Goal: Task Accomplishment & Management: Manage account settings

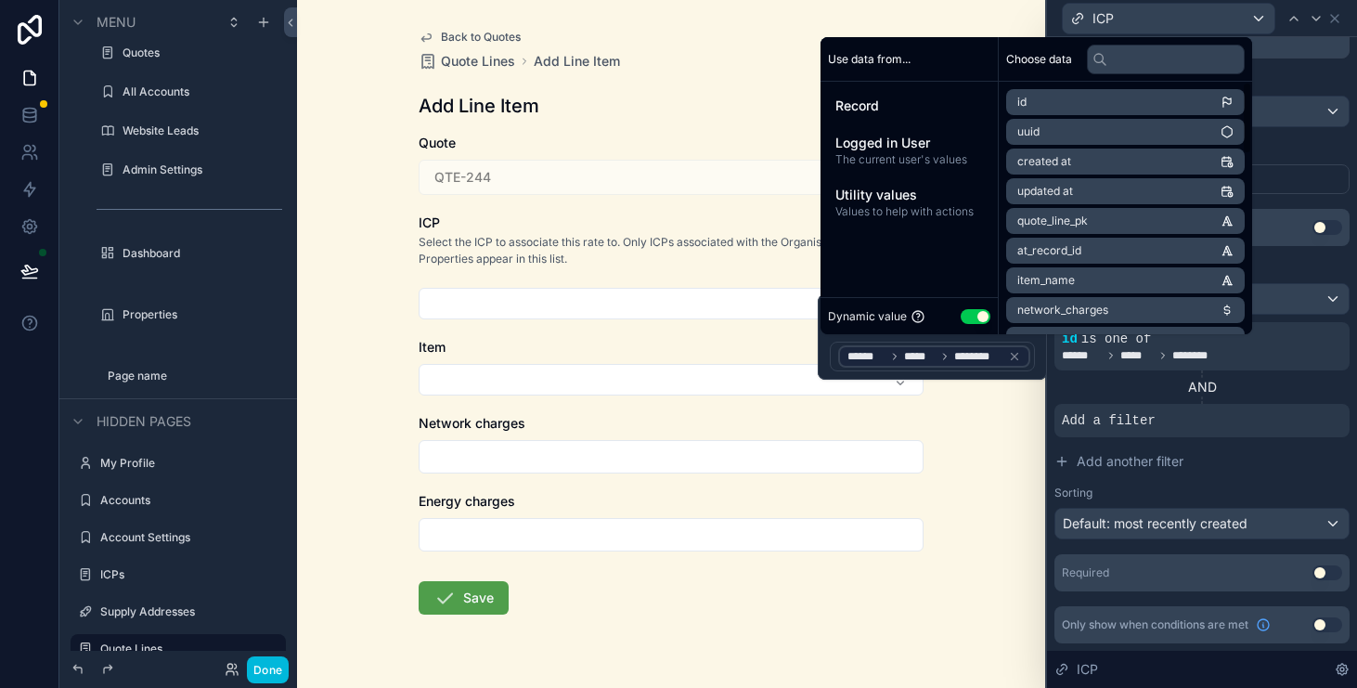
click at [909, 86] on div "Record Logged in User The current user's values Utility values Values to help w…" at bounding box center [909, 158] width 177 height 152
click at [909, 94] on div "Record" at bounding box center [909, 105] width 162 height 33
click at [909, 156] on span "The current user's values" at bounding box center [910, 159] width 148 height 15
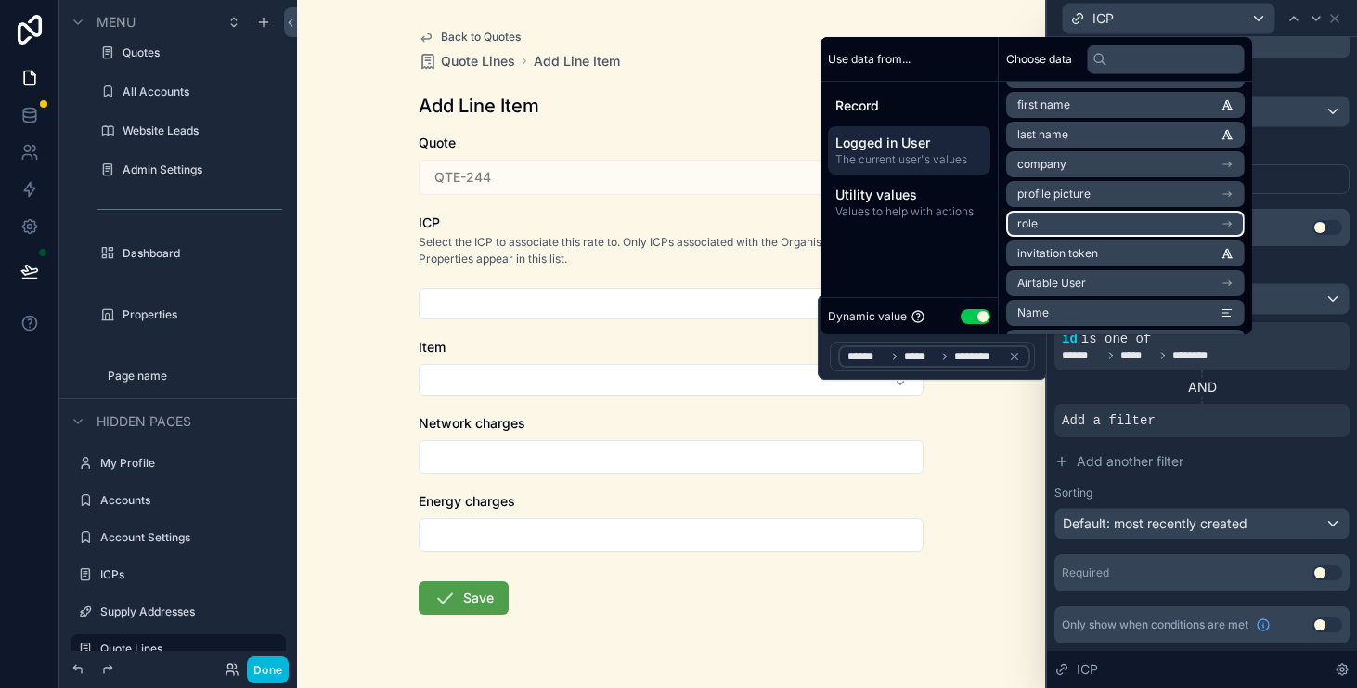
scroll to position [85, 0]
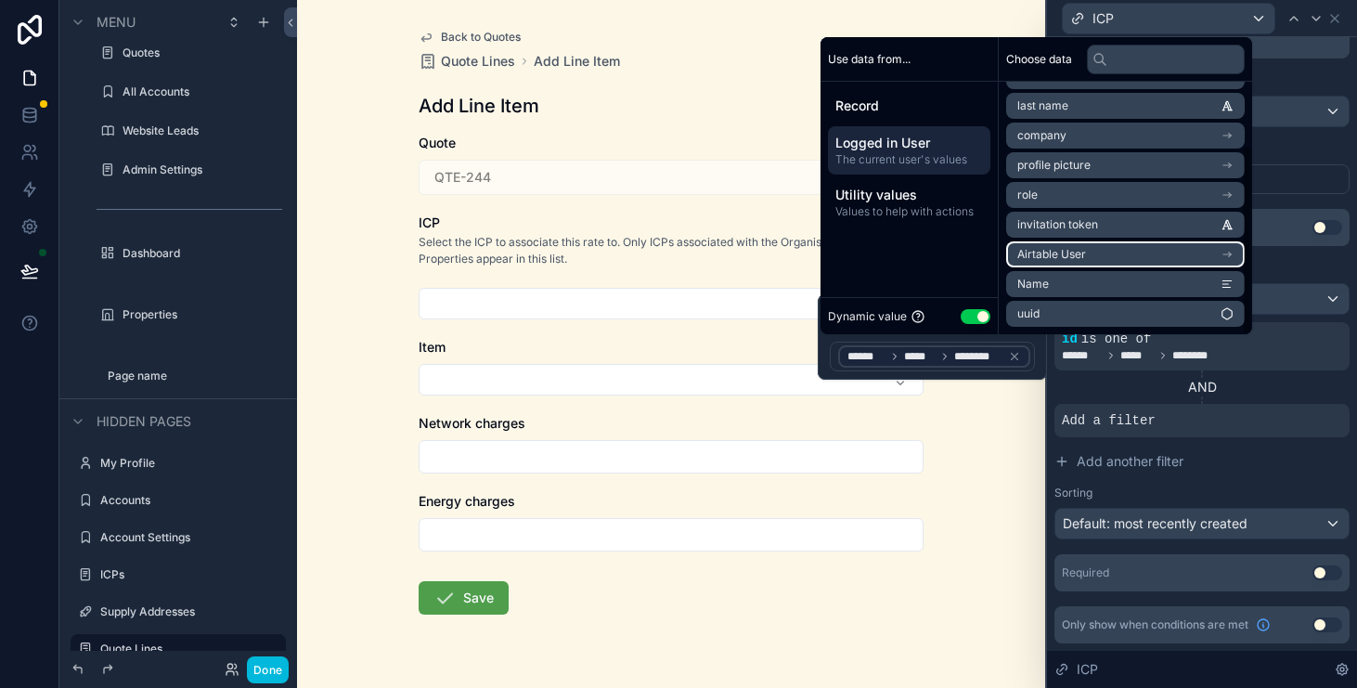
click at [1138, 253] on li "Airtable User" at bounding box center [1126, 254] width 239 height 26
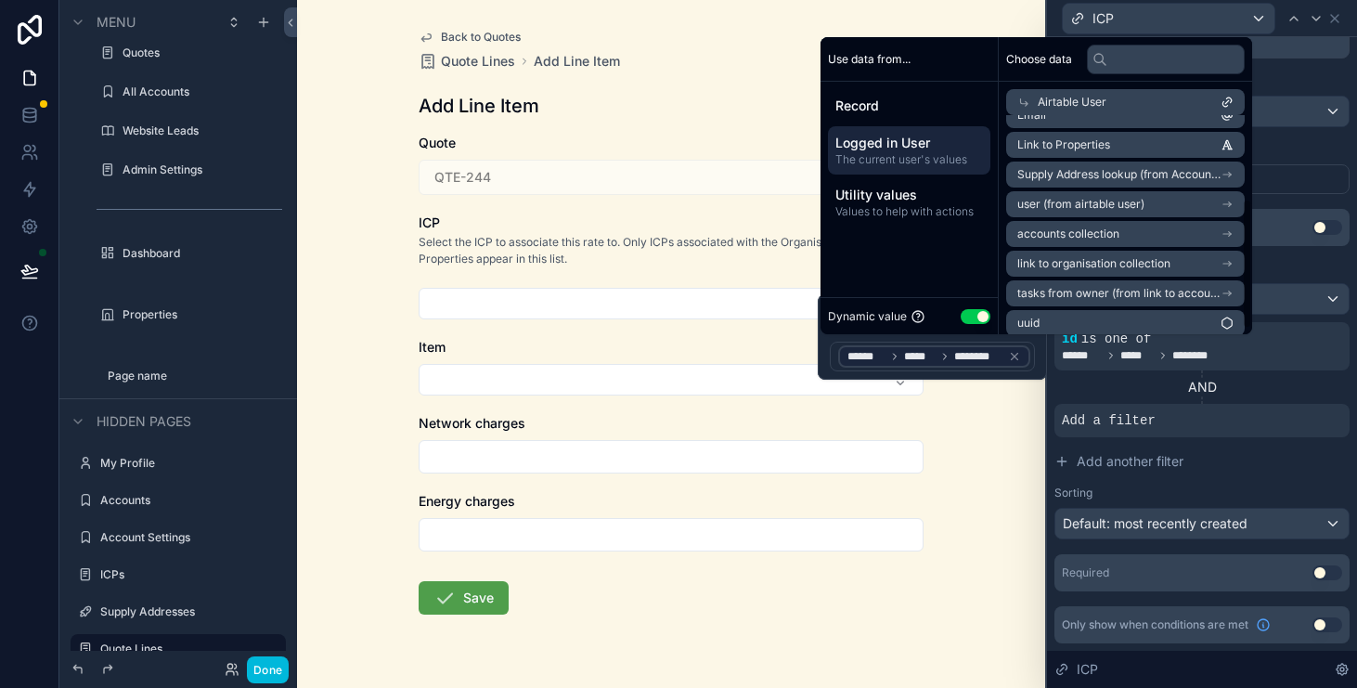
scroll to position [140, 0]
click at [1145, 260] on span "link to organisation collection" at bounding box center [1094, 262] width 153 height 15
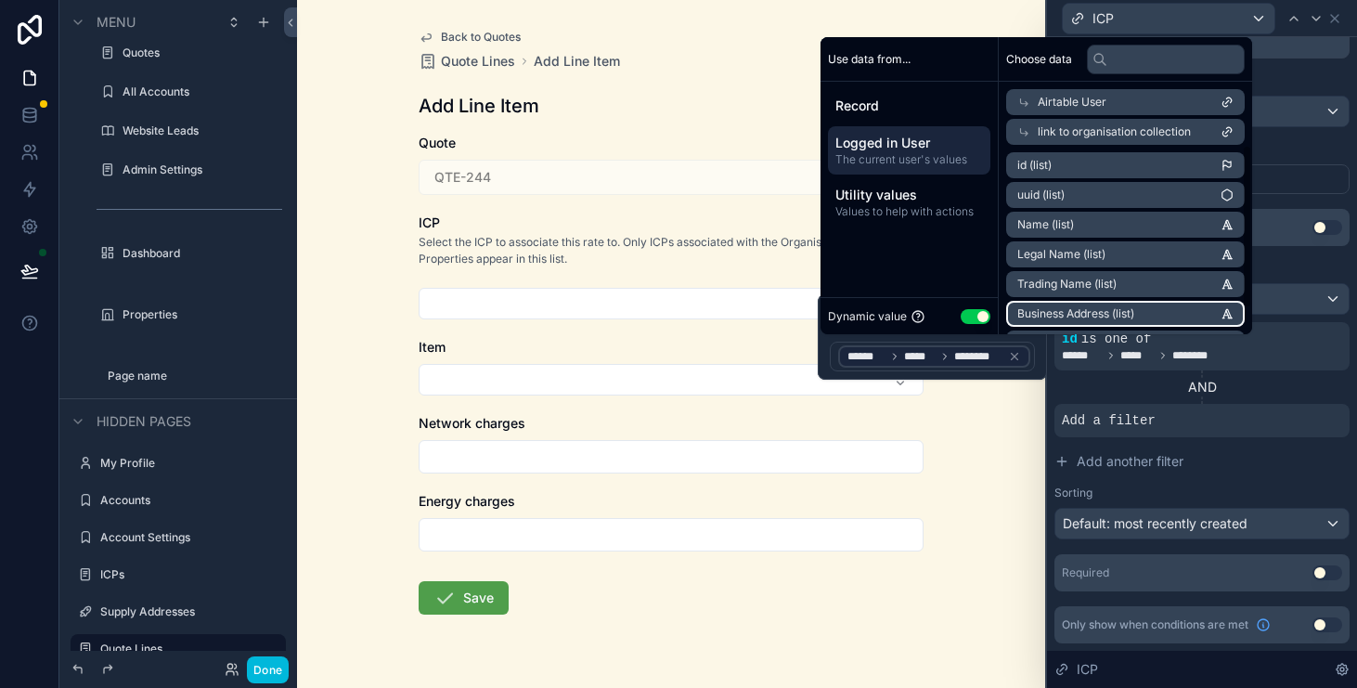
scroll to position [6, 0]
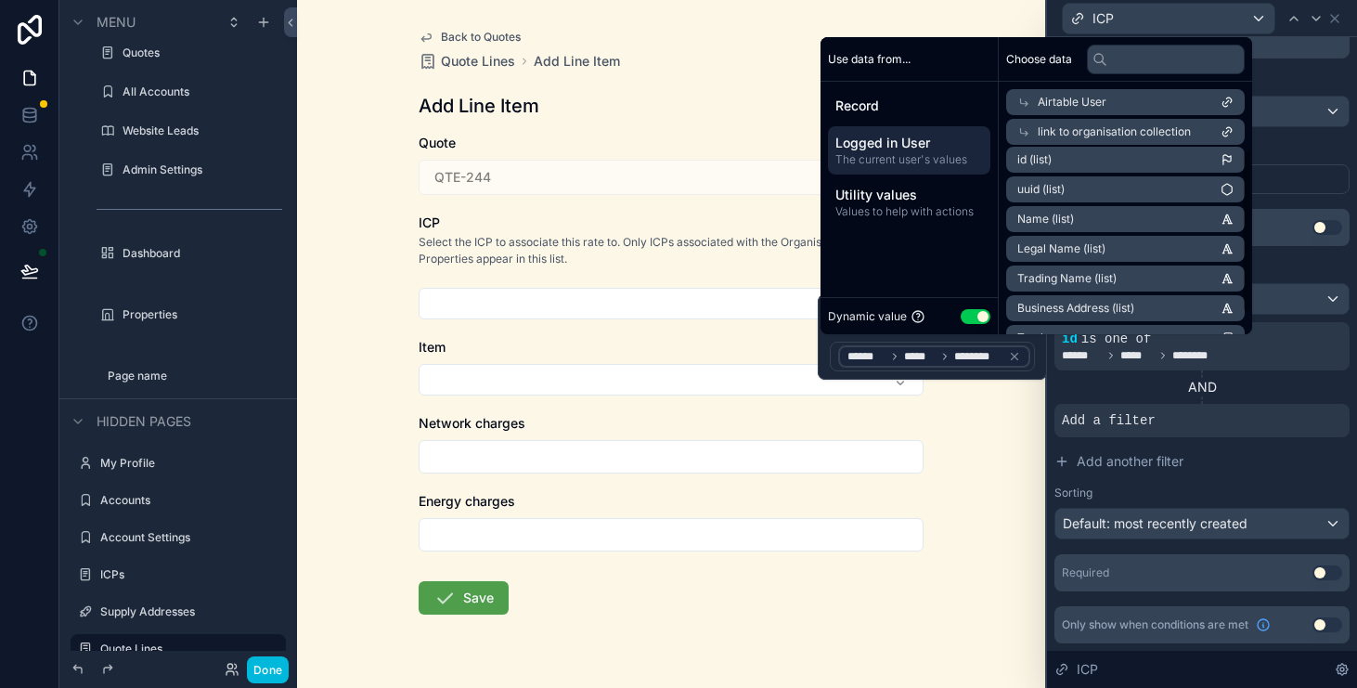
click at [783, 208] on form "Quote QTE-244 ICP Select the ICP to associate this rate to. Only ICPs associate…" at bounding box center [671, 434] width 505 height 600
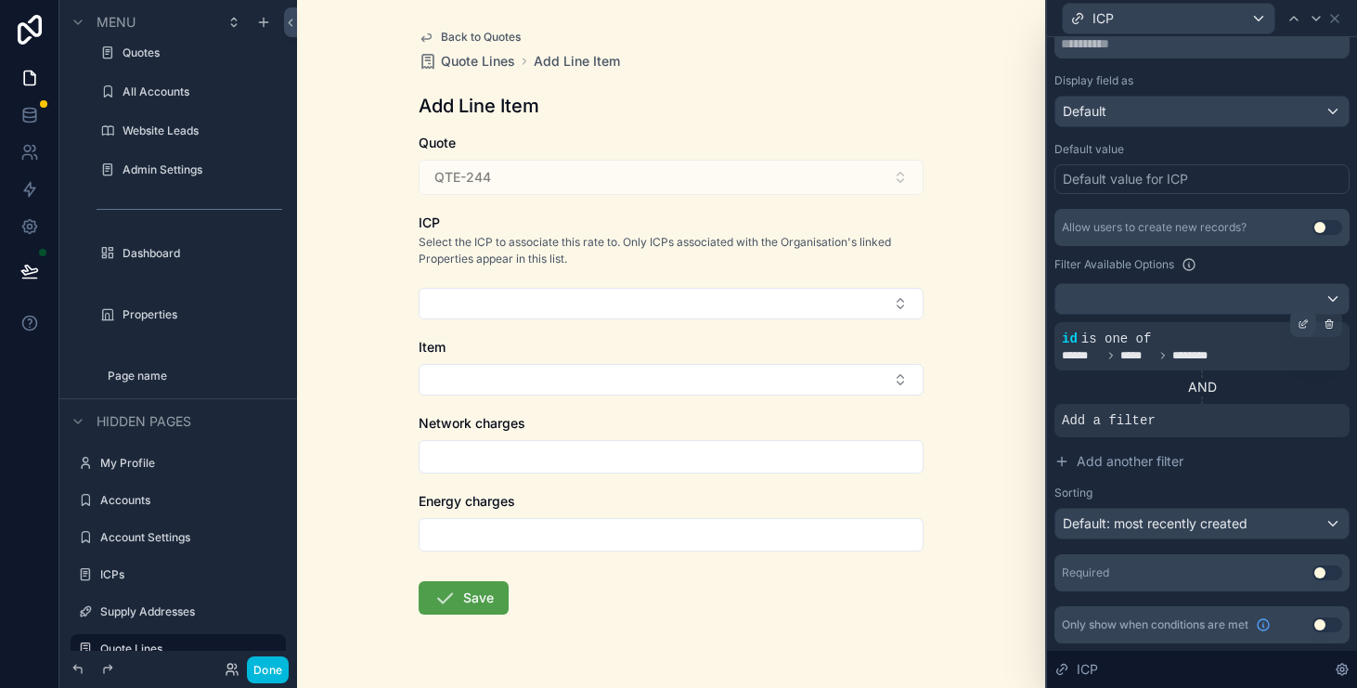
click at [1303, 324] on icon at bounding box center [1306, 322] width 6 height 6
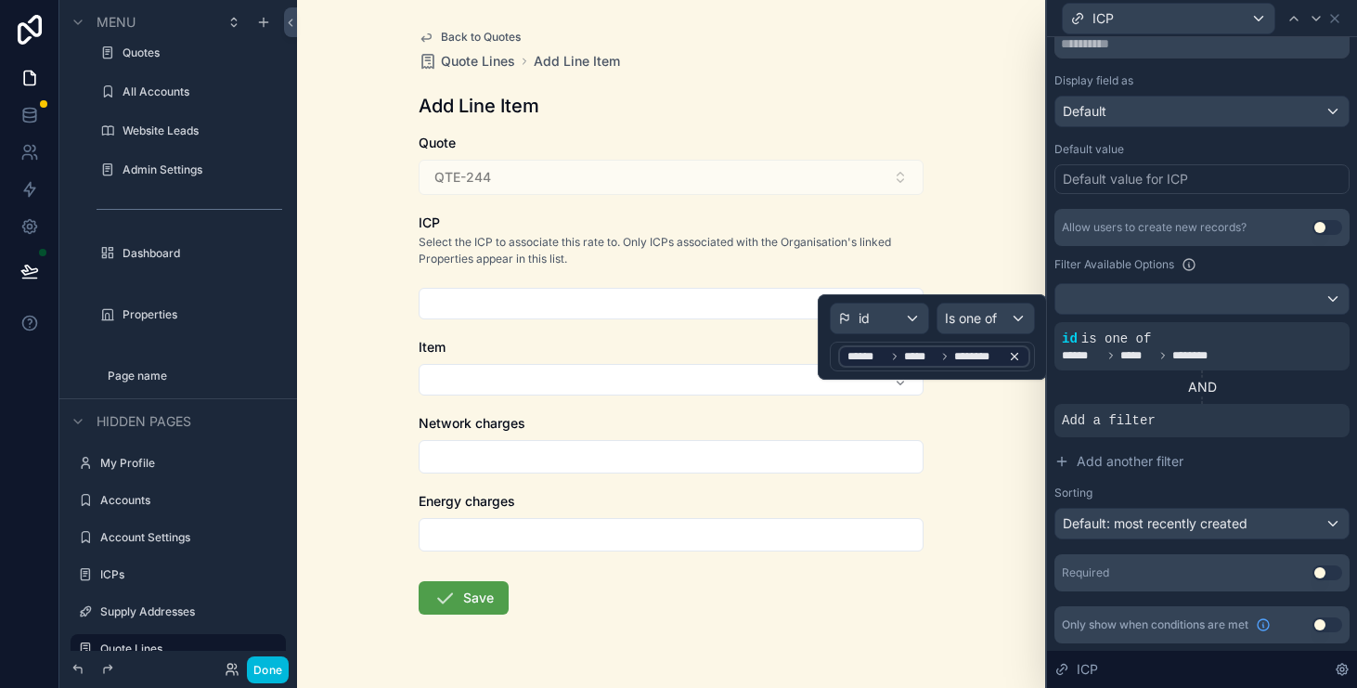
click at [981, 355] on span "********" at bounding box center [978, 356] width 46 height 15
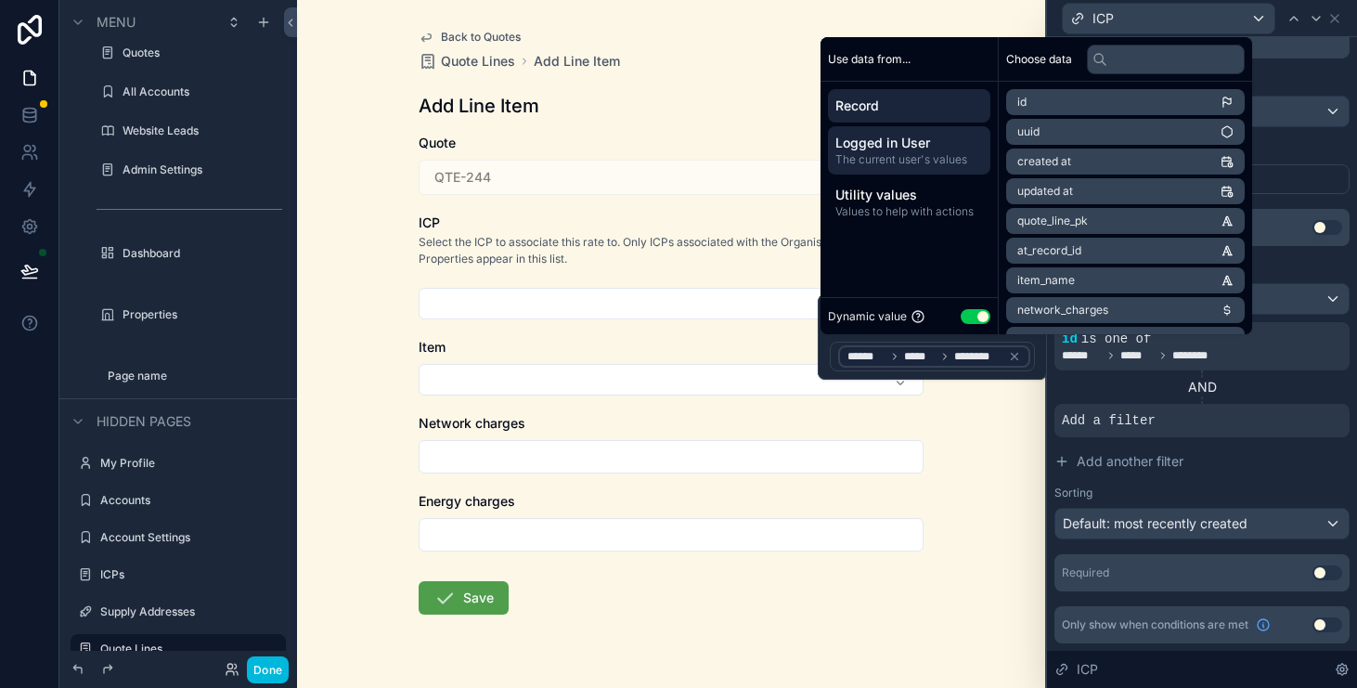
click at [948, 144] on span "Logged in User" at bounding box center [910, 143] width 148 height 19
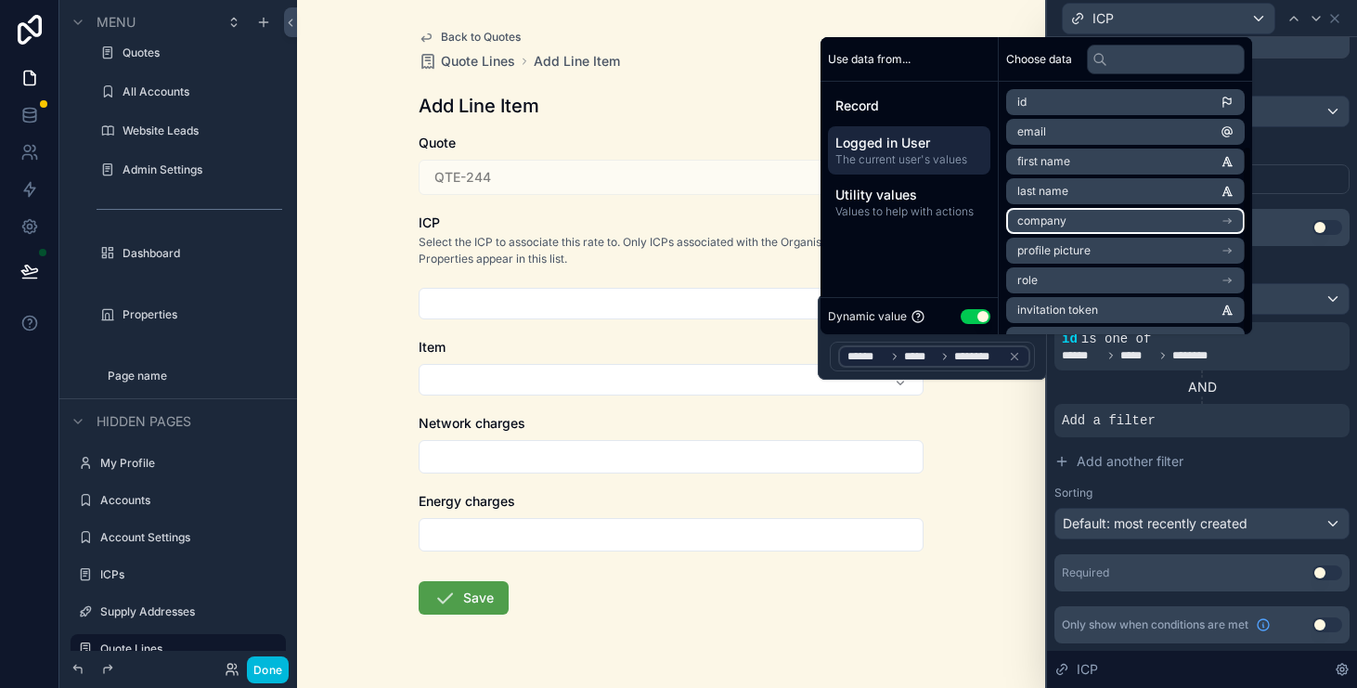
scroll to position [85, 0]
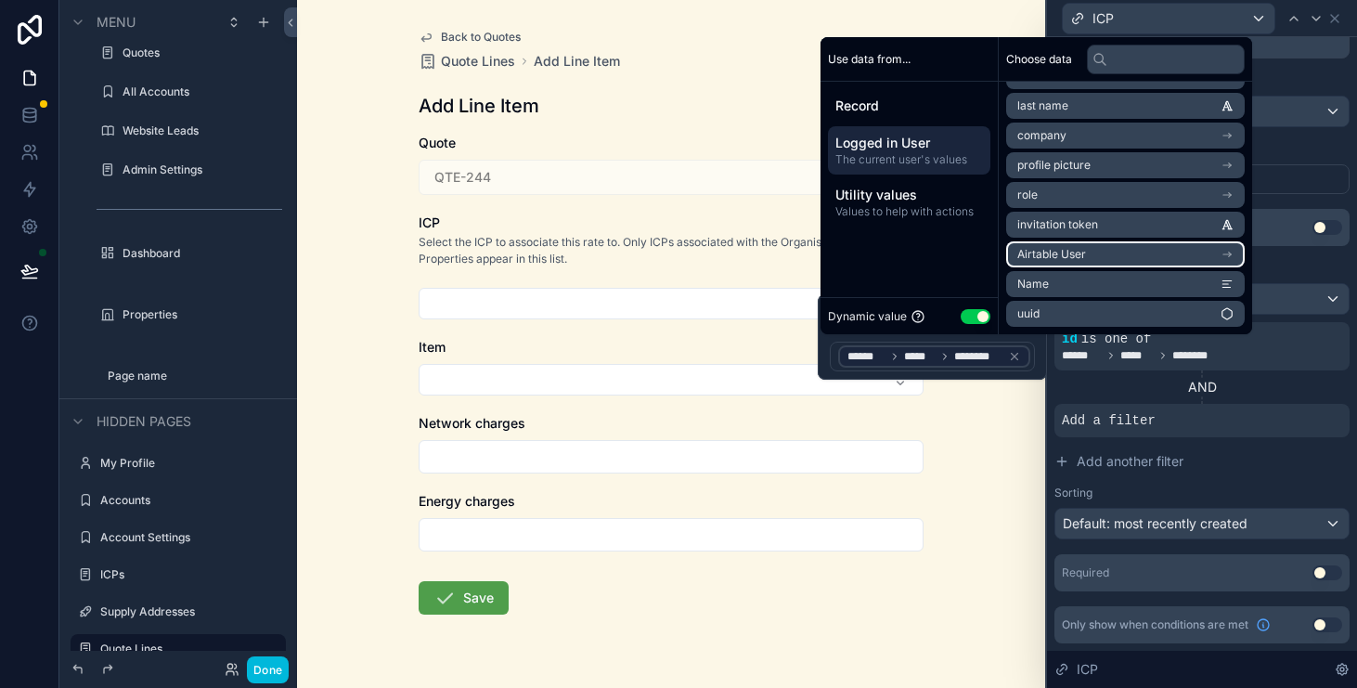
click at [1098, 252] on li "Airtable User" at bounding box center [1126, 254] width 239 height 26
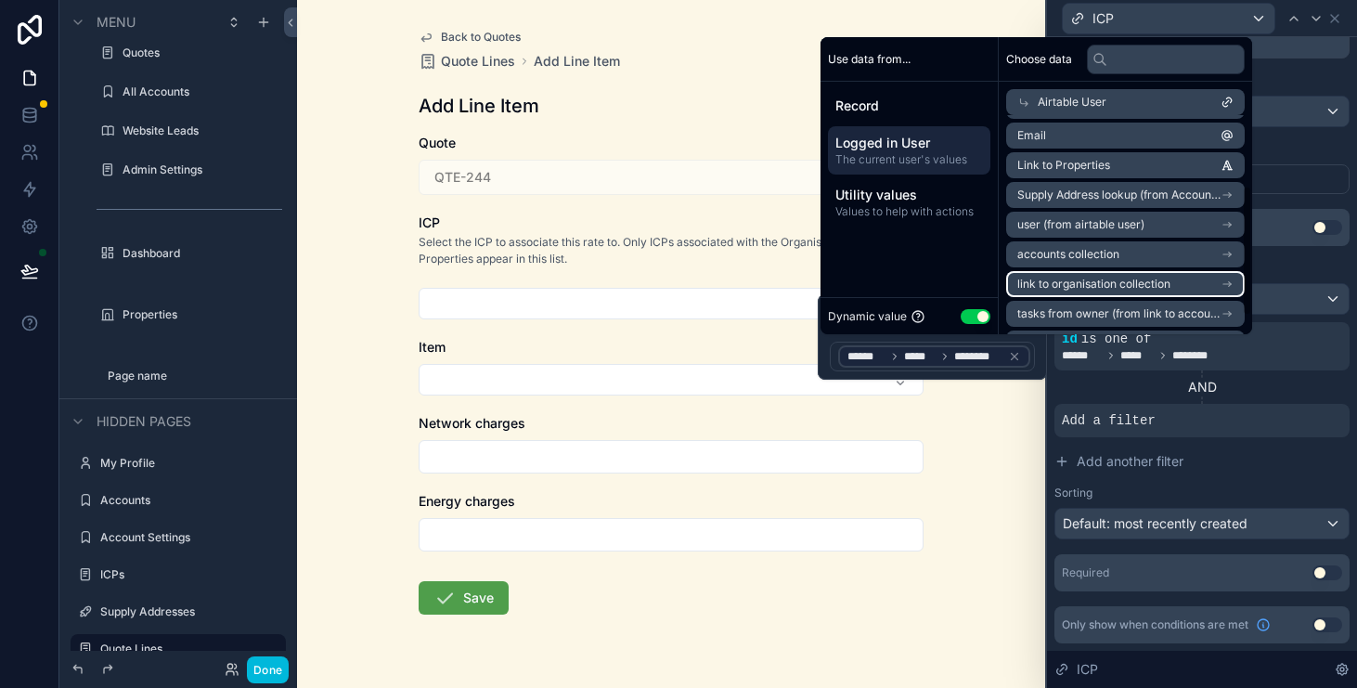
click at [1135, 284] on span "link to organisation collection" at bounding box center [1094, 284] width 153 height 15
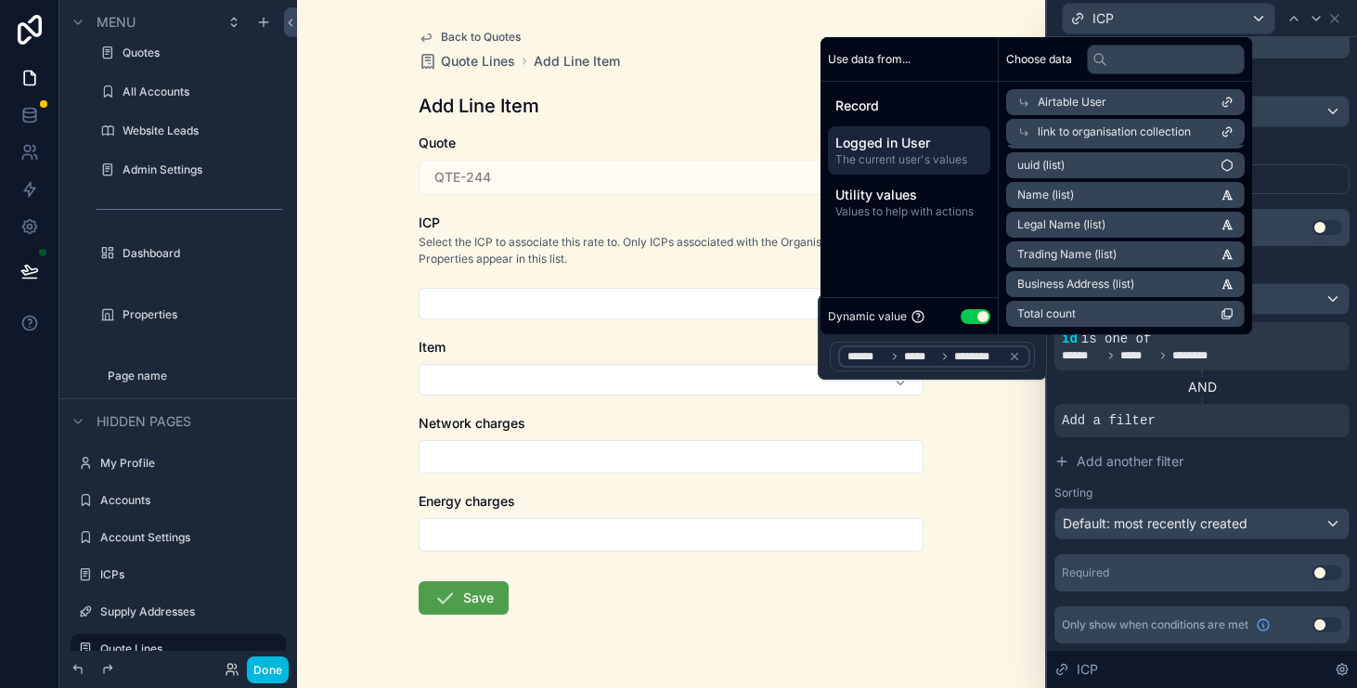
scroll to position [0, 0]
click at [1114, 131] on span "link to organisation collection" at bounding box center [1114, 131] width 153 height 15
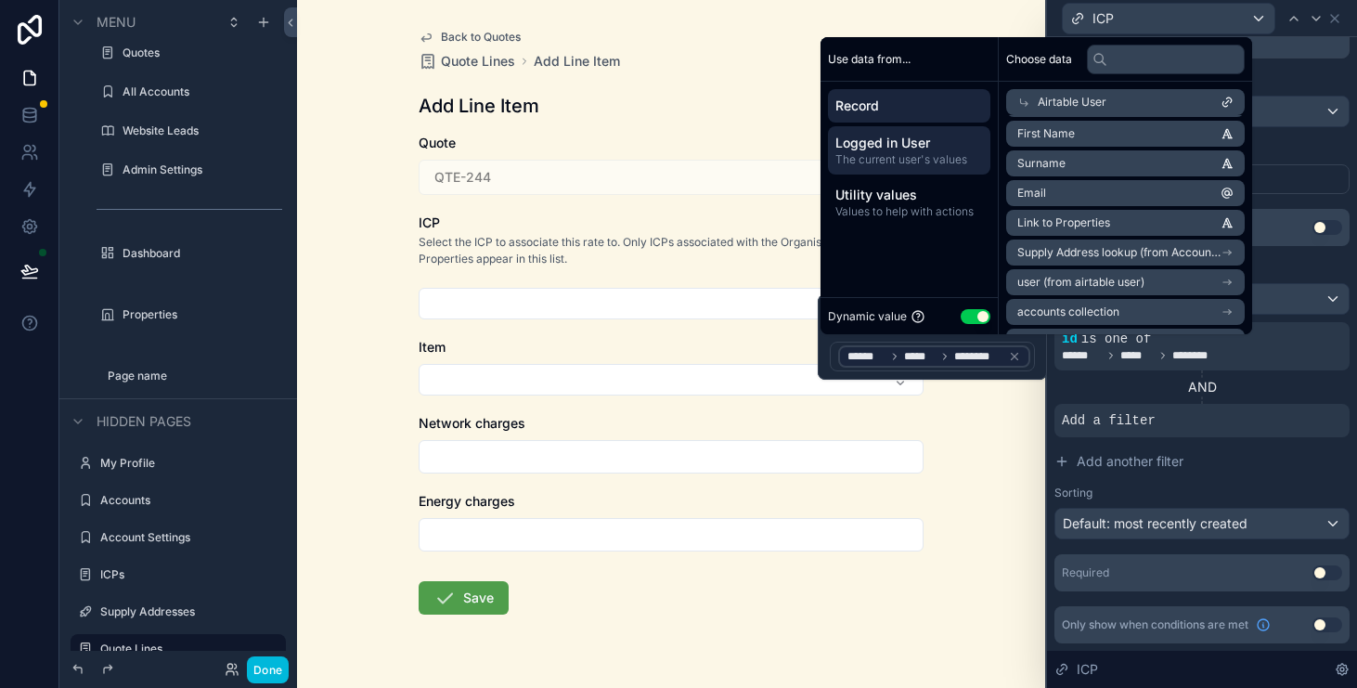
click at [917, 100] on span "Record" at bounding box center [910, 106] width 148 height 19
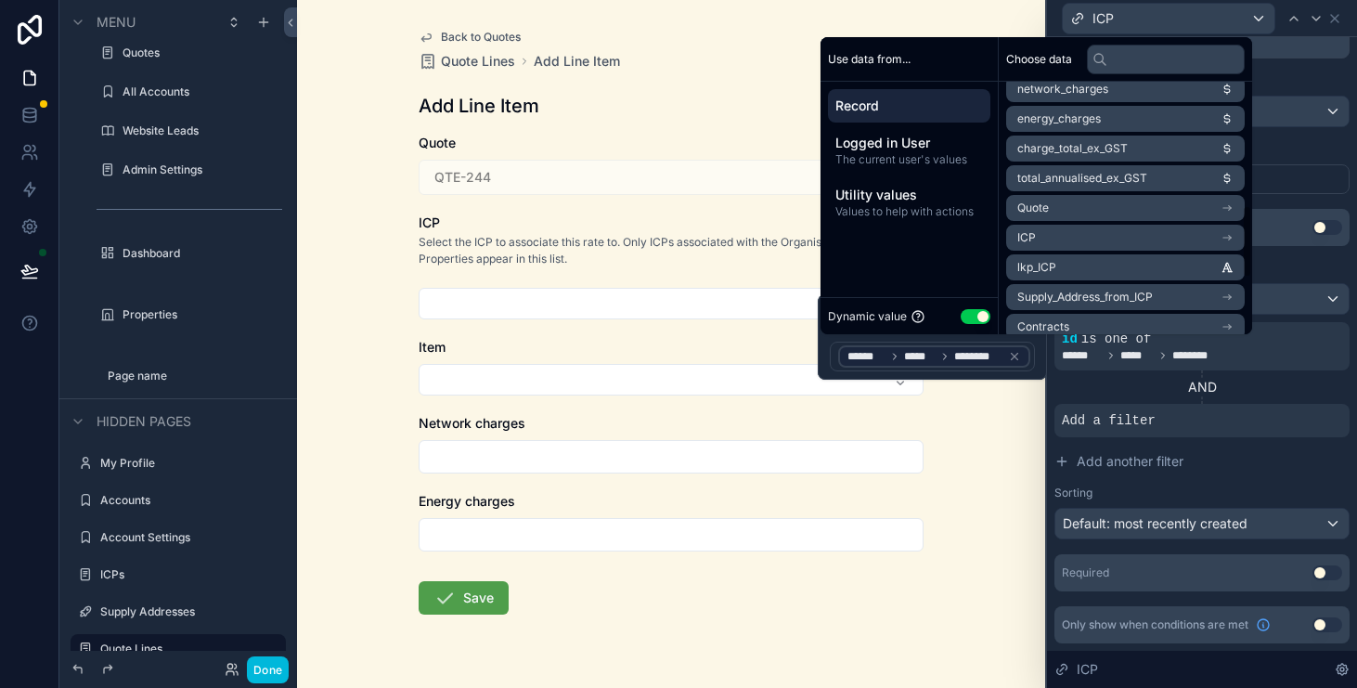
scroll to position [620, 0]
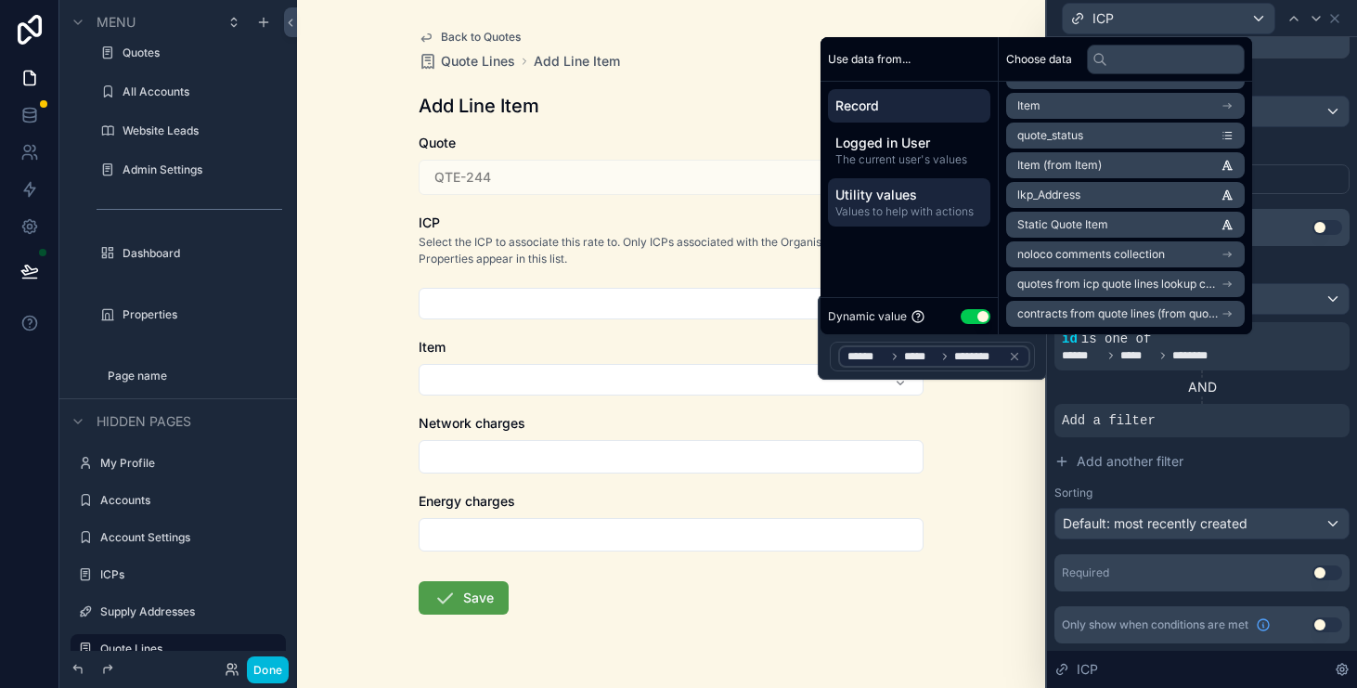
click at [966, 196] on span "Utility values" at bounding box center [910, 195] width 148 height 19
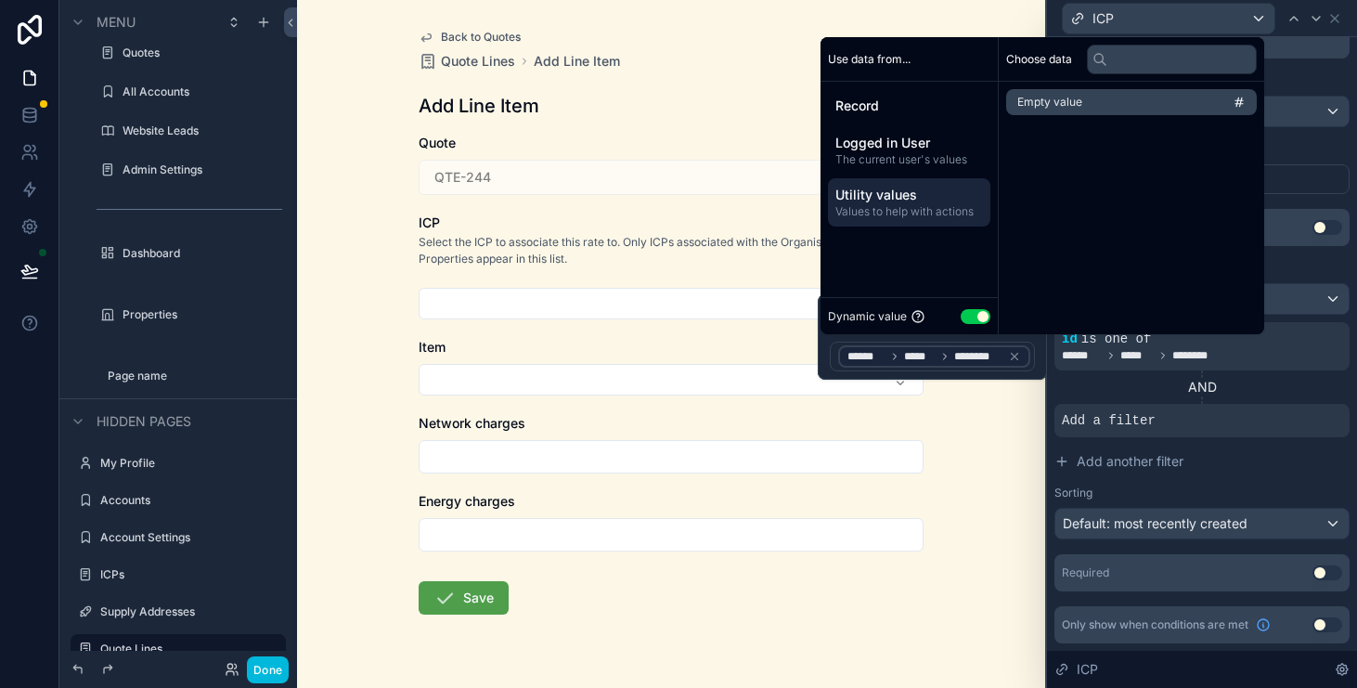
scroll to position [0, 0]
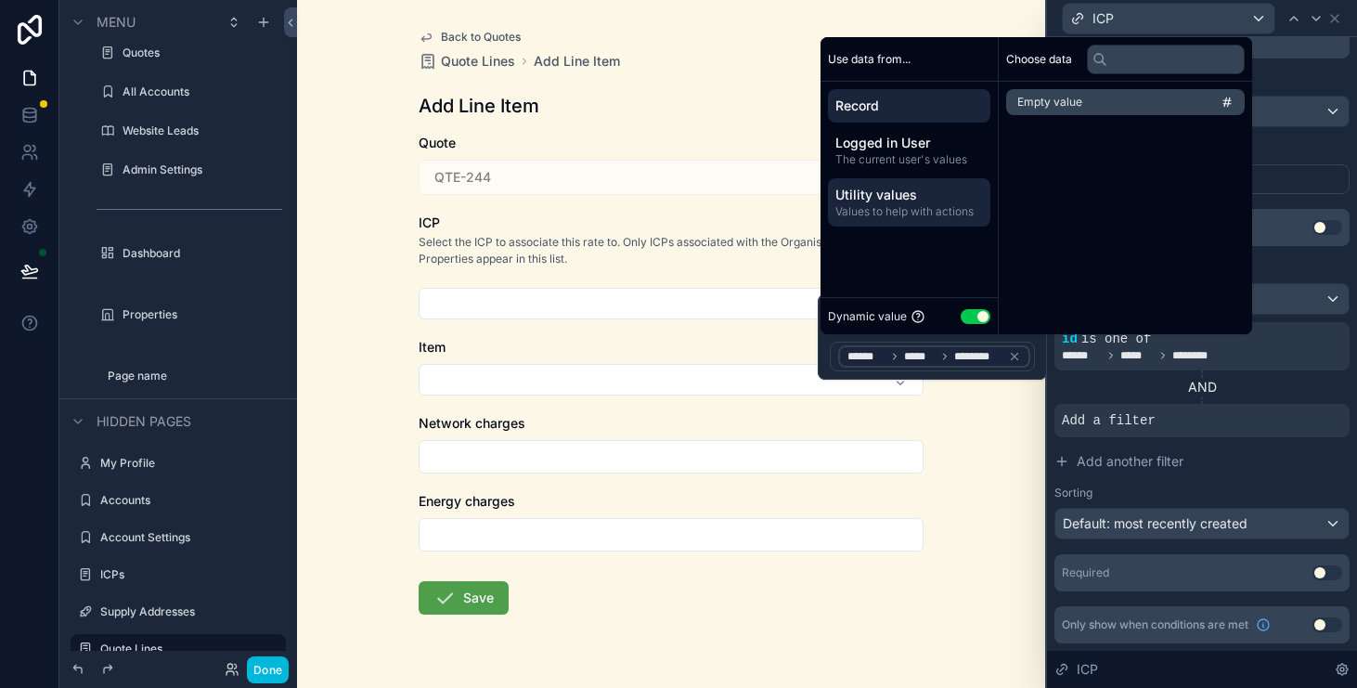
click at [935, 101] on span "Record" at bounding box center [910, 106] width 148 height 19
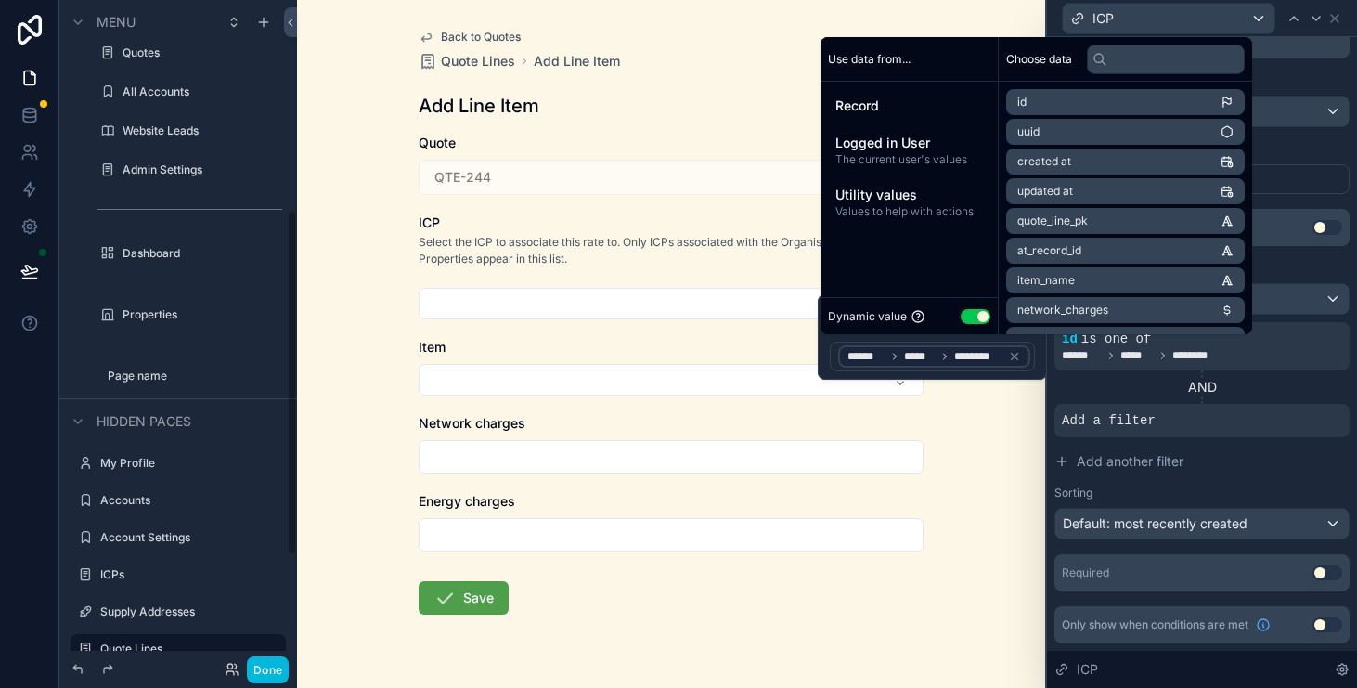
click at [380, 302] on div "Back to Quotes Quote Lines Add Line Item Add Line Item Quote QTE-244 ICP Select…" at bounding box center [671, 344] width 748 height 688
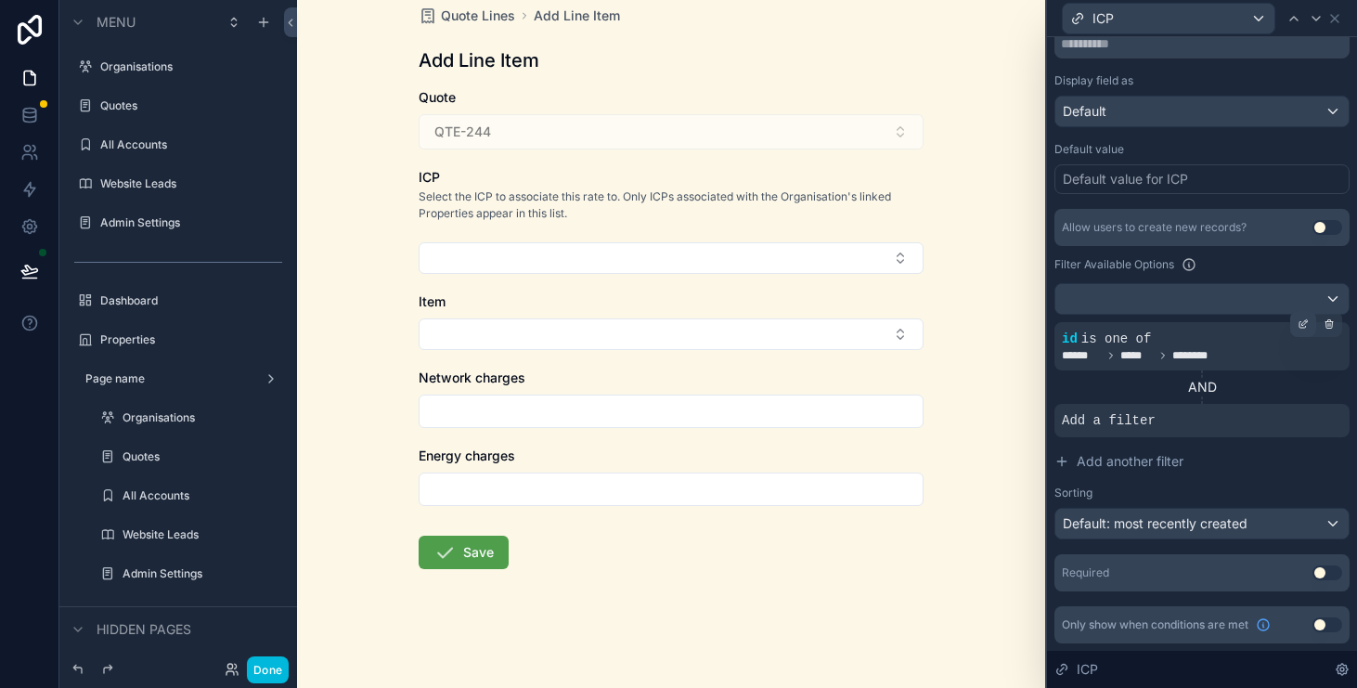
click at [1301, 329] on icon at bounding box center [1303, 323] width 11 height 11
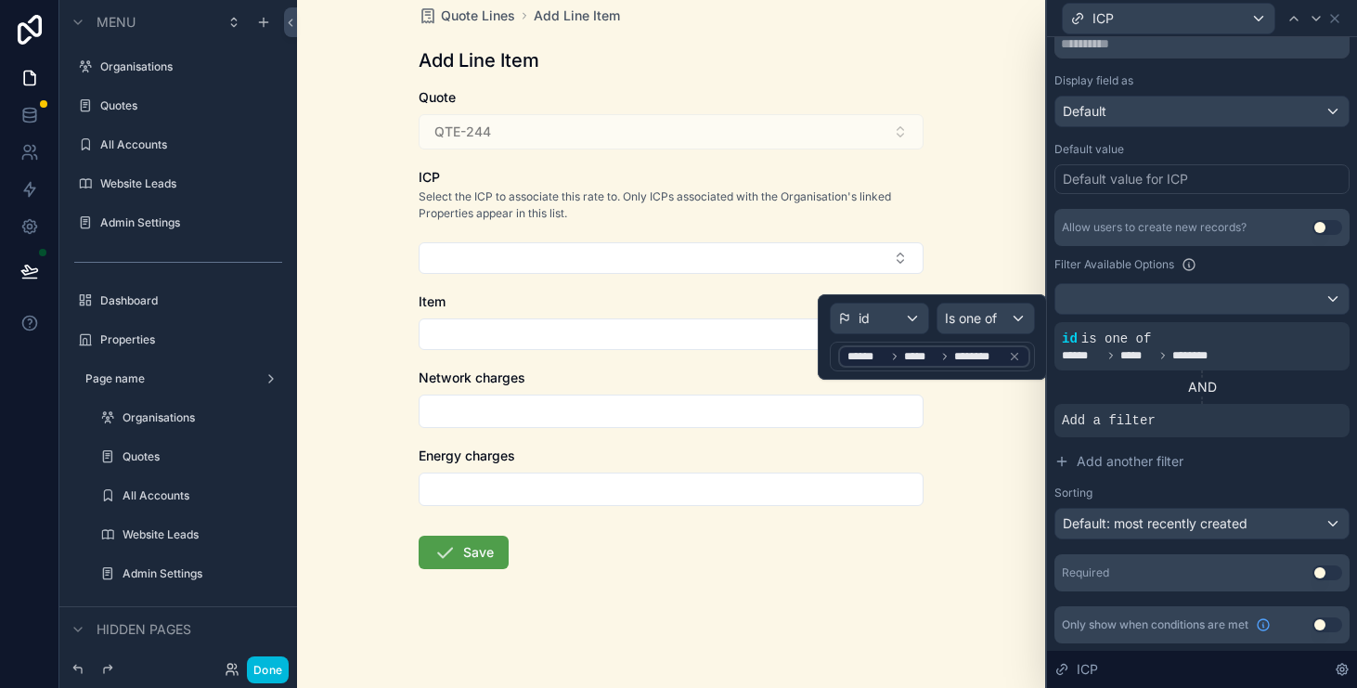
click at [963, 191] on div "Back to Quotes Quote Lines Add Line Item Add Line Item Quote QTE-244 ICP Select…" at bounding box center [671, 299] width 748 height 688
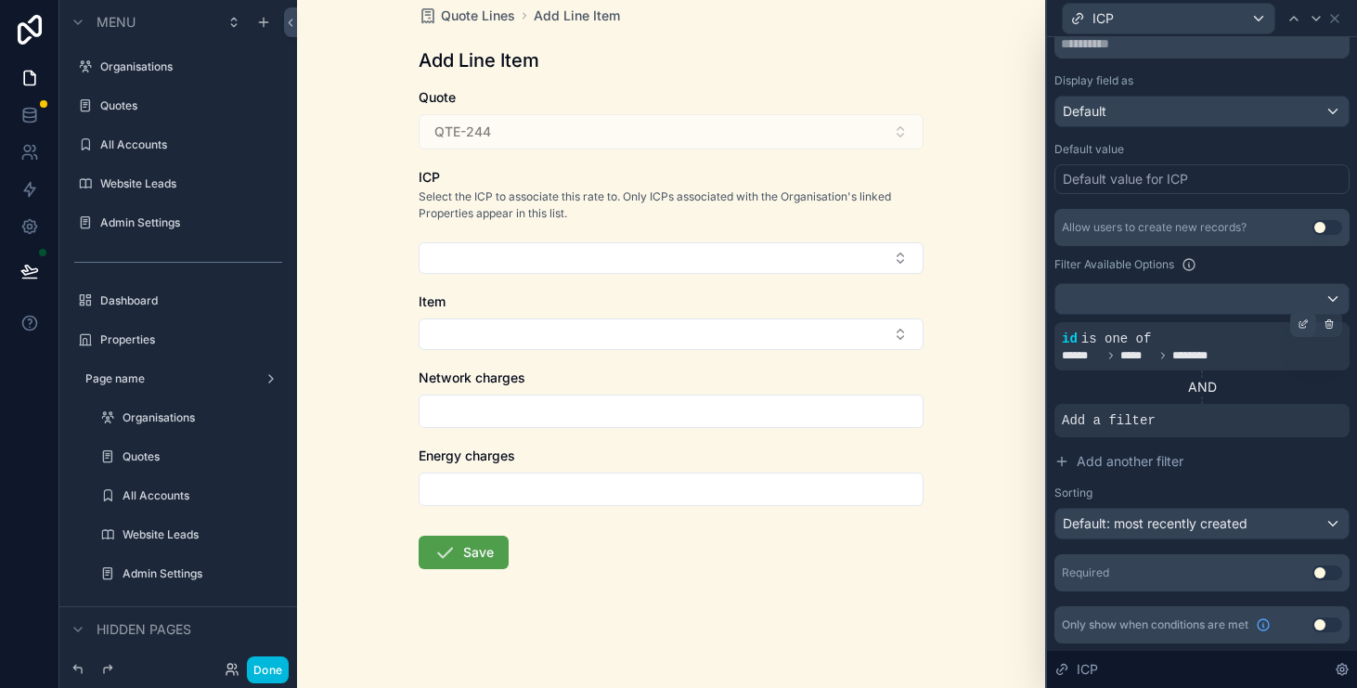
click at [1306, 327] on icon at bounding box center [1303, 323] width 11 height 11
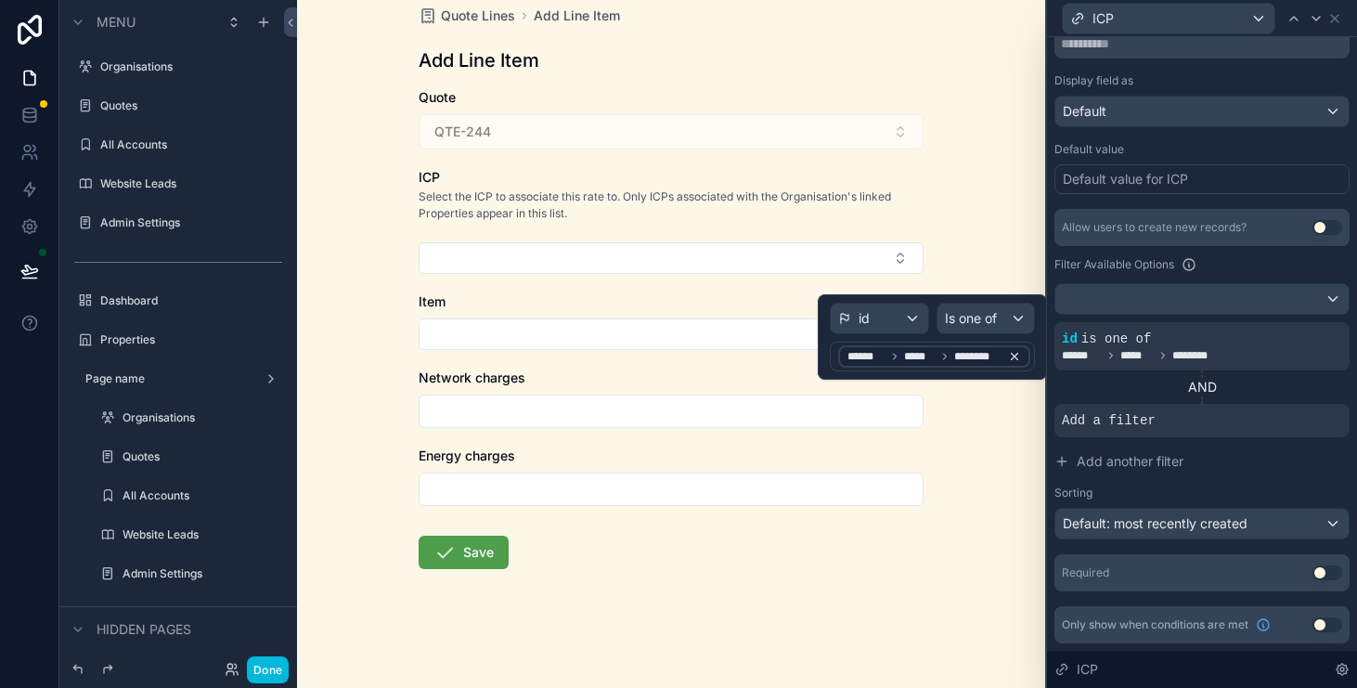
click at [1007, 352] on div "****** ***** ********" at bounding box center [935, 356] width 174 height 15
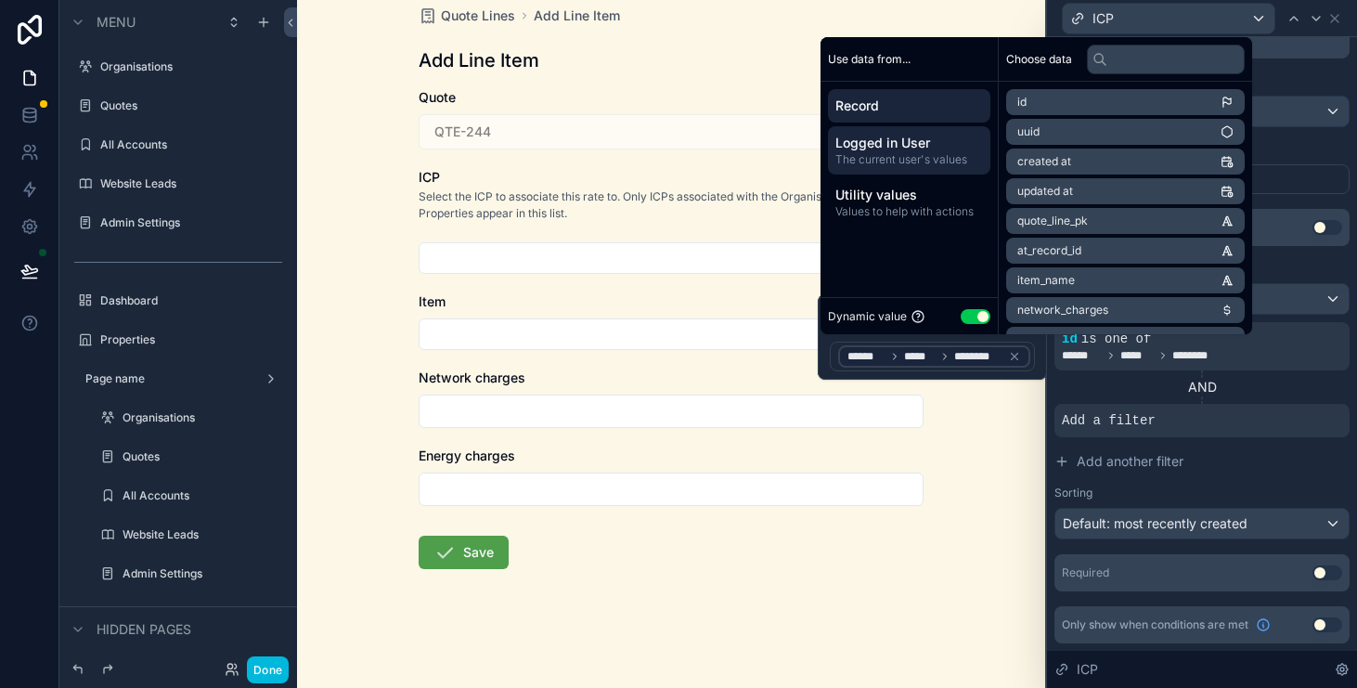
click at [930, 155] on span "The current user's values" at bounding box center [910, 159] width 148 height 15
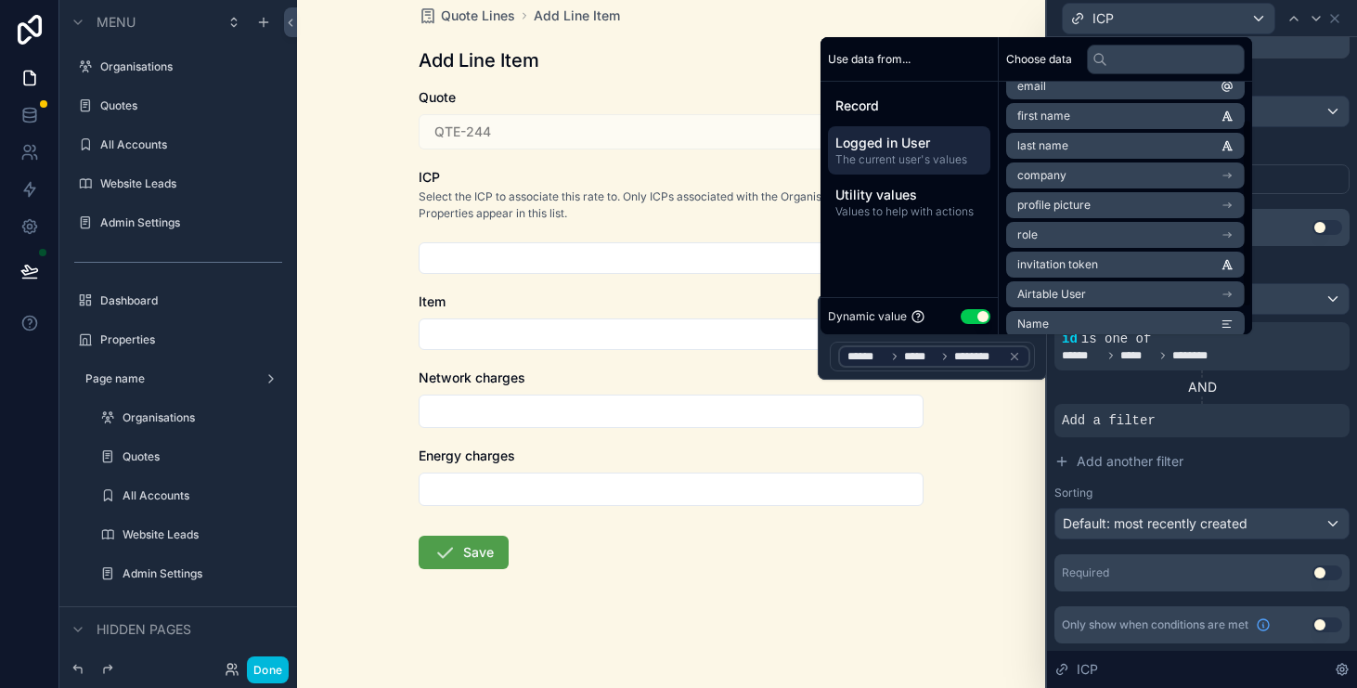
scroll to position [54, 0]
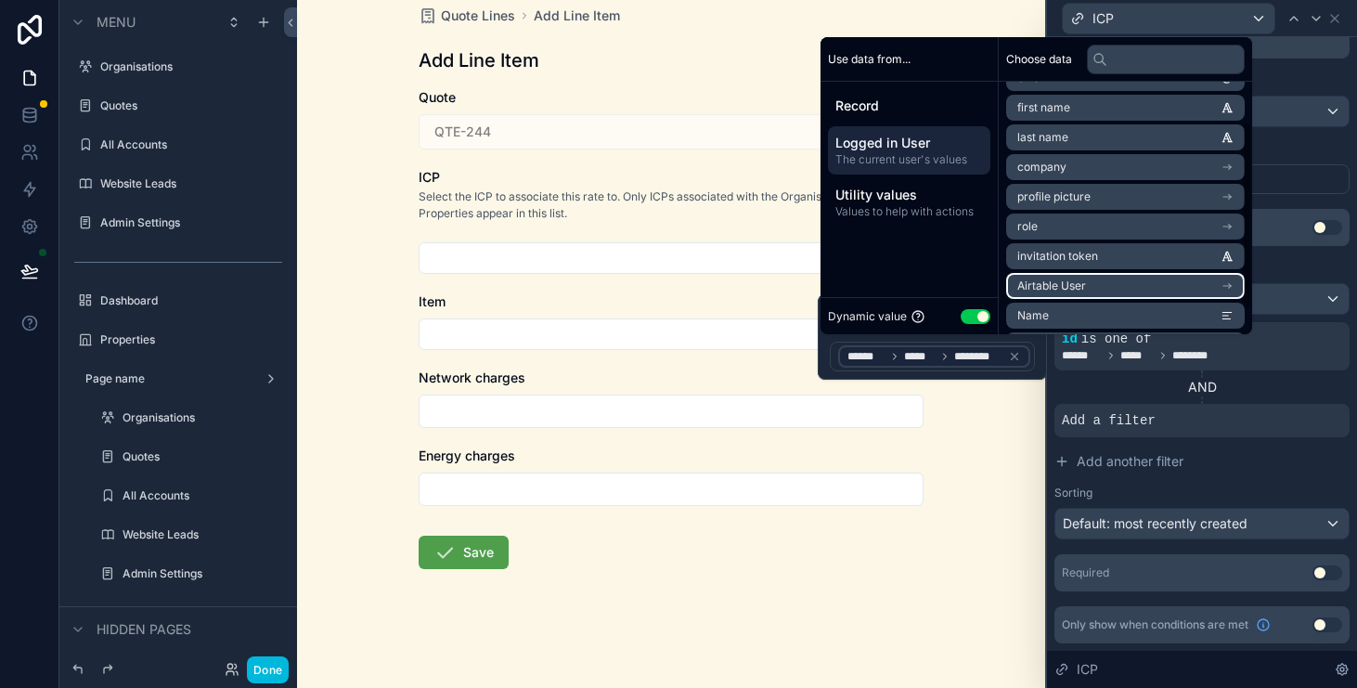
click at [1157, 289] on li "Airtable User" at bounding box center [1126, 286] width 239 height 26
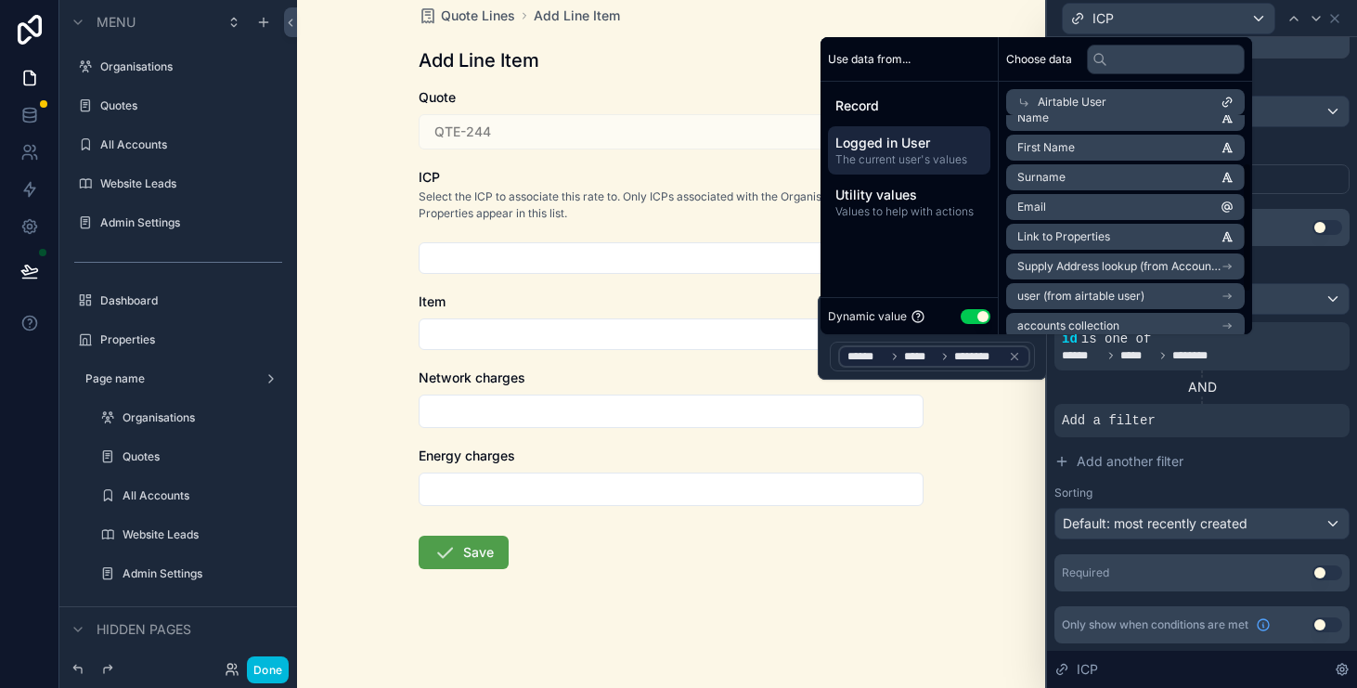
scroll to position [149, 0]
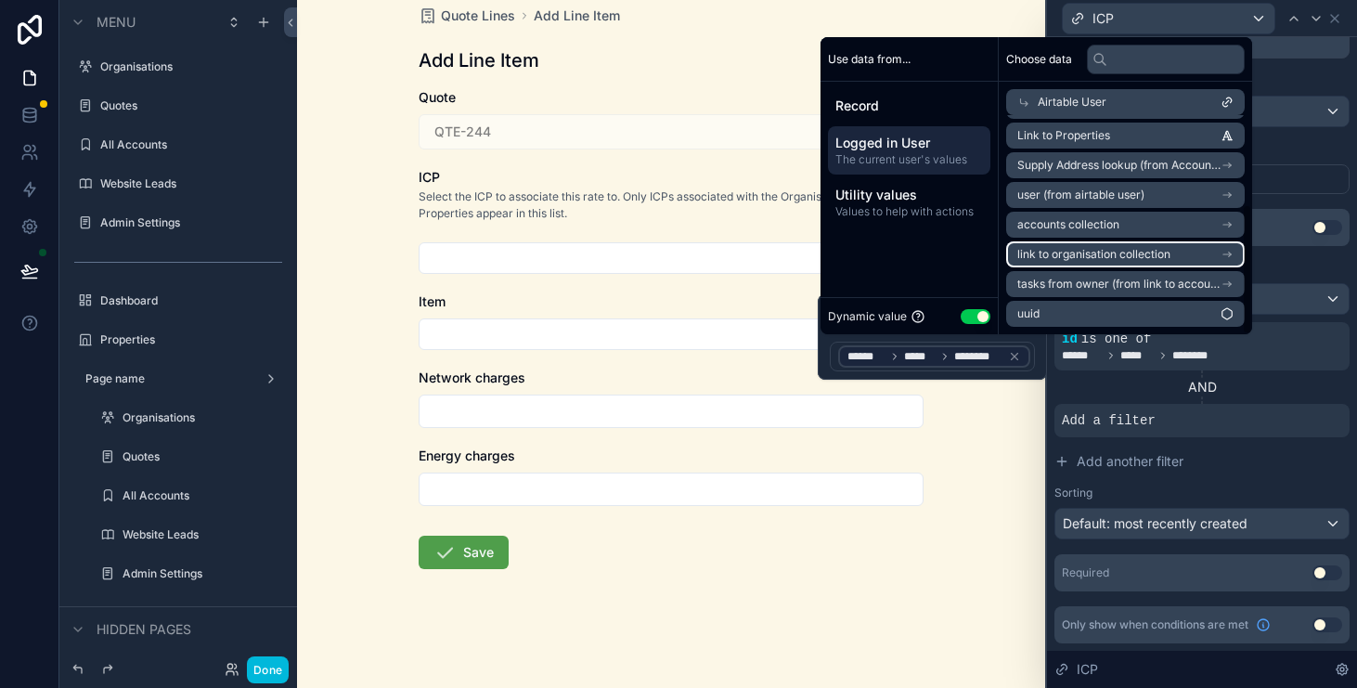
click at [1183, 259] on li "link to organisation collection" at bounding box center [1126, 254] width 239 height 26
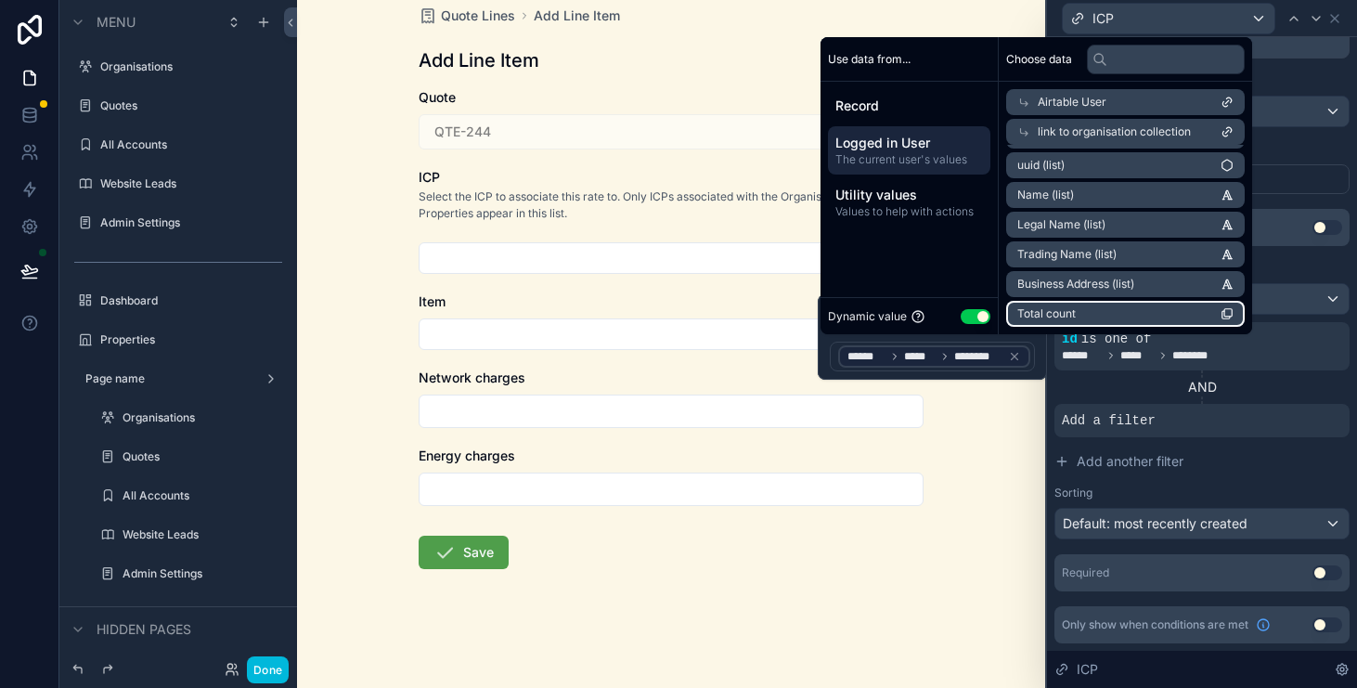
scroll to position [0, 0]
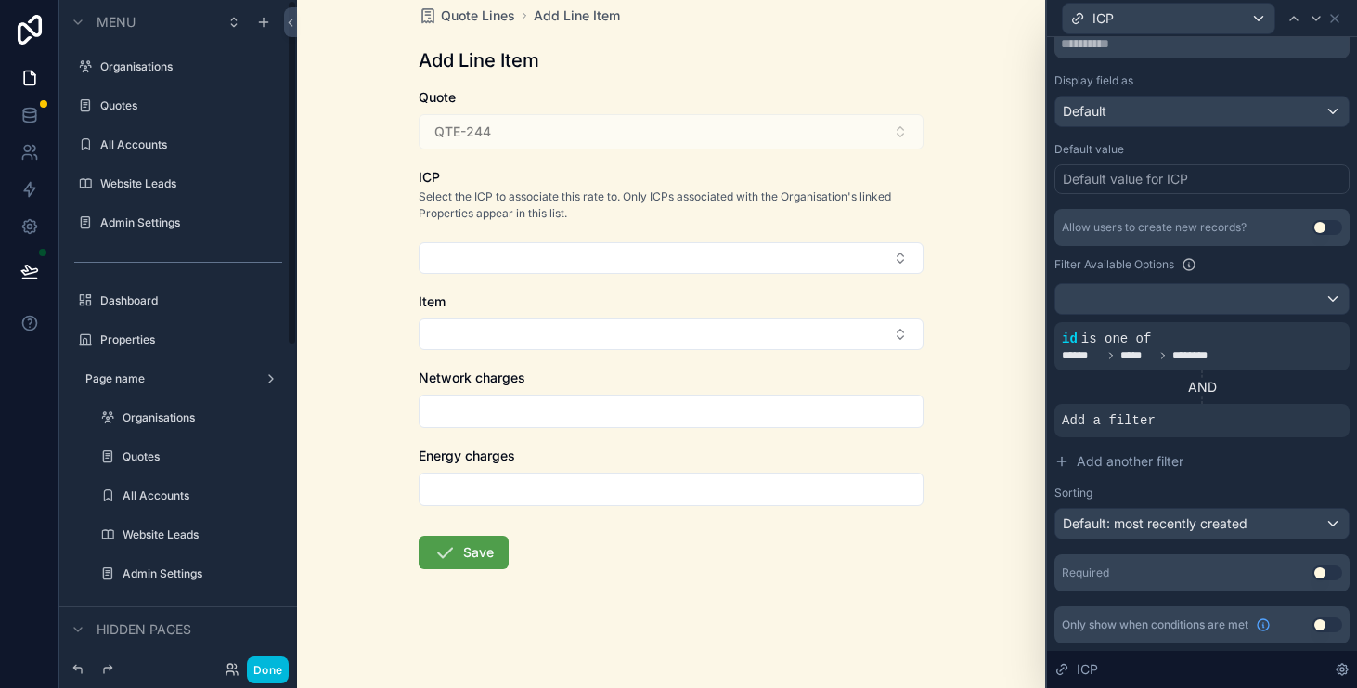
click at [386, 246] on div "Back to Quotes Quote Lines Add Line Item Add Line Item Quote QTE-244 ICP Select…" at bounding box center [671, 299] width 748 height 688
click at [1305, 327] on icon at bounding box center [1303, 325] width 6 height 6
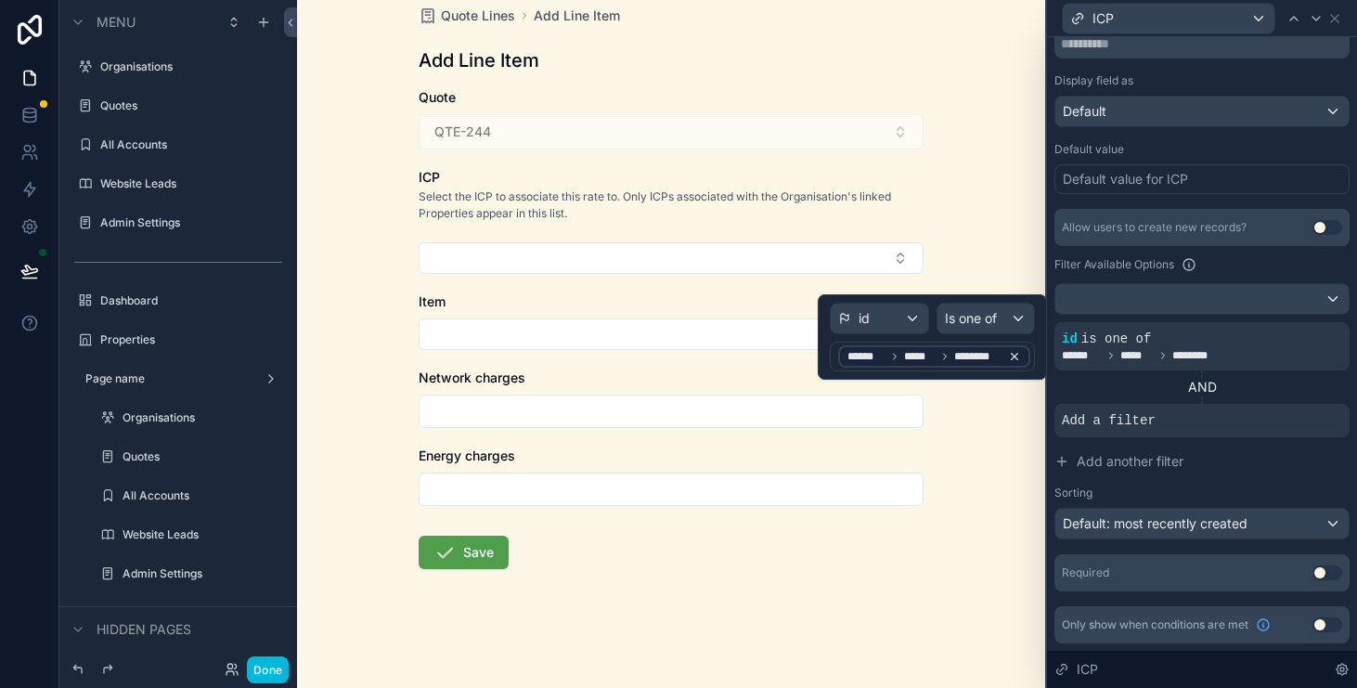
click at [934, 356] on span "*****" at bounding box center [920, 356] width 32 height 15
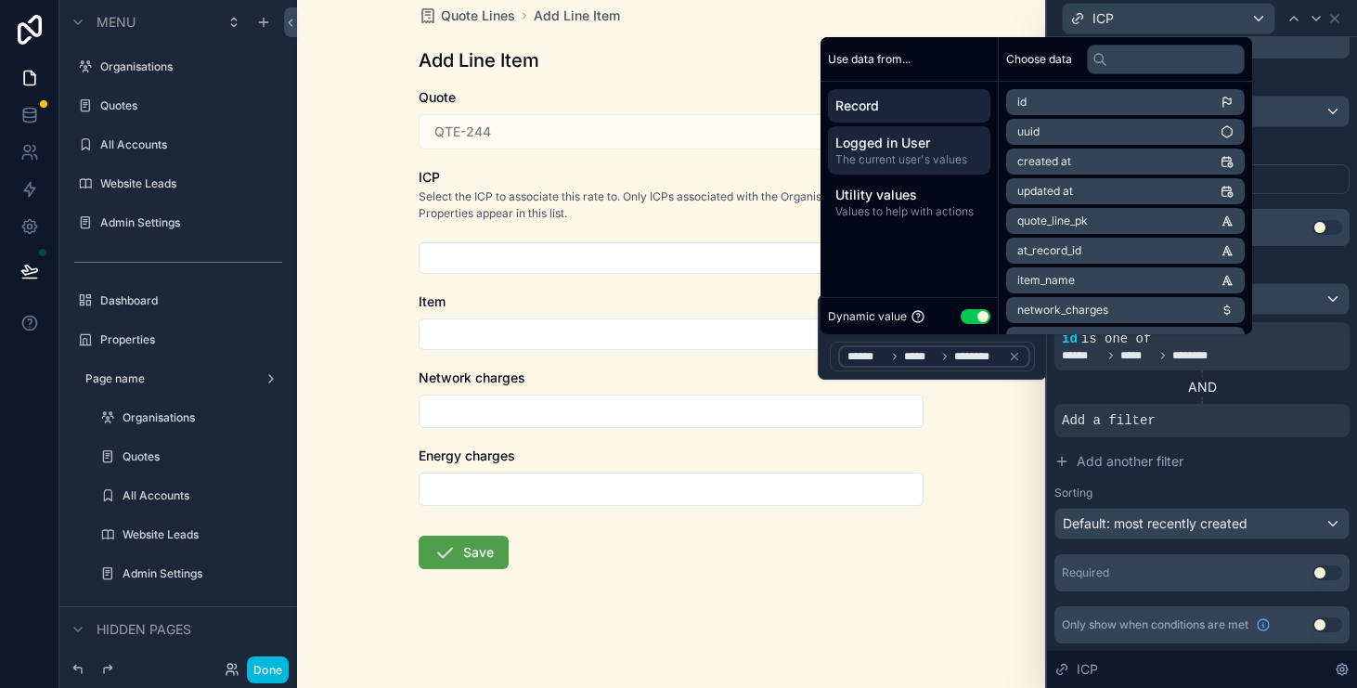
click at [952, 167] on div "Logged in User The current user's values" at bounding box center [909, 150] width 162 height 48
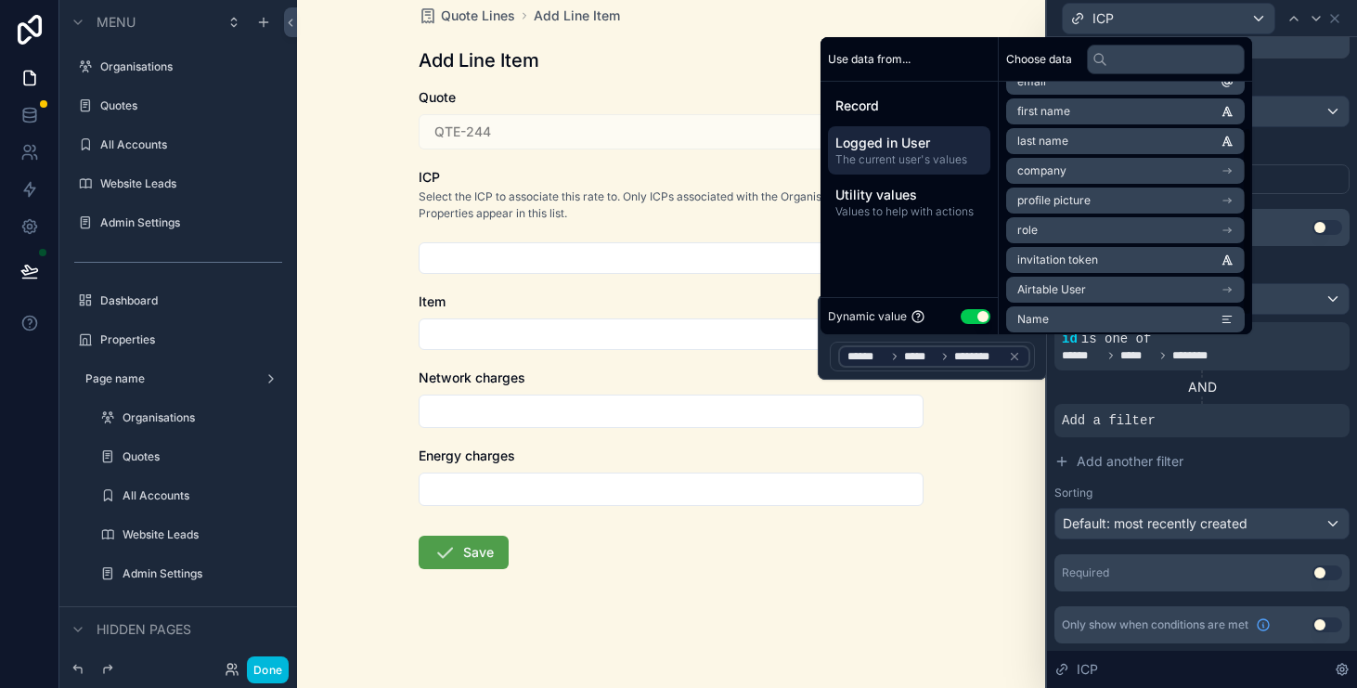
scroll to position [67, 0]
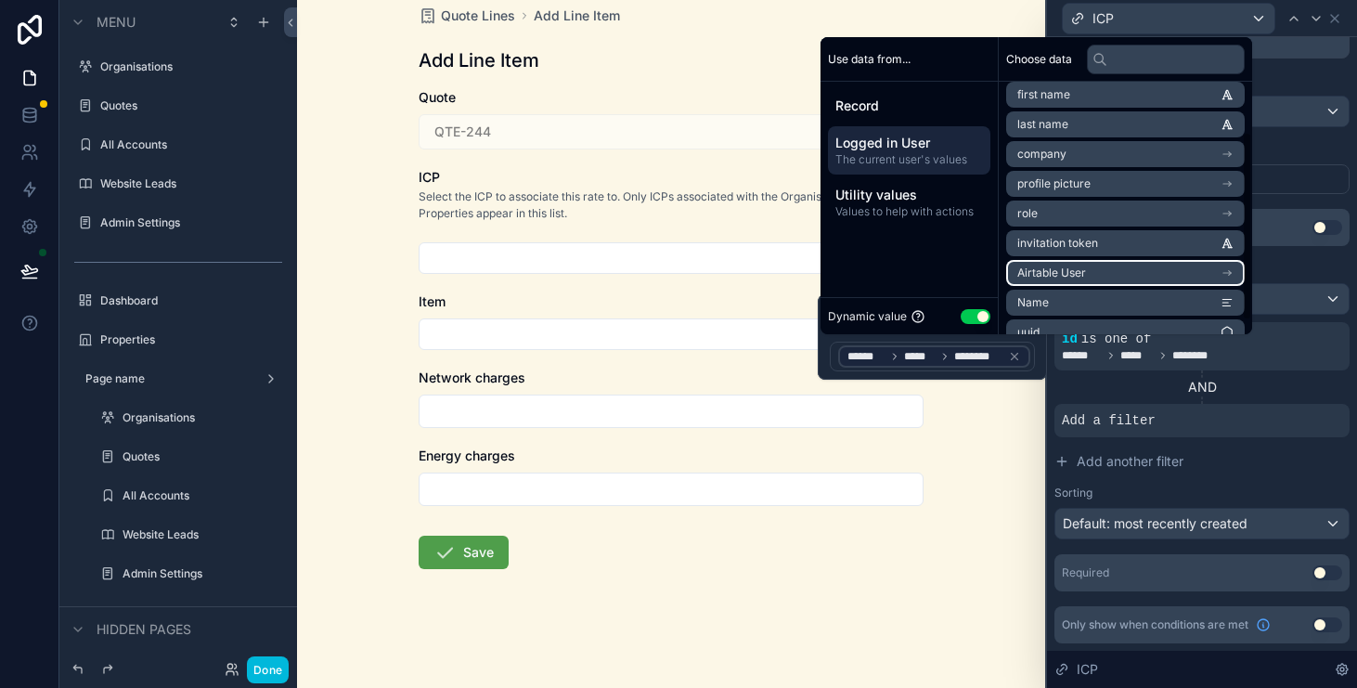
click at [1097, 267] on li "Airtable User" at bounding box center [1126, 273] width 239 height 26
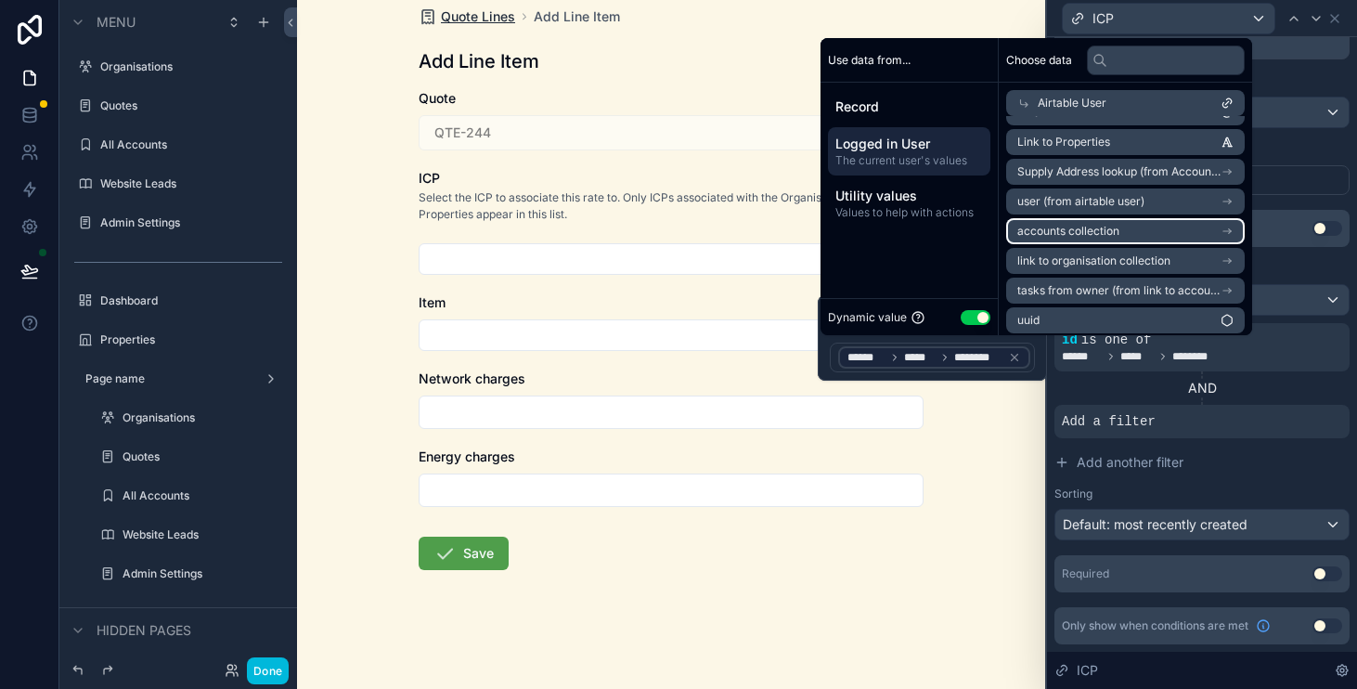
scroll to position [319, 0]
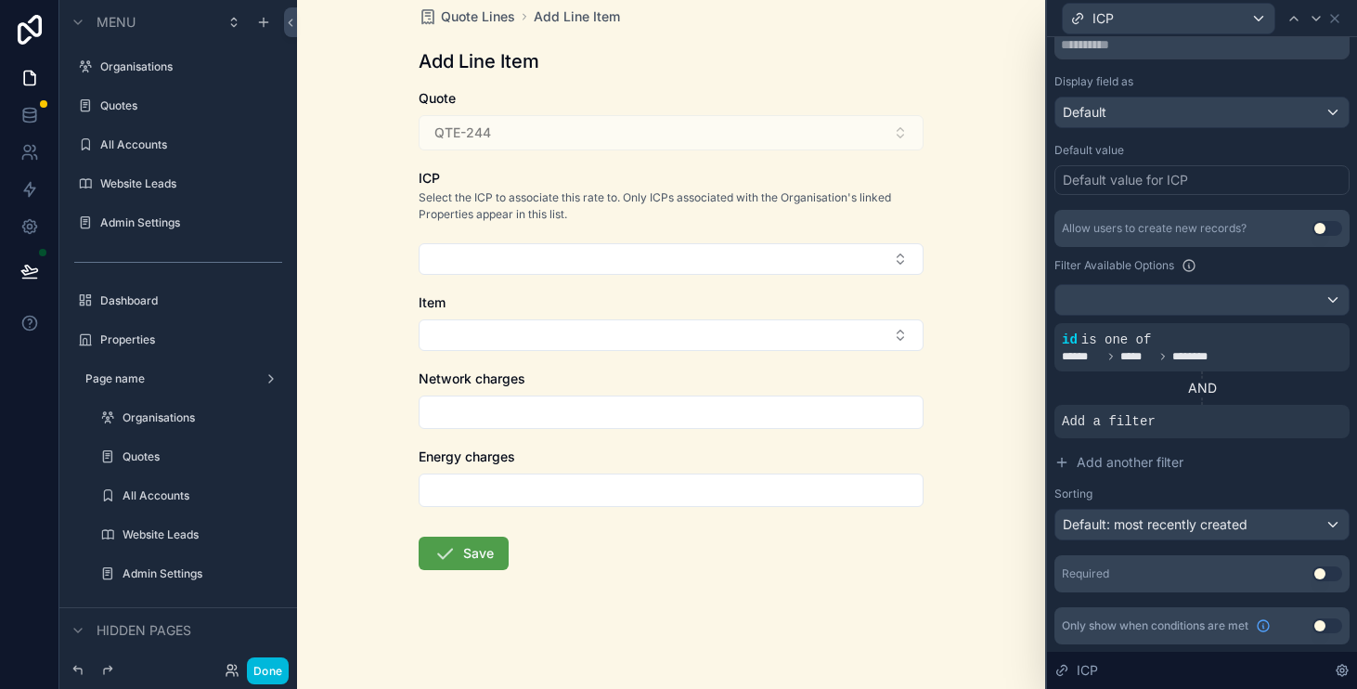
click at [786, 219] on p "Select the ICP to associate this rate to. Only ICPs associated with the Organis…" at bounding box center [671, 205] width 505 height 33
click at [1308, 332] on div at bounding box center [1304, 325] width 26 height 26
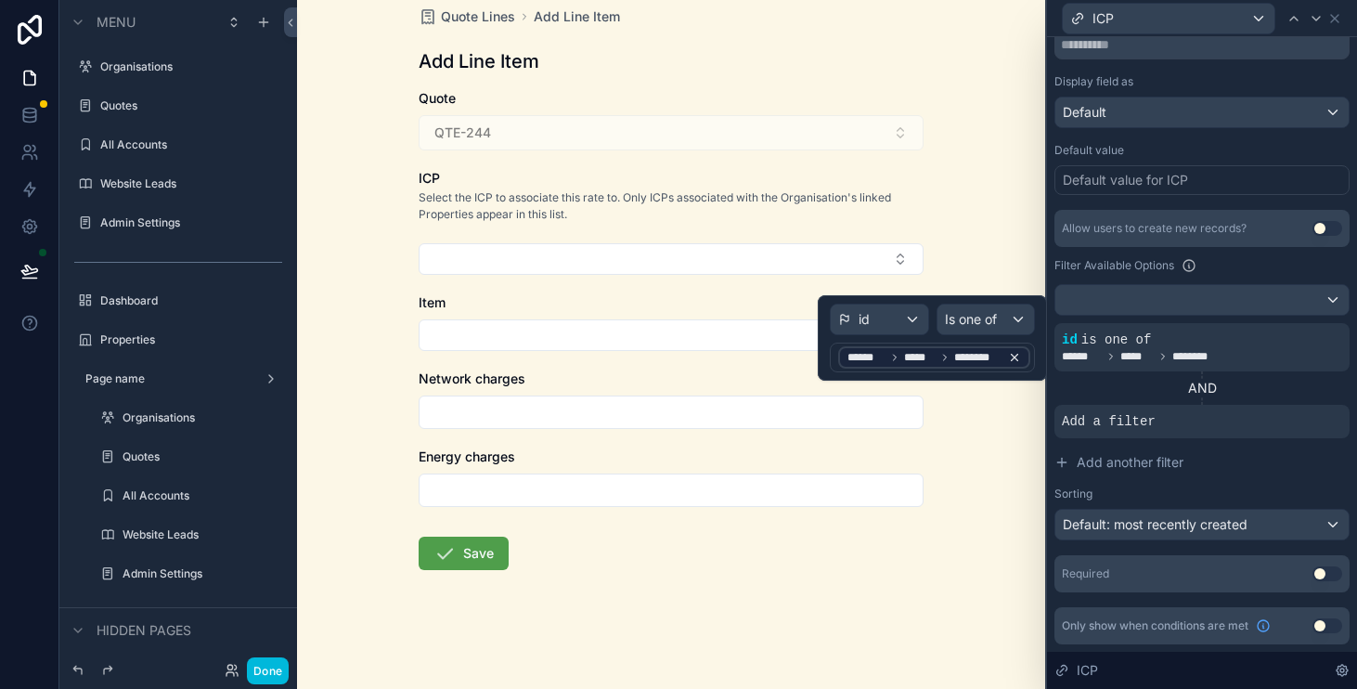
click at [949, 355] on icon at bounding box center [945, 357] width 11 height 11
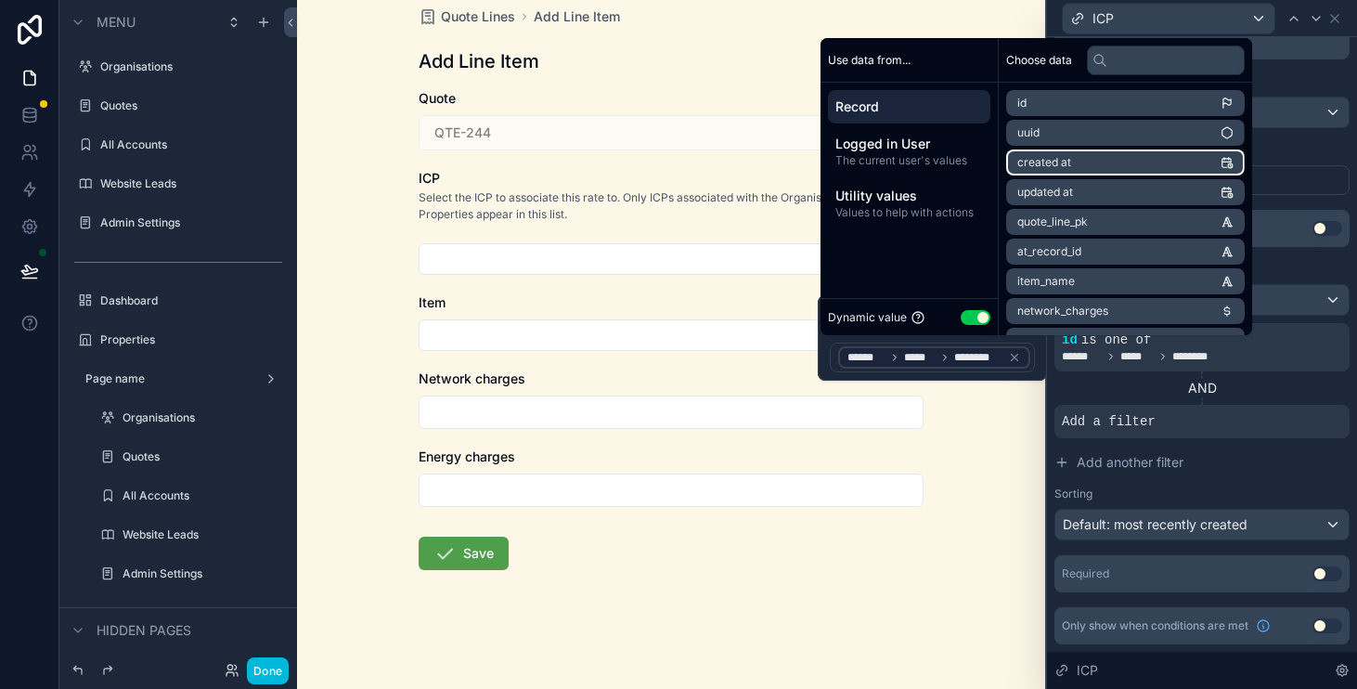
scroll to position [620, 0]
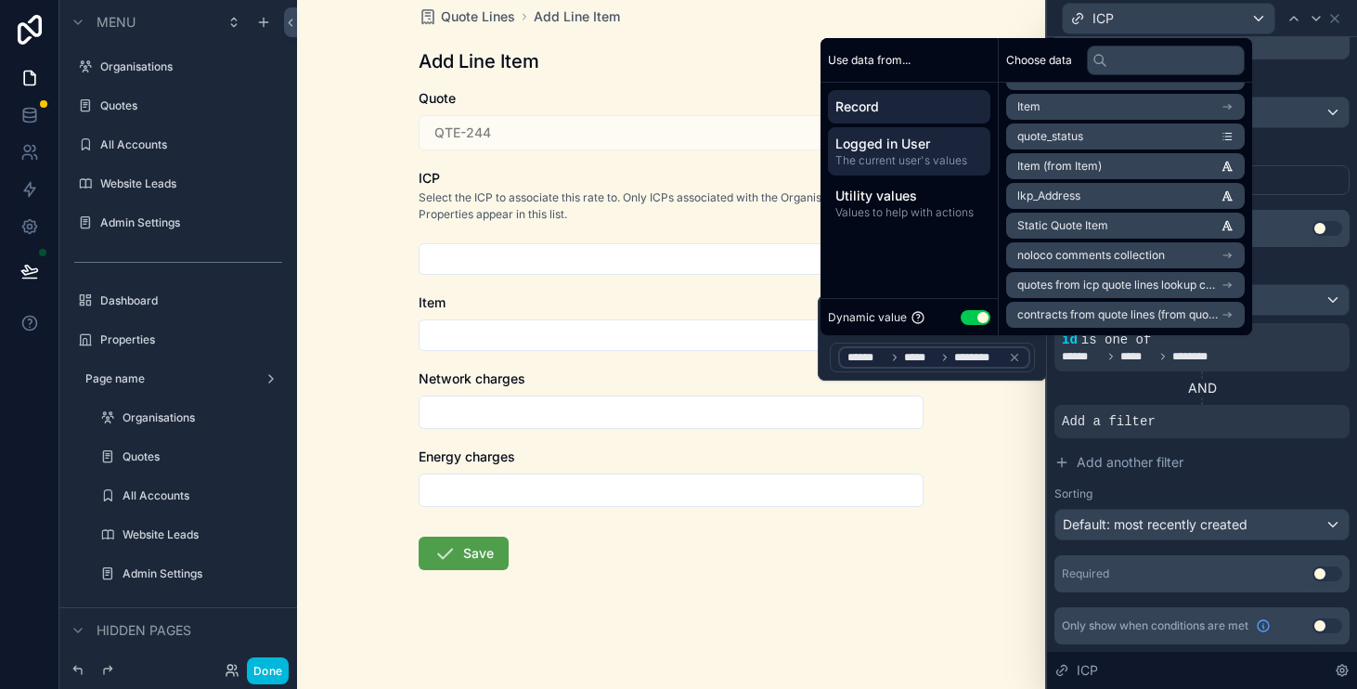
click at [925, 146] on span "Logged in User" at bounding box center [910, 144] width 148 height 19
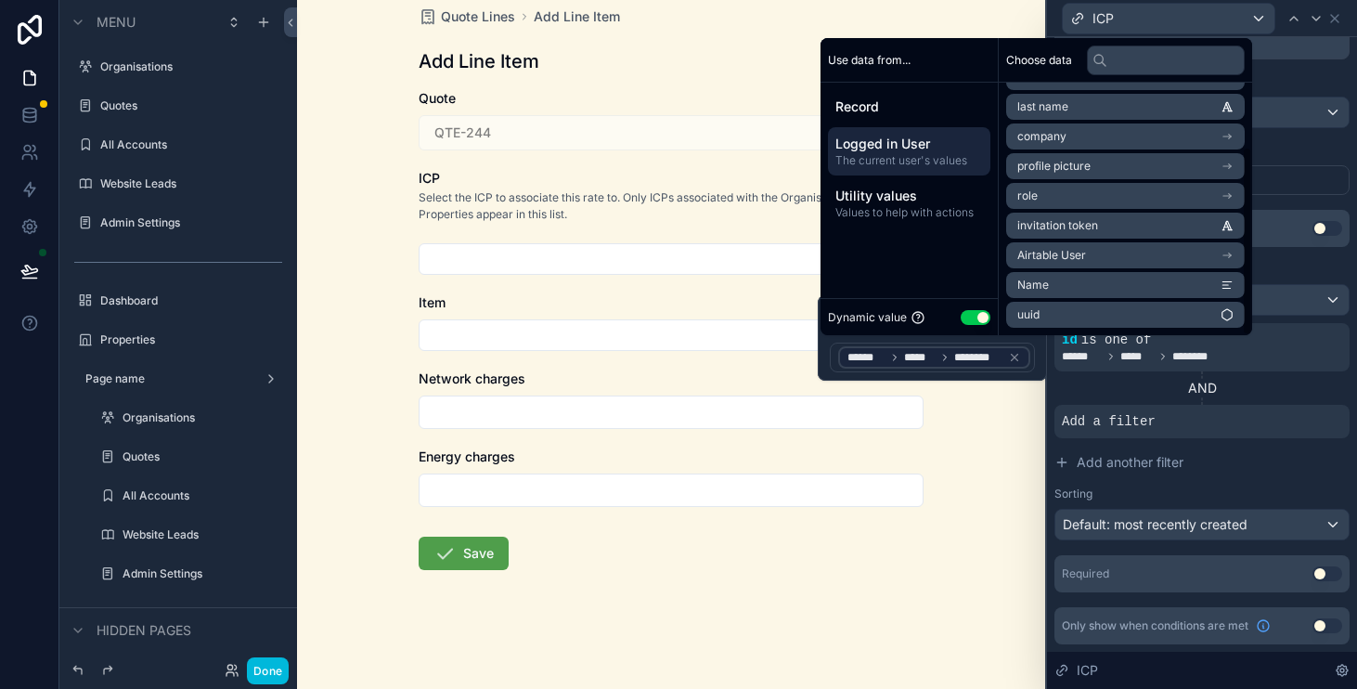
scroll to position [85, 0]
click at [1108, 245] on li "Airtable User" at bounding box center [1126, 255] width 239 height 26
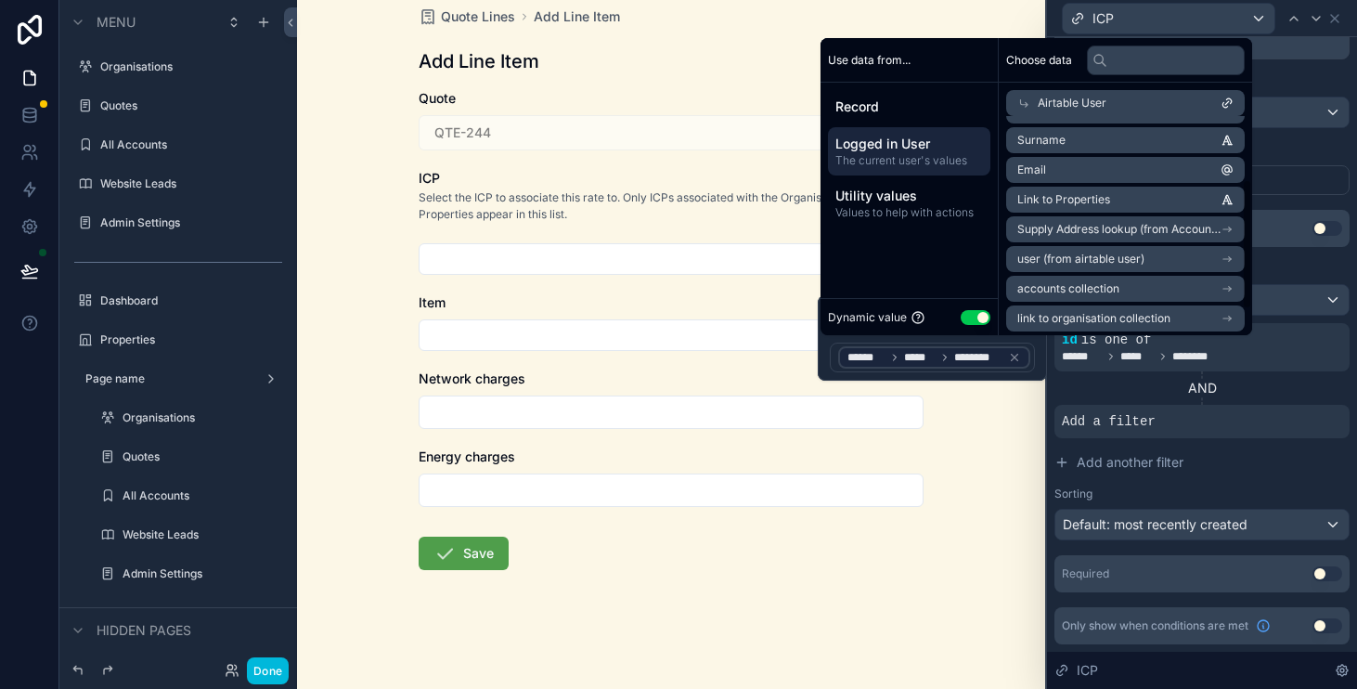
scroll to position [118, 0]
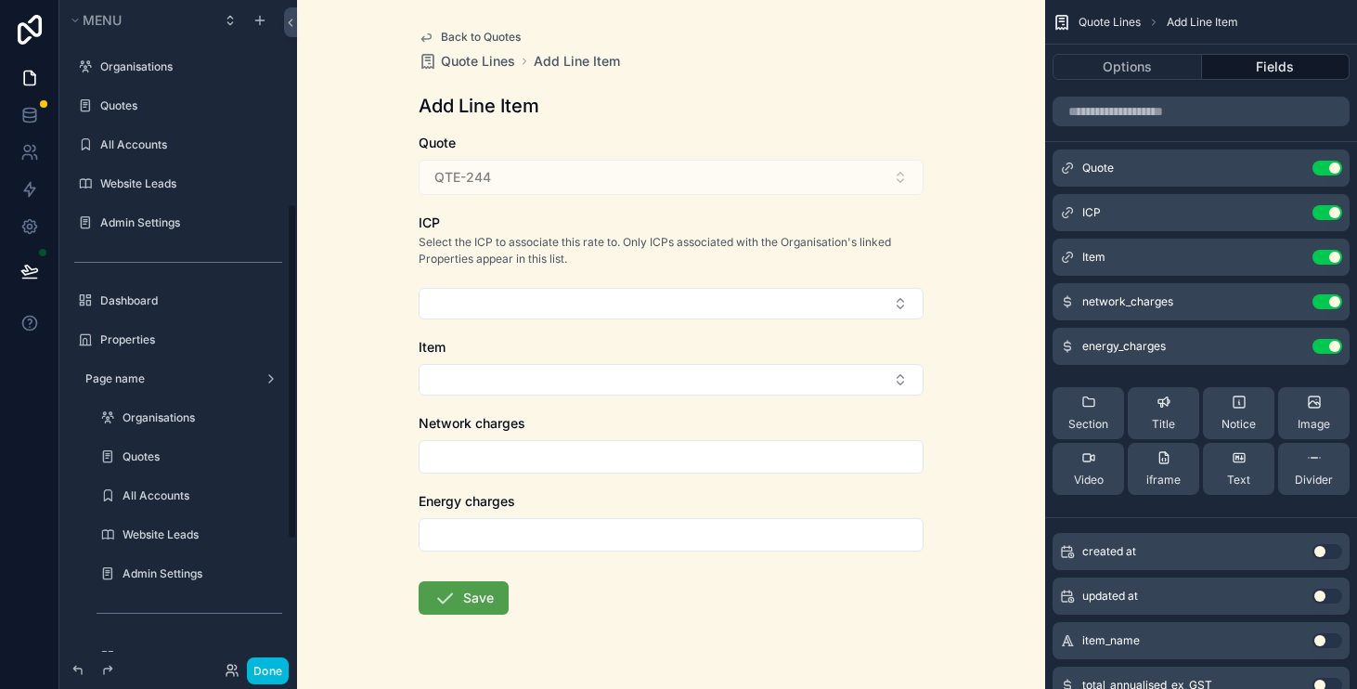
scroll to position [404, 0]
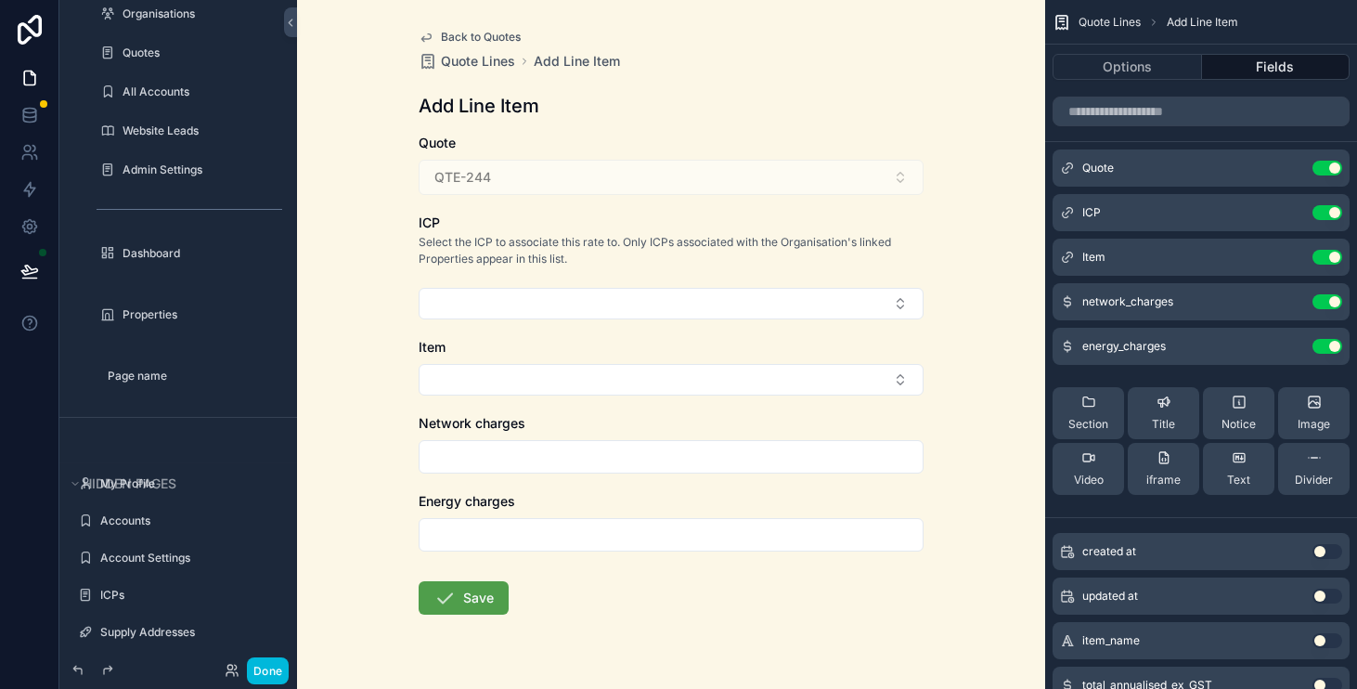
click at [0, 0] on button "scrollable content" at bounding box center [0, 0] width 0 height 0
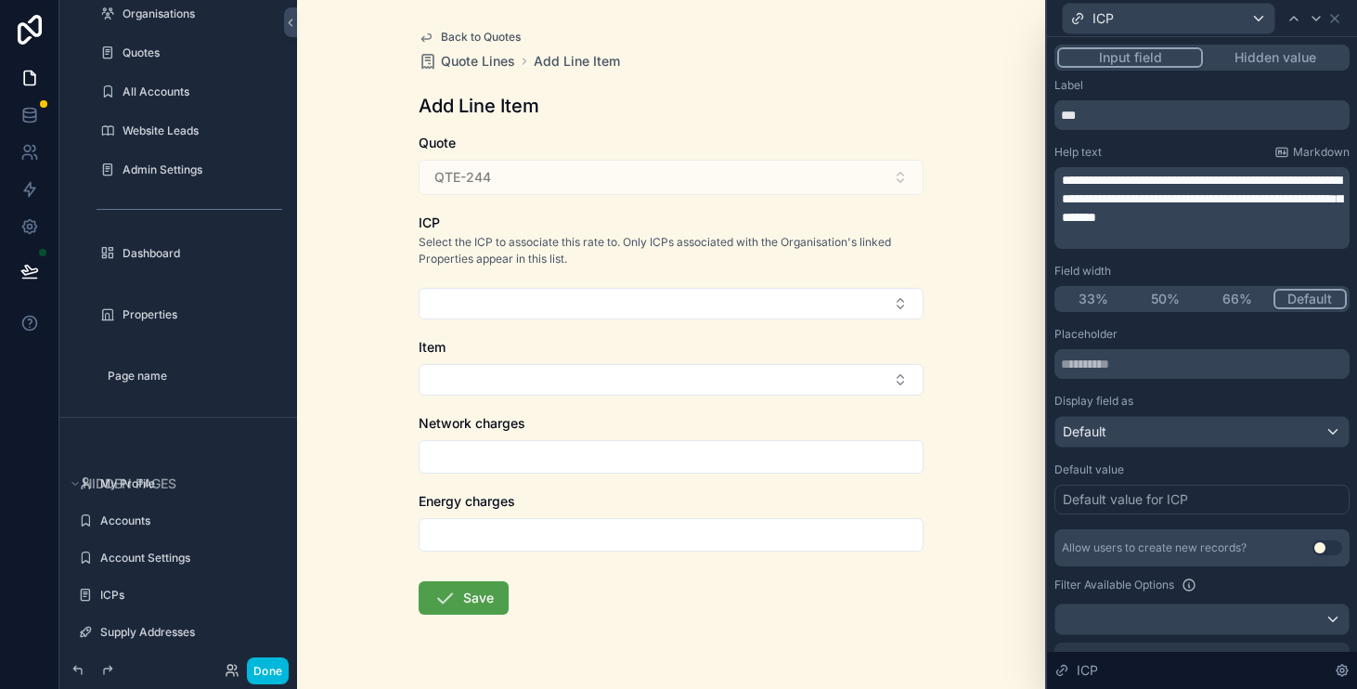
scroll to position [319, 0]
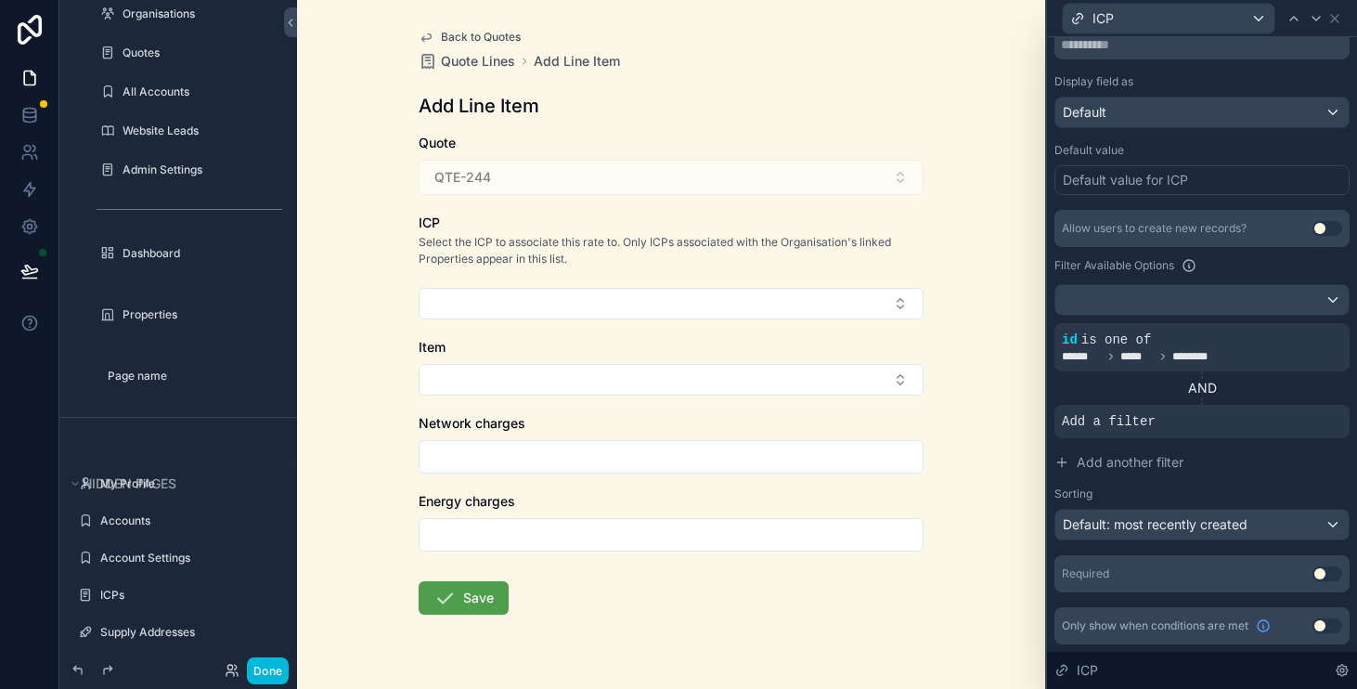
click at [0, 0] on div at bounding box center [0, 0] width 0 height 0
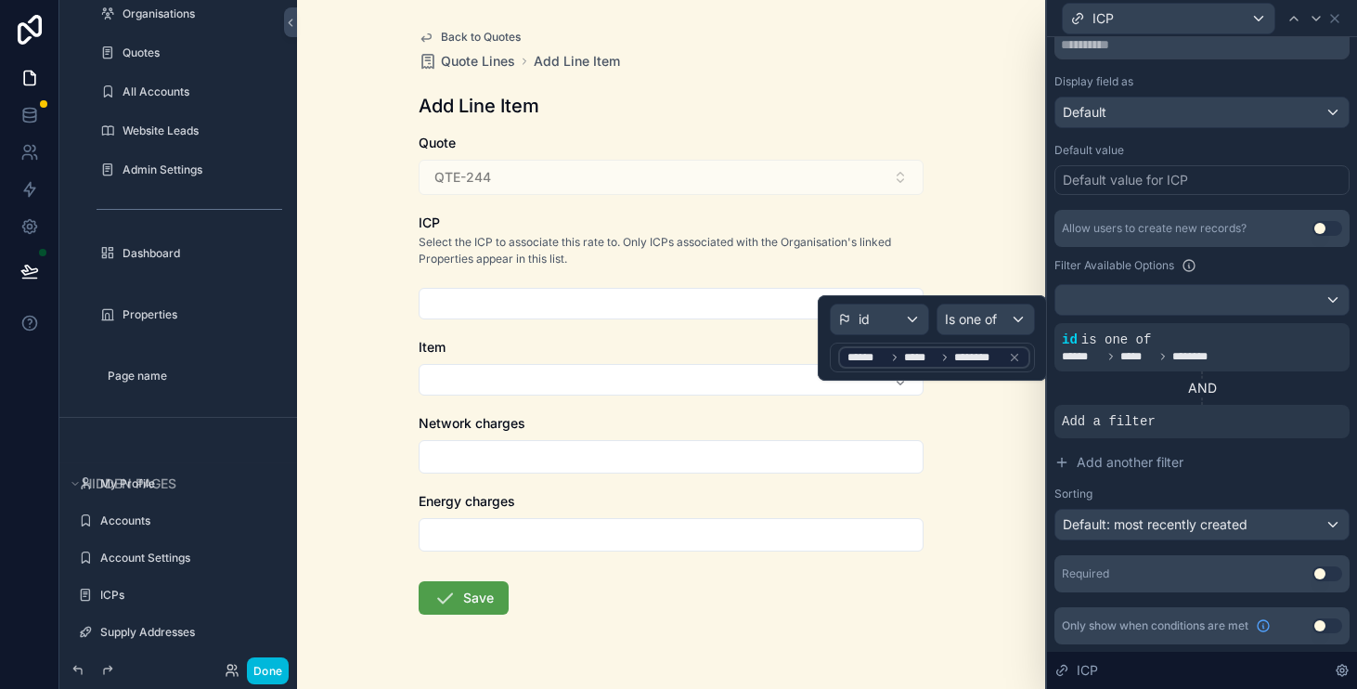
click at [908, 358] on span "*****" at bounding box center [920, 357] width 32 height 15
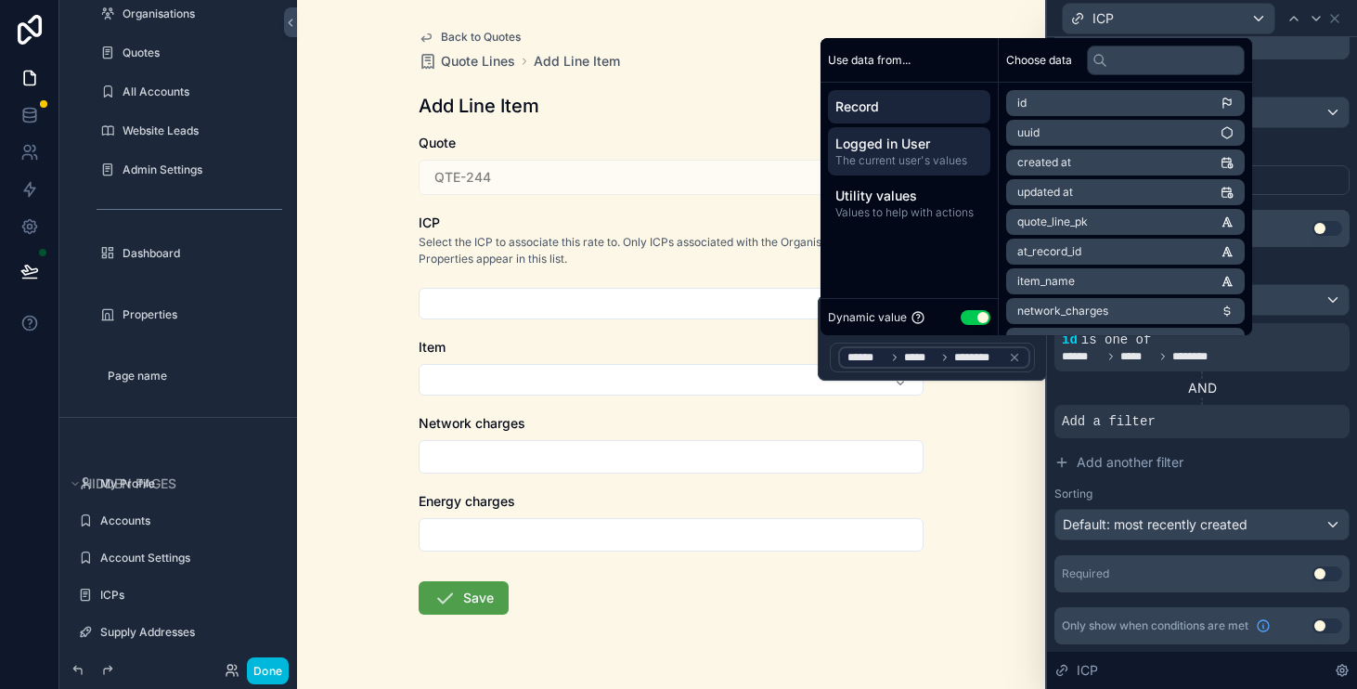
click at [941, 168] on div "Logged in User The current user's values" at bounding box center [909, 151] width 162 height 48
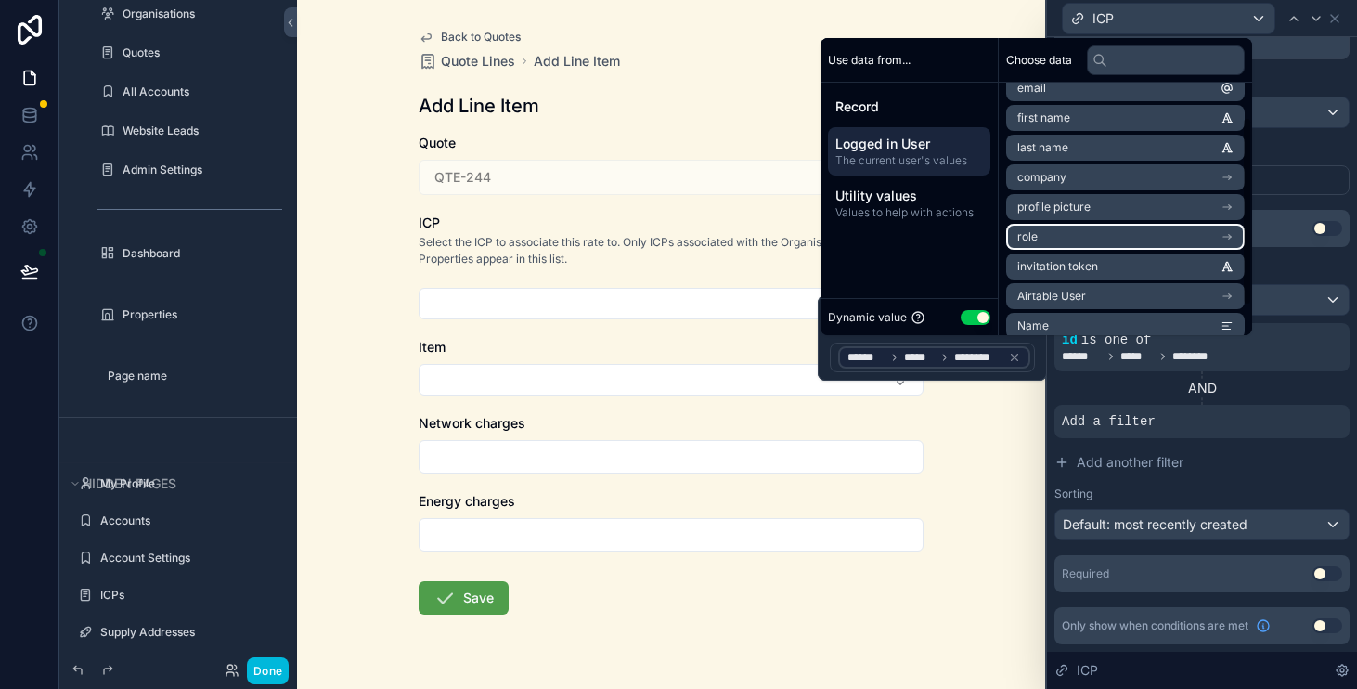
scroll to position [49, 0]
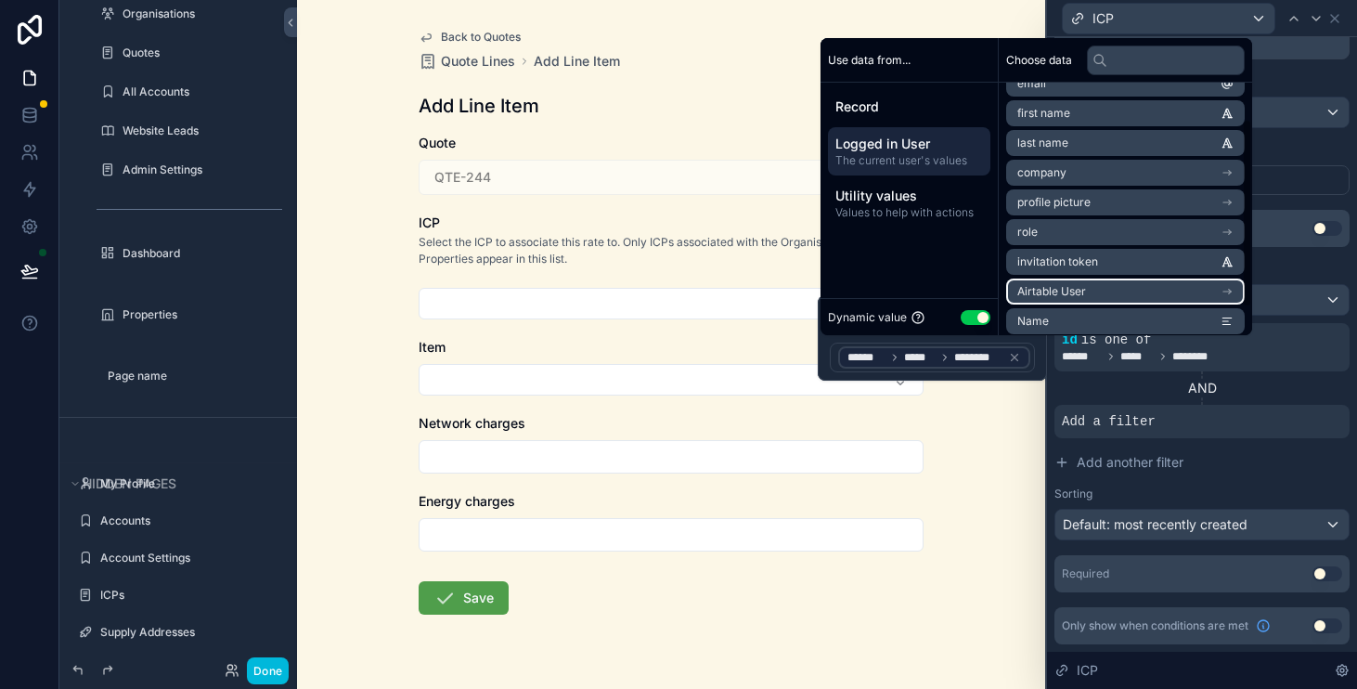
click at [1051, 279] on li "Airtable User" at bounding box center [1126, 292] width 239 height 26
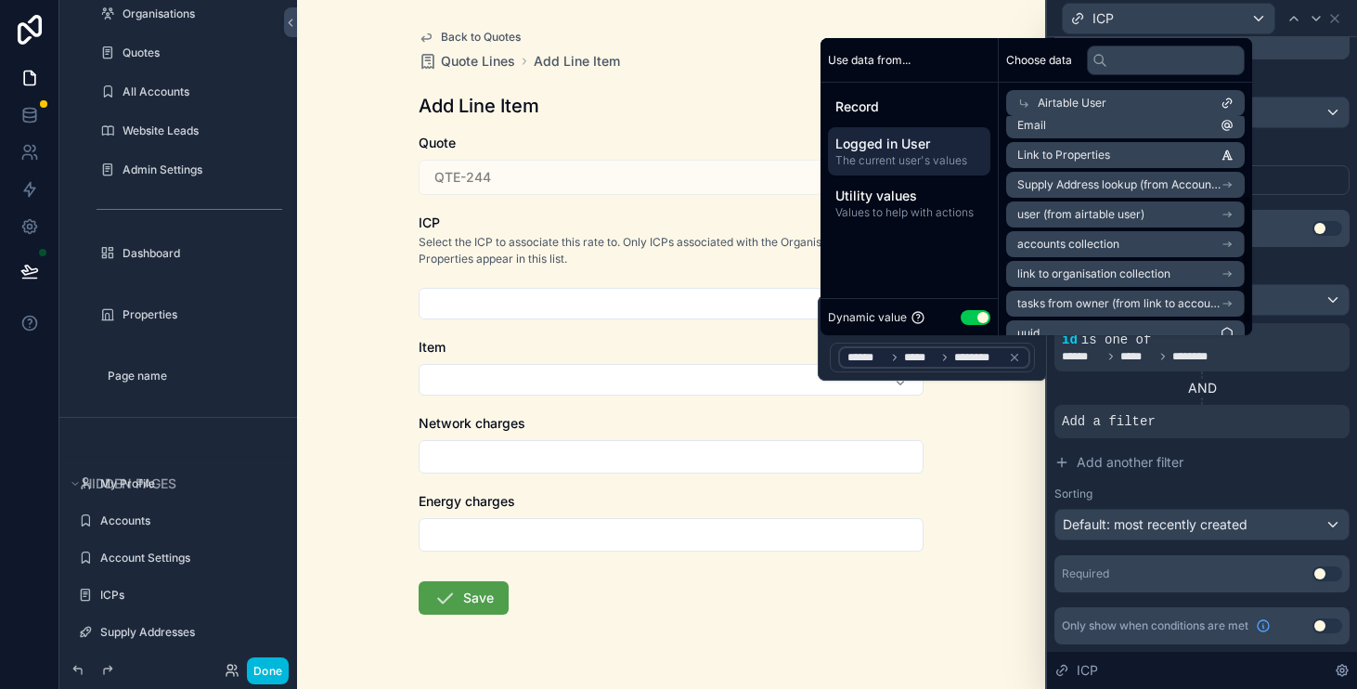
scroll to position [133, 0]
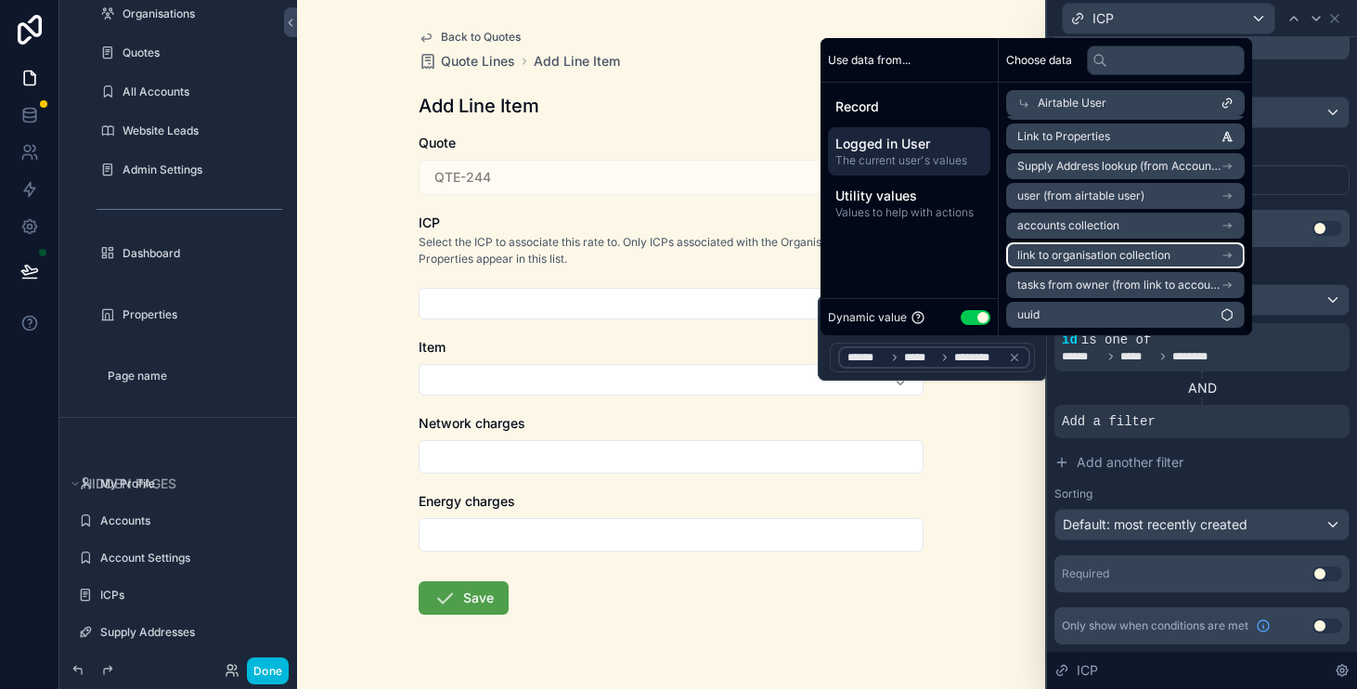
click at [1109, 251] on span "link to organisation collection" at bounding box center [1094, 255] width 153 height 15
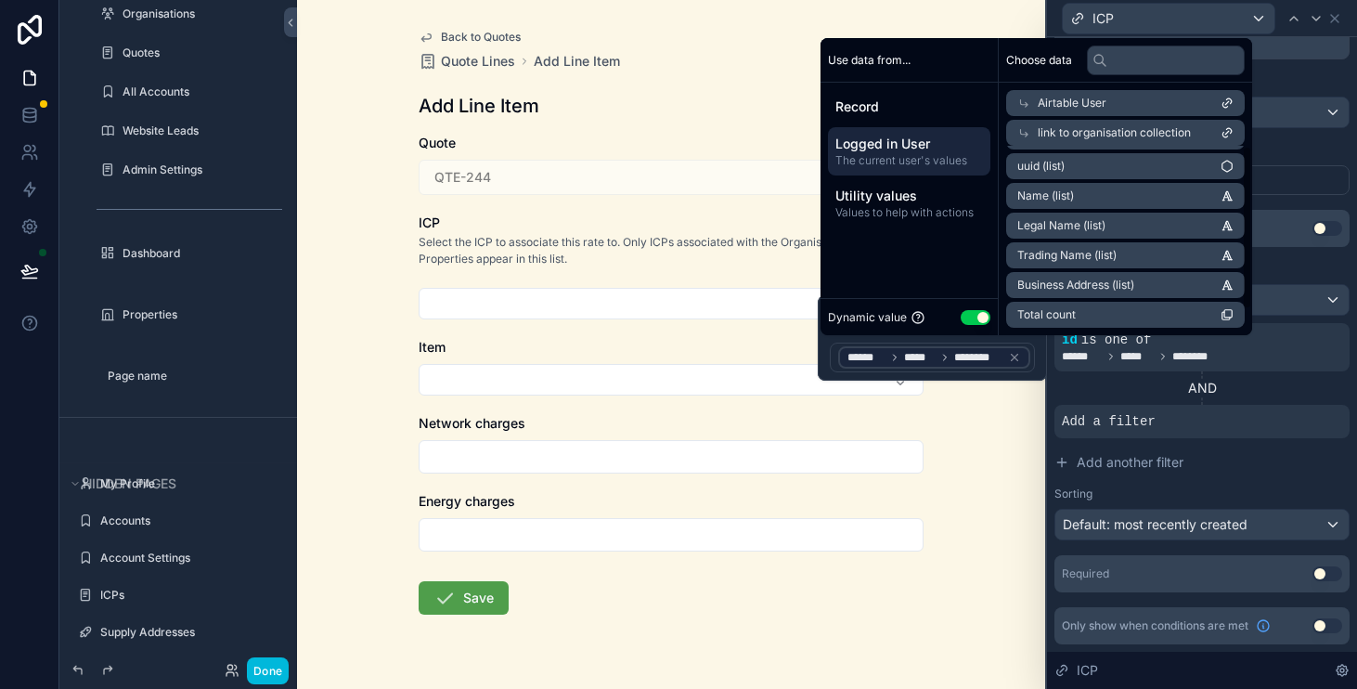
scroll to position [0, 0]
click at [901, 239] on div "Use data from... Record Logged in User The current user's values Utility values…" at bounding box center [910, 186] width 178 height 297
click at [410, 195] on div "Back to Quotes Quote Lines Add Line Item Add Line Item Quote QTE-244 ICP Select…" at bounding box center [671, 367] width 535 height 734
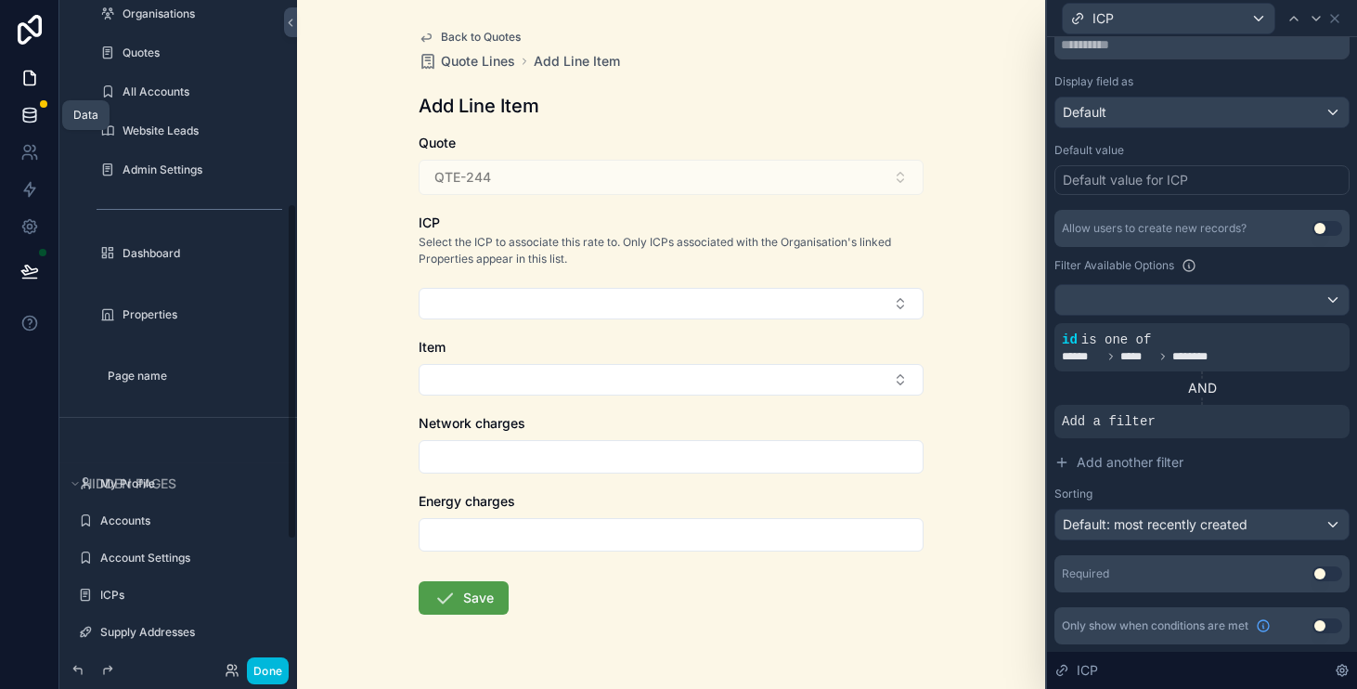
click at [32, 114] on icon at bounding box center [29, 115] width 19 height 19
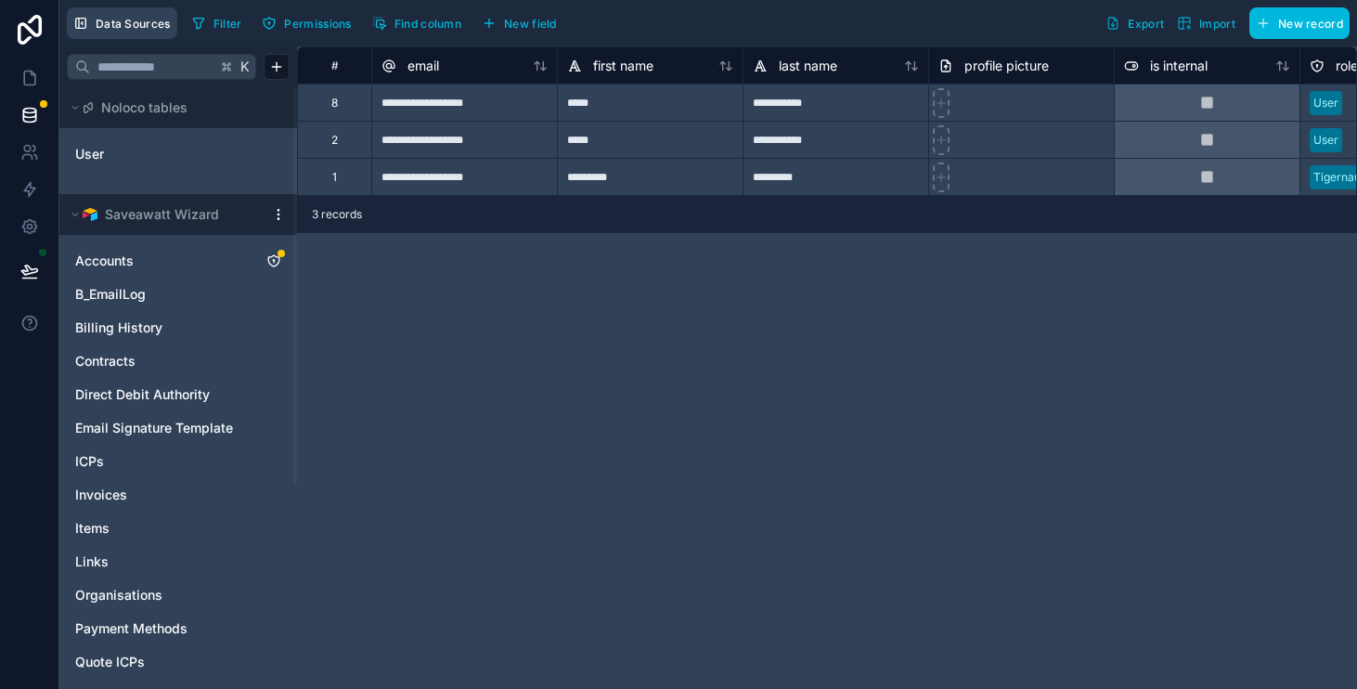
click at [128, 20] on span "Data Sources" at bounding box center [133, 24] width 75 height 14
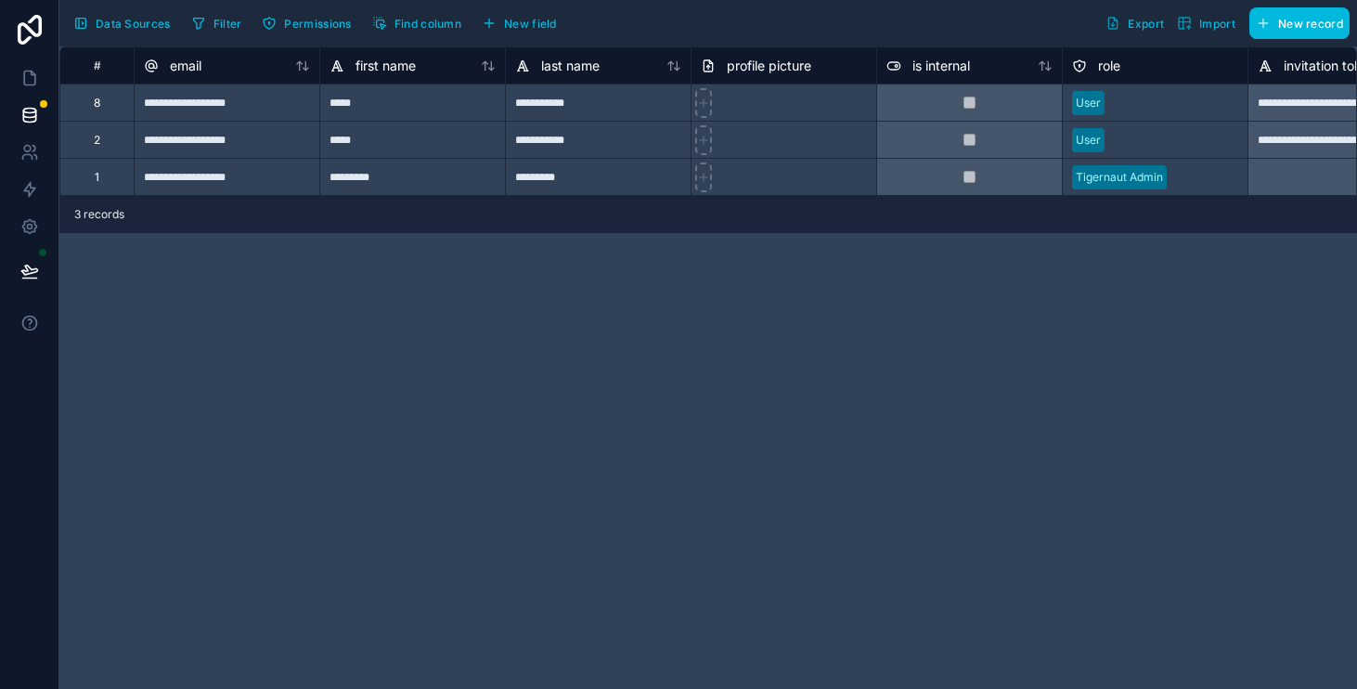
click at [128, 20] on span "Data Sources" at bounding box center [133, 24] width 75 height 14
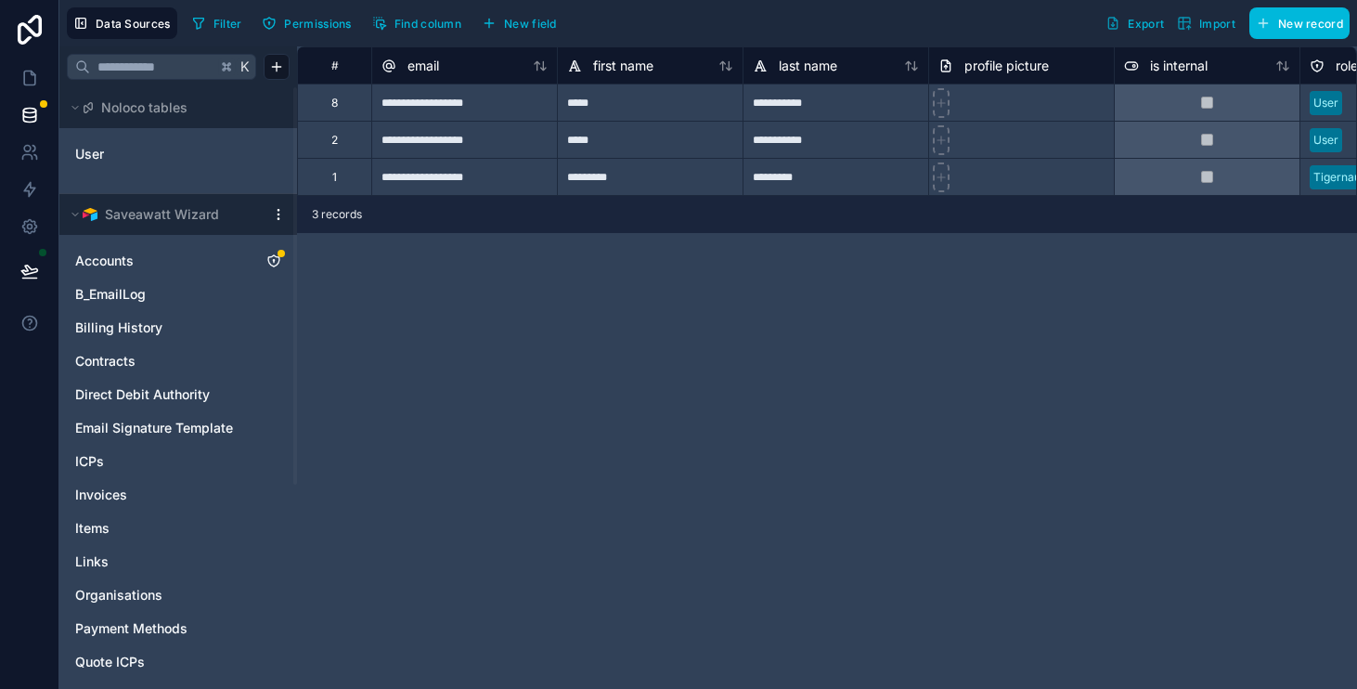
click at [283, 216] on html "**********" at bounding box center [678, 344] width 1357 height 689
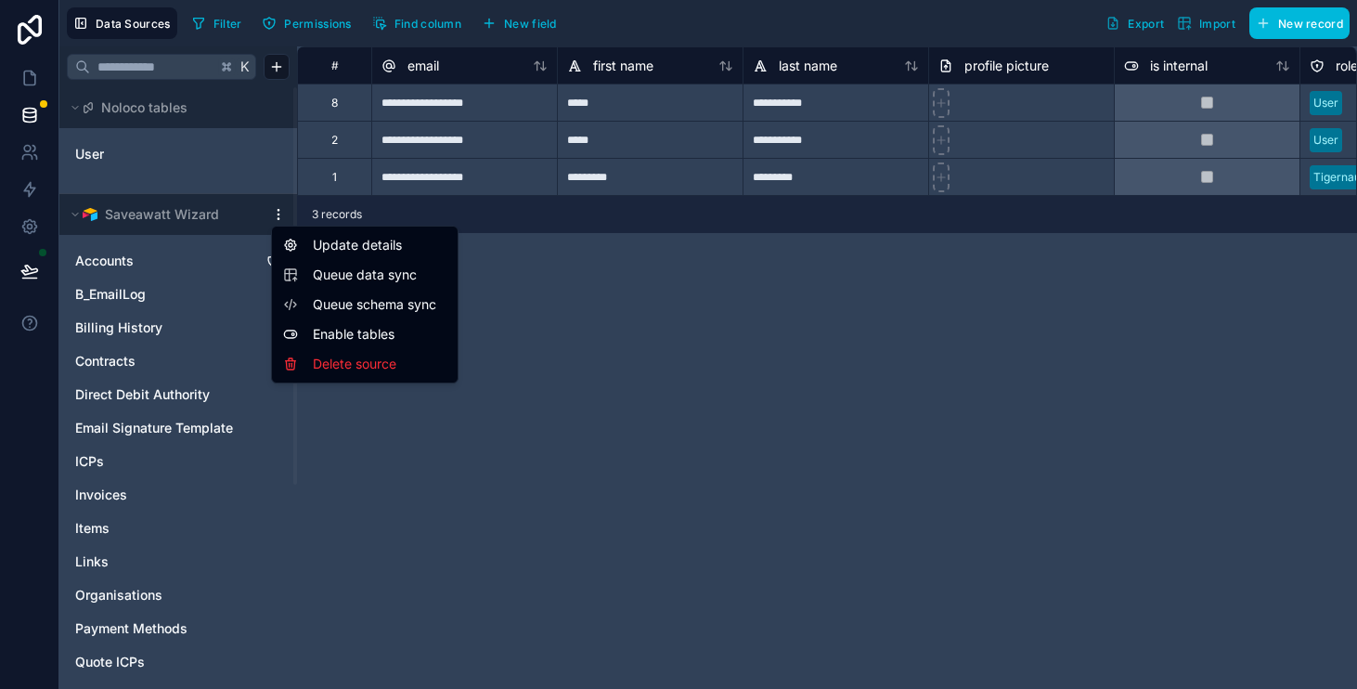
click at [400, 279] on span "Queue data sync" at bounding box center [380, 275] width 134 height 19
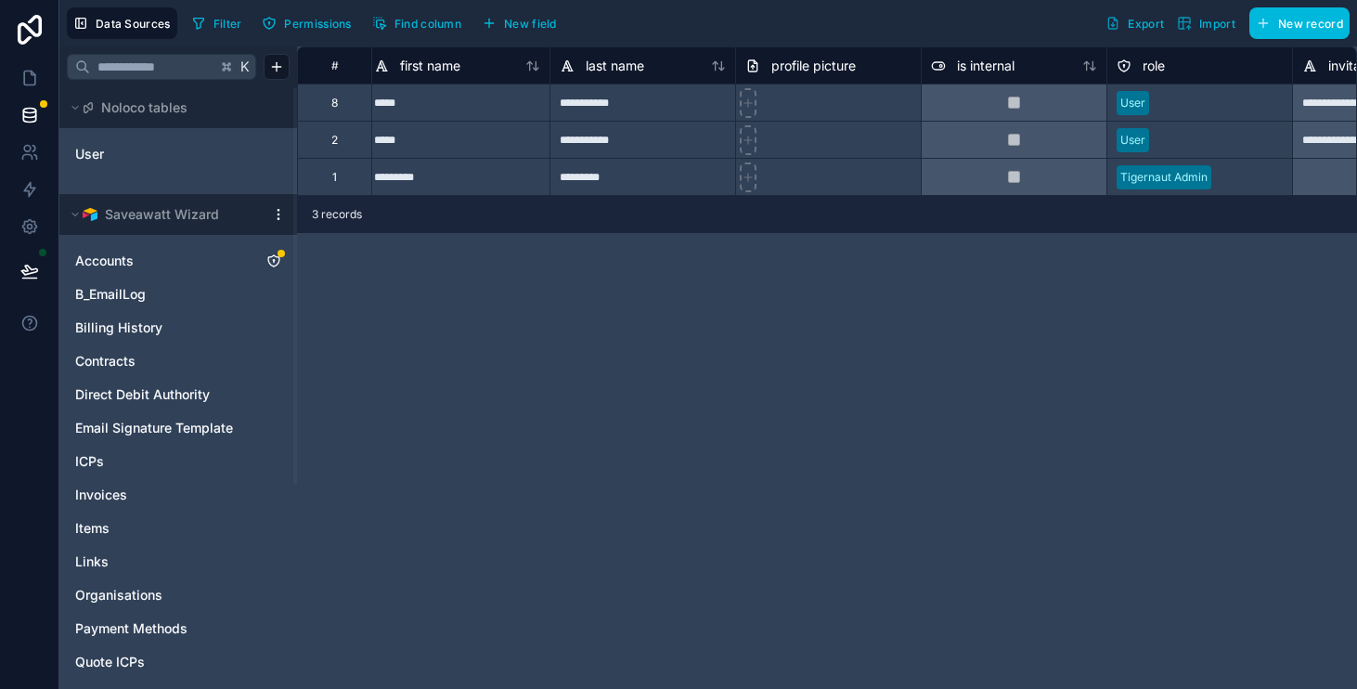
scroll to position [0, 113]
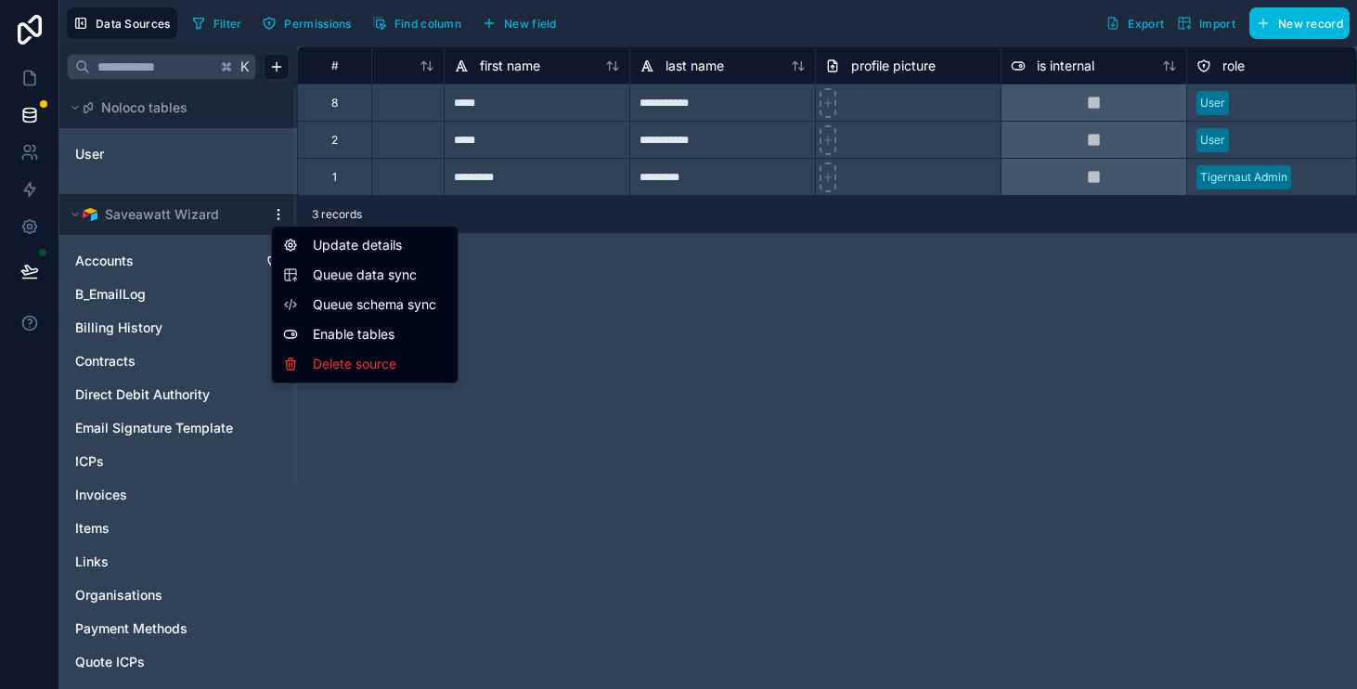
click at [283, 217] on html "**********" at bounding box center [678, 344] width 1357 height 689
click at [552, 362] on html "**********" at bounding box center [678, 344] width 1357 height 689
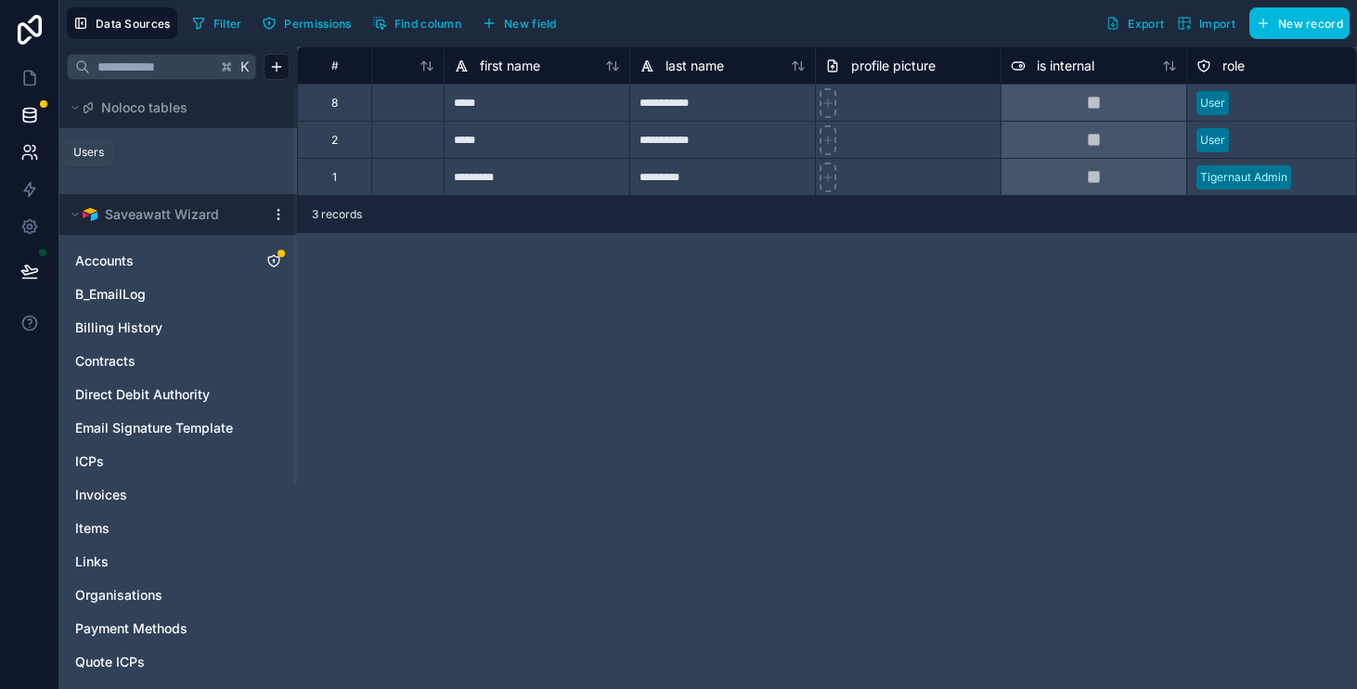
click at [42, 148] on link at bounding box center [29, 152] width 58 height 37
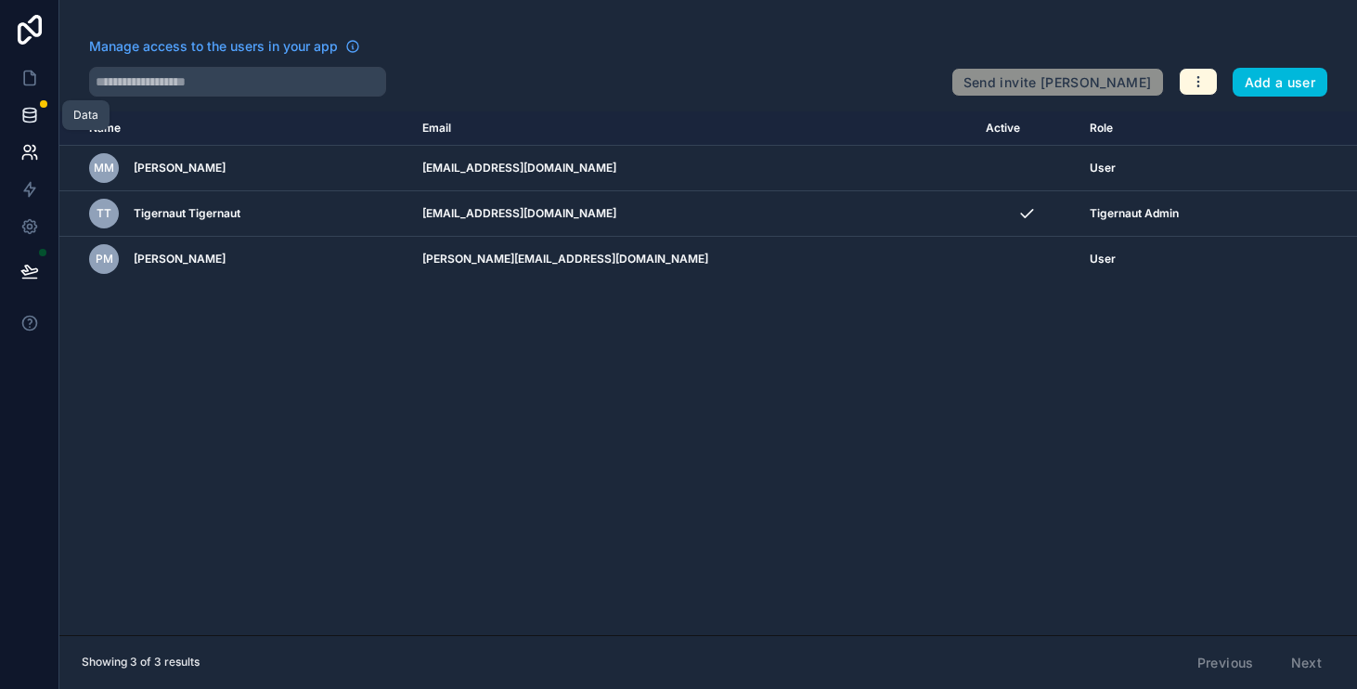
click at [37, 124] on link at bounding box center [29, 115] width 58 height 37
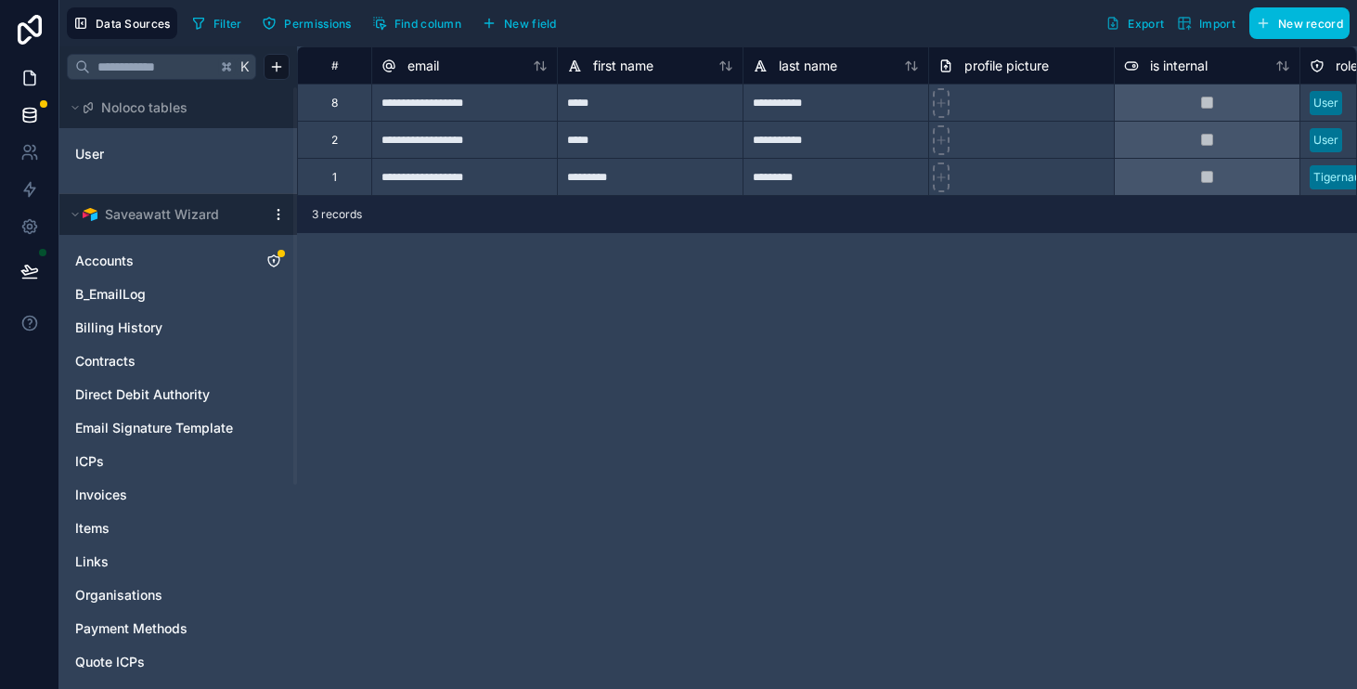
click at [27, 75] on icon at bounding box center [29, 78] width 19 height 19
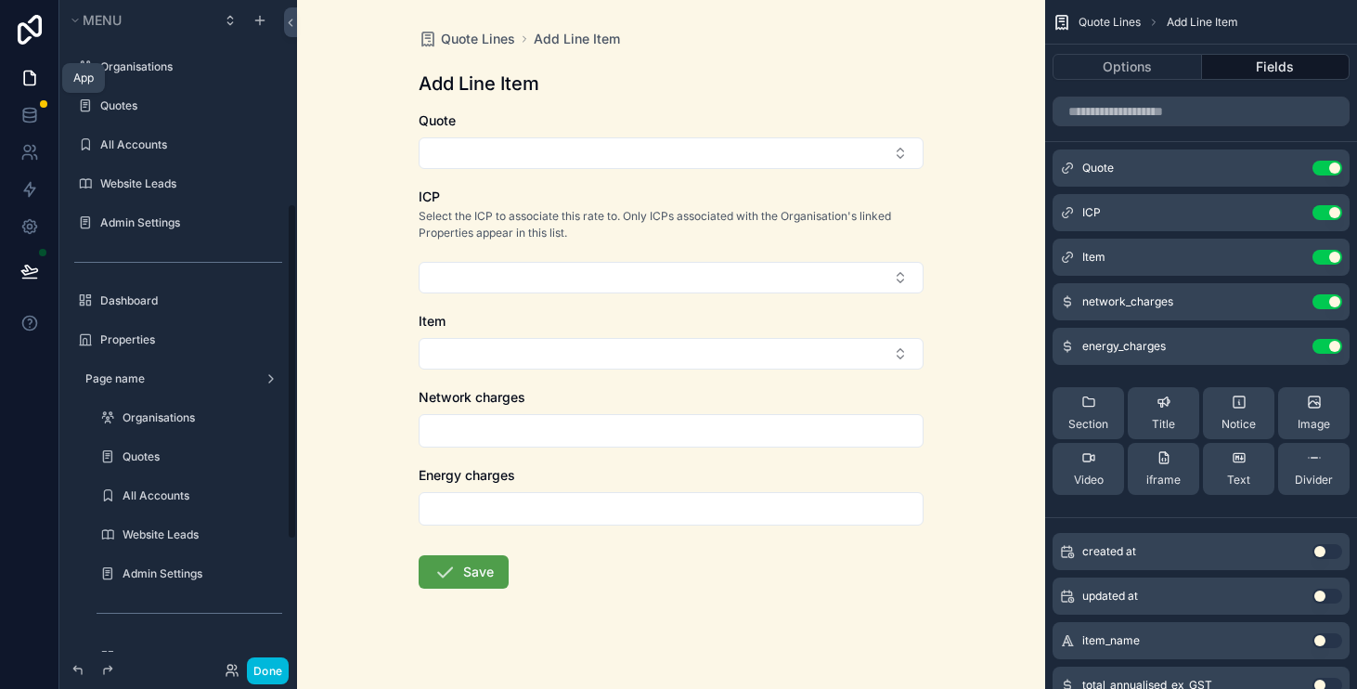
scroll to position [404, 0]
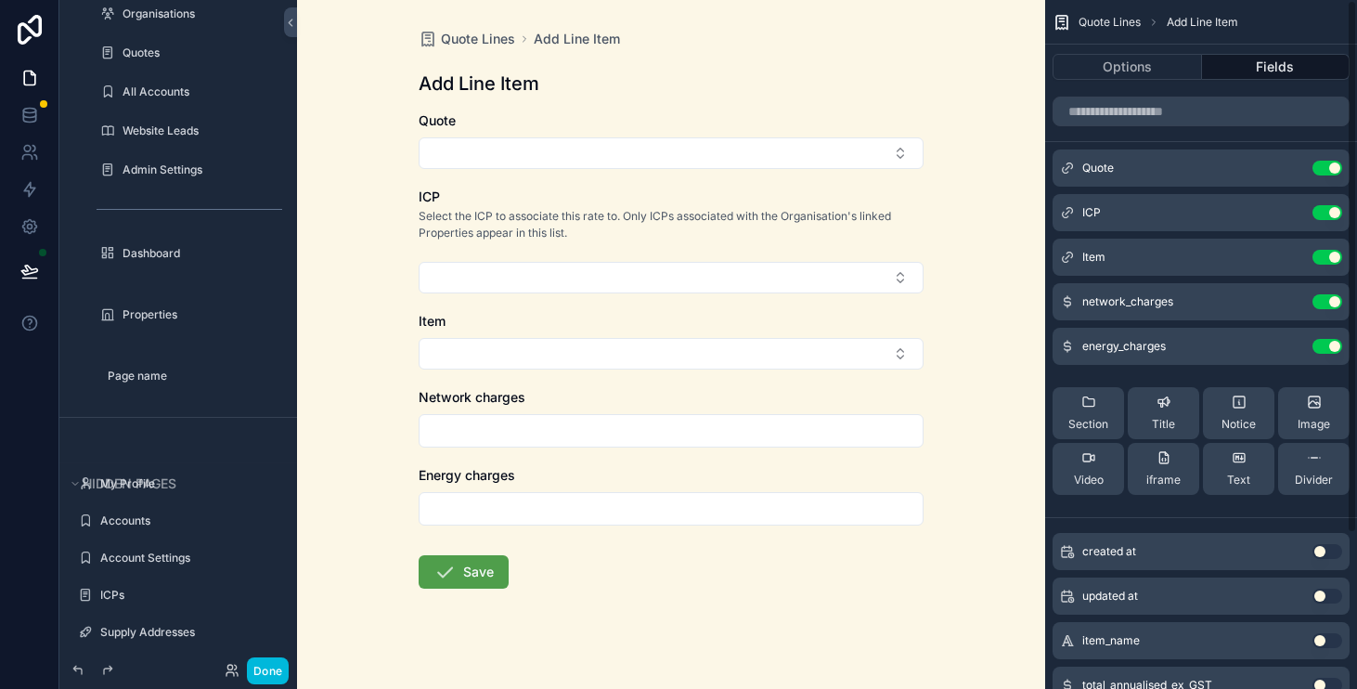
click at [0, 0] on icon "scrollable content" at bounding box center [0, 0] width 0 height 0
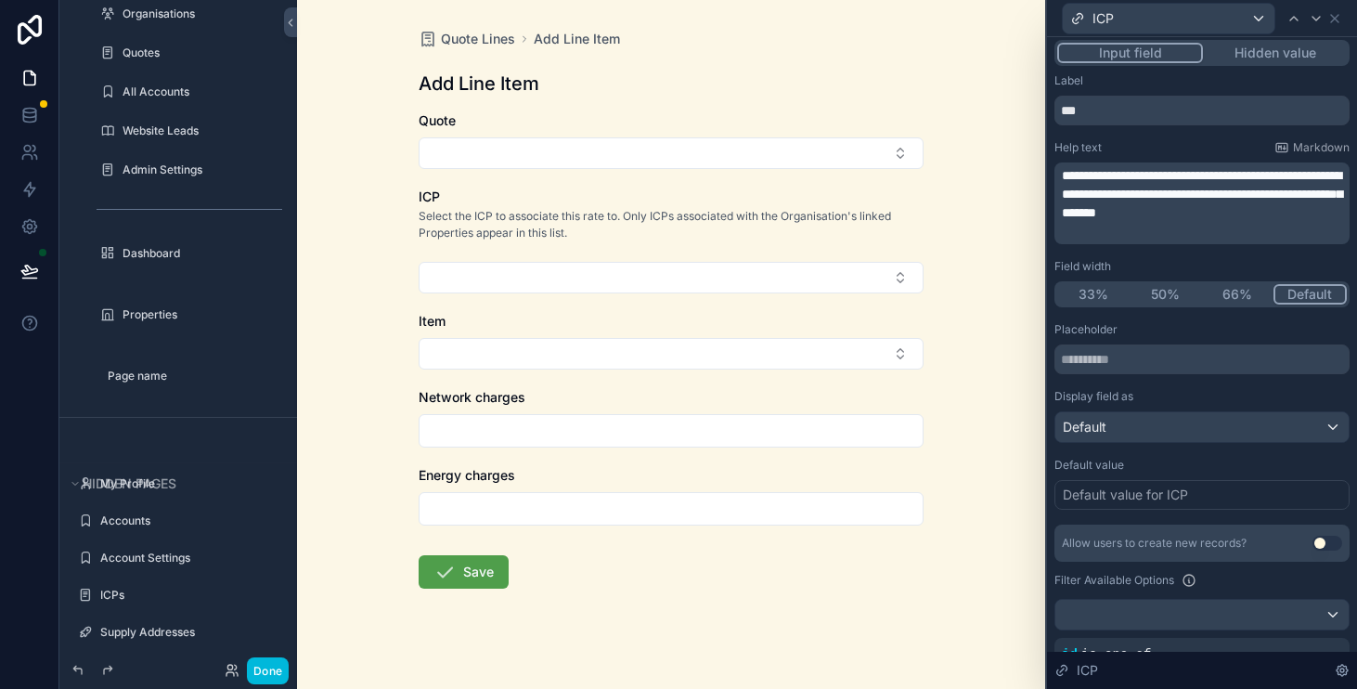
scroll to position [319, 0]
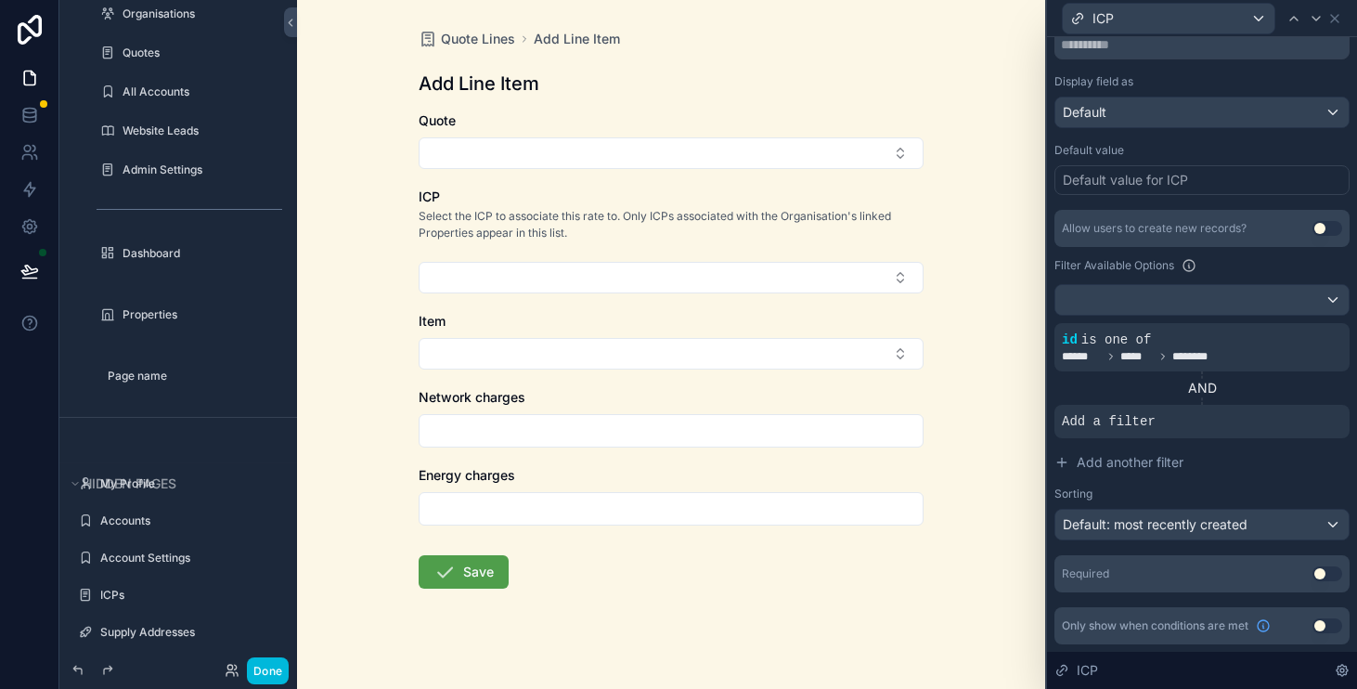
click at [0, 0] on icon at bounding box center [0, 0] width 0 height 0
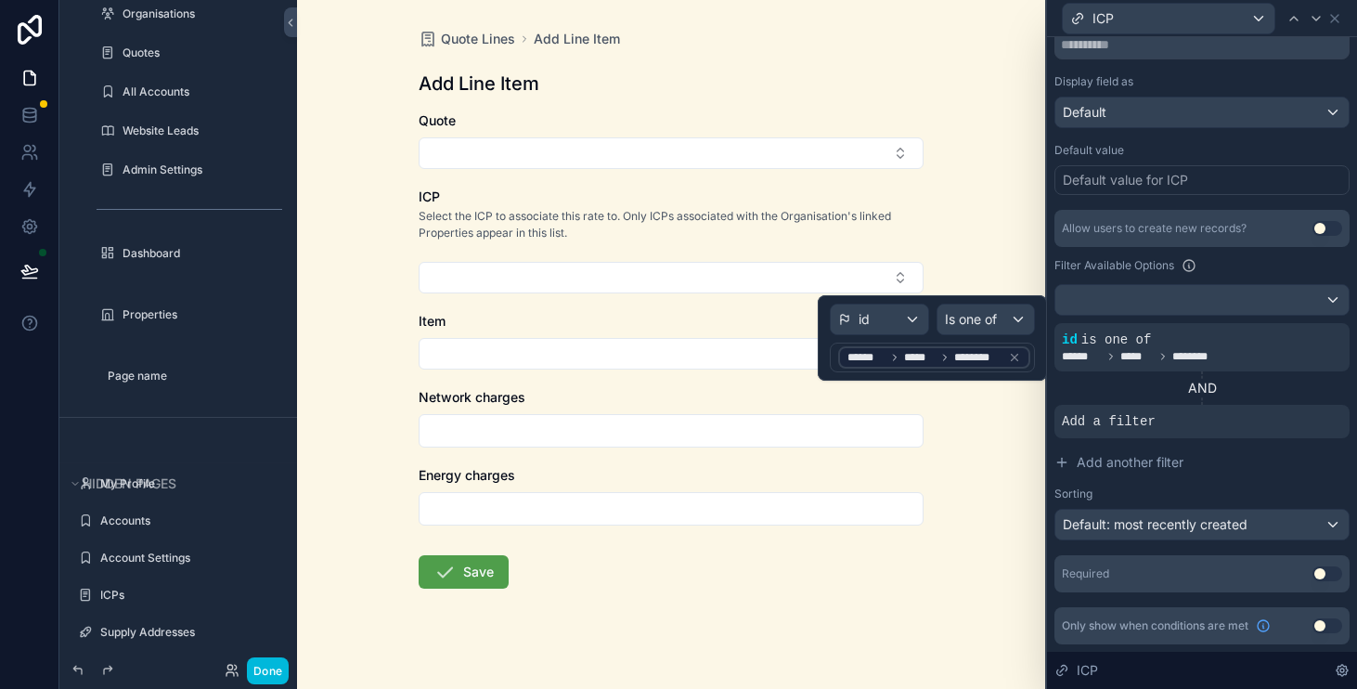
click at [988, 353] on span "********" at bounding box center [978, 357] width 46 height 15
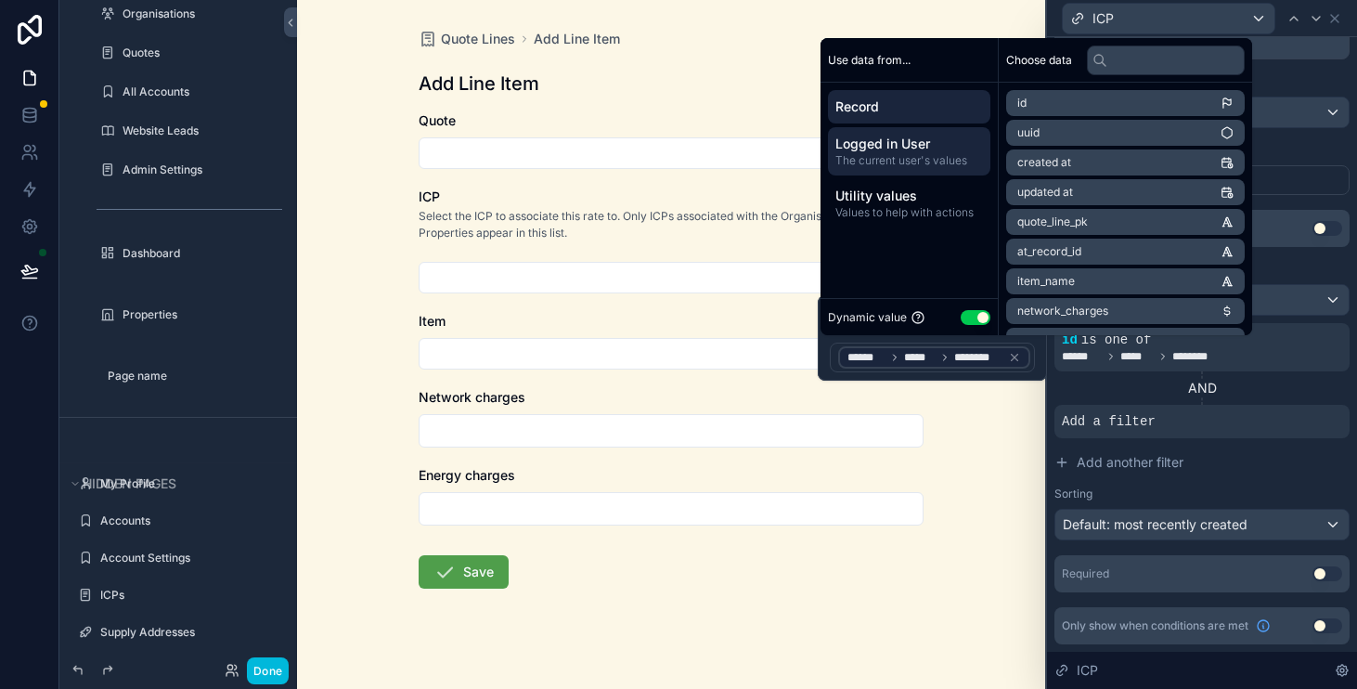
click at [957, 146] on span "Logged in User" at bounding box center [910, 144] width 148 height 19
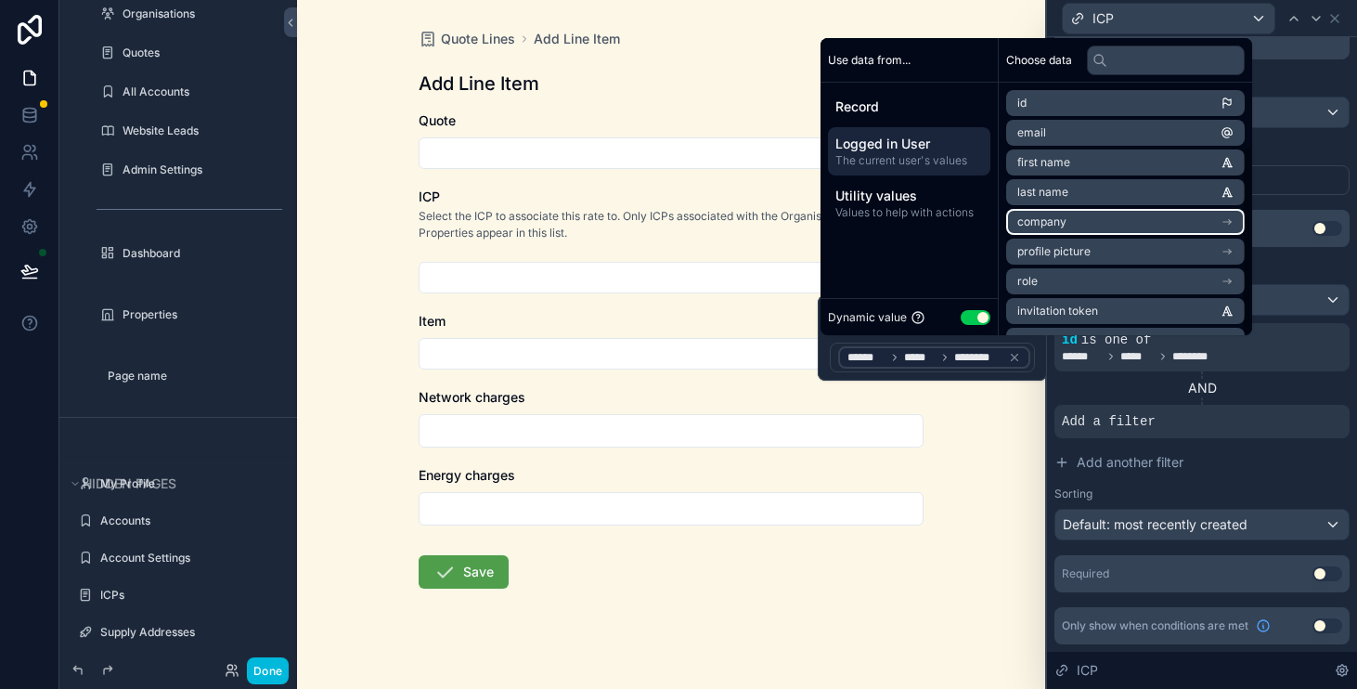
scroll to position [85, 0]
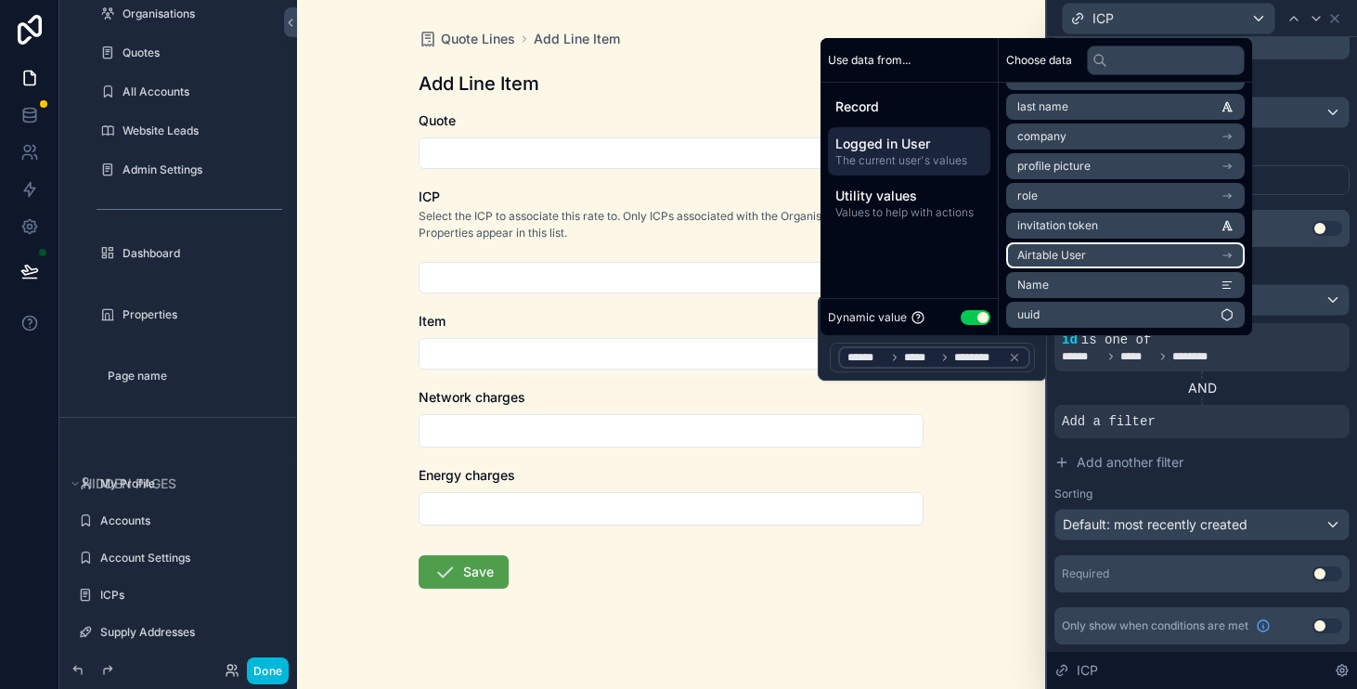
click at [1163, 257] on li "Airtable User" at bounding box center [1126, 255] width 239 height 26
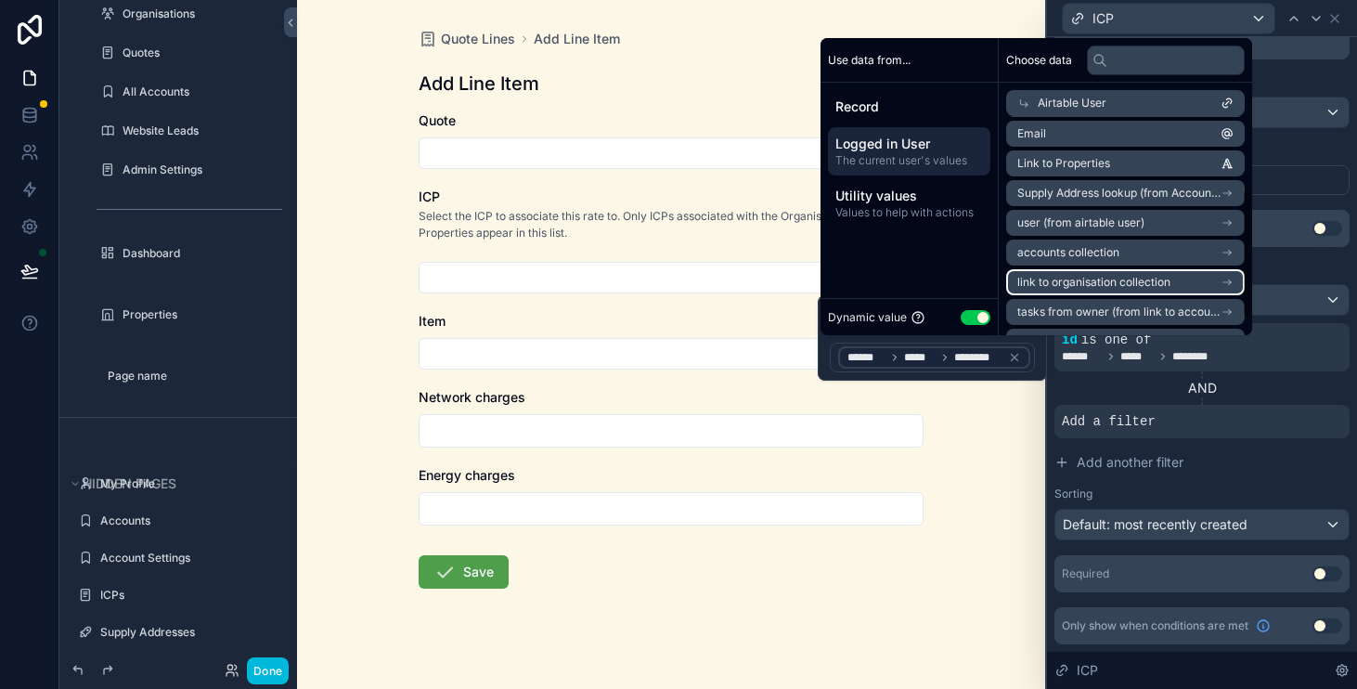
click at [1225, 275] on li "link to organisation collection" at bounding box center [1126, 282] width 239 height 26
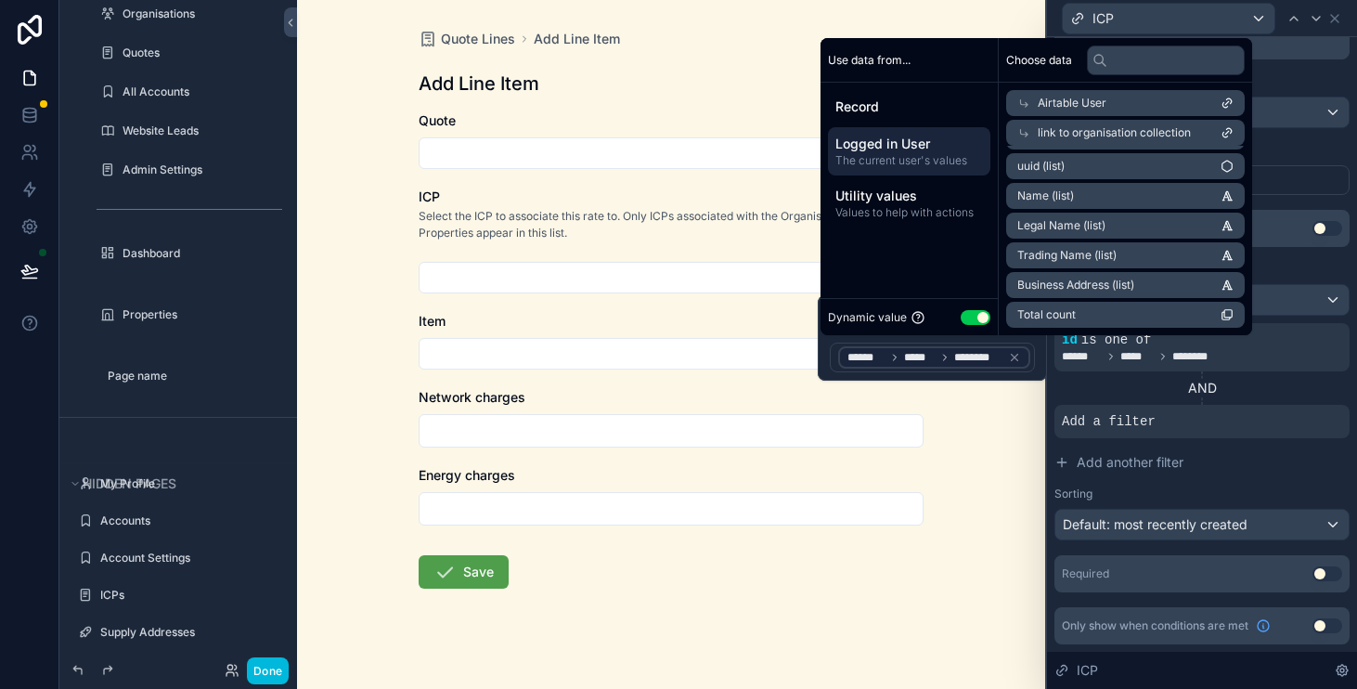
click at [1292, 162] on div "Default value Default value for ICP" at bounding box center [1202, 169] width 295 height 52
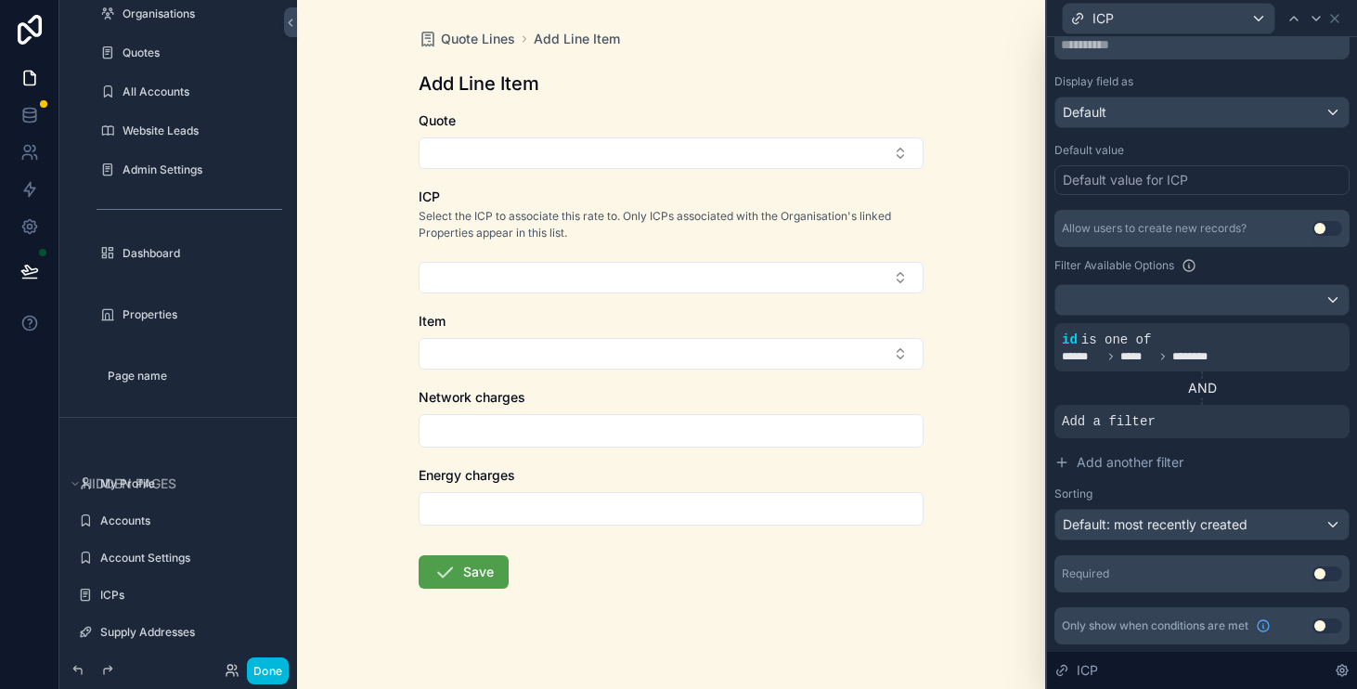
click at [0, 0] on icon at bounding box center [0, 0] width 0 height 0
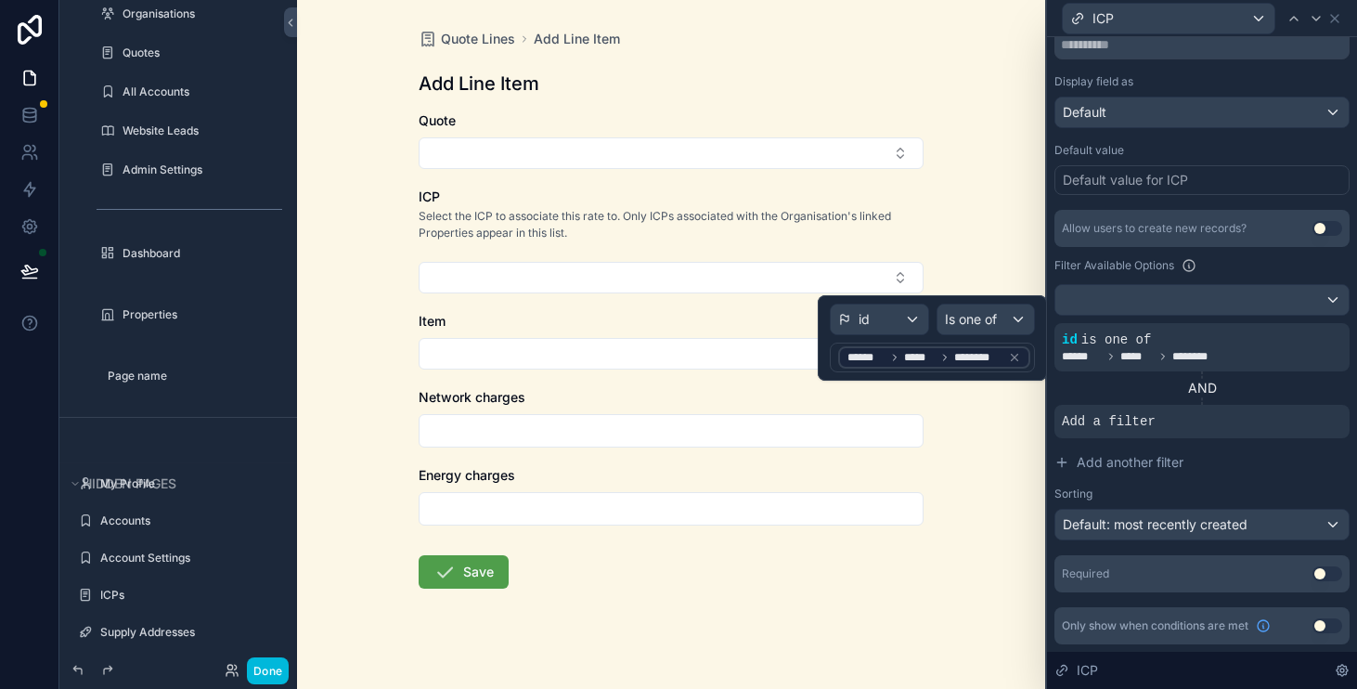
click at [955, 353] on span "********" at bounding box center [978, 357] width 46 height 15
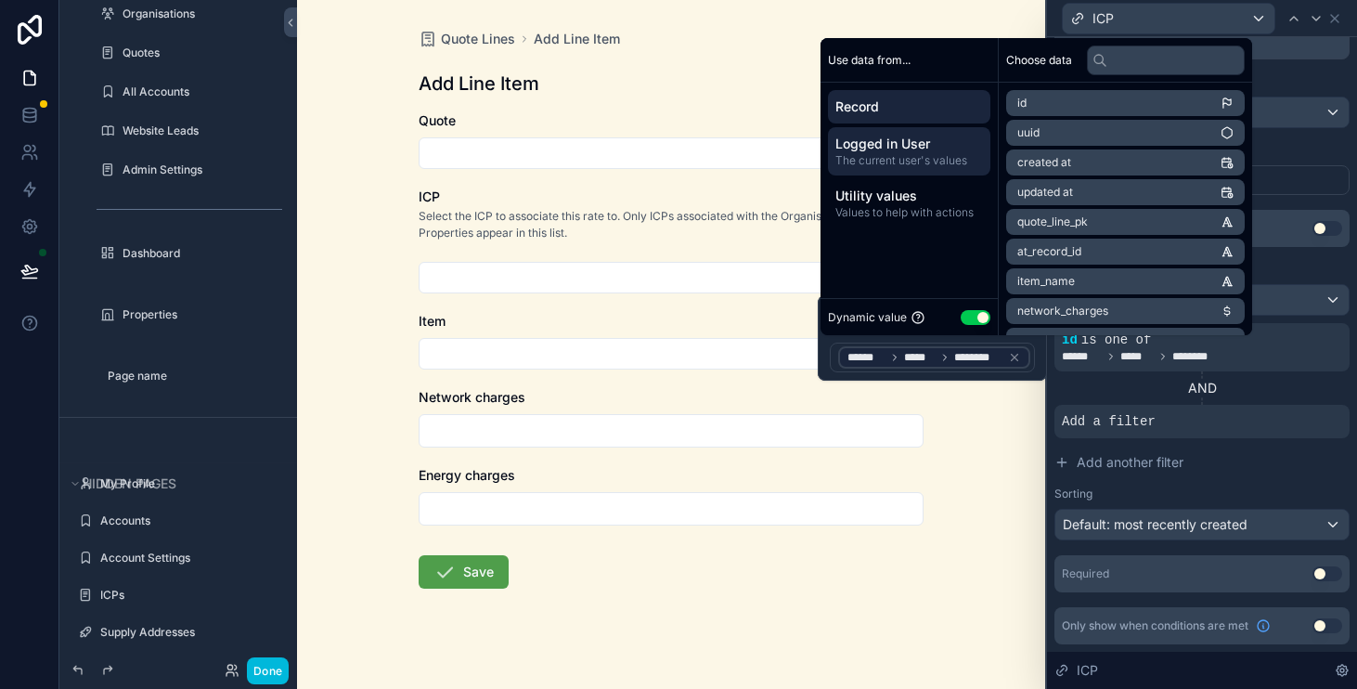
click at [877, 149] on span "Logged in User" at bounding box center [910, 144] width 148 height 19
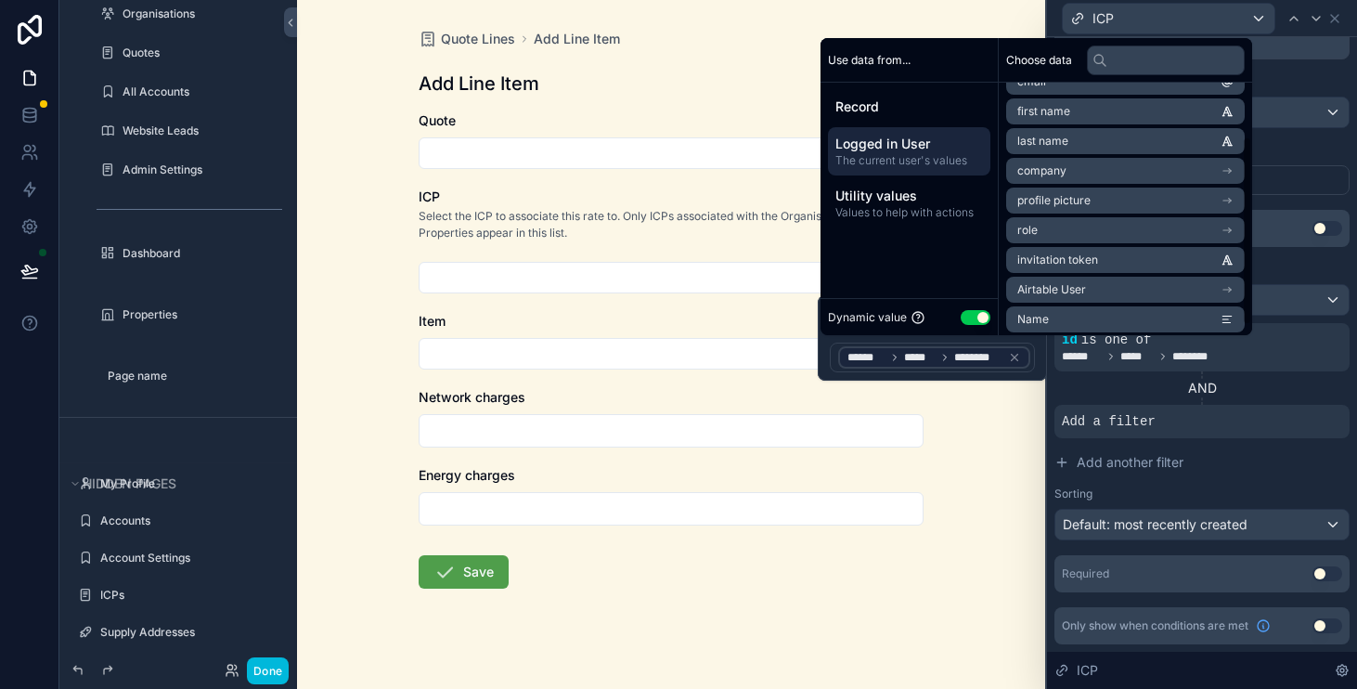
scroll to position [75, 0]
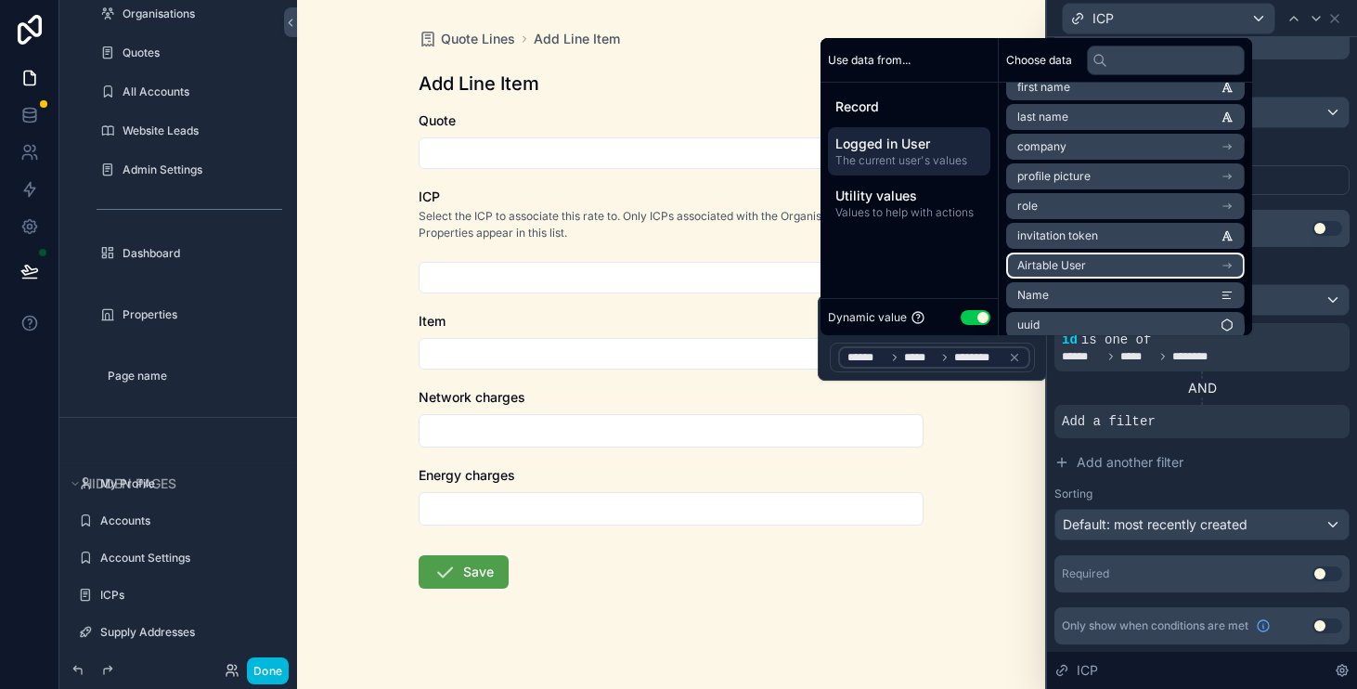
click at [1224, 266] on li "Airtable User" at bounding box center [1126, 266] width 239 height 26
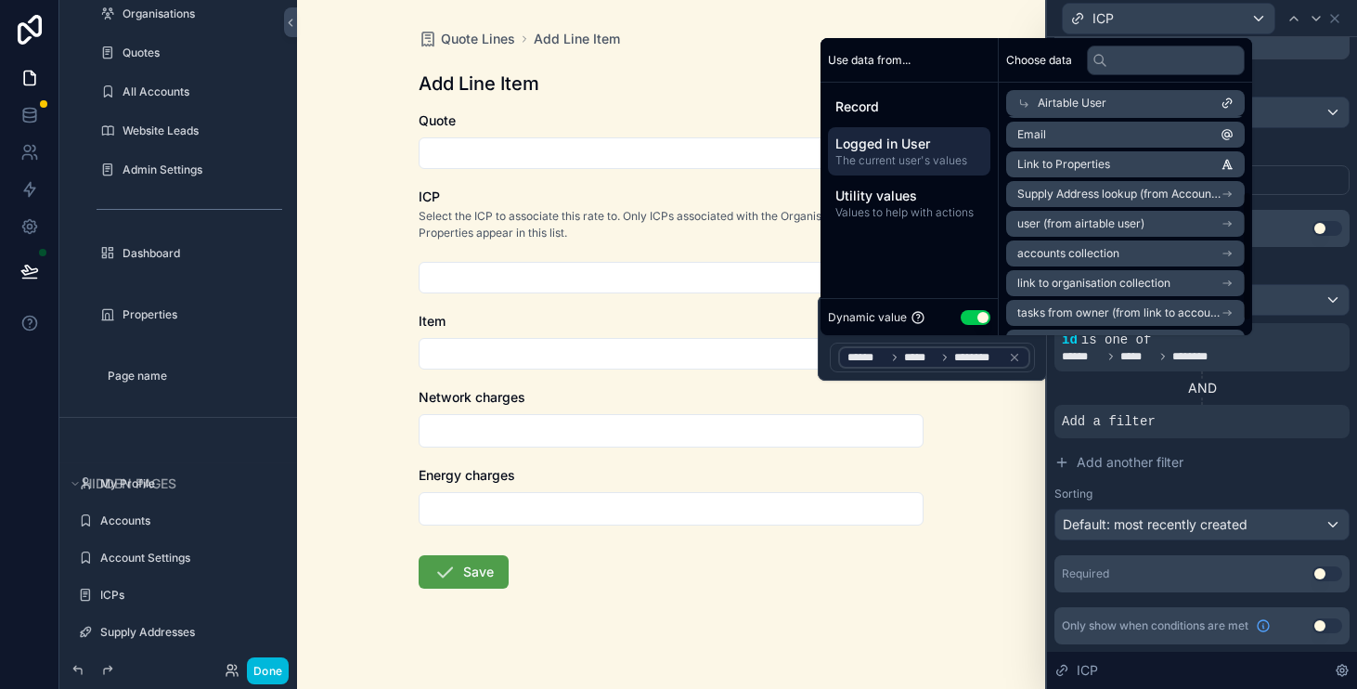
scroll to position [126, 0]
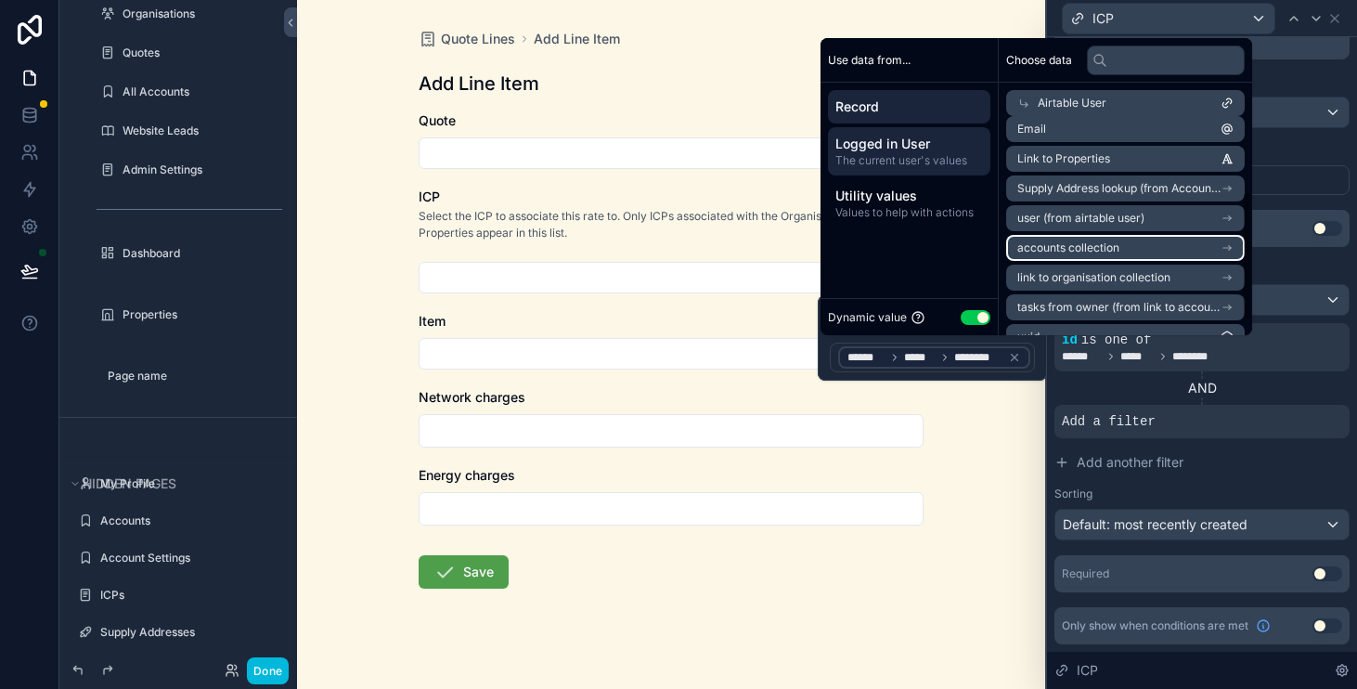
click at [919, 112] on span "Record" at bounding box center [910, 106] width 148 height 19
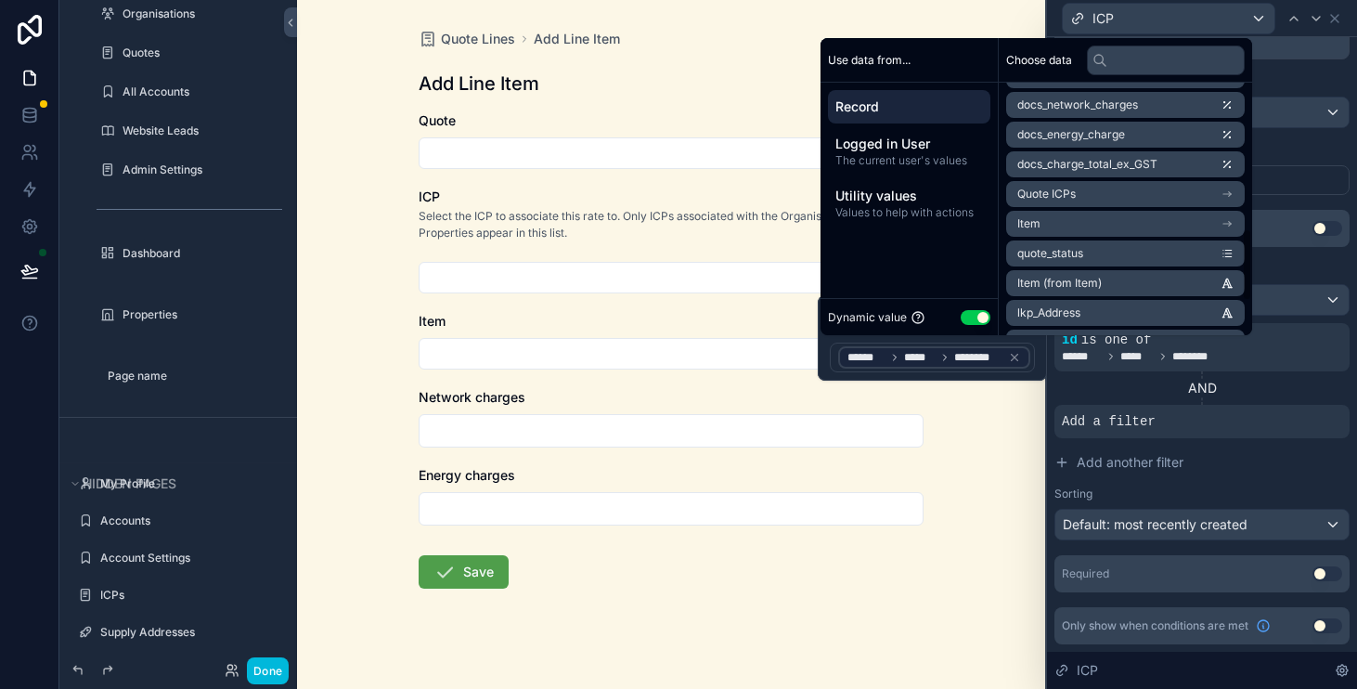
scroll to position [620, 0]
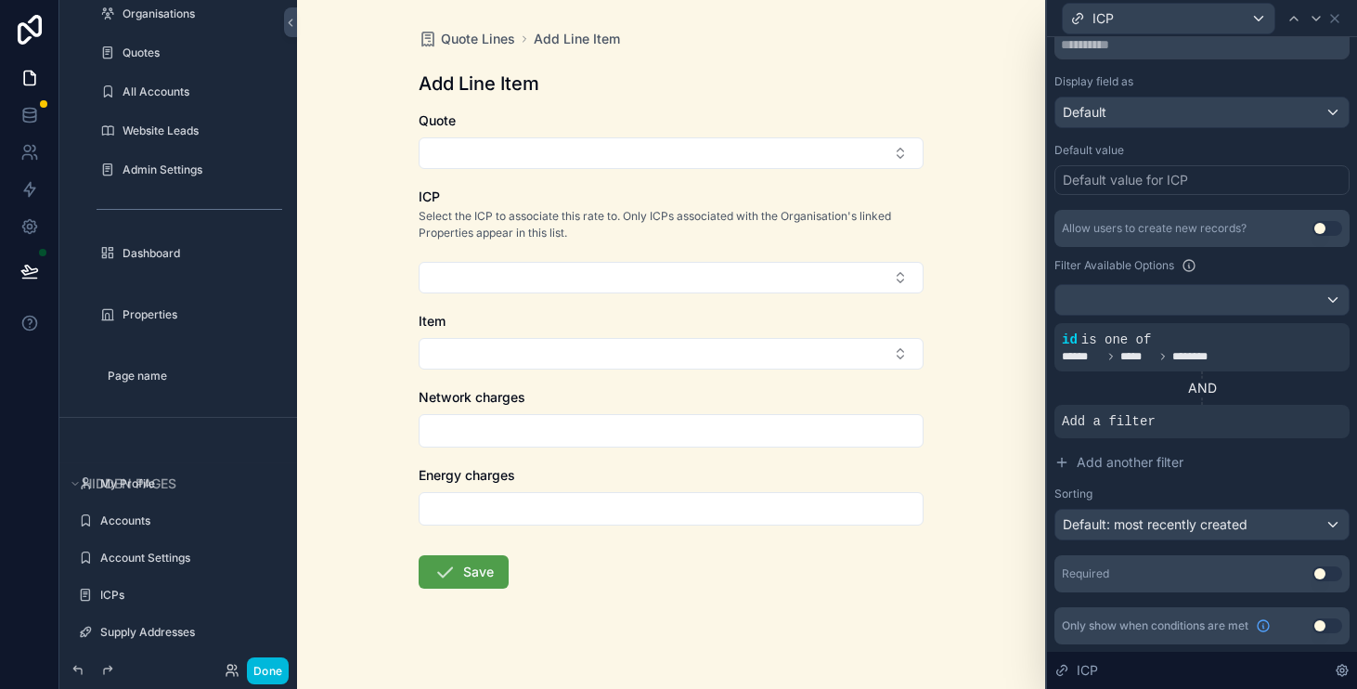
click at [1309, 190] on div "Default value for ICP" at bounding box center [1202, 180] width 295 height 30
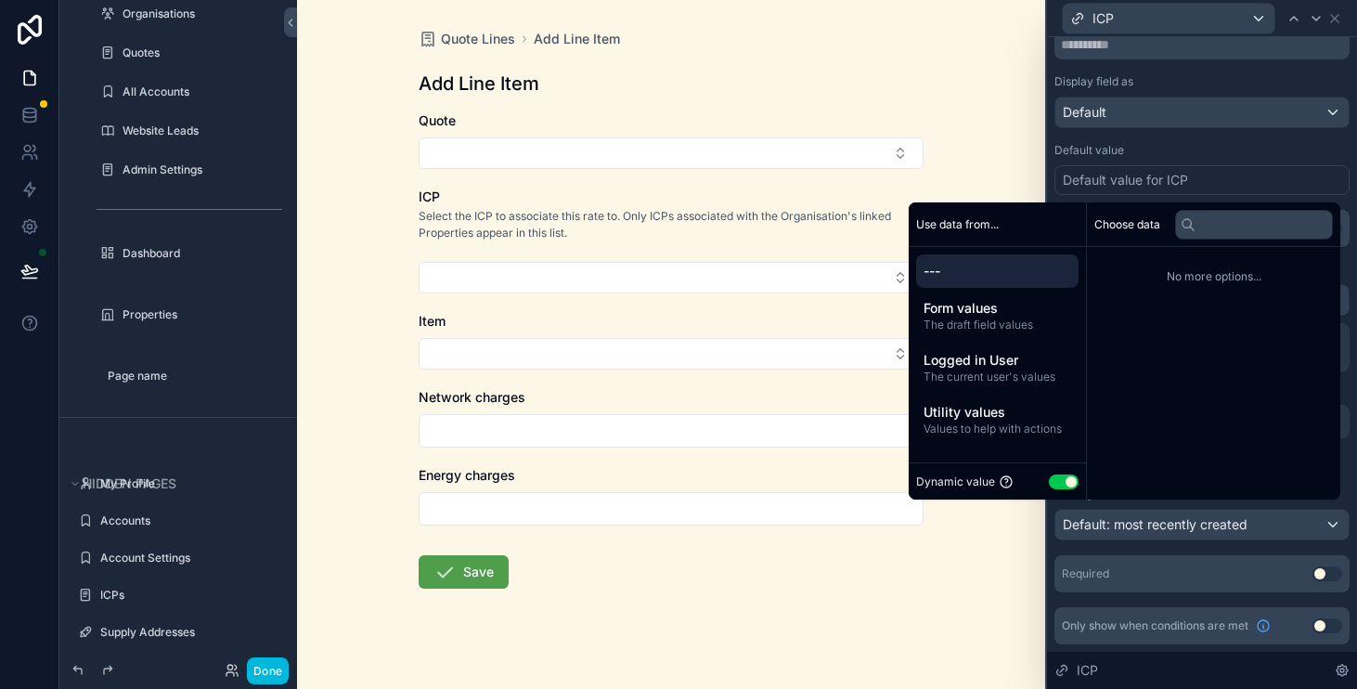
click at [1007, 170] on div "Quote Lines Add Line Item Add Line Item Quote ICP Select the ICP to associate t…" at bounding box center [671, 344] width 748 height 689
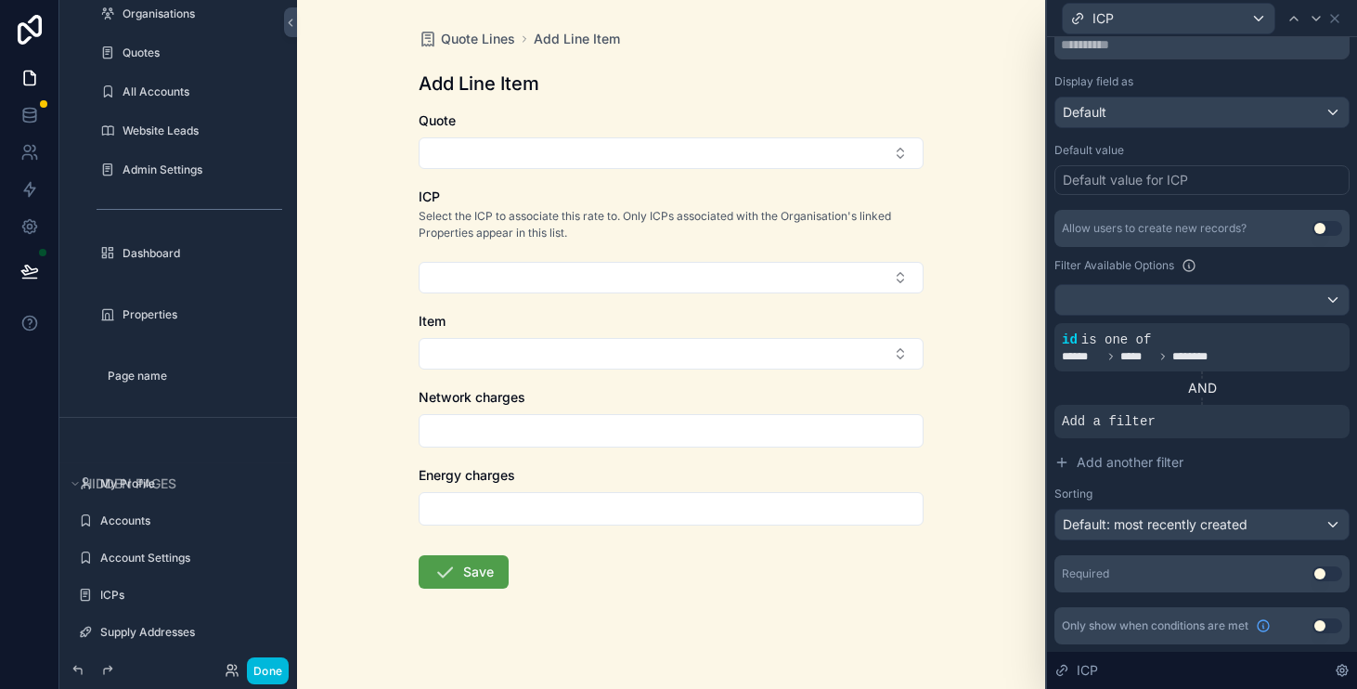
click at [0, 0] on div at bounding box center [0, 0] width 0 height 0
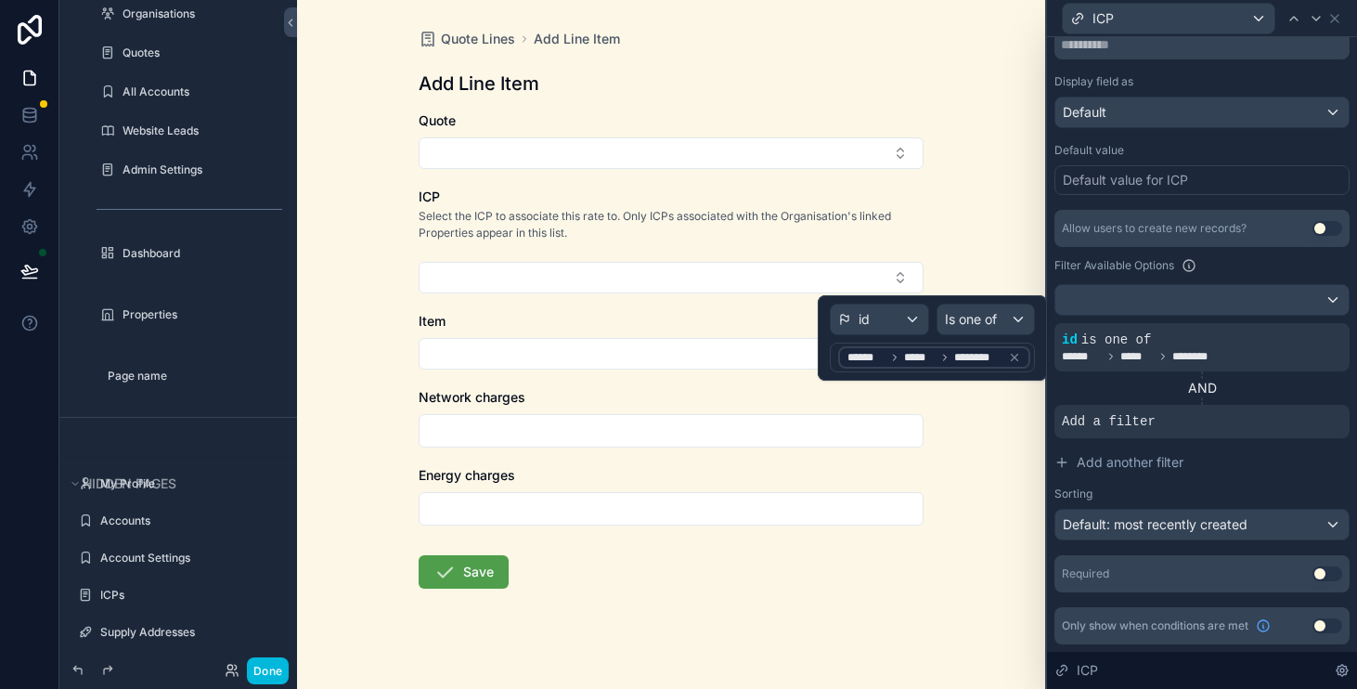
click at [1002, 346] on div "****** ***** ********" at bounding box center [934, 357] width 192 height 22
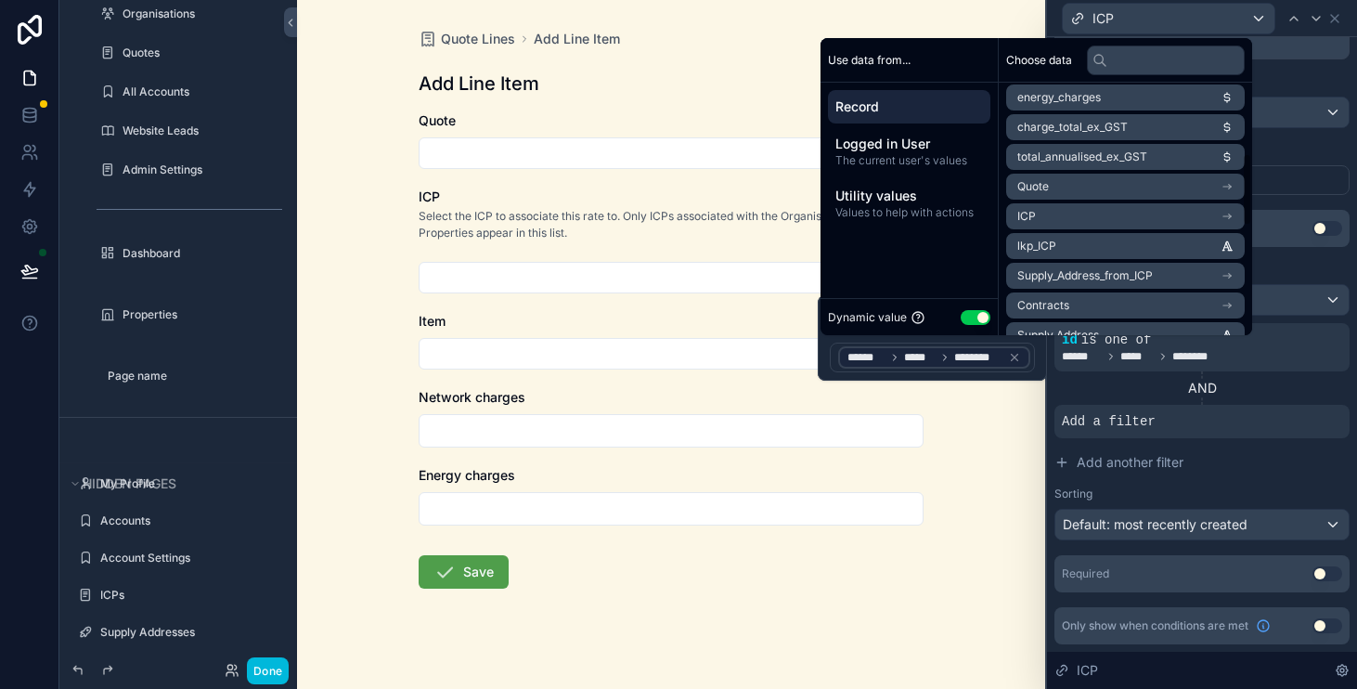
scroll to position [241, 0]
click at [1234, 194] on icon "scrollable content" at bounding box center [1227, 188] width 13 height 13
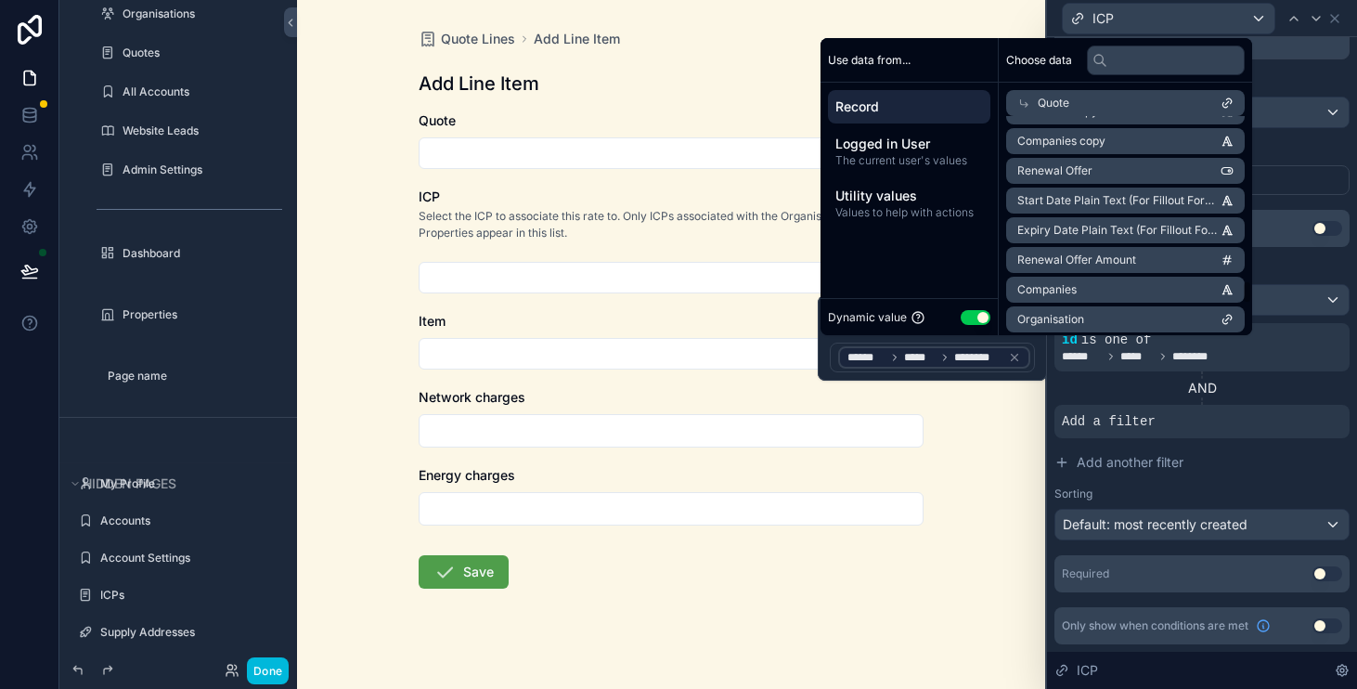
scroll to position [1662, 0]
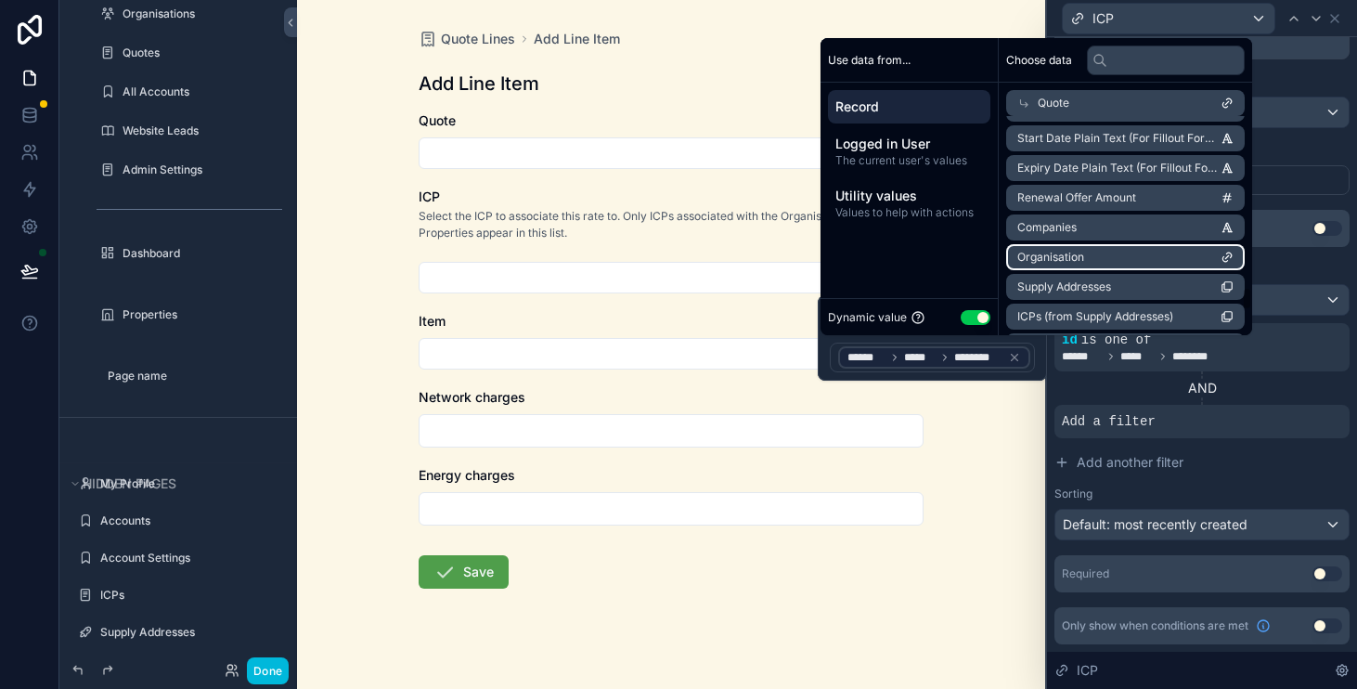
click at [1234, 255] on icon "scrollable content" at bounding box center [1227, 257] width 13 height 13
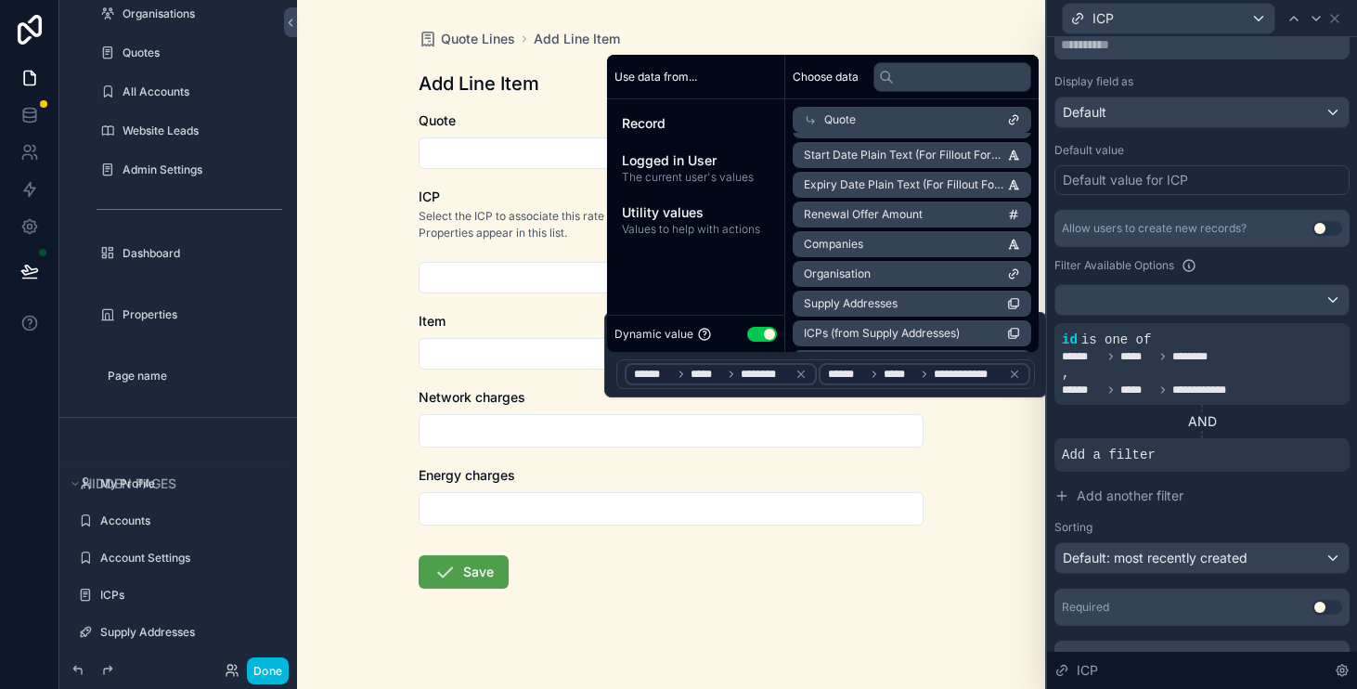
click at [0, 0] on div at bounding box center [0, 0] width 0 height 0
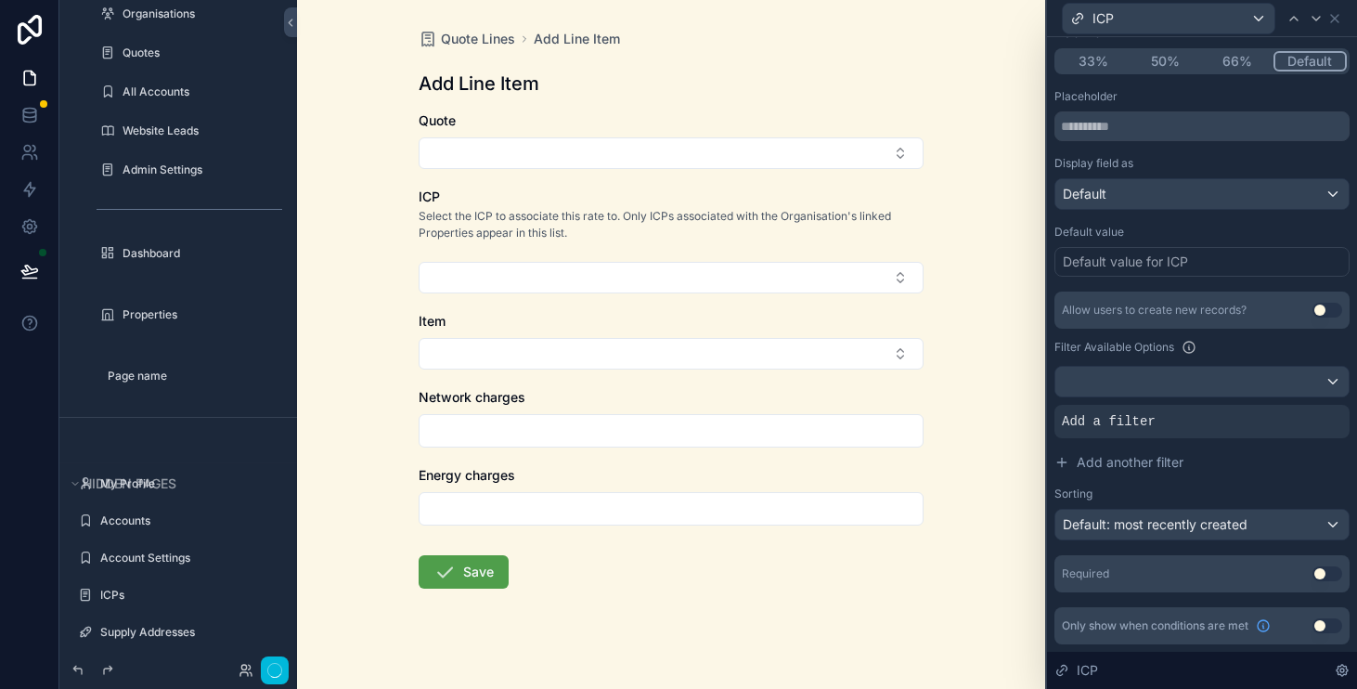
scroll to position [238, 0]
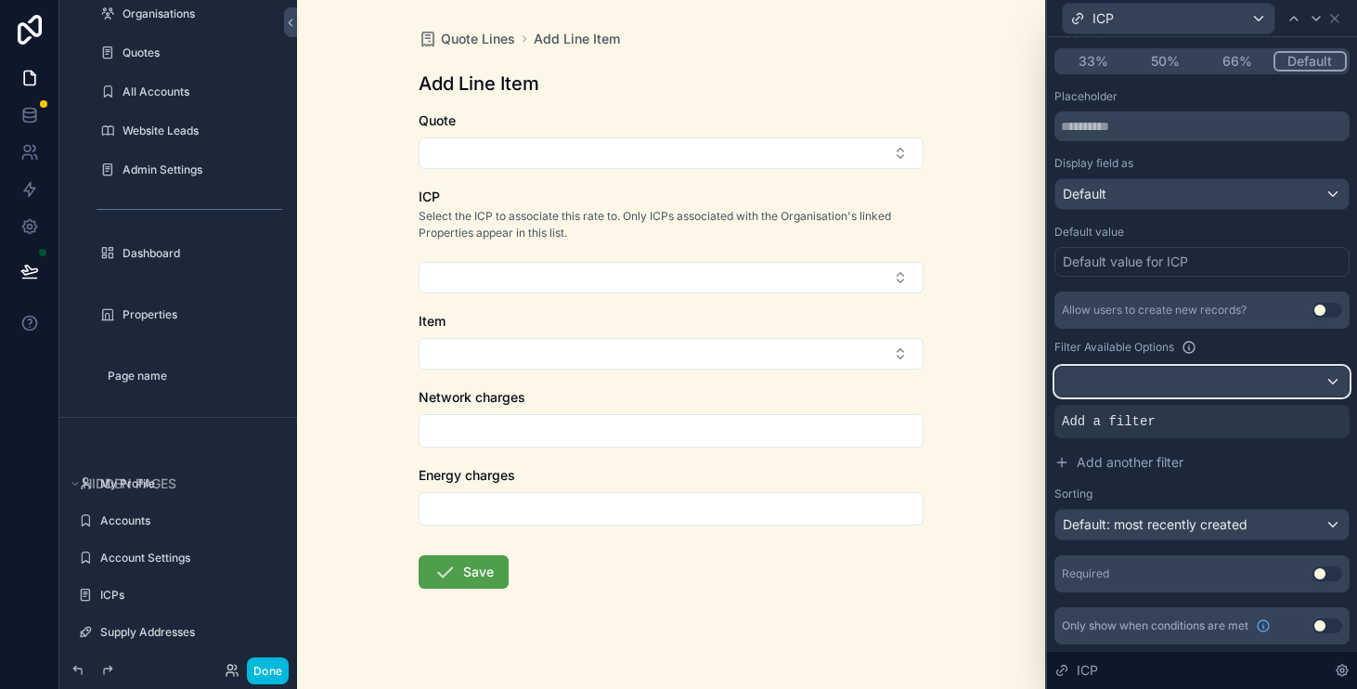
click at [1292, 391] on div at bounding box center [1202, 382] width 293 height 30
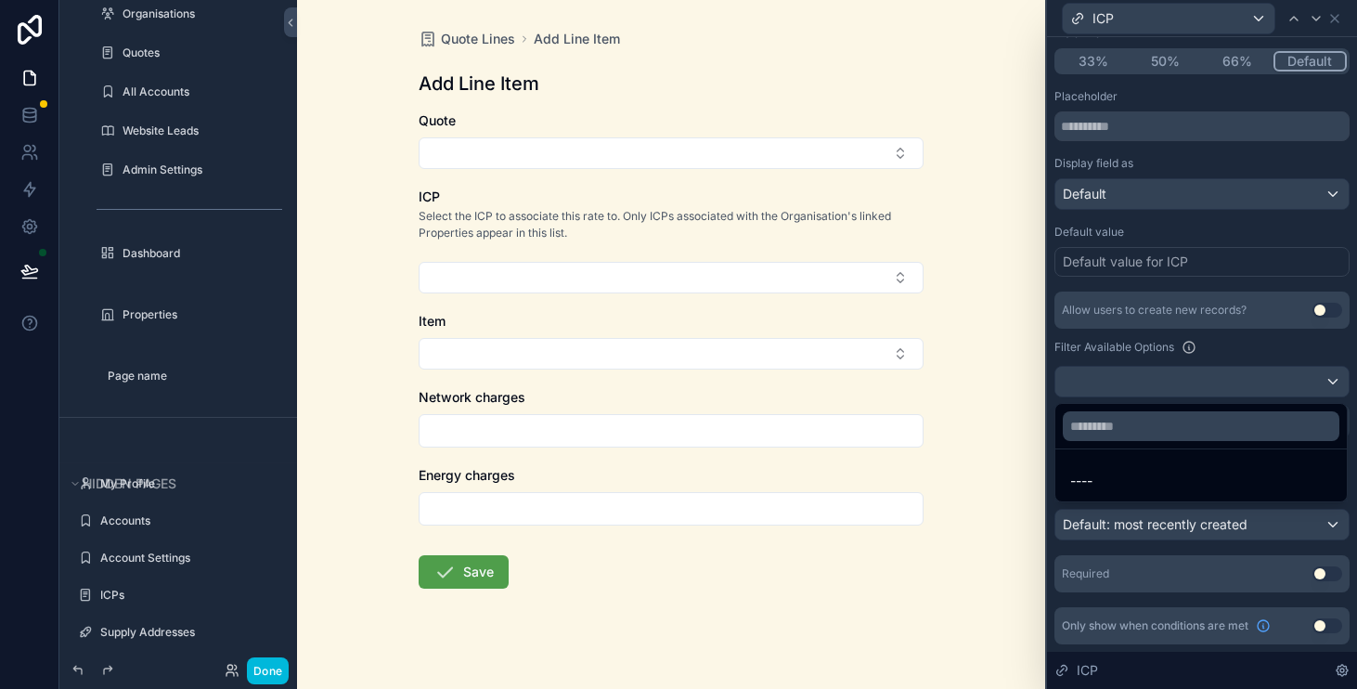
click at [1264, 398] on div at bounding box center [1202, 344] width 310 height 689
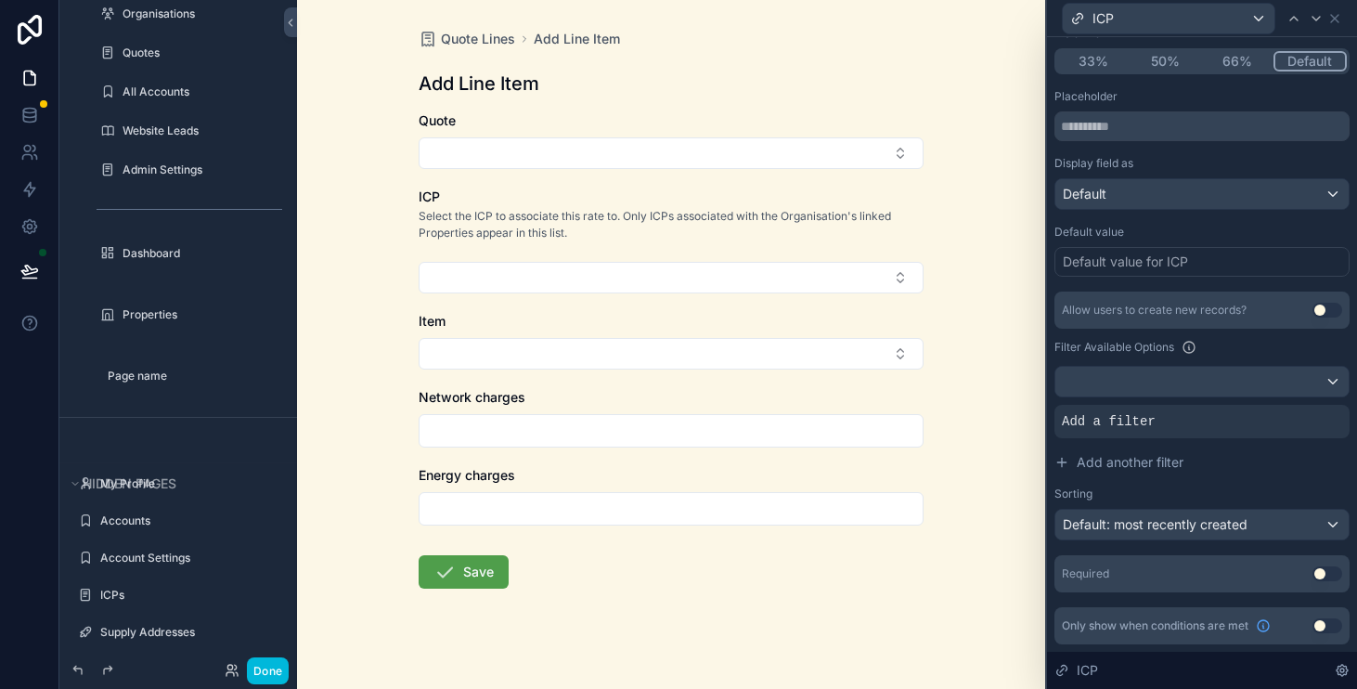
click at [1253, 423] on div "Add a filter" at bounding box center [1202, 421] width 295 height 33
click at [0, 0] on icon at bounding box center [0, 0] width 0 height 0
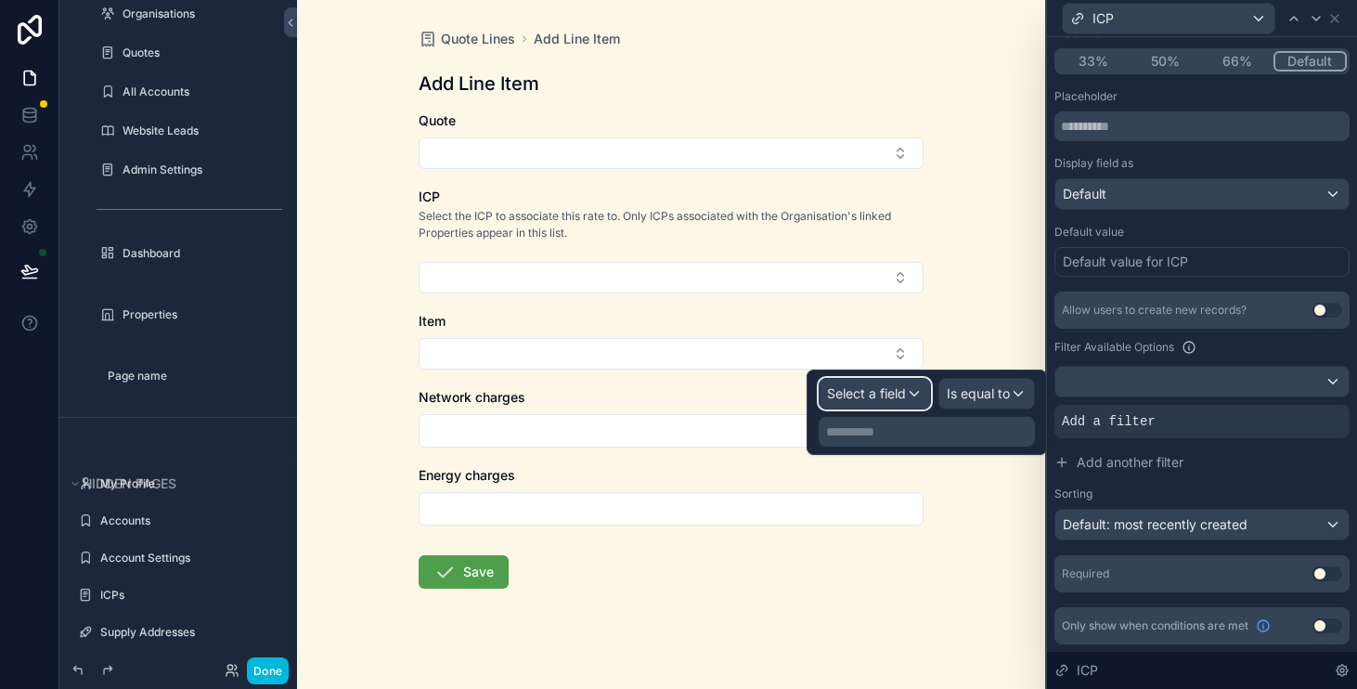
click at [879, 406] on div "Select a field" at bounding box center [875, 394] width 110 height 30
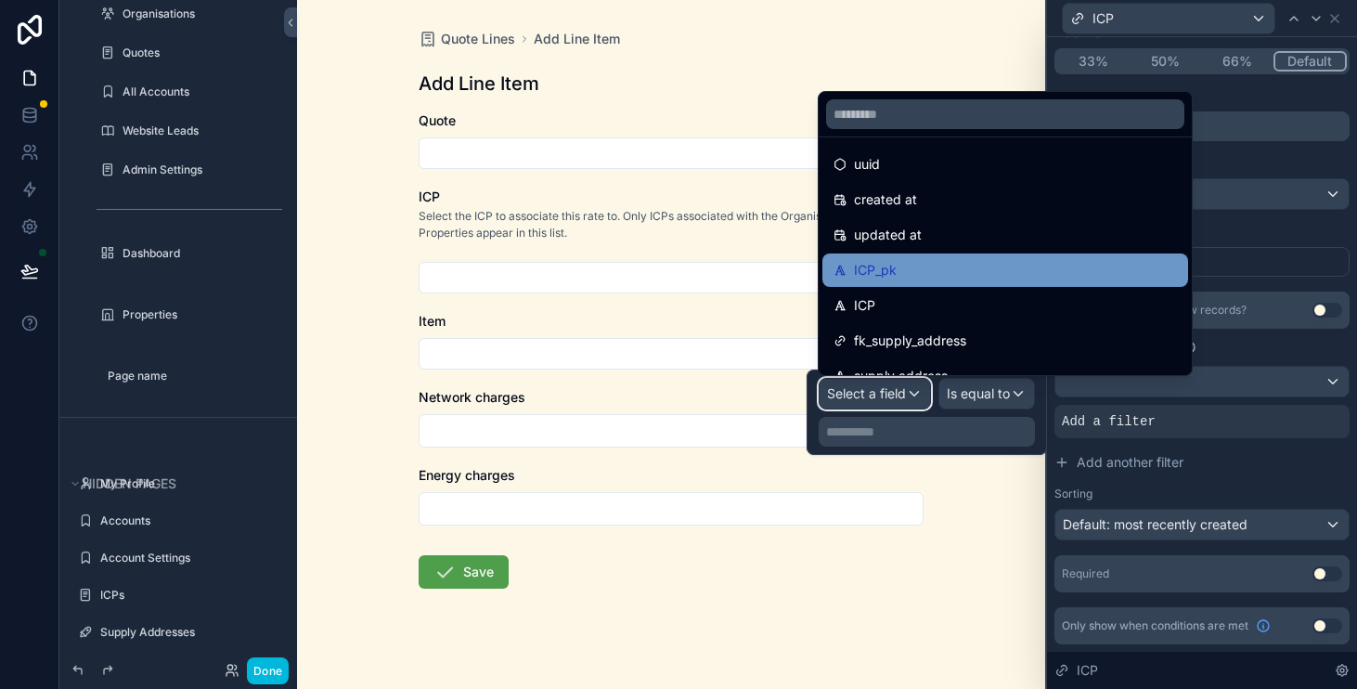
scroll to position [0, 0]
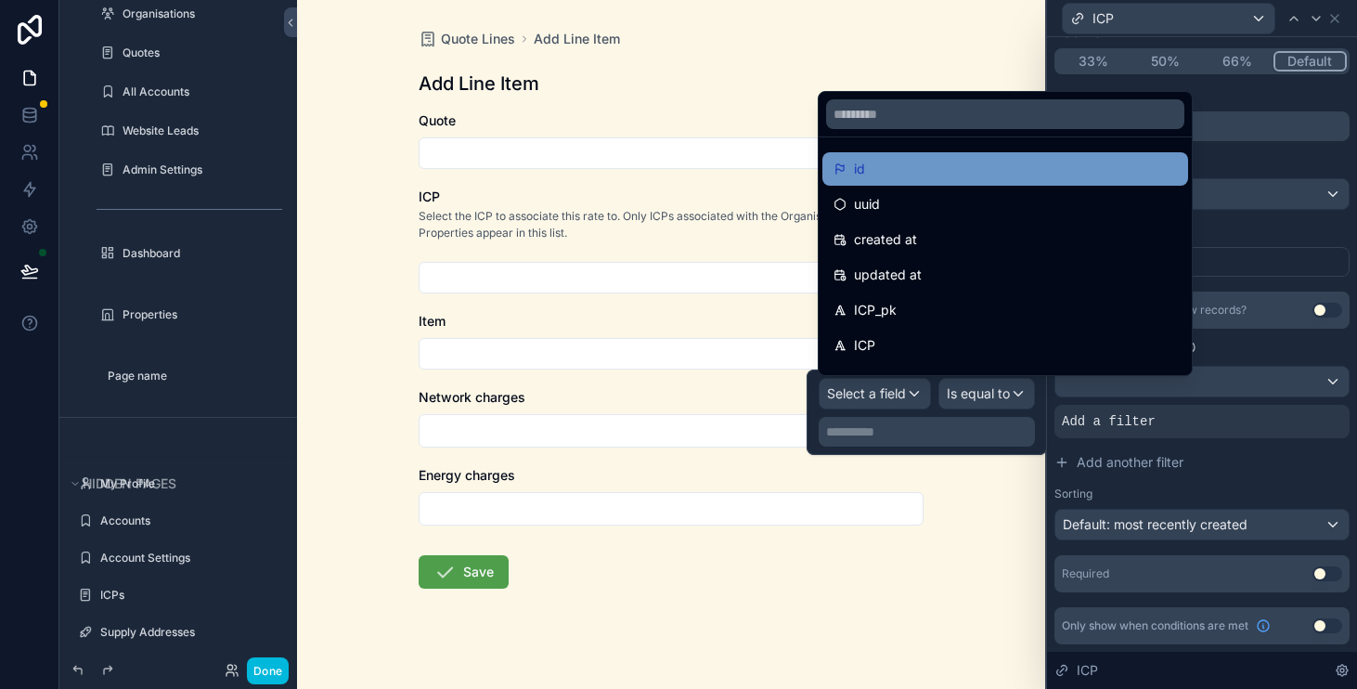
click at [934, 170] on div "id" at bounding box center [1006, 169] width 344 height 22
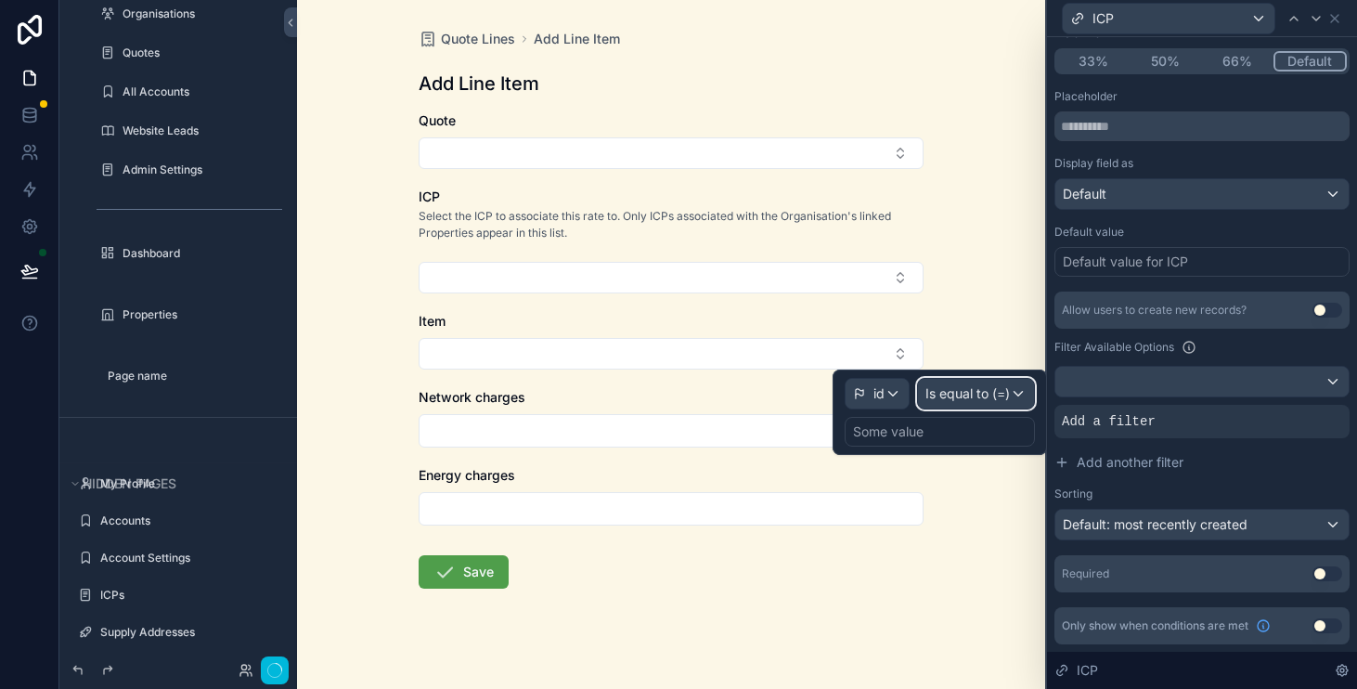
click at [994, 397] on span "Is equal to (=)" at bounding box center [968, 393] width 84 height 19
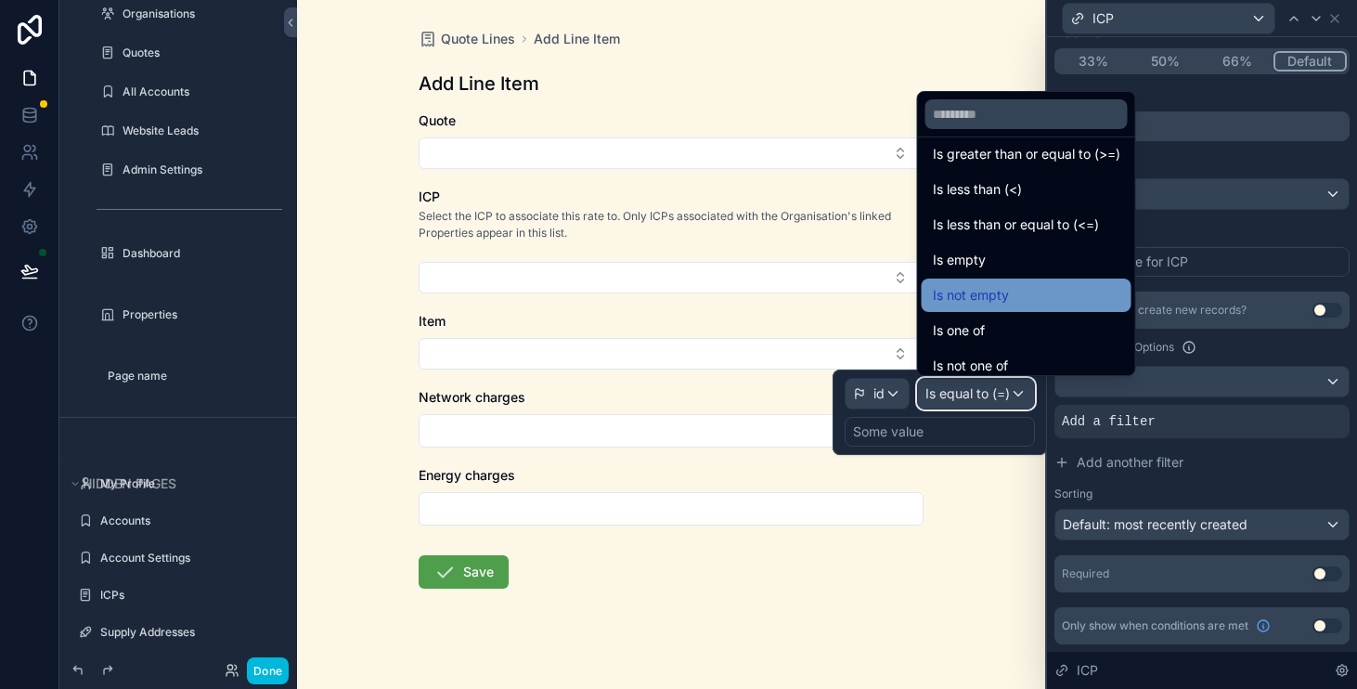
scroll to position [123, 0]
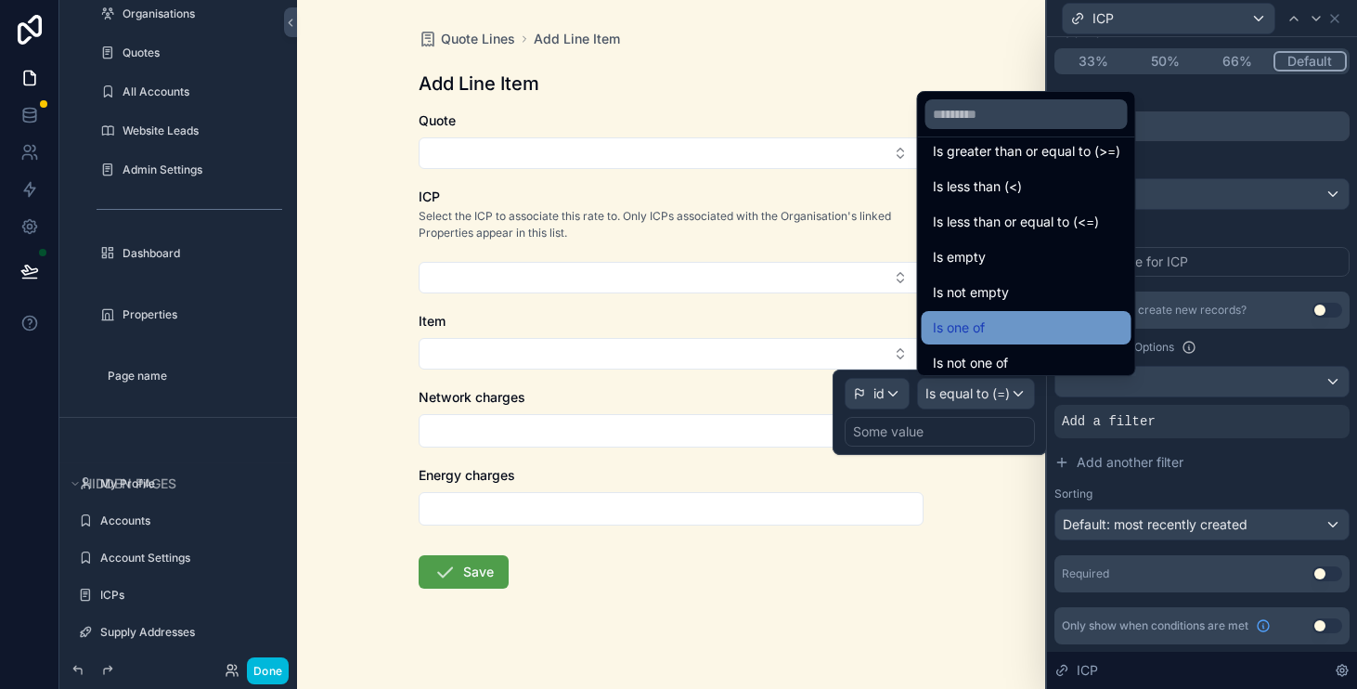
click at [1028, 330] on div "Is one of" at bounding box center [1027, 328] width 188 height 22
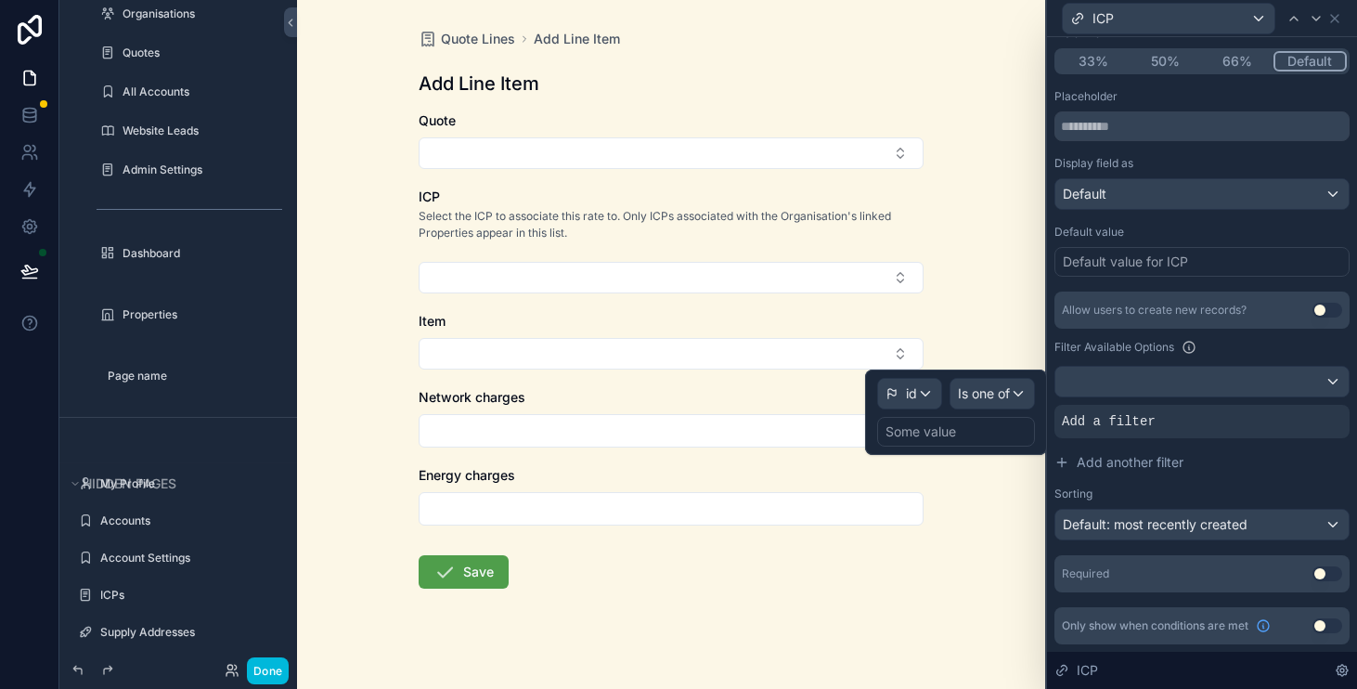
click at [965, 423] on div "Some value" at bounding box center [956, 432] width 158 height 30
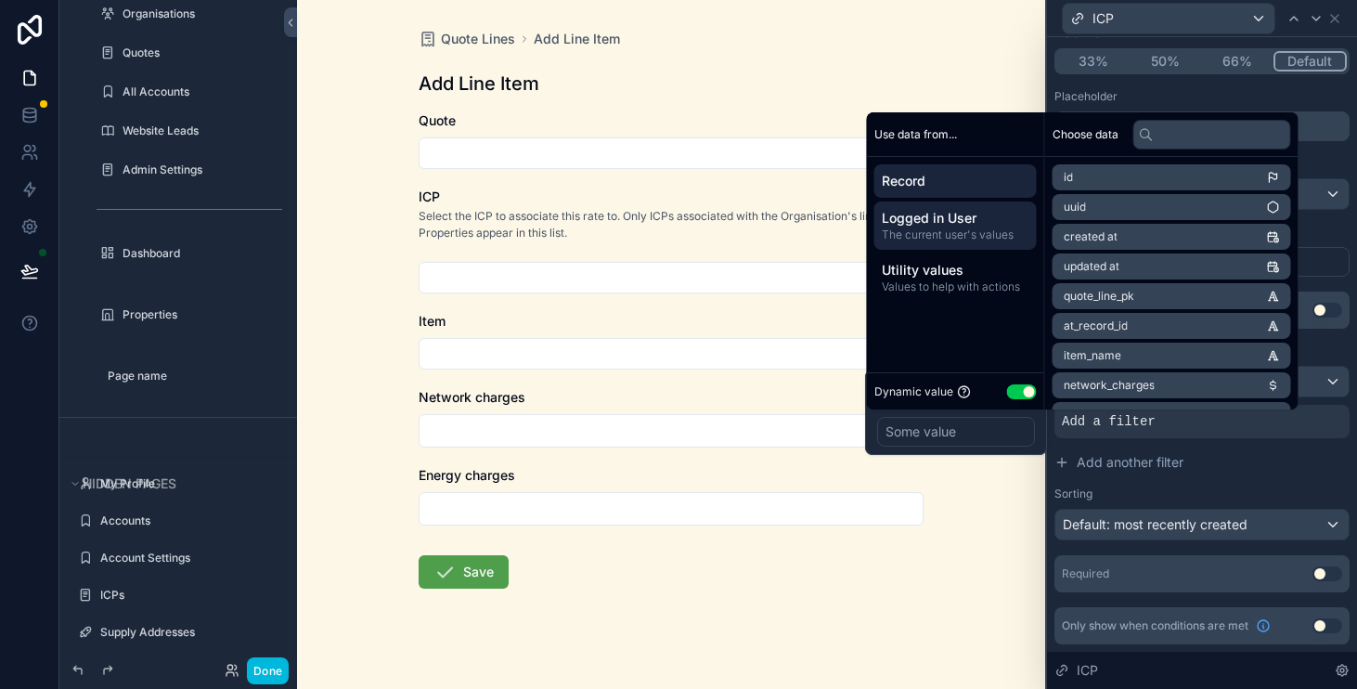
click at [976, 223] on span "Logged in User" at bounding box center [956, 218] width 148 height 19
click at [973, 195] on div "Record" at bounding box center [956, 180] width 162 height 33
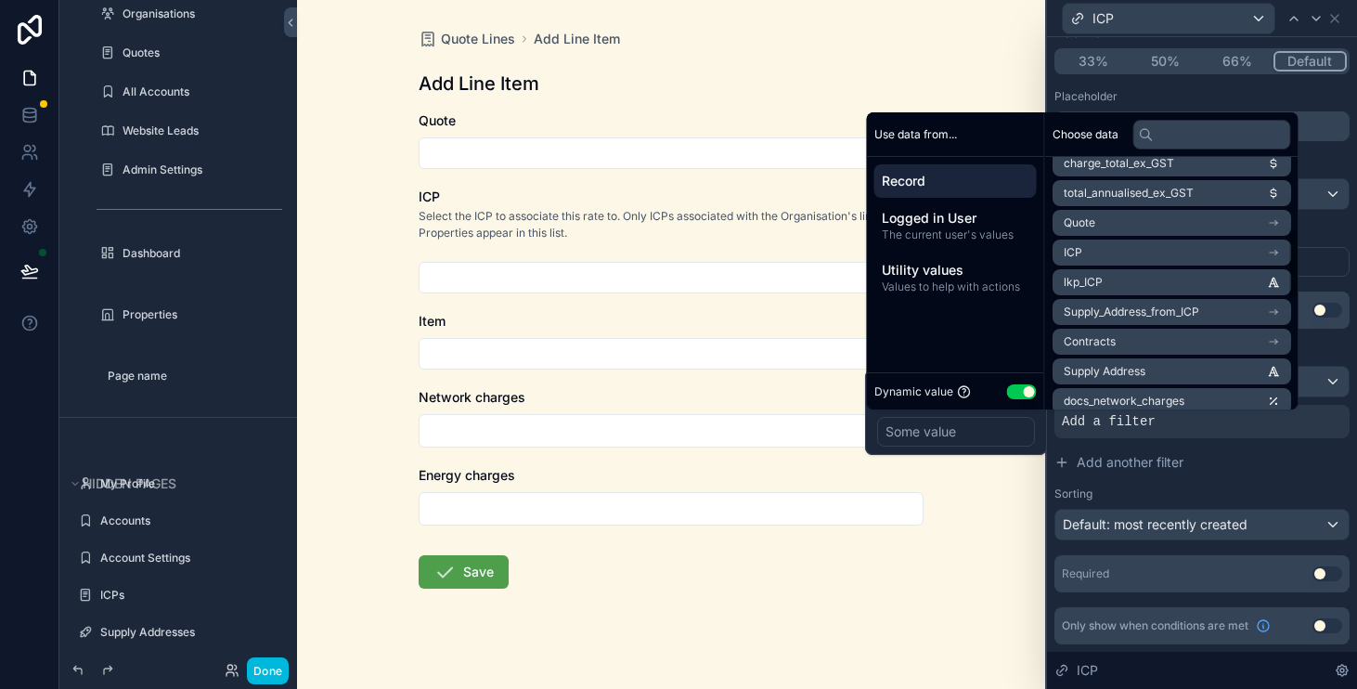
scroll to position [0, 0]
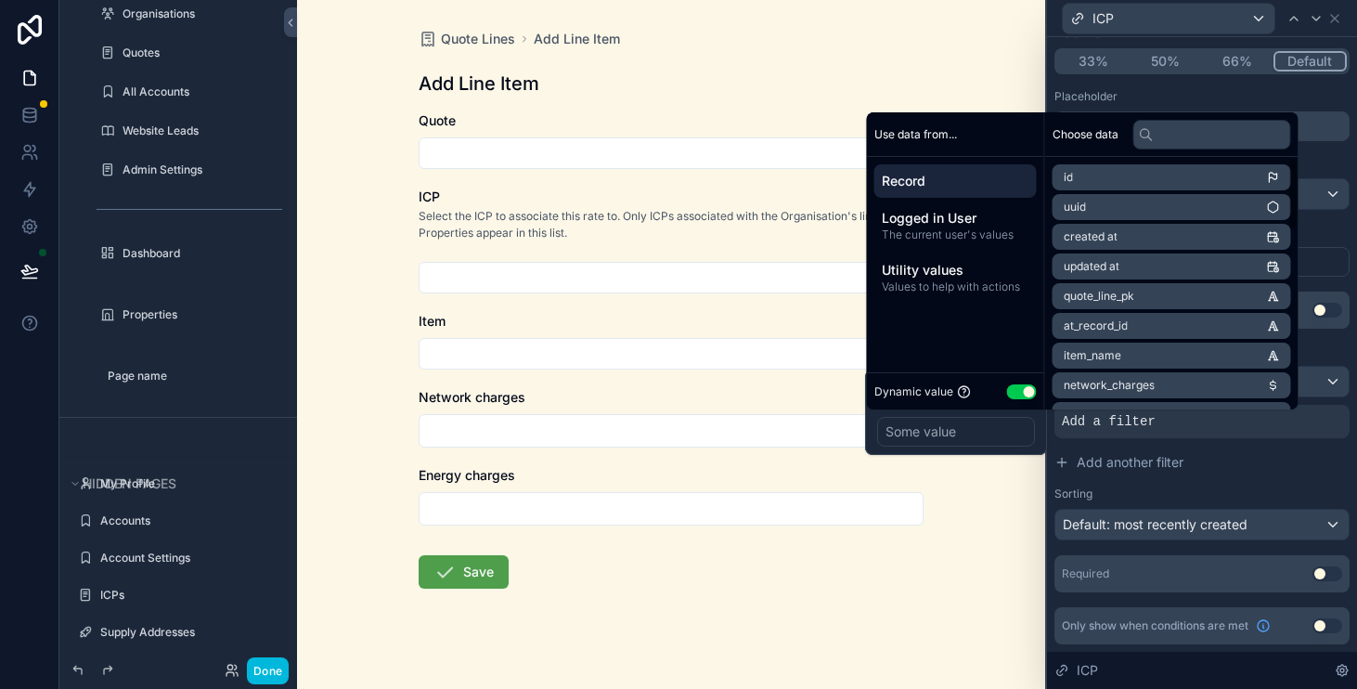
click at [934, 170] on div "Record" at bounding box center [956, 180] width 162 height 33
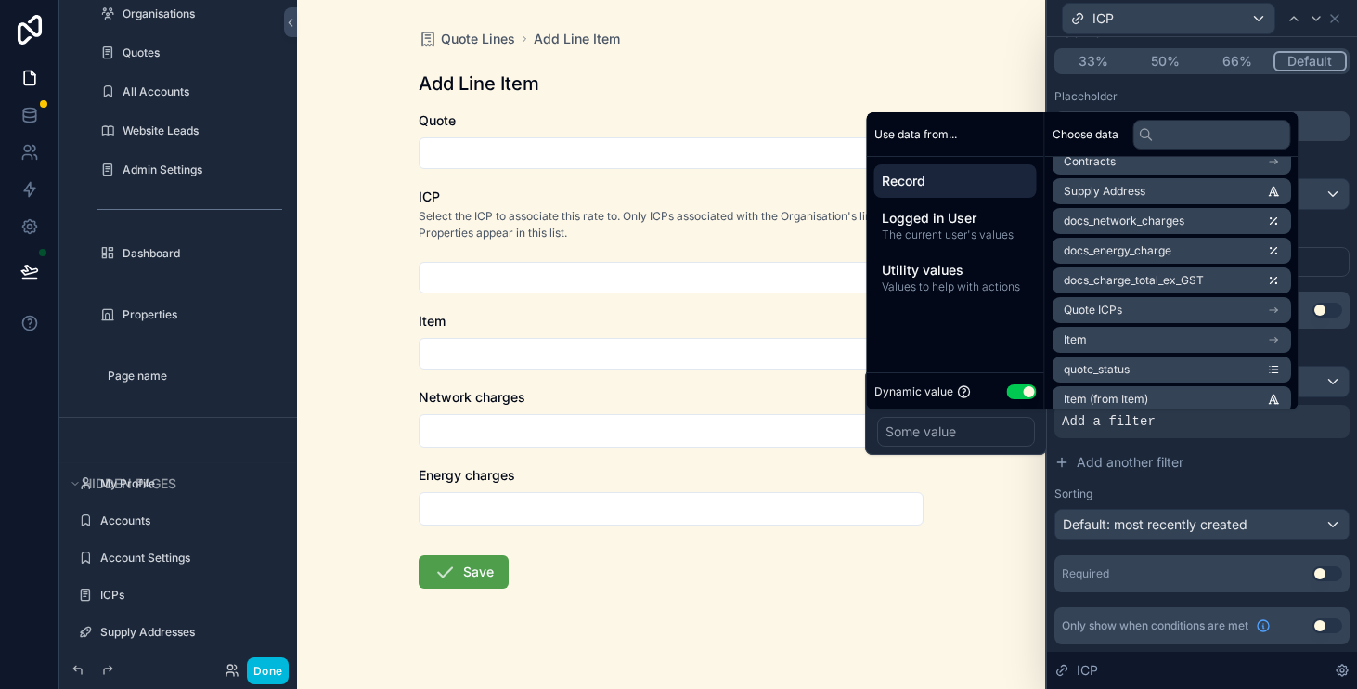
scroll to position [507, 0]
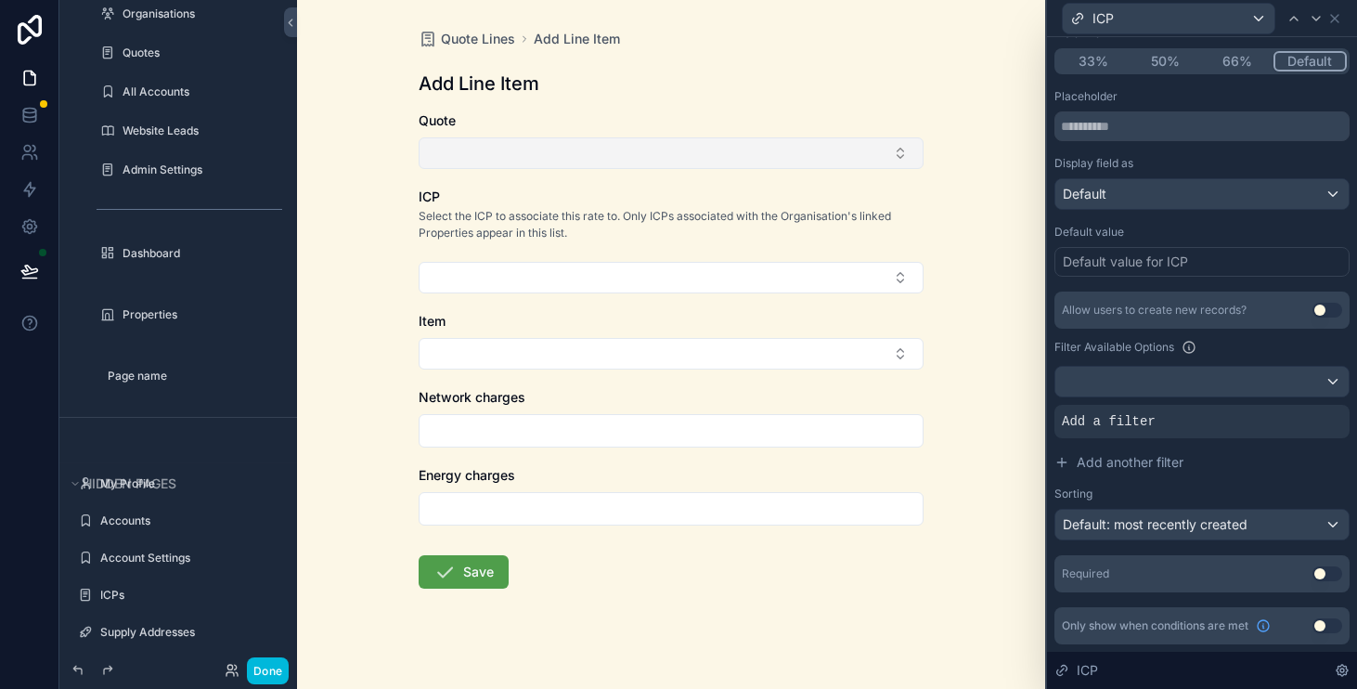
click at [666, 146] on button "Select Button" at bounding box center [671, 153] width 505 height 32
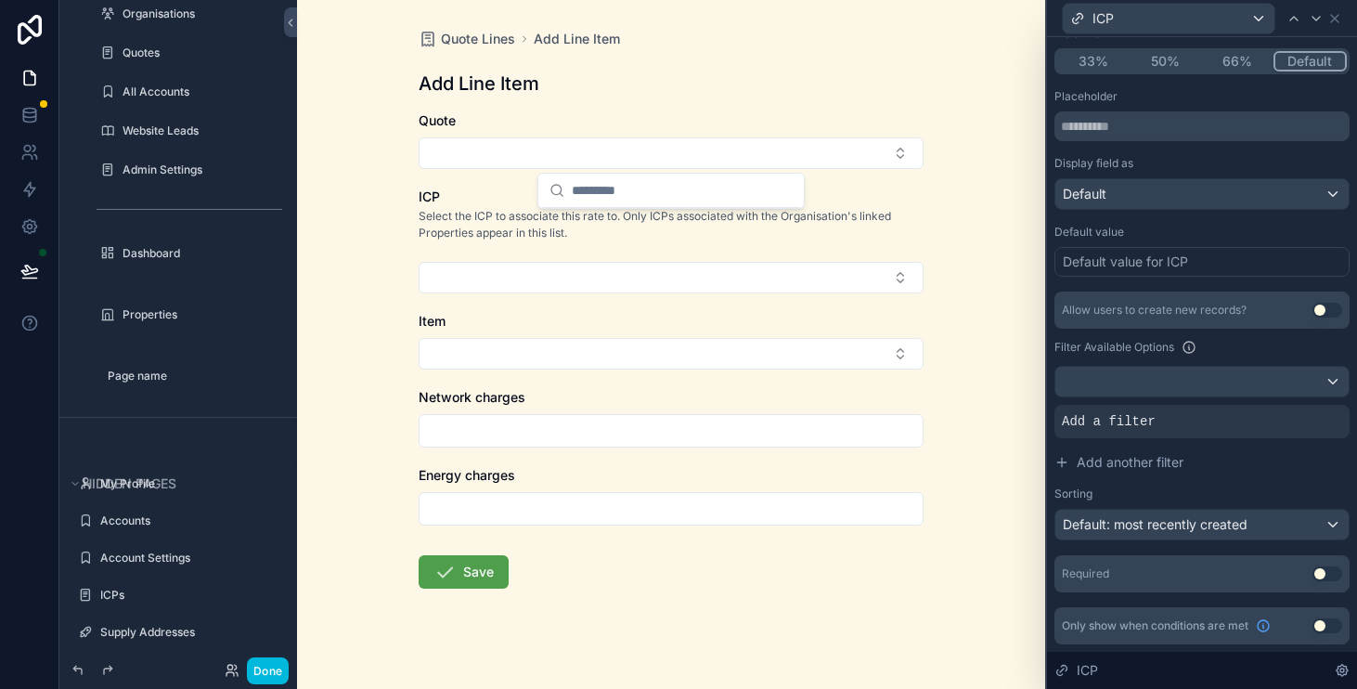
click at [709, 108] on div "Quote Lines Add Line Item Add Line Item Quote ICP Select the ICP to associate t…" at bounding box center [671, 354] width 535 height 708
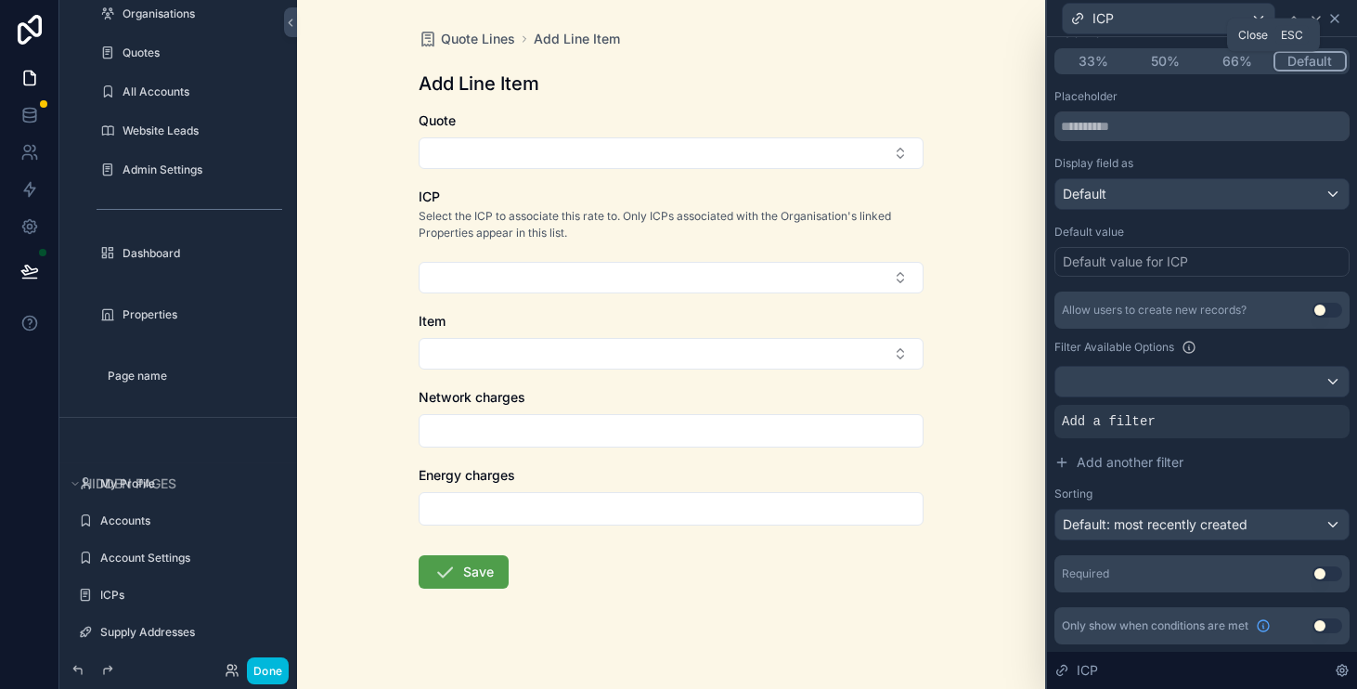
click at [1340, 23] on icon at bounding box center [1335, 18] width 15 height 15
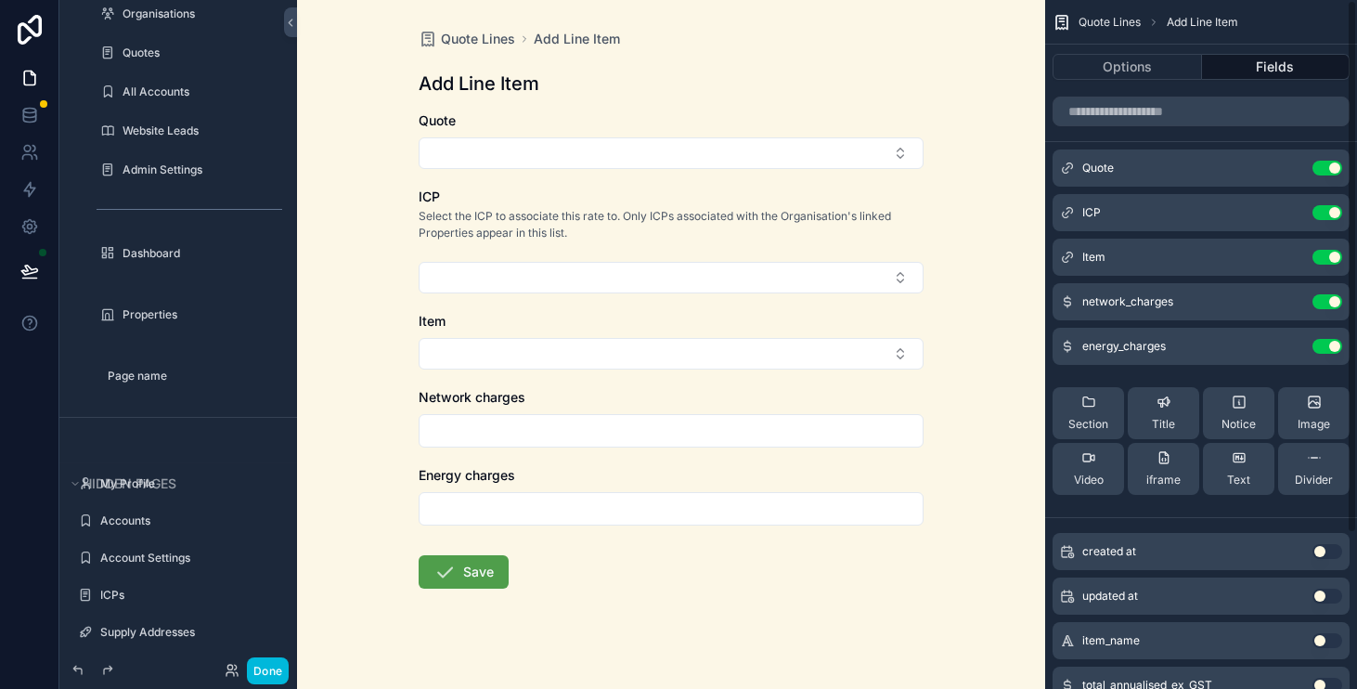
click at [0, 0] on icon "scrollable content" at bounding box center [0, 0] width 0 height 0
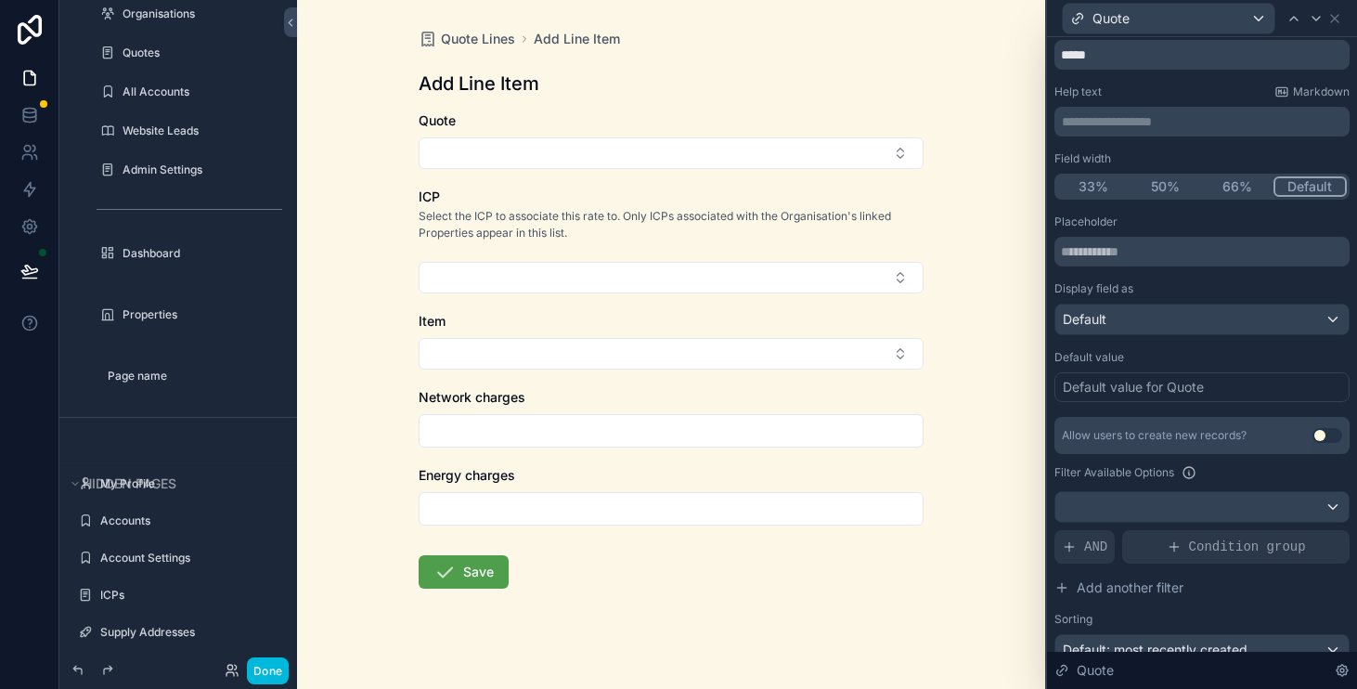
scroll to position [0, 0]
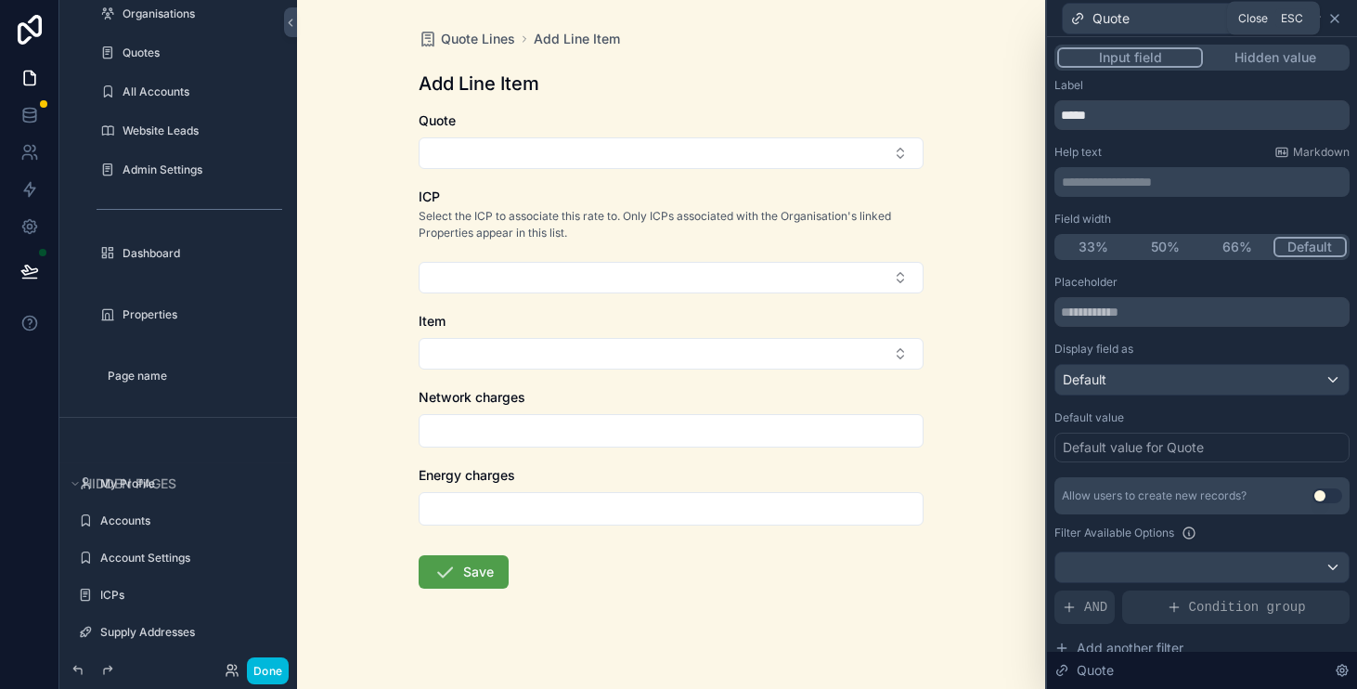
click at [1341, 19] on icon at bounding box center [1335, 18] width 15 height 15
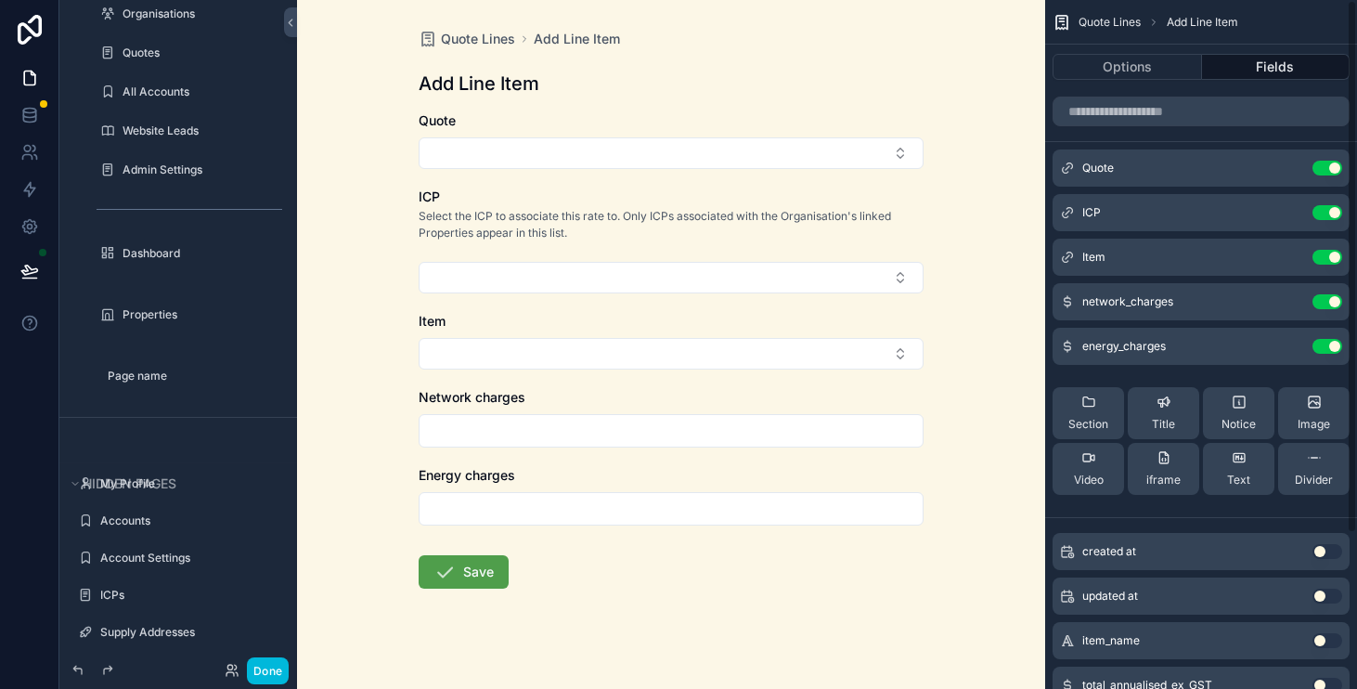
click at [0, 0] on icon "scrollable content" at bounding box center [0, 0] width 0 height 0
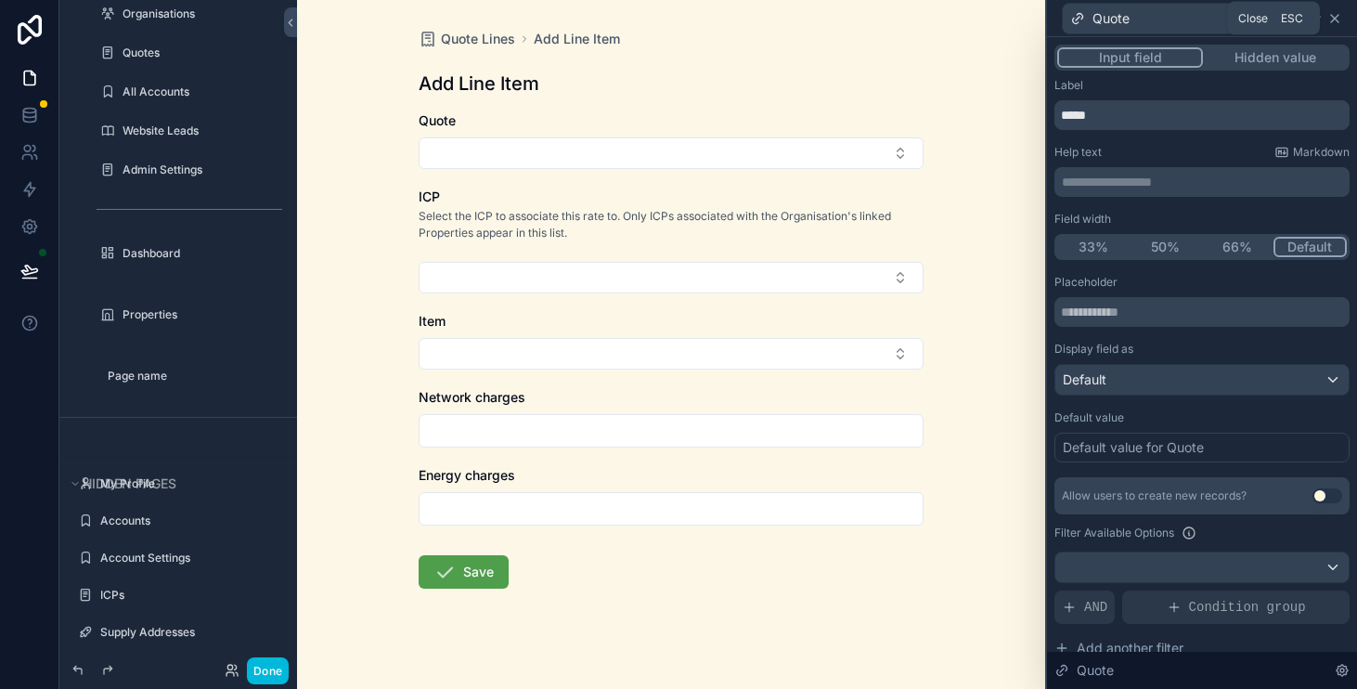
click at [1335, 11] on icon at bounding box center [1335, 18] width 15 height 15
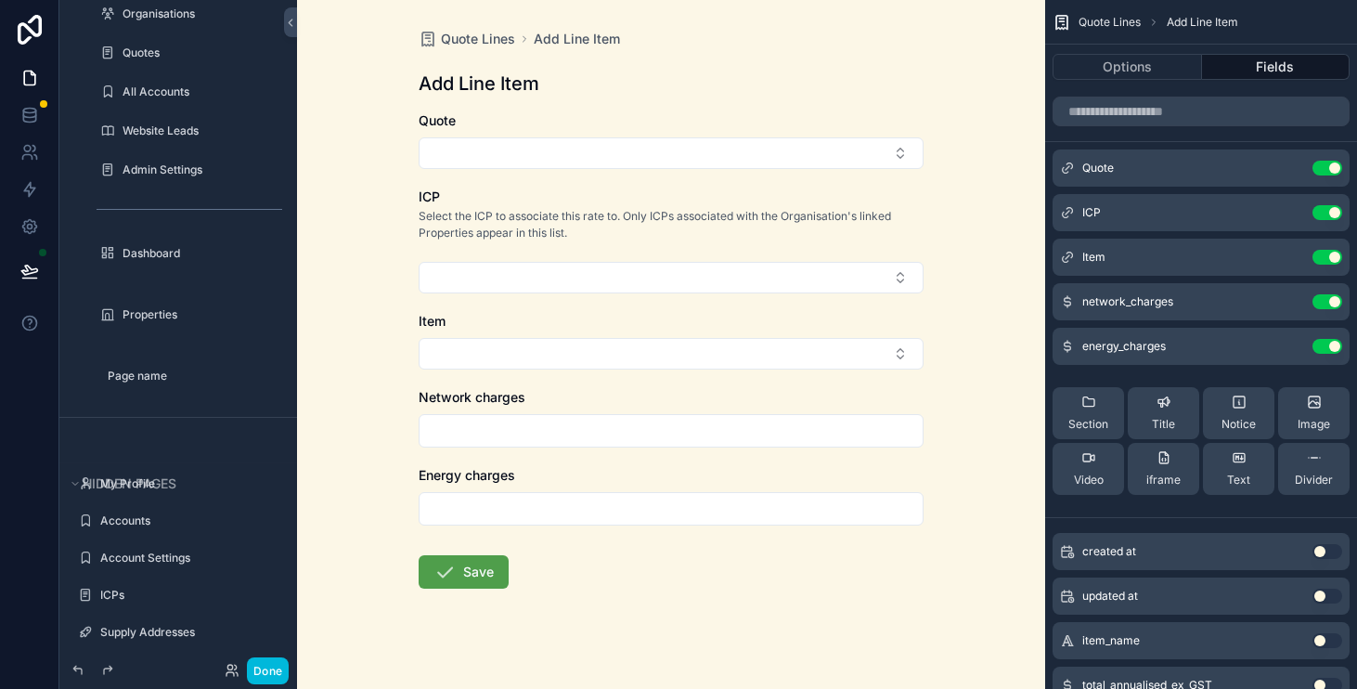
click at [0, 0] on icon "scrollable content" at bounding box center [0, 0] width 0 height 0
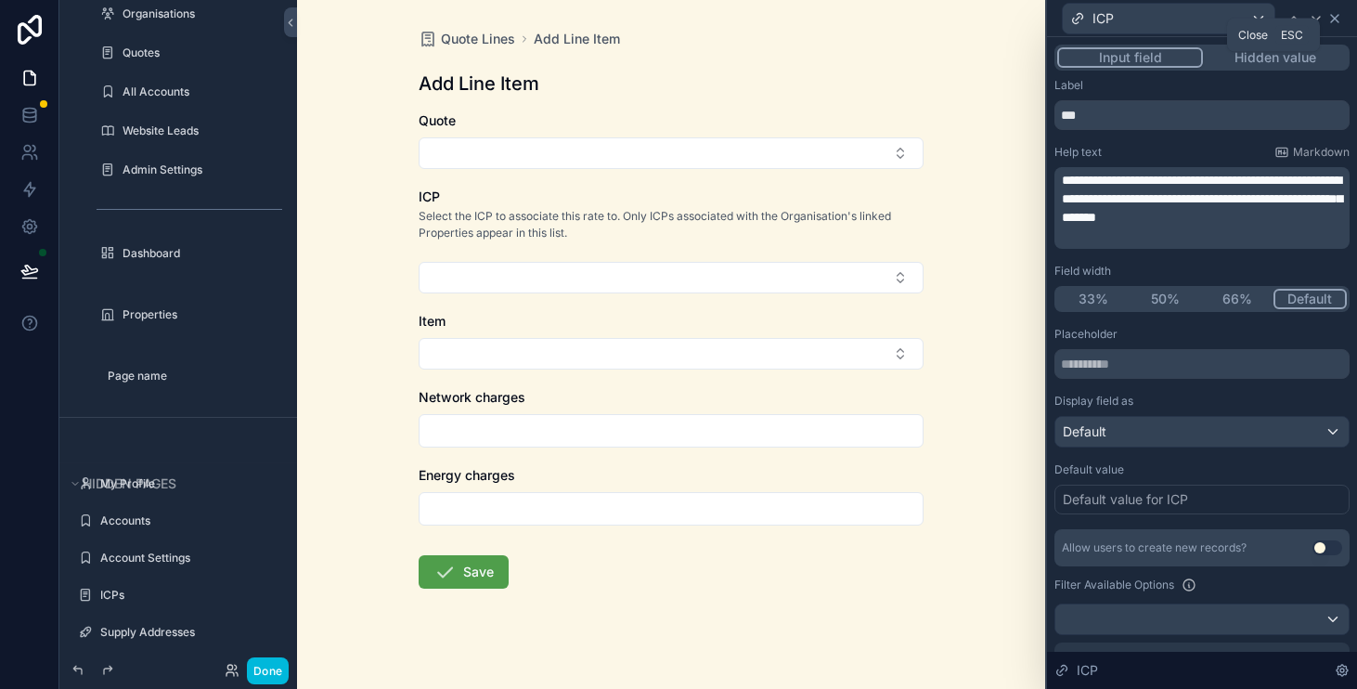
click at [1338, 19] on icon at bounding box center [1335, 18] width 15 height 15
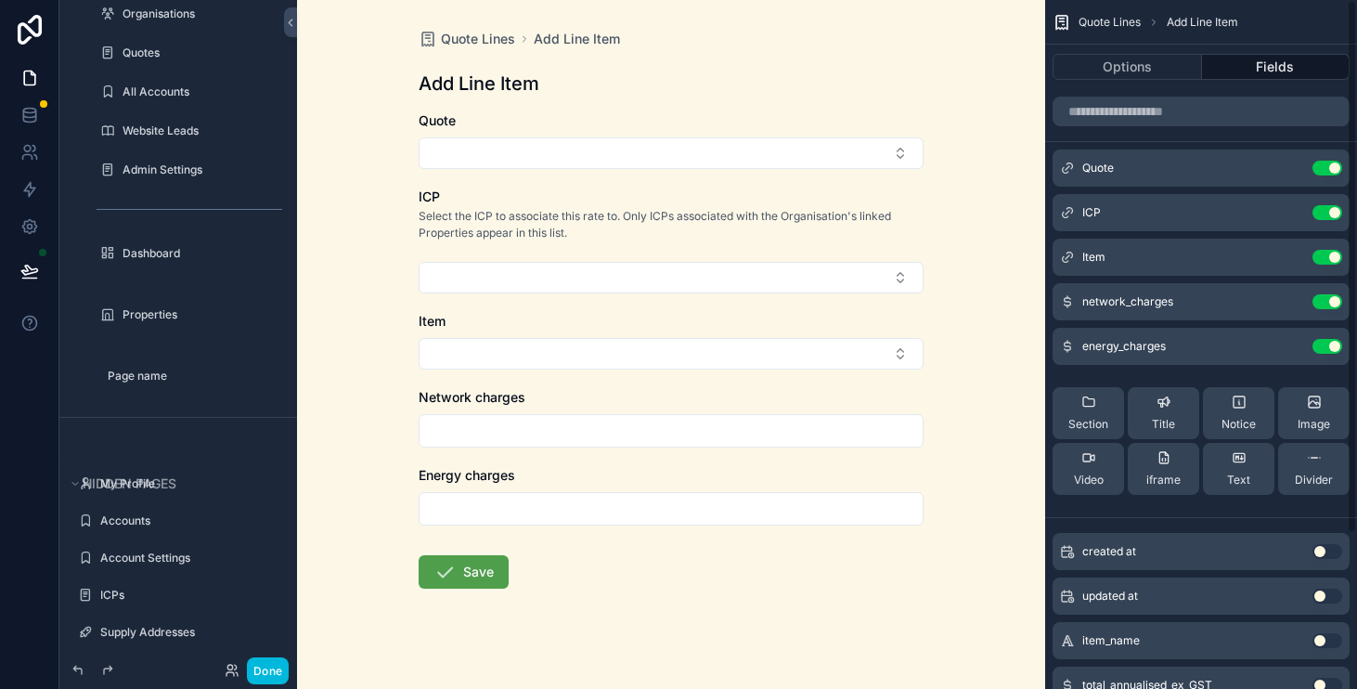
click at [0, 0] on icon "scrollable content" at bounding box center [0, 0] width 0 height 0
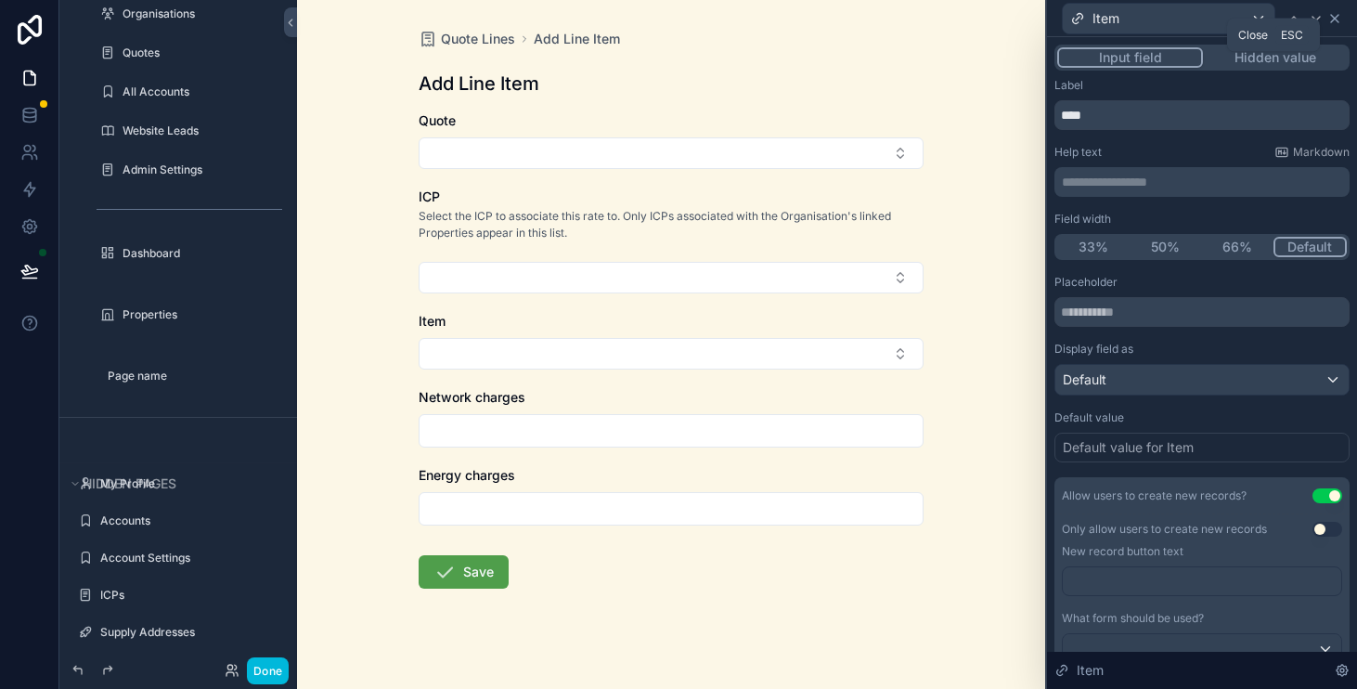
click at [1342, 19] on icon at bounding box center [1335, 18] width 15 height 15
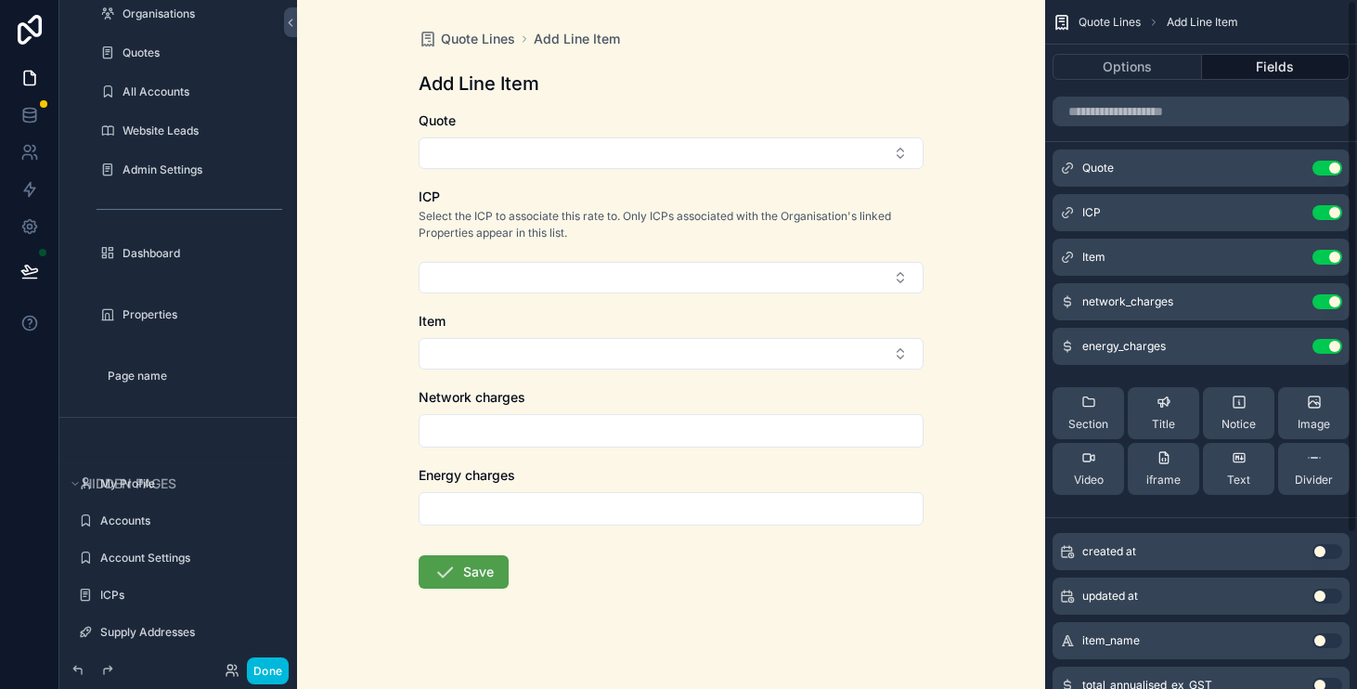
click at [1291, 220] on div "ICP Use setting" at bounding box center [1201, 212] width 297 height 37
click at [0, 0] on icon "scrollable content" at bounding box center [0, 0] width 0 height 0
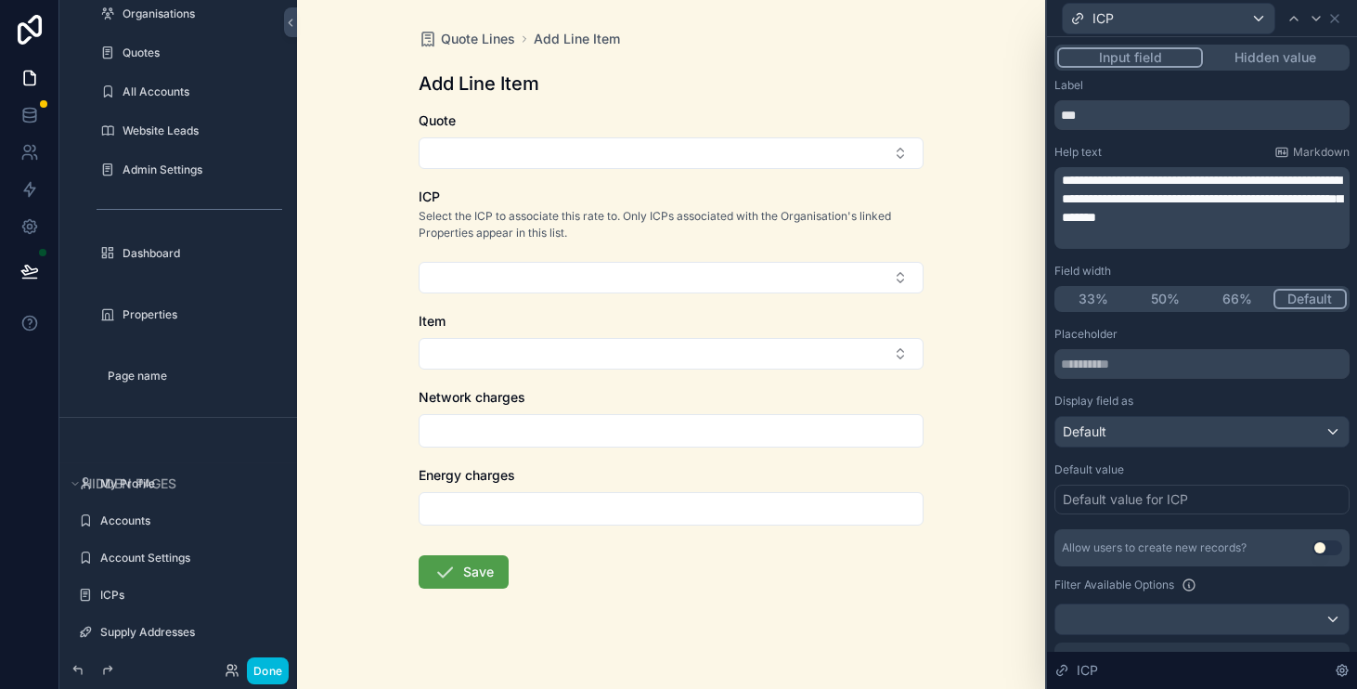
scroll to position [238, 0]
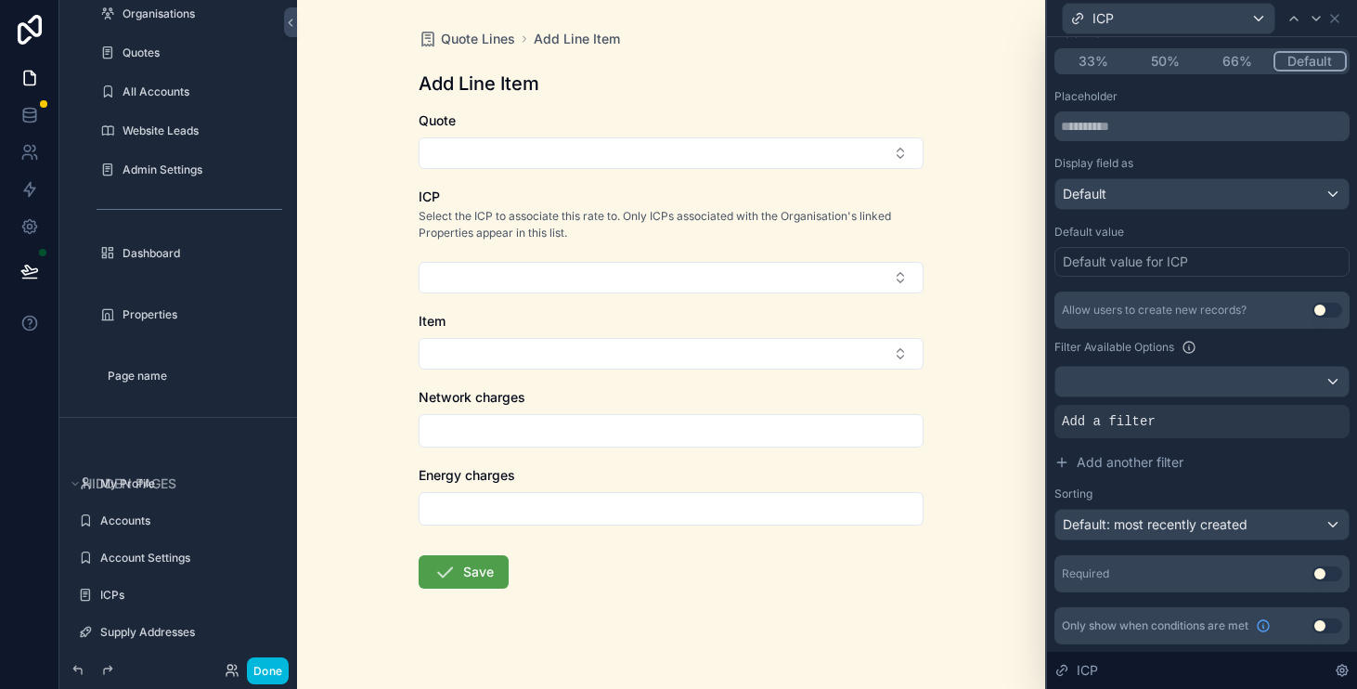
click at [0, 0] on icon at bounding box center [0, 0] width 0 height 0
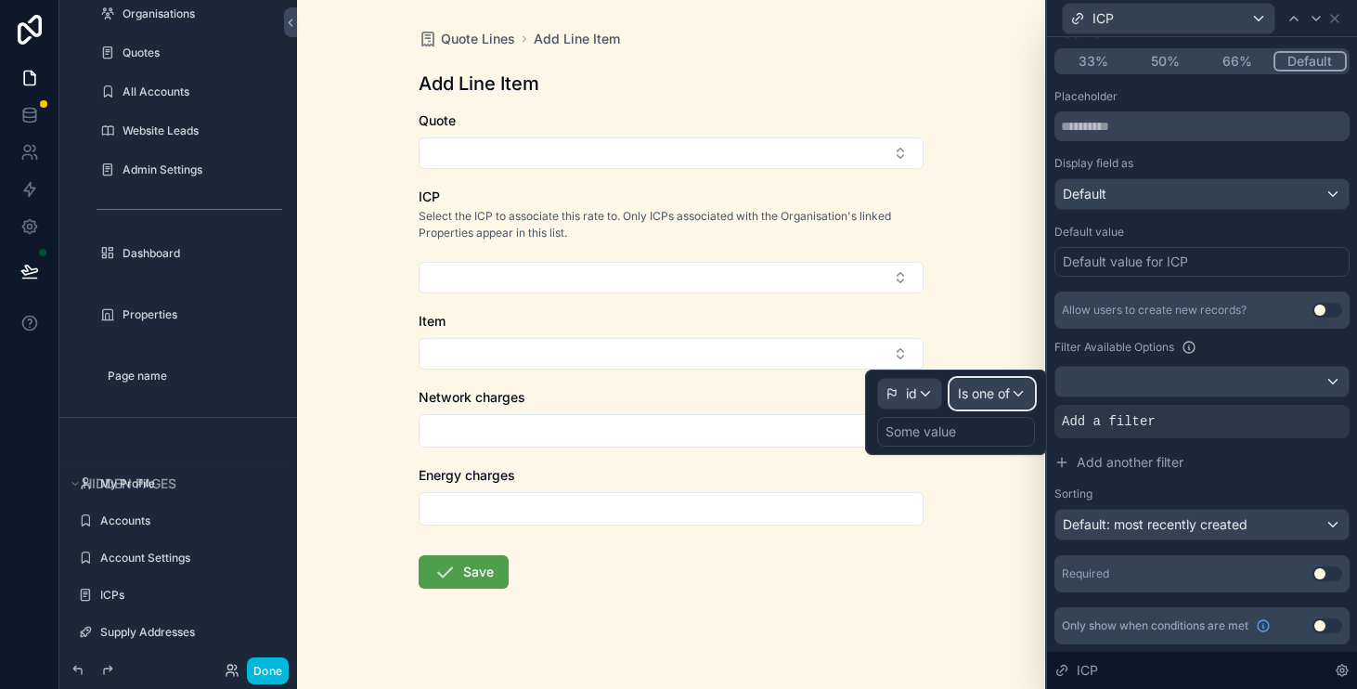
click at [998, 385] on span "Is one of" at bounding box center [984, 393] width 52 height 19
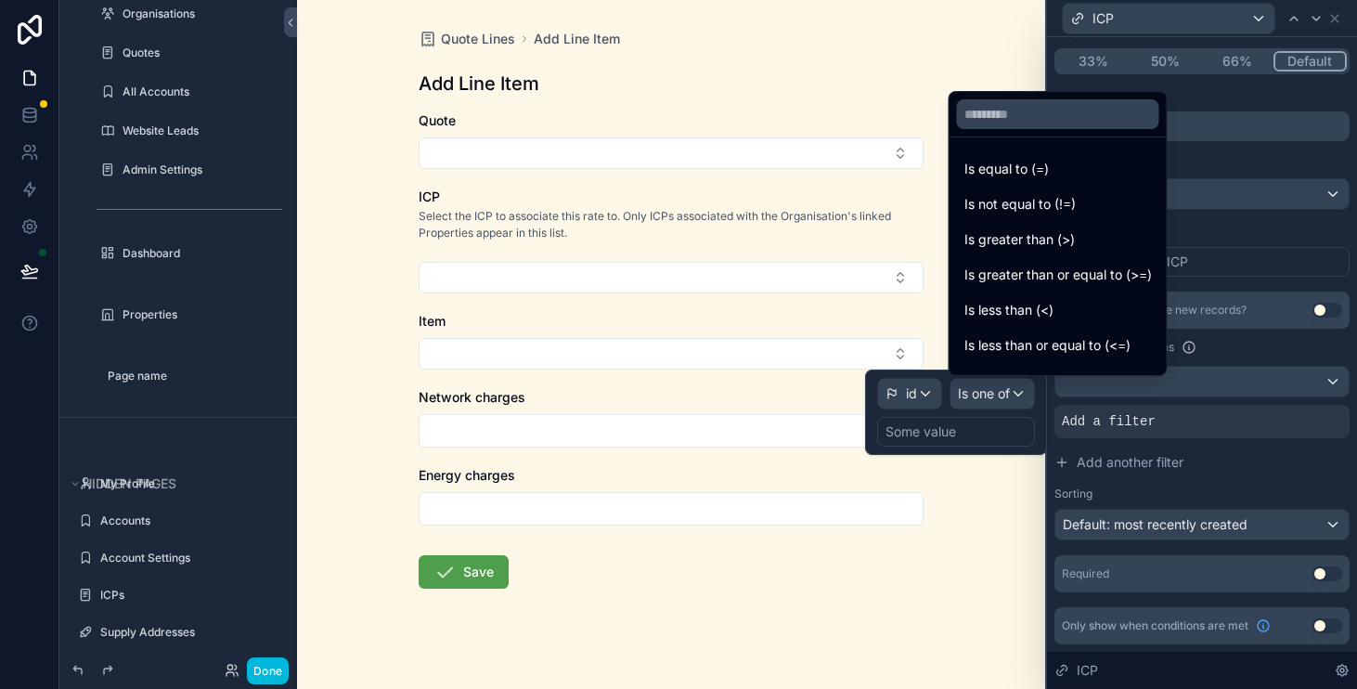
click at [988, 406] on div at bounding box center [956, 412] width 182 height 85
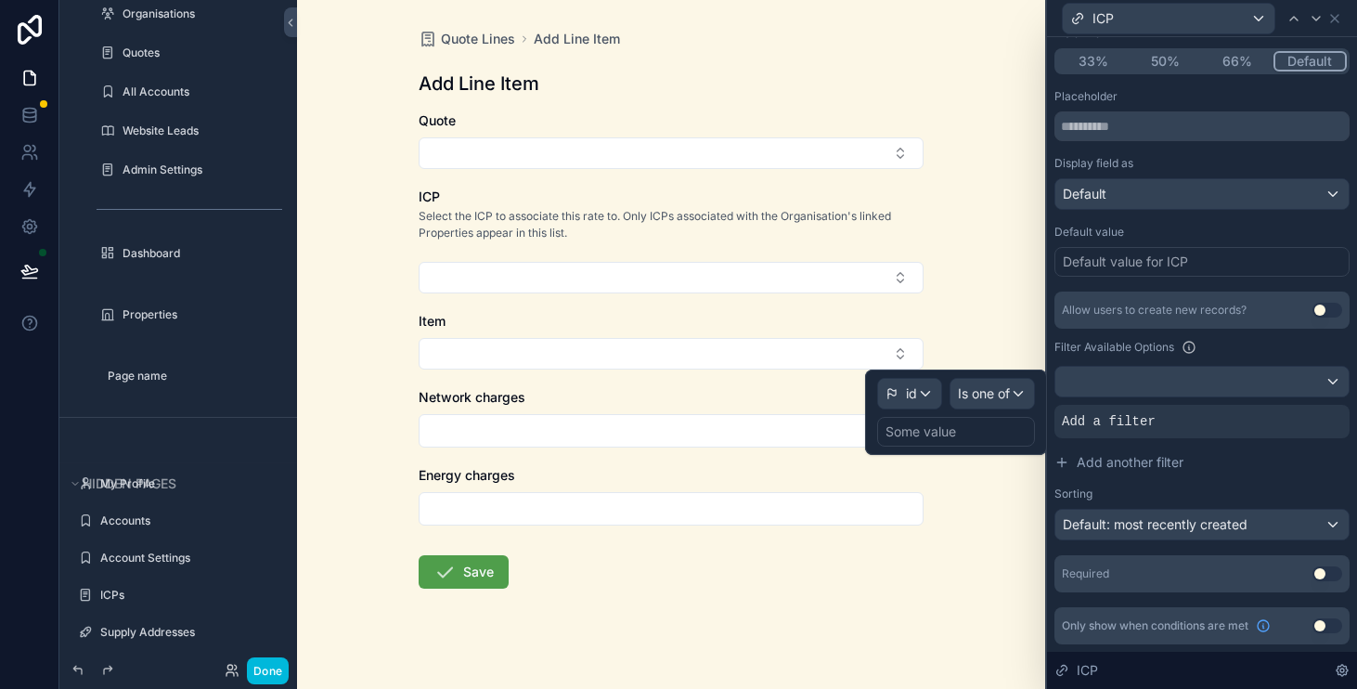
click at [980, 430] on div "Some value" at bounding box center [956, 432] width 158 height 30
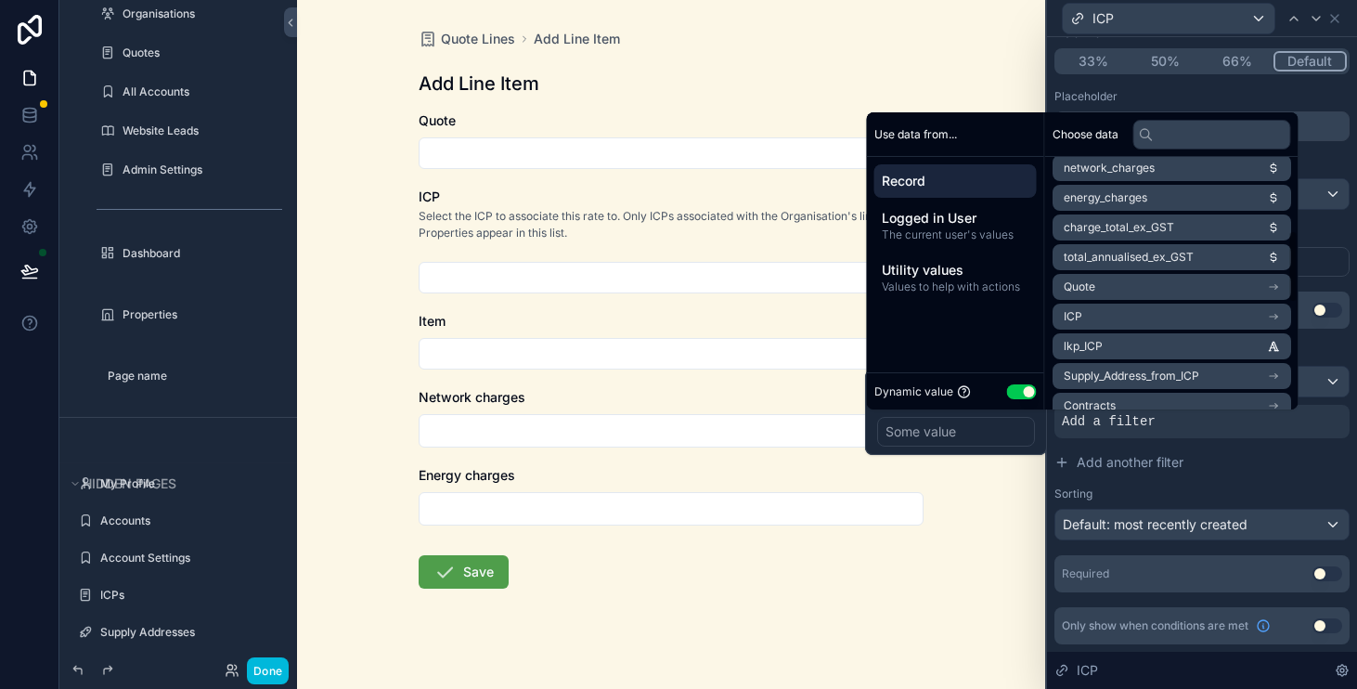
scroll to position [260, 0]
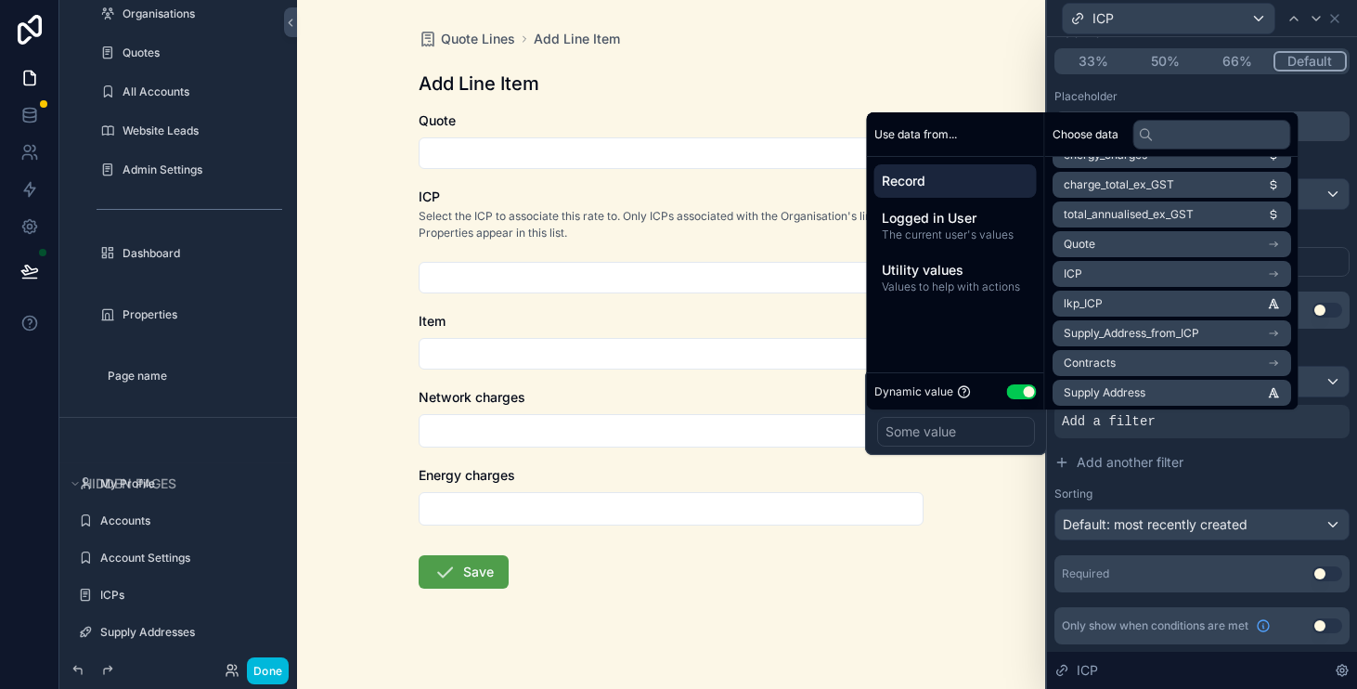
click at [962, 182] on span "Record" at bounding box center [956, 181] width 148 height 19
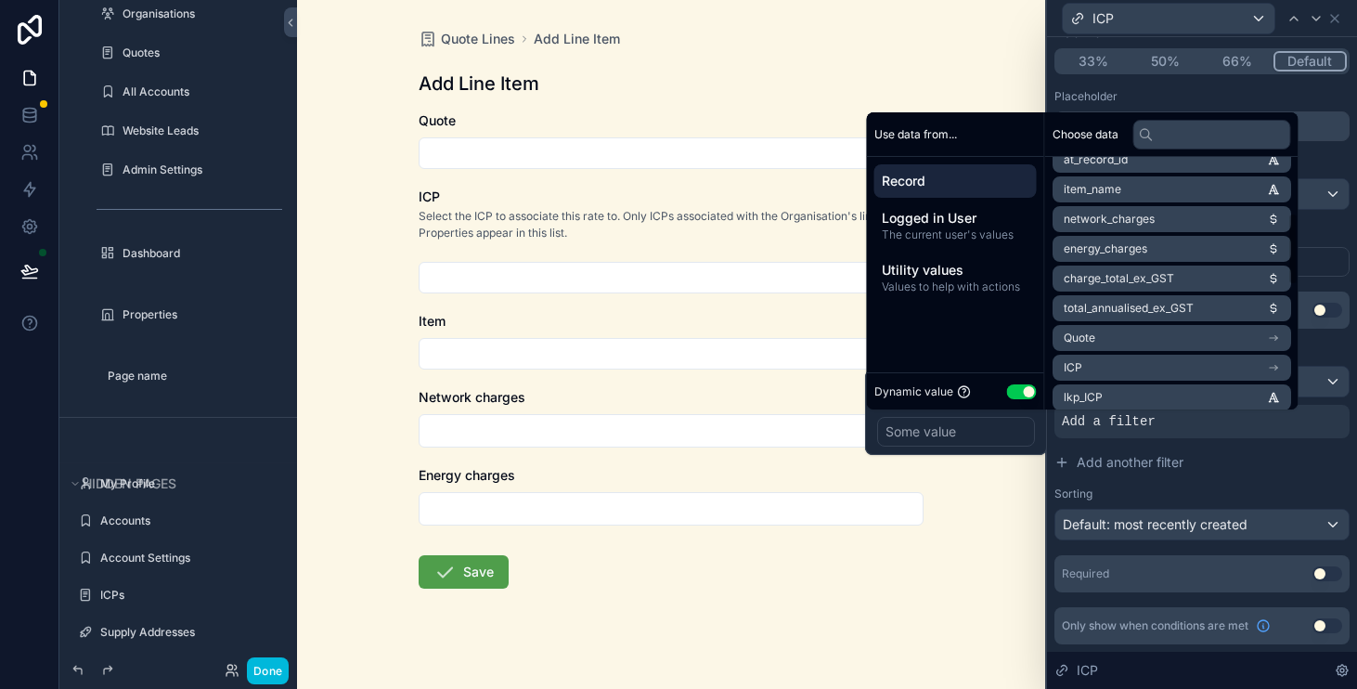
scroll to position [195, 0]
click at [1280, 304] on icon "scrollable content" at bounding box center [1273, 309] width 13 height 13
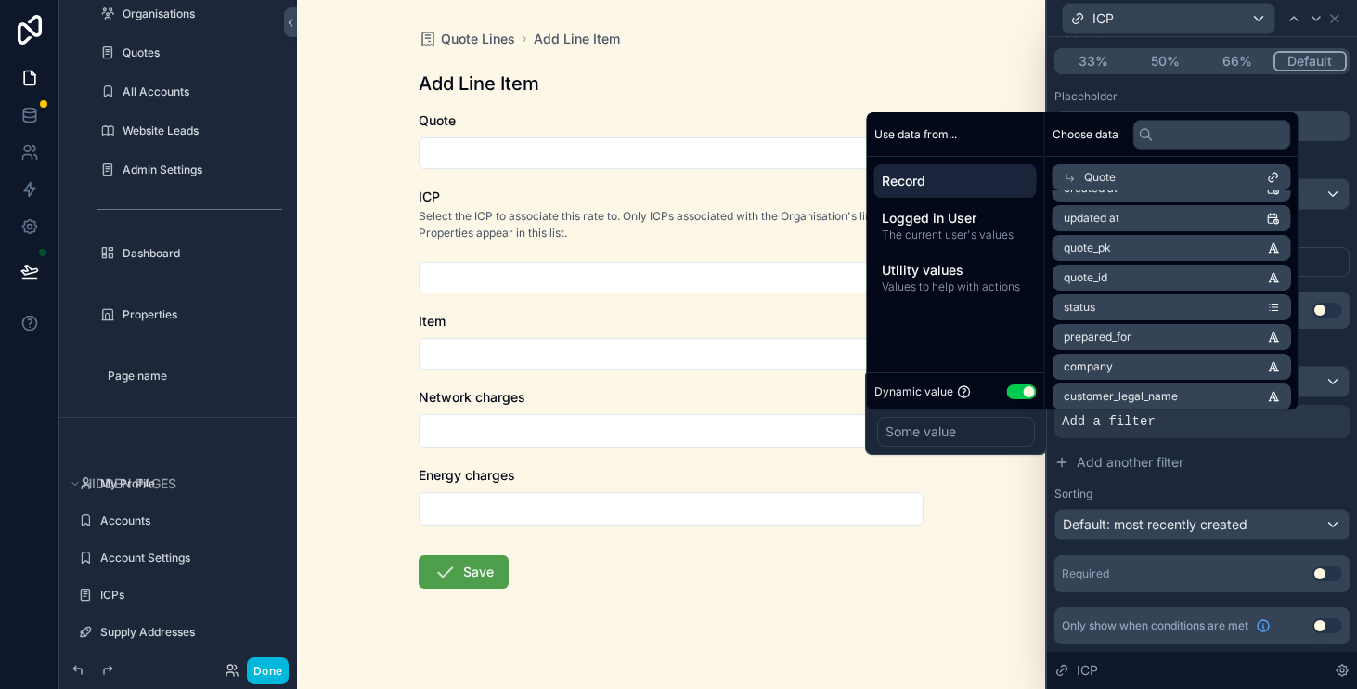
scroll to position [47, 0]
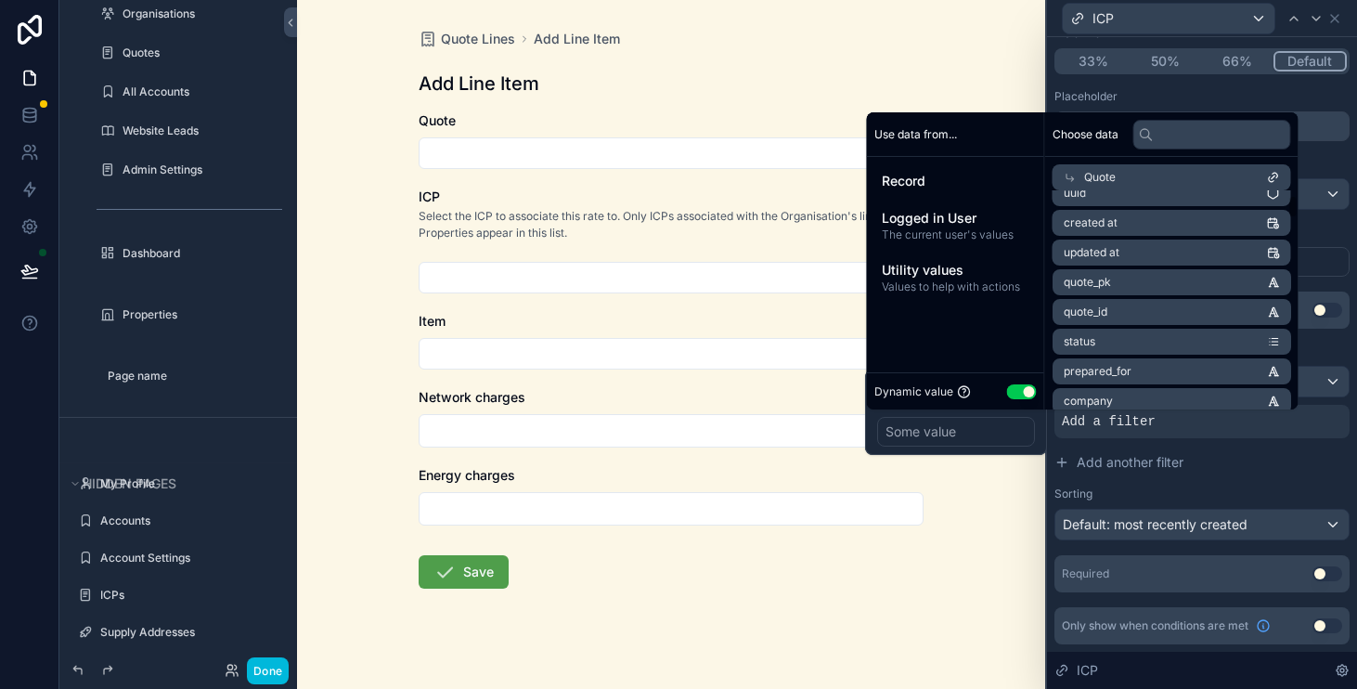
click at [1074, 171] on icon at bounding box center [1070, 177] width 13 height 13
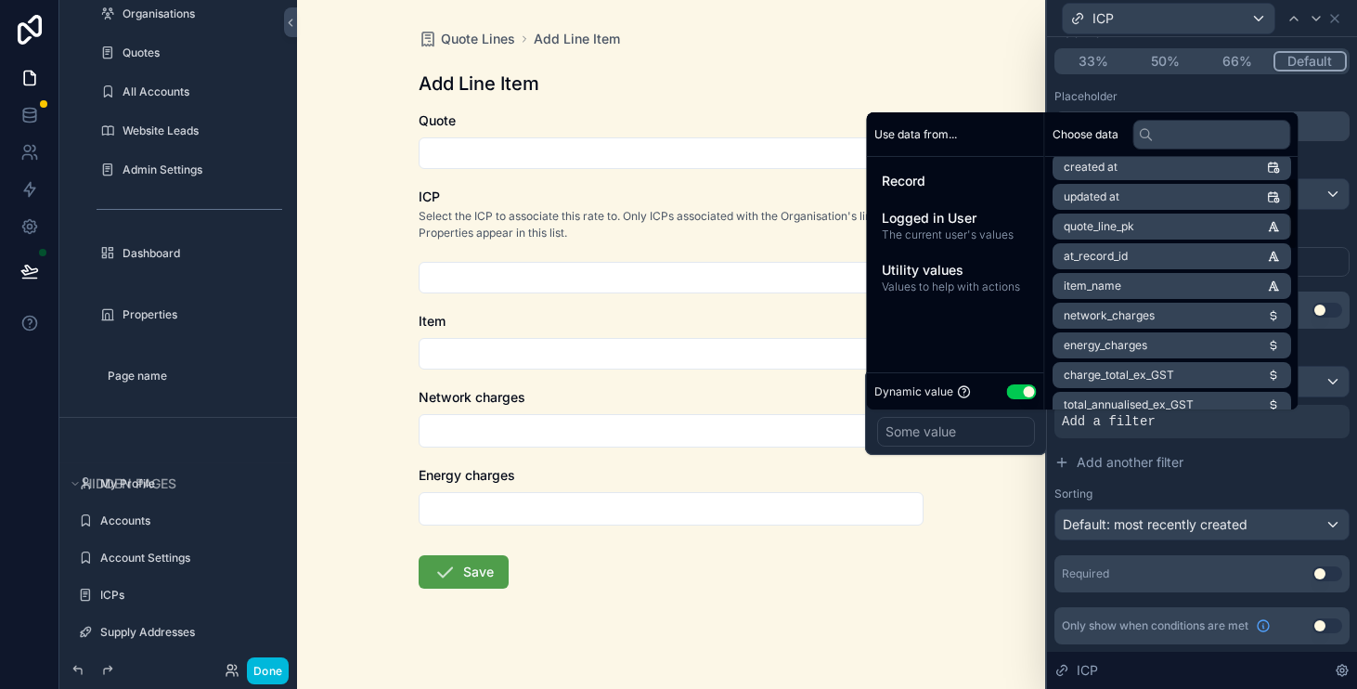
scroll to position [78, 0]
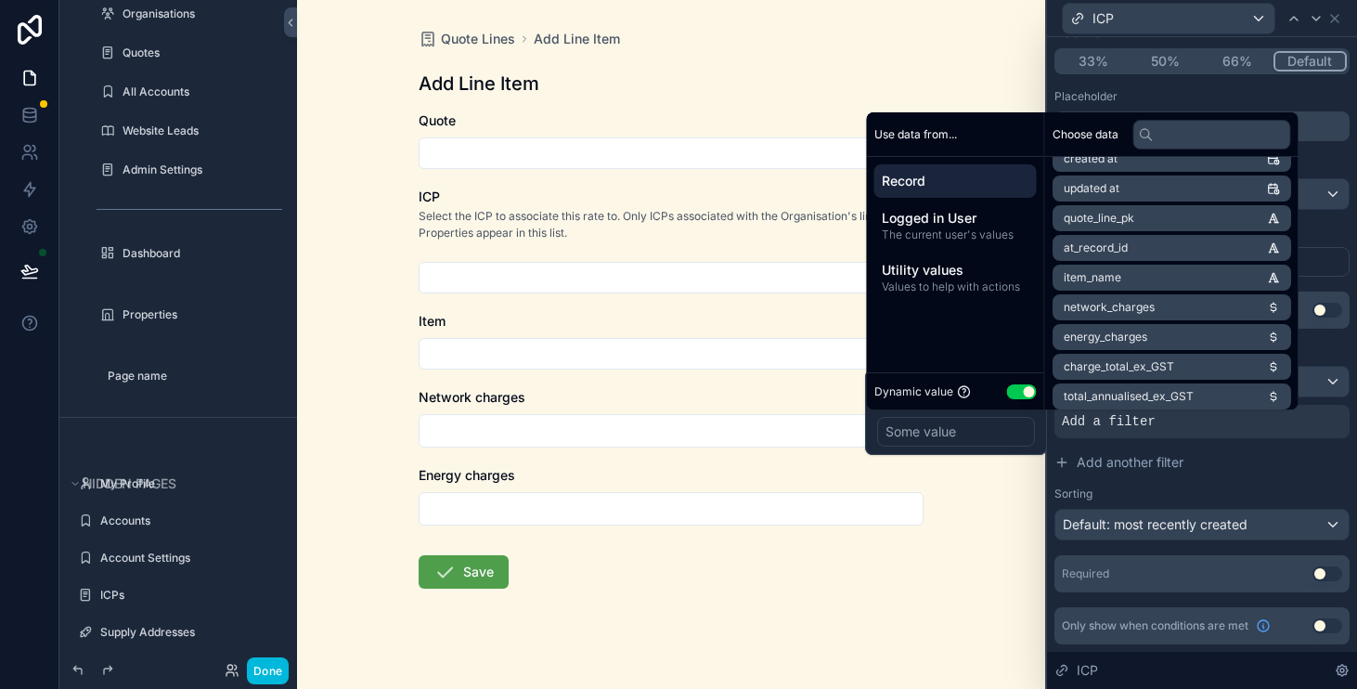
click at [929, 188] on span "Record" at bounding box center [956, 181] width 148 height 19
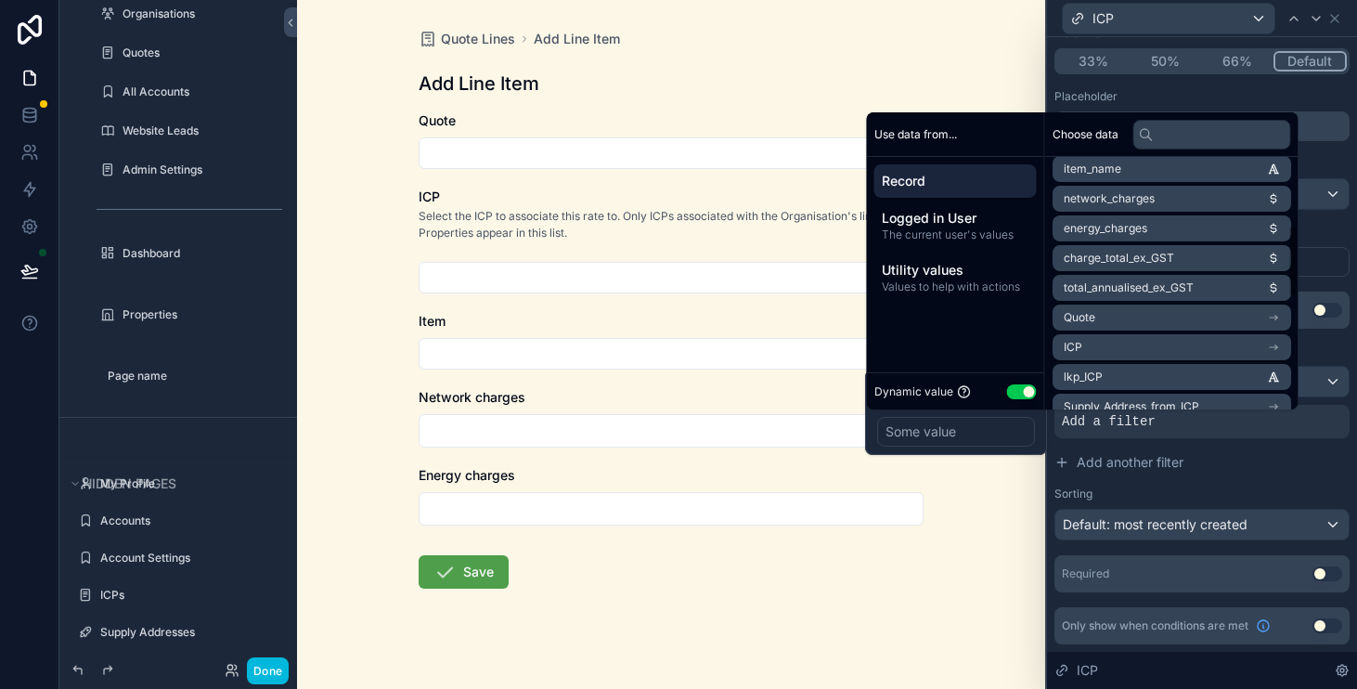
scroll to position [281, 0]
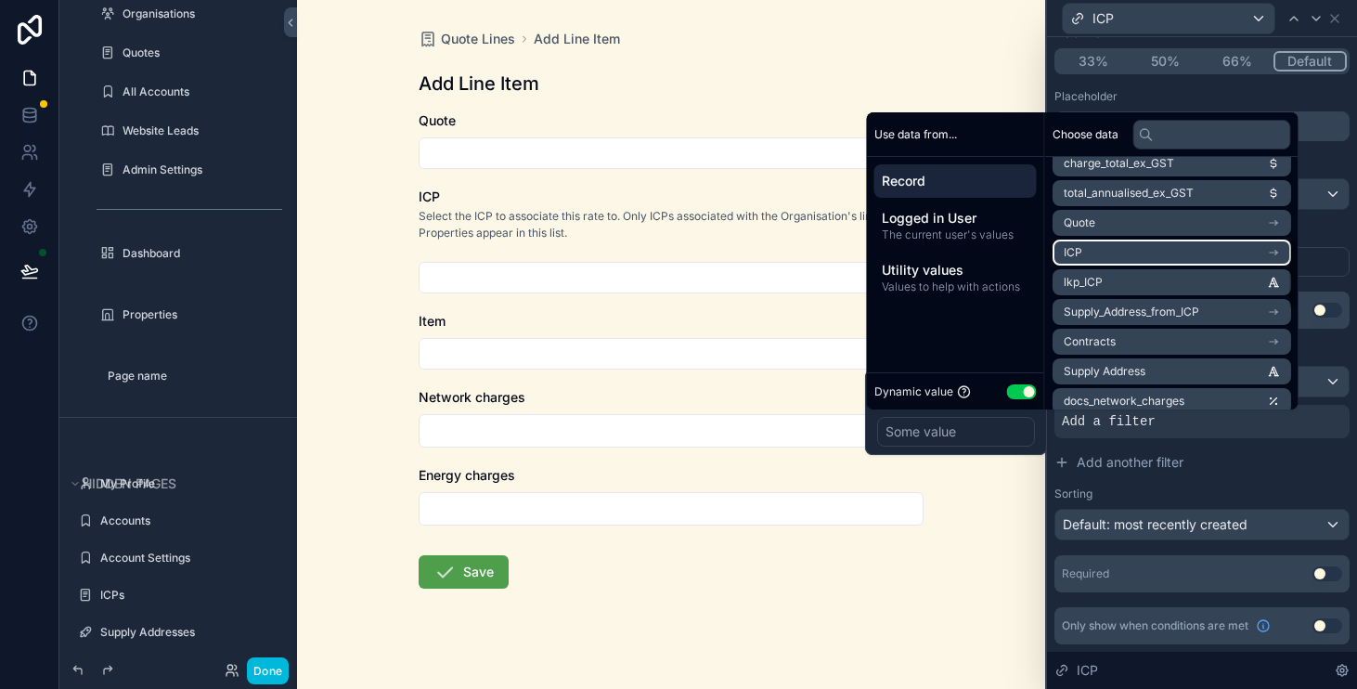
click at [1292, 253] on li "ICP" at bounding box center [1172, 253] width 239 height 26
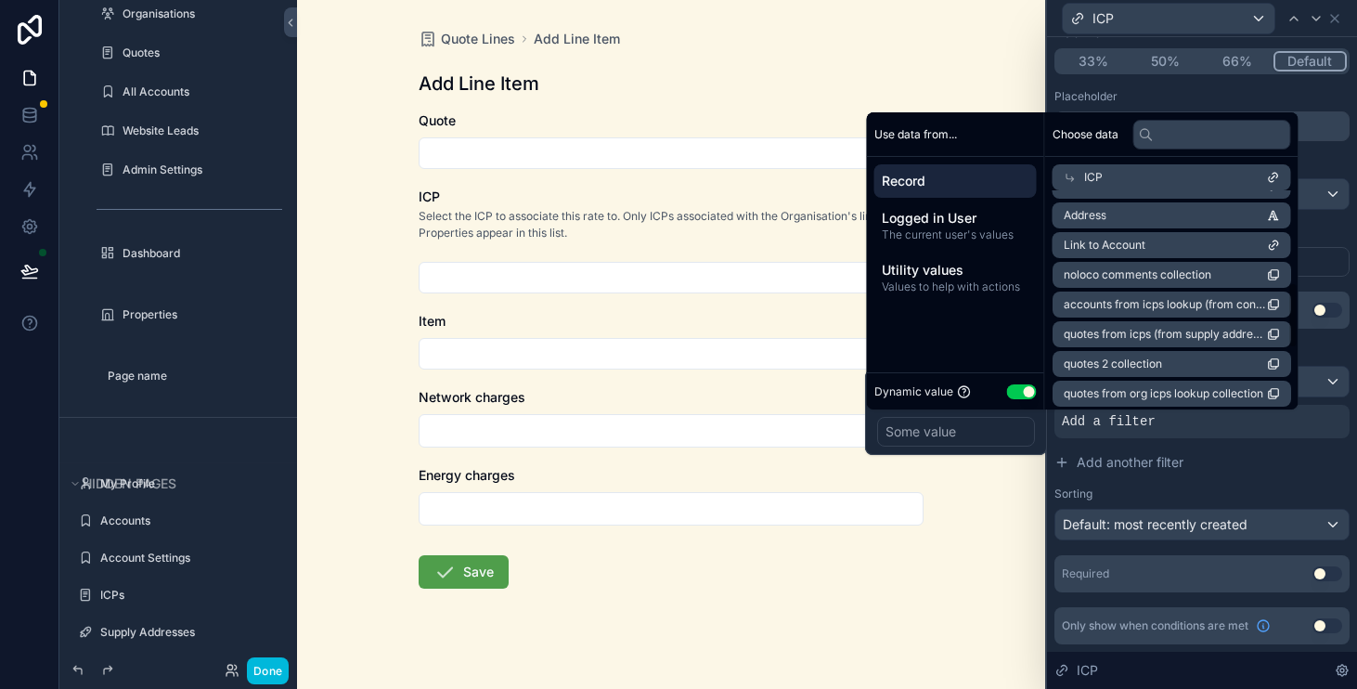
scroll to position [505, 0]
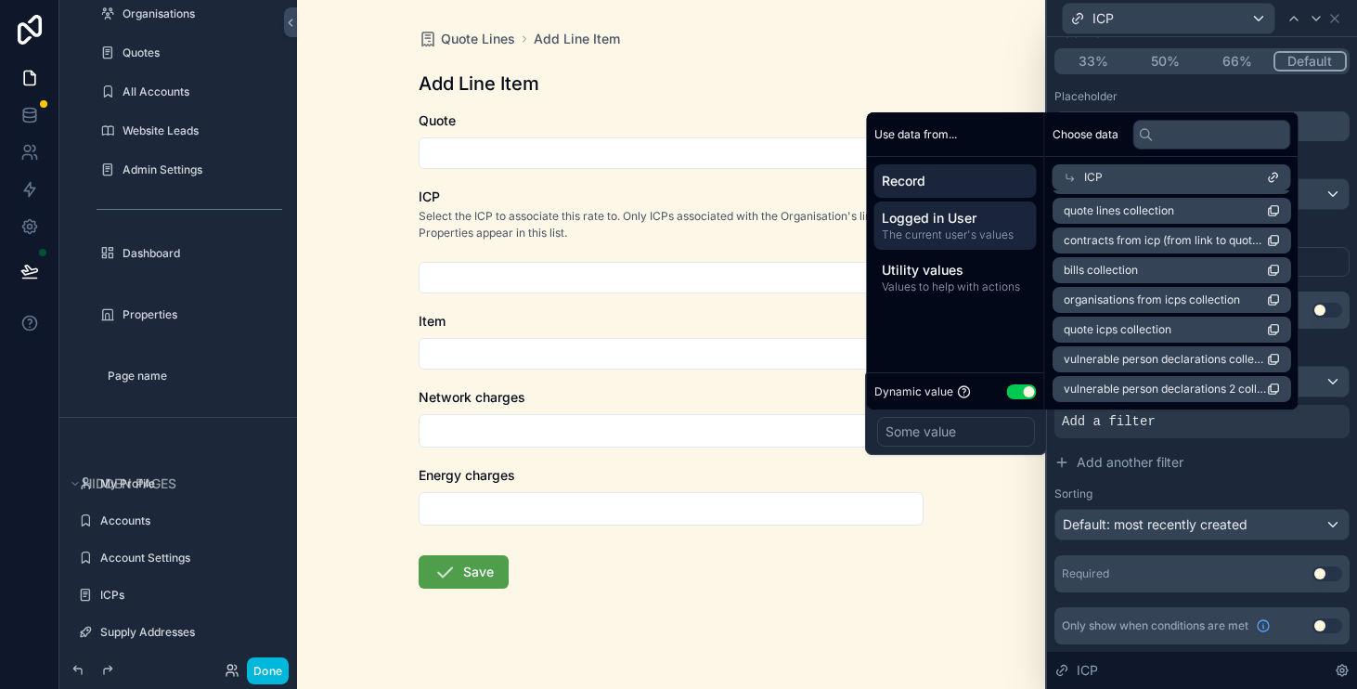
click at [909, 216] on span "Logged in User" at bounding box center [956, 218] width 148 height 19
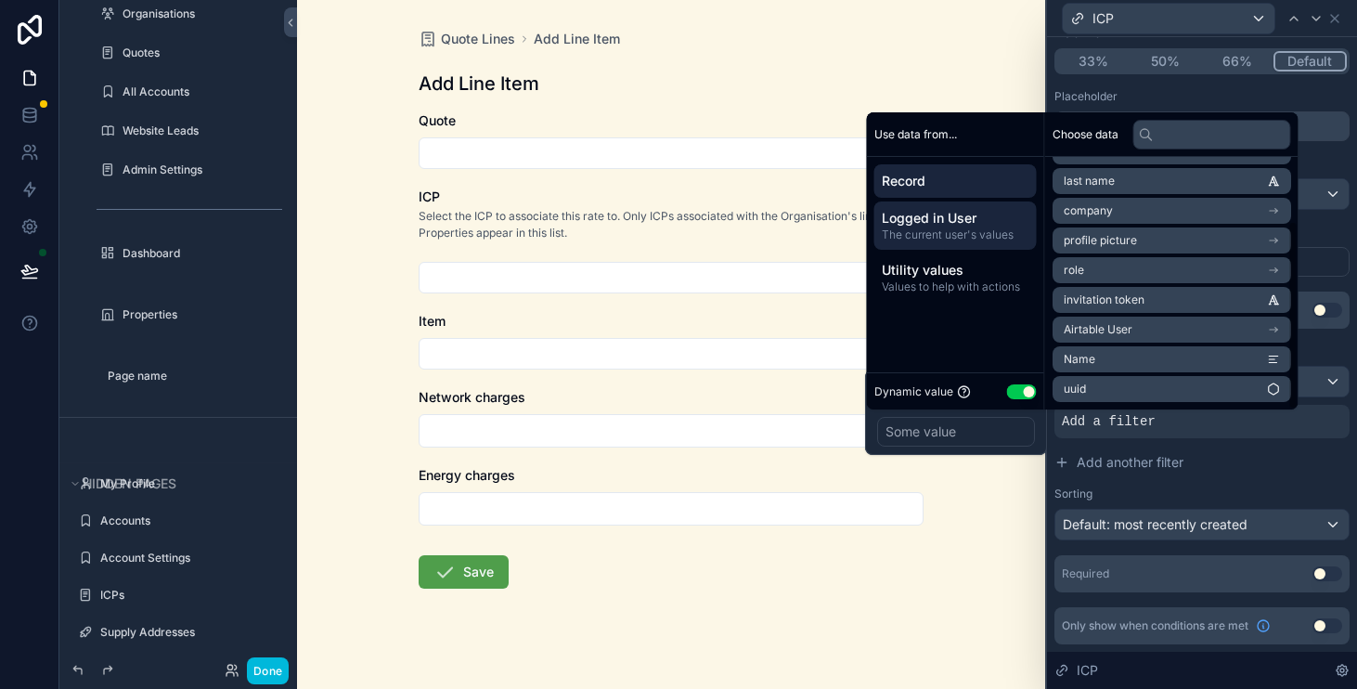
click at [929, 185] on span "Record" at bounding box center [956, 181] width 148 height 19
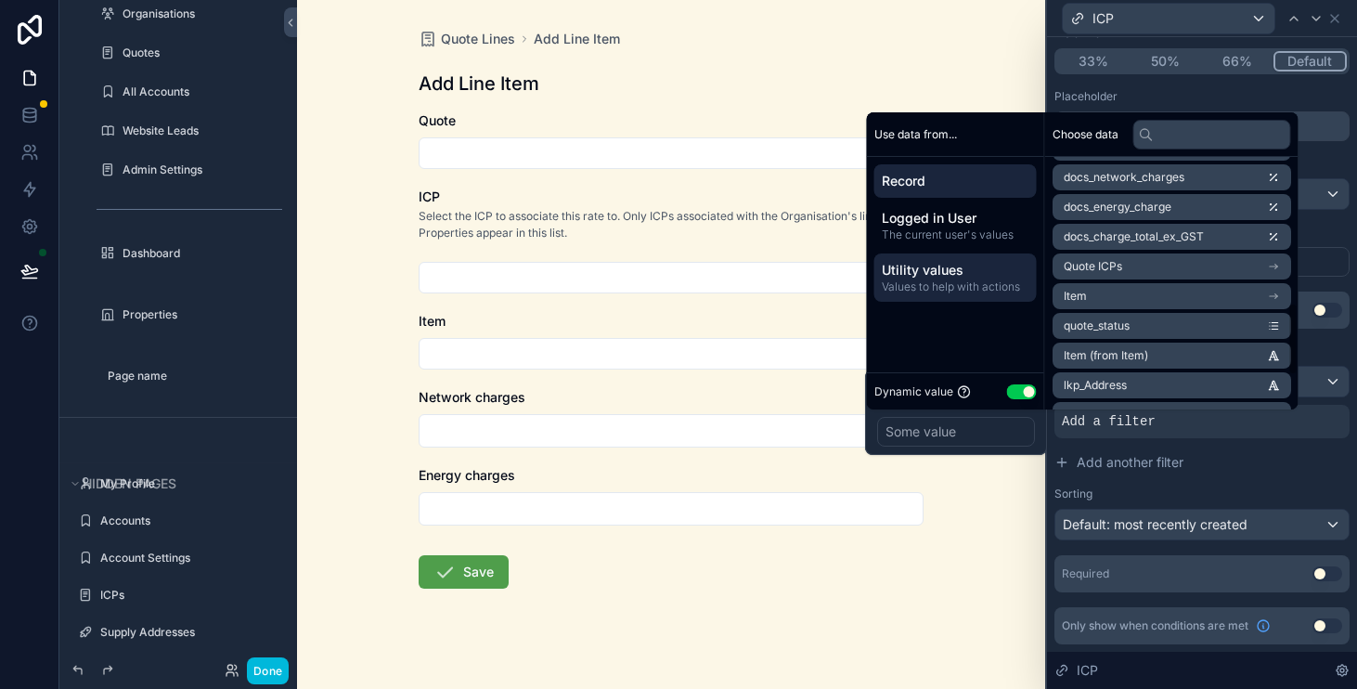
click at [929, 278] on span "Utility values" at bounding box center [956, 270] width 148 height 19
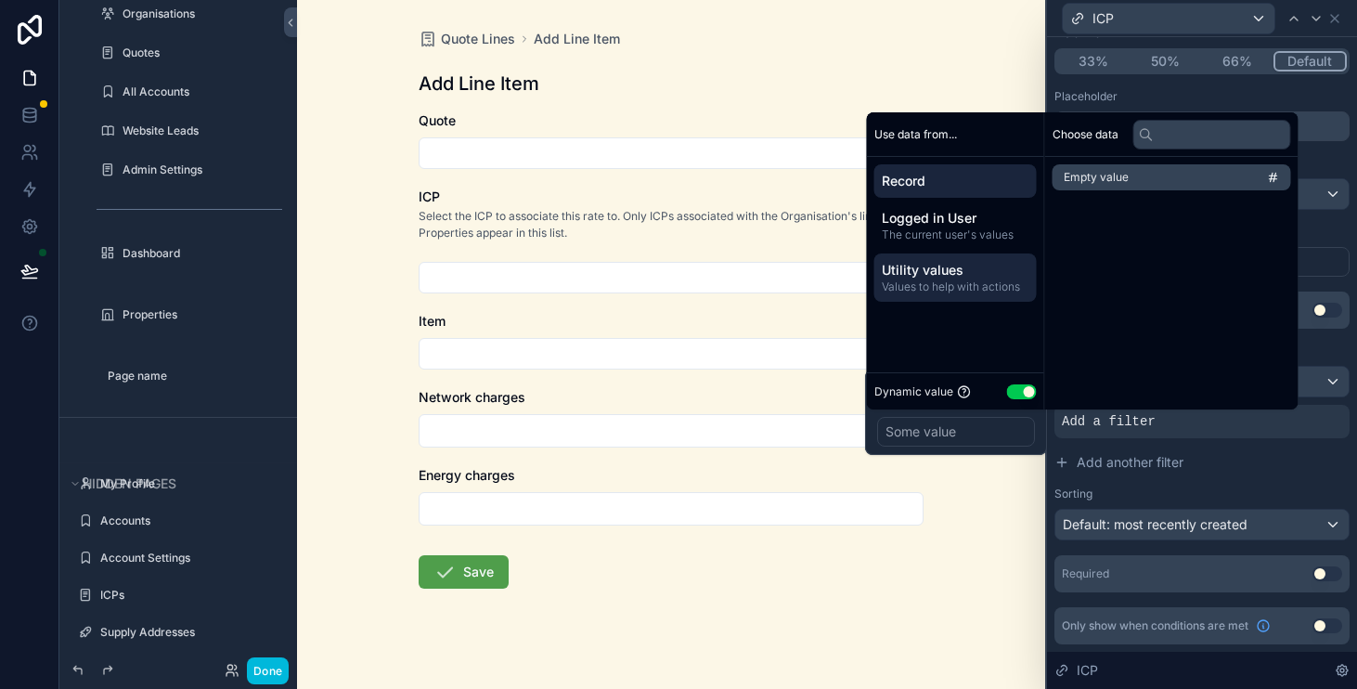
click at [950, 190] on div "Record" at bounding box center [956, 180] width 162 height 33
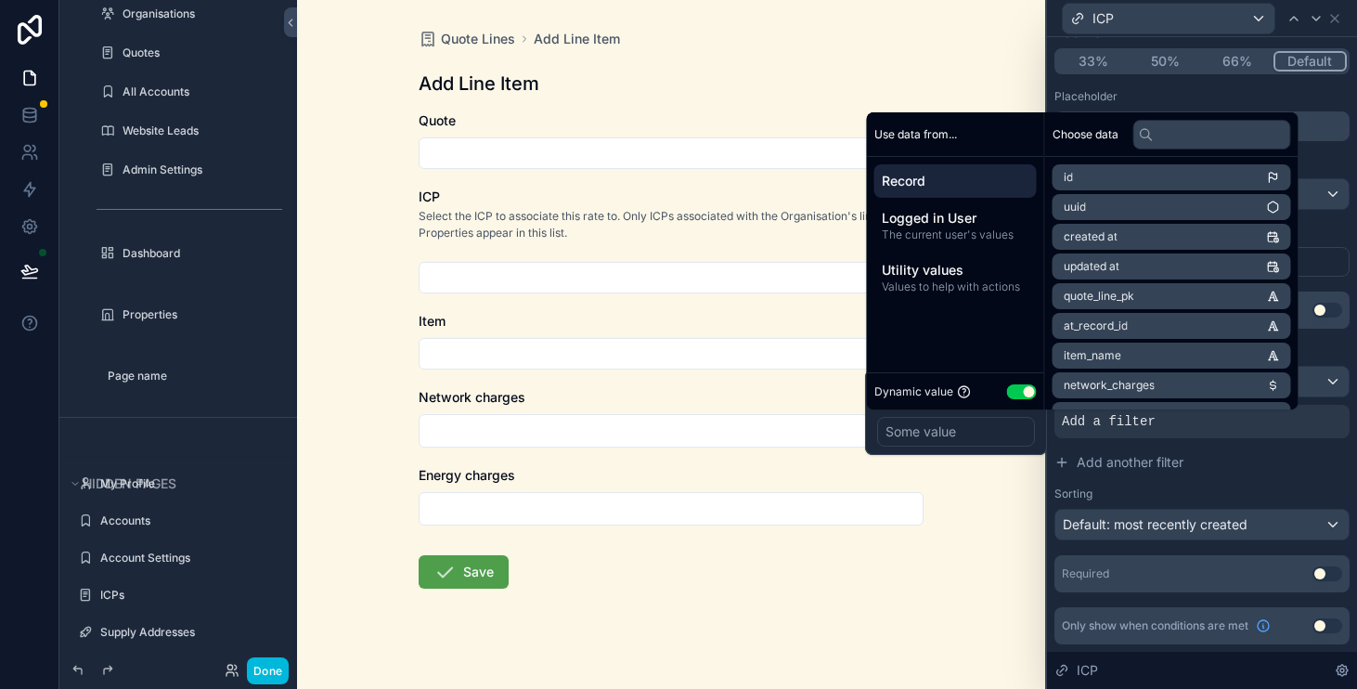
click at [1337, 237] on div "Default value" at bounding box center [1202, 232] width 295 height 15
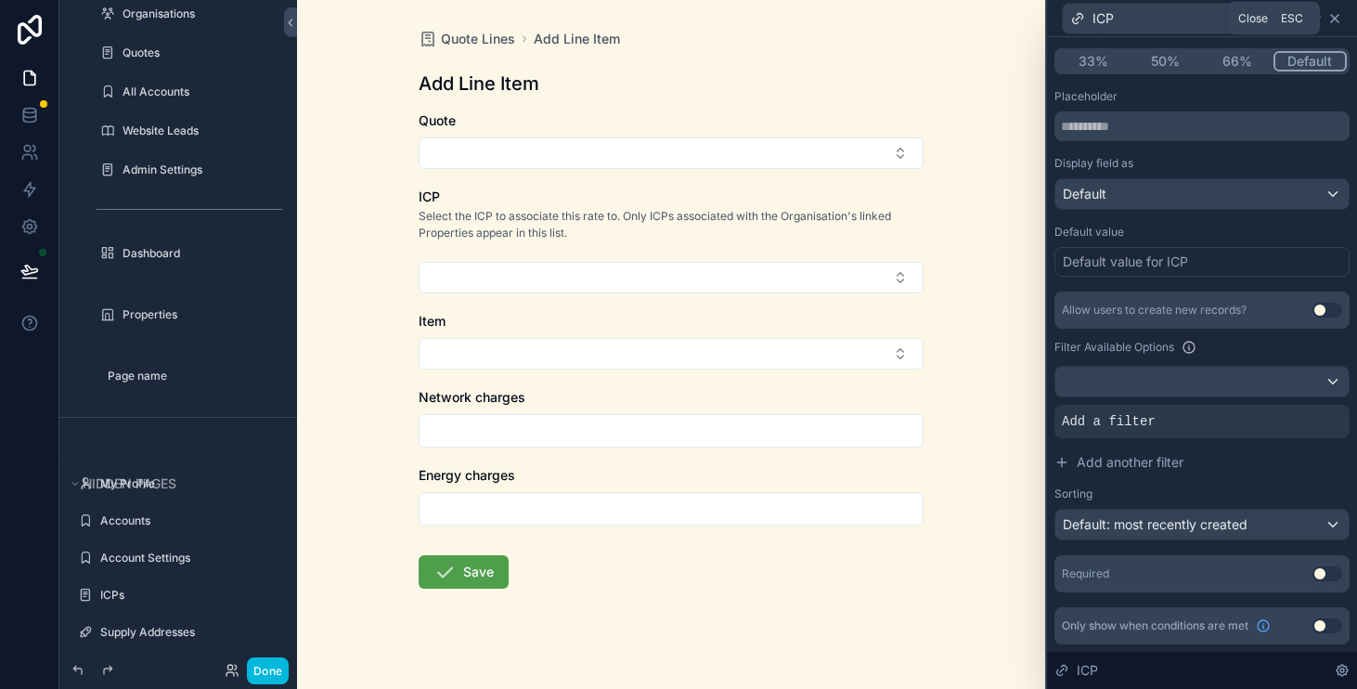
click at [1337, 14] on icon at bounding box center [1335, 18] width 15 height 15
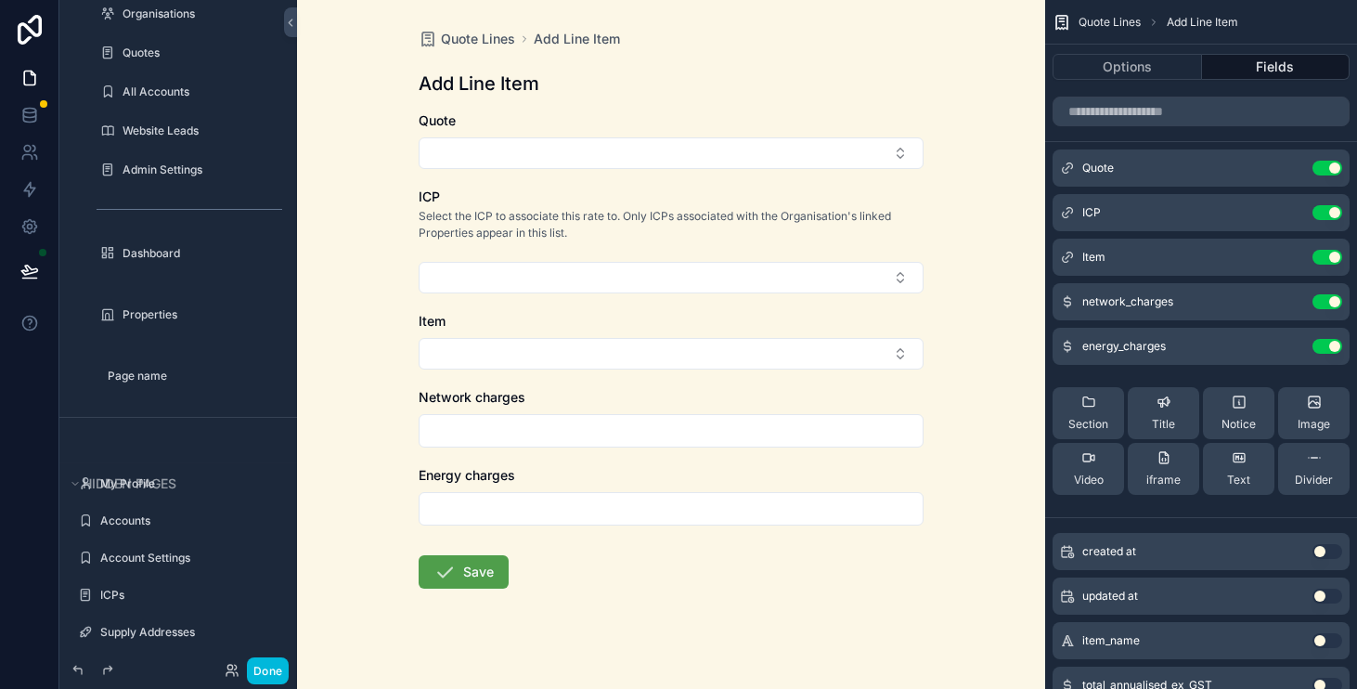
click at [0, 0] on icon "scrollable content" at bounding box center [0, 0] width 0 height 0
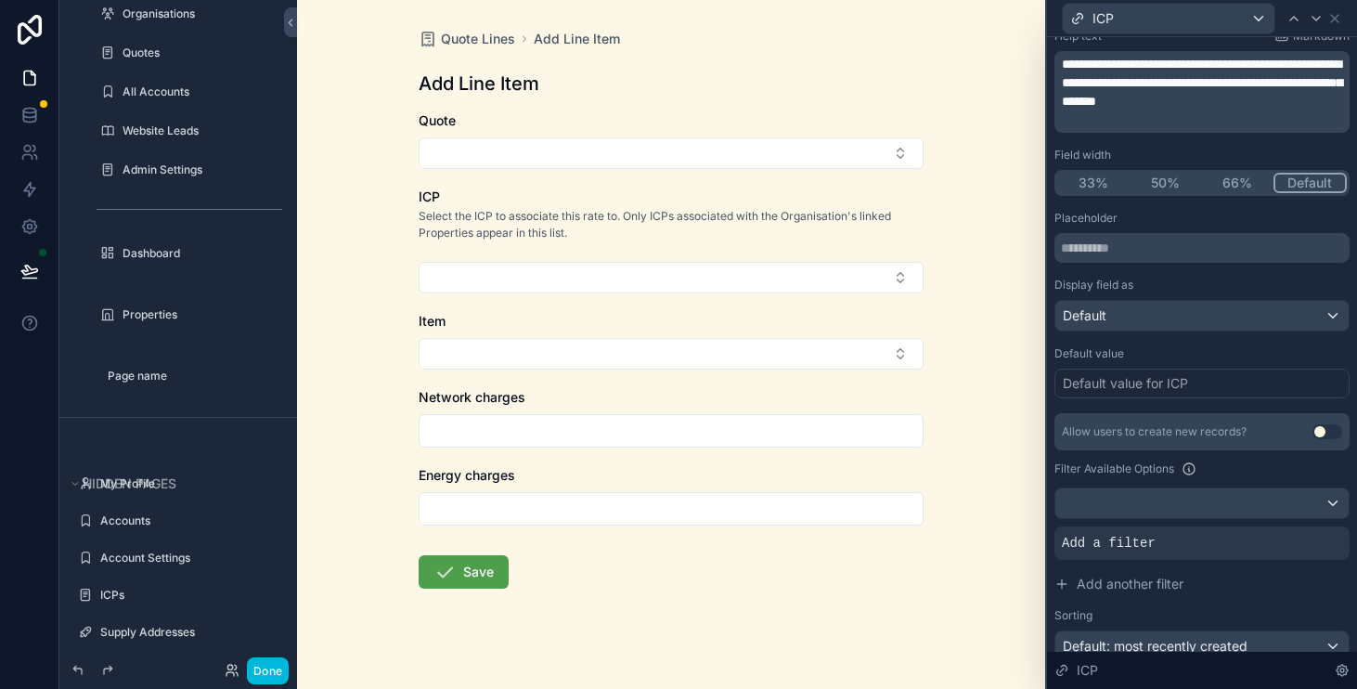
scroll to position [114, 0]
click at [1331, 19] on icon at bounding box center [1335, 18] width 15 height 15
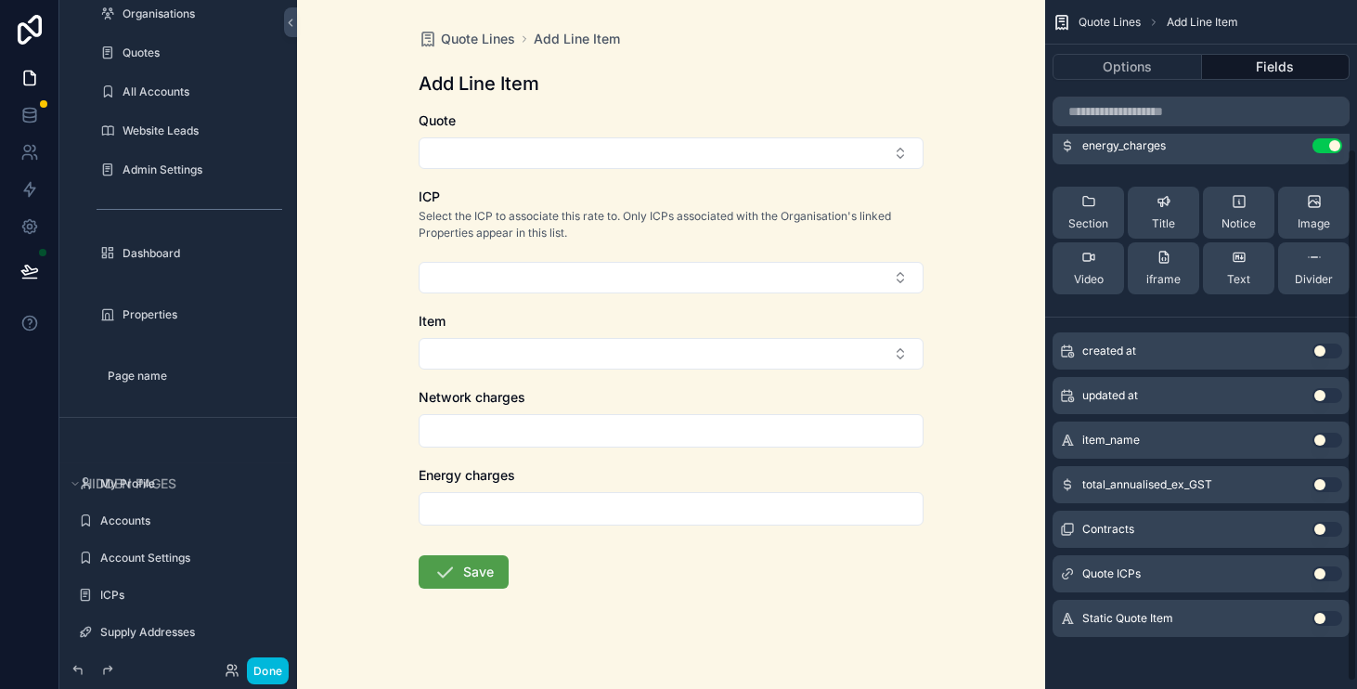
scroll to position [0, 0]
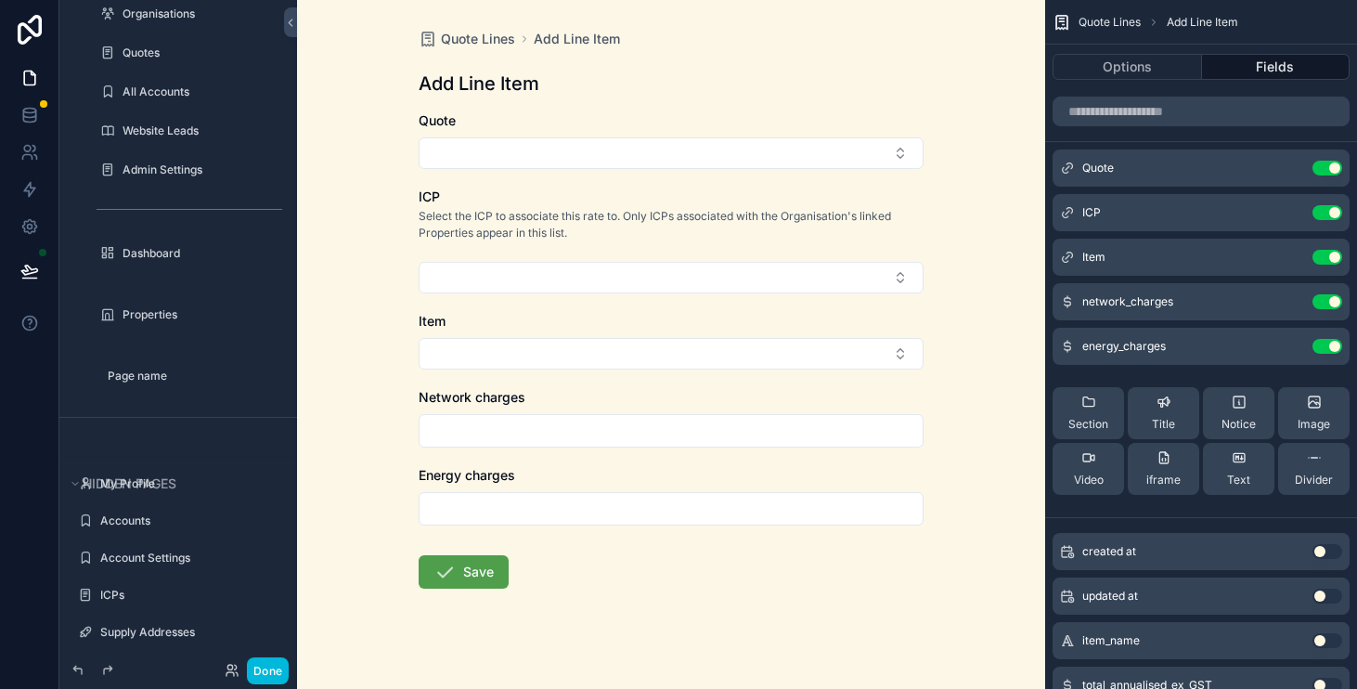
click at [0, 0] on icon "scrollable content" at bounding box center [0, 0] width 0 height 0
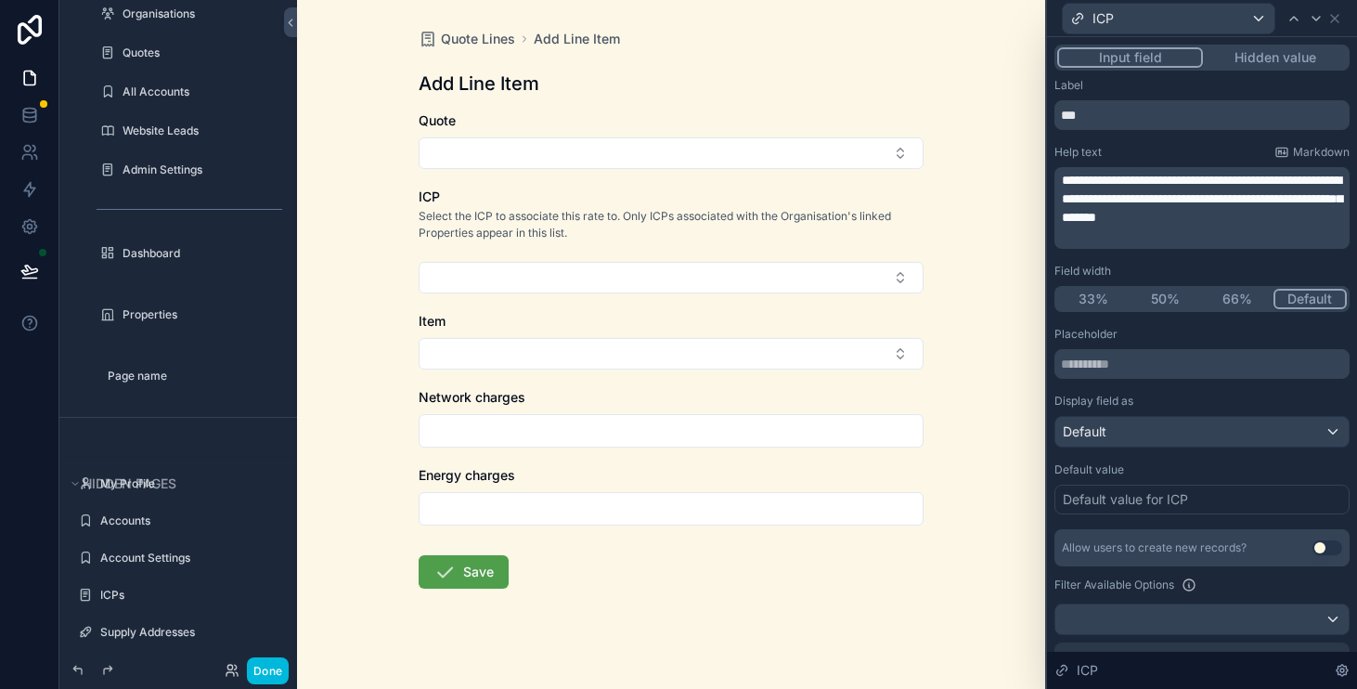
scroll to position [238, 0]
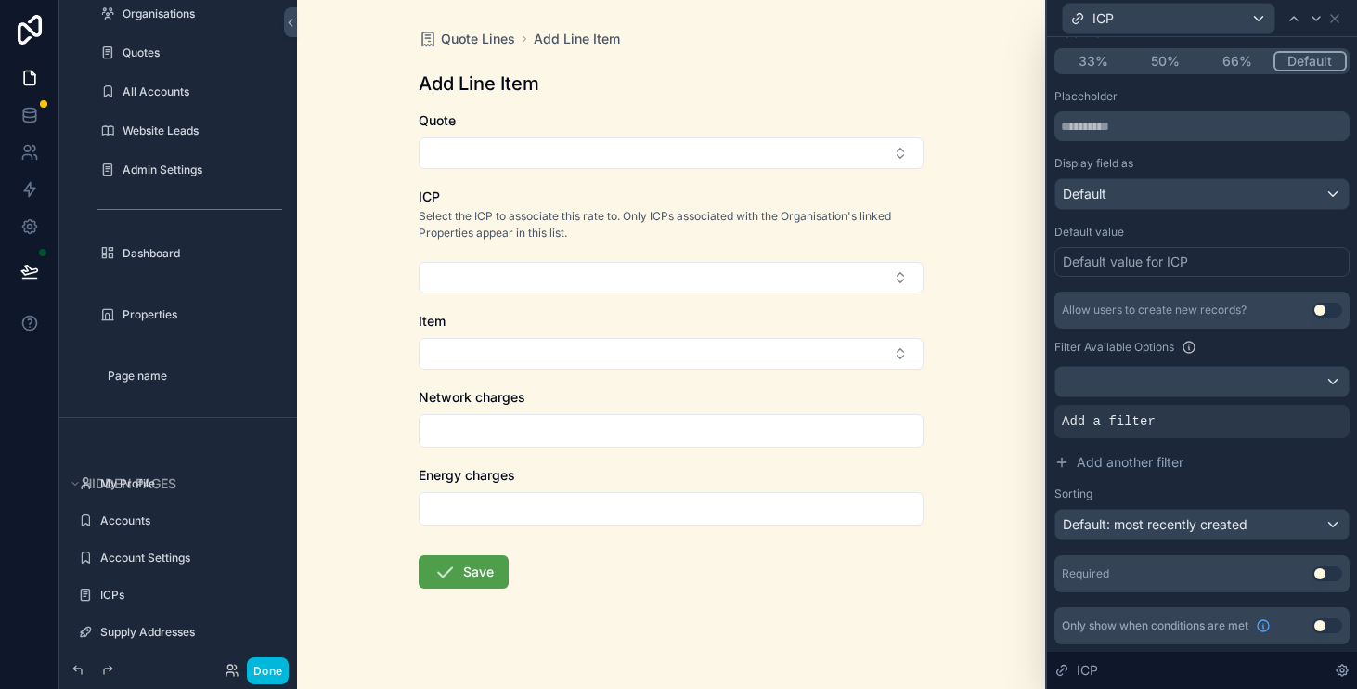
click at [0, 0] on div at bounding box center [0, 0] width 0 height 0
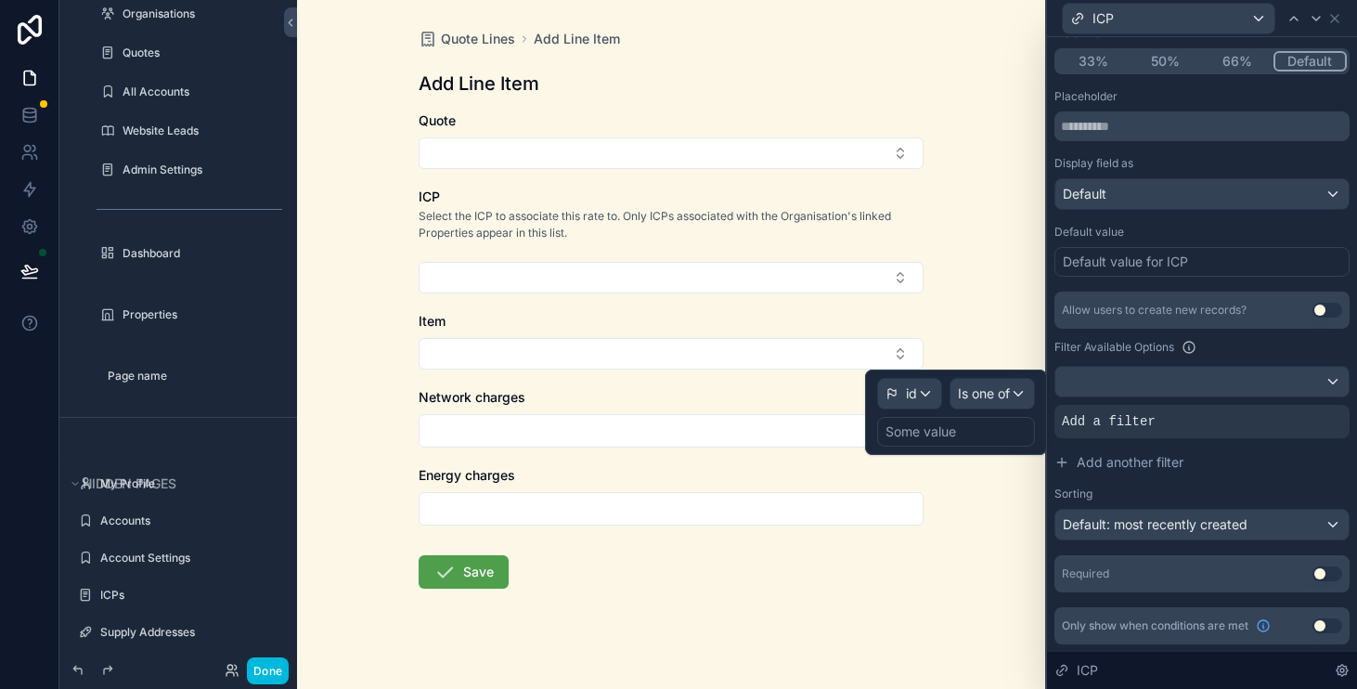
click at [945, 424] on div "Some value" at bounding box center [921, 431] width 71 height 19
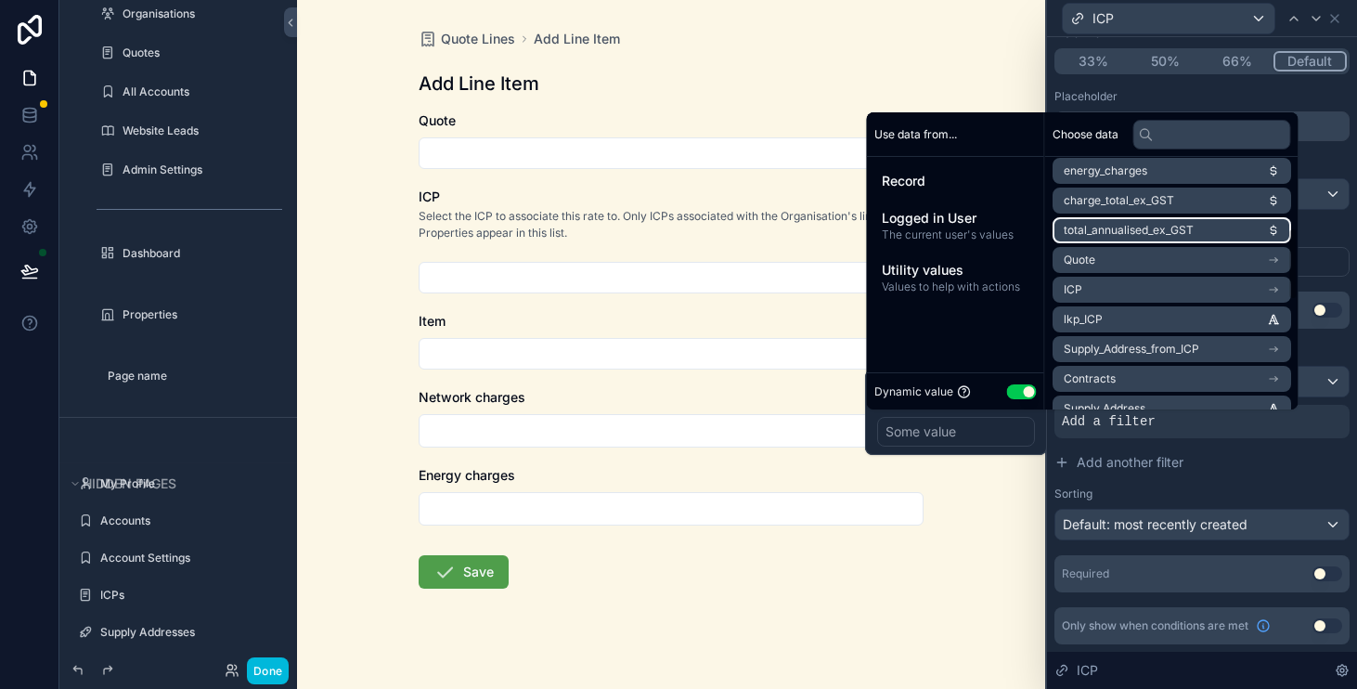
scroll to position [245, 0]
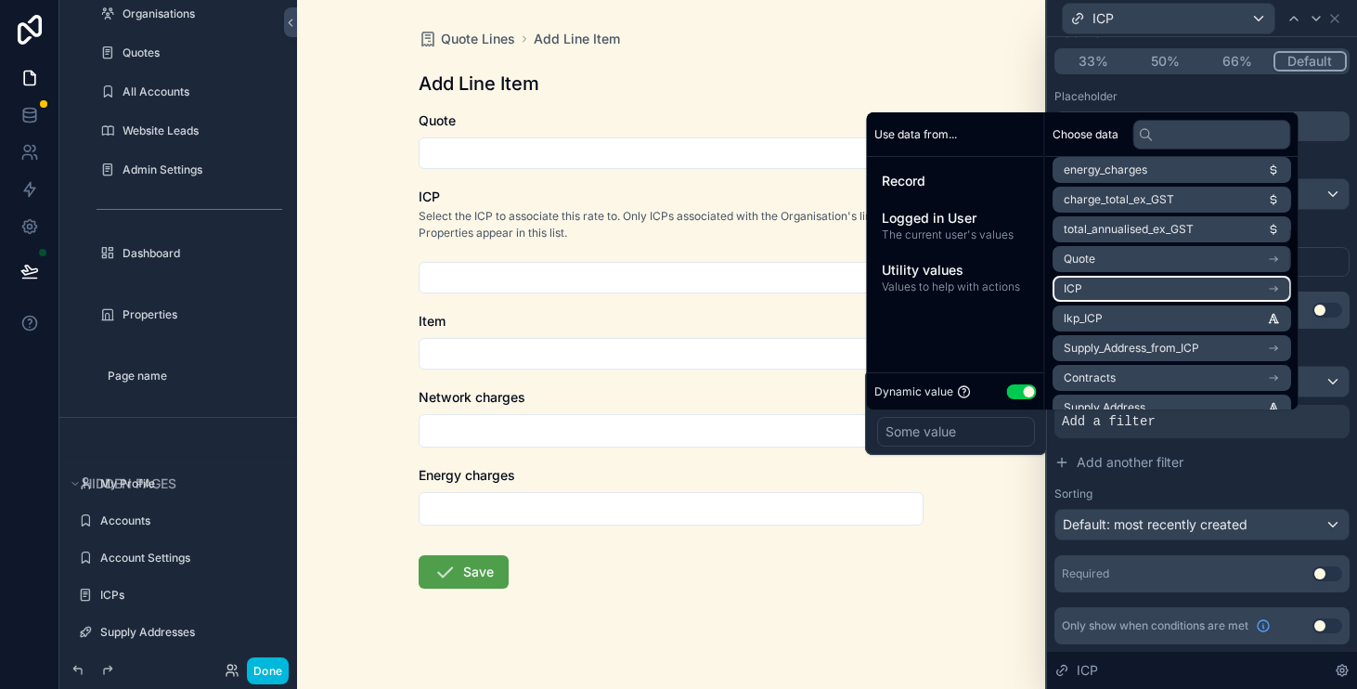
click at [1232, 287] on li "ICP" at bounding box center [1172, 289] width 239 height 26
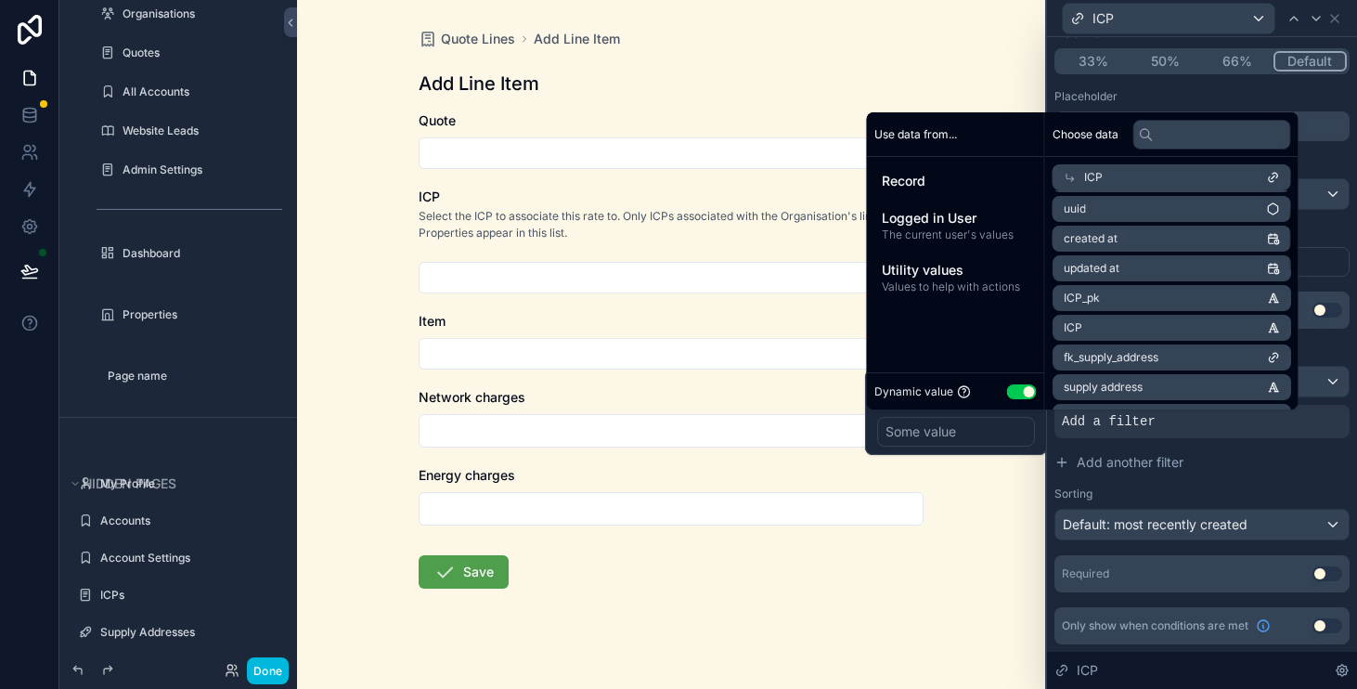
scroll to position [76, 0]
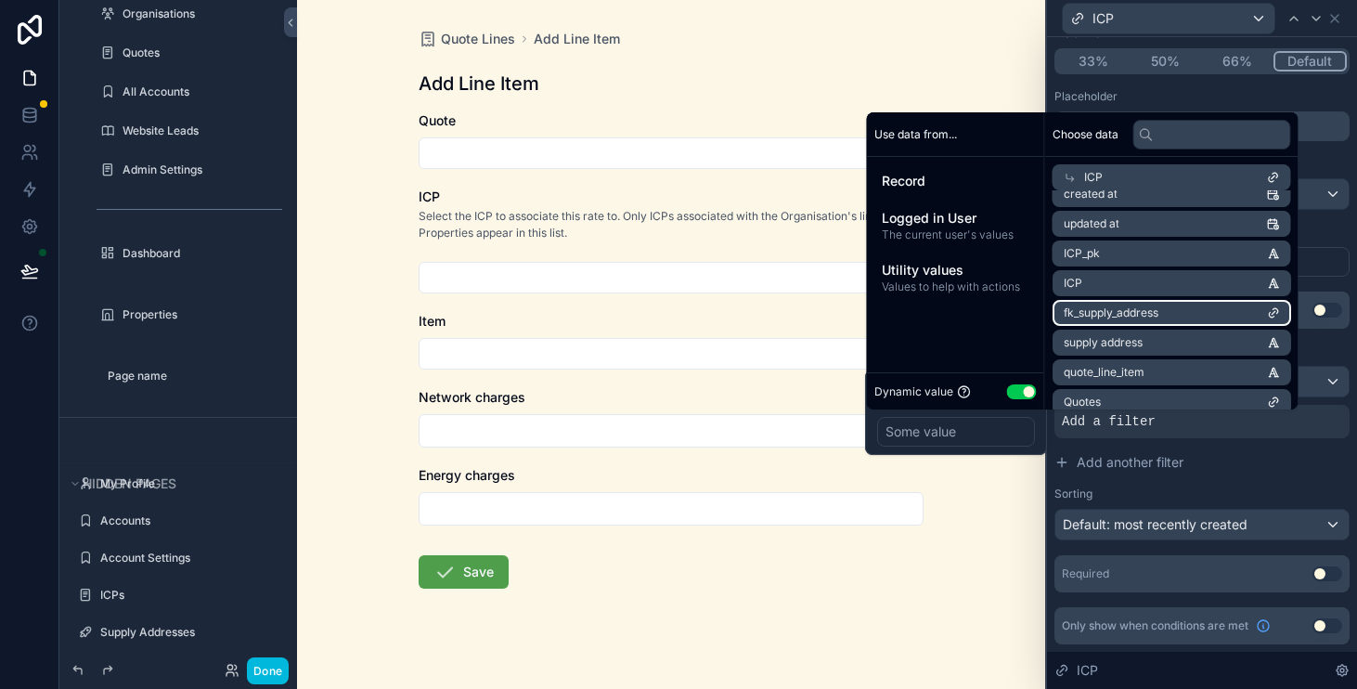
click at [1258, 315] on li "fk_supply_address" at bounding box center [1172, 313] width 239 height 26
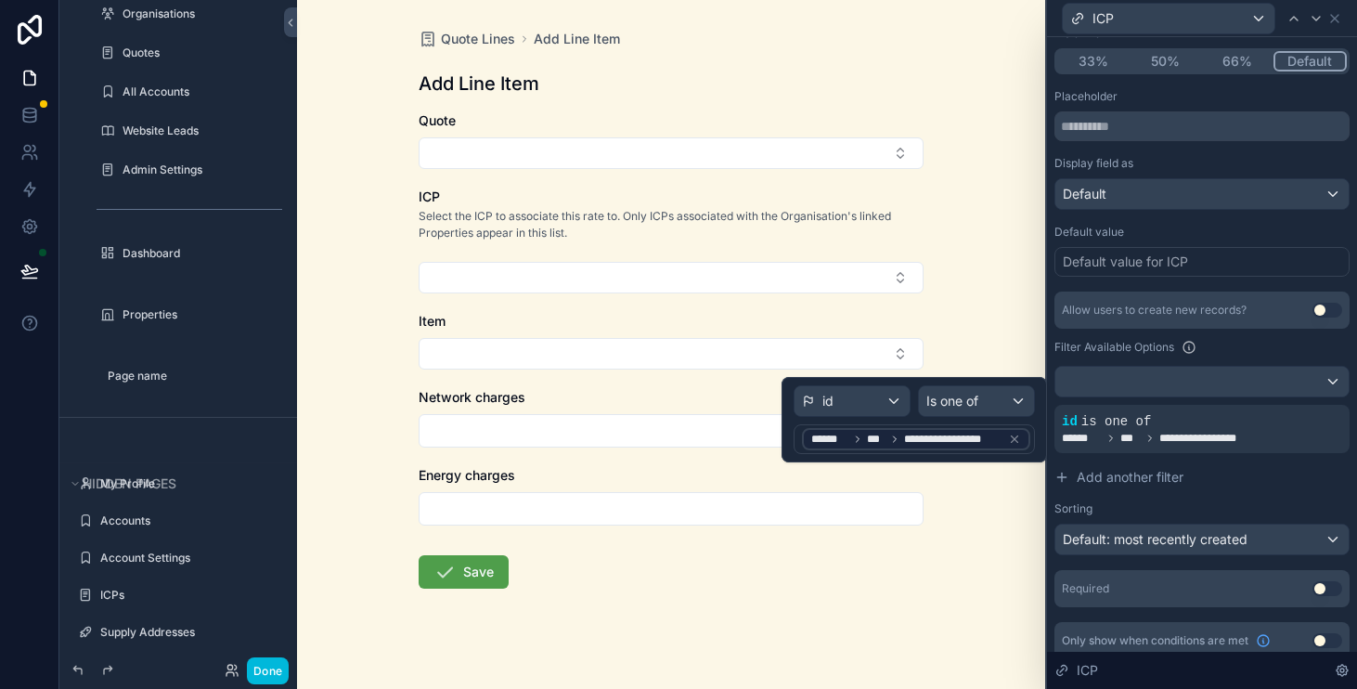
click at [1042, 425] on div "**********" at bounding box center [915, 419] width 266 height 85
click at [996, 395] on div "Is one of" at bounding box center [976, 401] width 115 height 30
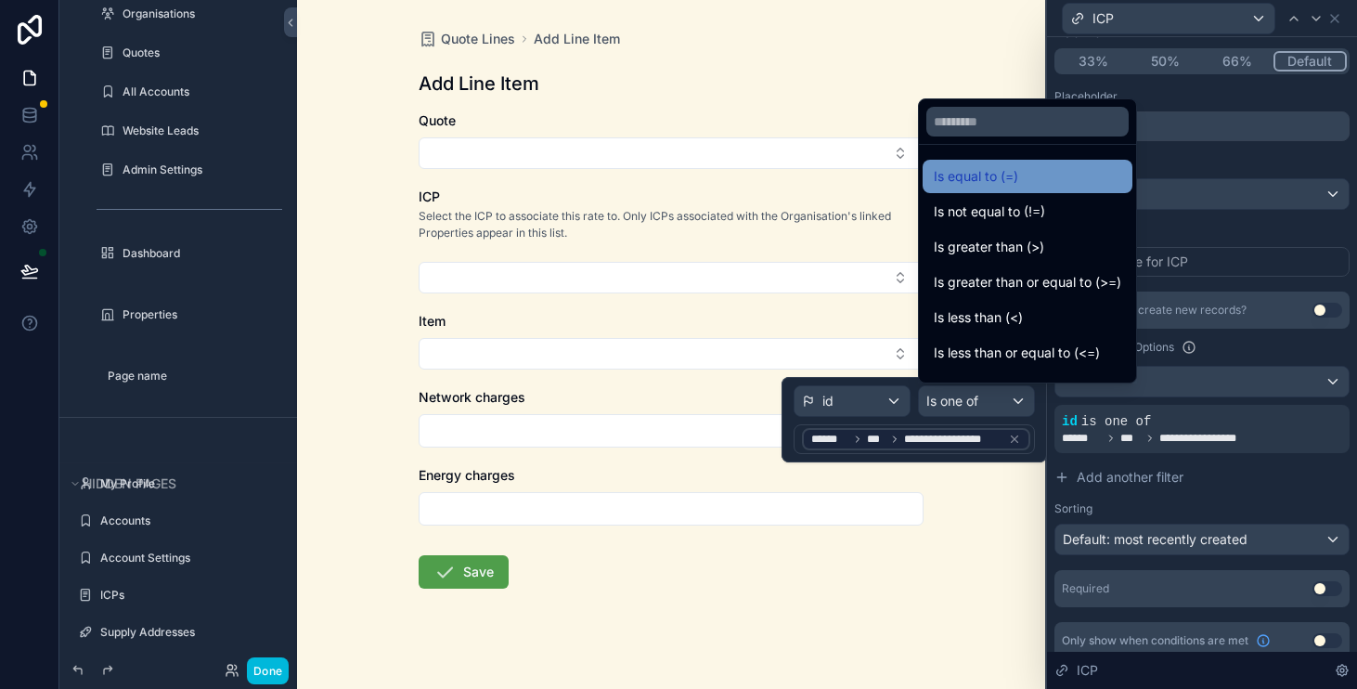
click at [1006, 183] on span "Is equal to (=)" at bounding box center [976, 176] width 84 height 22
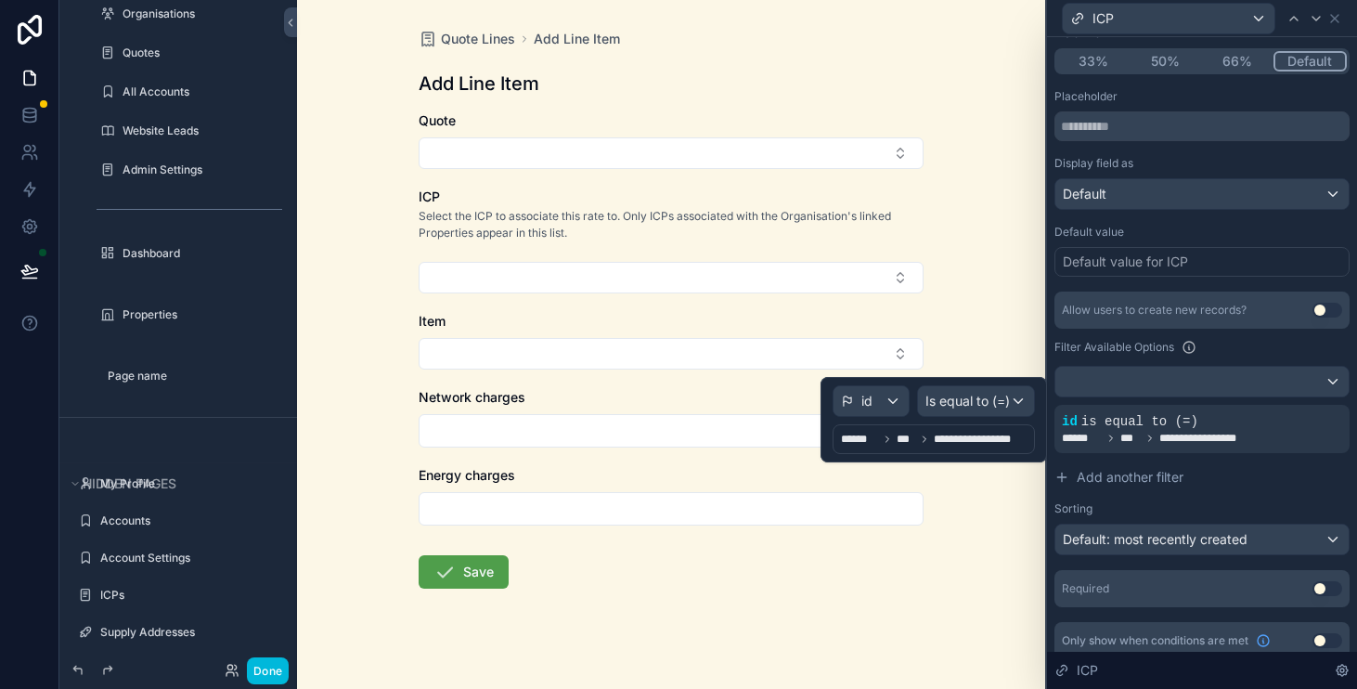
click at [968, 443] on span "**********" at bounding box center [982, 439] width 97 height 15
click at [977, 450] on div "**********" at bounding box center [934, 439] width 202 height 30
click at [992, 453] on div "**********" at bounding box center [934, 439] width 202 height 30
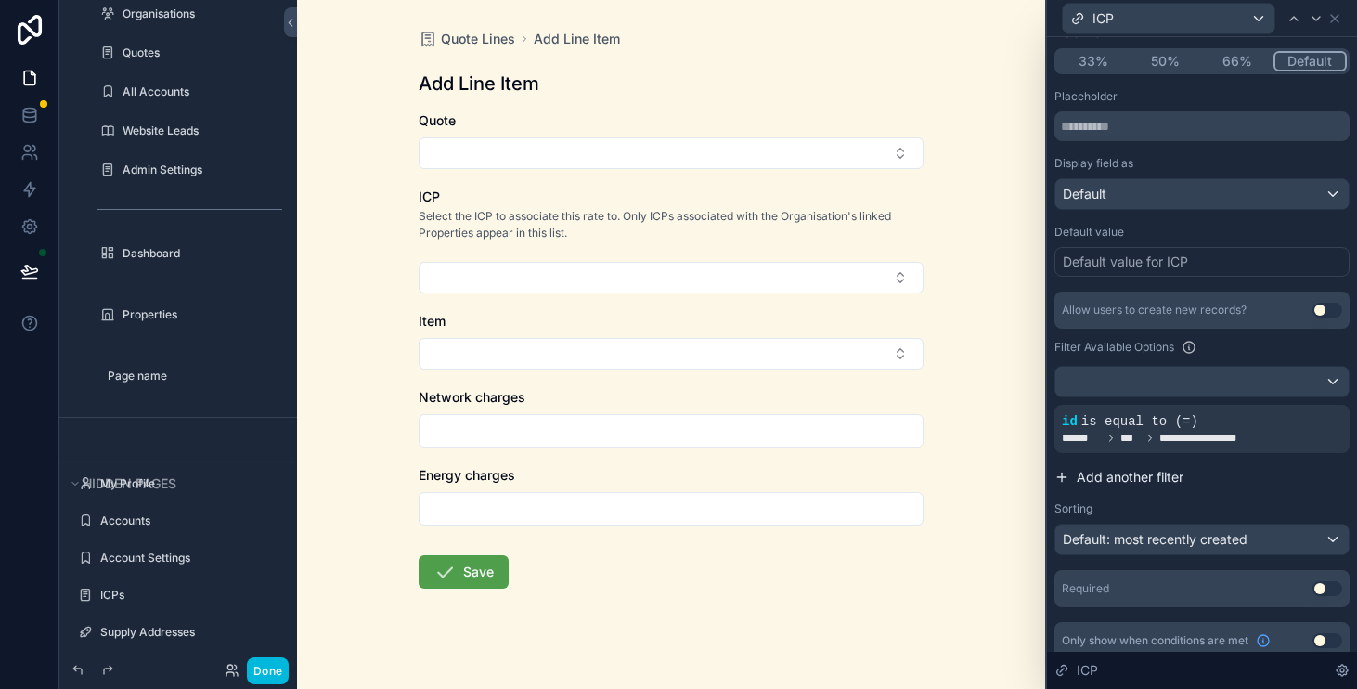
click at [1246, 468] on button "Add another filter" at bounding box center [1202, 477] width 295 height 33
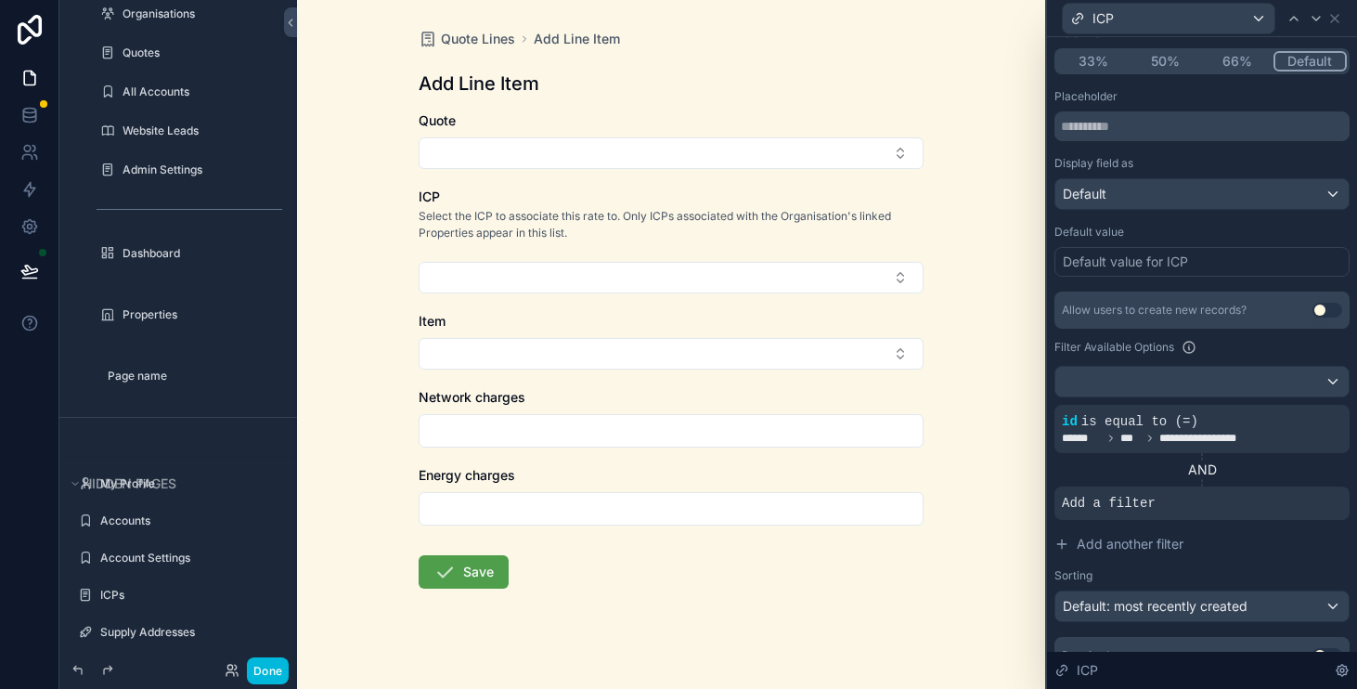
click at [0, 0] on icon at bounding box center [0, 0] width 0 height 0
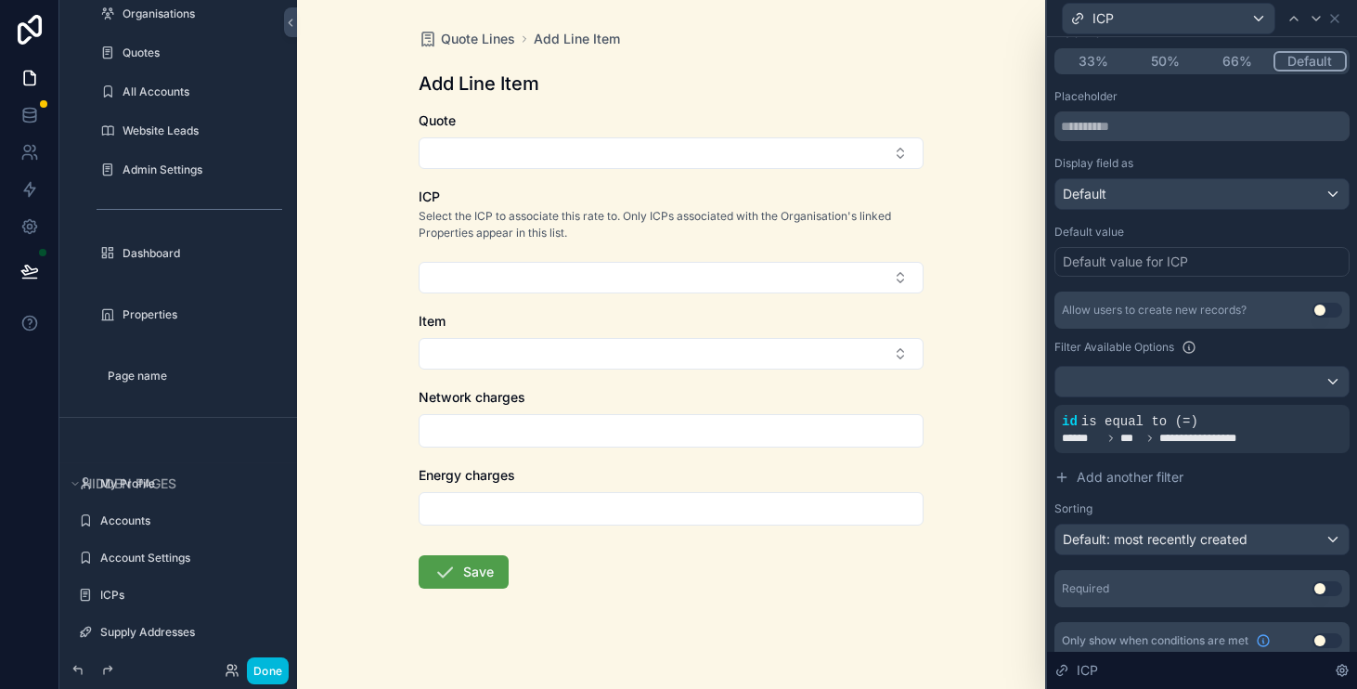
click at [1189, 439] on span "**********" at bounding box center [1217, 438] width 114 height 15
click at [0, 0] on icon at bounding box center [0, 0] width 0 height 0
click at [734, 539] on form "Quote ICP Select the ICP to associate this rate to. Only ICPs associated with t…" at bounding box center [671, 409] width 505 height 596
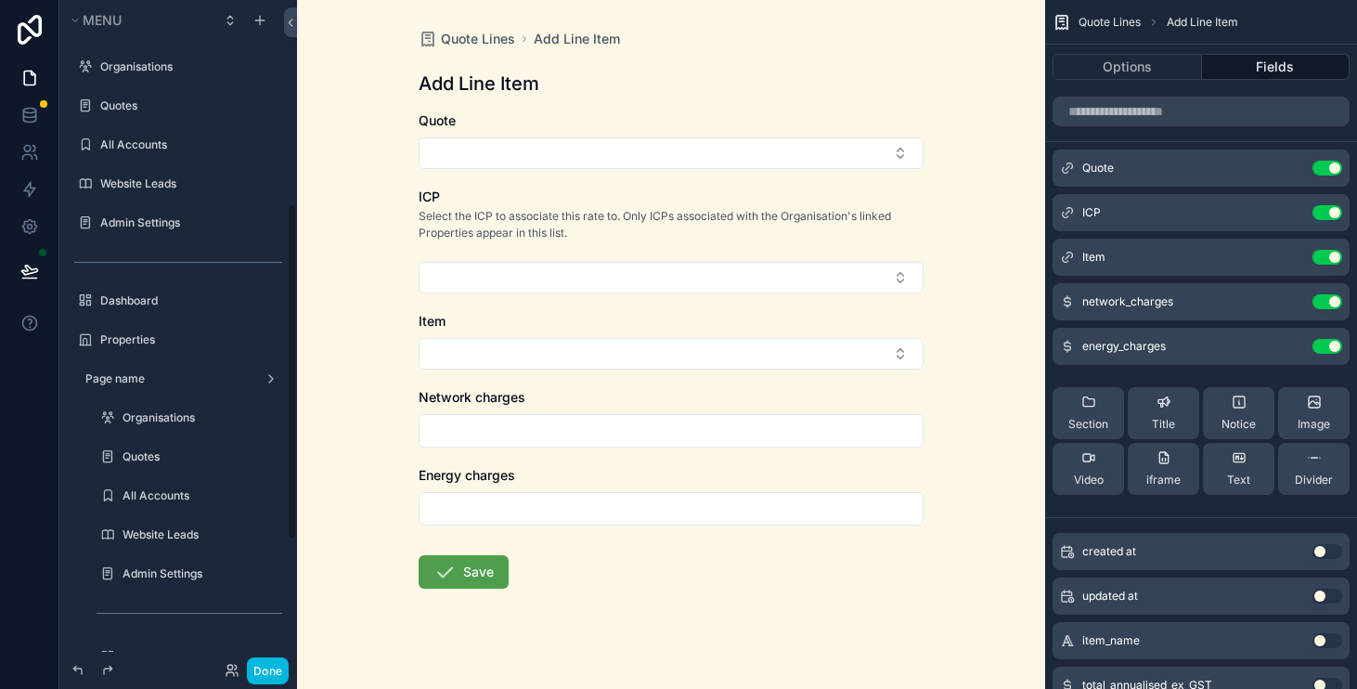
scroll to position [404, 0]
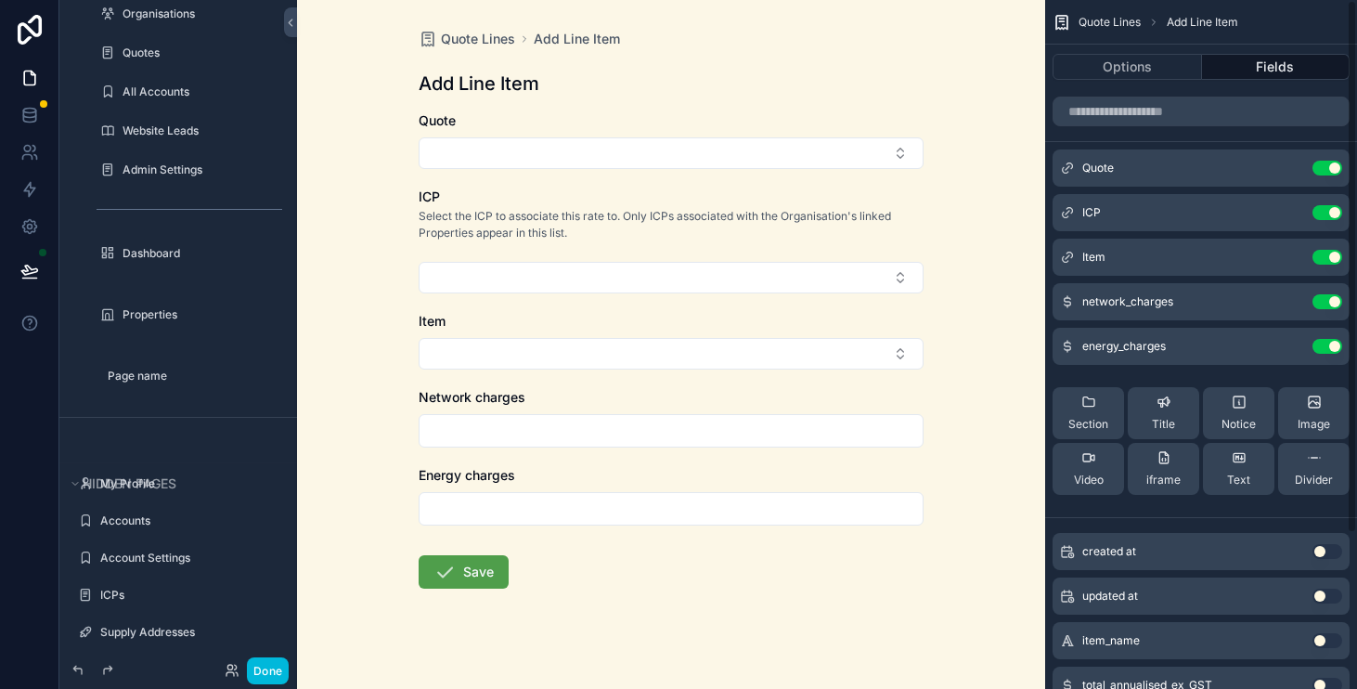
click at [0, 0] on icon "scrollable content" at bounding box center [0, 0] width 0 height 0
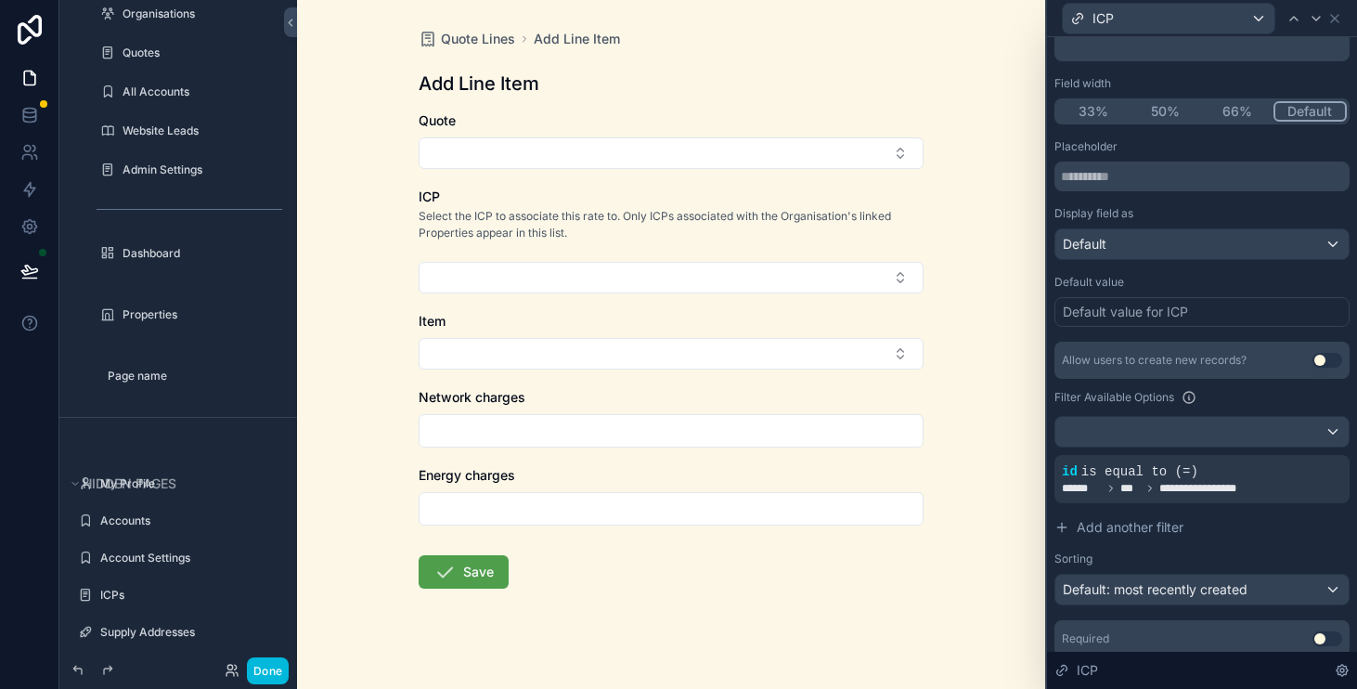
scroll to position [253, 0]
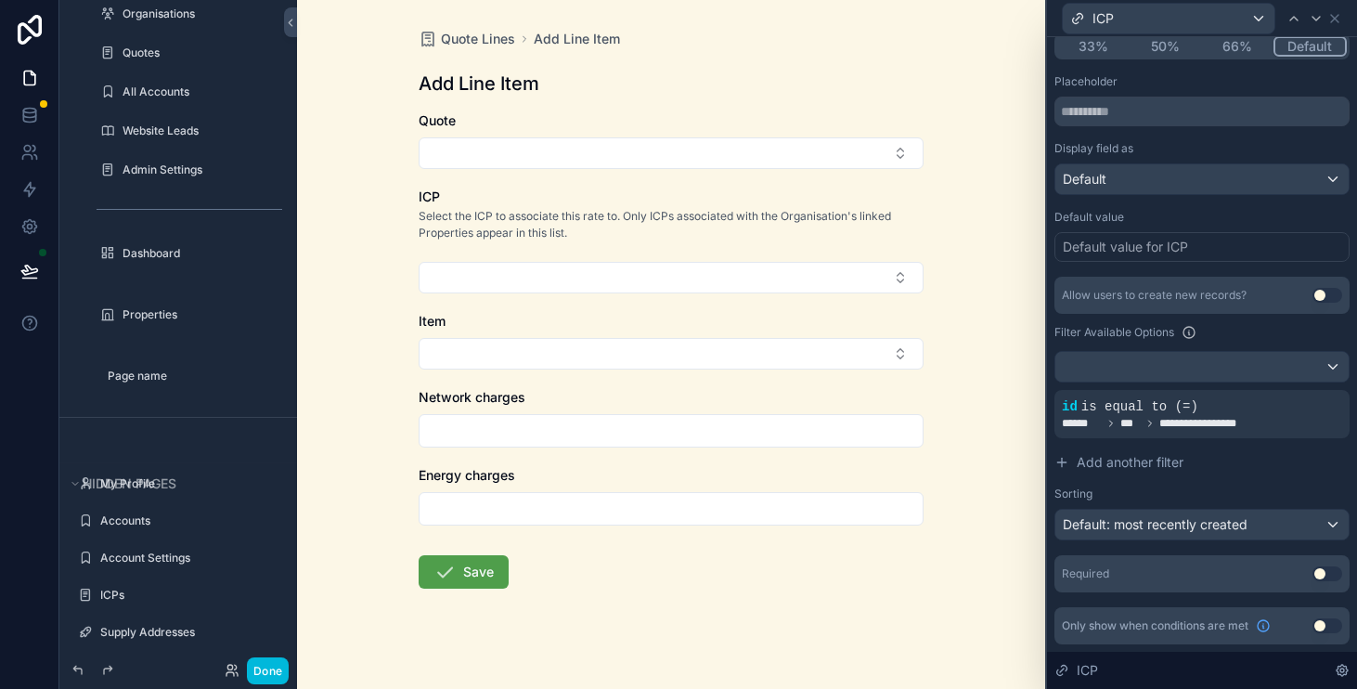
click at [0, 0] on icon at bounding box center [0, 0] width 0 height 0
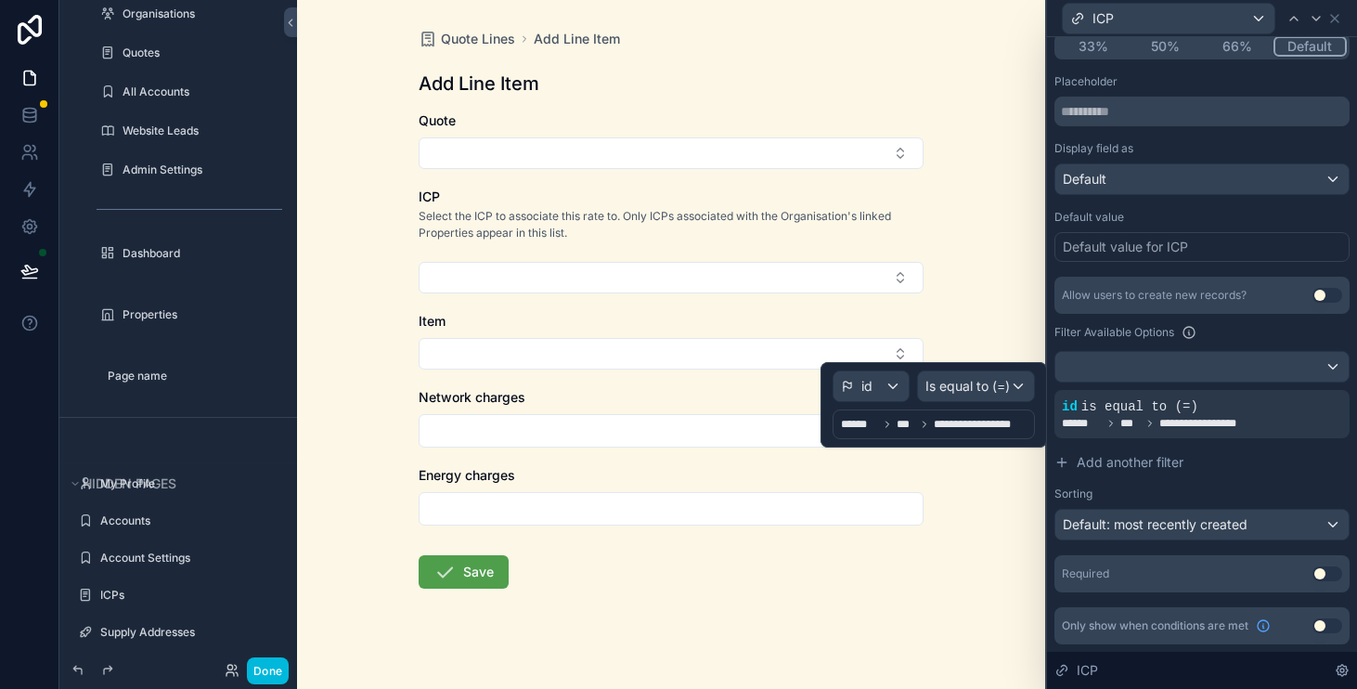
click at [934, 415] on div "**********" at bounding box center [935, 424] width 189 height 22
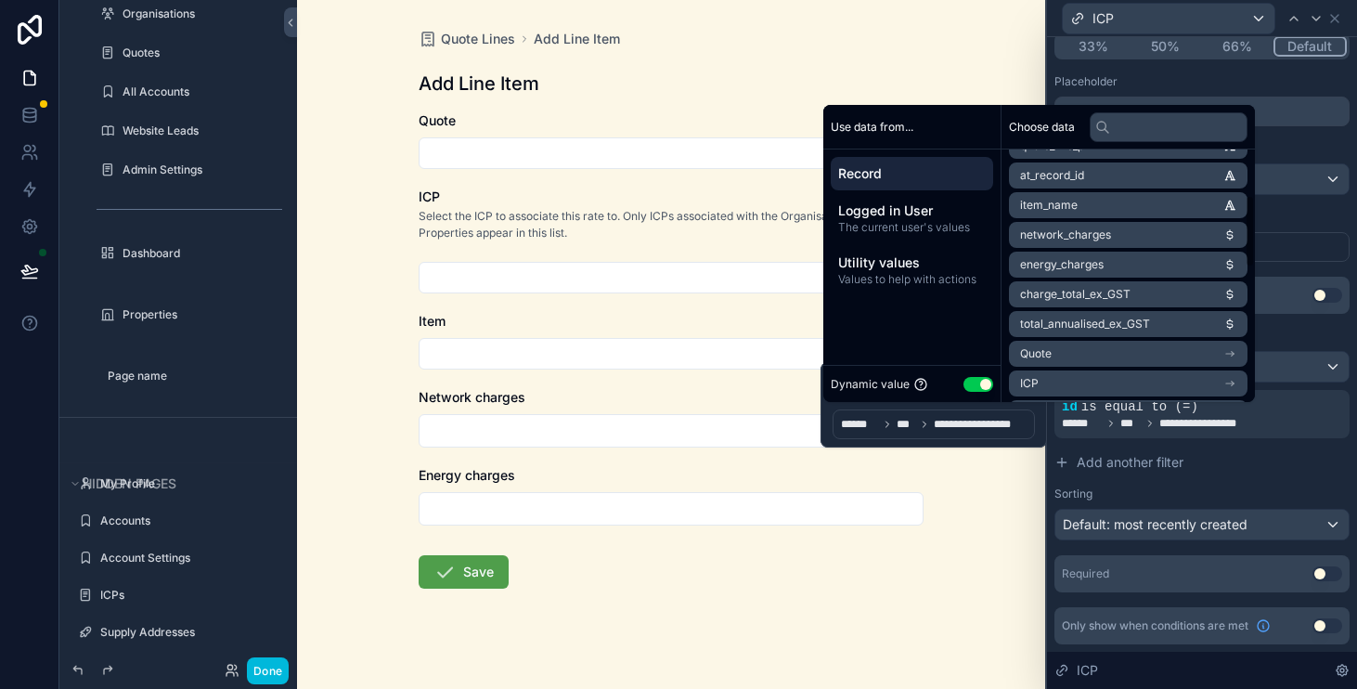
scroll to position [162, 0]
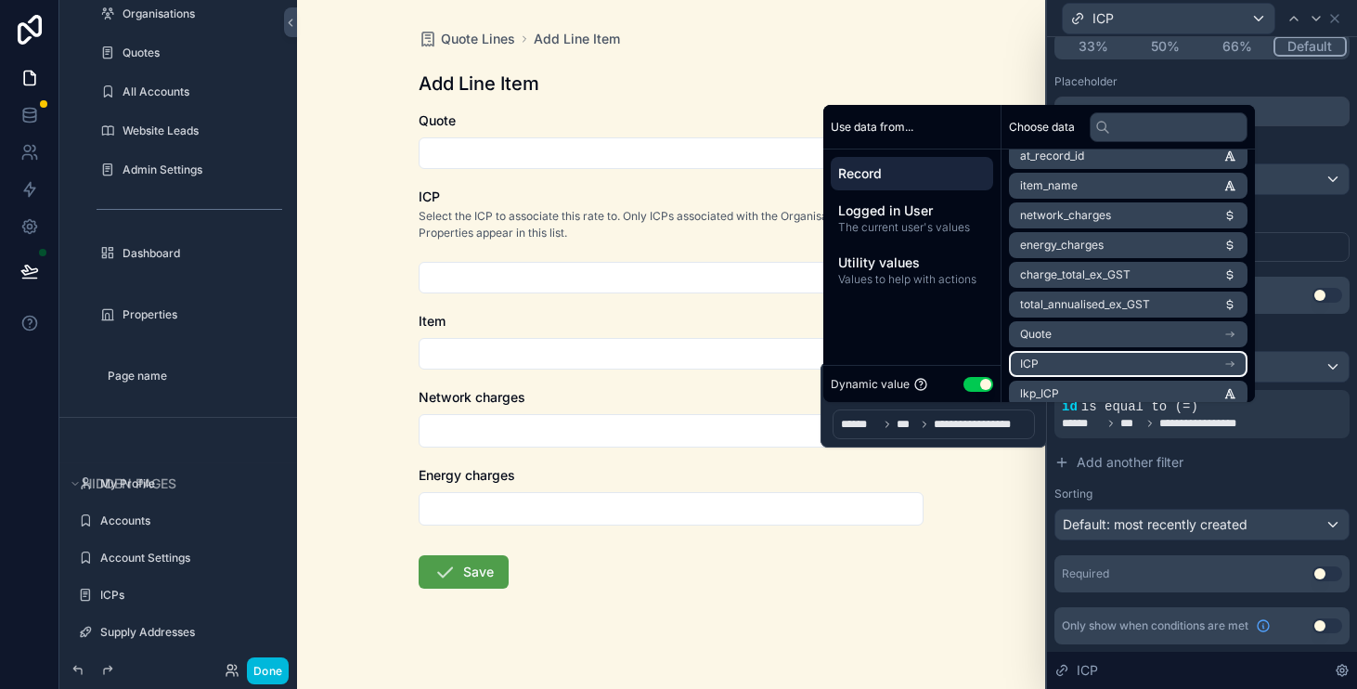
click at [1182, 354] on li "ICP" at bounding box center [1128, 364] width 239 height 26
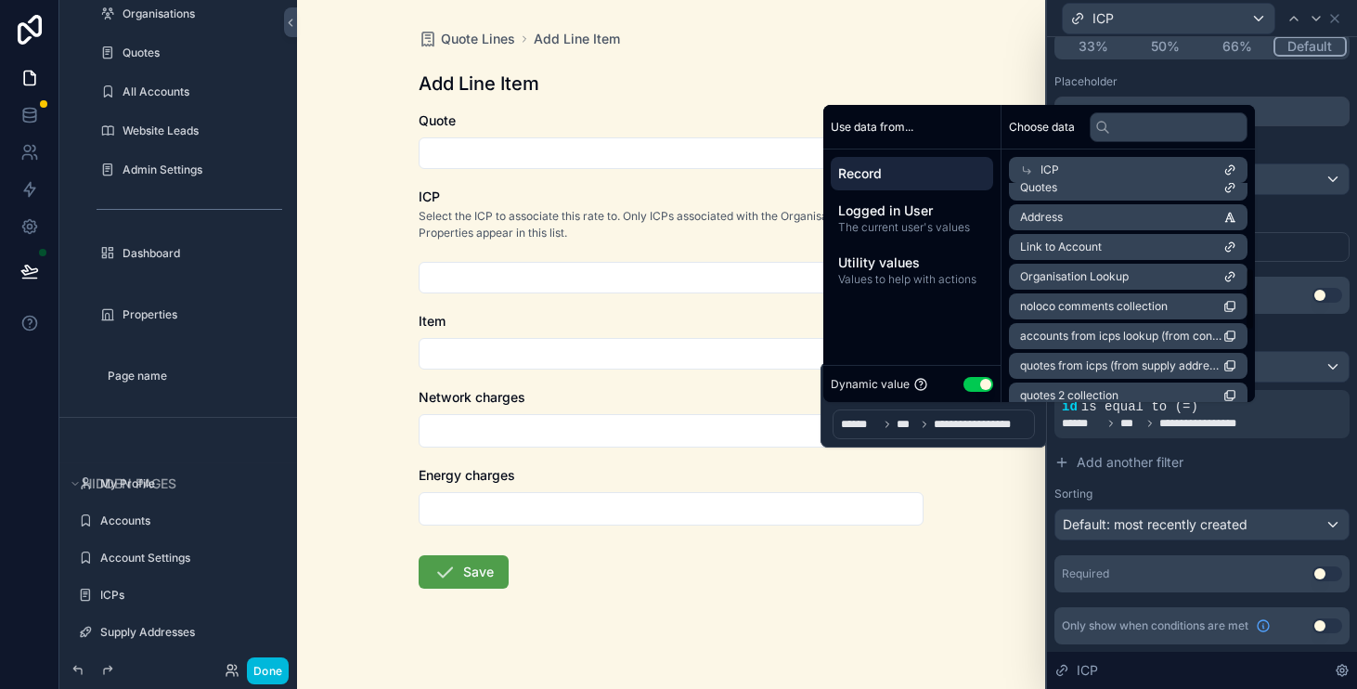
scroll to position [290, 0]
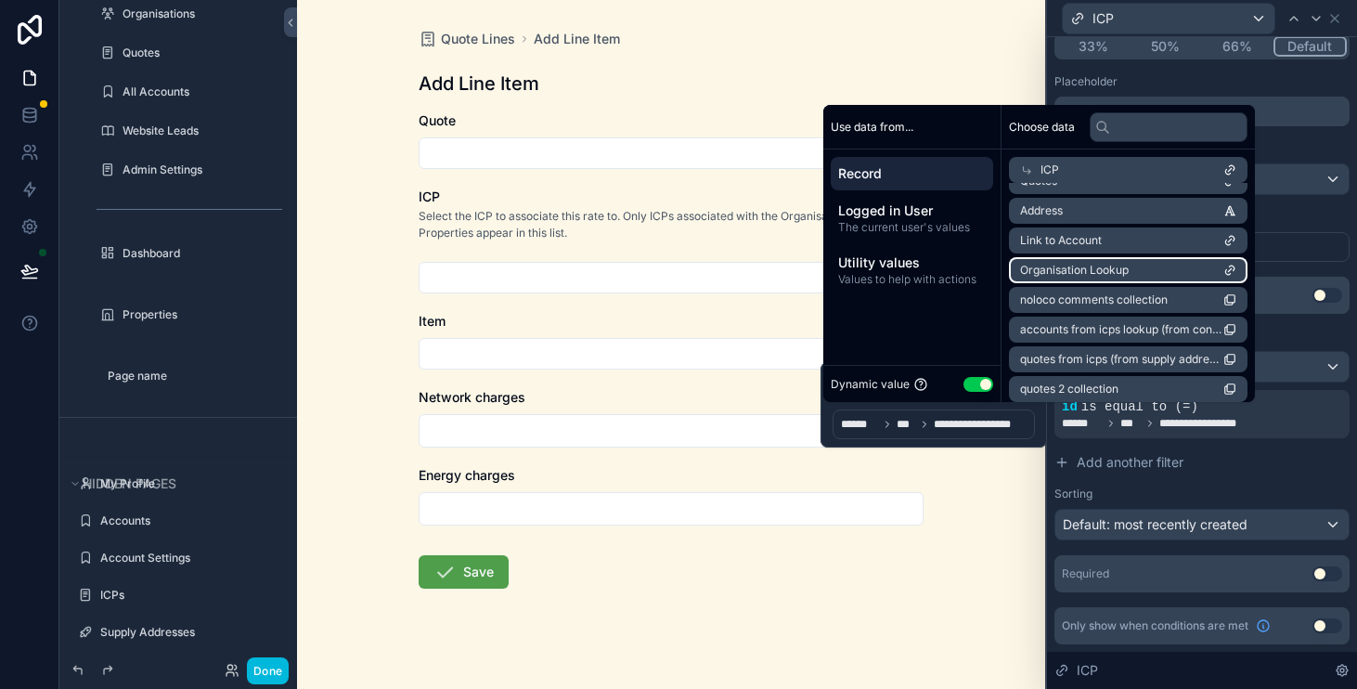
click at [1154, 279] on li "Organisation Lookup" at bounding box center [1128, 270] width 239 height 26
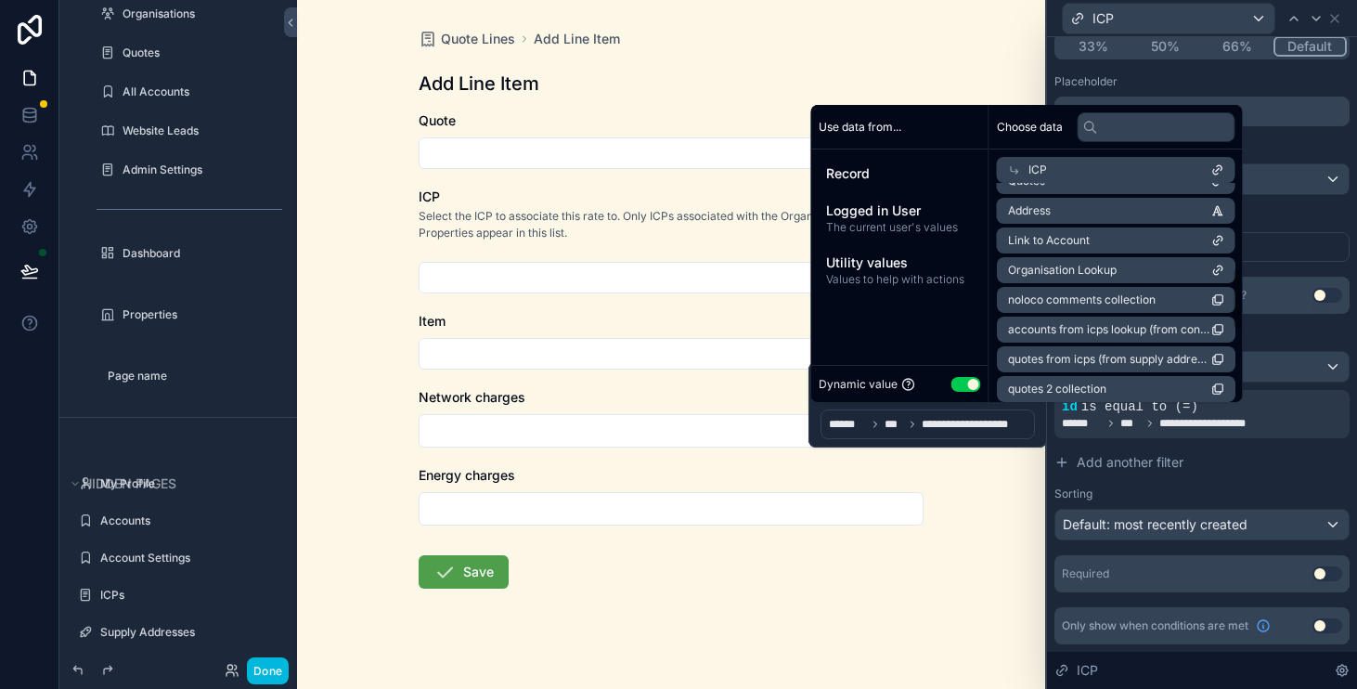
click at [962, 432] on div "**********" at bounding box center [929, 424] width 201 height 22
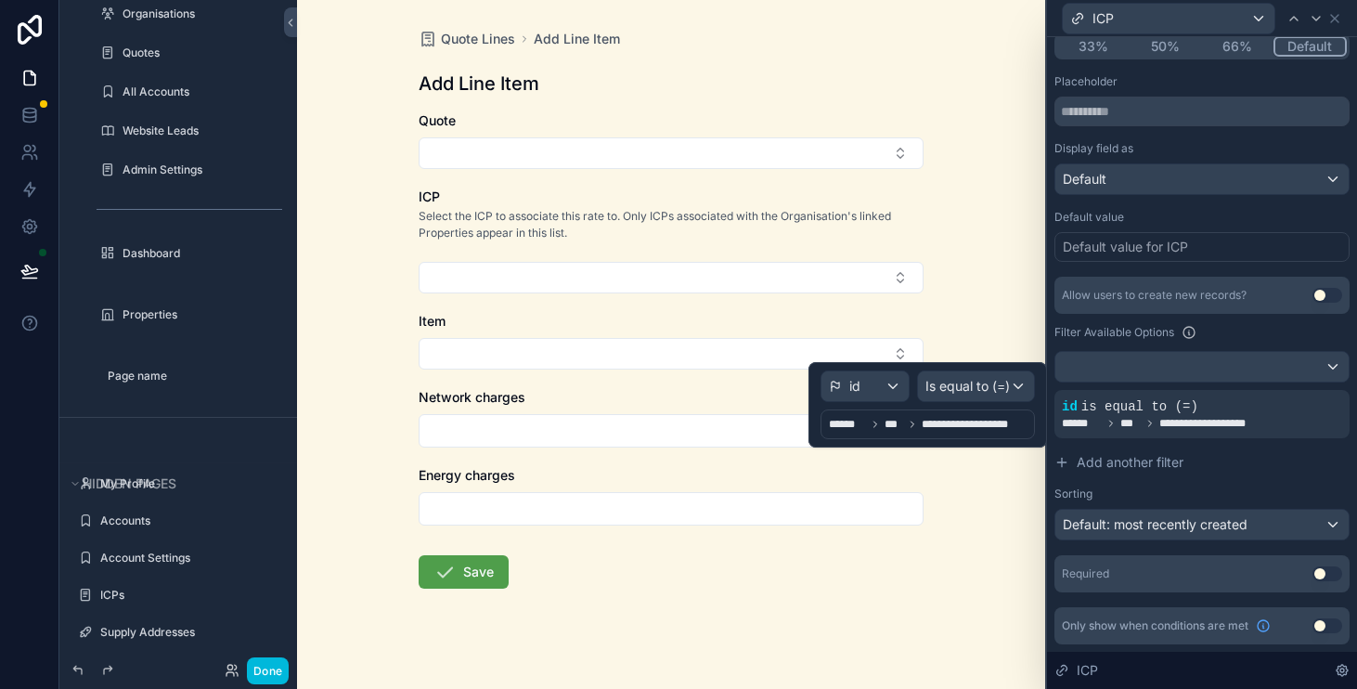
click at [919, 423] on span "**********" at bounding box center [929, 424] width 201 height 15
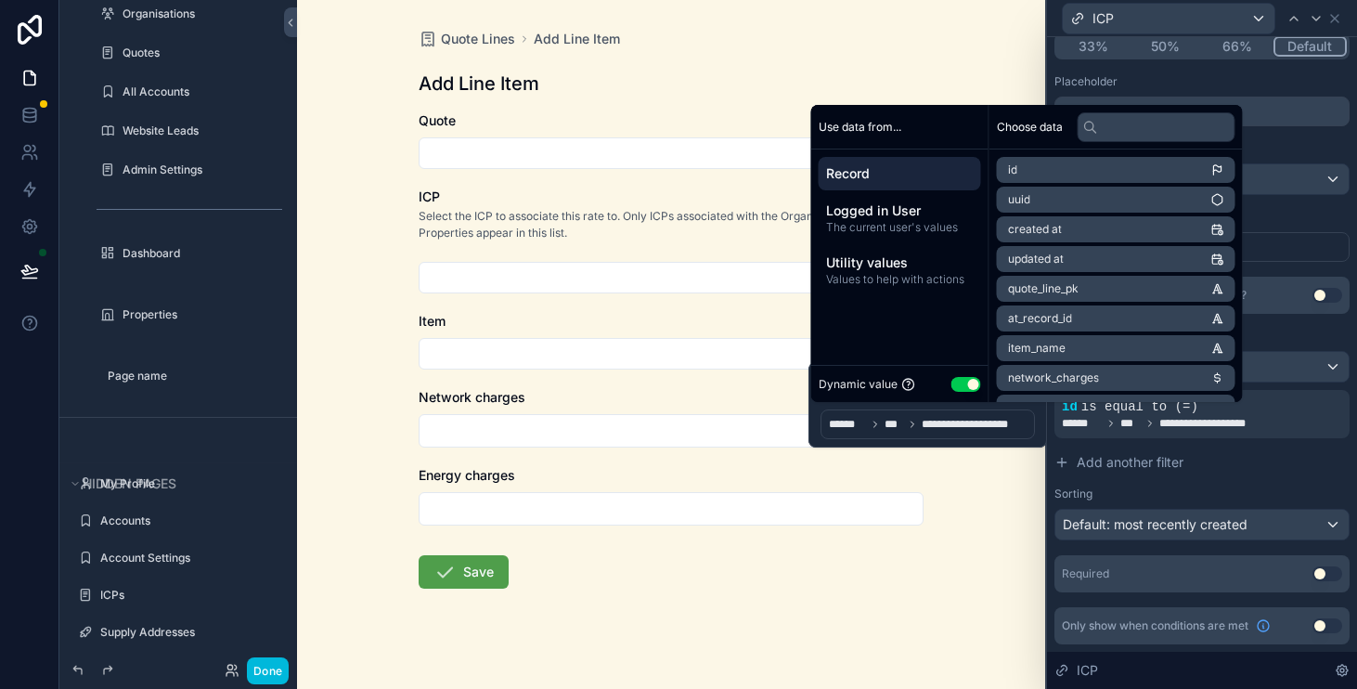
click at [936, 409] on div "**********" at bounding box center [928, 424] width 214 height 30
click at [1210, 438] on div "**********" at bounding box center [1202, 409] width 295 height 264
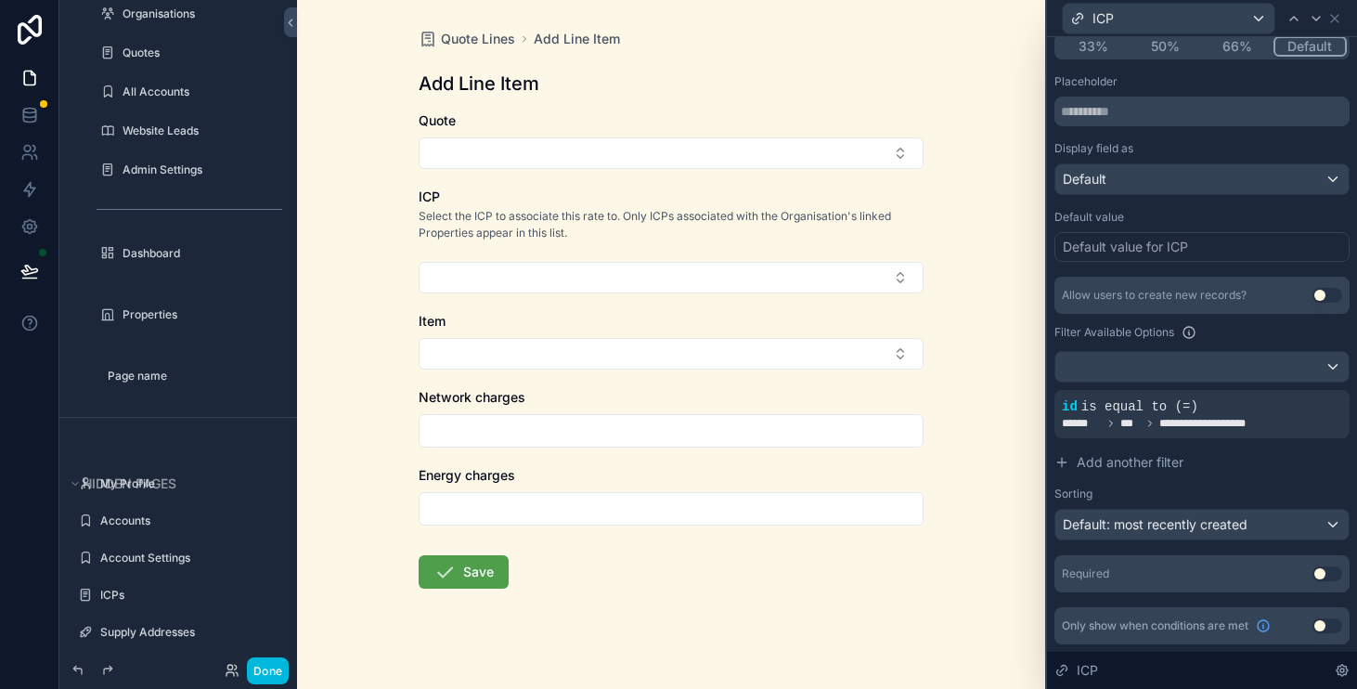
click at [0, 0] on icon at bounding box center [0, 0] width 0 height 0
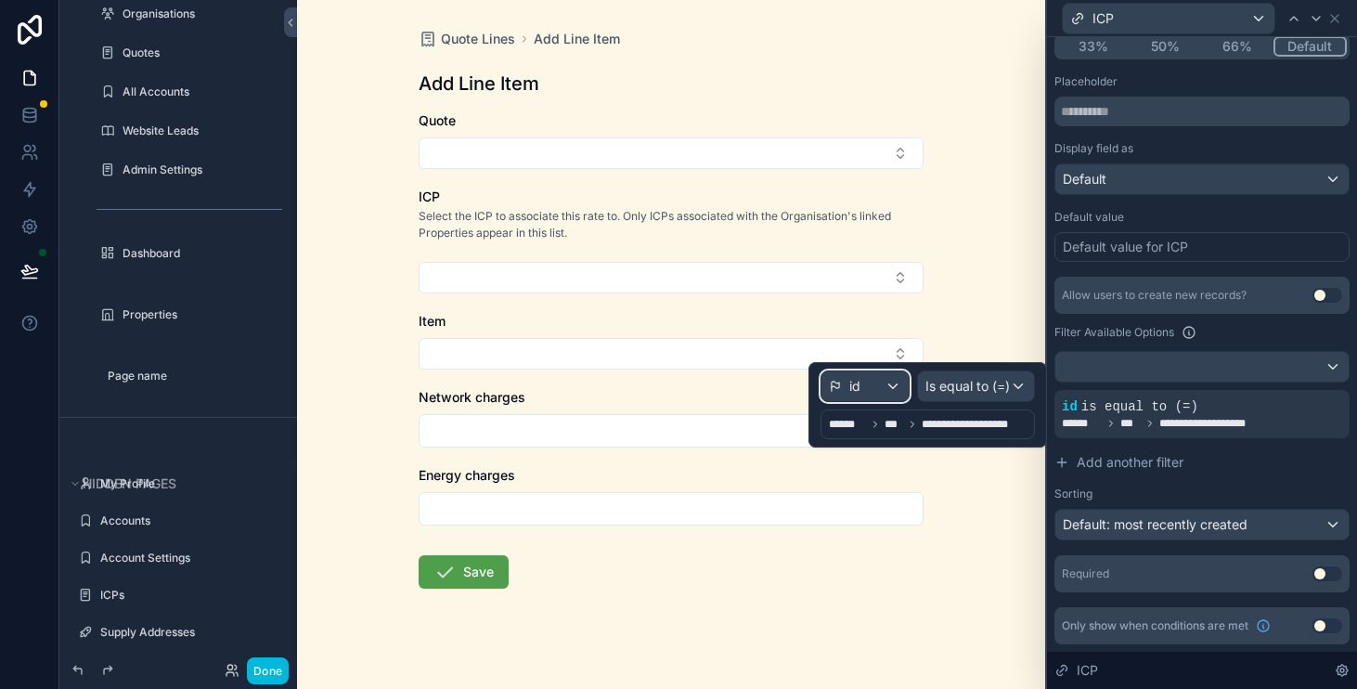
click at [875, 396] on div "id" at bounding box center [865, 386] width 87 height 30
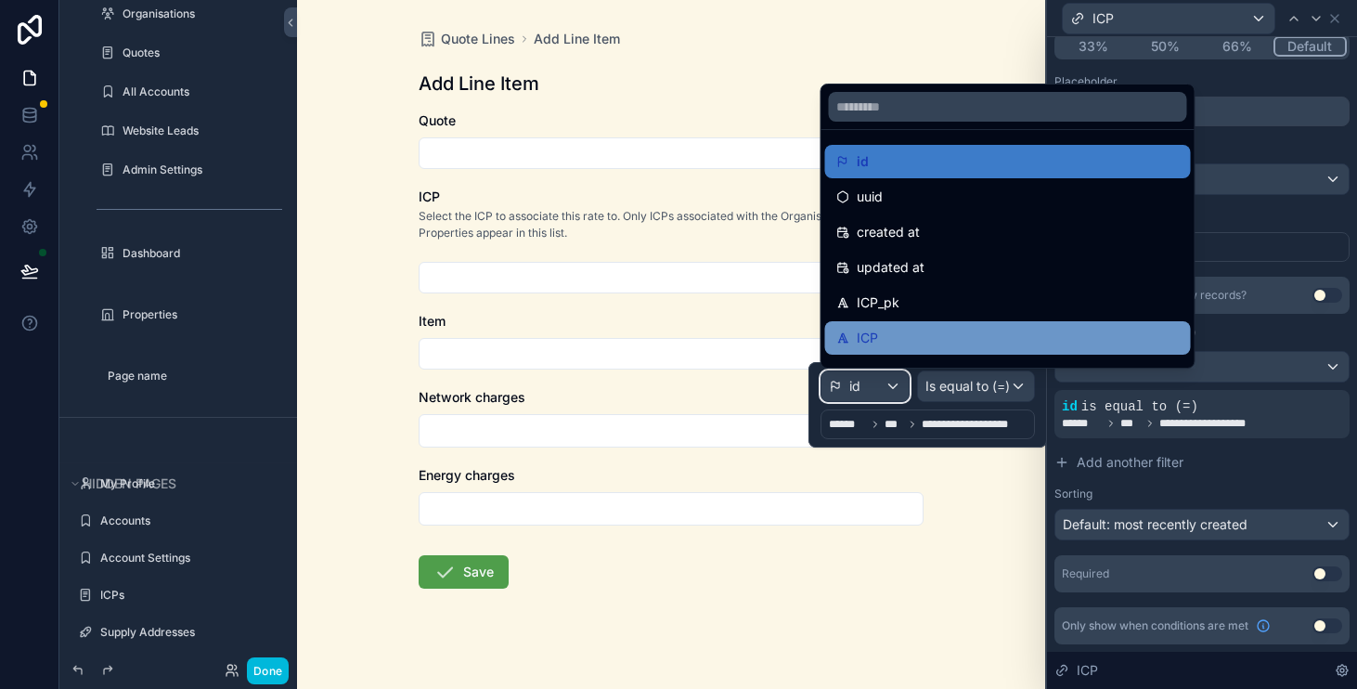
scroll to position [52, 0]
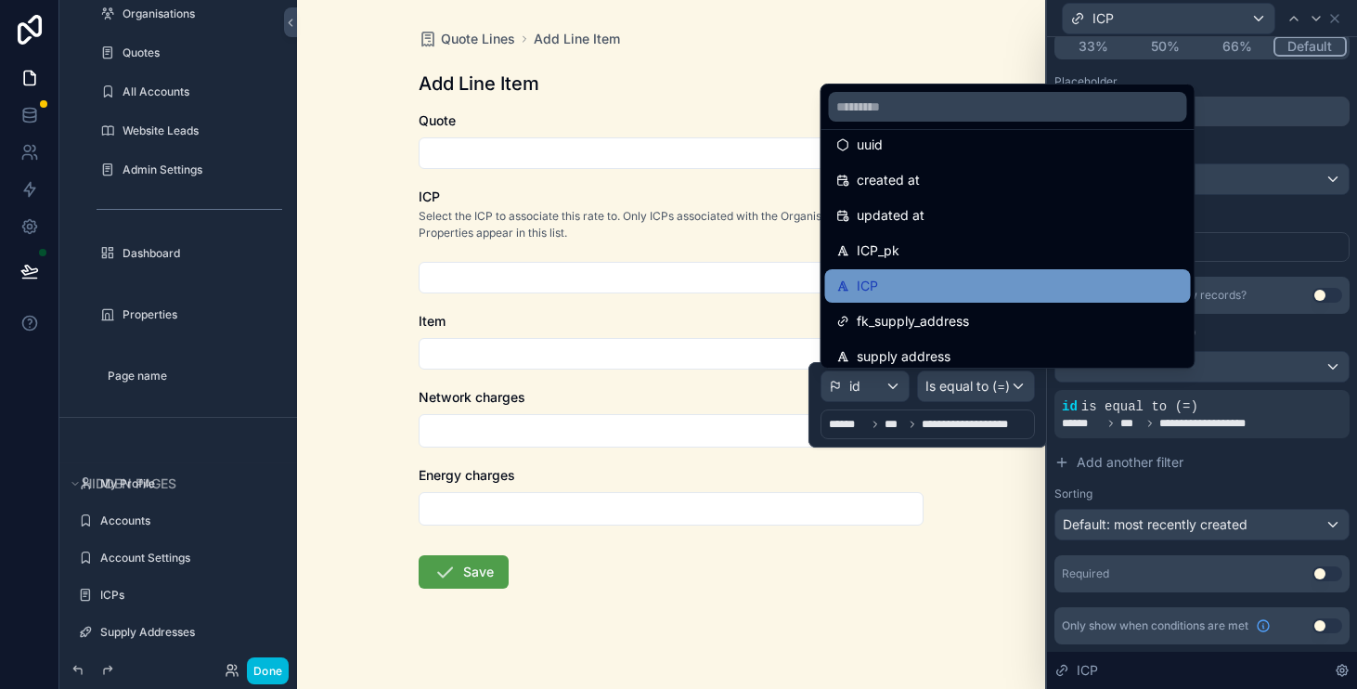
click at [910, 292] on div "ICP" at bounding box center [1009, 286] width 344 height 22
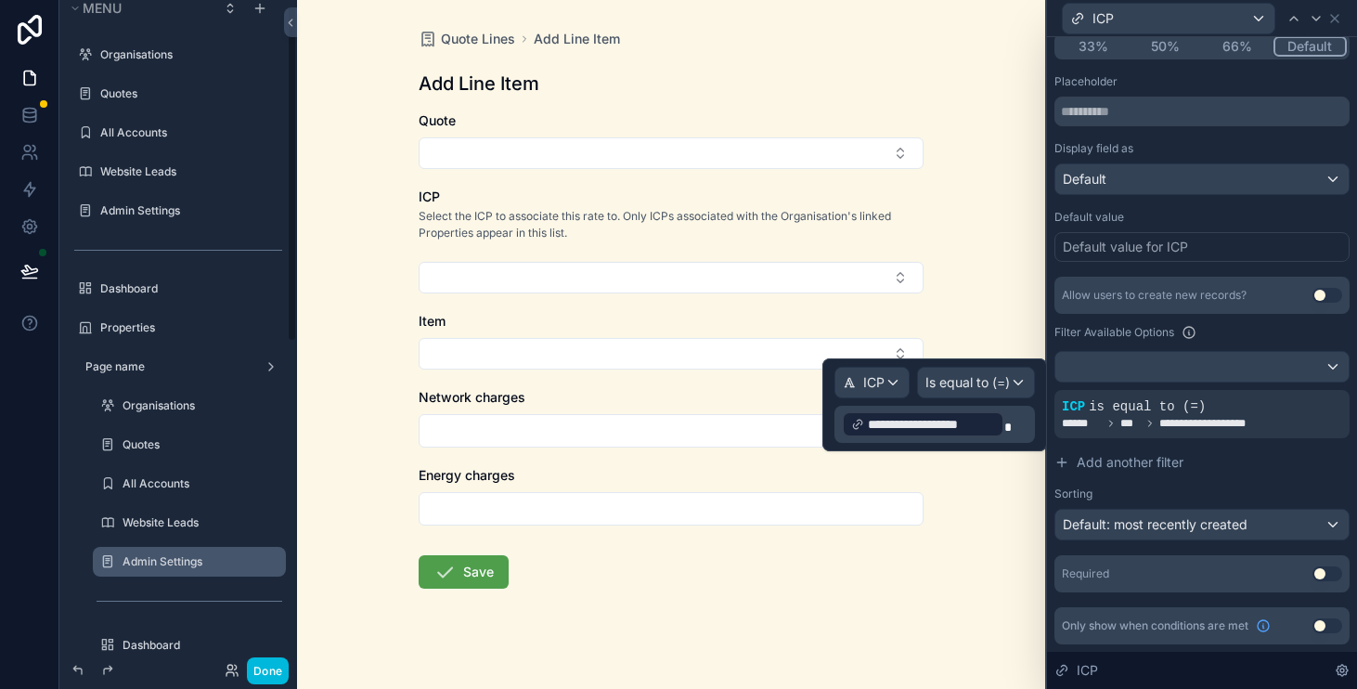
scroll to position [0, 0]
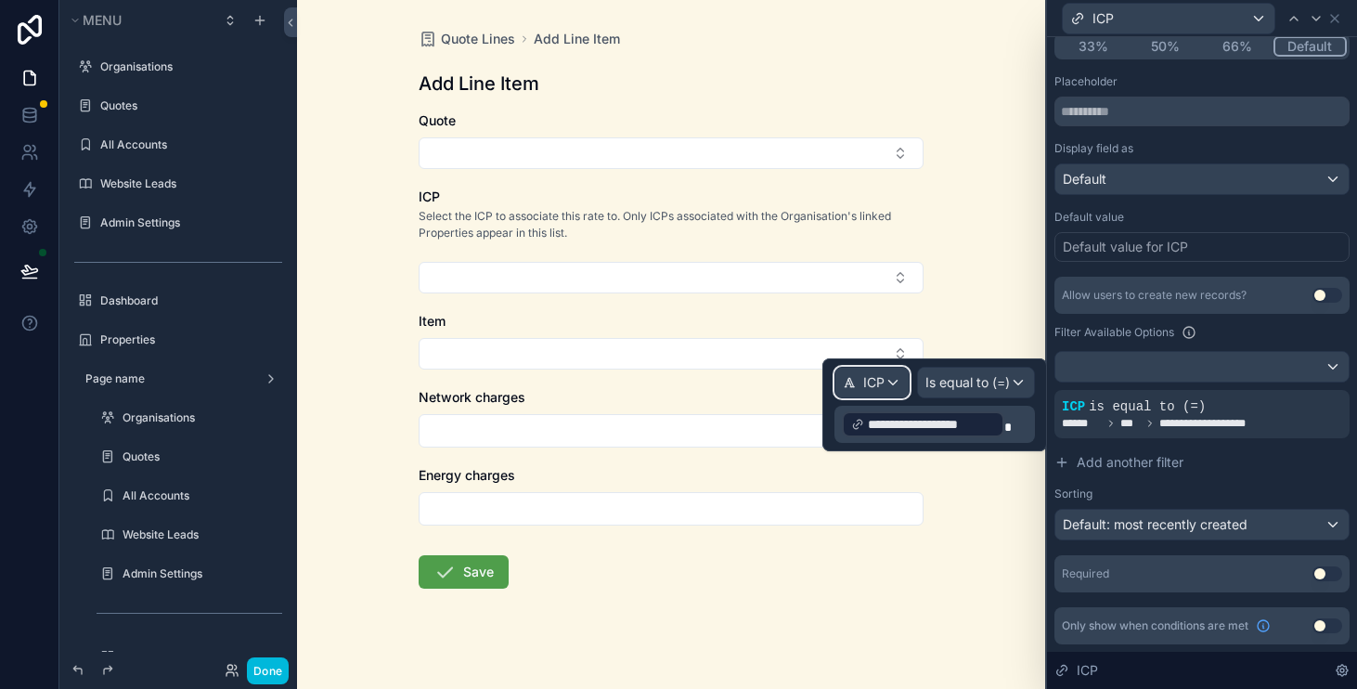
click at [890, 373] on div "ICP" at bounding box center [872, 383] width 73 height 30
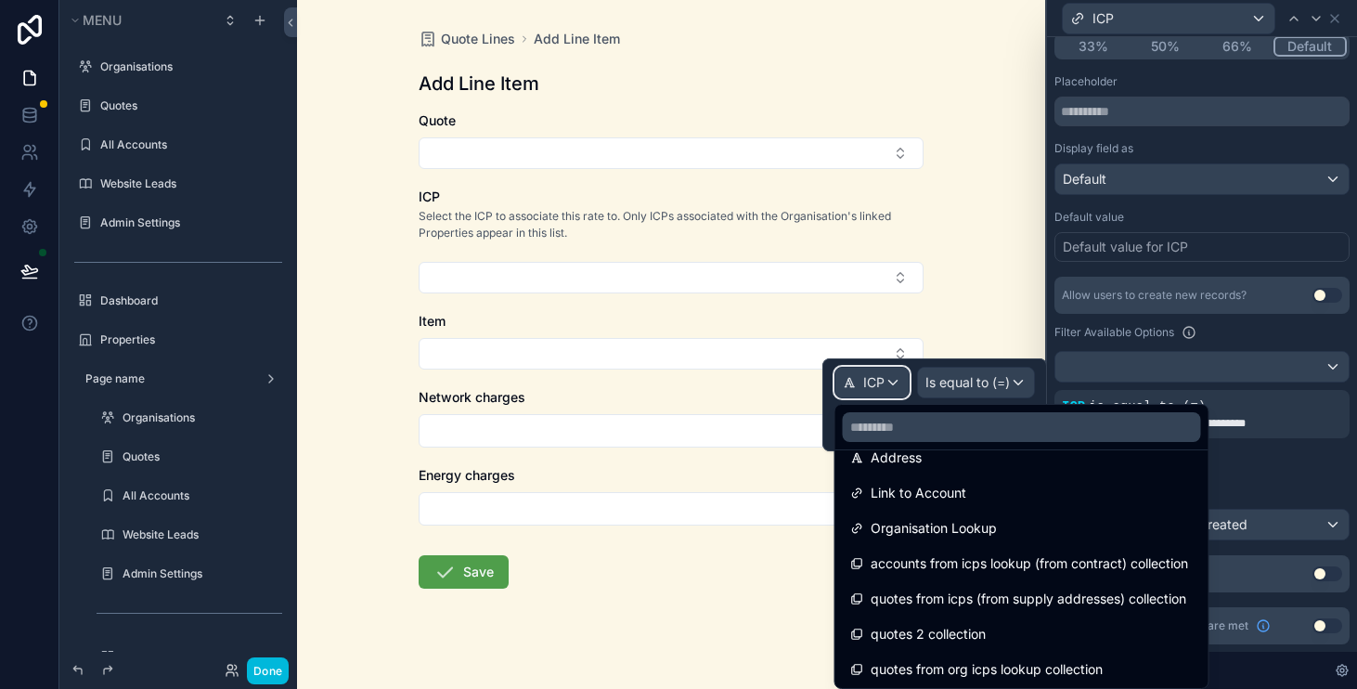
scroll to position [383, 0]
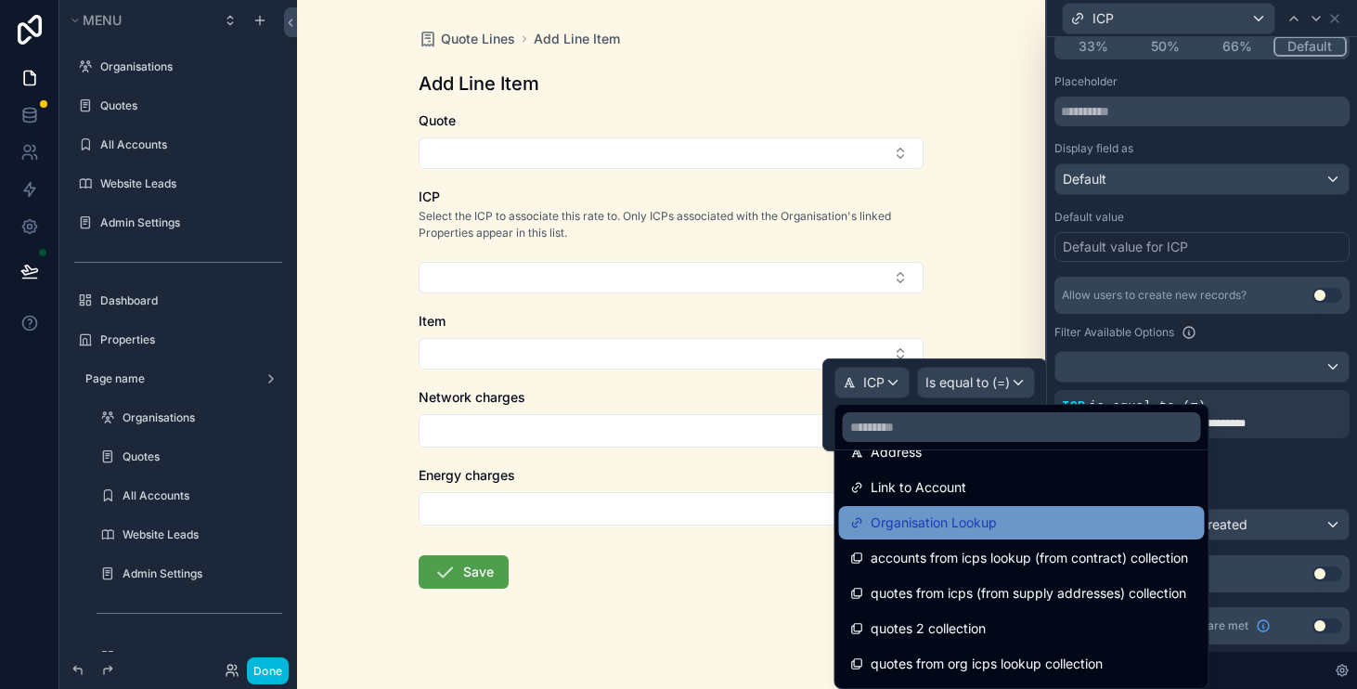
click at [954, 526] on span "Organisation Lookup" at bounding box center [934, 523] width 126 height 22
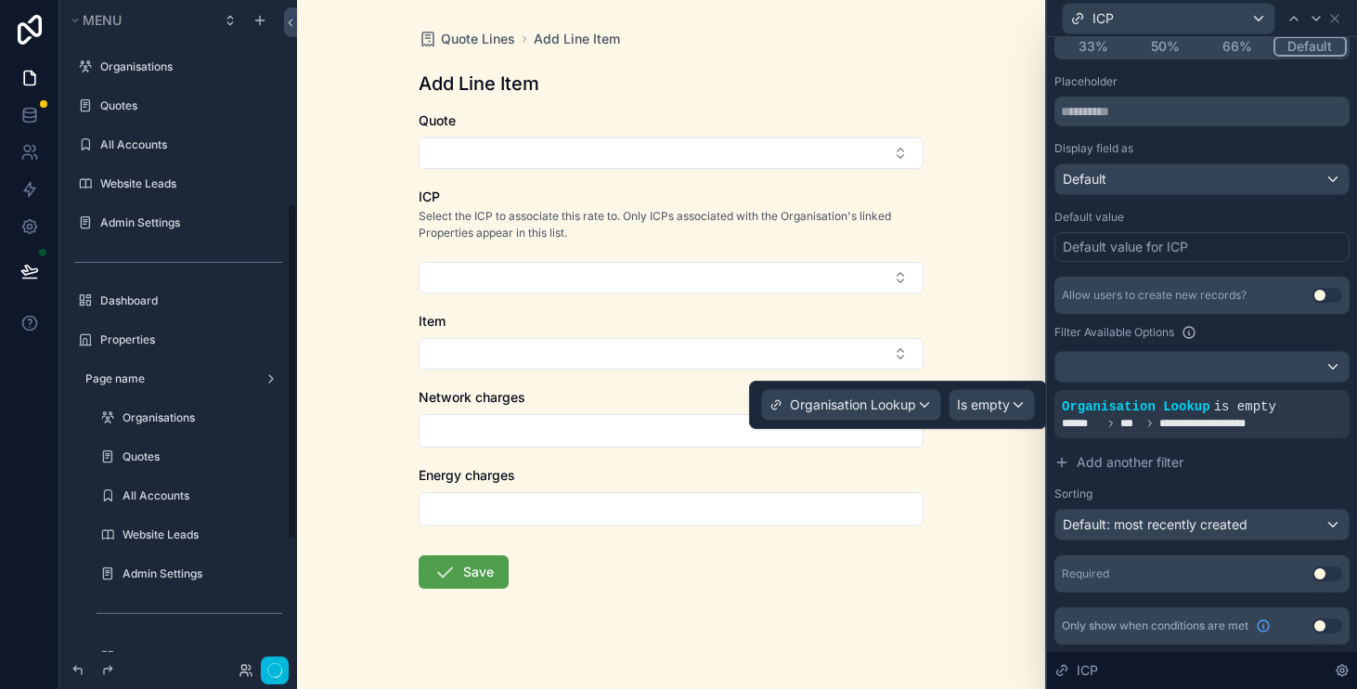
scroll to position [404, 0]
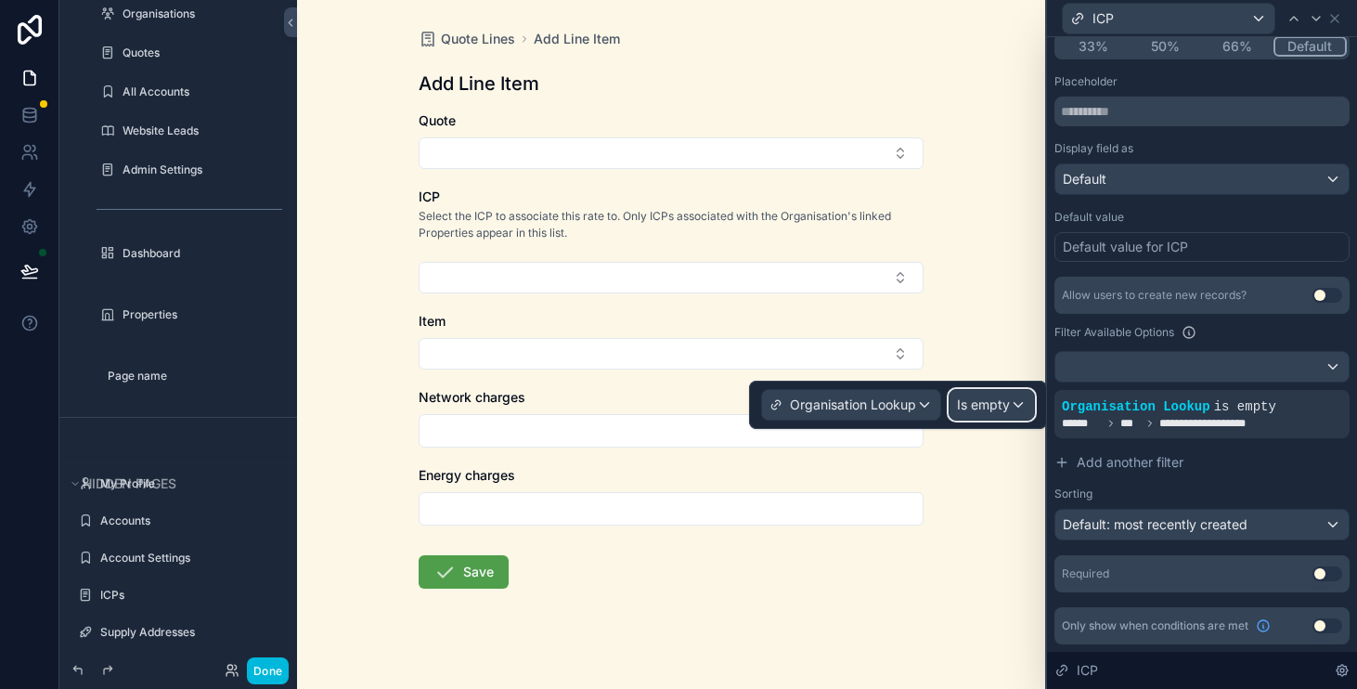
click at [1003, 409] on span "Is empty" at bounding box center [983, 405] width 53 height 19
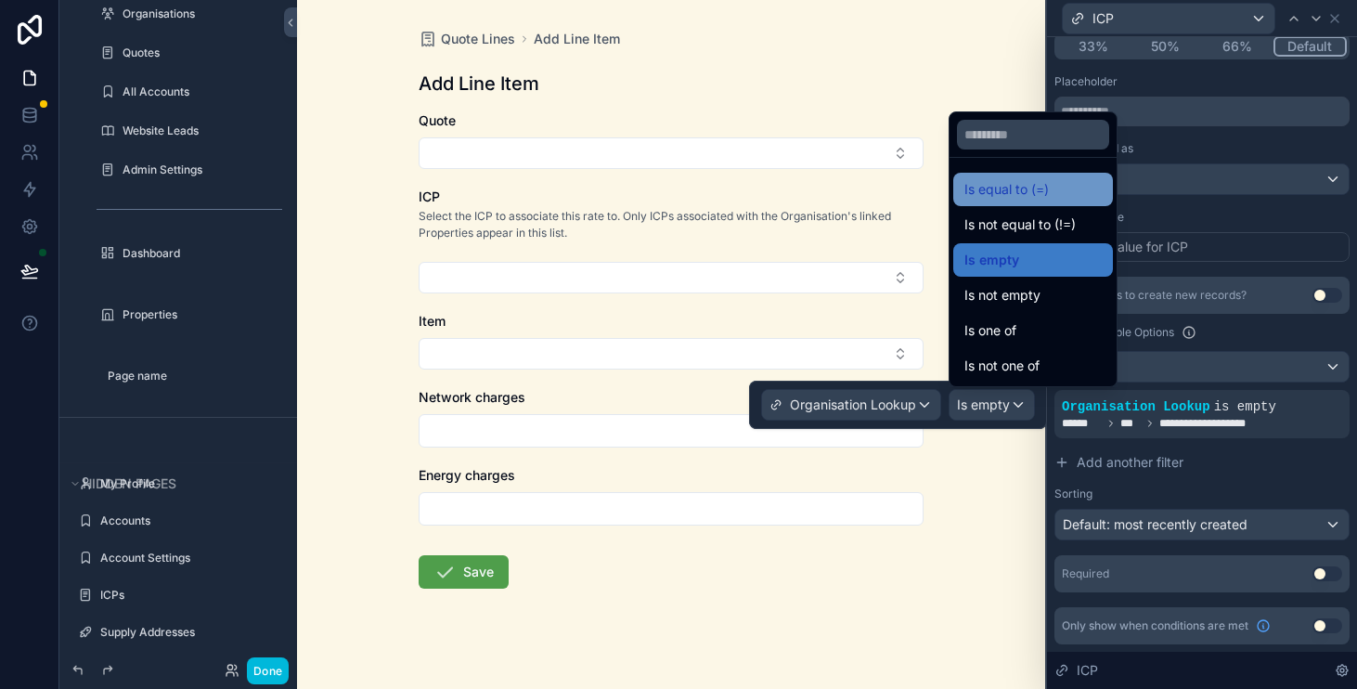
click at [1061, 188] on div "Is equal to (=)" at bounding box center [1033, 189] width 137 height 22
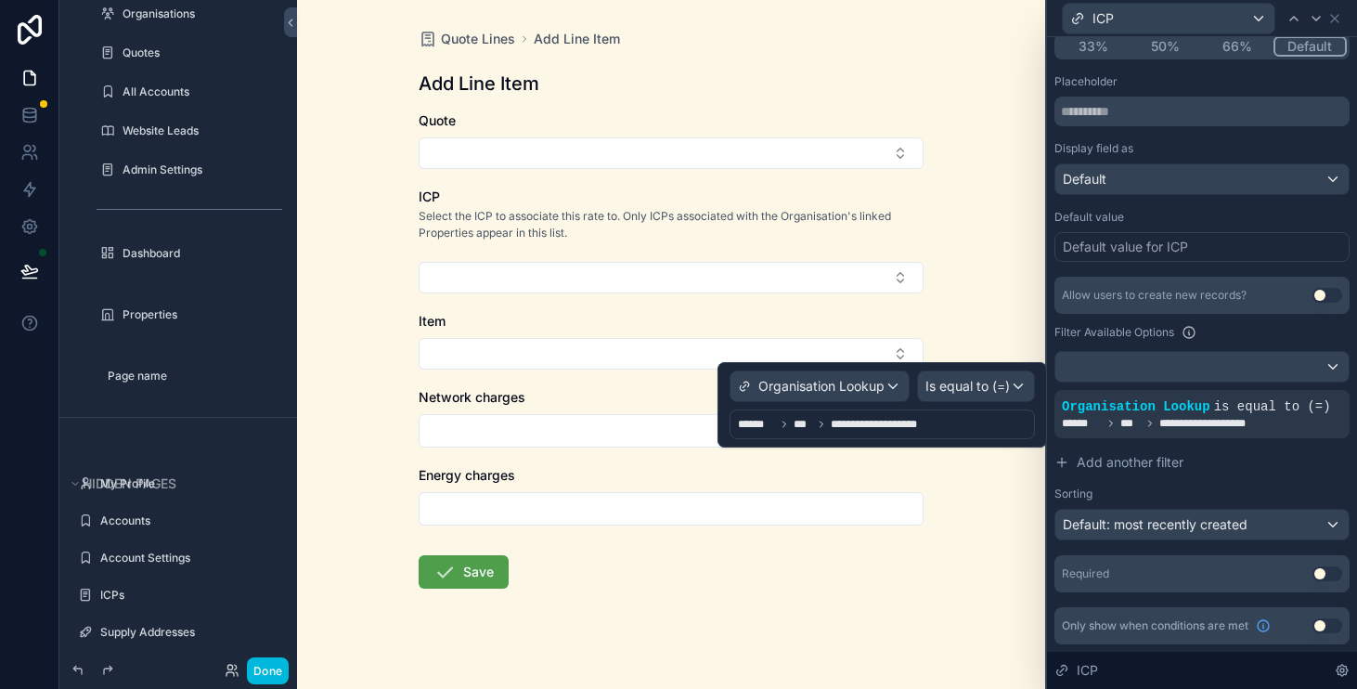
click at [942, 424] on div "**********" at bounding box center [882, 424] width 305 height 30
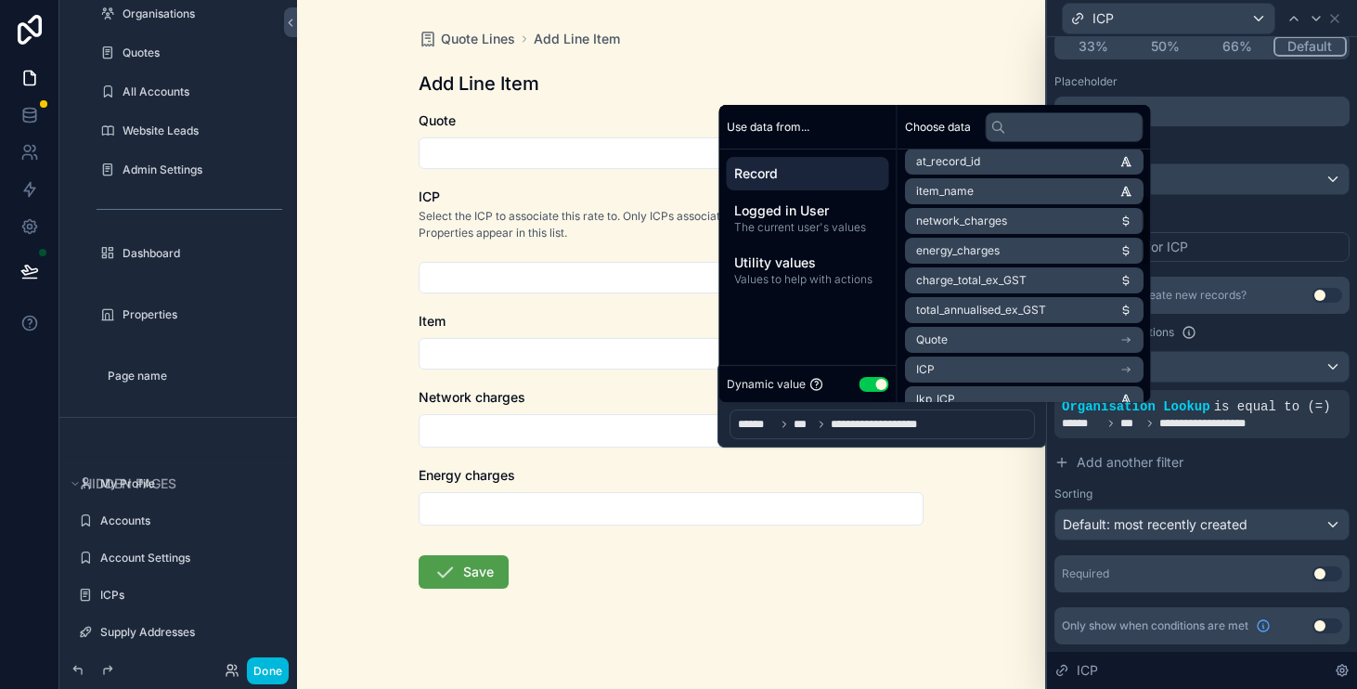
scroll to position [158, 0]
click at [1028, 344] on li "Quote" at bounding box center [1024, 339] width 239 height 26
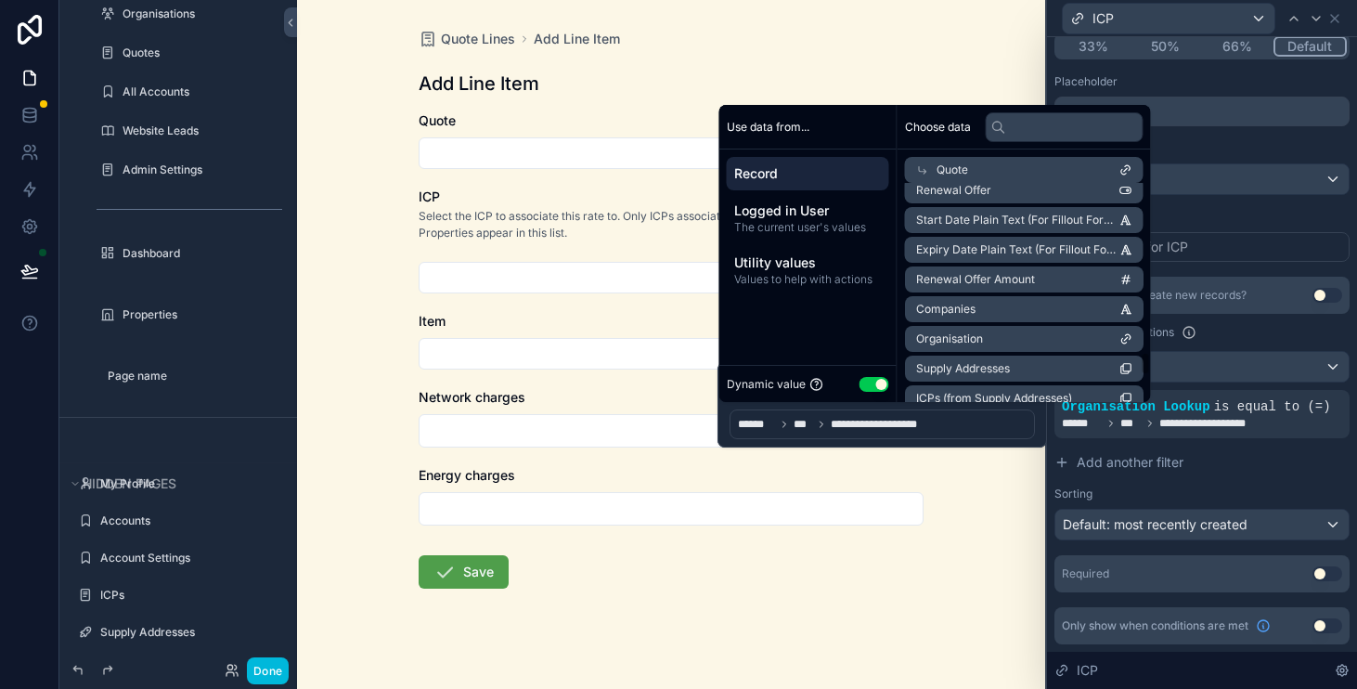
scroll to position [1649, 0]
click at [1045, 336] on li "Organisation" at bounding box center [1024, 337] width 239 height 26
click at [1264, 456] on button "Add another filter" at bounding box center [1202, 462] width 295 height 33
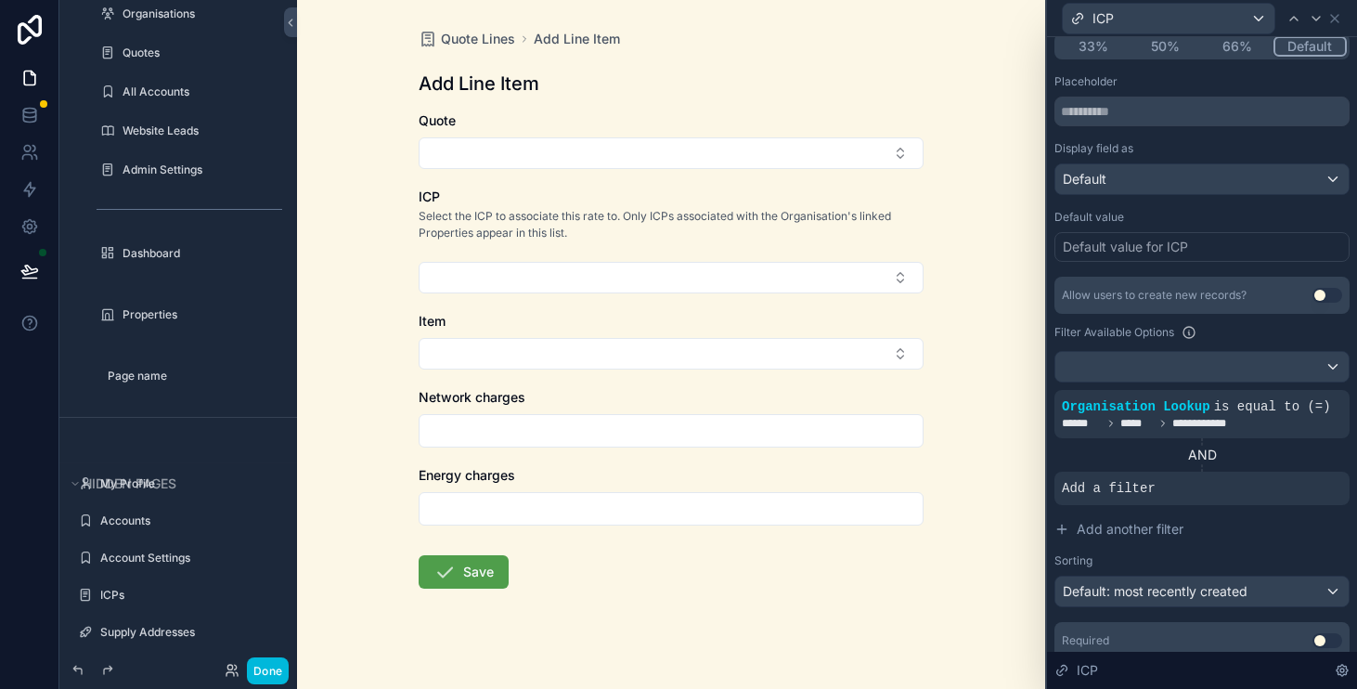
click at [0, 0] on icon at bounding box center [0, 0] width 0 height 0
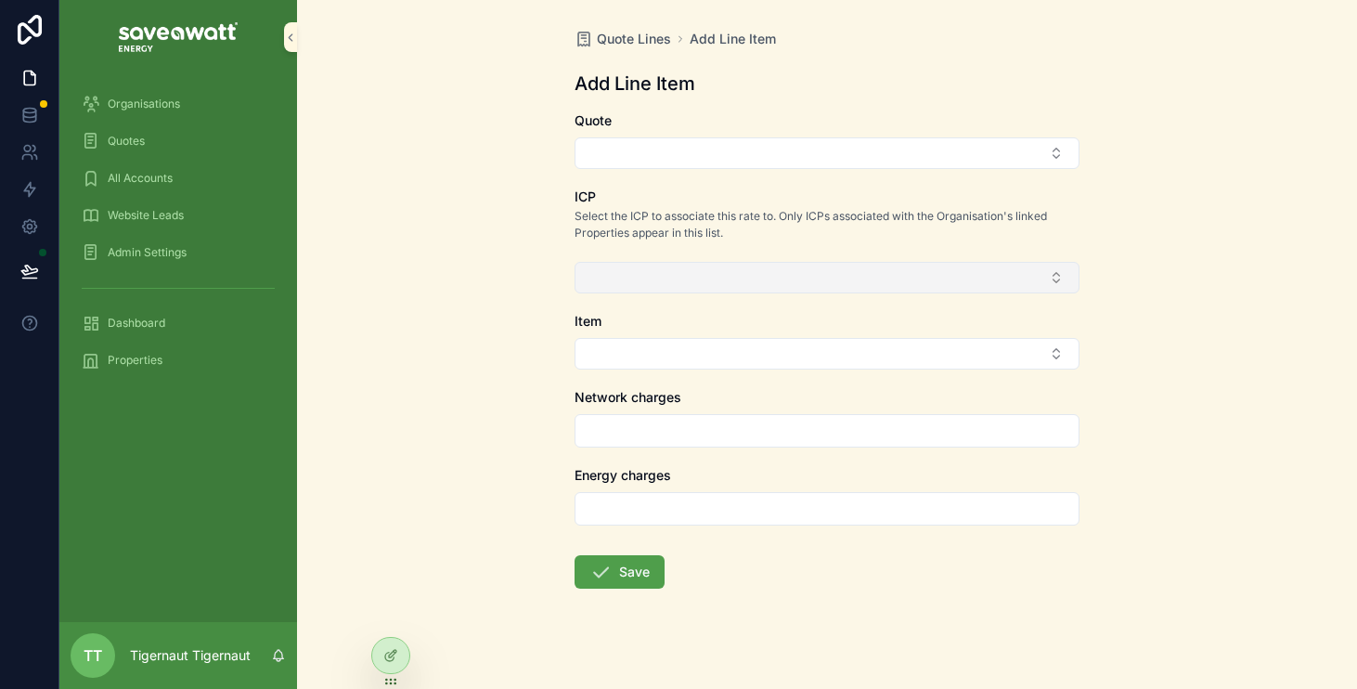
click at [901, 285] on button "Select Button" at bounding box center [827, 278] width 505 height 32
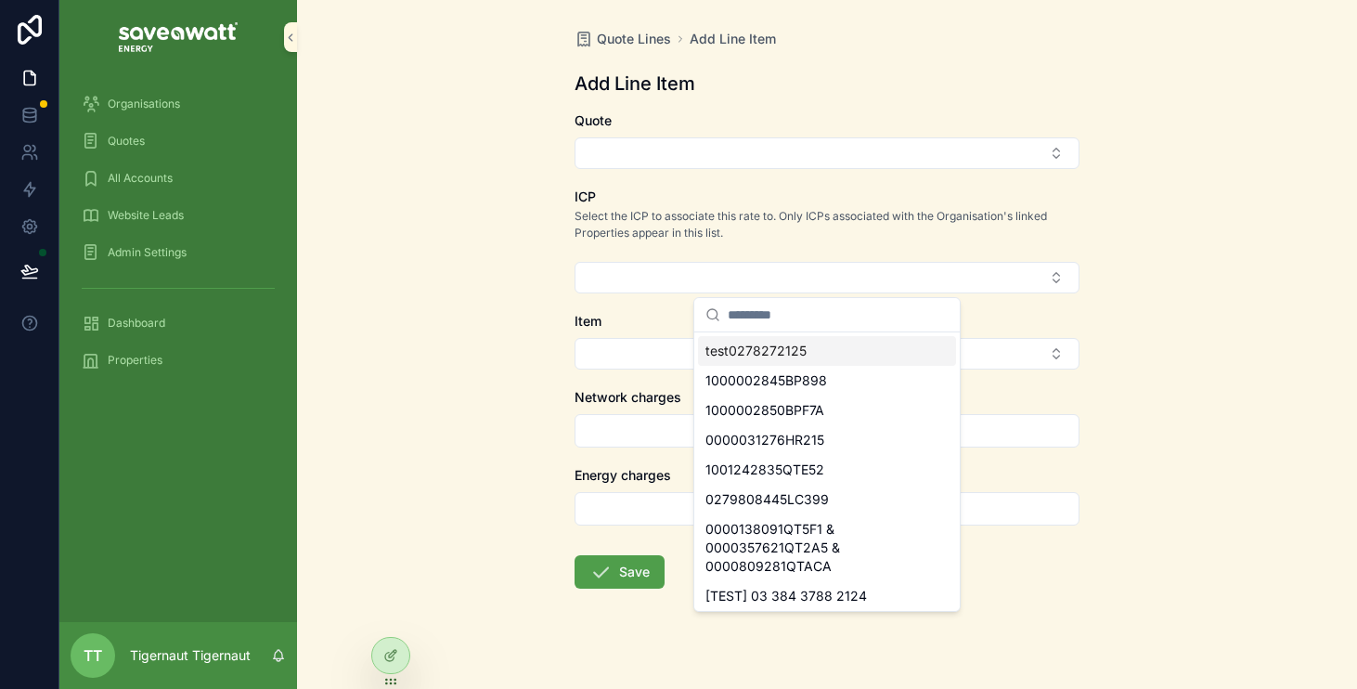
click at [1202, 294] on div "Quote Lines Add Line Item Add Line Item Quote ICP Select the ICP to associate t…" at bounding box center [827, 344] width 1060 height 689
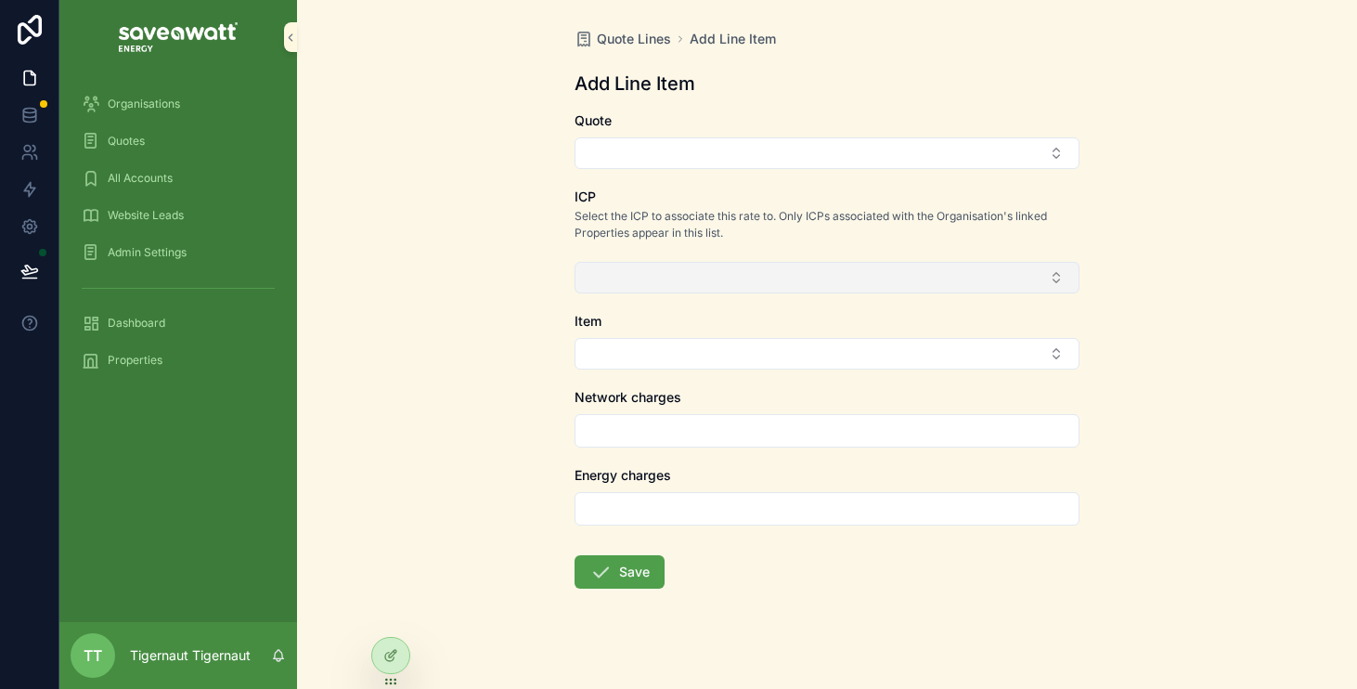
click at [1059, 273] on button "Select Button" at bounding box center [827, 278] width 505 height 32
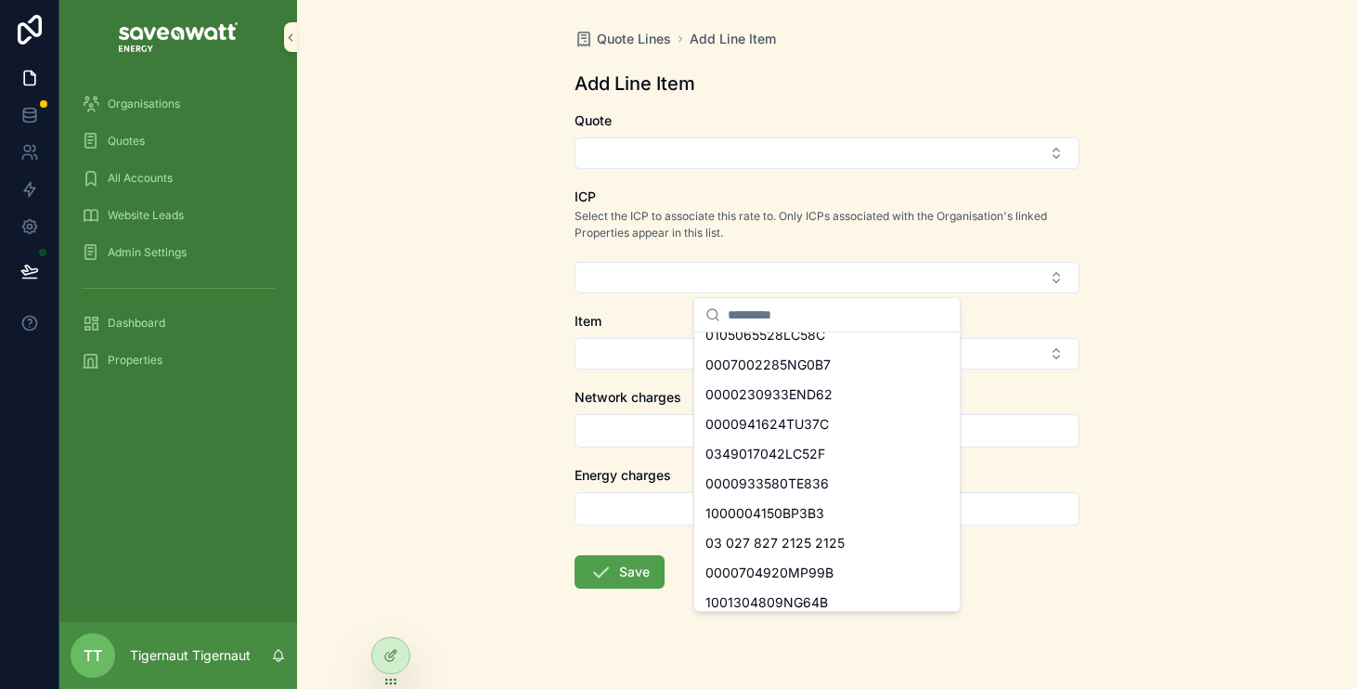
scroll to position [0, 0]
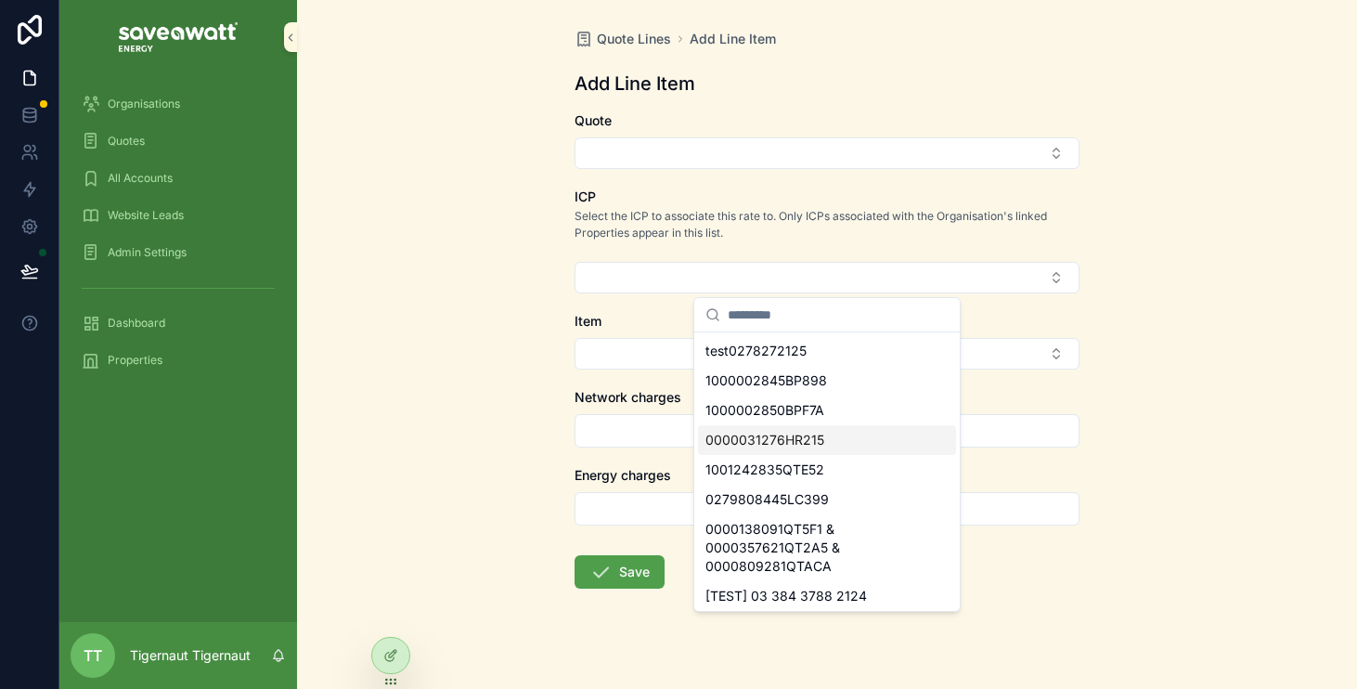
click at [1239, 368] on div "Quote Lines Add Line Item Add Line Item Quote ICP Select the ICP to associate t…" at bounding box center [827, 344] width 1060 height 689
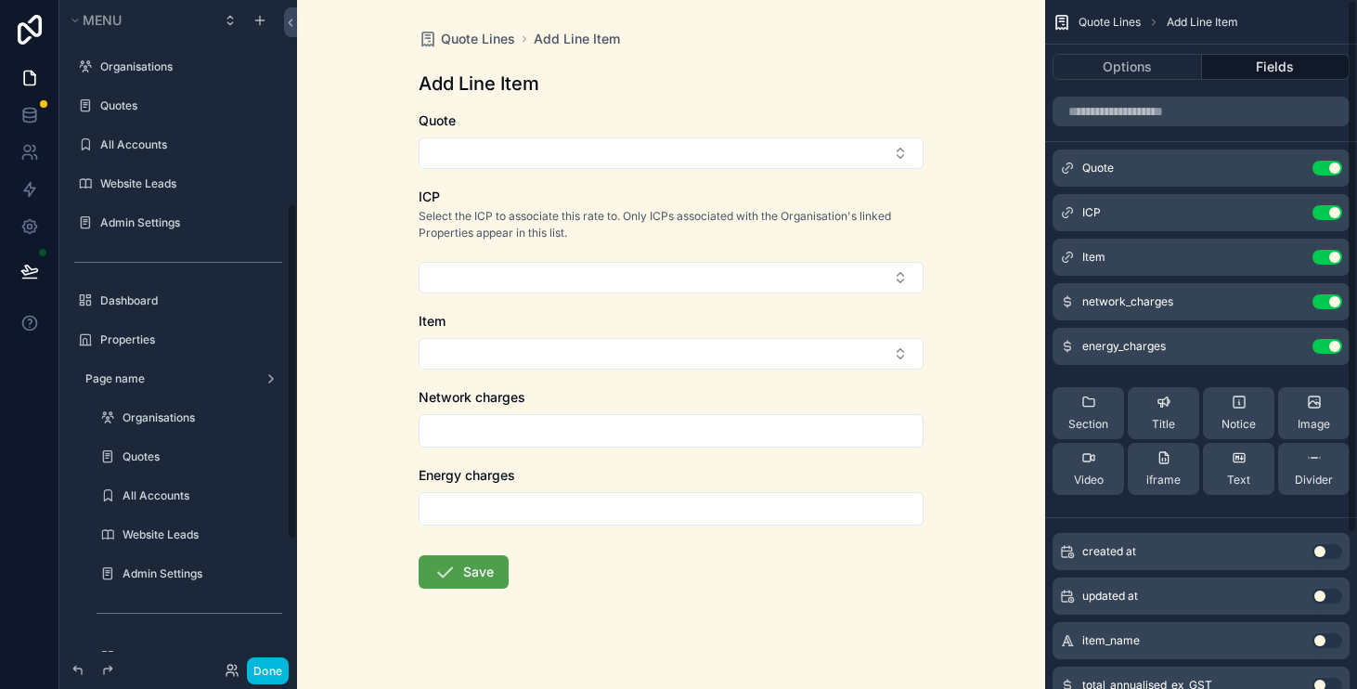
scroll to position [404, 0]
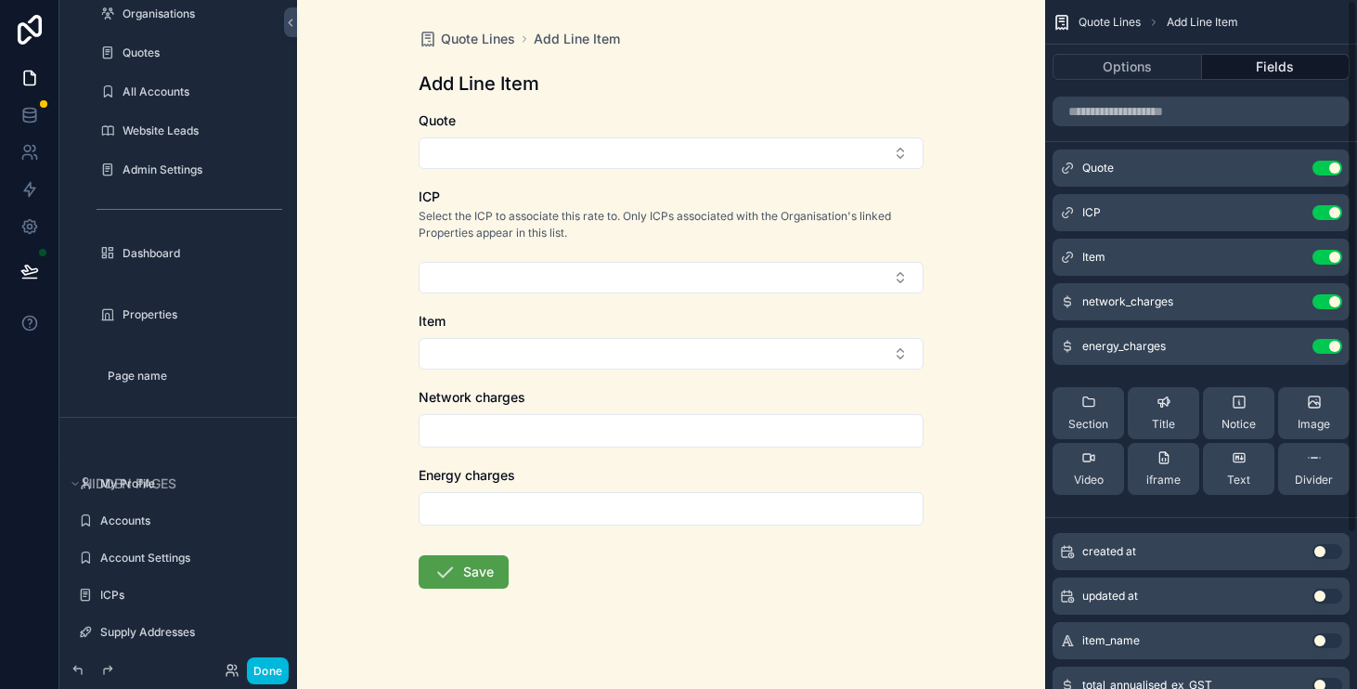
click at [0, 0] on icon "scrollable content" at bounding box center [0, 0] width 0 height 0
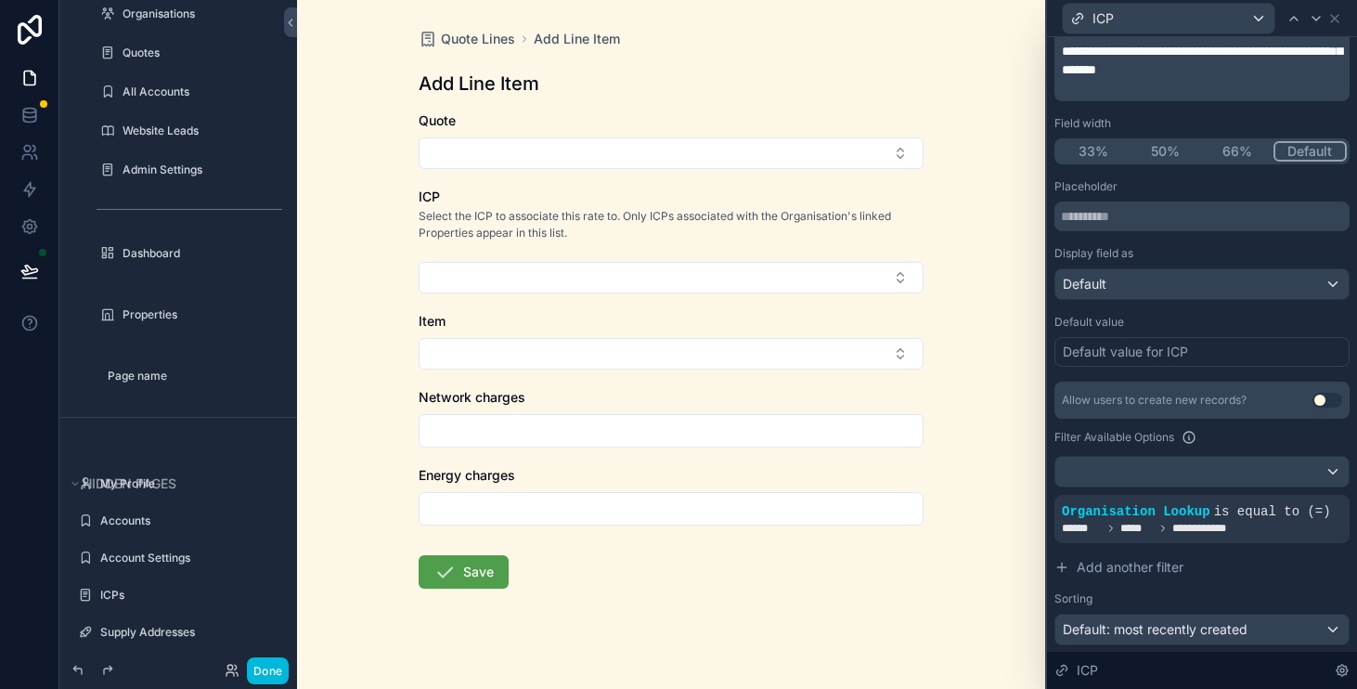
scroll to position [248, 0]
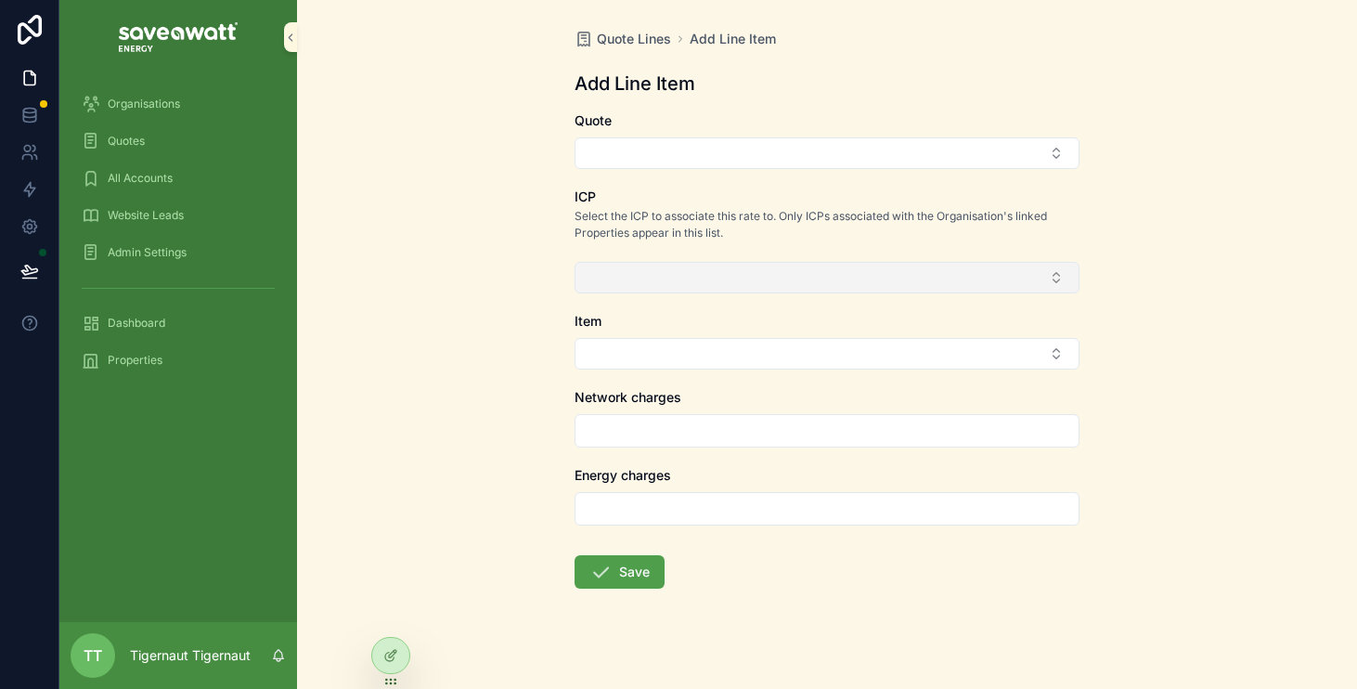
click at [825, 287] on button "Select Button" at bounding box center [827, 278] width 505 height 32
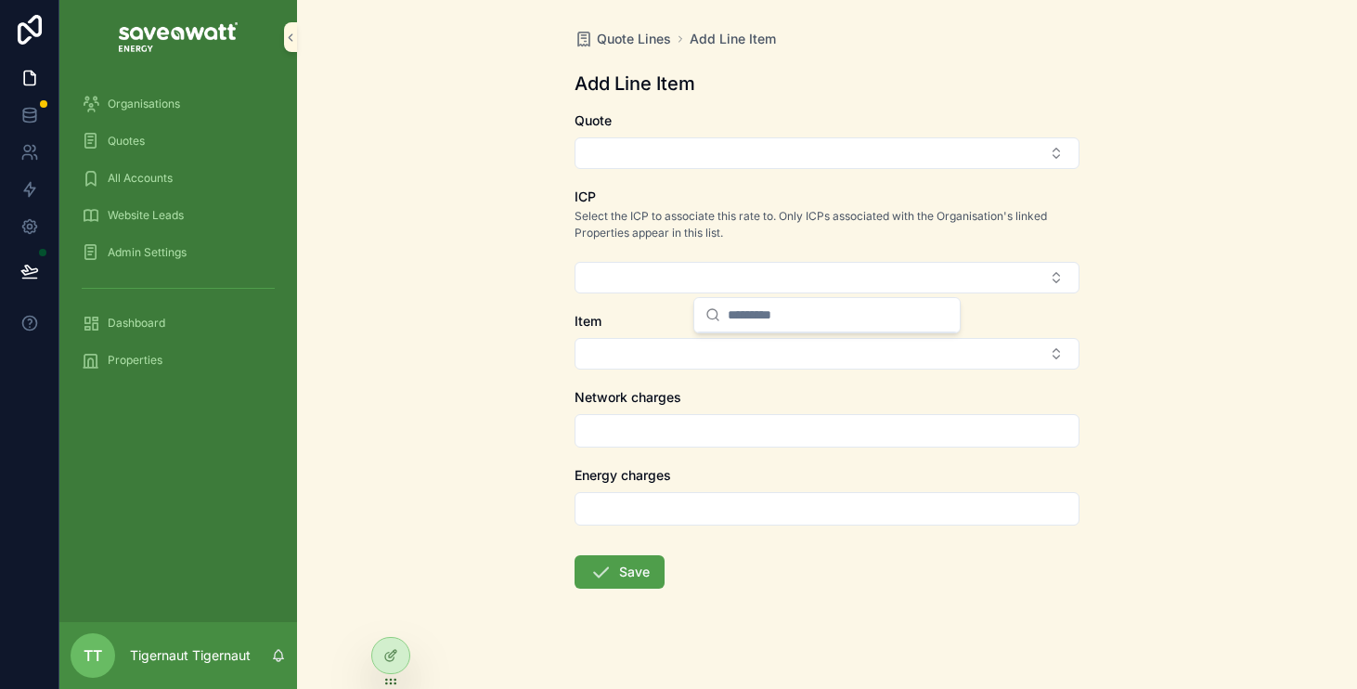
click at [839, 247] on div "Select the ICP to associate this rate to. Only ICPs associated with the Organis…" at bounding box center [827, 230] width 505 height 48
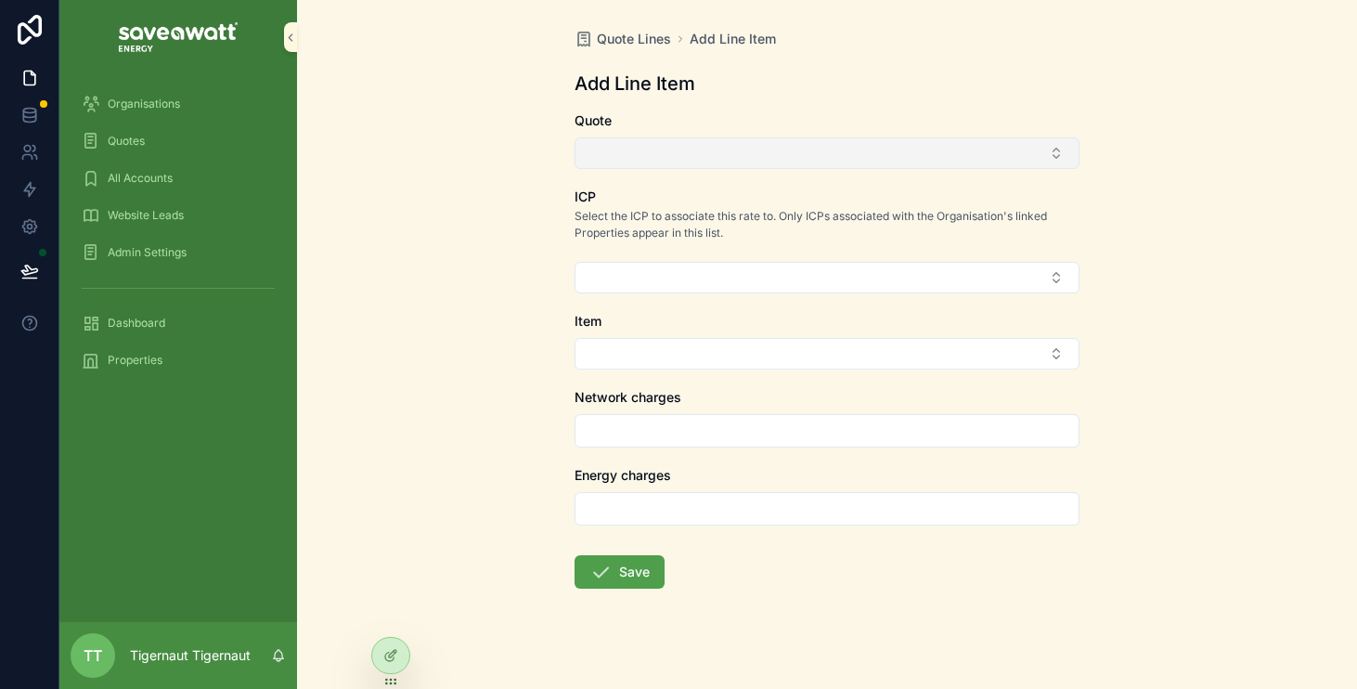
click at [877, 152] on button "Select Button" at bounding box center [827, 153] width 505 height 32
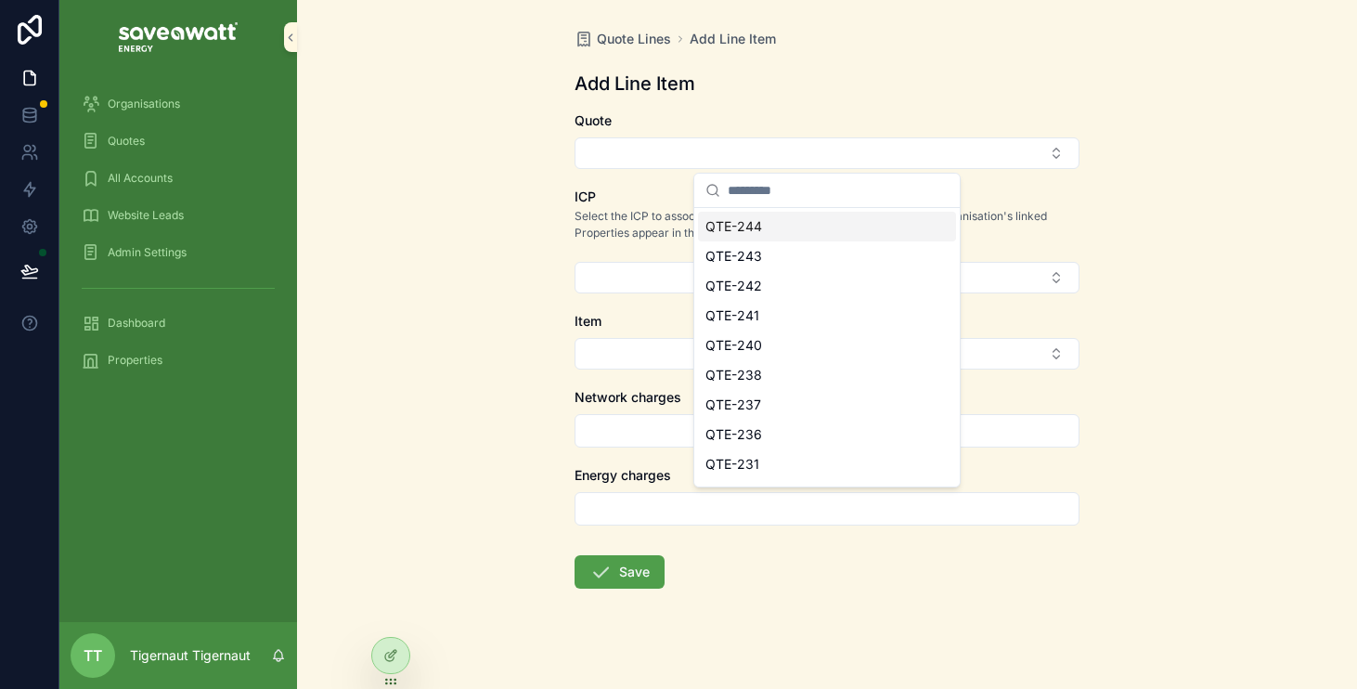
click at [848, 222] on div "QTE-244" at bounding box center [827, 227] width 258 height 30
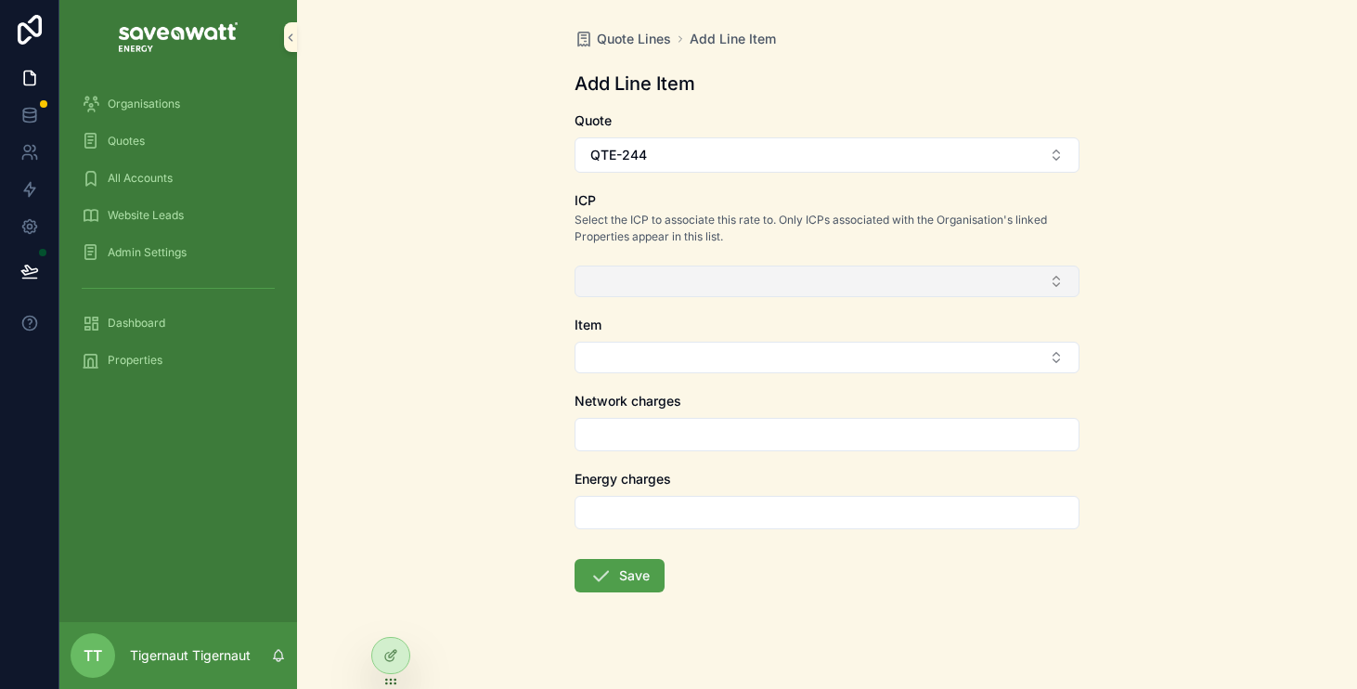
click at [812, 284] on button "Select Button" at bounding box center [827, 282] width 505 height 32
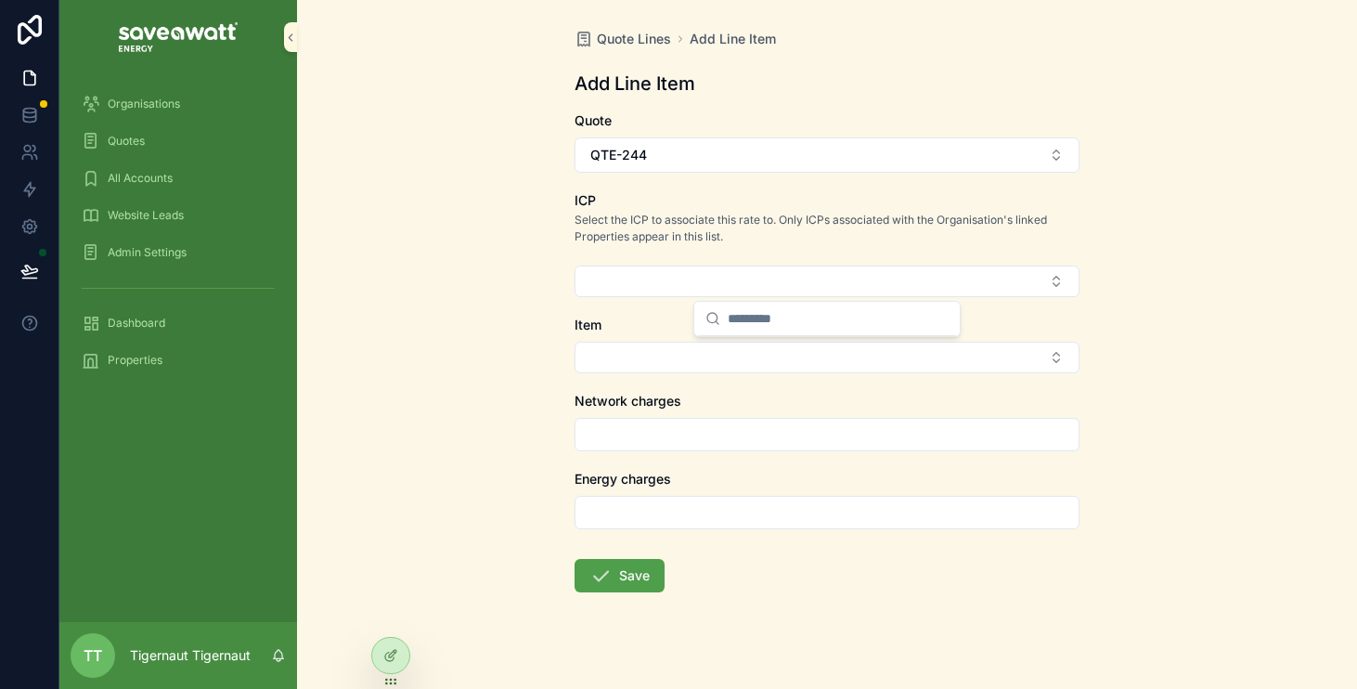
click at [189, 149] on div "Quotes" at bounding box center [178, 141] width 193 height 30
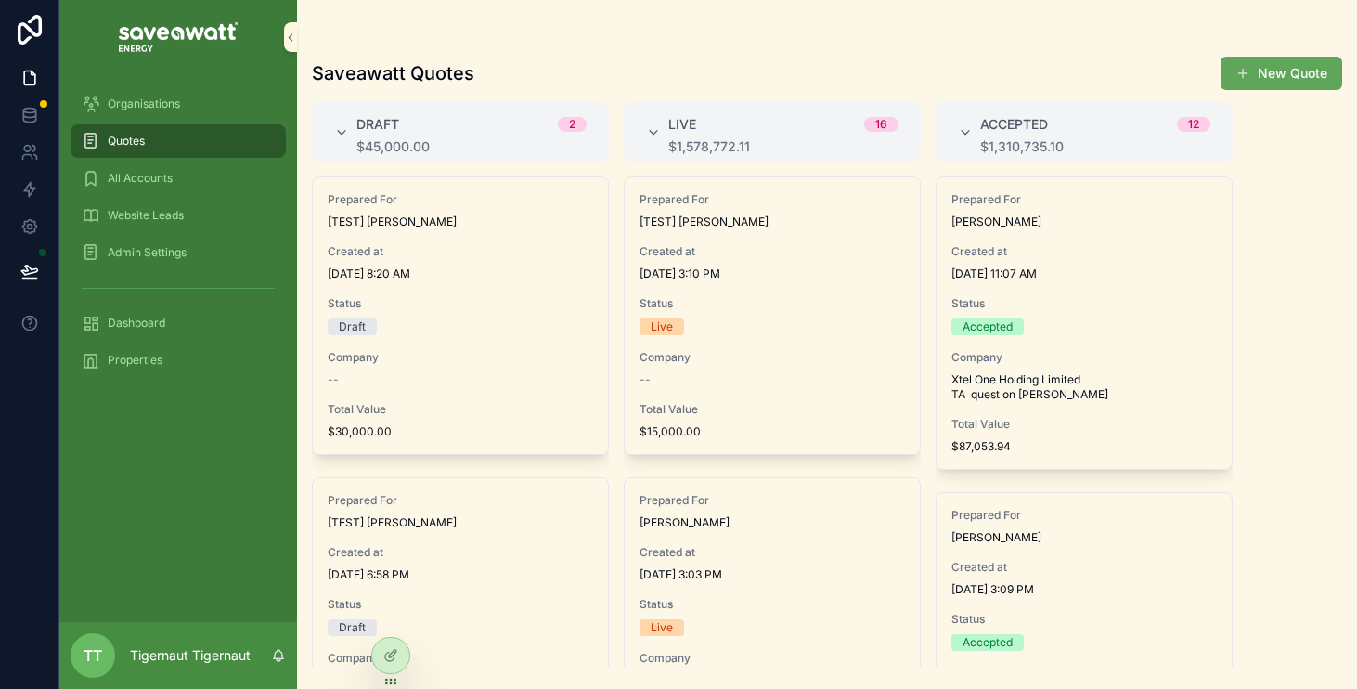
click at [1227, 71] on button "New Quote" at bounding box center [1282, 73] width 122 height 33
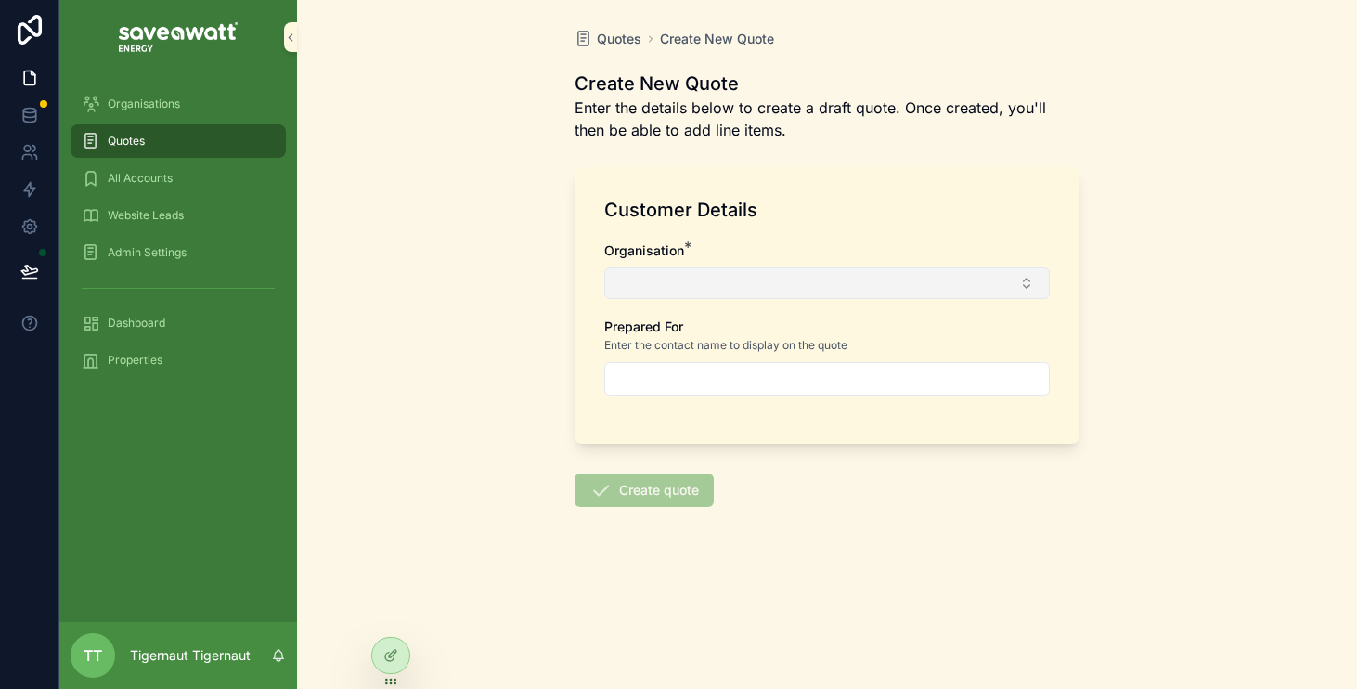
click at [959, 270] on button "Select Button" at bounding box center [827, 283] width 446 height 32
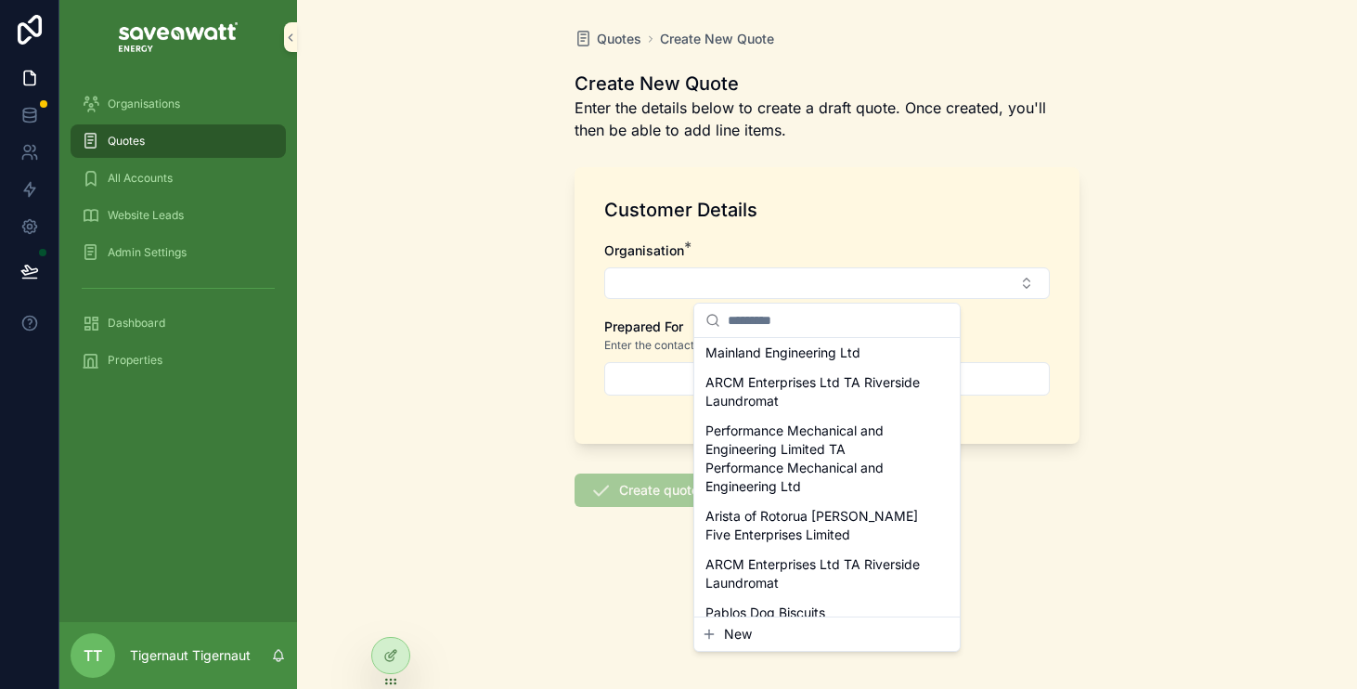
scroll to position [1815, 0]
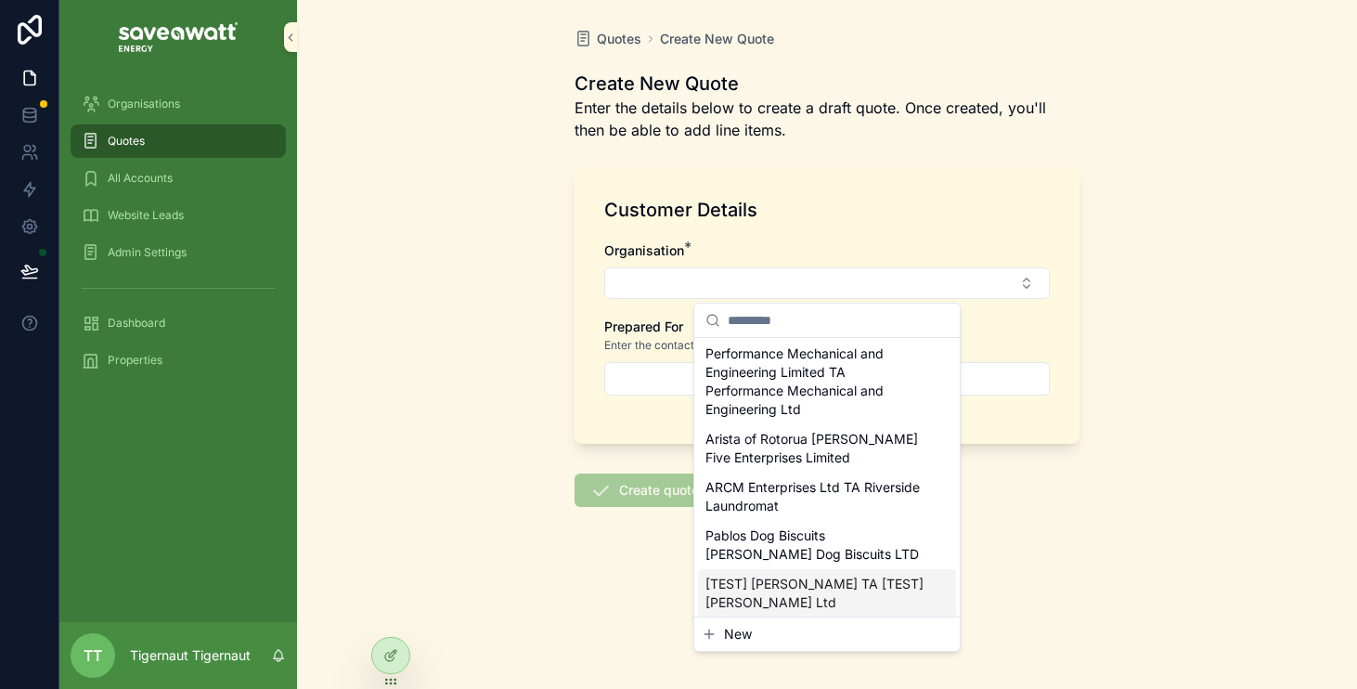
click at [845, 575] on span "[TEST] [PERSON_NAME] TA [TEST] [PERSON_NAME] Ltd" at bounding box center [816, 593] width 221 height 37
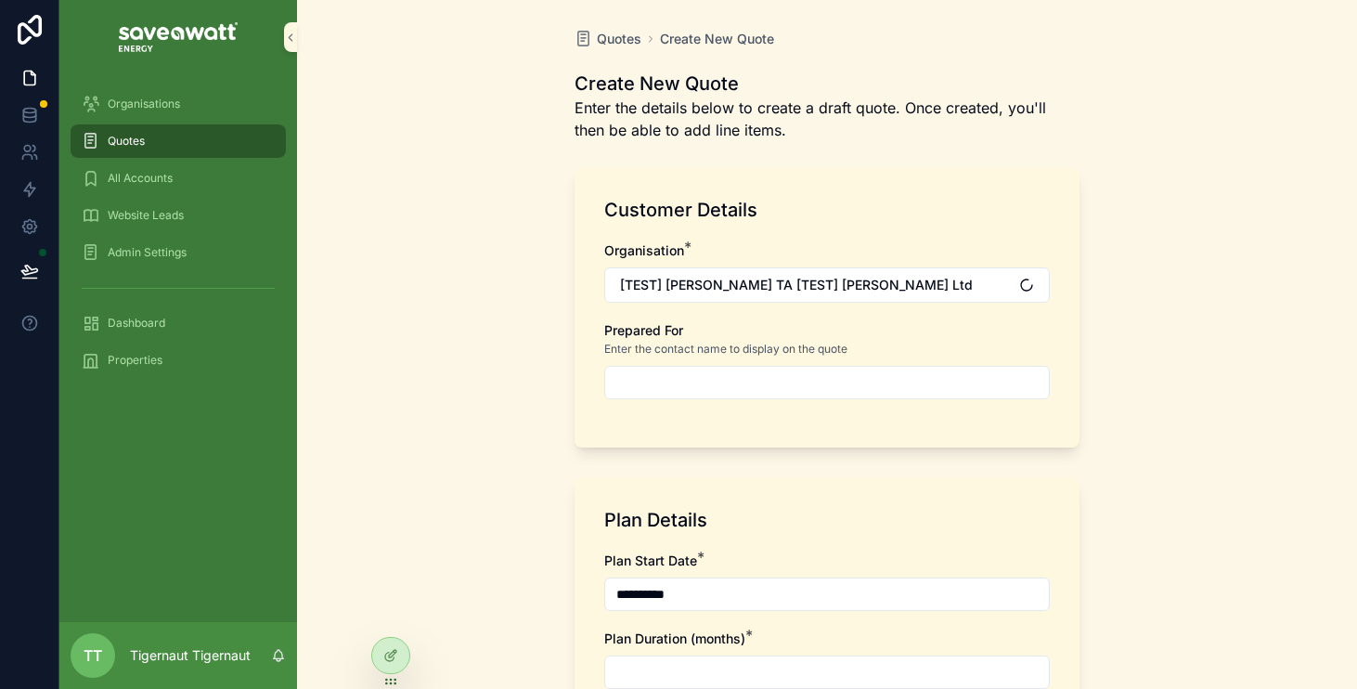
scroll to position [2, 0]
click at [857, 391] on input "scrollable content" at bounding box center [827, 381] width 444 height 26
type input "**********"
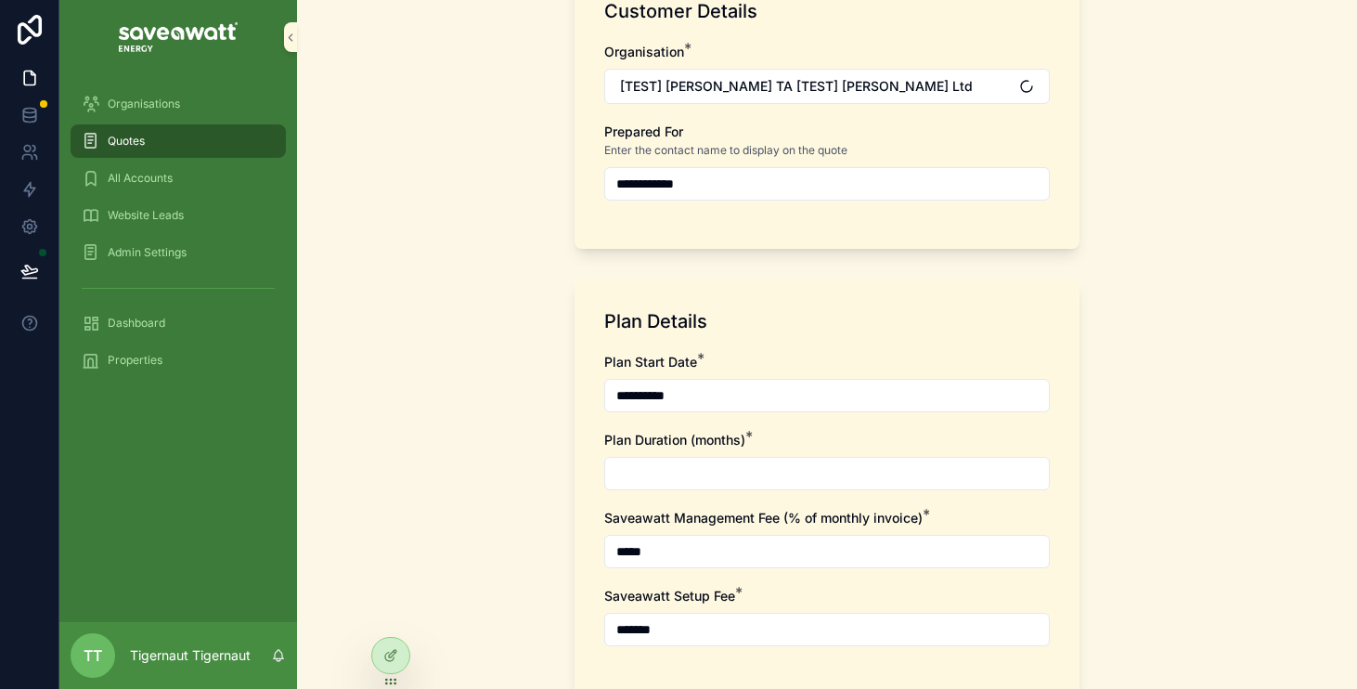
click at [769, 482] on input "scrollable content" at bounding box center [827, 474] width 444 height 26
type input "**"
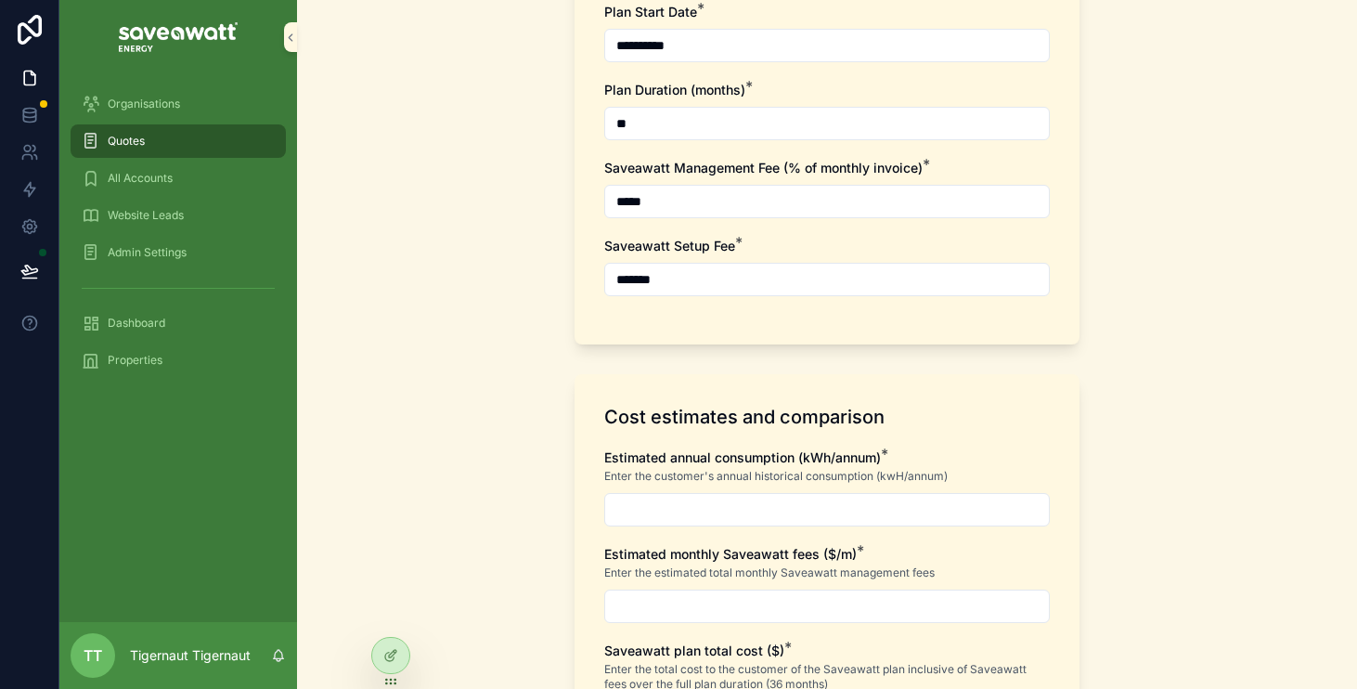
scroll to position [613, 0]
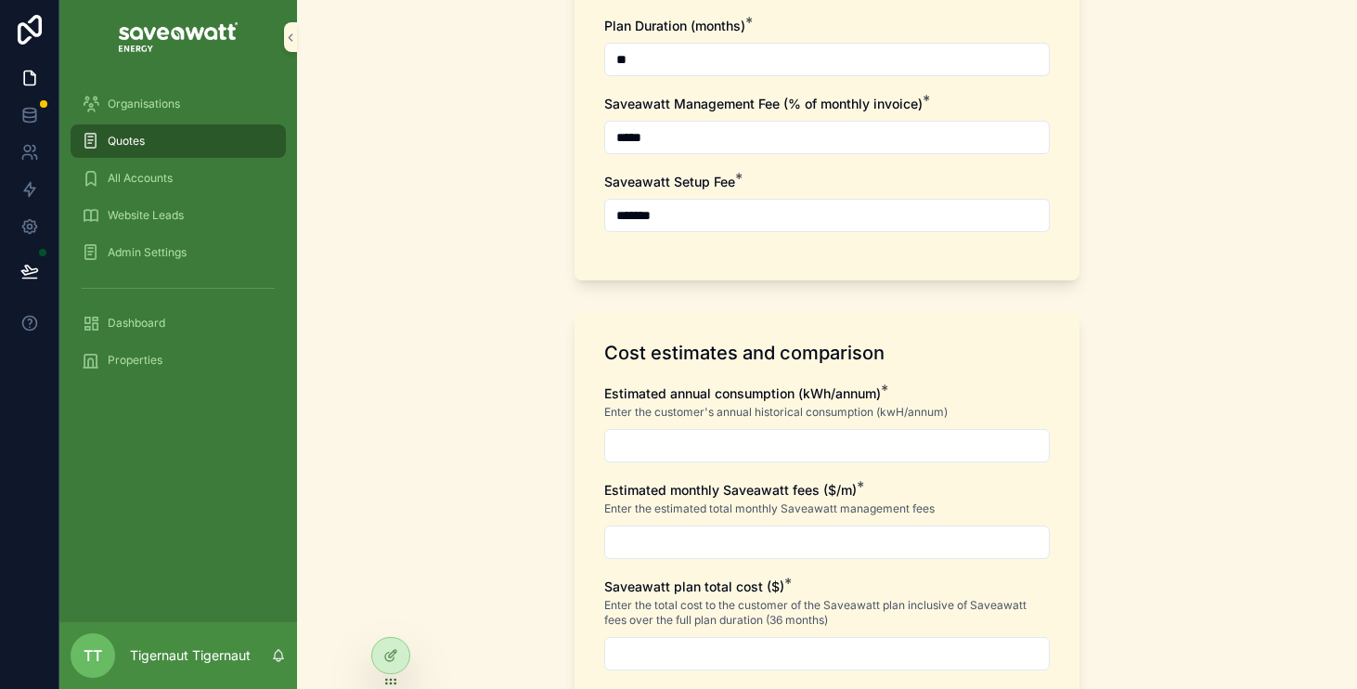
click at [786, 439] on input "scrollable content" at bounding box center [827, 446] width 444 height 26
type input "**********"
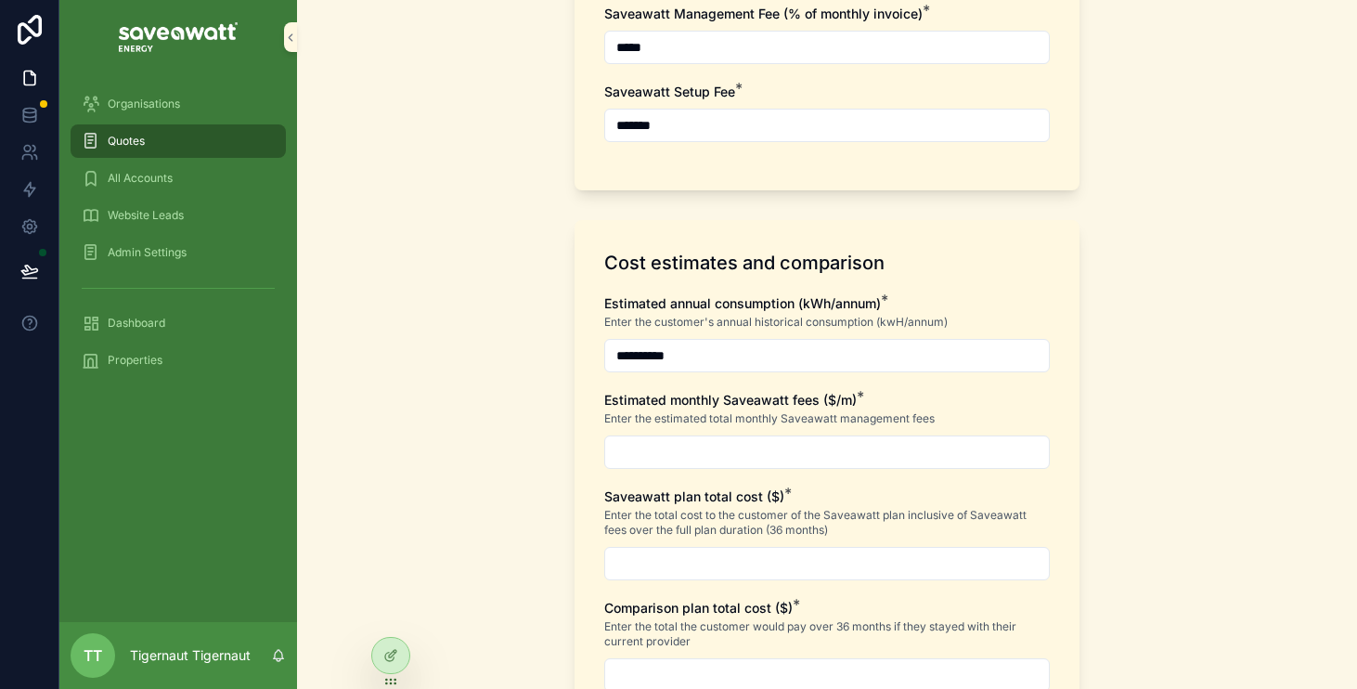
scroll to position [708, 0]
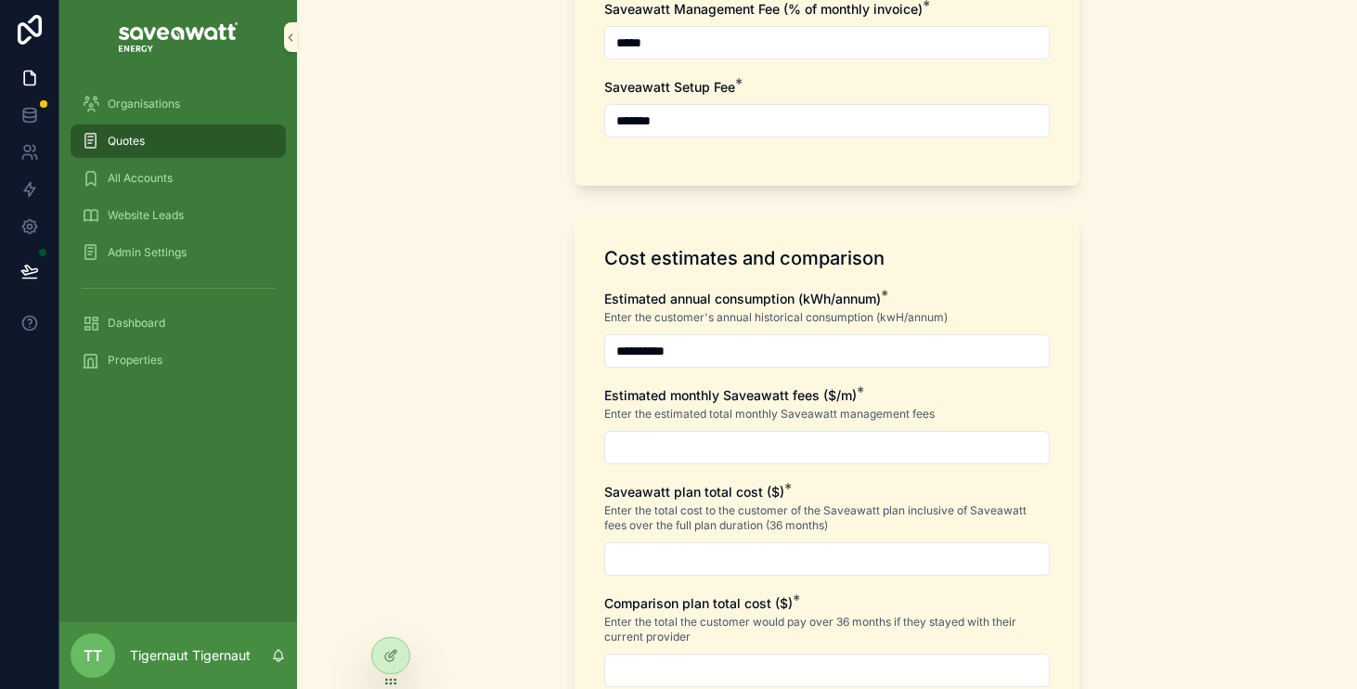
click at [779, 448] on input "scrollable content" at bounding box center [827, 448] width 444 height 26
type input "******"
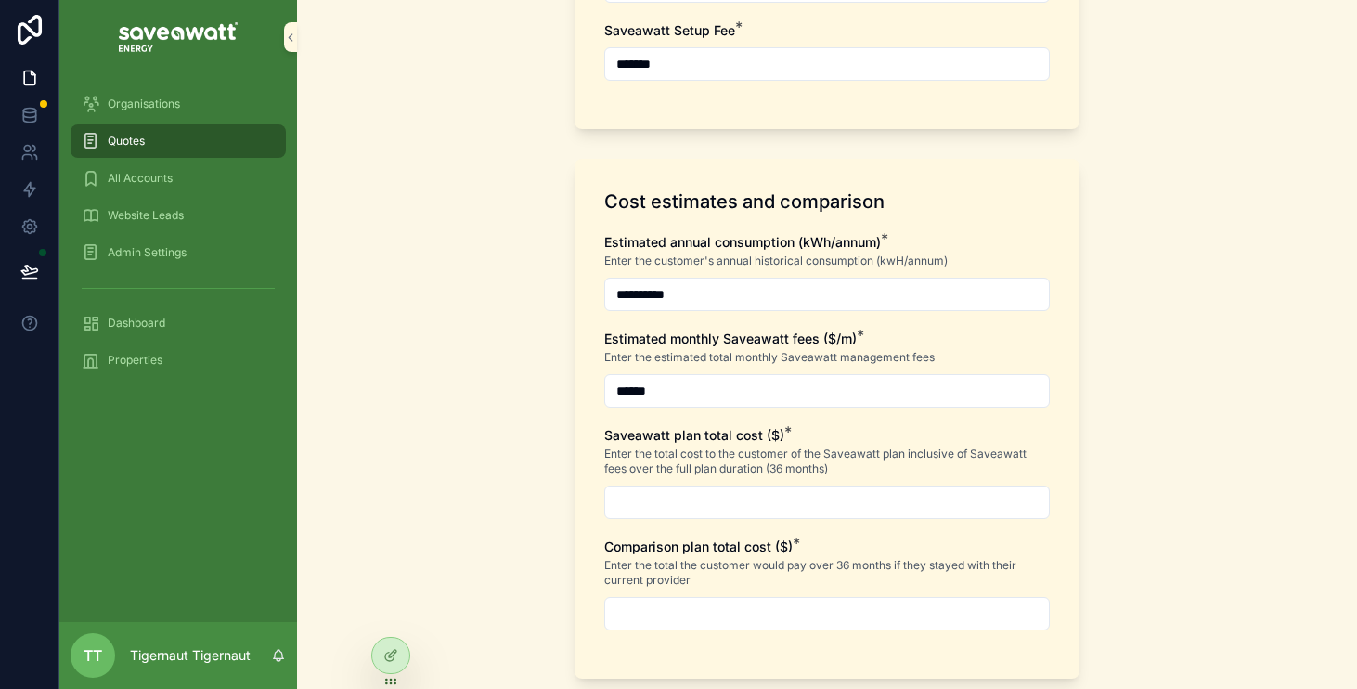
click at [765, 479] on div "Saveawatt plan total cost ($) * Enter the total cost to the customer of the Sav…" at bounding box center [827, 472] width 446 height 93
click at [765, 481] on div "Saveawatt plan total cost ($) * Enter the total cost to the customer of the Sav…" at bounding box center [827, 472] width 446 height 93
click at [765, 491] on input "scrollable content" at bounding box center [827, 502] width 444 height 26
type input "**********"
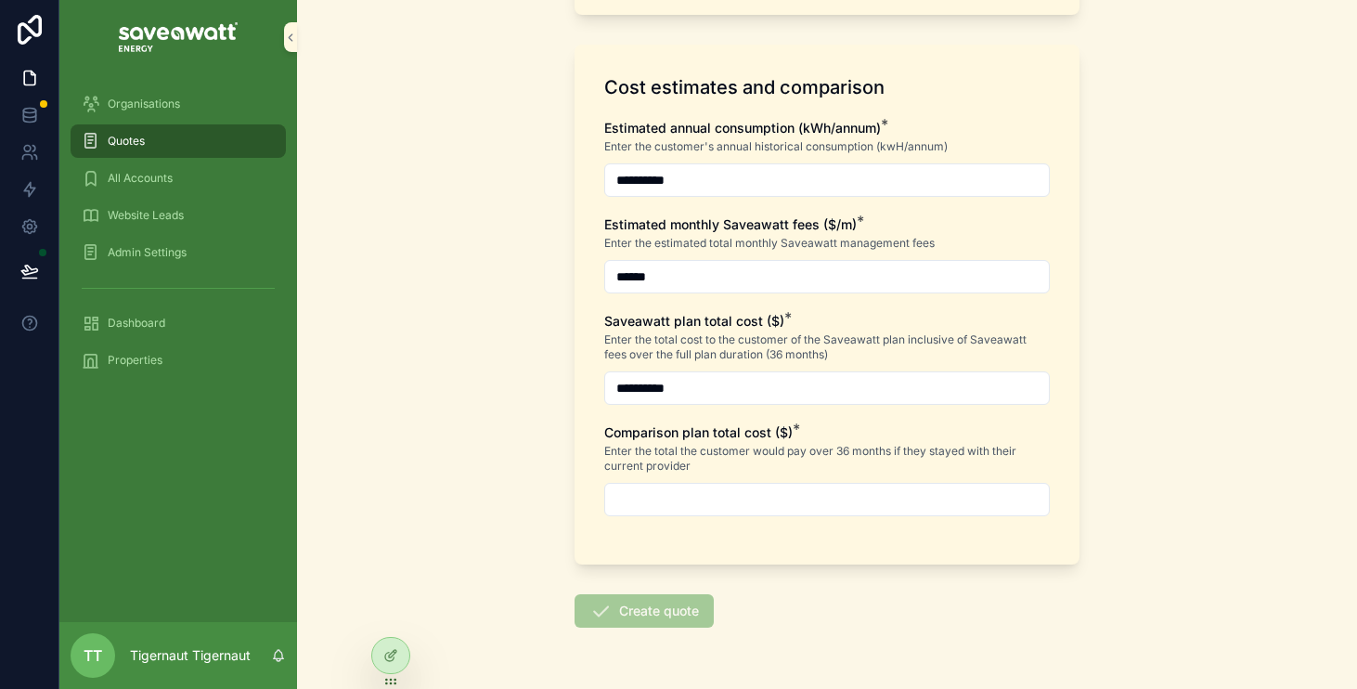
scroll to position [903, 0]
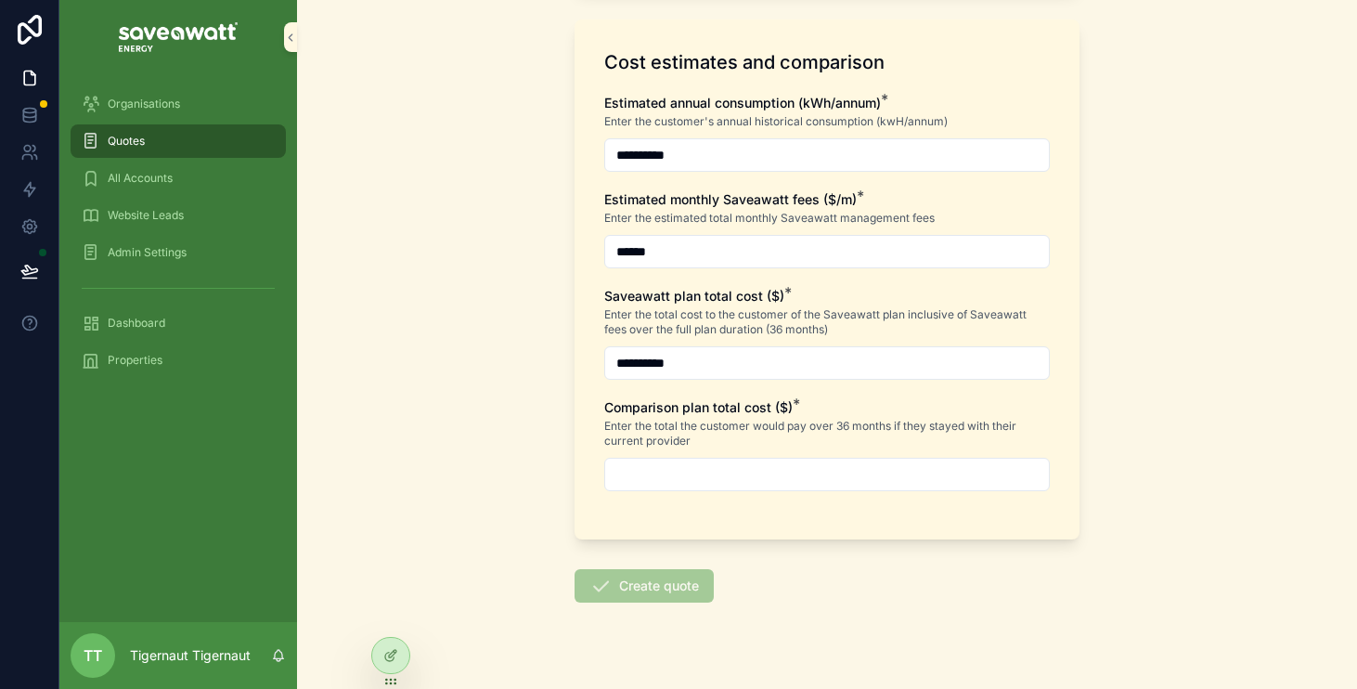
click at [784, 466] on input "scrollable content" at bounding box center [827, 474] width 444 height 26
type input "**********"
click at [670, 584] on button "Create quote" at bounding box center [644, 585] width 139 height 33
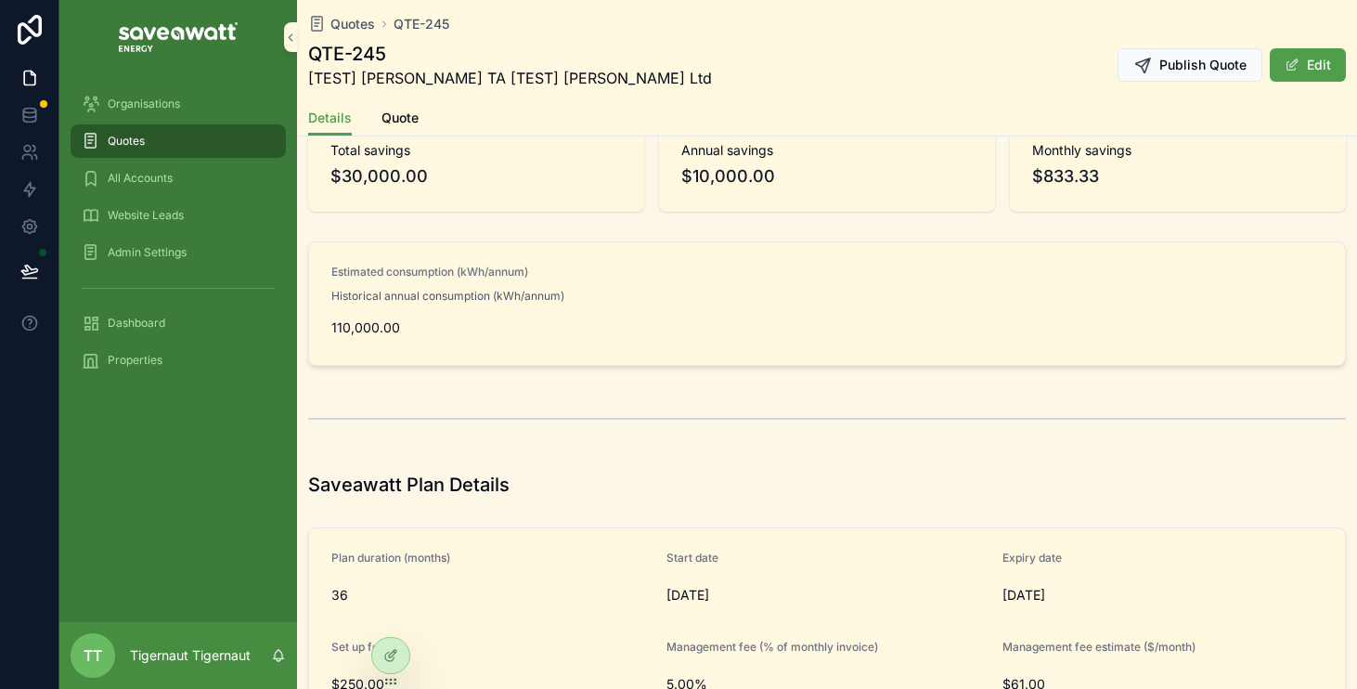
scroll to position [1096, 0]
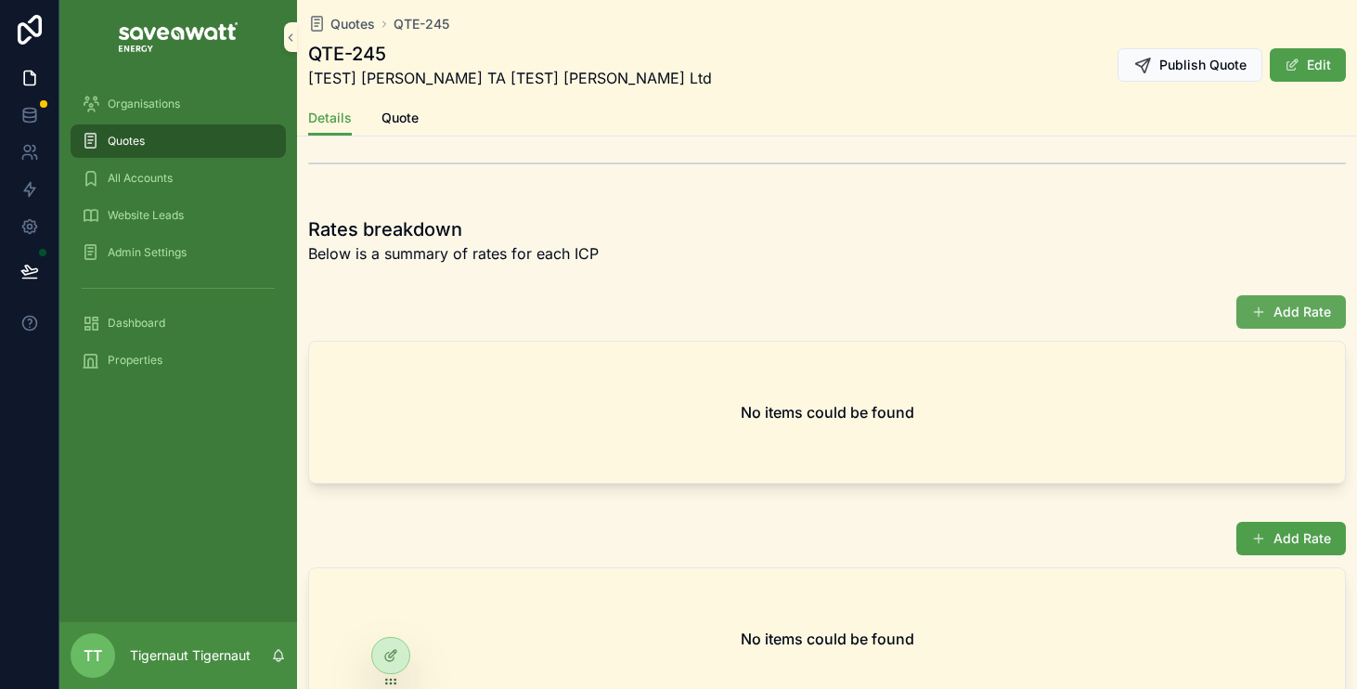
click at [1317, 312] on button "Add Rate" at bounding box center [1292, 311] width 110 height 33
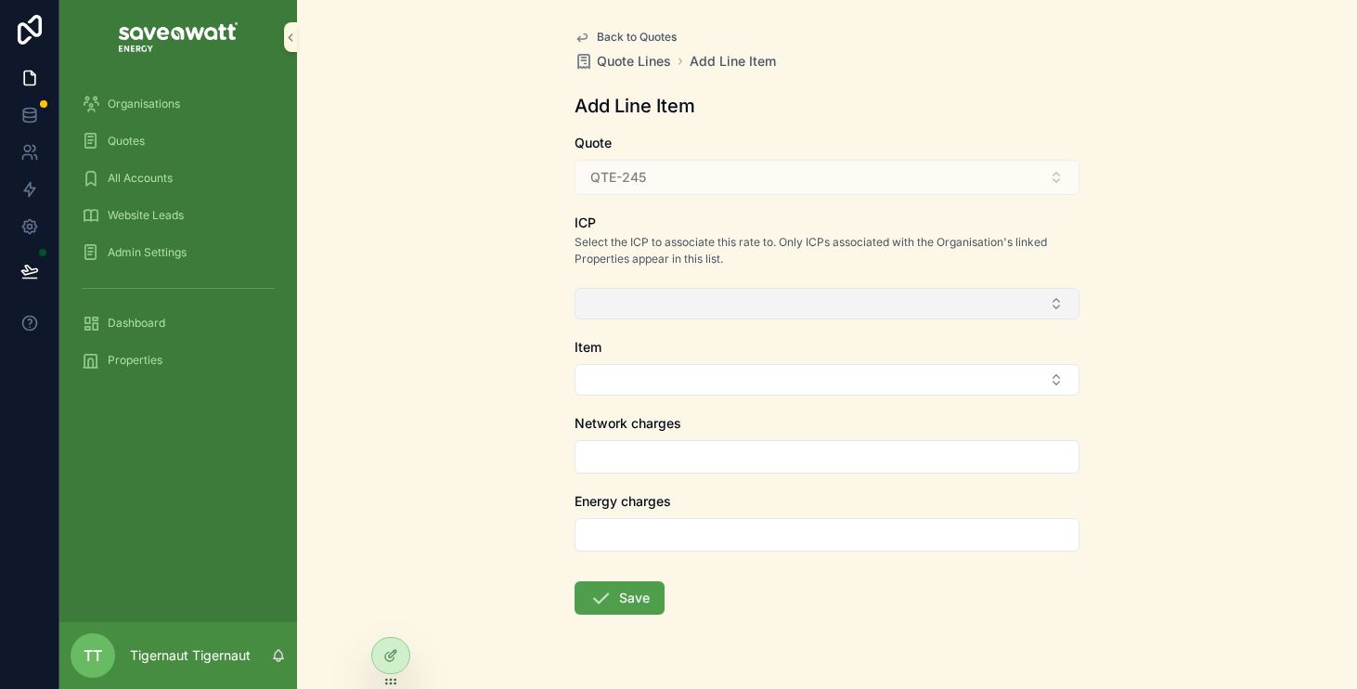
click at [781, 294] on button "Select Button" at bounding box center [827, 304] width 505 height 32
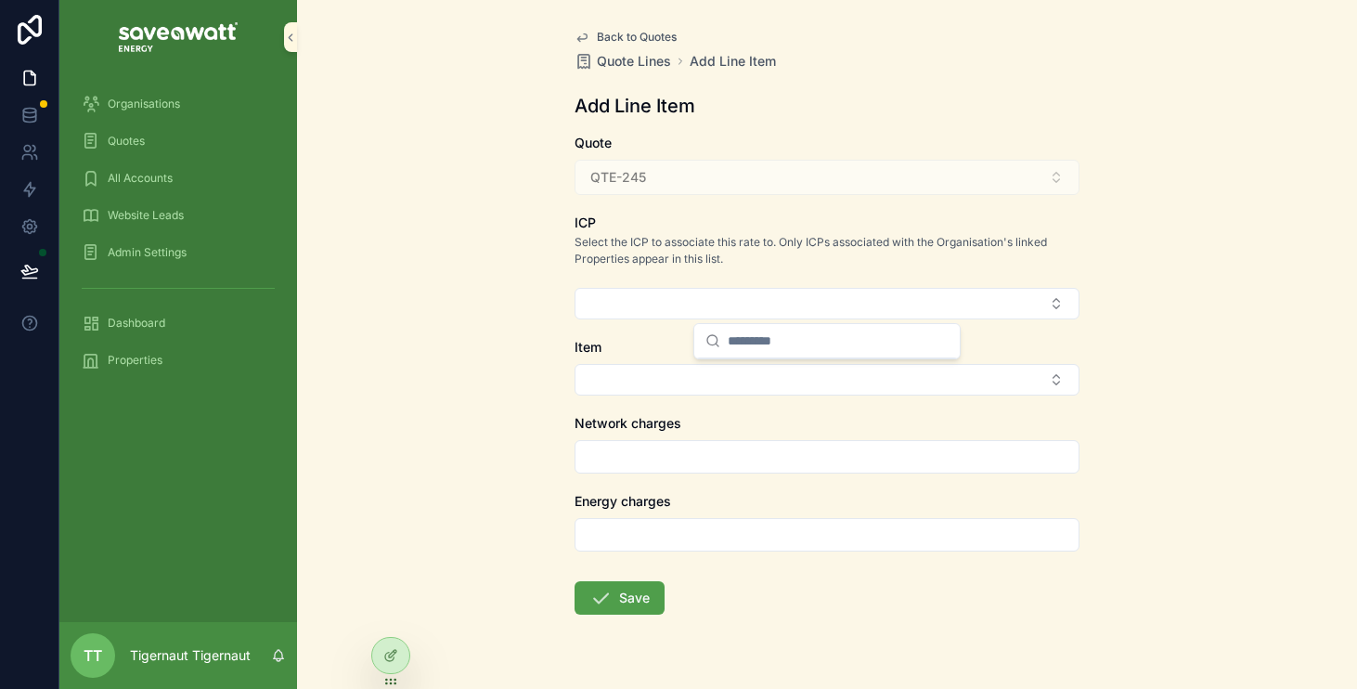
click at [385, 163] on div "Back to Quotes Quote Lines Add Line Item Add Line Item Quote QTE-245 ICP Select…" at bounding box center [827, 344] width 1060 height 689
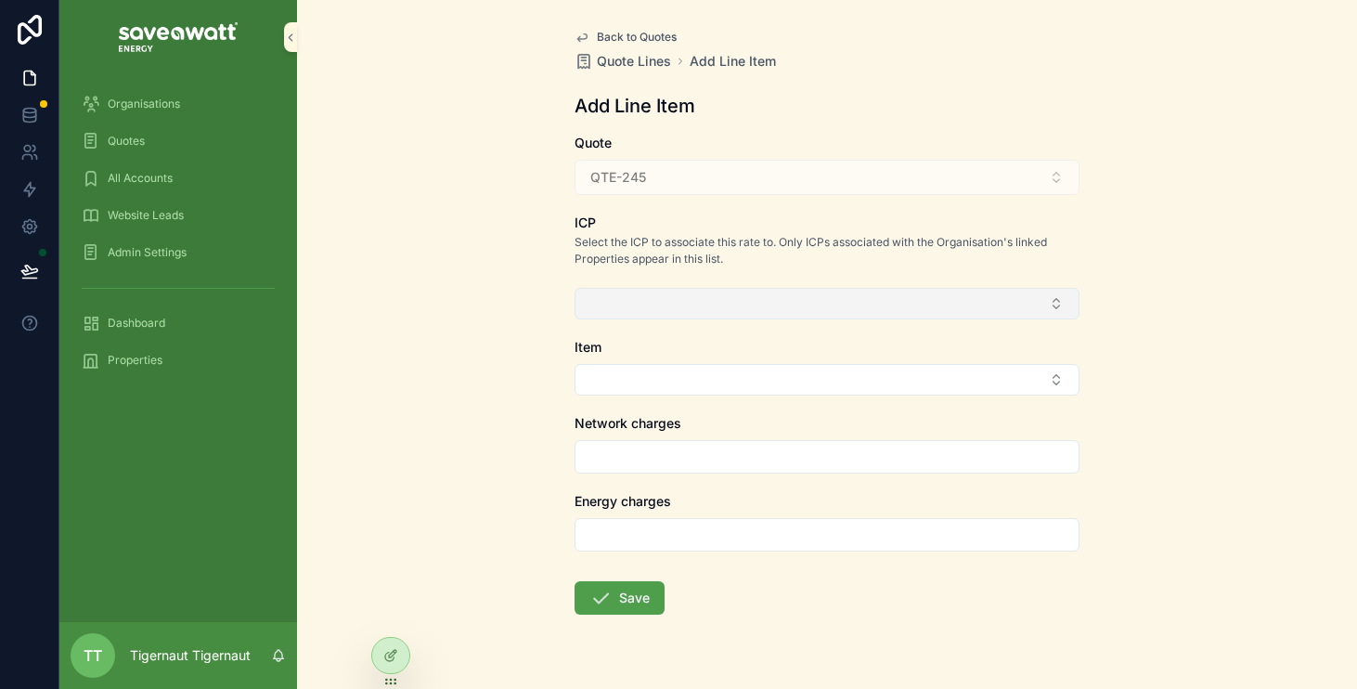
click at [627, 288] on button "Select Button" at bounding box center [827, 304] width 505 height 32
click at [688, 305] on button "Select Button" at bounding box center [827, 304] width 505 height 32
click at [1040, 299] on button "Select Button" at bounding box center [827, 304] width 505 height 32
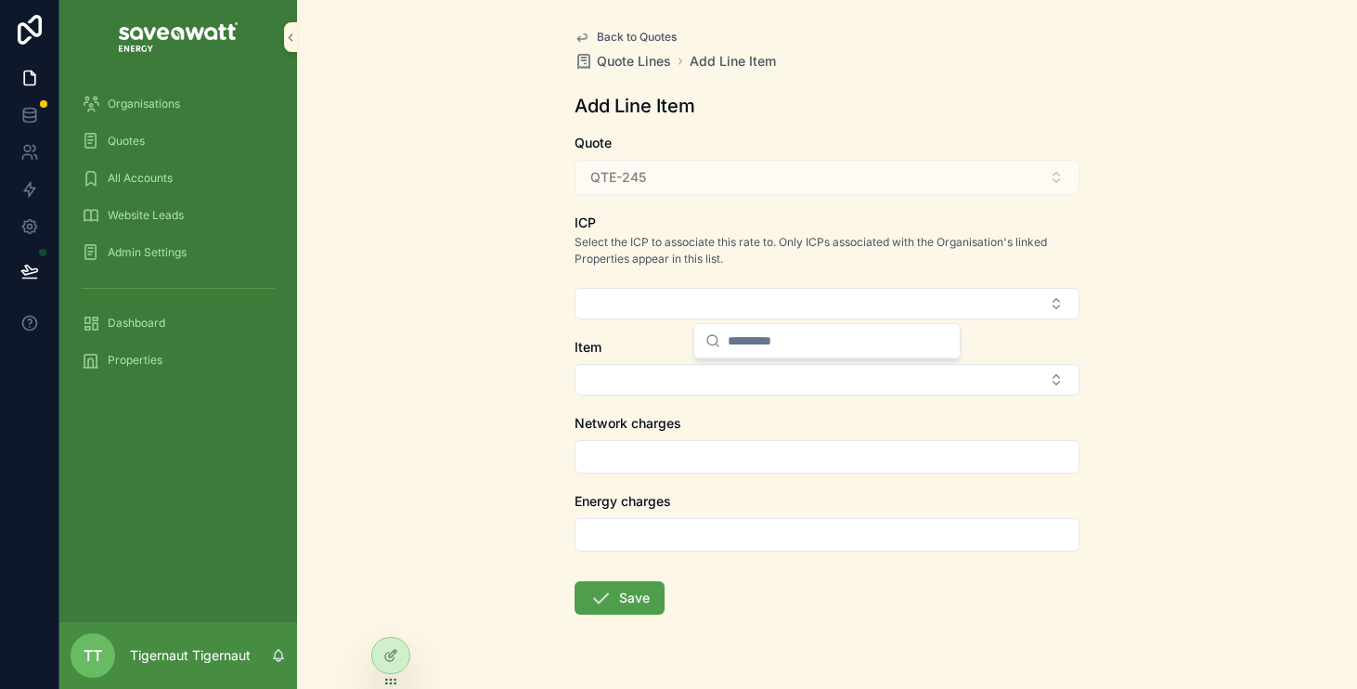
click at [1150, 353] on div "Back to Quotes Quote Lines Add Line Item Add Line Item Quote QTE-245 ICP Select…" at bounding box center [827, 344] width 1060 height 689
click at [175, 131] on div "Quotes" at bounding box center [178, 141] width 193 height 30
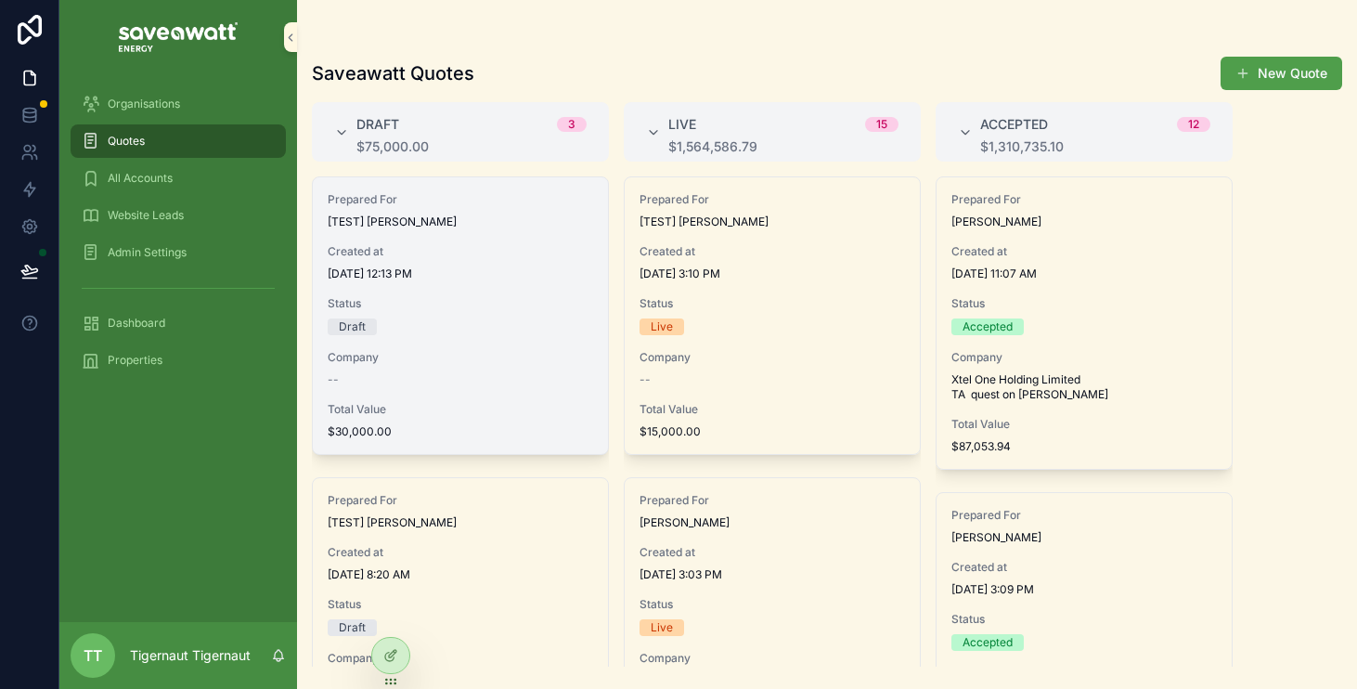
click at [435, 215] on span "[TEST] [PERSON_NAME]" at bounding box center [461, 221] width 266 height 15
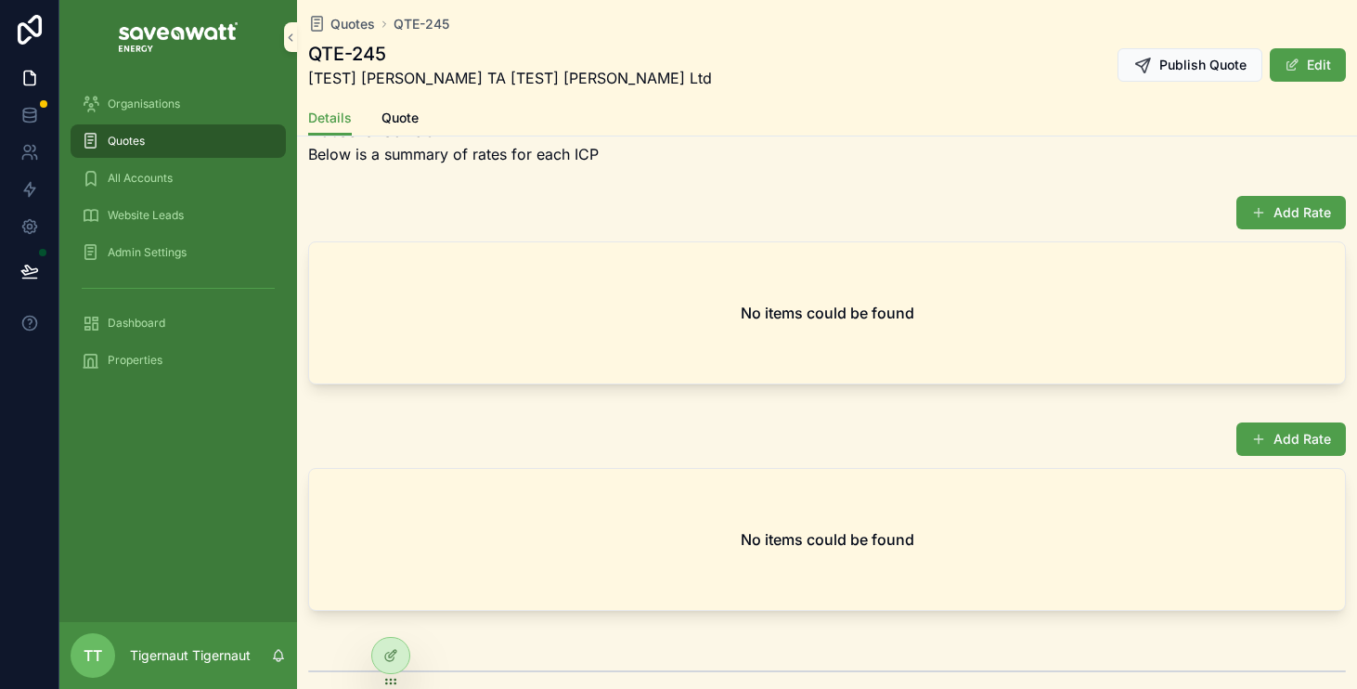
scroll to position [1193, 0]
click at [1305, 204] on button "Add Rate" at bounding box center [1292, 214] width 110 height 33
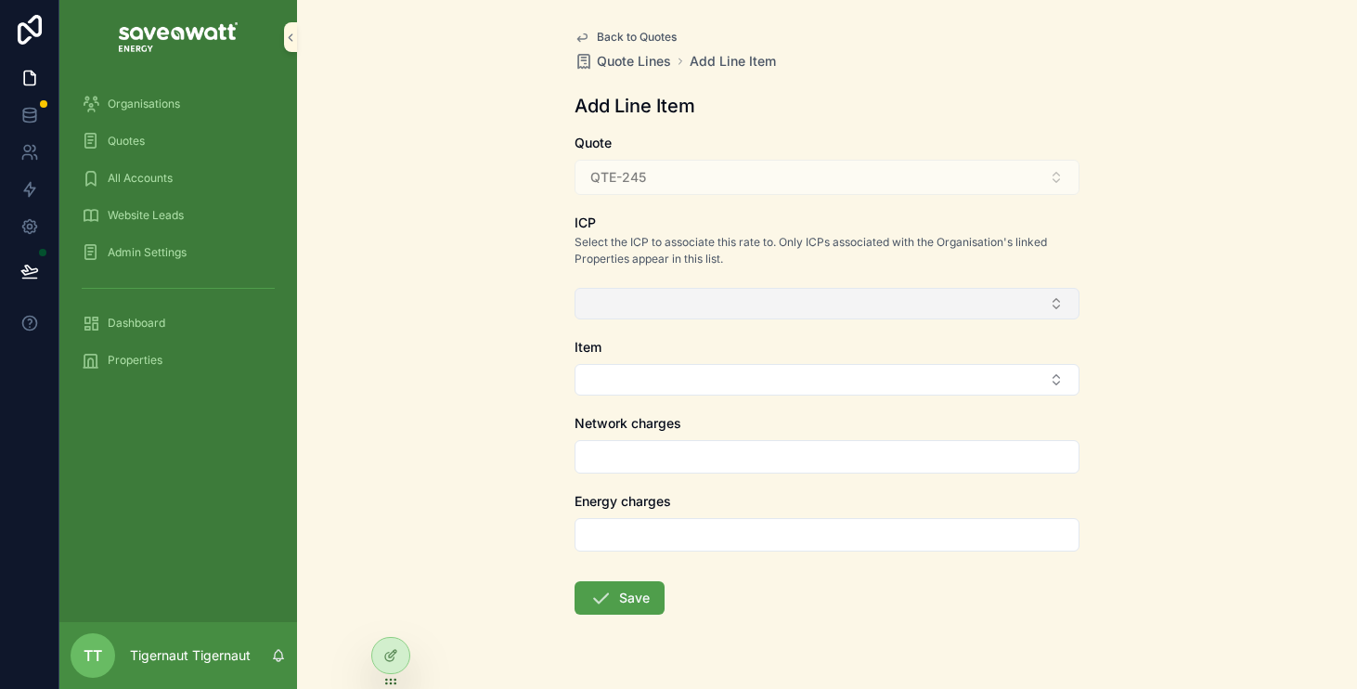
click at [1016, 311] on button "Select Button" at bounding box center [827, 304] width 505 height 32
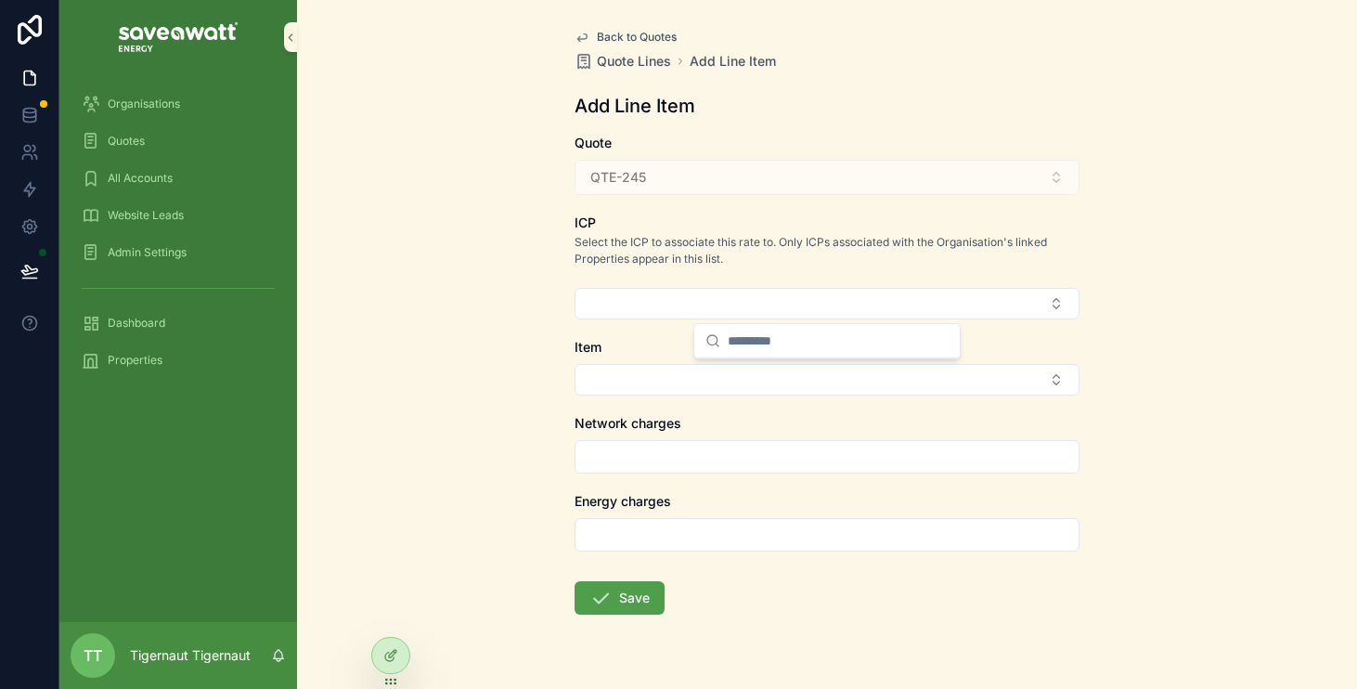
click at [206, 136] on div "Quotes" at bounding box center [178, 141] width 193 height 30
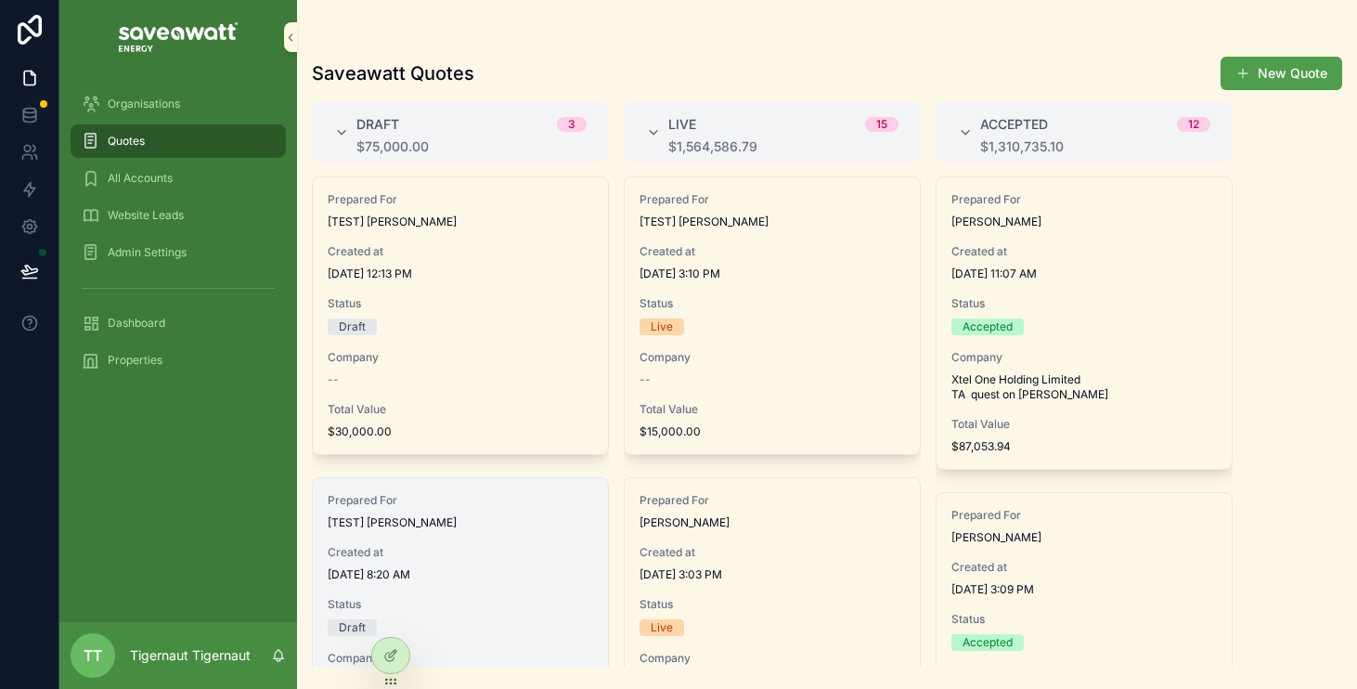
click at [520, 530] on div "Prepared For [TEST] Marco Created at 10/10/2025 8:20 AM Status Draft Company --…" at bounding box center [460, 616] width 295 height 277
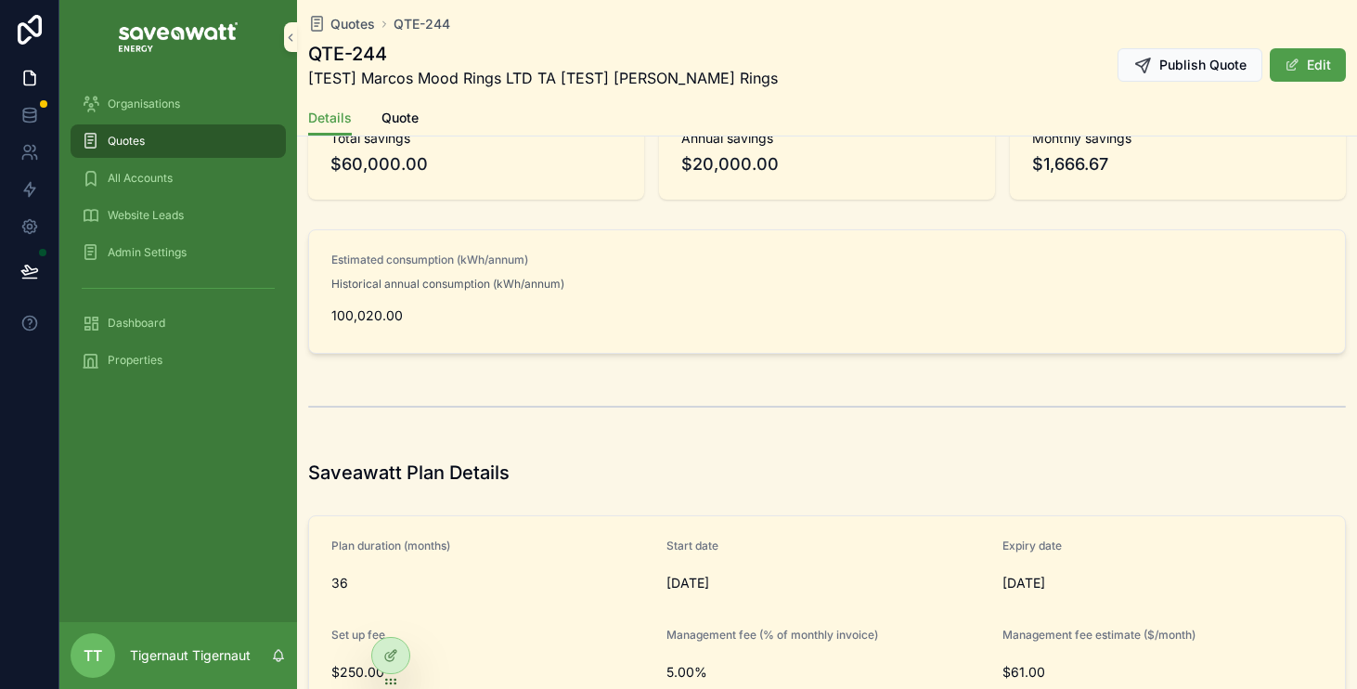
scroll to position [996, 0]
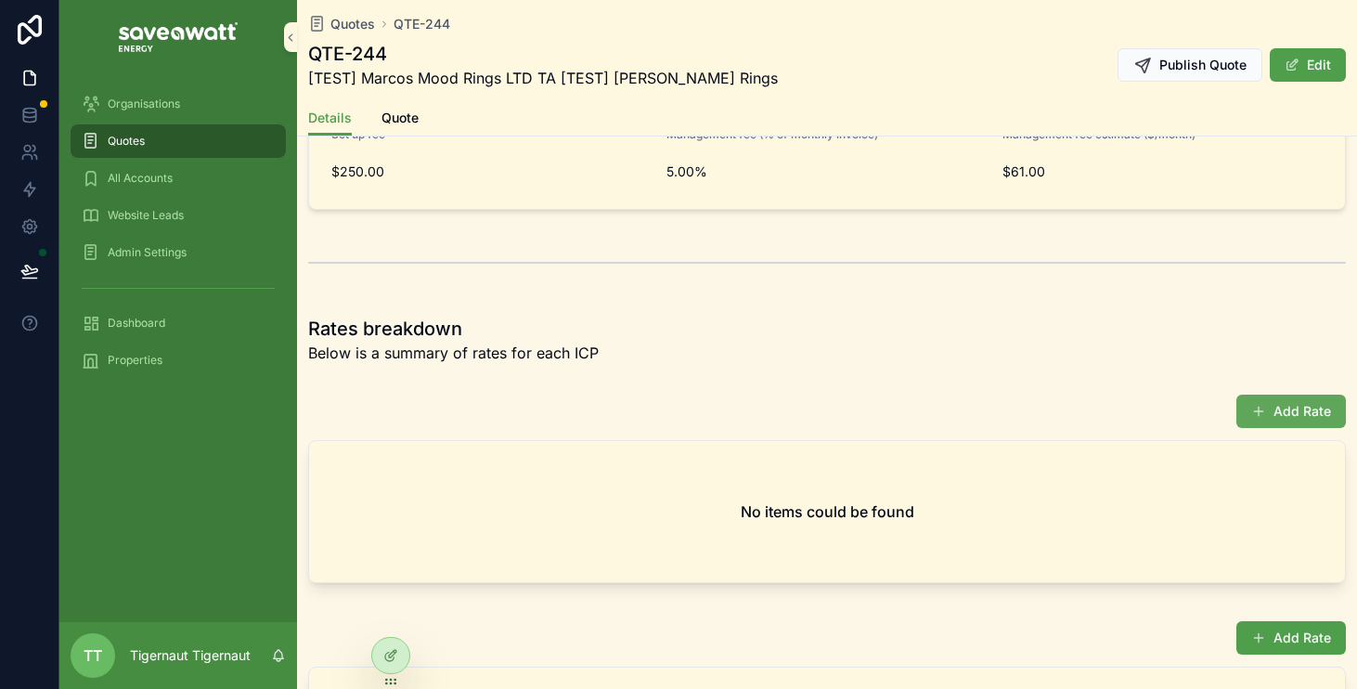
click at [1310, 411] on button "Add Rate" at bounding box center [1292, 411] width 110 height 33
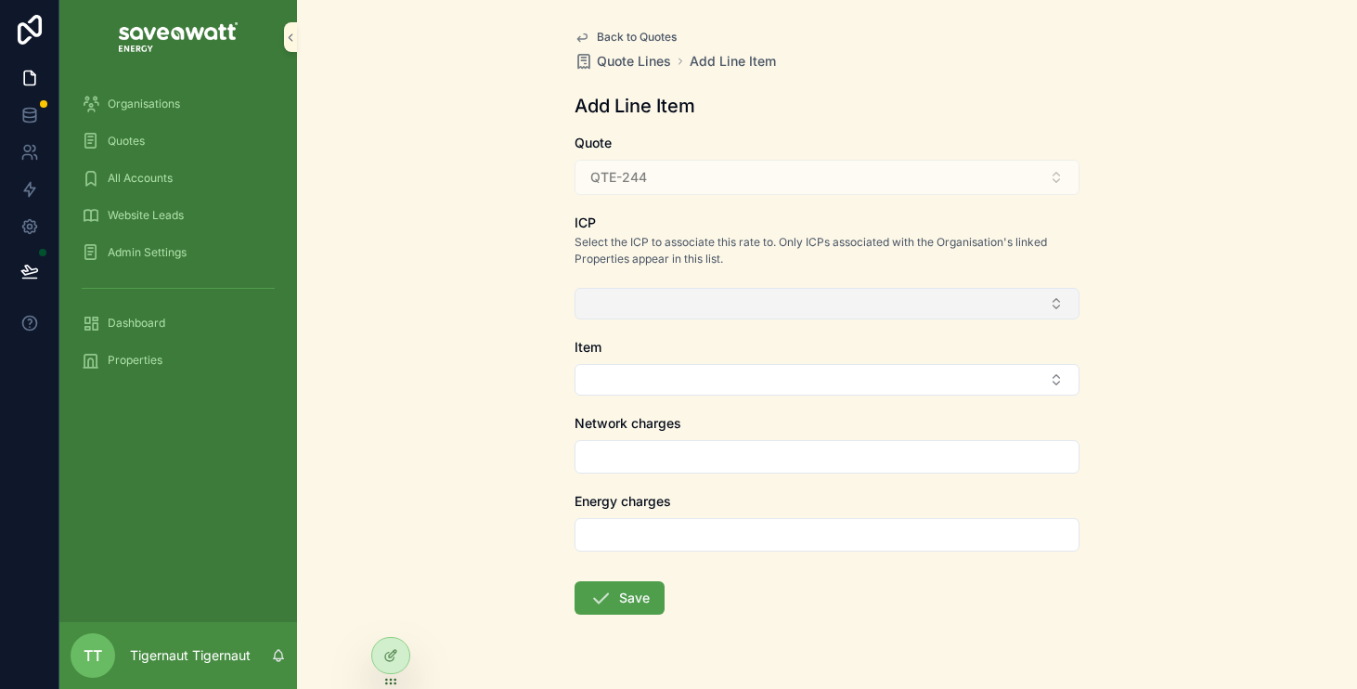
click at [900, 291] on button "Select Button" at bounding box center [827, 304] width 505 height 32
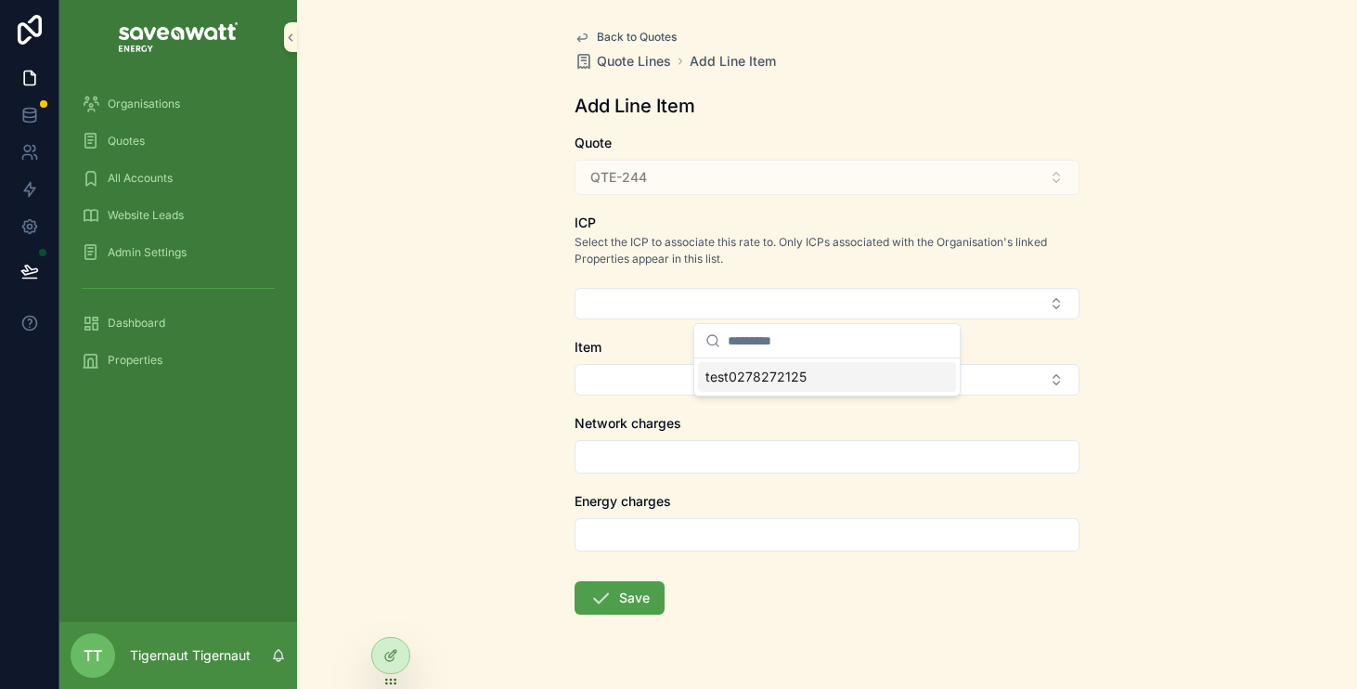
click at [845, 368] on div "test0278272125" at bounding box center [827, 377] width 258 height 30
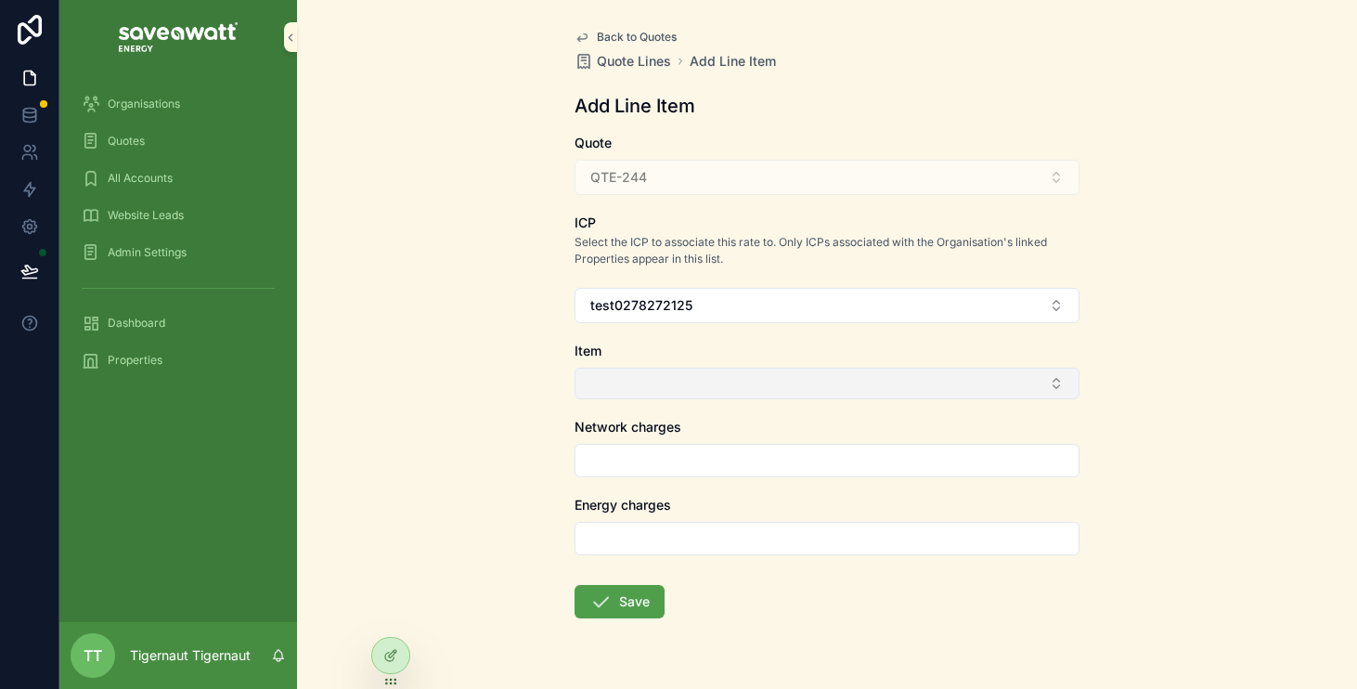
click at [849, 380] on button "Select Button" at bounding box center [827, 384] width 505 height 32
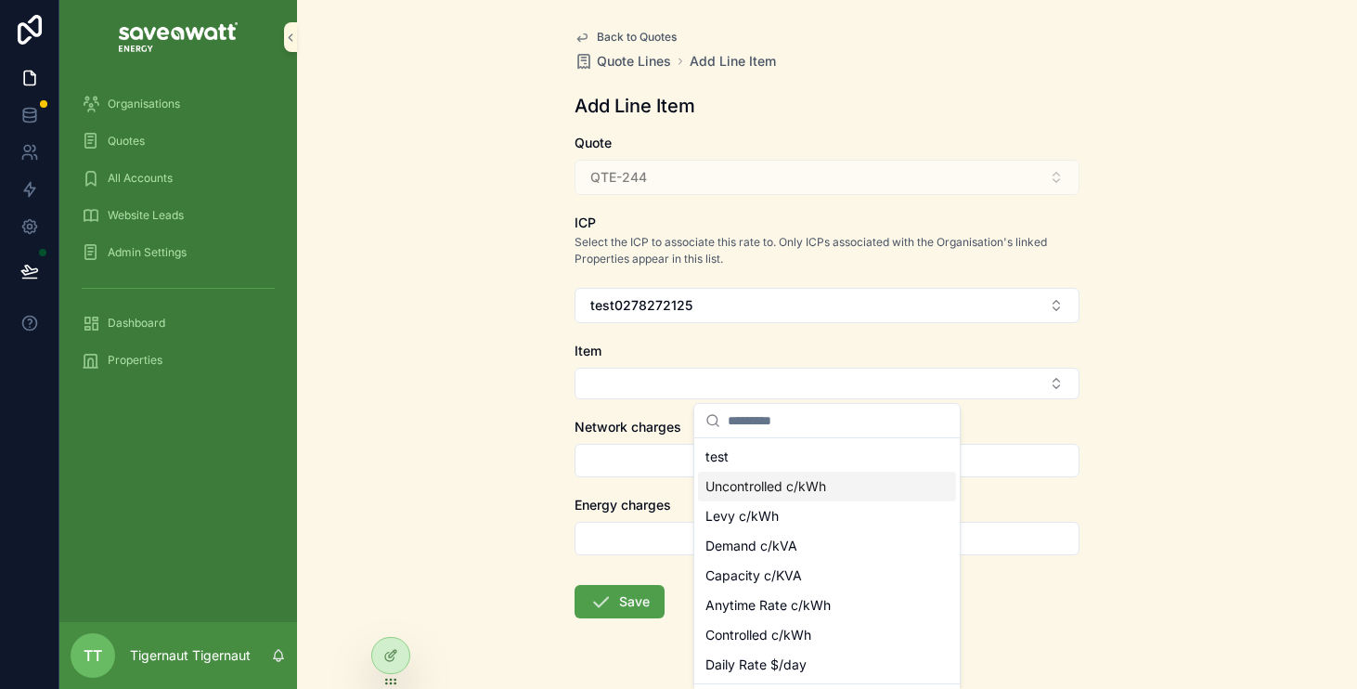
click at [1178, 497] on div "Back to Quotes Quote Lines Add Line Item Add Line Item Quote QTE-244 ICP Select…" at bounding box center [827, 344] width 1060 height 689
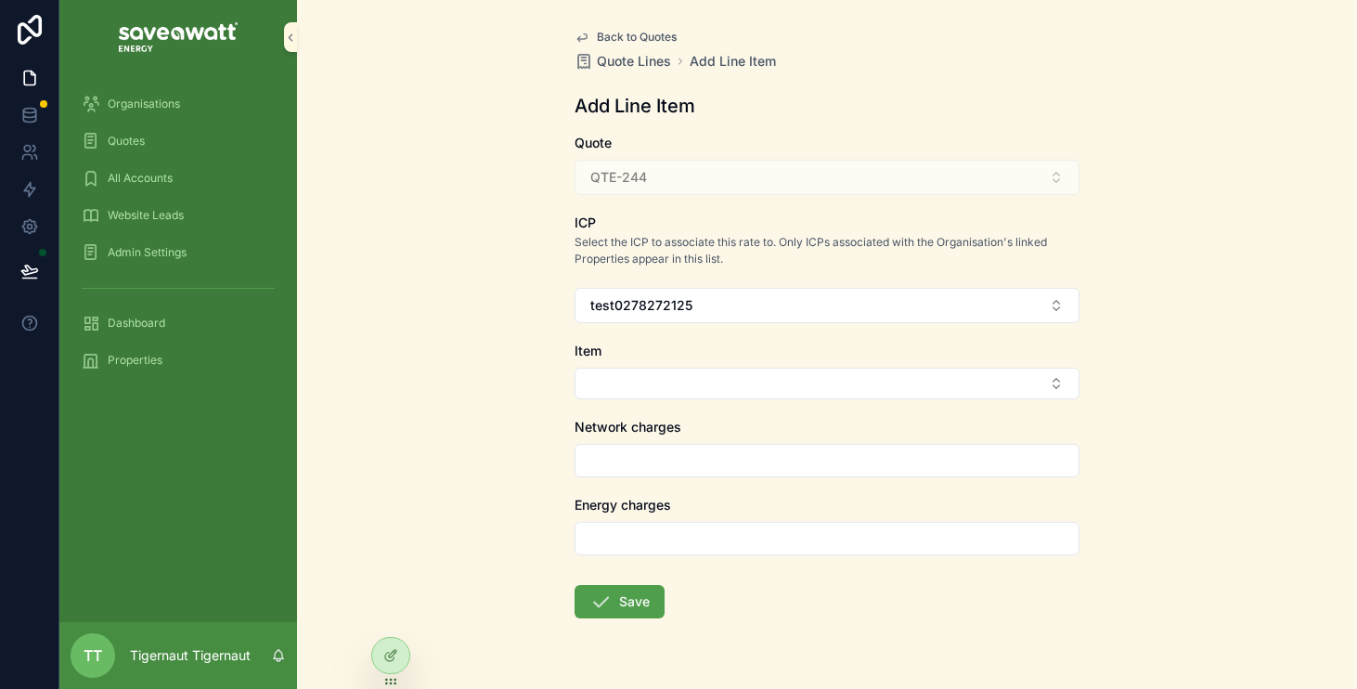
scroll to position [48, 0]
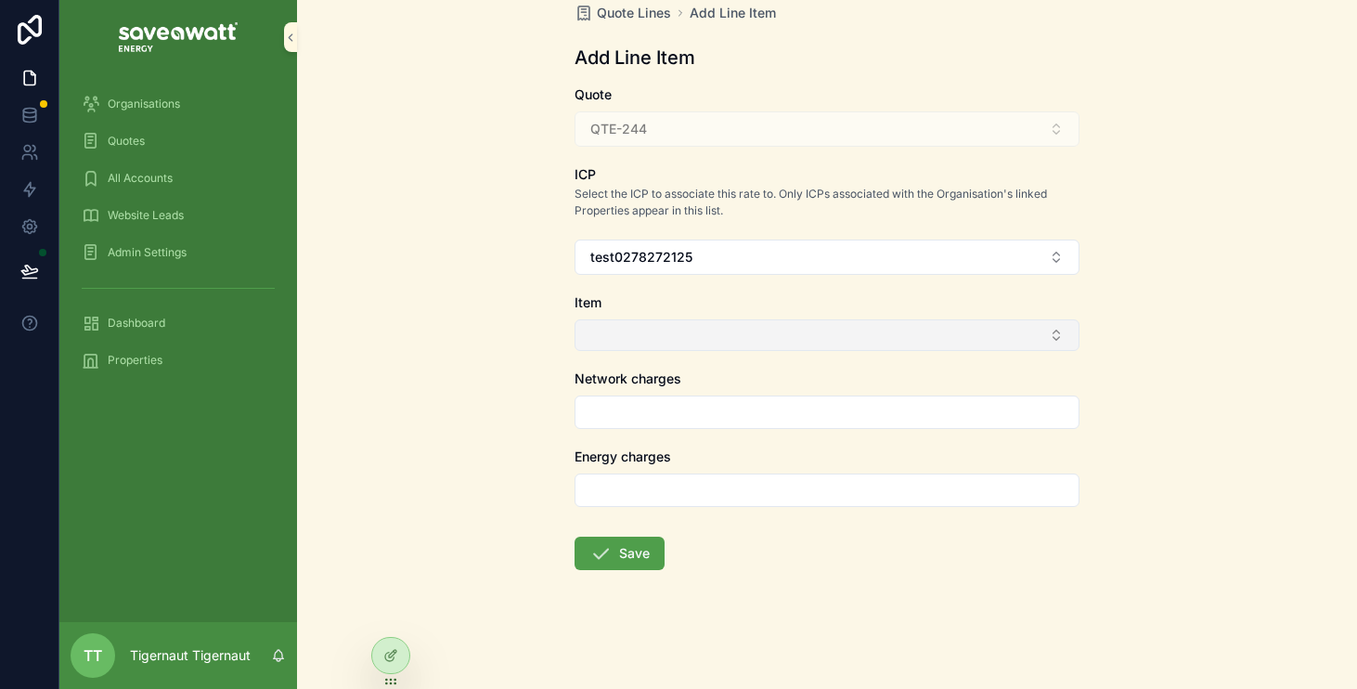
click at [1033, 319] on button "Select Button" at bounding box center [827, 335] width 505 height 32
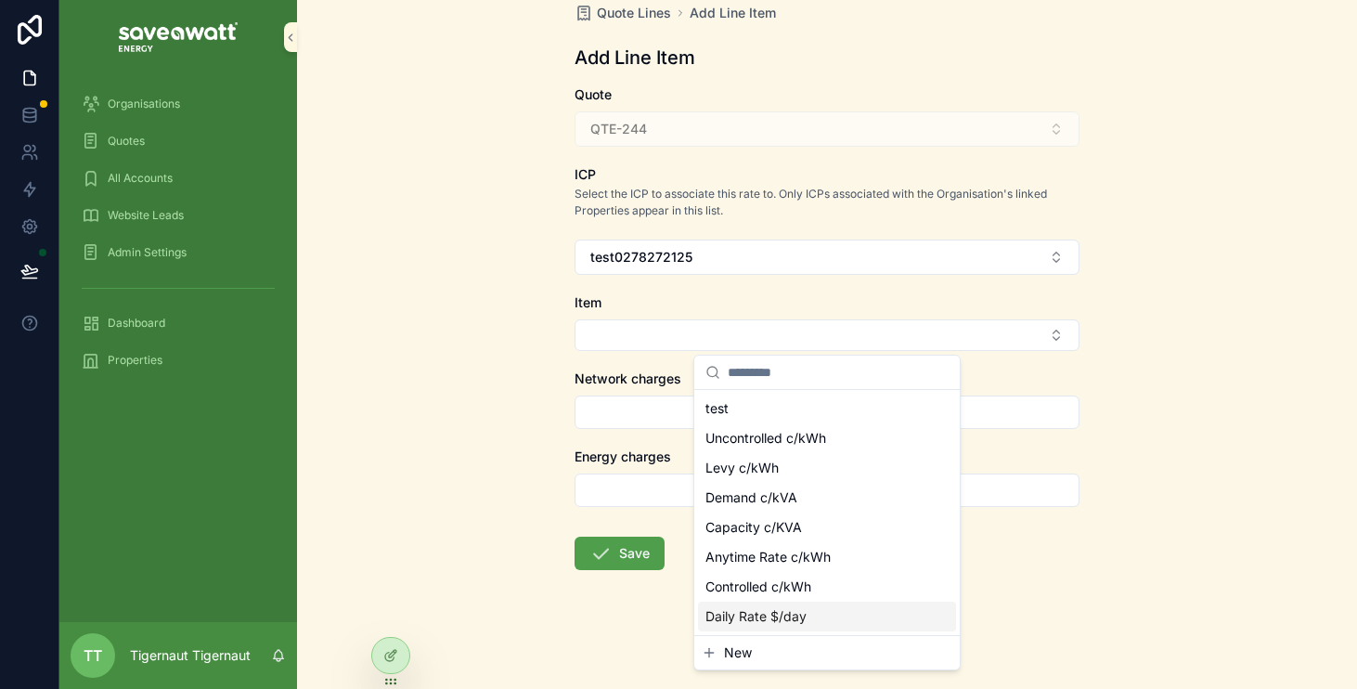
click at [785, 653] on button "New" at bounding box center [827, 652] width 251 height 19
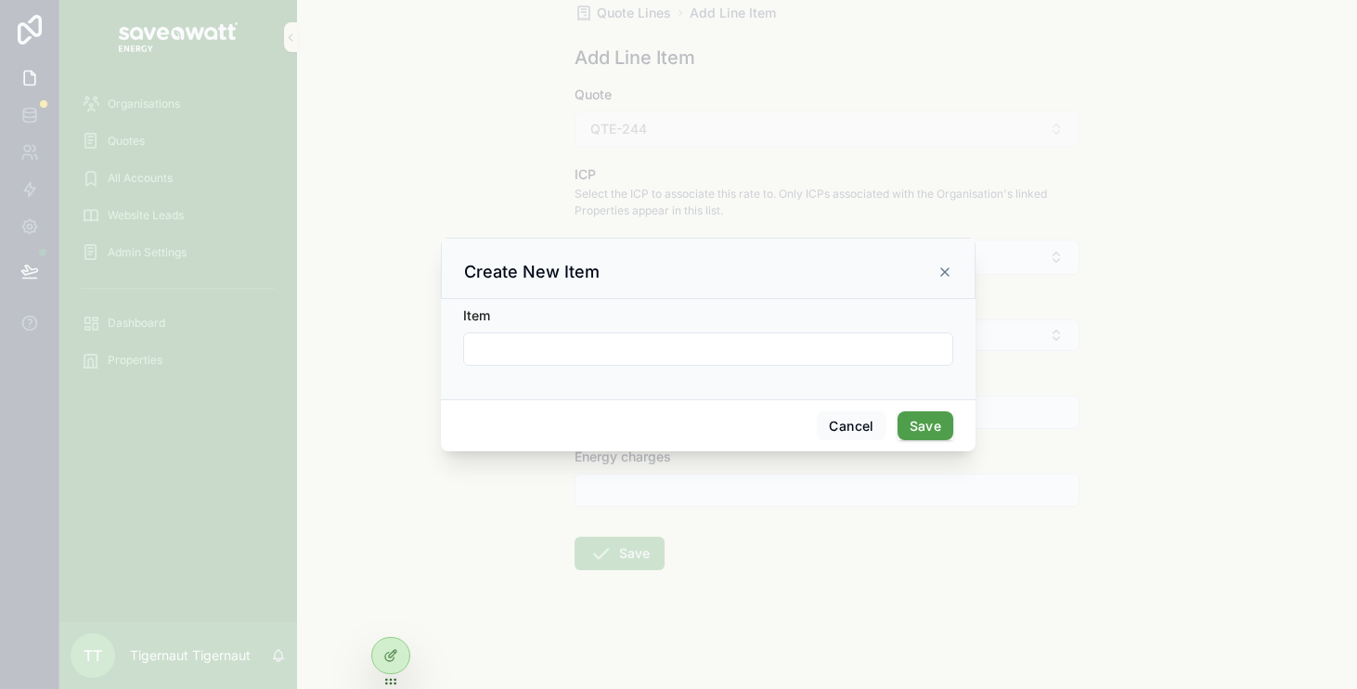
click at [688, 355] on input "scrollable content" at bounding box center [708, 349] width 488 height 26
click at [959, 258] on div "Create New Item" at bounding box center [708, 268] width 535 height 61
click at [951, 268] on icon "scrollable content" at bounding box center [945, 272] width 15 height 15
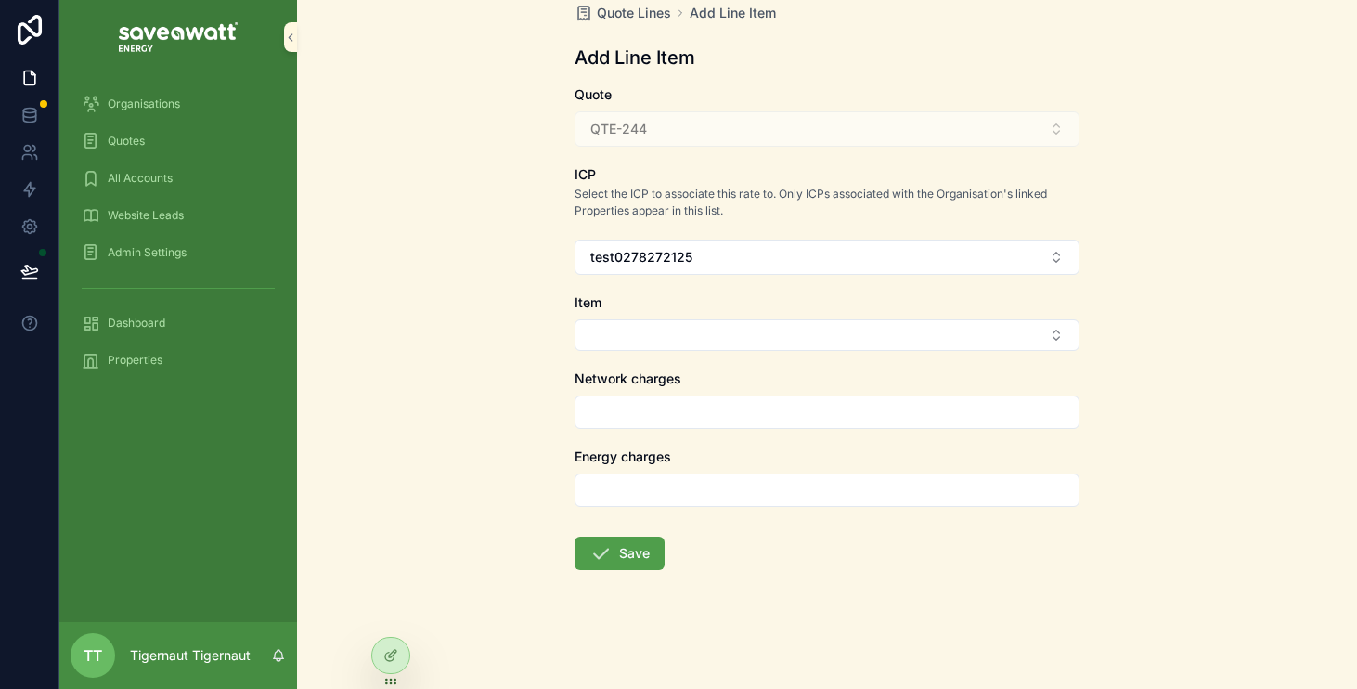
click at [961, 488] on input "scrollable content" at bounding box center [827, 490] width 503 height 26
click at [1066, 487] on input "scrollable content" at bounding box center [827, 490] width 503 height 26
click at [412, 233] on div "Back to Quotes Quote Lines Add Line Item Add Line Item Quote QTE-244 ICP Select…" at bounding box center [827, 296] width 1060 height 689
click at [32, 150] on icon at bounding box center [33, 149] width 3 height 6
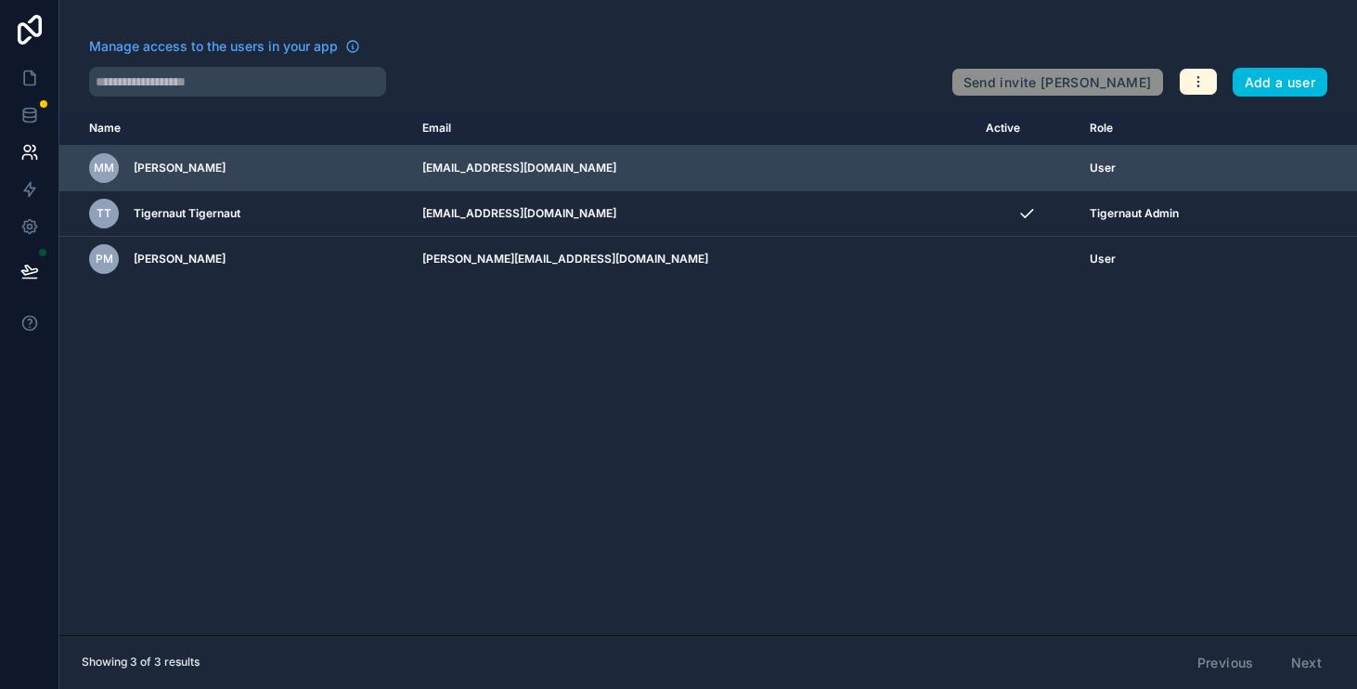
click at [754, 164] on td "[EMAIL_ADDRESS][DOMAIN_NAME]" at bounding box center [693, 168] width 565 height 45
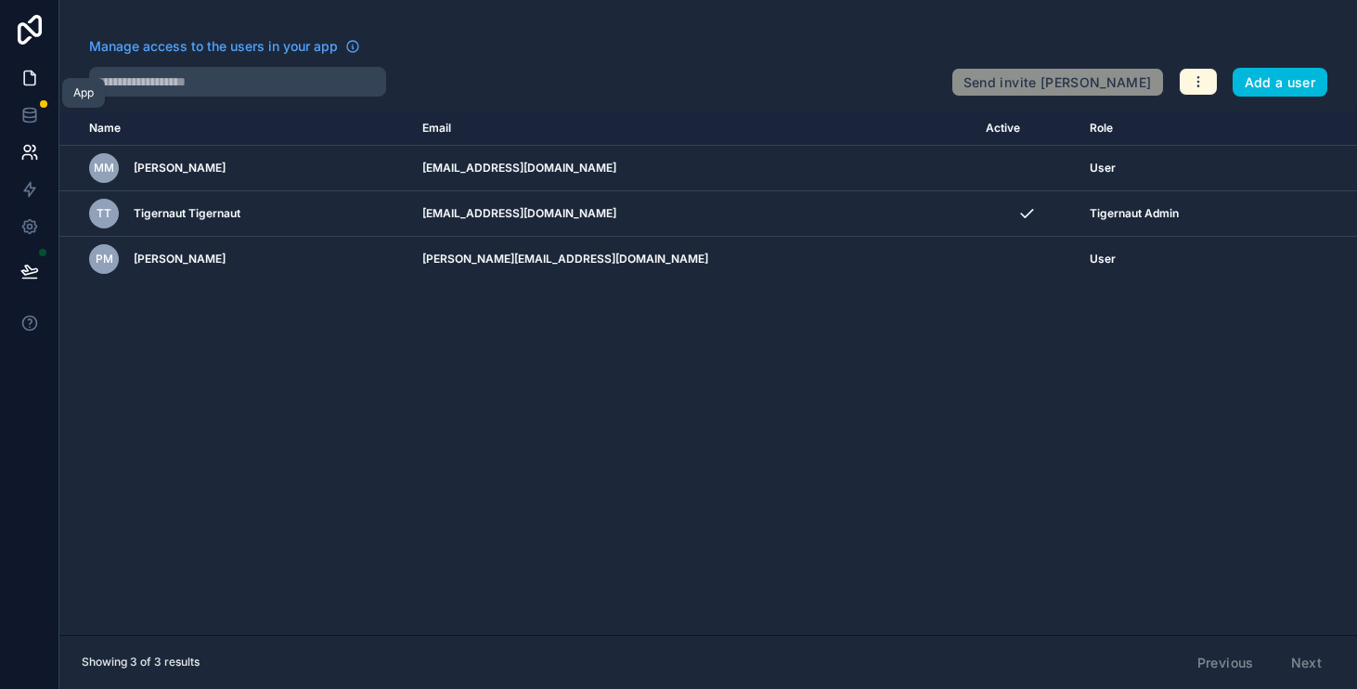
click at [30, 71] on icon at bounding box center [29, 78] width 19 height 19
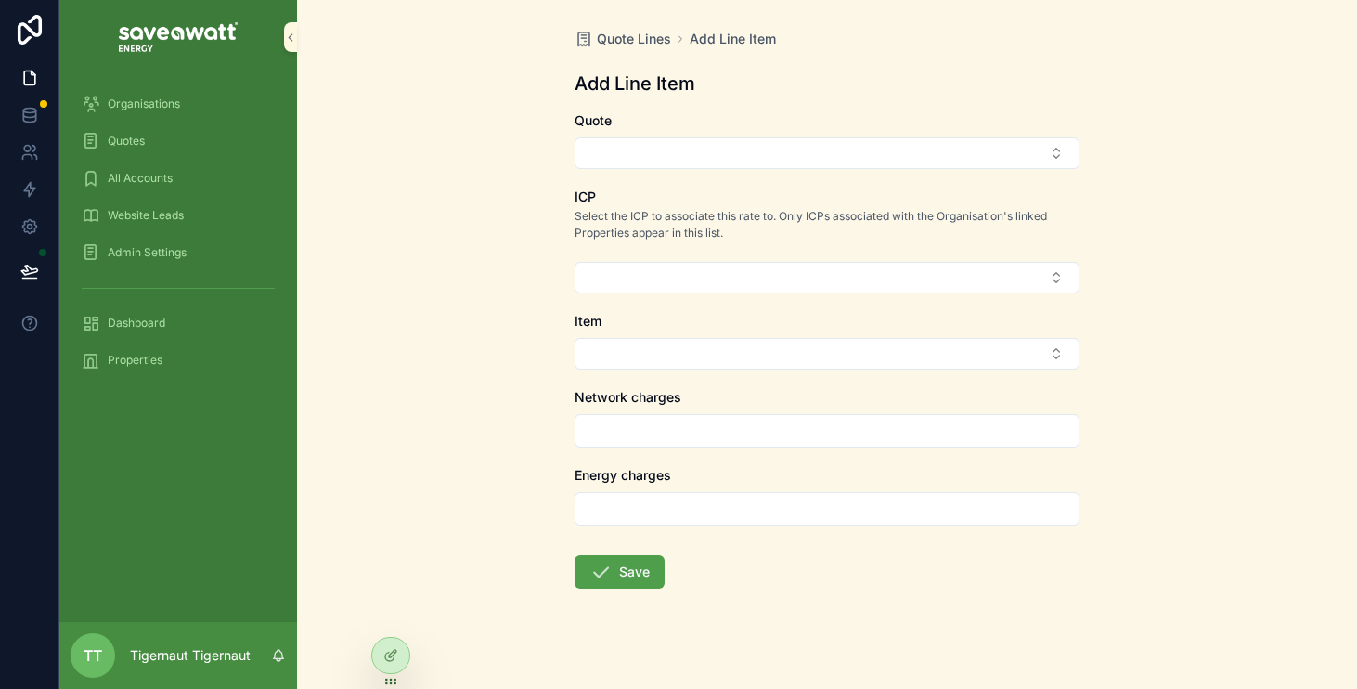
click at [172, 91] on div "Organisations" at bounding box center [178, 104] width 193 height 30
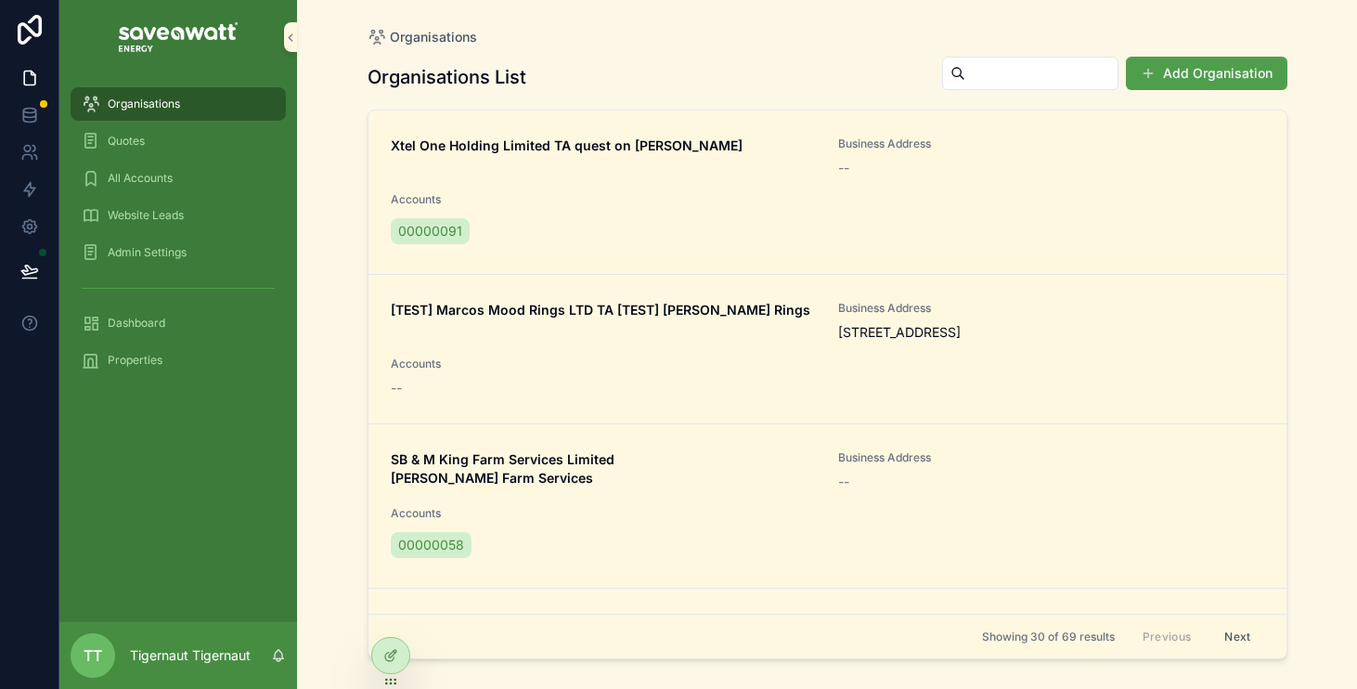
click at [148, 245] on span "Admin Settings" at bounding box center [147, 252] width 79 height 15
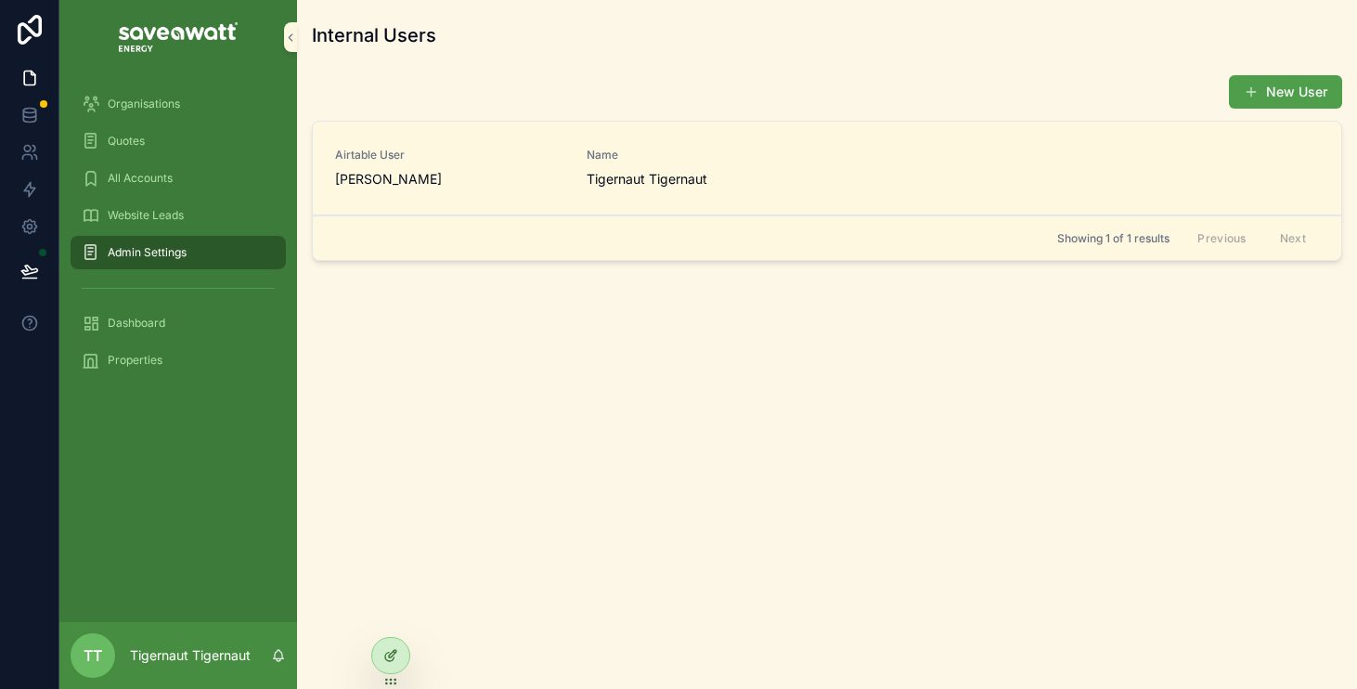
click at [398, 644] on div at bounding box center [390, 655] width 37 height 35
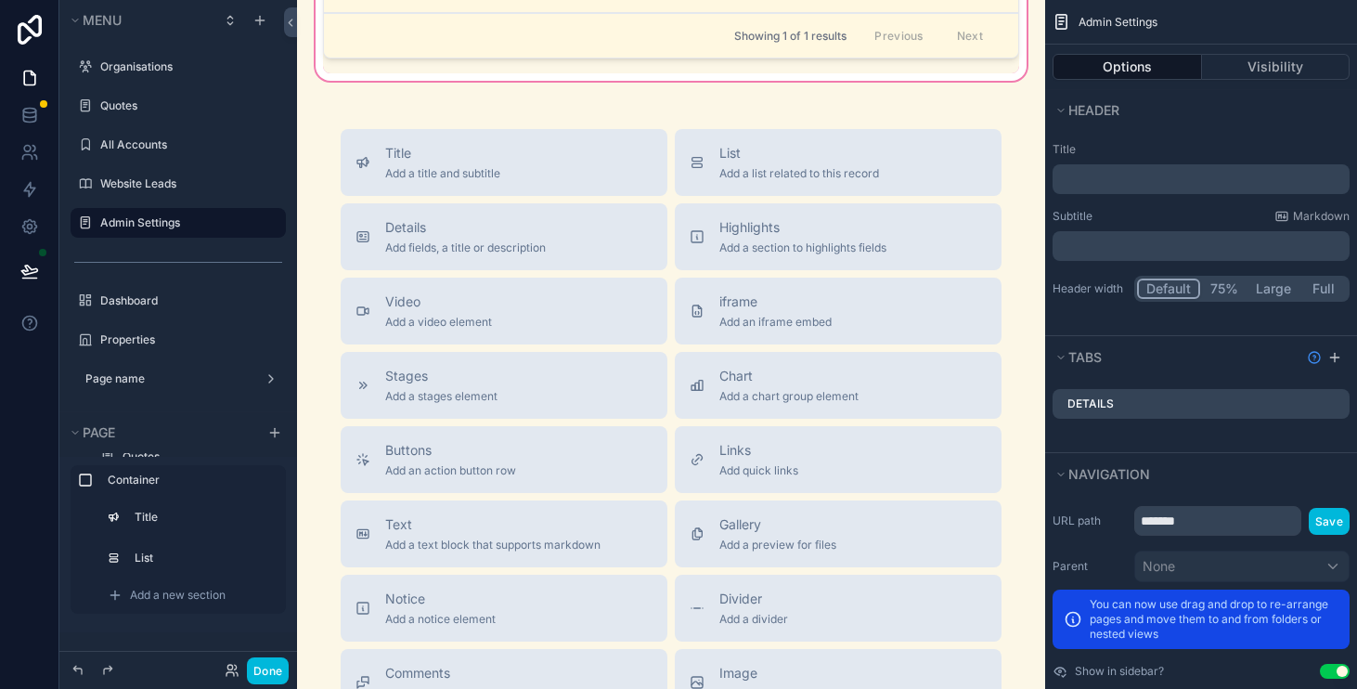
scroll to position [493, 0]
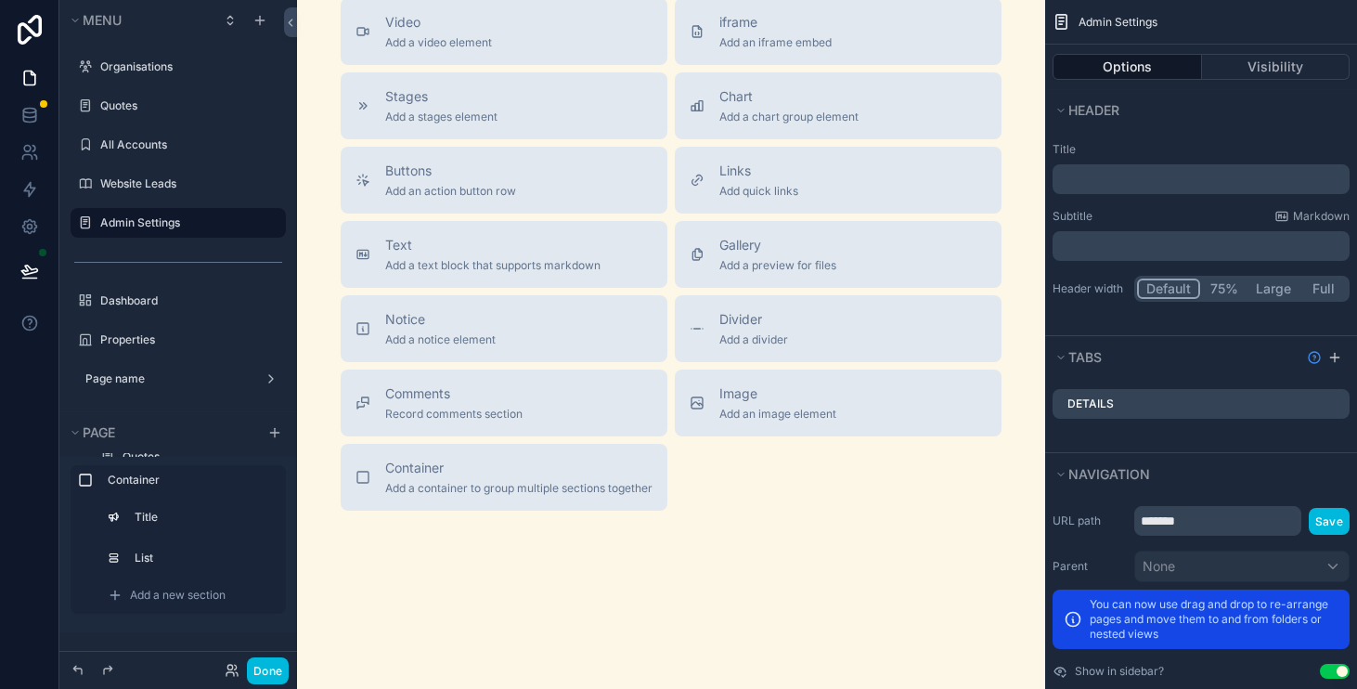
click at [724, 544] on div "Internal Users New User Airtable User Peter Tigernaut Name Tigernaut Tigernaut …" at bounding box center [671, 83] width 748 height 1152
click at [605, 507] on button "Container Add a container to group multiple sections together" at bounding box center [504, 477] width 327 height 67
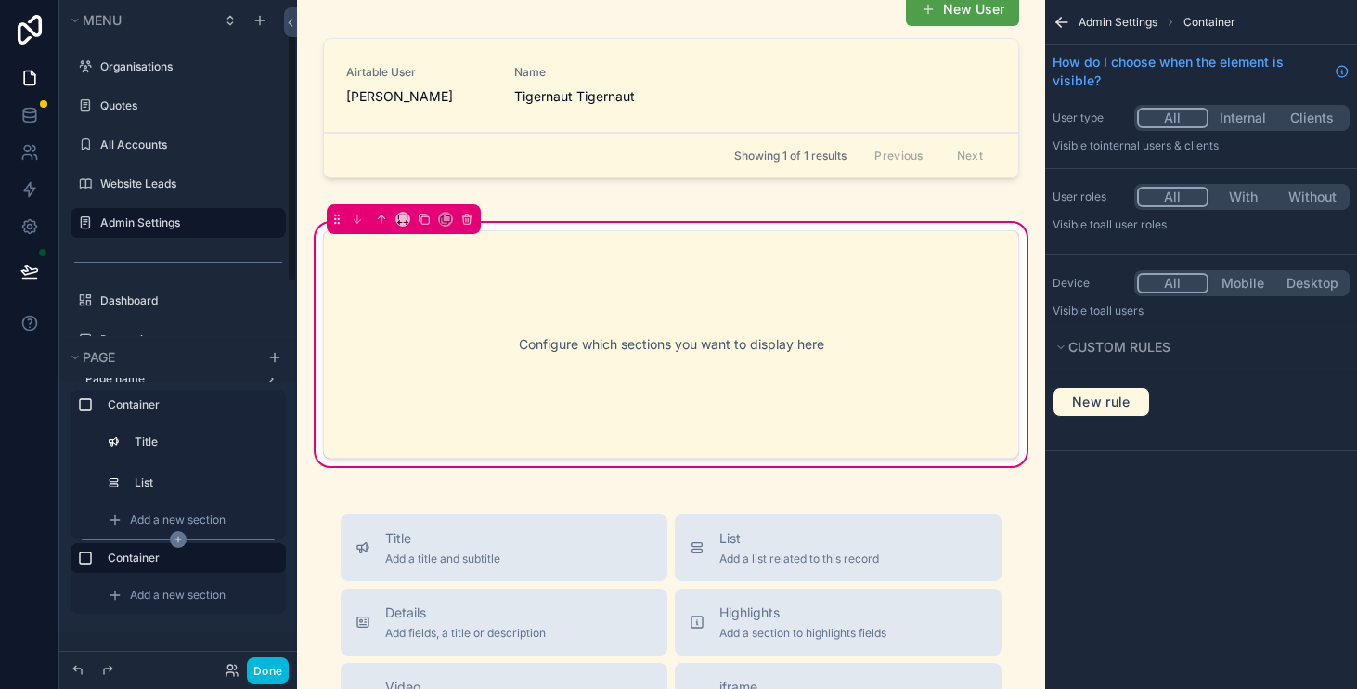
scroll to position [63, 0]
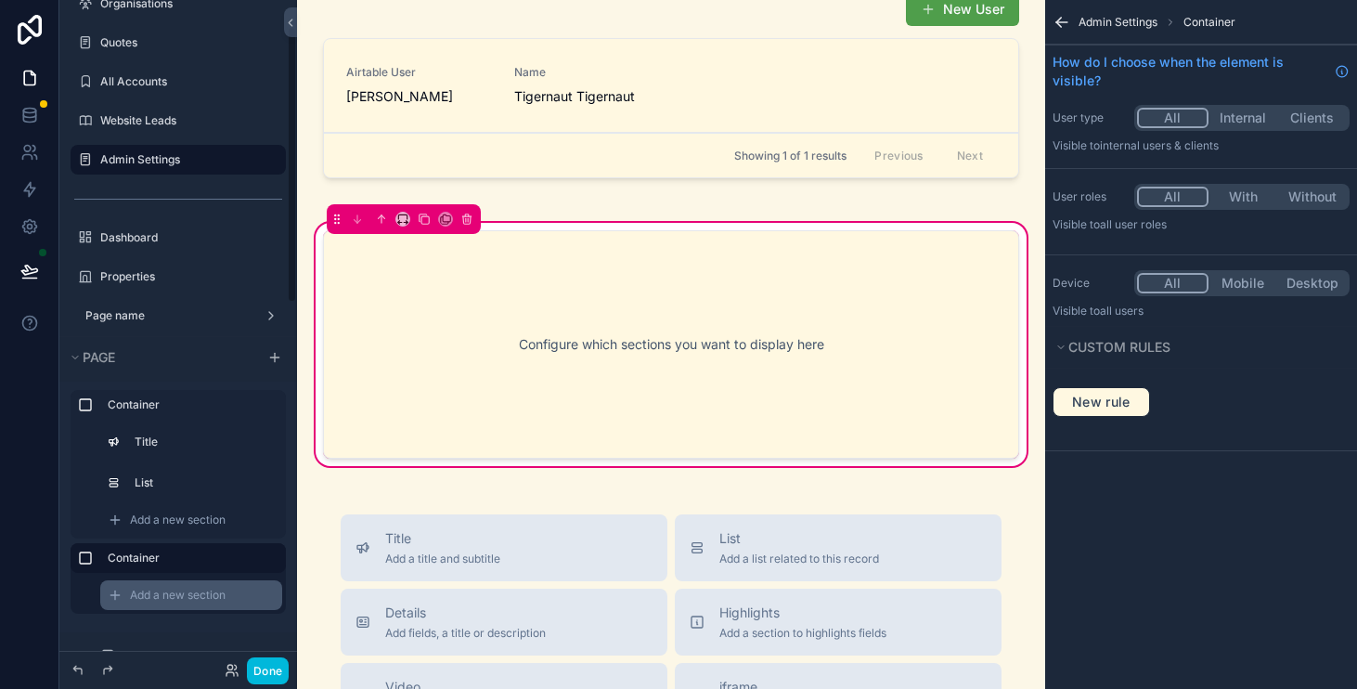
click at [181, 586] on div "Add a new section" at bounding box center [191, 595] width 182 height 30
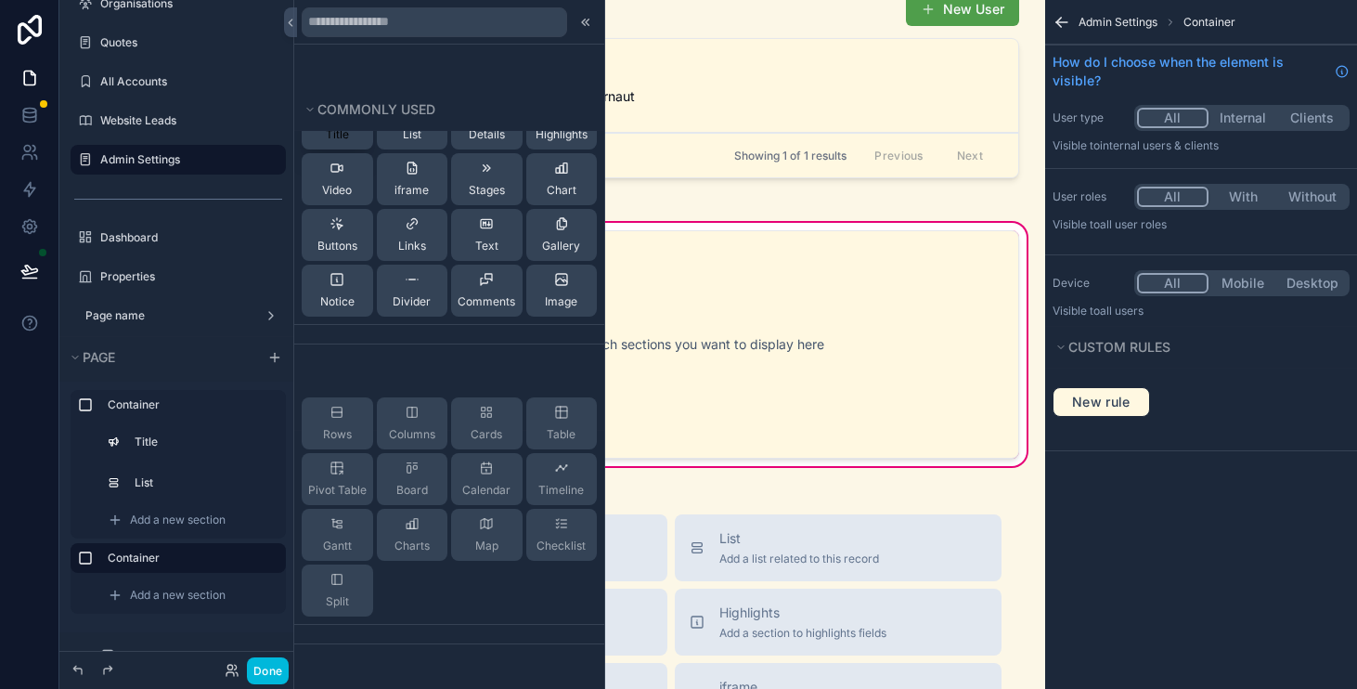
click at [357, 144] on button "Title" at bounding box center [337, 123] width 71 height 52
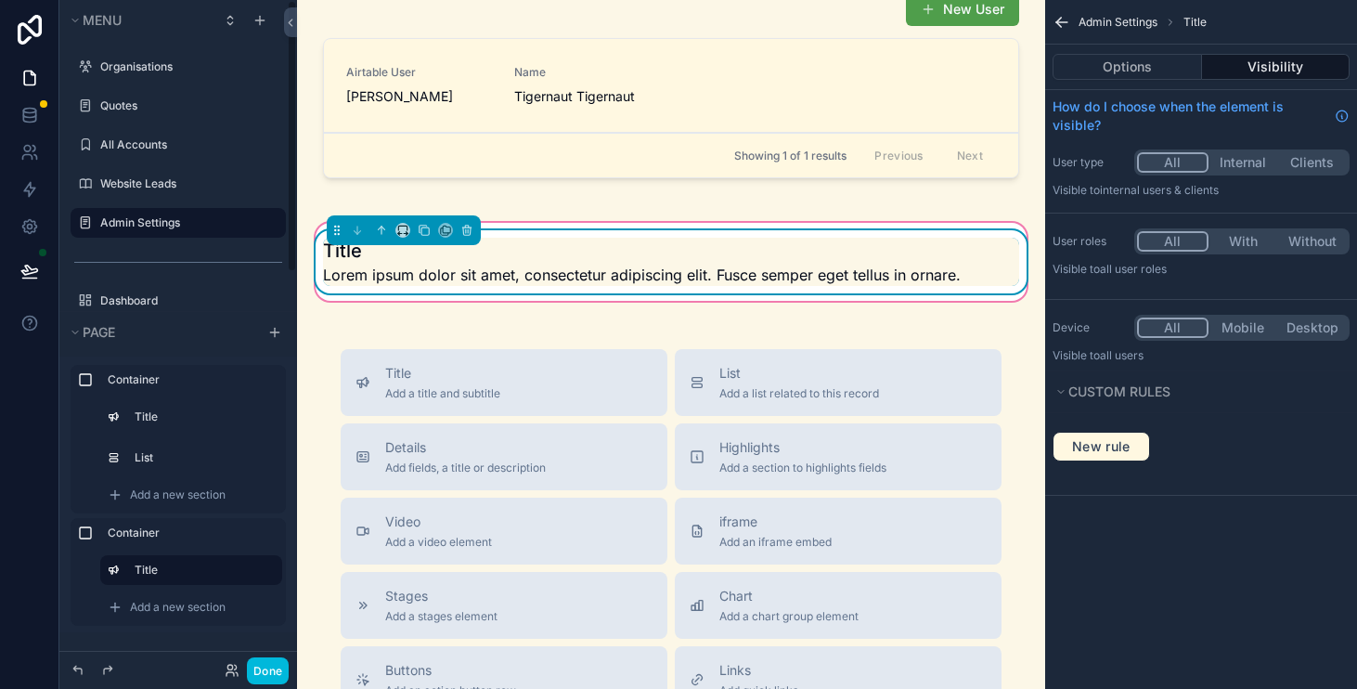
scroll to position [11, 0]
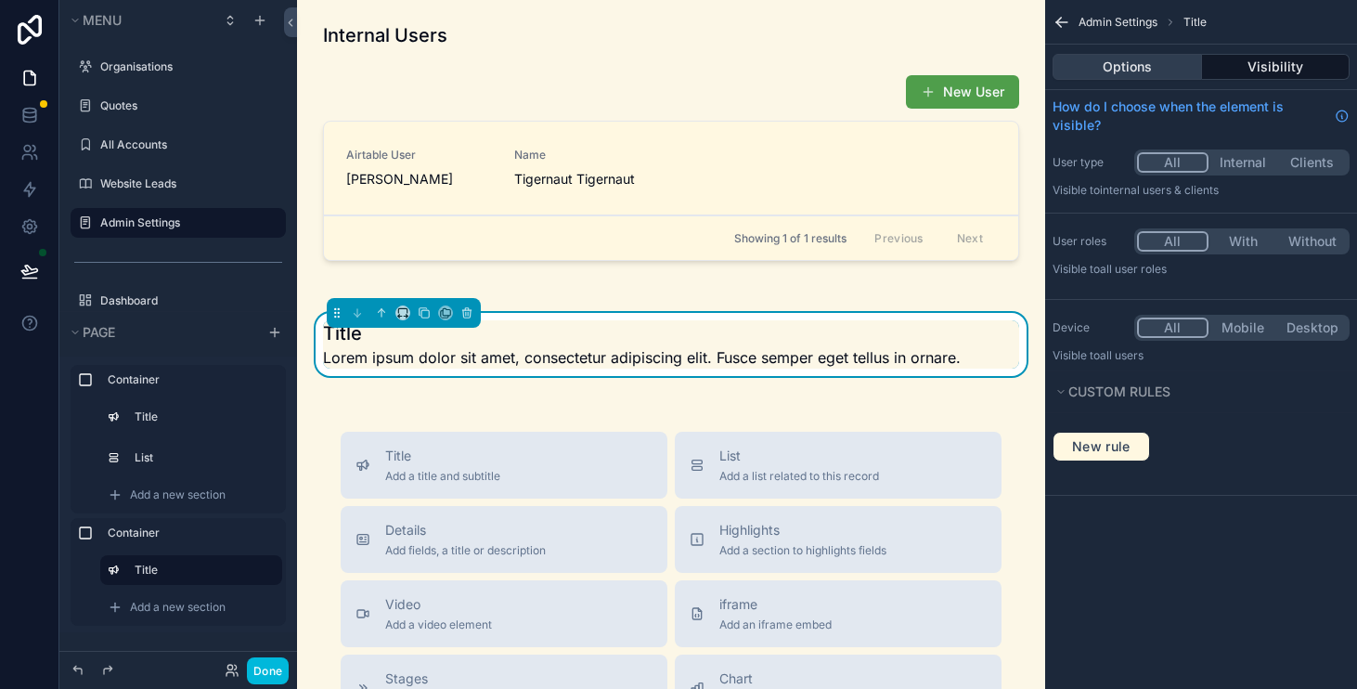
click at [1110, 71] on button "Options" at bounding box center [1127, 67] width 149 height 26
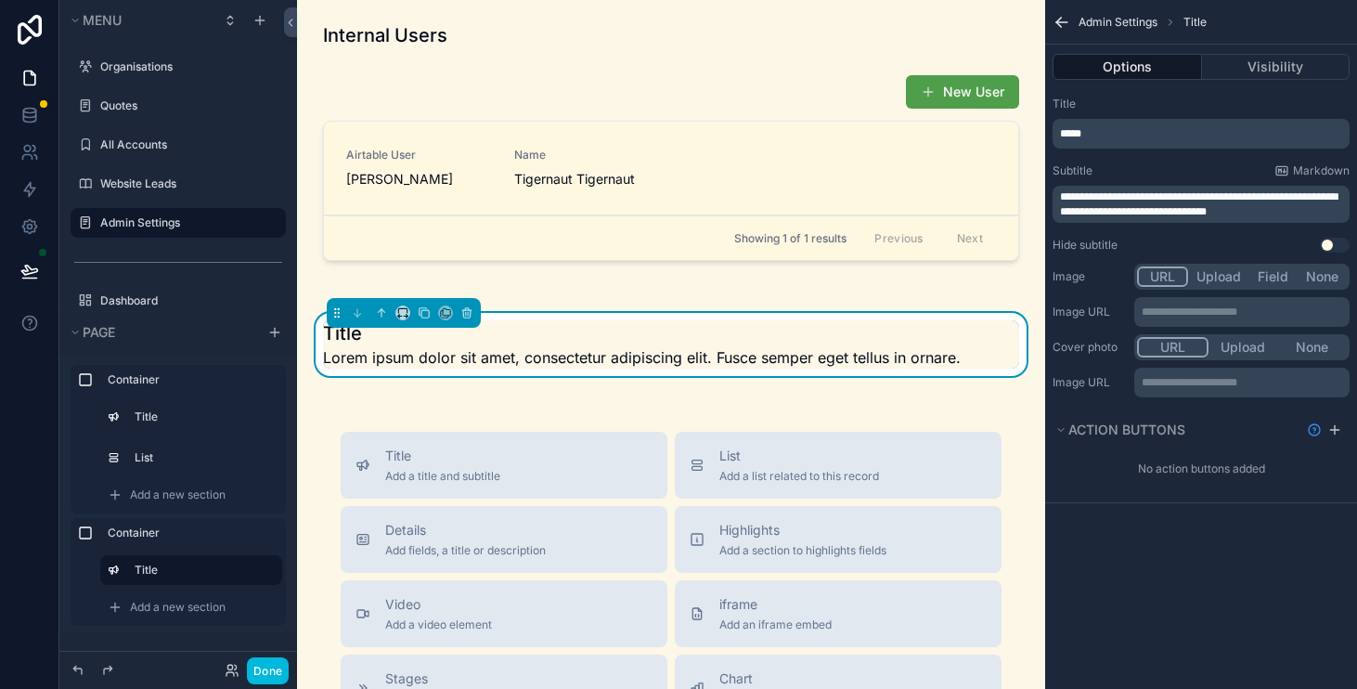
click at [1123, 134] on p "*****" at bounding box center [1203, 133] width 286 height 15
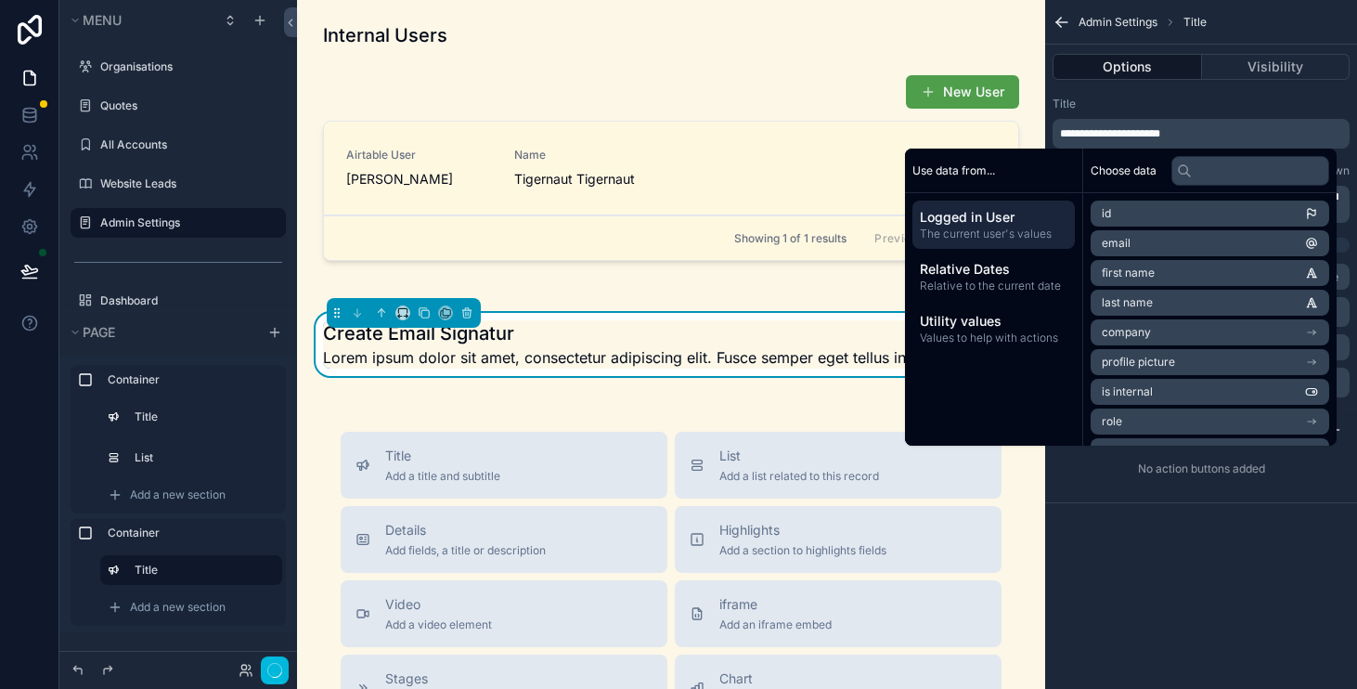
click at [1202, 108] on div "Title" at bounding box center [1201, 104] width 297 height 15
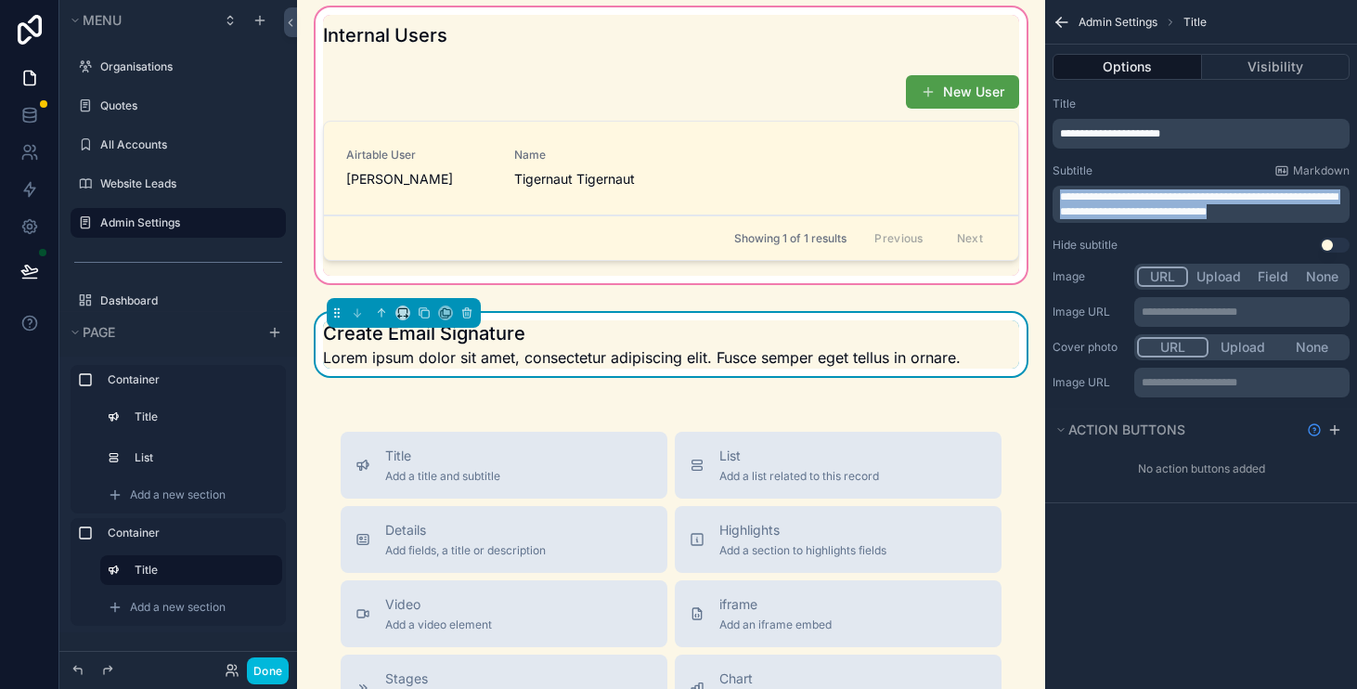
drag, startPoint x: 1276, startPoint y: 214, endPoint x: 897, endPoint y: 140, distance: 385.9
click at [897, 140] on div "Organisations Quotes All Accounts Website Leads Admin Settings Dashboard Proper…" at bounding box center [827, 344] width 1060 height 689
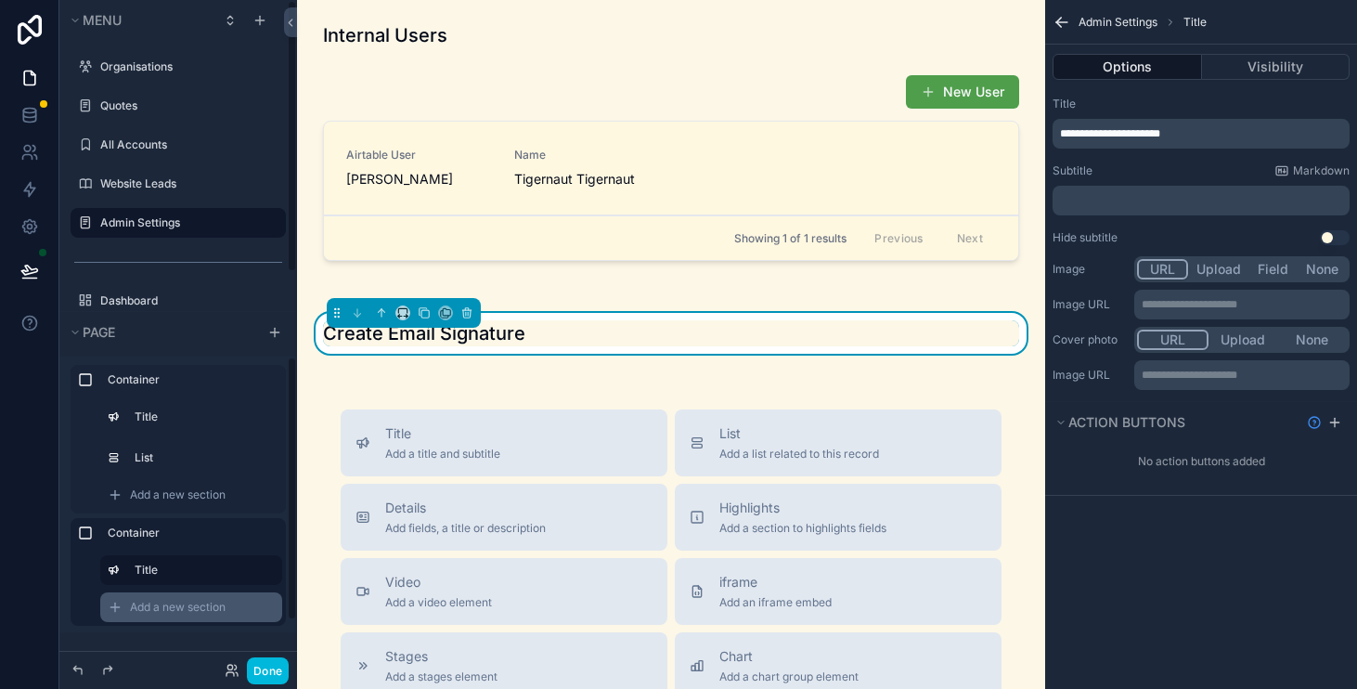
click at [214, 613] on span "Add a new section" at bounding box center [178, 607] width 96 height 15
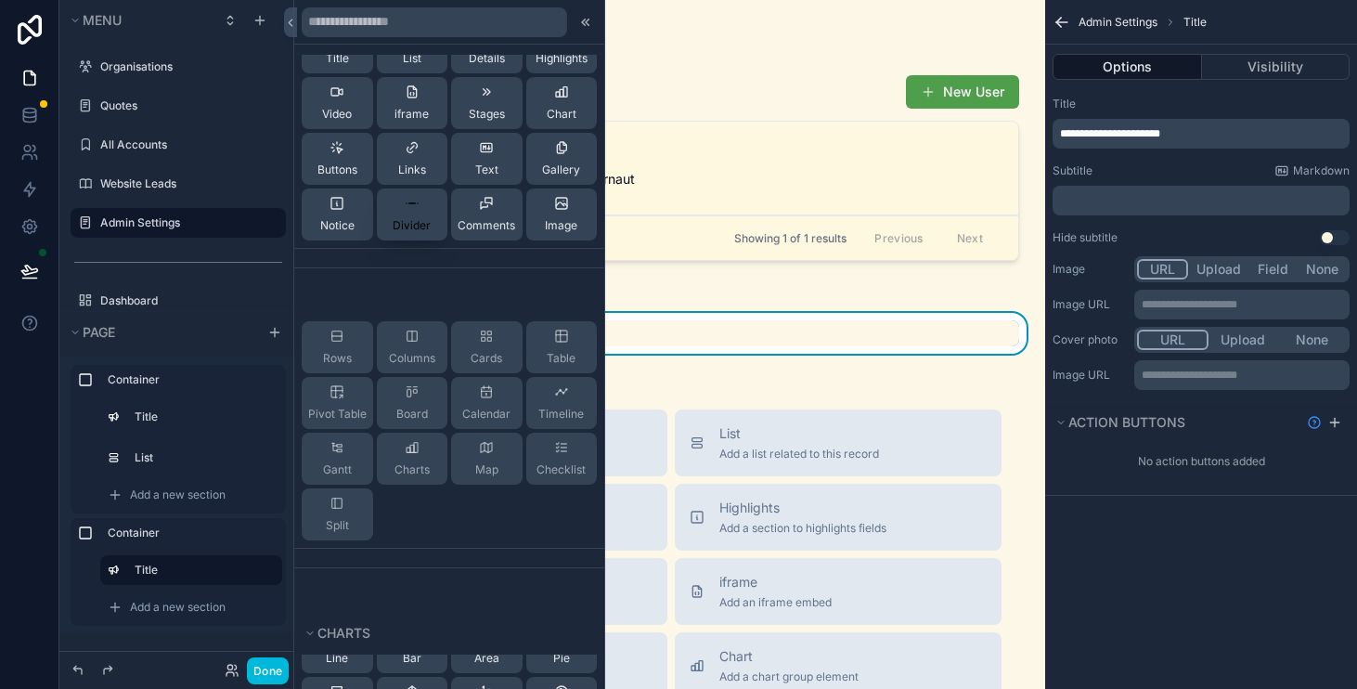
scroll to position [0, 0]
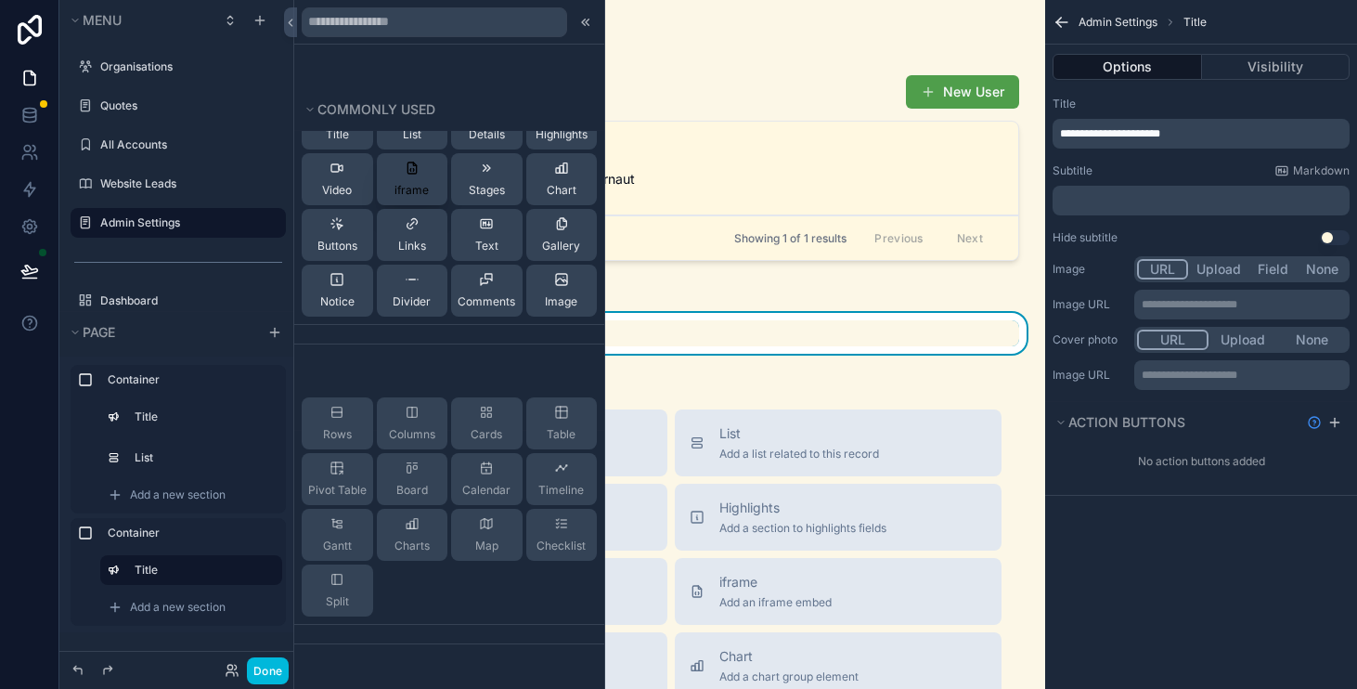
click at [416, 183] on span "iframe" at bounding box center [412, 190] width 34 height 15
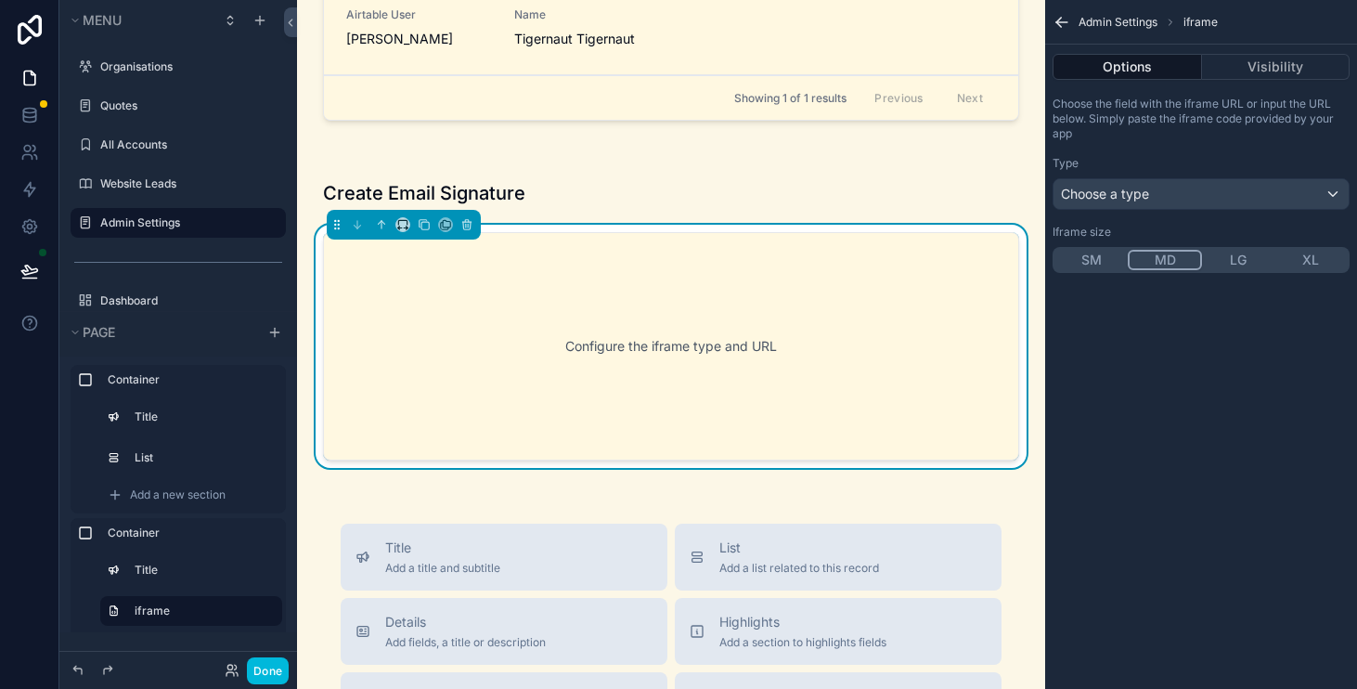
scroll to position [153, 0]
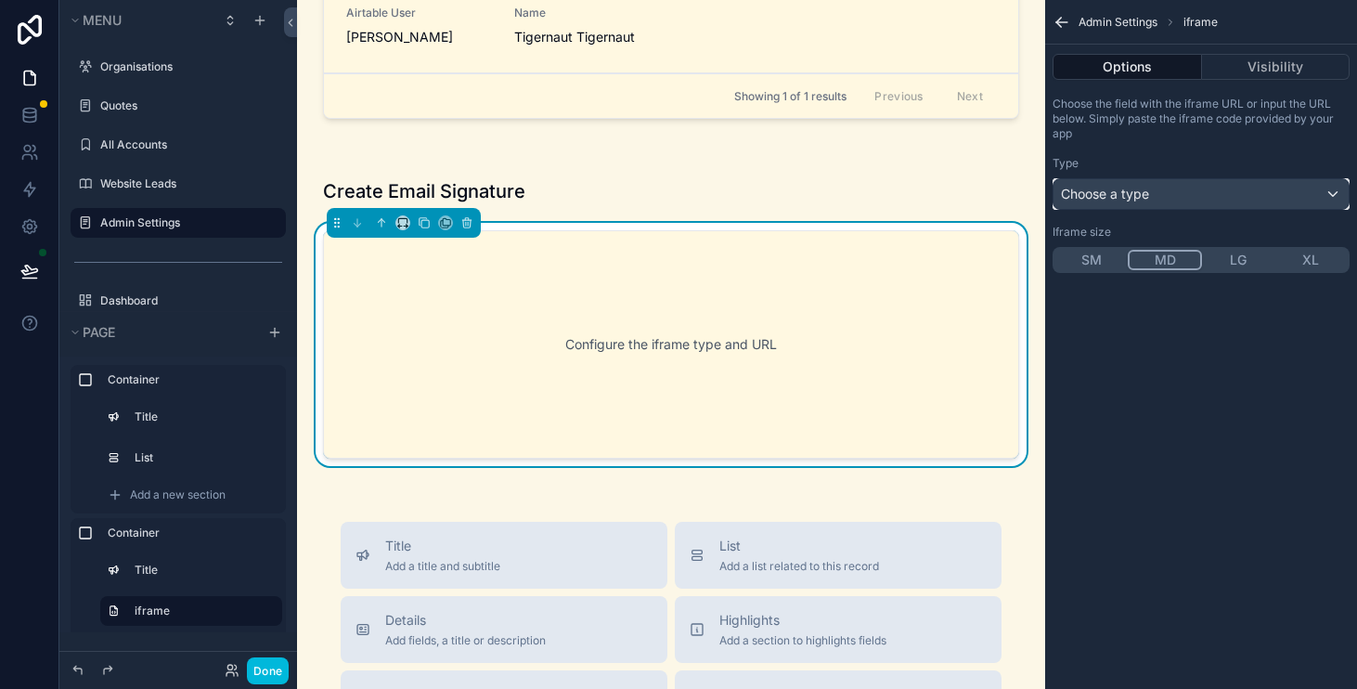
click at [1172, 200] on div "Choose a type" at bounding box center [1201, 194] width 295 height 30
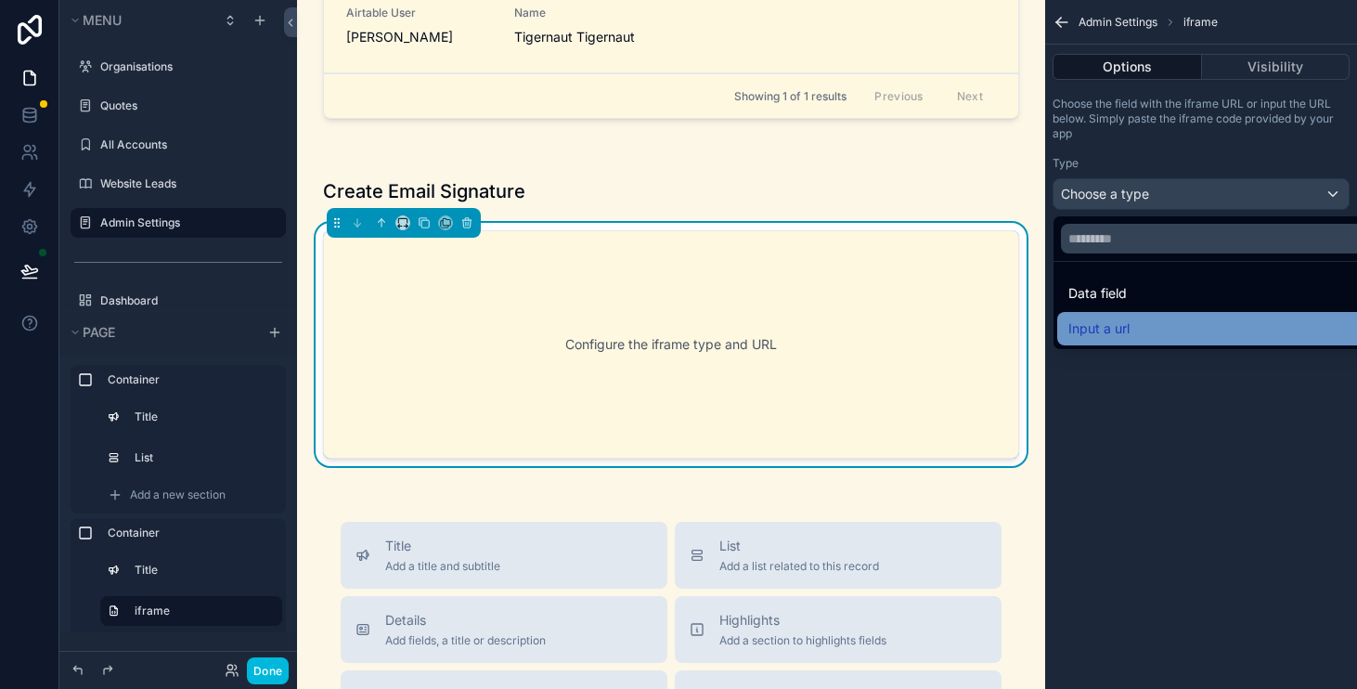
click at [1151, 328] on div "Input a url" at bounding box center [1223, 329] width 308 height 22
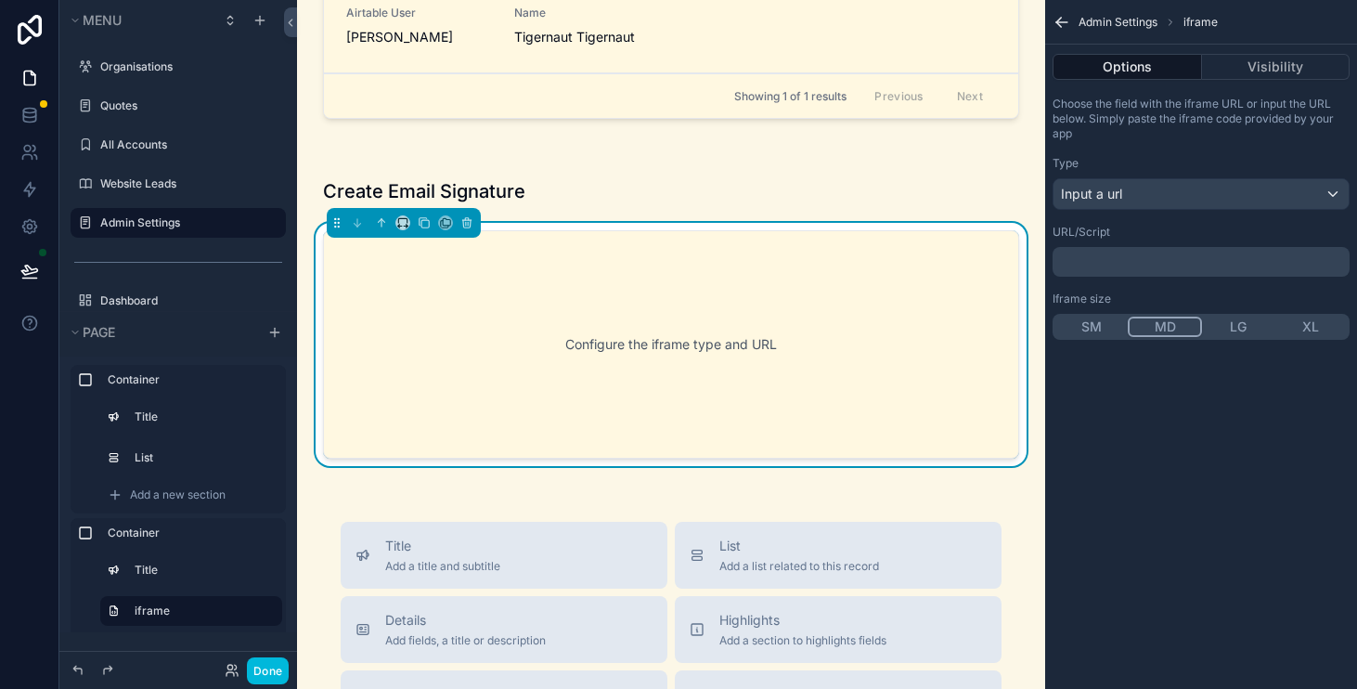
click at [1154, 256] on p "﻿" at bounding box center [1203, 261] width 286 height 15
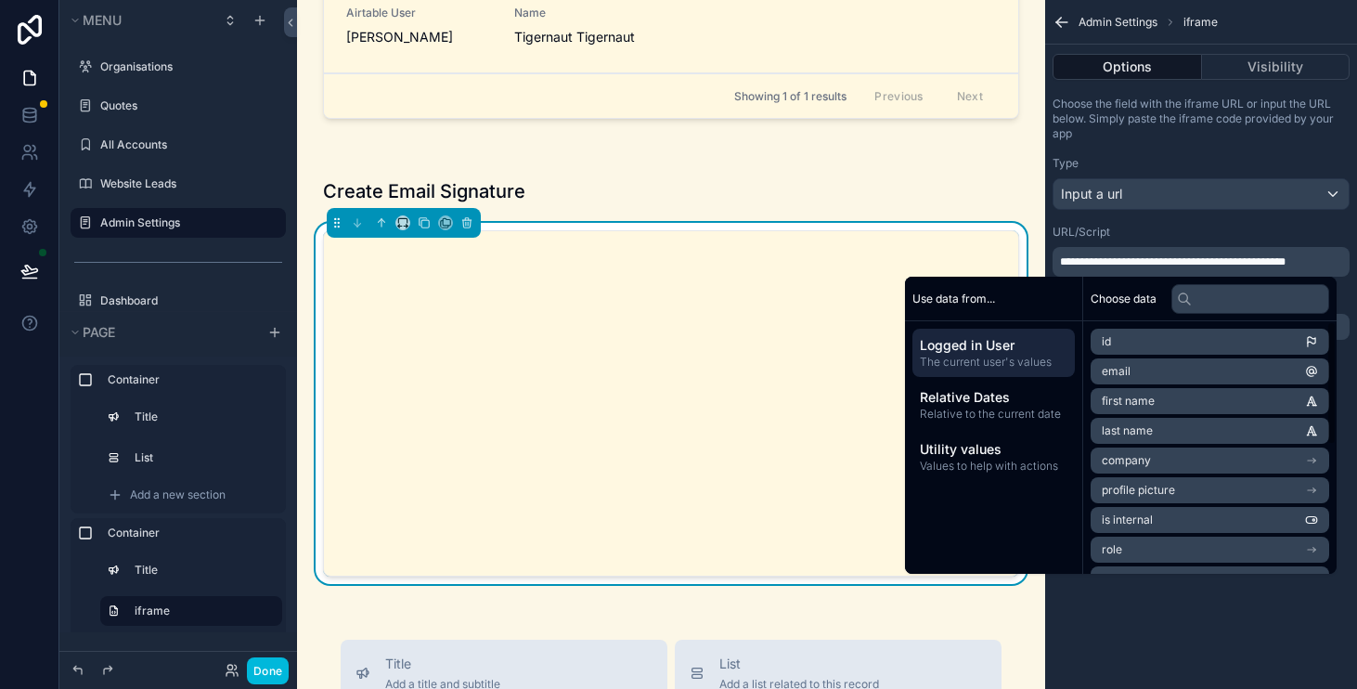
click at [1297, 623] on div "**********" at bounding box center [1202, 344] width 312 height 689
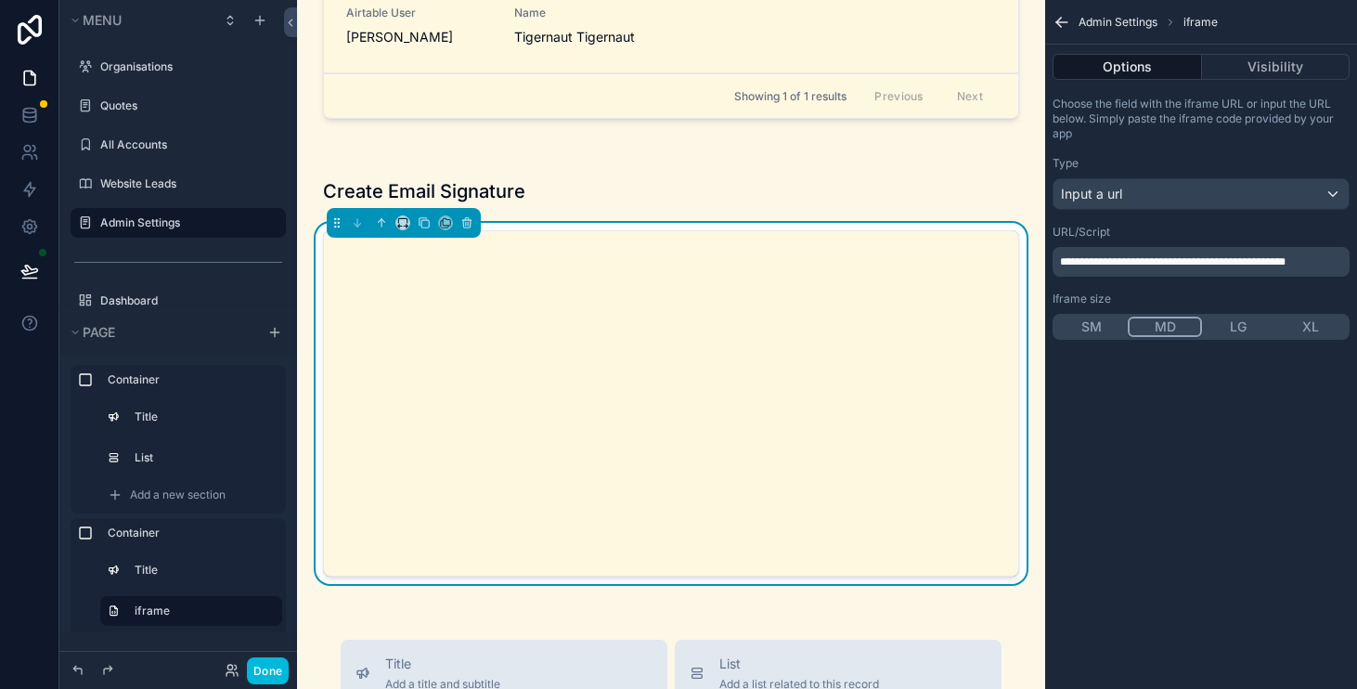
click at [1243, 332] on button "LG" at bounding box center [1238, 327] width 72 height 20
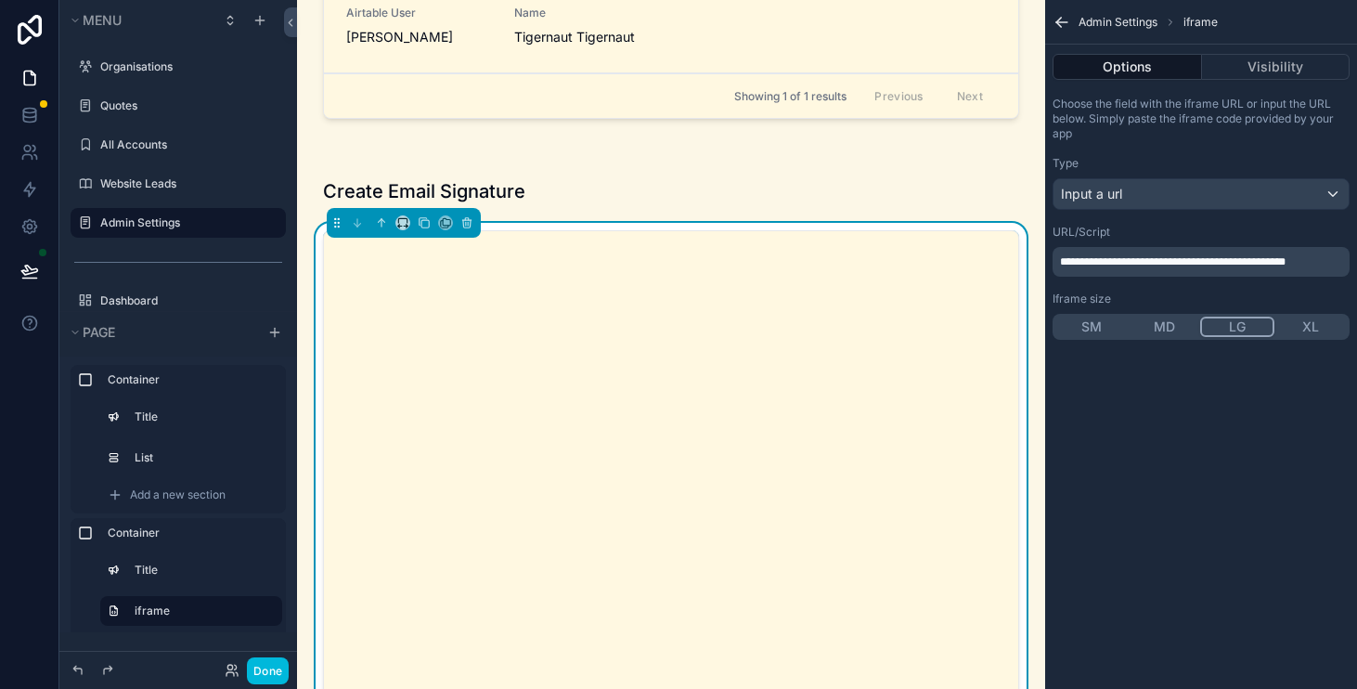
click at [1279, 322] on button "XL" at bounding box center [1311, 327] width 72 height 20
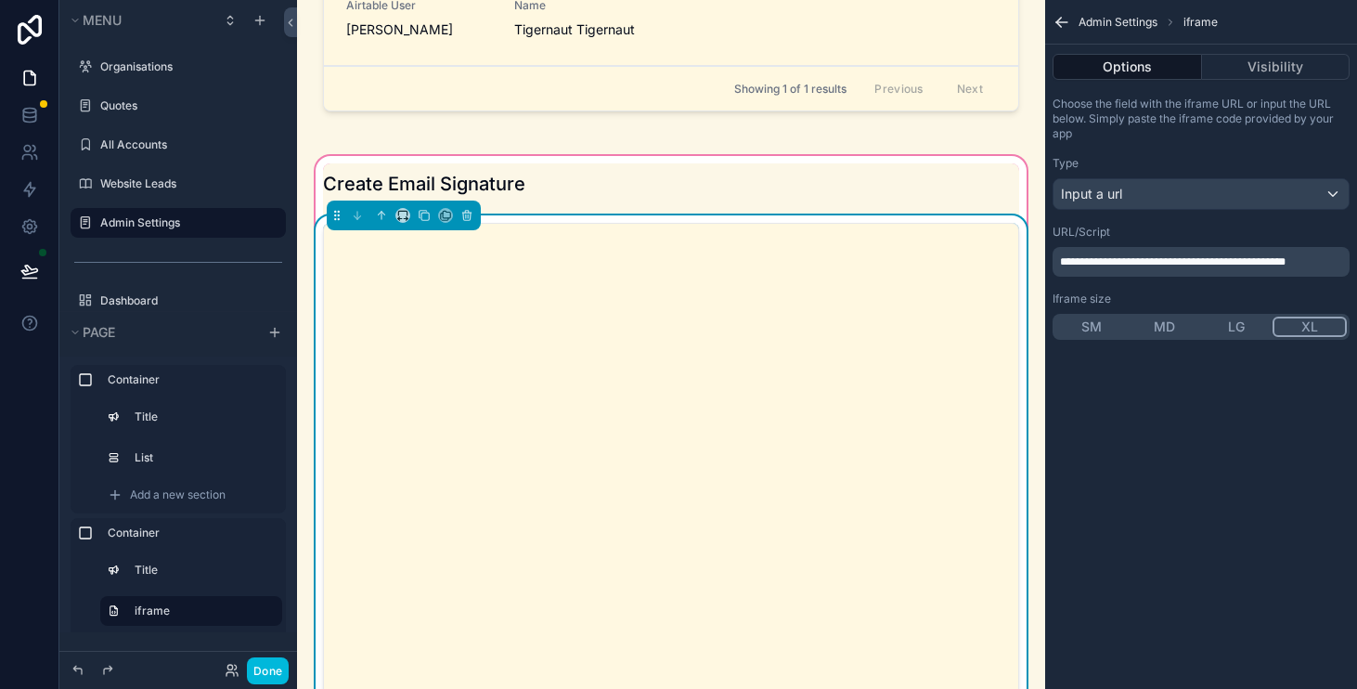
scroll to position [158, 0]
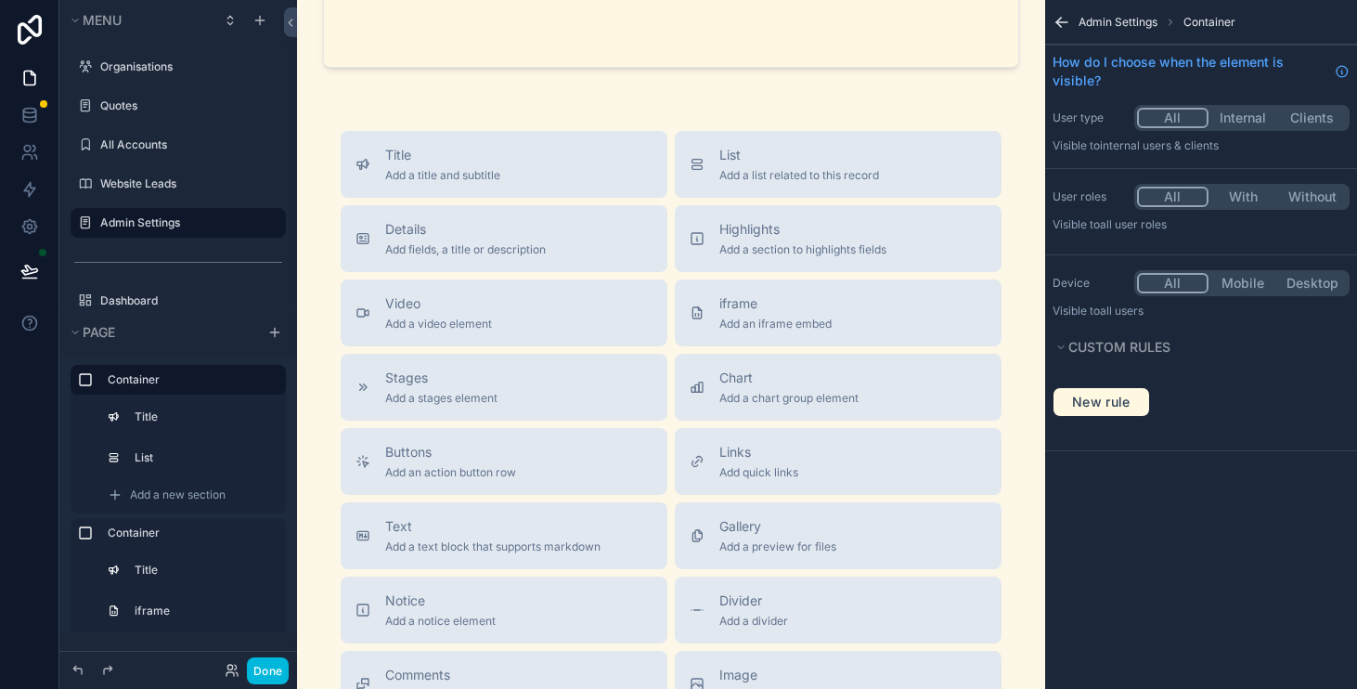
scroll to position [1075, 0]
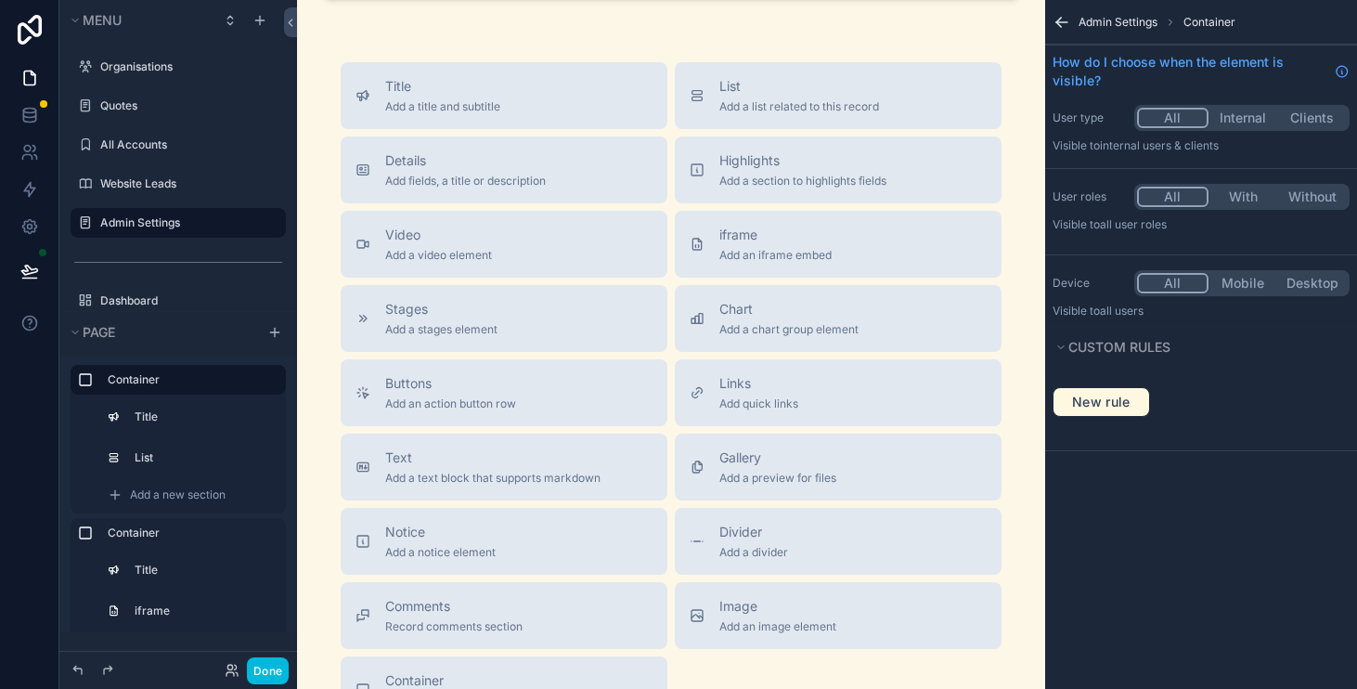
click at [1014, 630] on div "Title Add a title and subtitle List Add a list related to this record Details A…" at bounding box center [671, 392] width 691 height 661
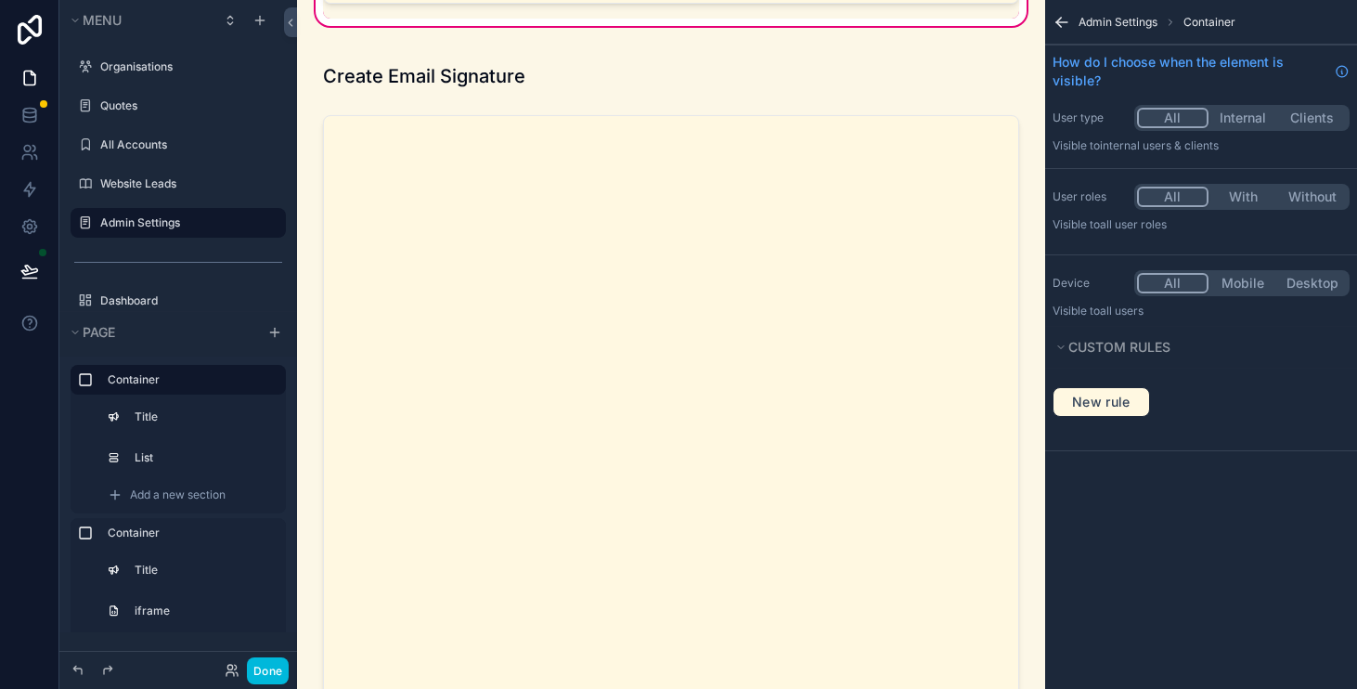
scroll to position [0, 0]
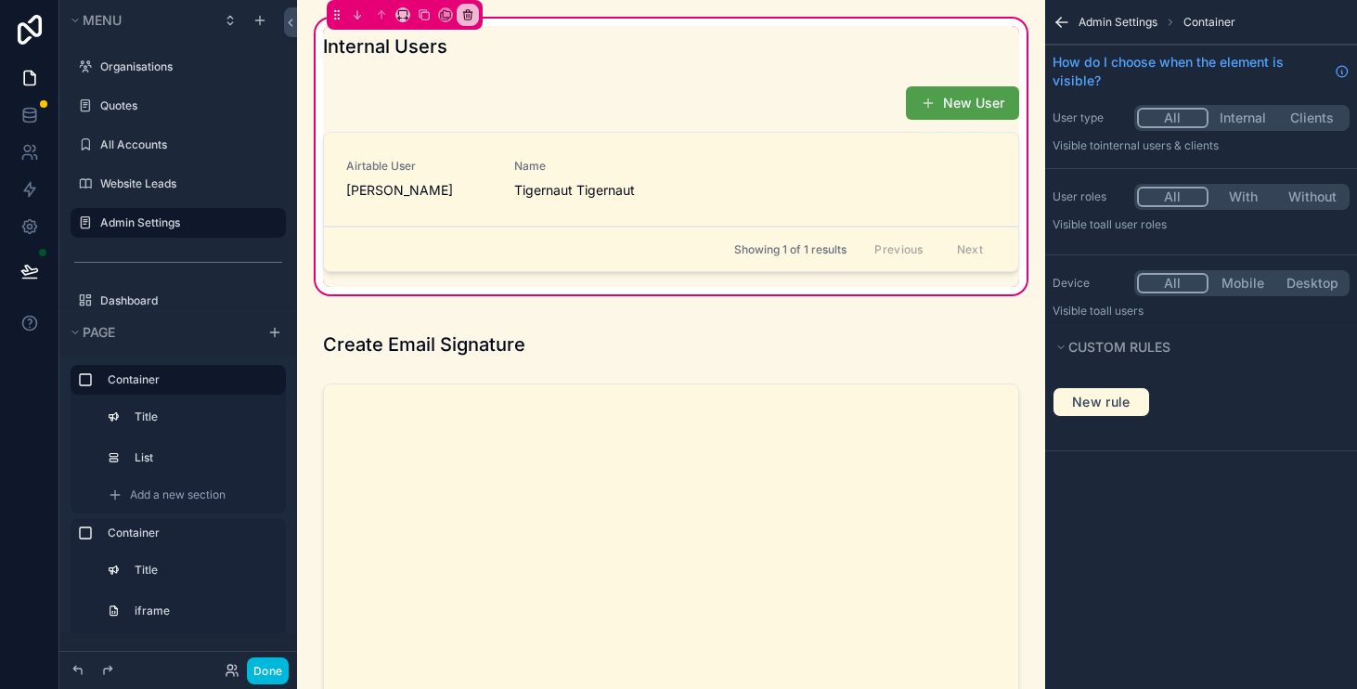
click at [207, 219] on label "Admin Settings" at bounding box center [187, 222] width 175 height 15
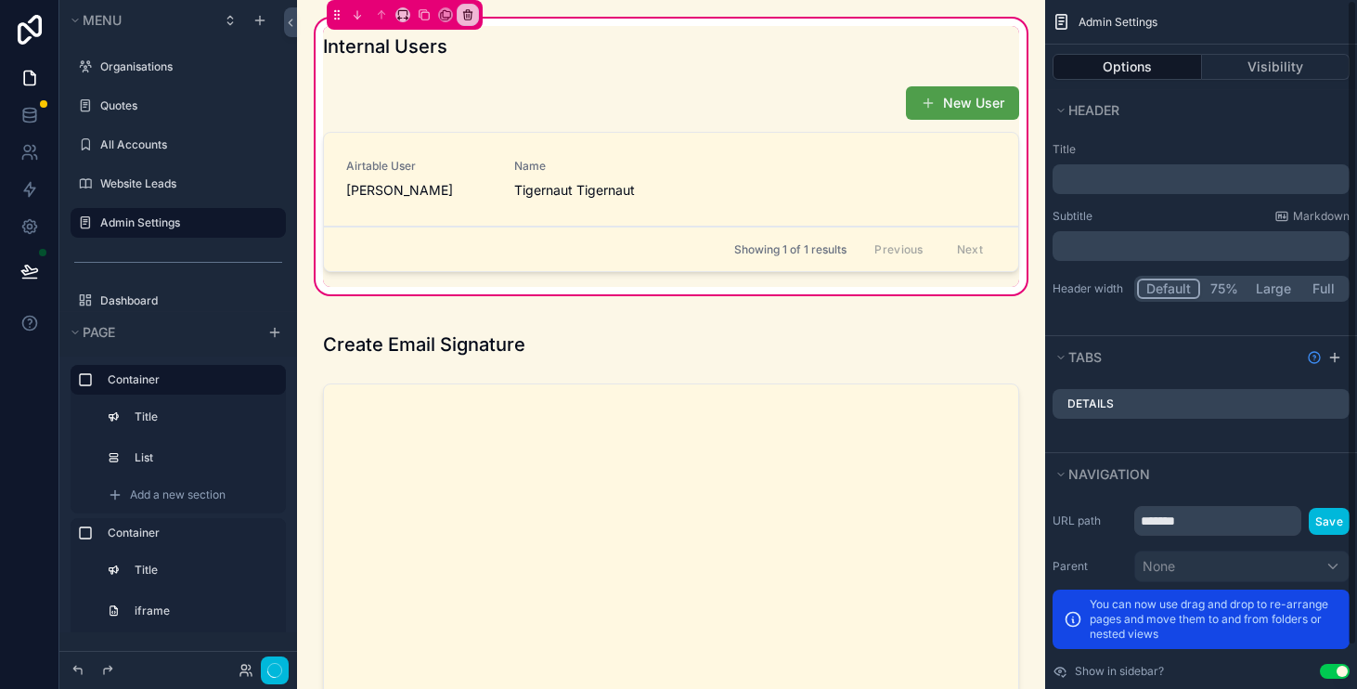
click at [1244, 539] on div "URL path ******* Save Parent None You can now use drag and drop to re-arrange p…" at bounding box center [1202, 593] width 312 height 188
click at [1252, 521] on input "*******" at bounding box center [1218, 521] width 167 height 30
type input "**********"
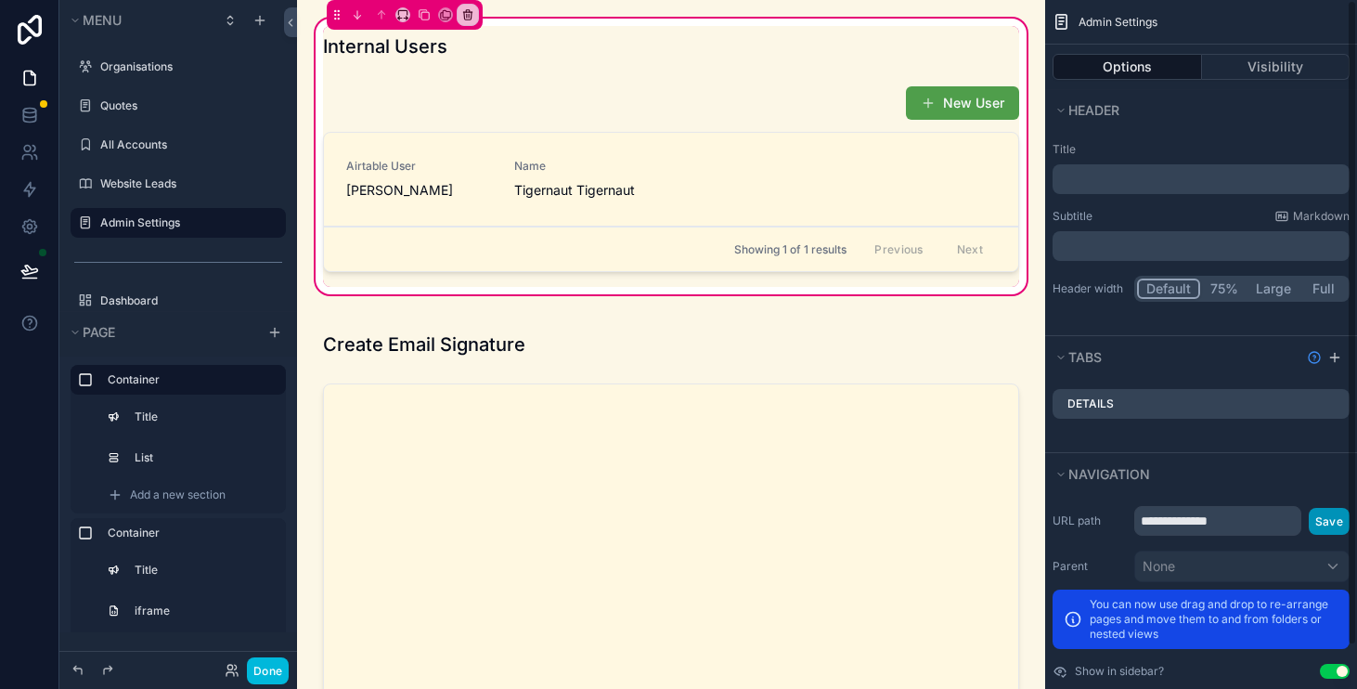
click at [1336, 513] on button "Save" at bounding box center [1329, 521] width 41 height 27
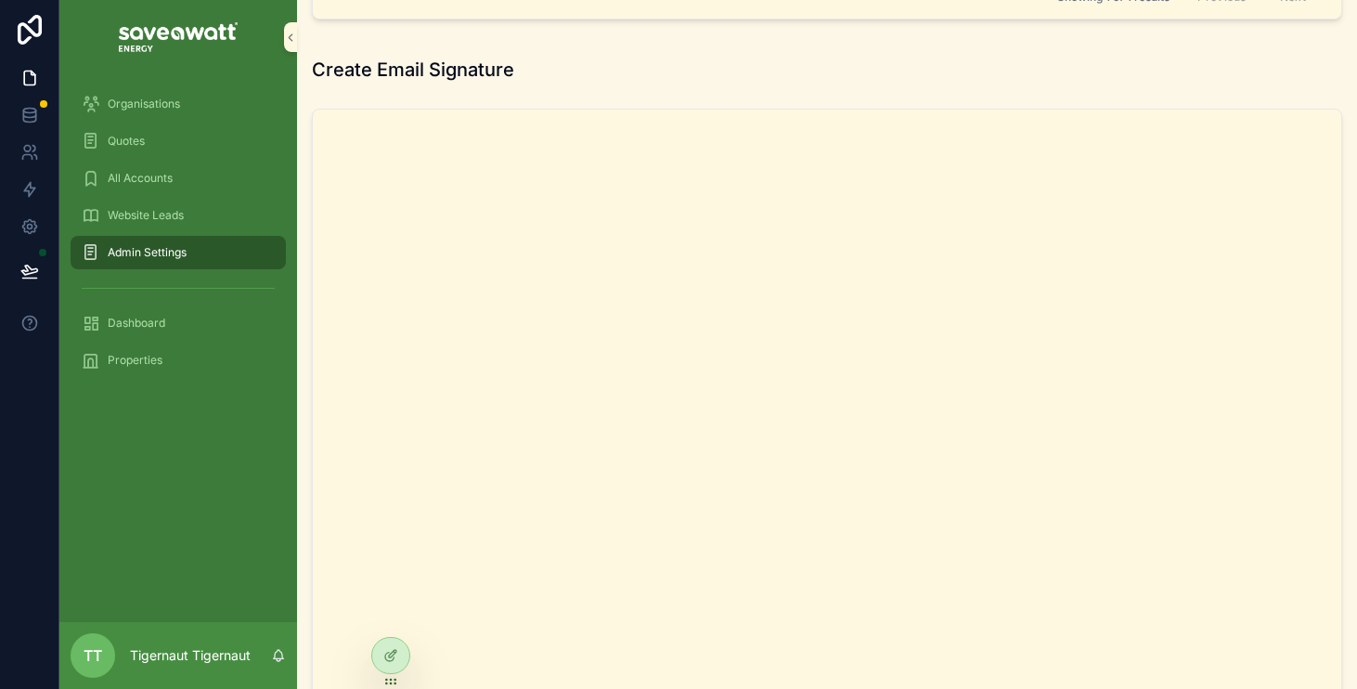
scroll to position [283, 0]
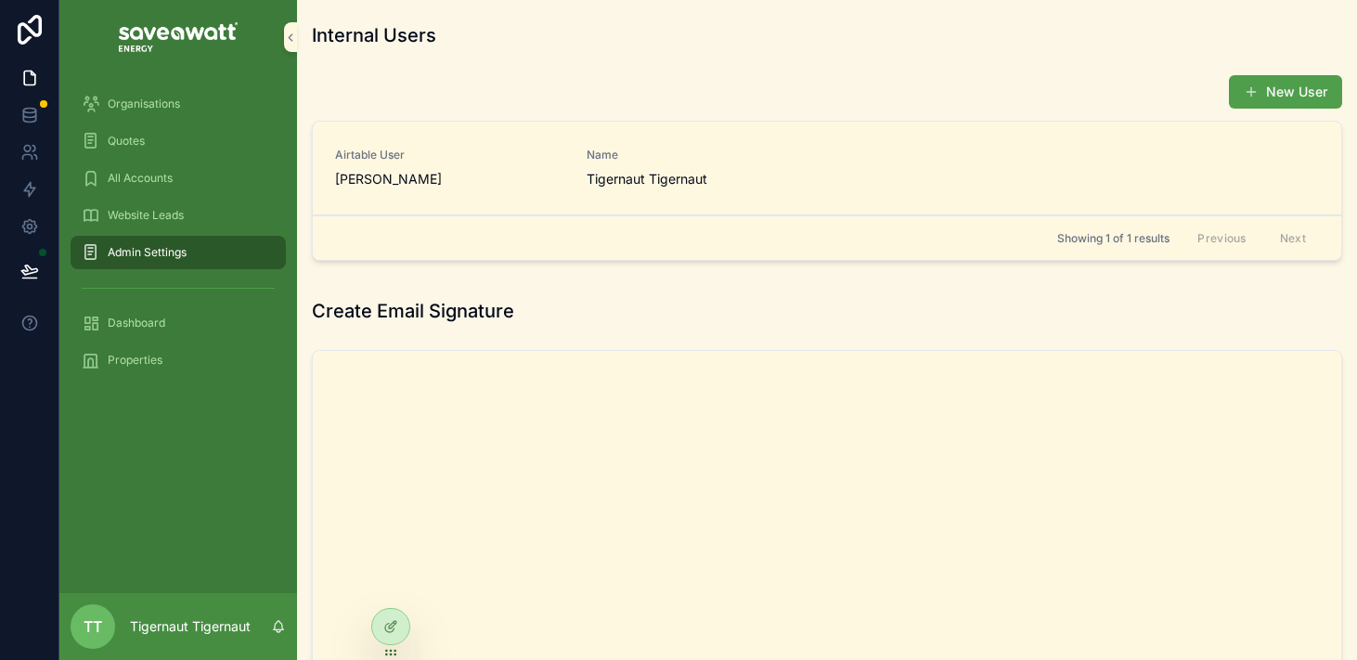
click at [152, 209] on span "Website Leads" at bounding box center [146, 215] width 76 height 15
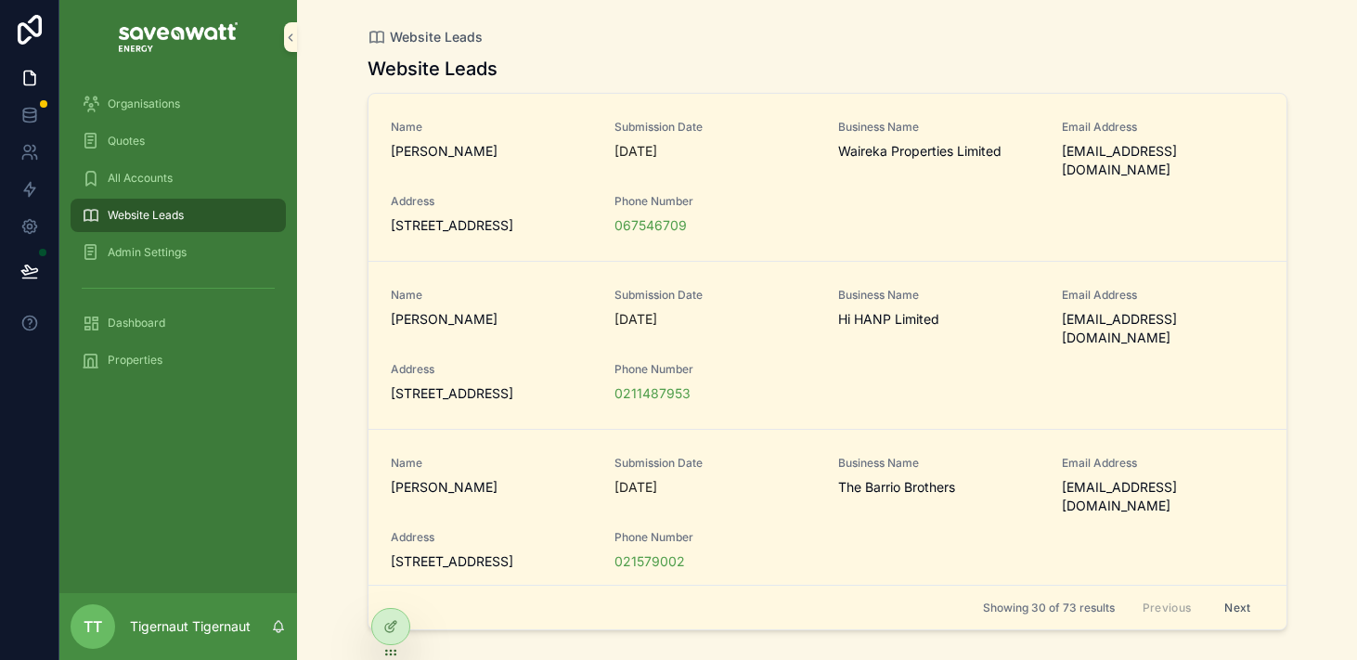
click at [799, 216] on div "067546709" at bounding box center [715, 225] width 201 height 19
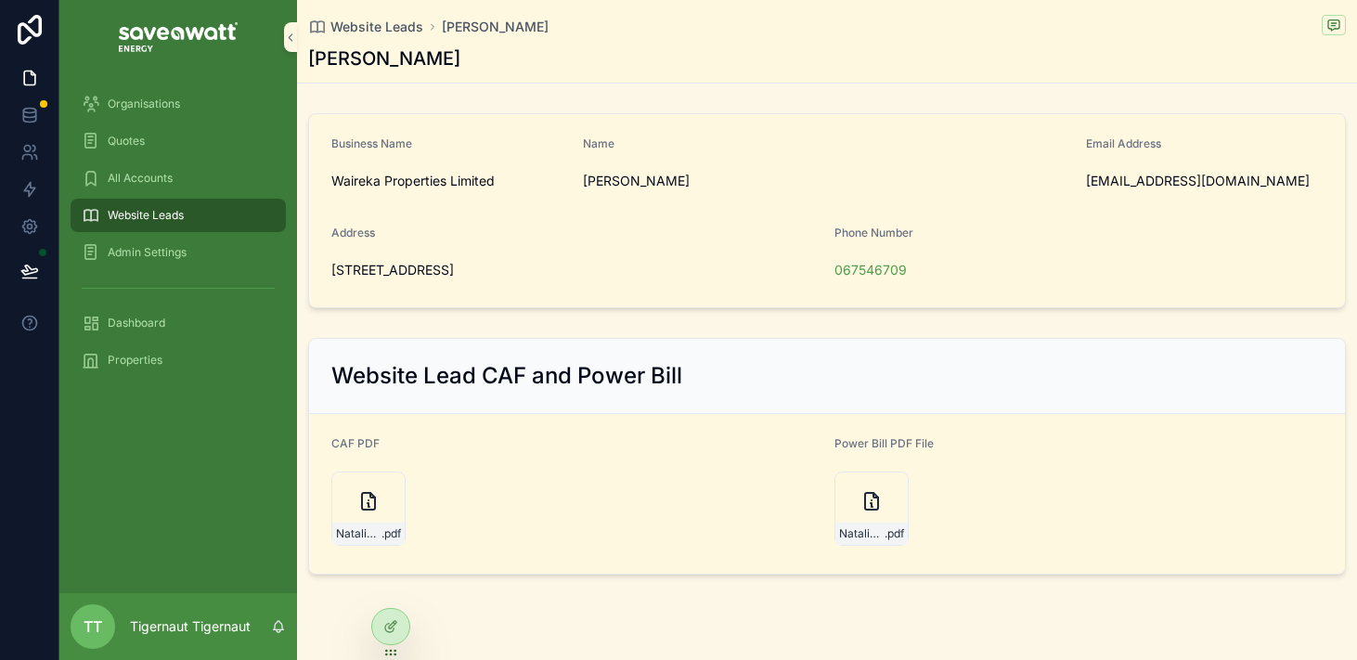
scroll to position [13, 0]
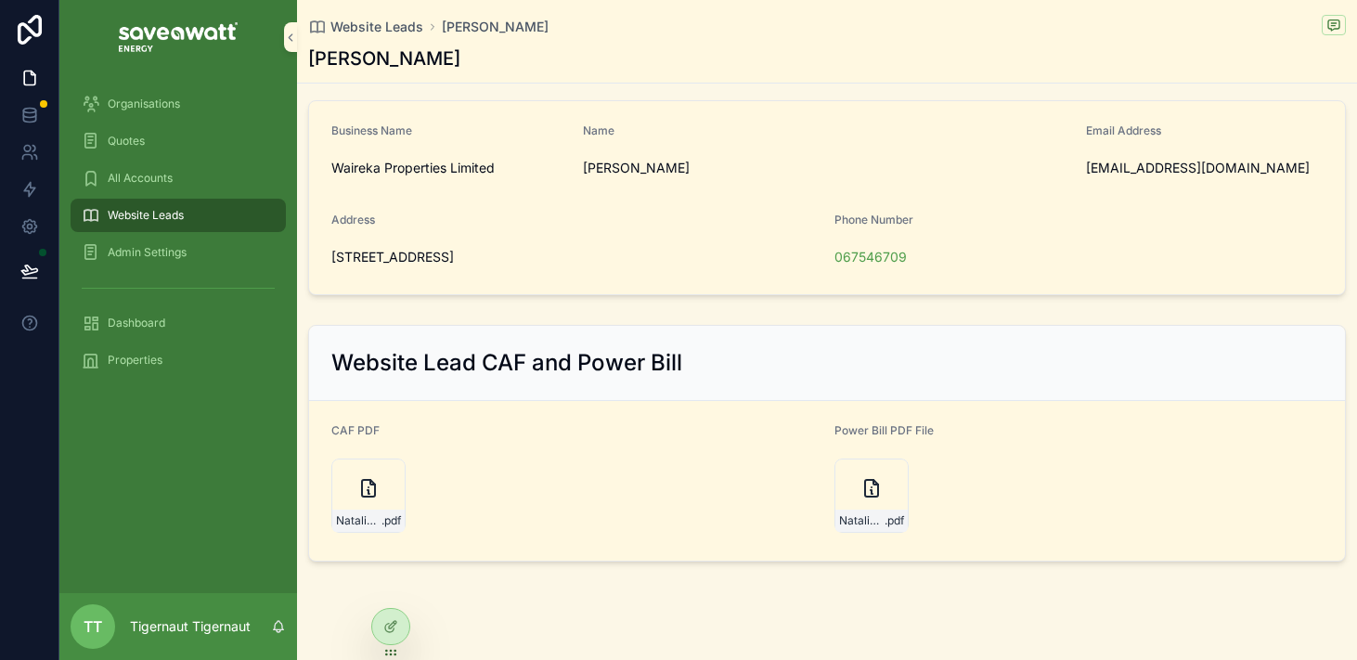
click at [180, 198] on div "Website Leads" at bounding box center [178, 215] width 238 height 37
click at [176, 214] on span "Website Leads" at bounding box center [146, 215] width 76 height 15
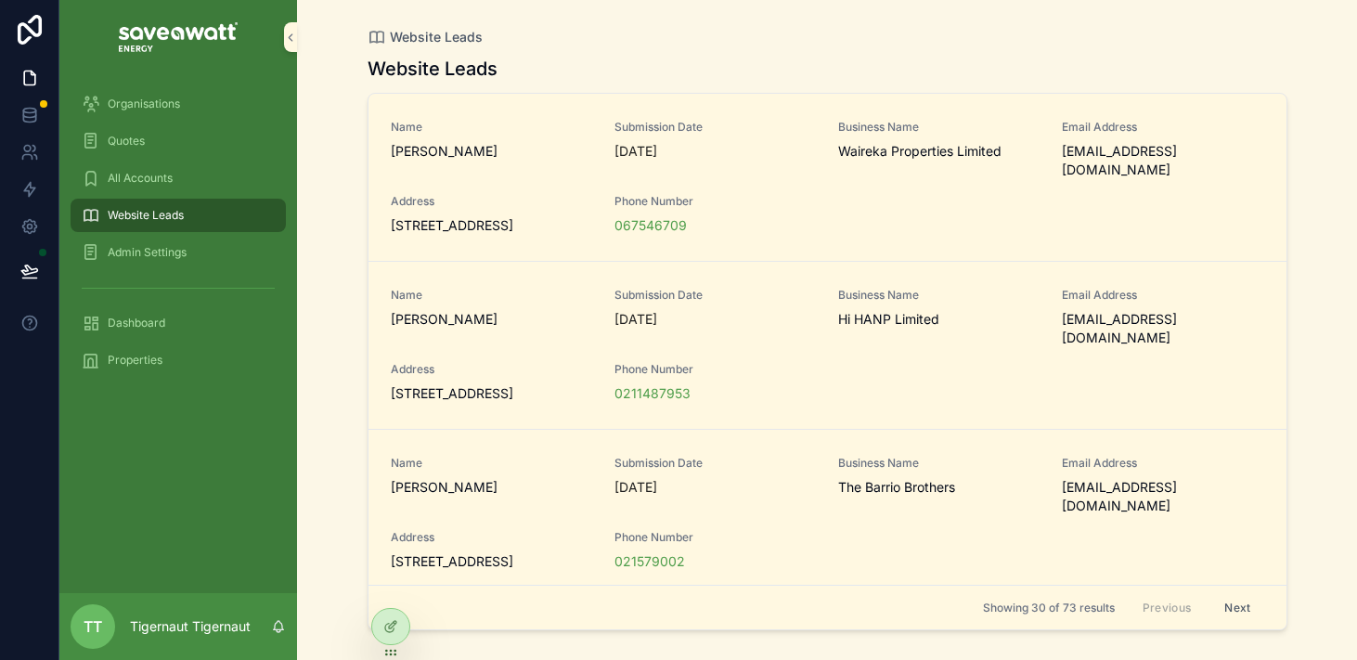
click at [777, 63] on div "Website Leads" at bounding box center [828, 69] width 920 height 26
click at [772, 194] on span "Phone Number" at bounding box center [715, 201] width 201 height 15
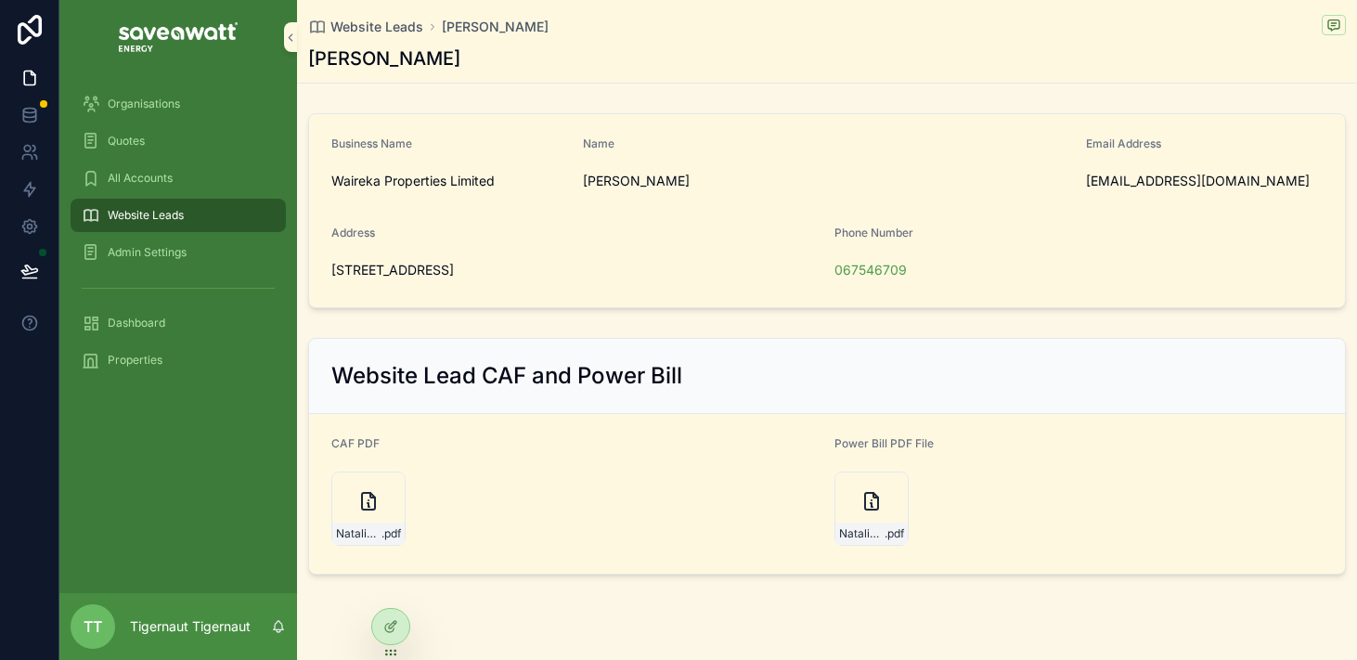
click at [752, 181] on span "[PERSON_NAME]" at bounding box center [827, 181] width 488 height 19
drag, startPoint x: 201, startPoint y: 228, endPoint x: 207, endPoint y: 219, distance: 10.8
click at [201, 228] on div "Website Leads" at bounding box center [178, 216] width 193 height 30
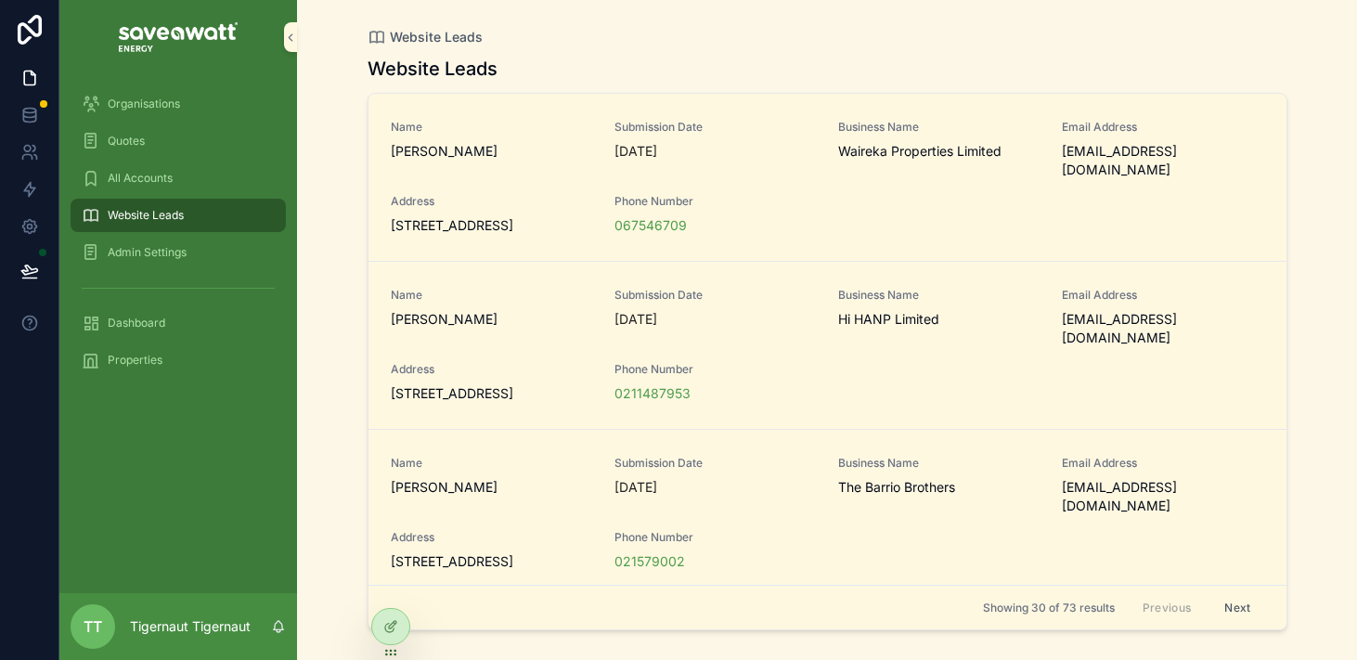
click at [1318, 298] on div "Website Leads Website Leads Name [PERSON_NAME] Submission Date [DATE] Business …" at bounding box center [827, 330] width 1060 height 660
click at [1315, 214] on div "Website Leads Website Leads Name [PERSON_NAME] Submission Date [DATE] Business …" at bounding box center [827, 330] width 1060 height 660
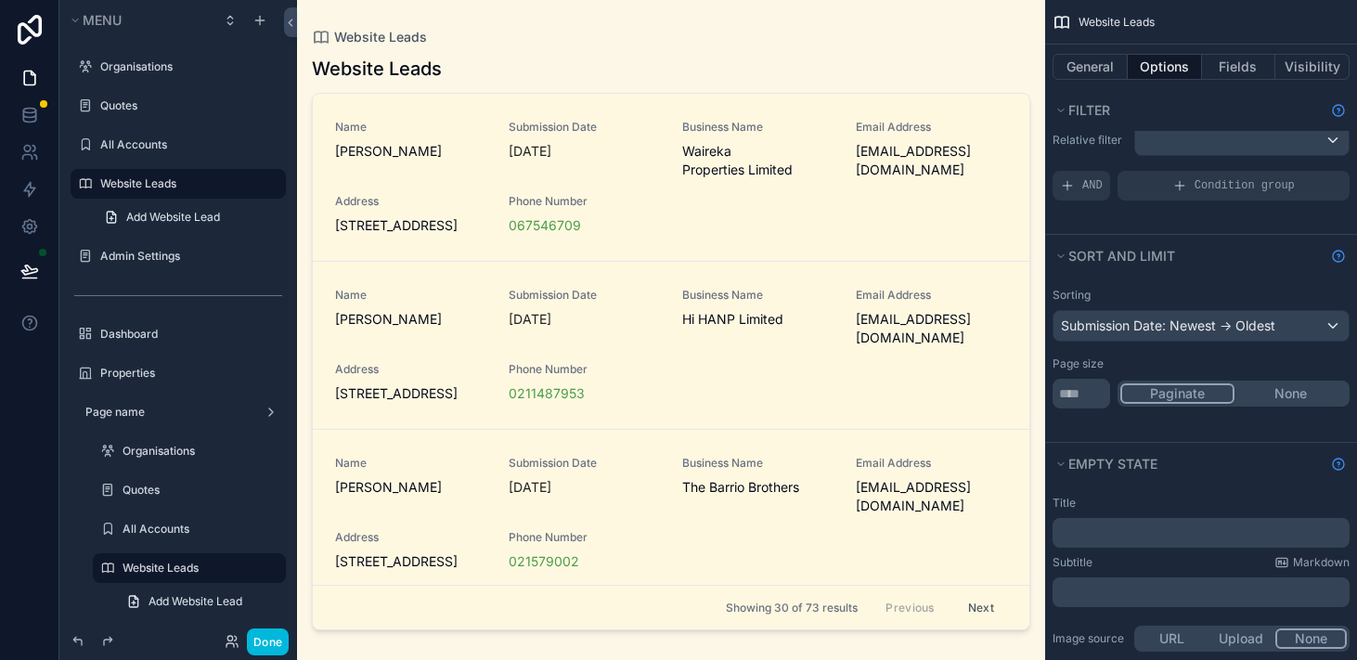
scroll to position [66, 0]
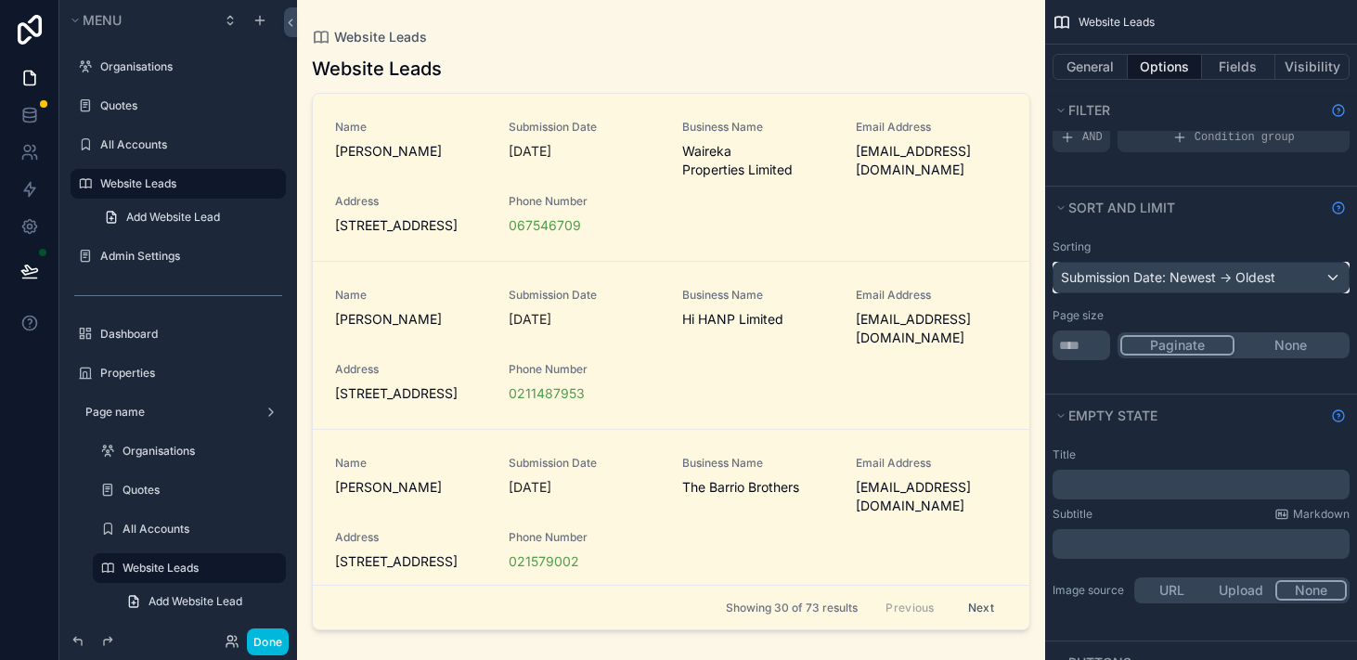
click at [1315, 282] on div "Submission Date: Newest -> Oldest" at bounding box center [1201, 278] width 295 height 30
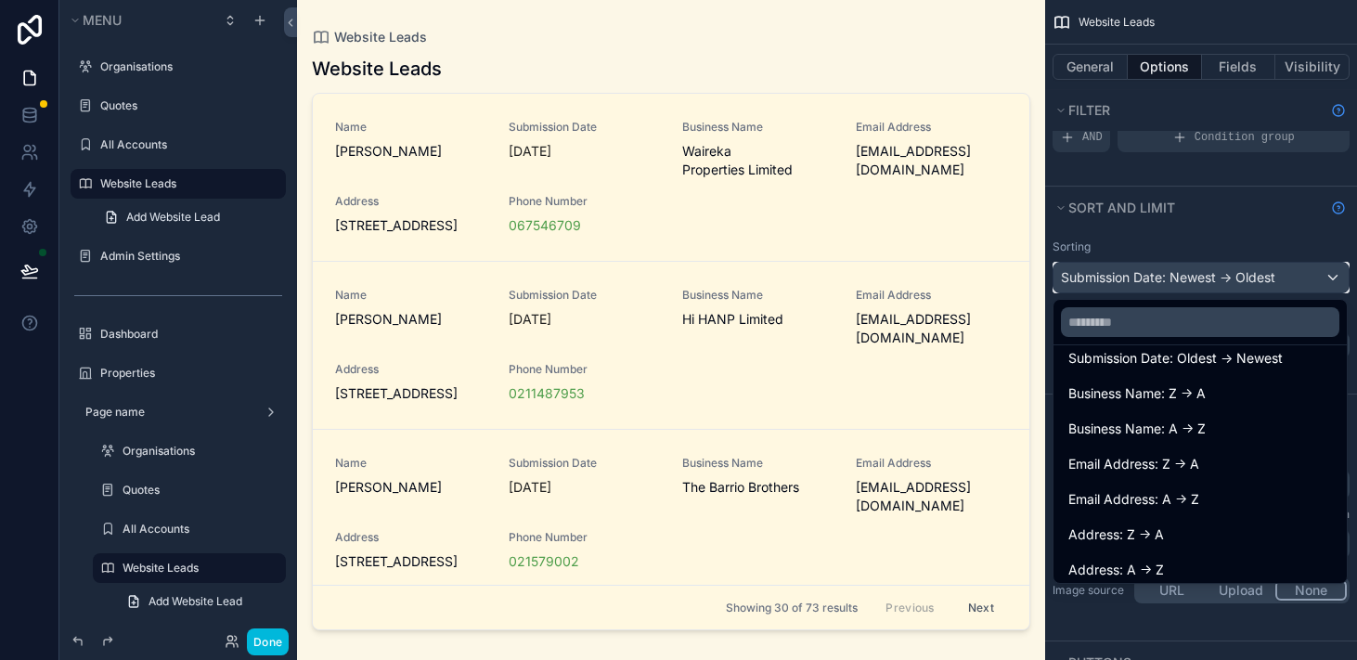
scroll to position [767, 0]
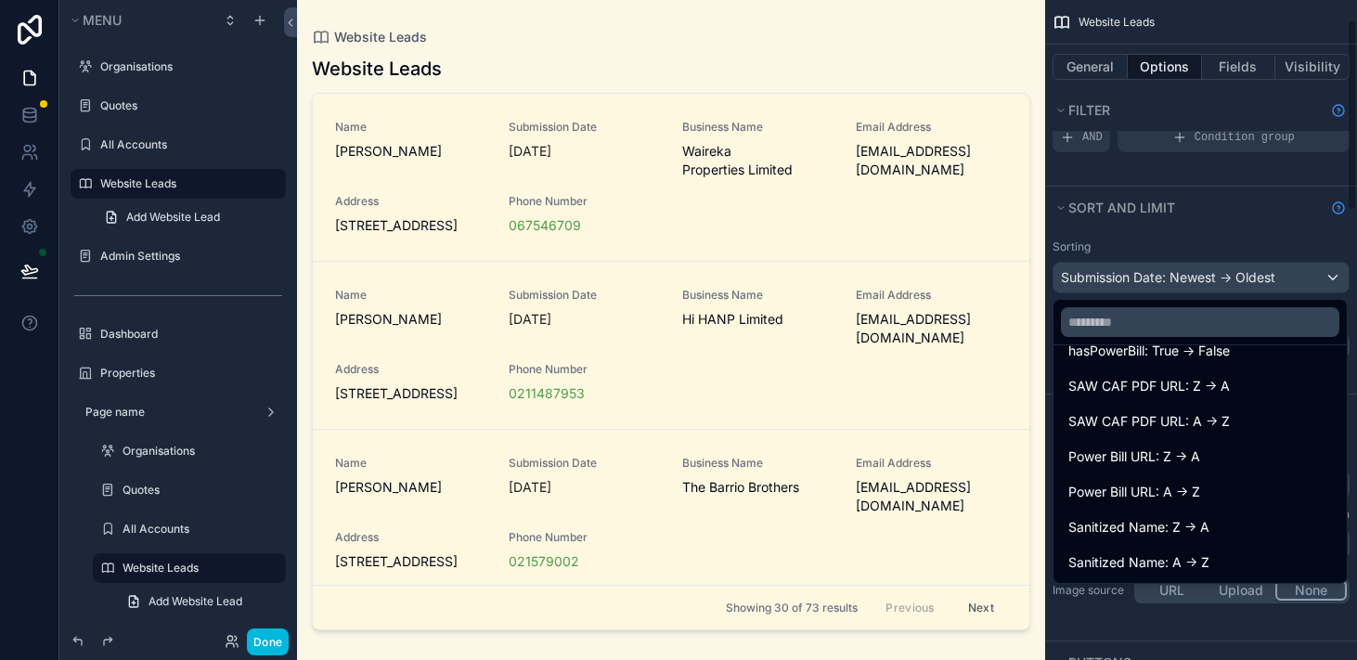
click at [1279, 227] on div "scrollable content" at bounding box center [678, 330] width 1357 height 660
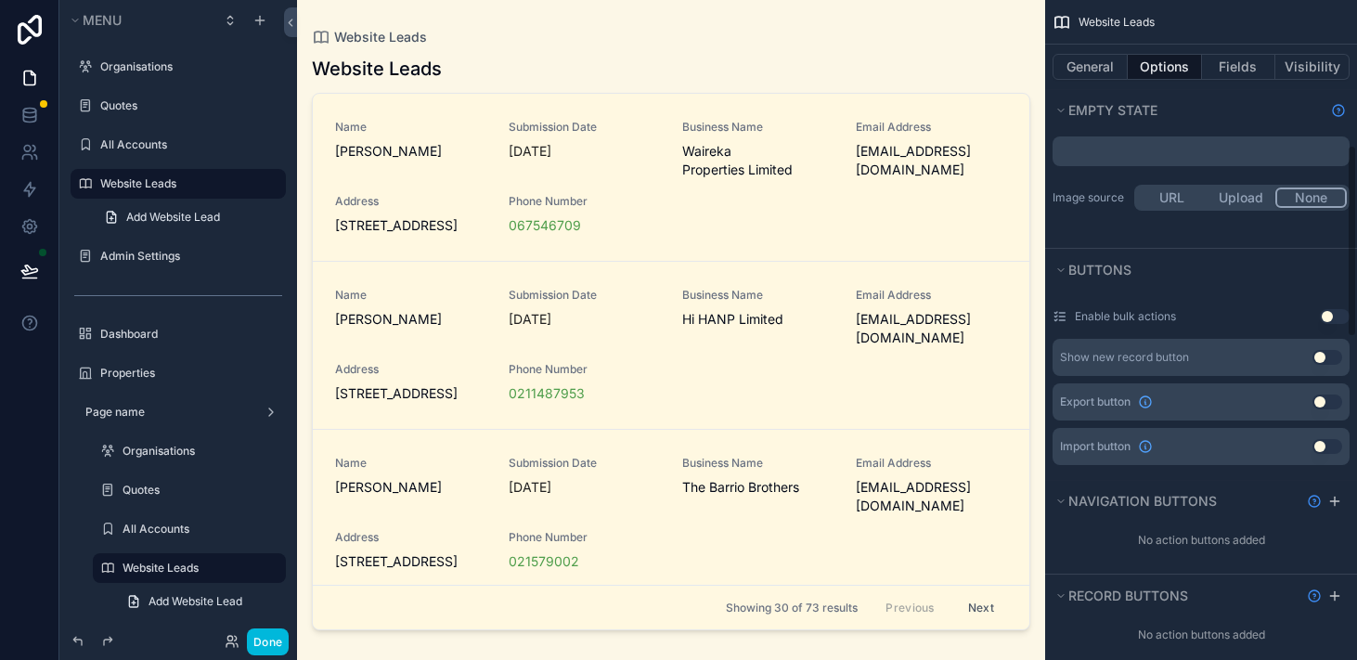
scroll to position [505, 0]
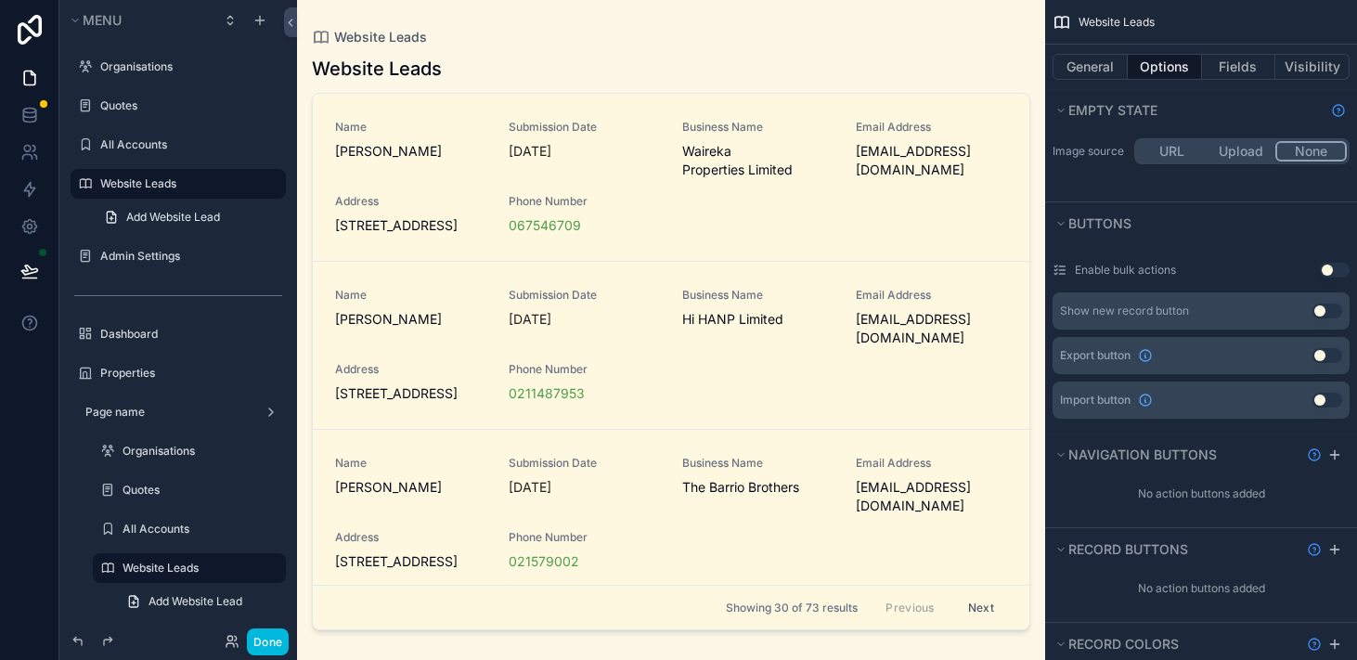
click at [792, 56] on div "scrollable content" at bounding box center [671, 319] width 748 height 638
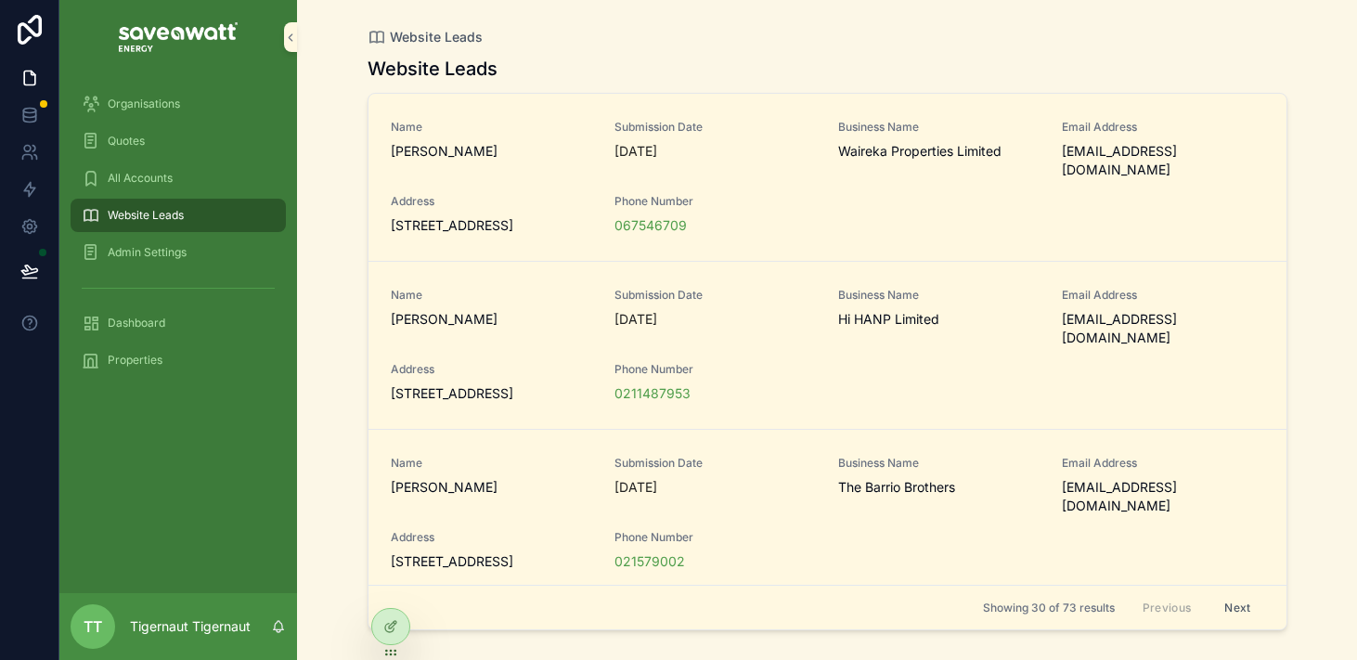
click at [758, 171] on div "Name Natalie Bull Submission Date Yesterday Business Name Waireka Properties Li…" at bounding box center [828, 177] width 874 height 115
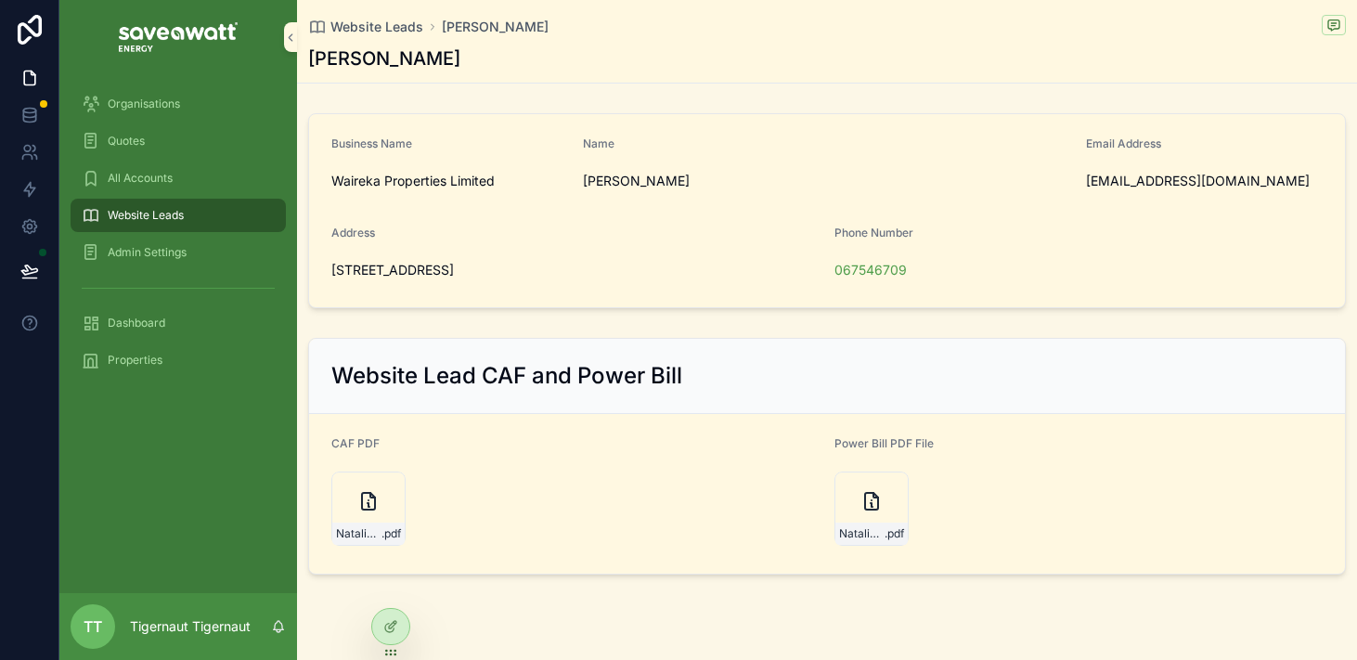
scroll to position [41, 0]
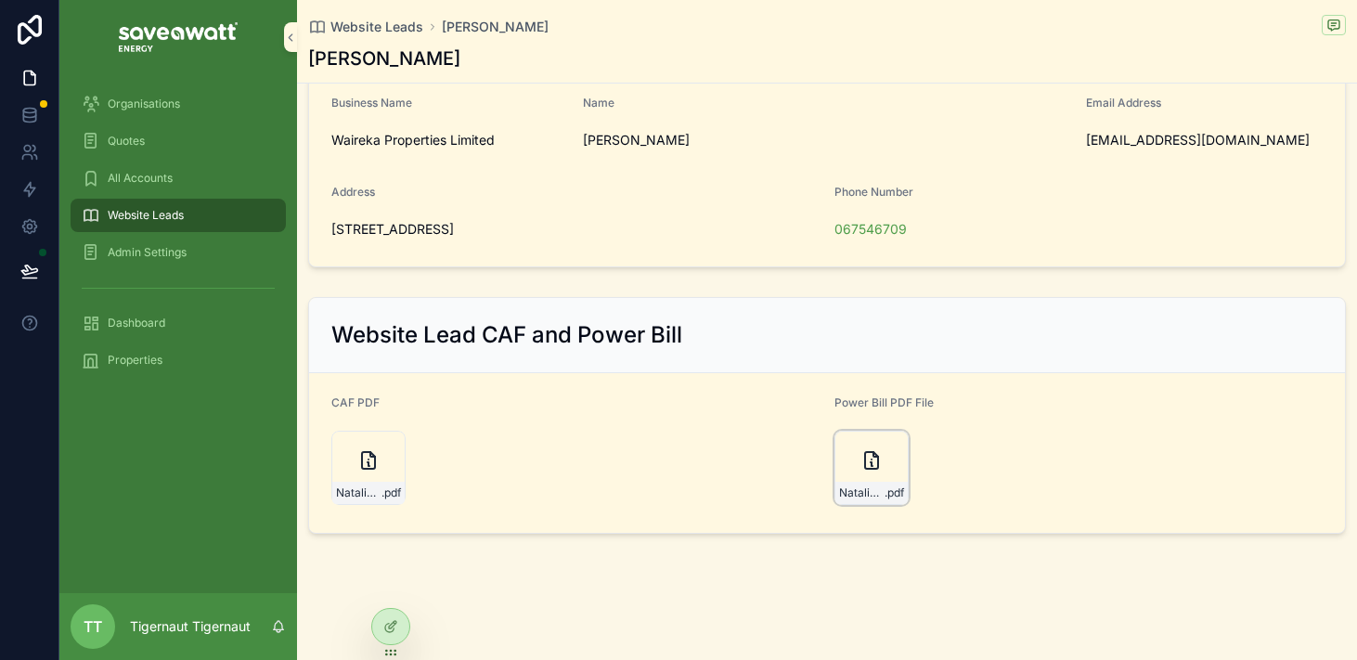
click at [849, 459] on div "NatalieBull-powerbill .pdf" at bounding box center [872, 468] width 74 height 74
click at [859, 470] on div "NatalieBull-powerbill .pdf" at bounding box center [872, 468] width 74 height 74
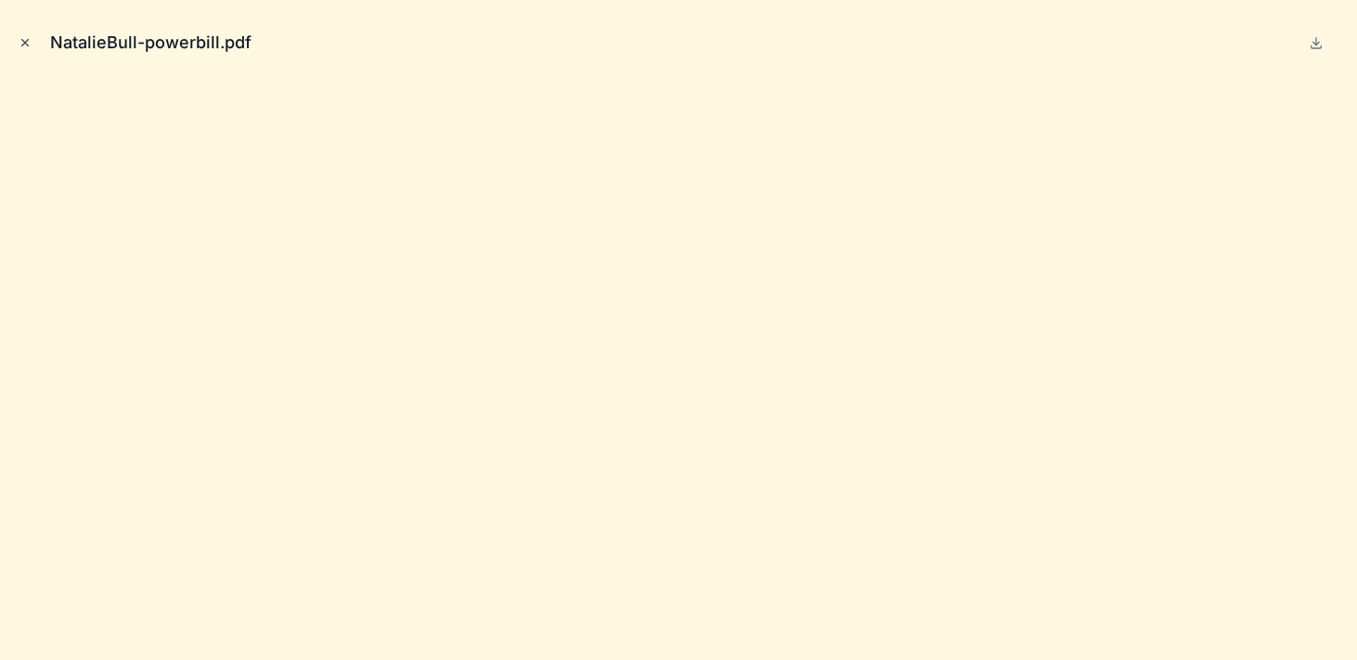
click at [26, 43] on icon "Close modal" at bounding box center [25, 43] width 6 height 6
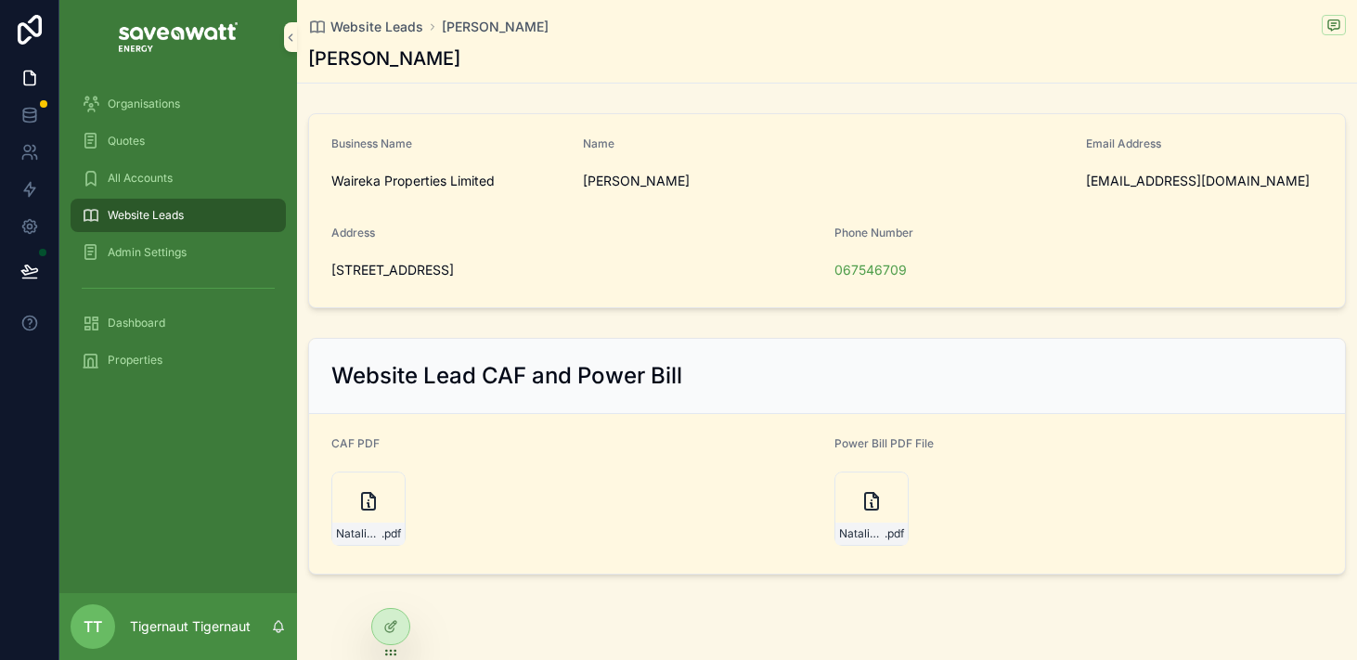
click at [187, 223] on div "Website Leads" at bounding box center [178, 216] width 193 height 30
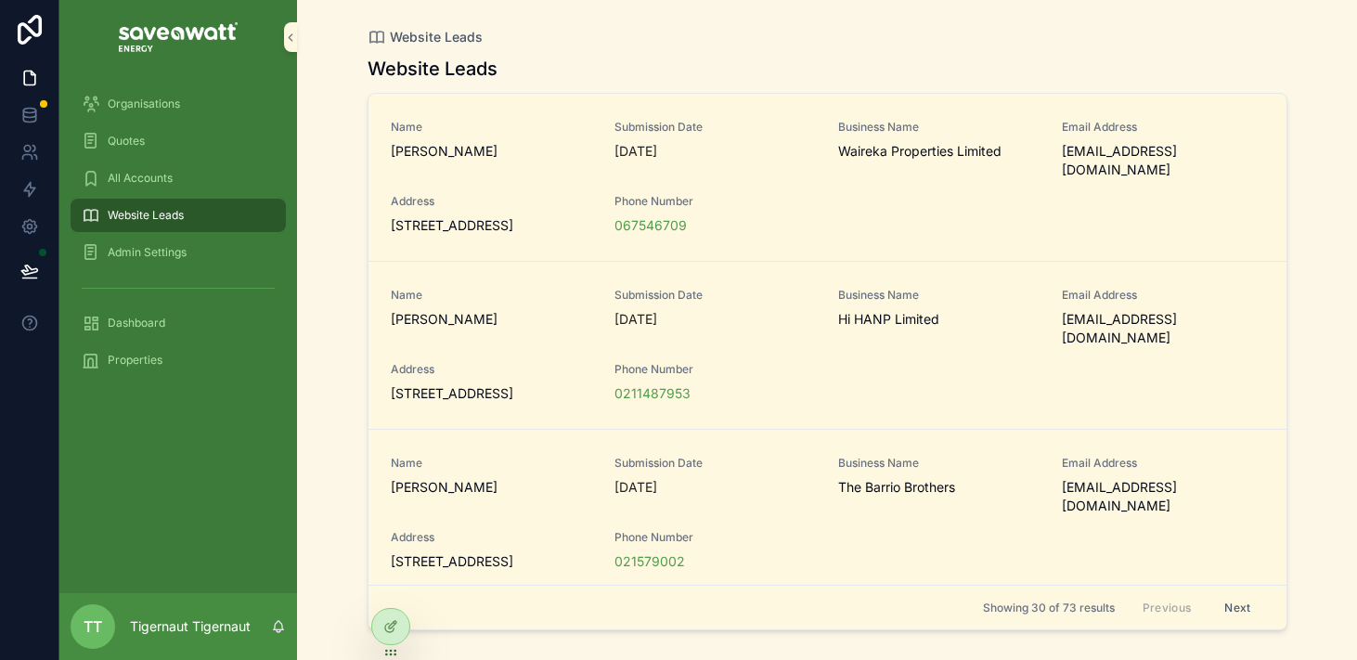
click at [195, 219] on div "Website Leads" at bounding box center [178, 216] width 193 height 30
click at [178, 256] on span "Admin Settings" at bounding box center [147, 252] width 79 height 15
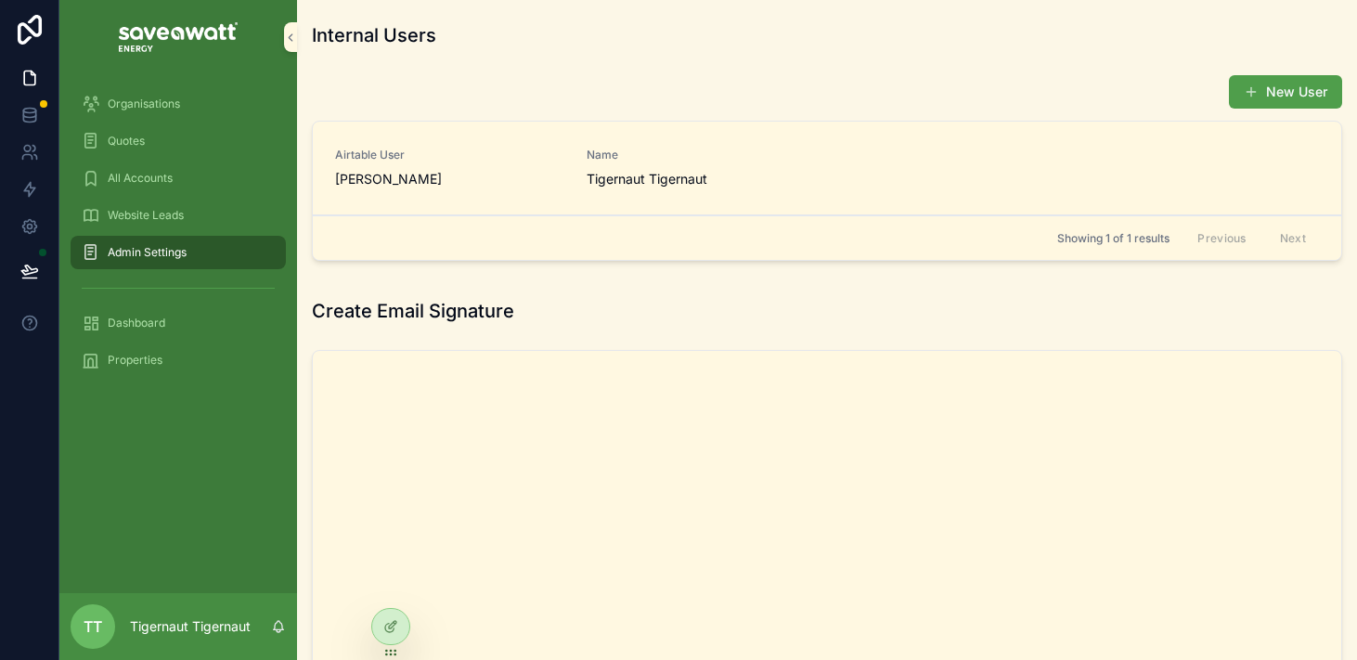
click at [683, 71] on div "New User Airtable User Peter Tigernaut Name Tigernaut Tigernaut Showing 1 of 1 …" at bounding box center [827, 171] width 1053 height 209
drag, startPoint x: 734, startPoint y: 184, endPoint x: 318, endPoint y: 156, distance: 416.9
click at [318, 156] on link "Airtable User Peter Tigernaut Name Tigernaut Tigernaut" at bounding box center [827, 169] width 1029 height 94
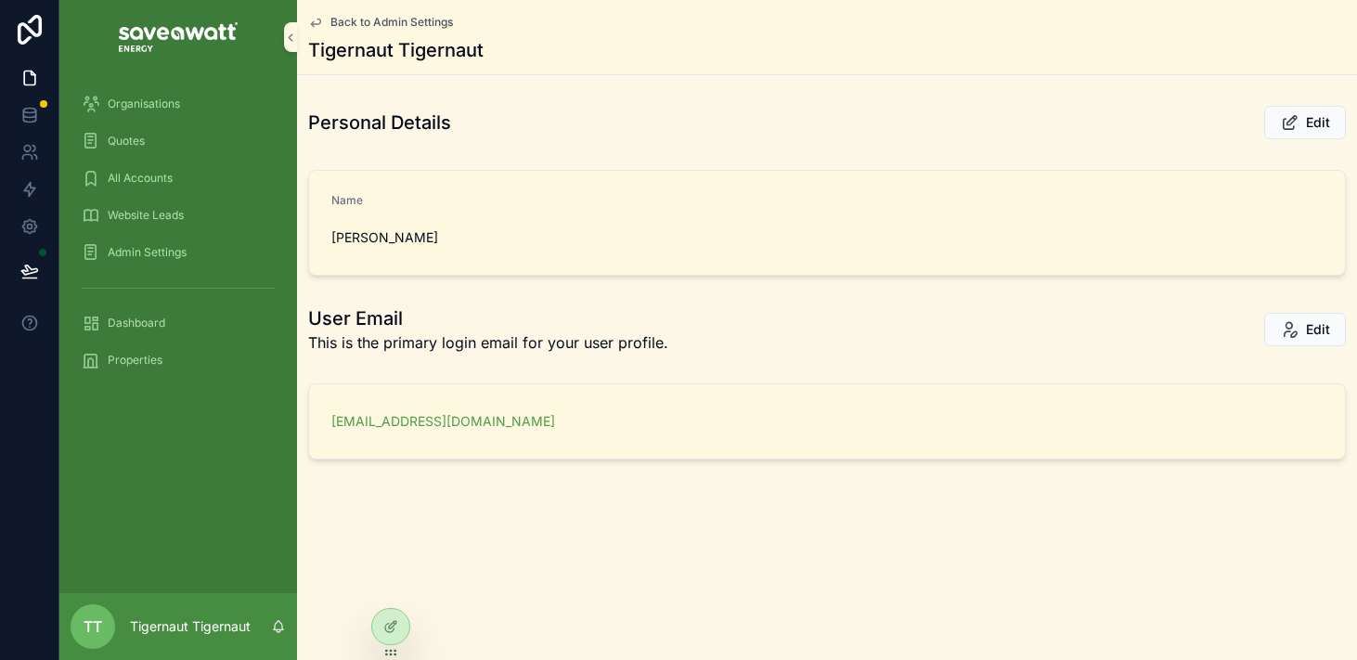
click at [165, 267] on link "Admin Settings" at bounding box center [178, 252] width 215 height 33
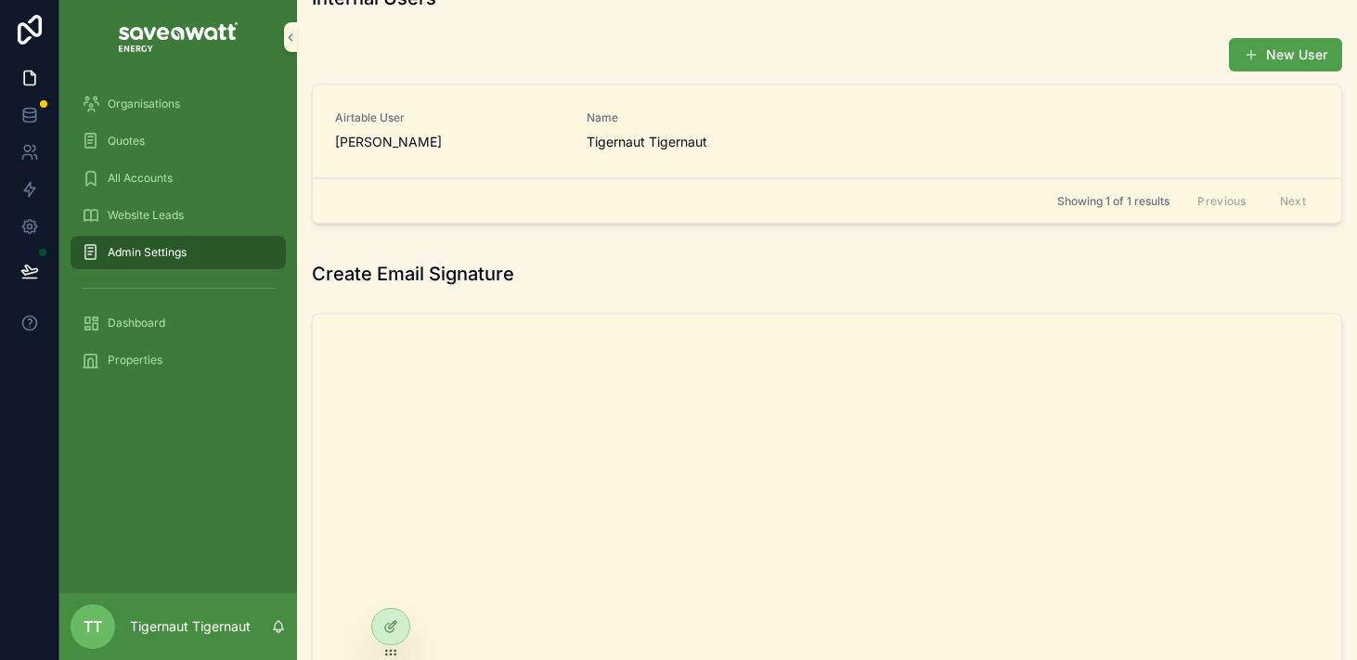
scroll to position [39, 0]
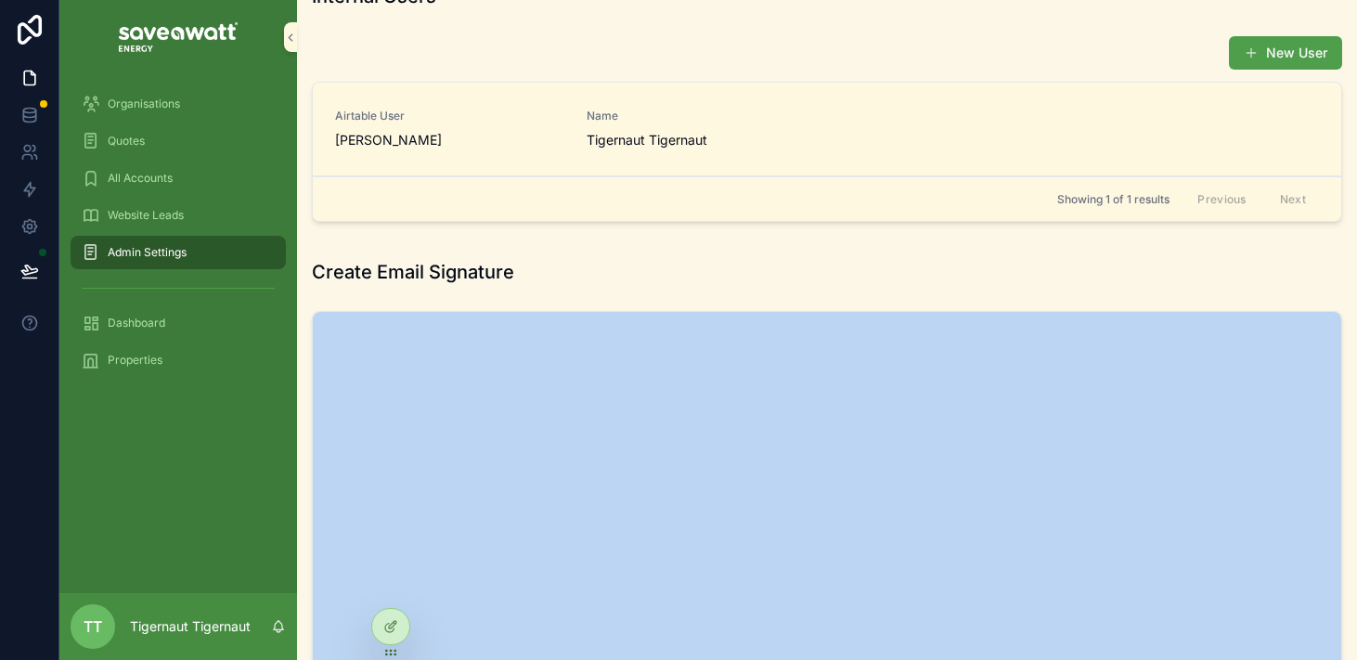
drag, startPoint x: 1038, startPoint y: 298, endPoint x: 1065, endPoint y: 275, distance: 35.6
click at [1065, 275] on div "Create Email Signature" at bounding box center [827, 616] width 1053 height 729
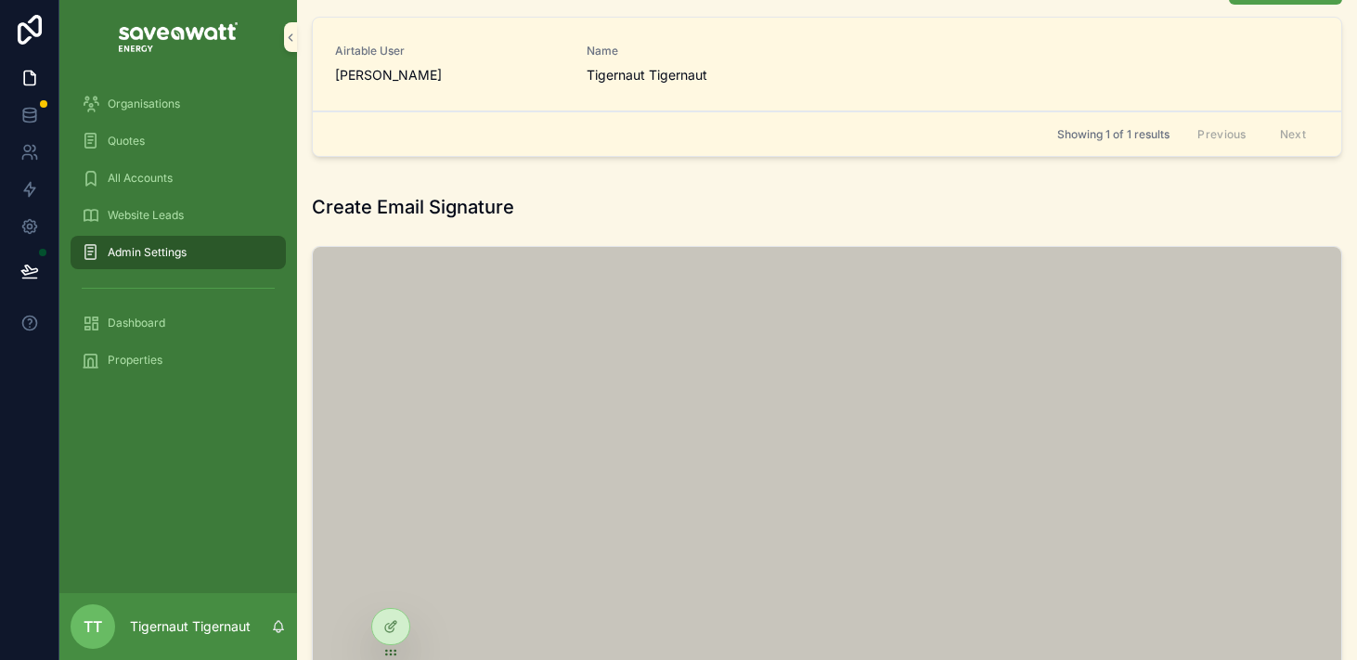
scroll to position [0, 0]
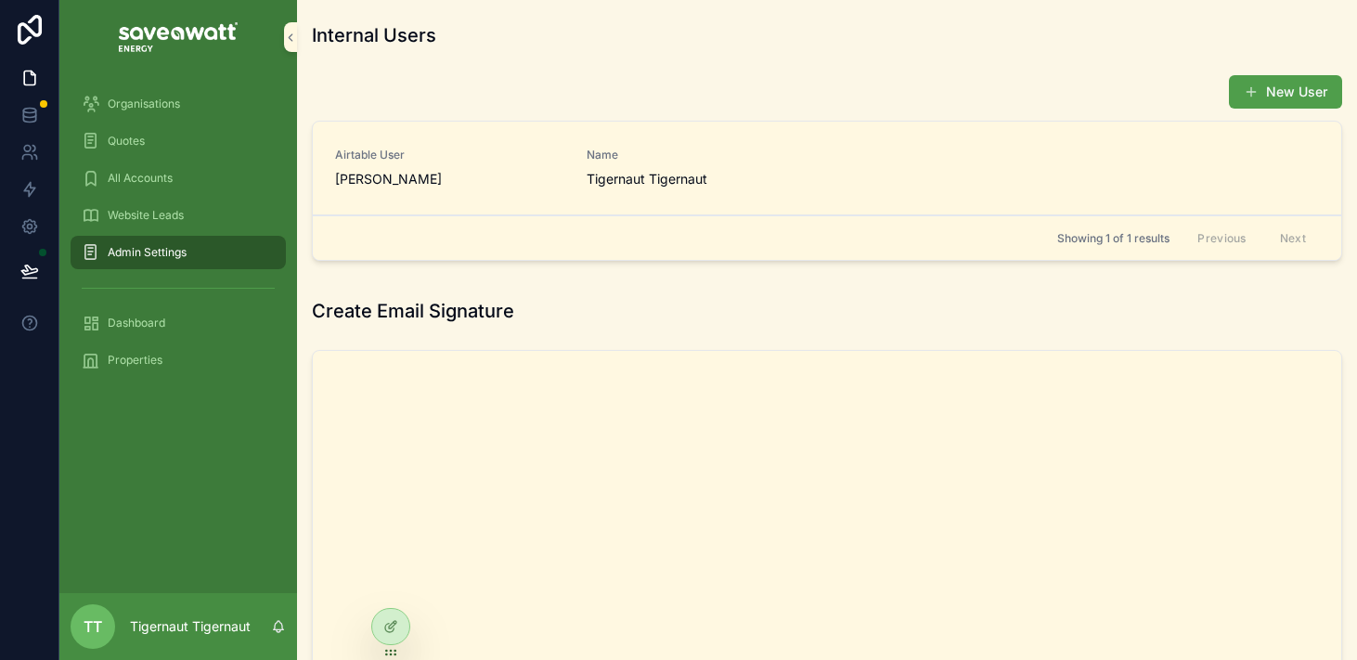
click at [696, 48] on div "Internal Users" at bounding box center [827, 35] width 1053 height 41
click at [197, 103] on div "Organisations" at bounding box center [178, 104] width 193 height 30
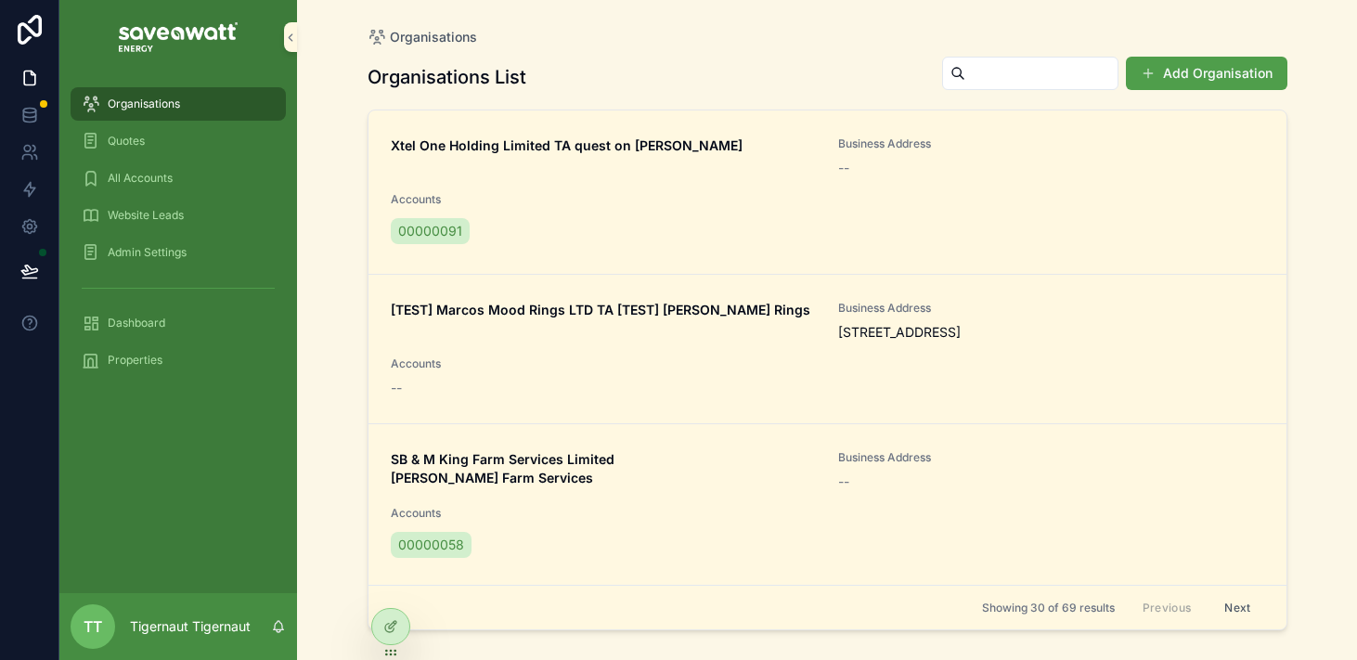
click at [732, 225] on div "Xtel One Holding Limited TA quest on hobson Business Address -- Accounts 000000…" at bounding box center [828, 191] width 874 height 111
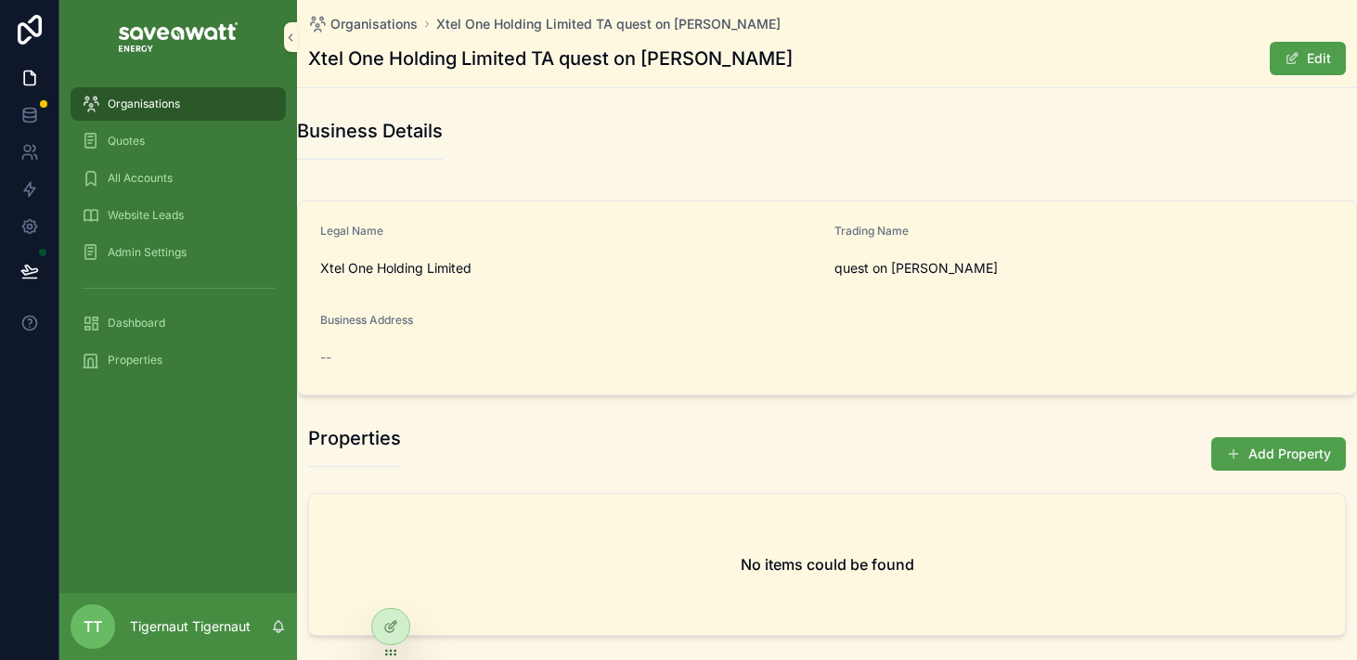
scroll to position [19, 0]
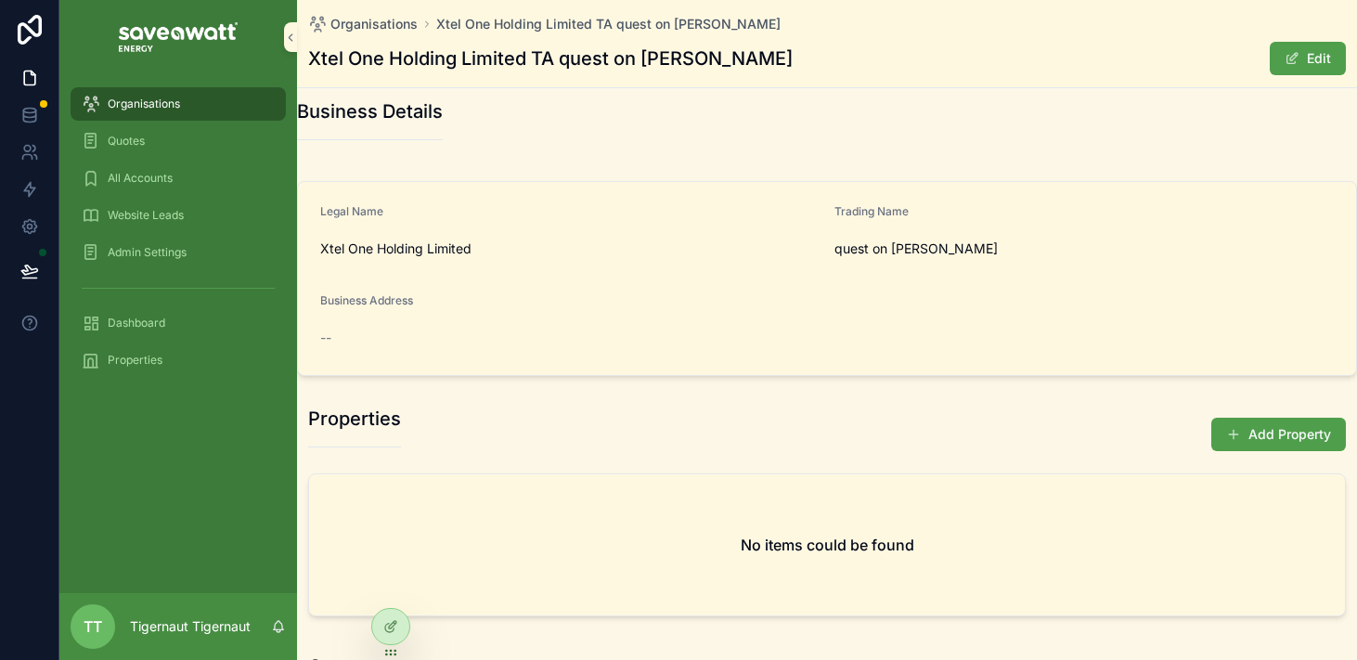
click at [185, 331] on div "Dashboard" at bounding box center [178, 323] width 193 height 30
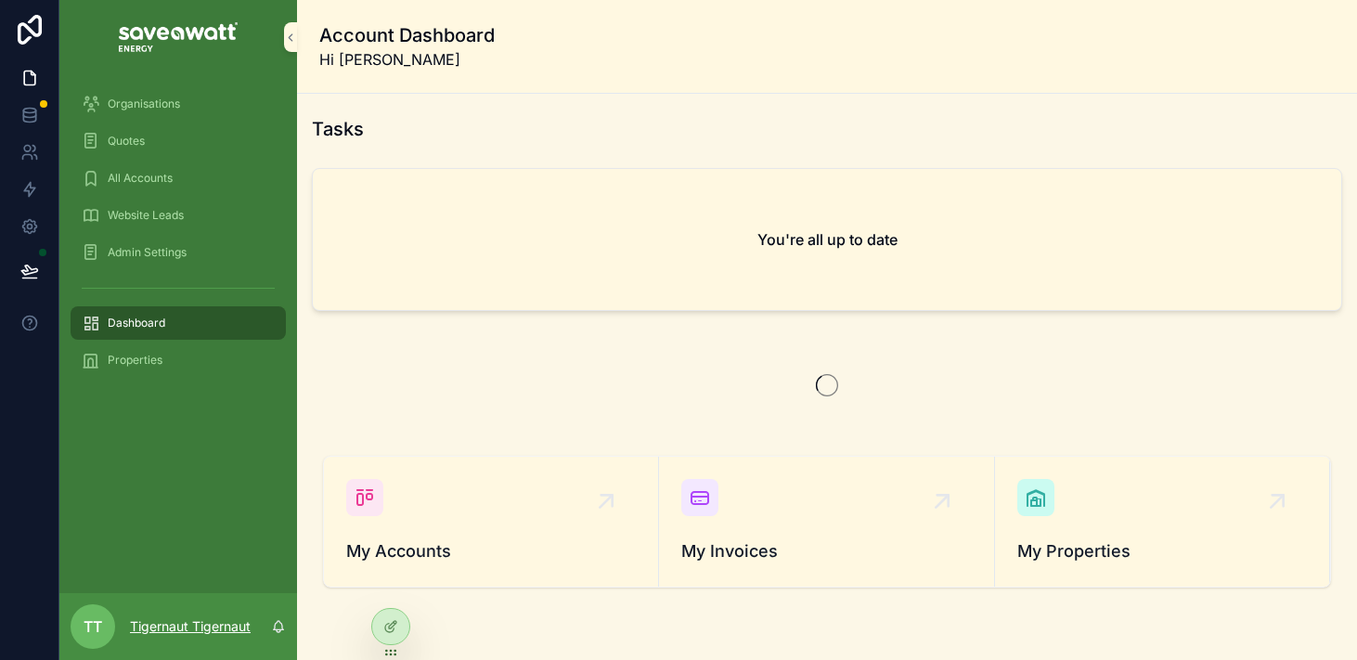
click at [218, 629] on p "Tigernaut Tigernaut" at bounding box center [190, 626] width 121 height 19
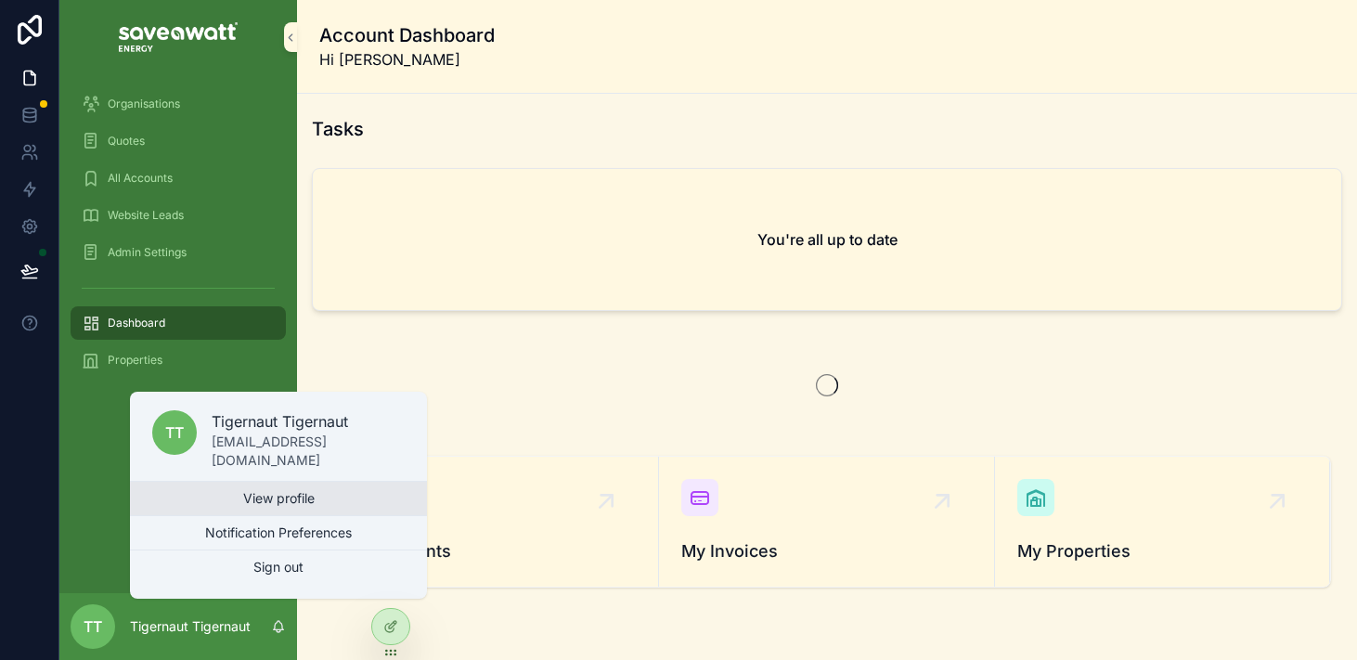
click at [253, 499] on link "View profile" at bounding box center [278, 498] width 297 height 33
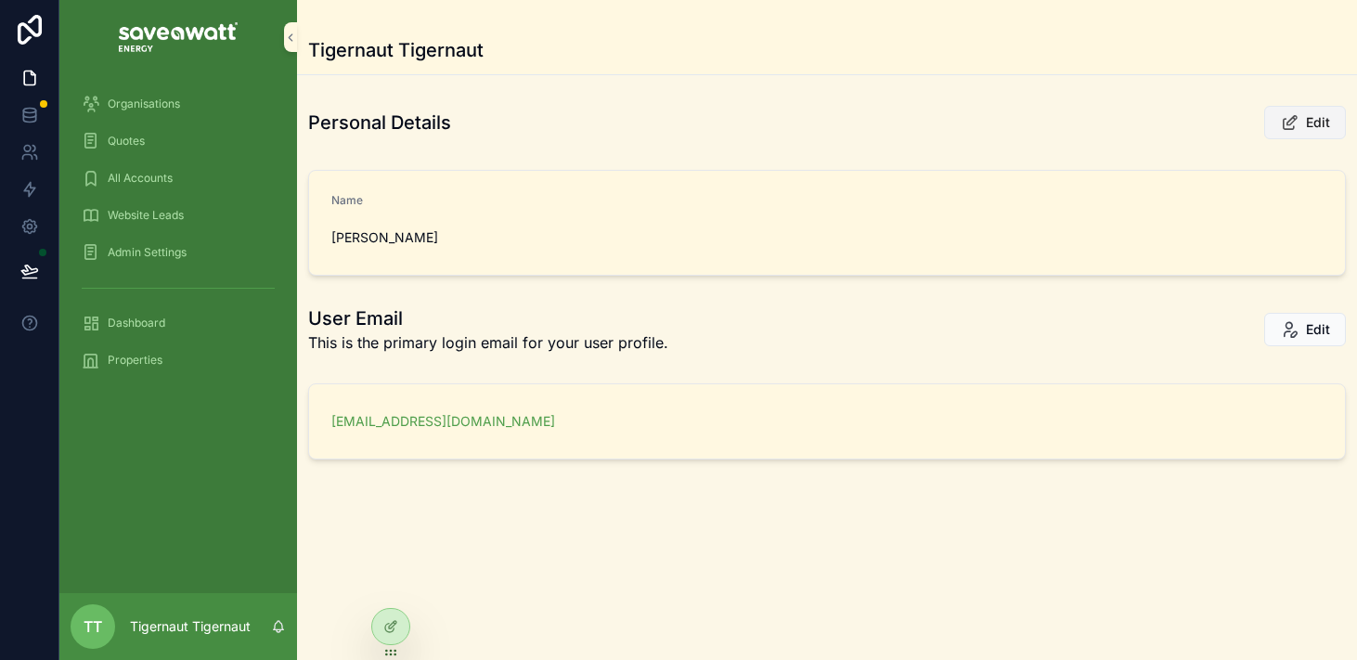
click at [1275, 131] on button "Edit" at bounding box center [1306, 122] width 82 height 33
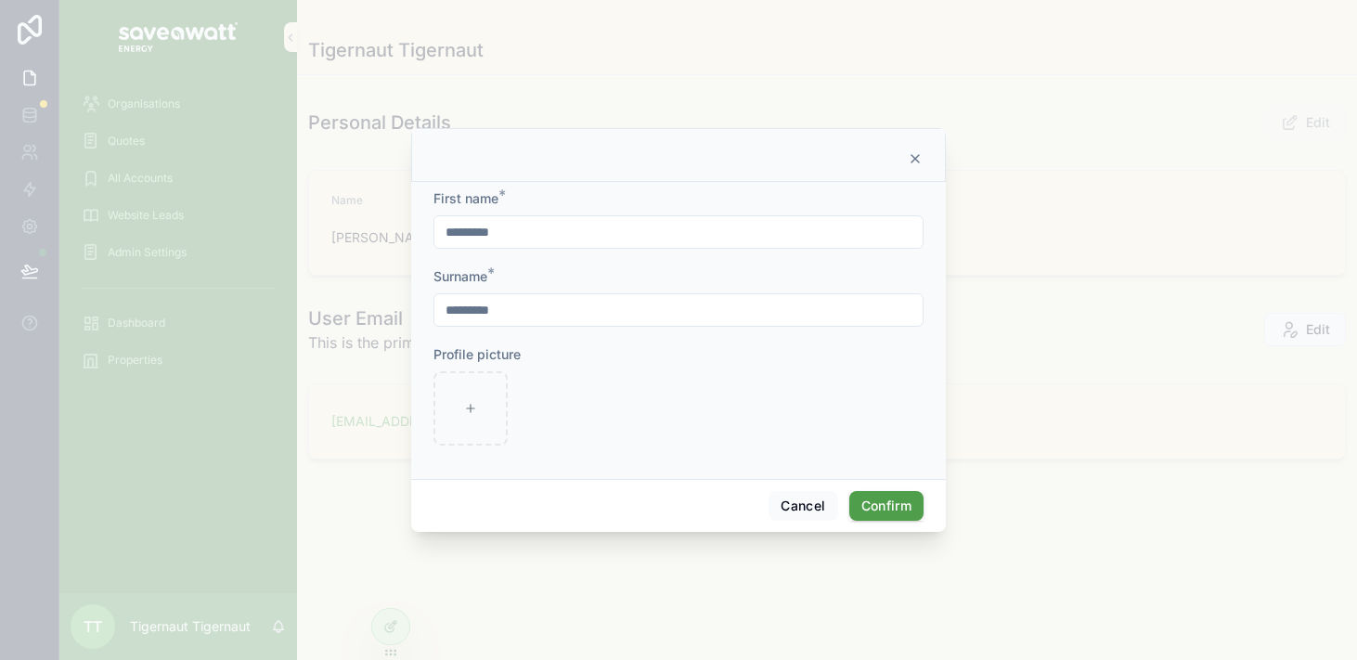
click at [920, 162] on icon at bounding box center [915, 158] width 15 height 15
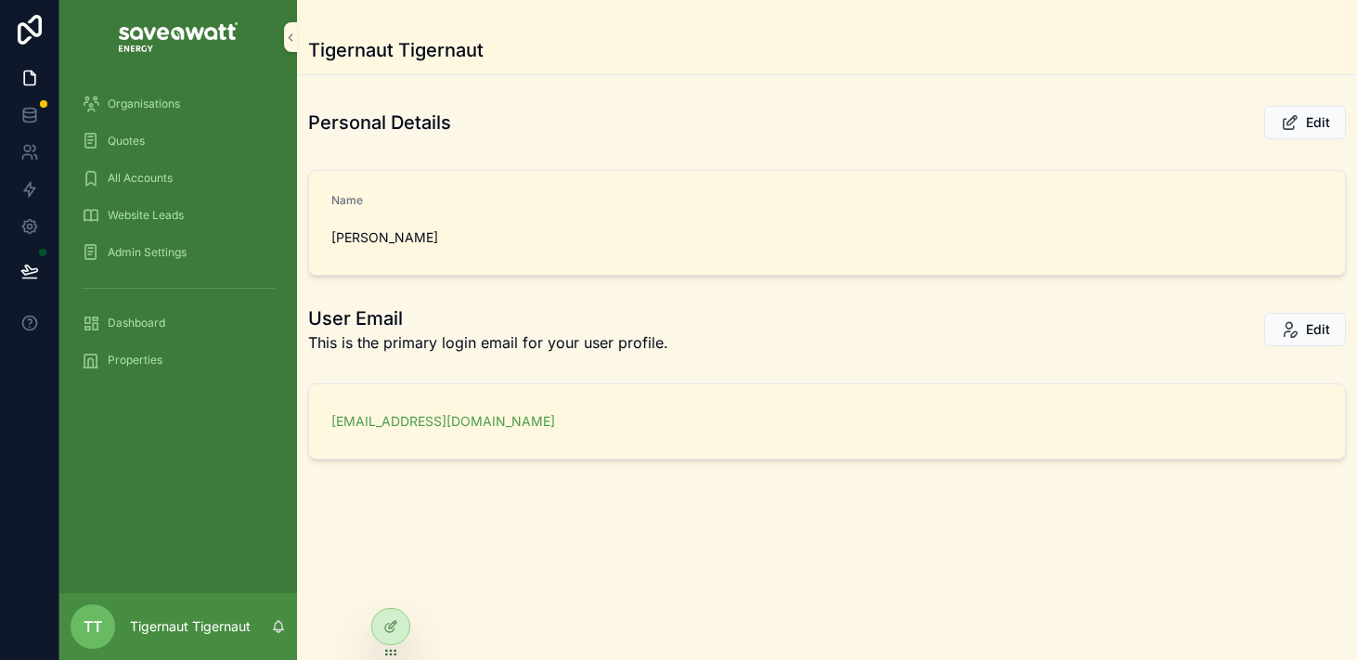
click at [237, 113] on div "Organisations" at bounding box center [178, 104] width 193 height 30
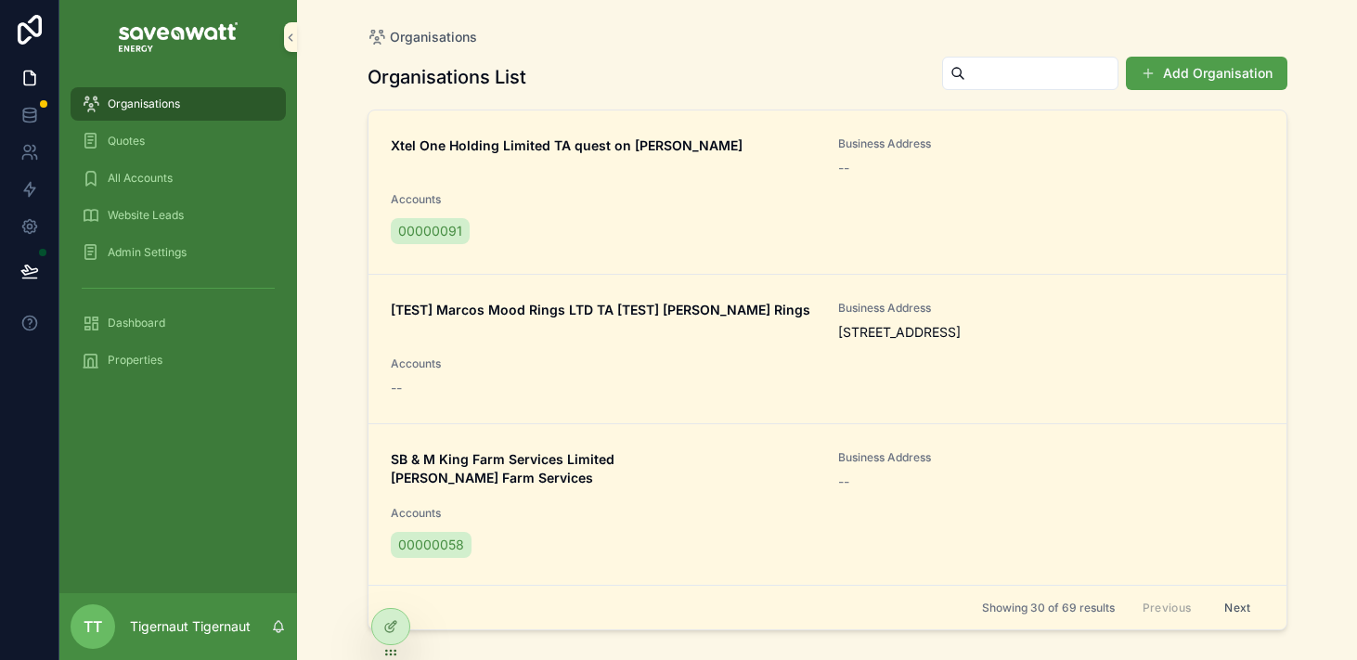
click at [649, 191] on div "Xtel One Holding Limited TA quest on hobson Business Address -- Accounts 000000…" at bounding box center [828, 191] width 874 height 111
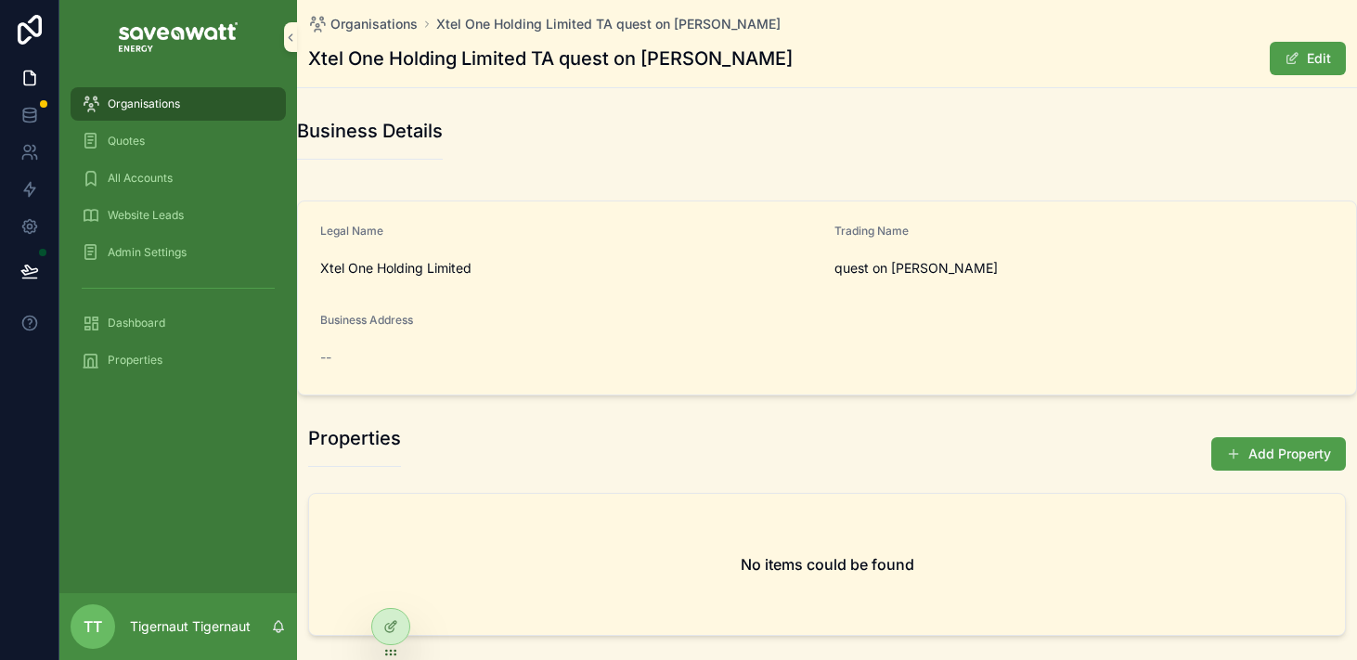
click at [256, 105] on div "Organisations" at bounding box center [178, 104] width 193 height 30
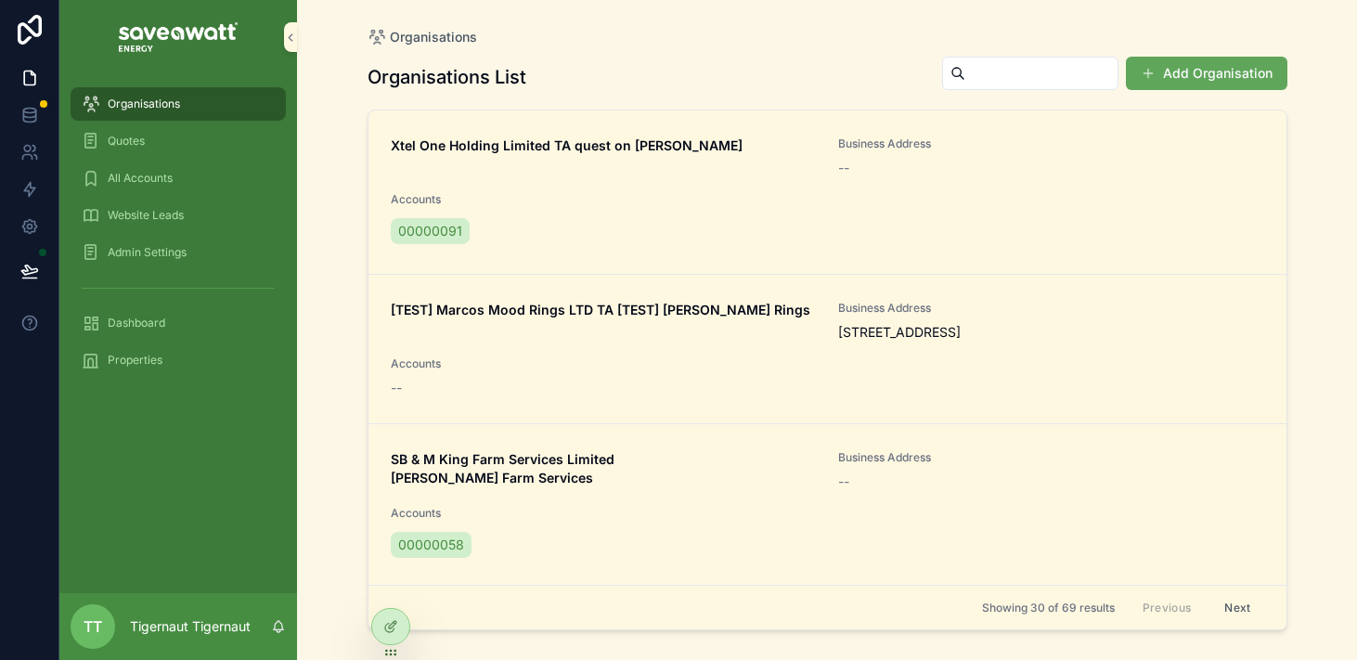
click at [1191, 74] on button "Add Organisation" at bounding box center [1207, 73] width 162 height 33
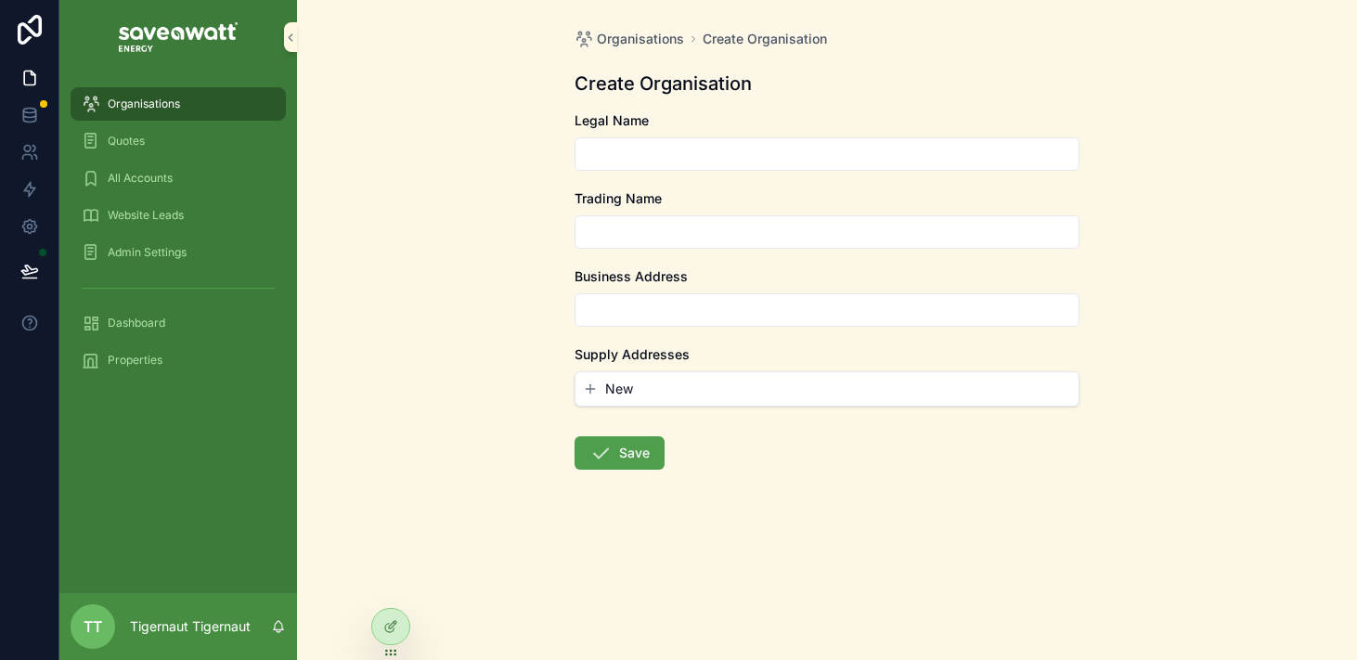
click at [623, 155] on input "scrollable content" at bounding box center [827, 154] width 503 height 26
drag, startPoint x: 916, startPoint y: 151, endPoint x: 508, endPoint y: 124, distance: 409.4
click at [508, 124] on div "**********" at bounding box center [827, 330] width 1060 height 660
type input "**********"
click at [709, 255] on form "**********" at bounding box center [827, 349] width 505 height 477
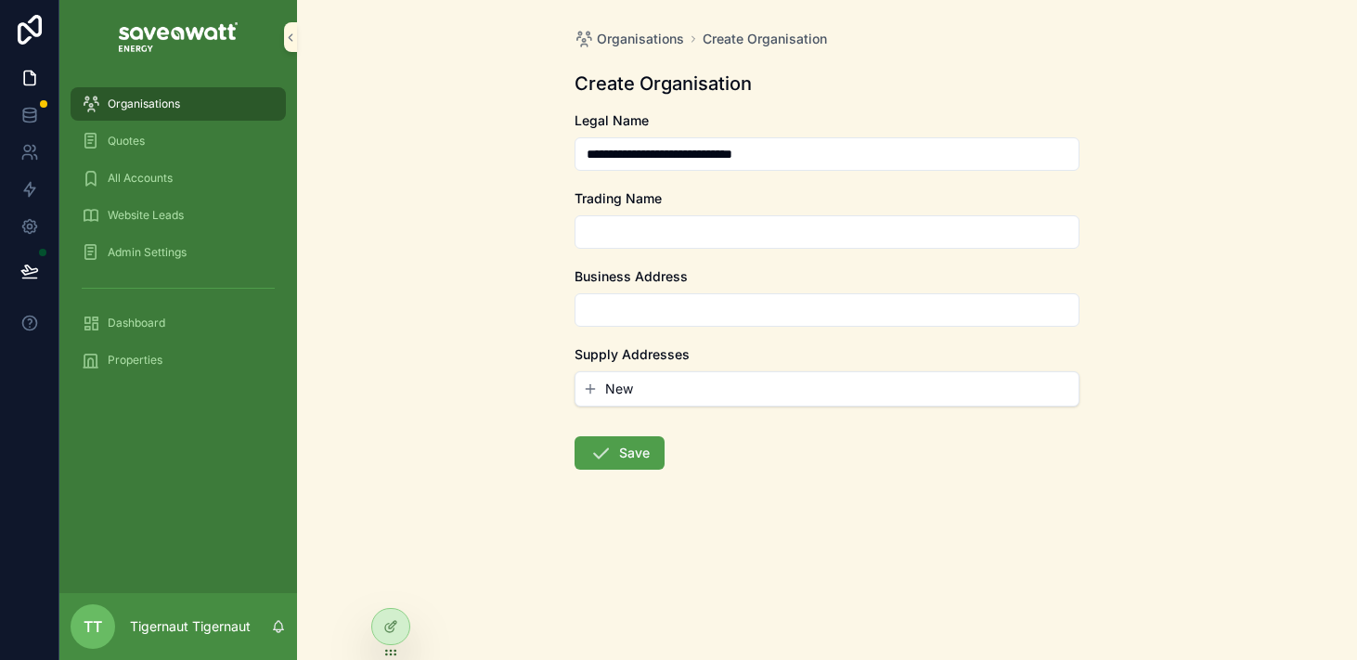
click at [722, 237] on input "scrollable content" at bounding box center [827, 232] width 503 height 26
paste input "**********"
drag, startPoint x: 837, startPoint y: 239, endPoint x: 767, endPoint y: 239, distance: 69.6
click at [767, 239] on input "**********" at bounding box center [827, 232] width 503 height 26
type input "**********"
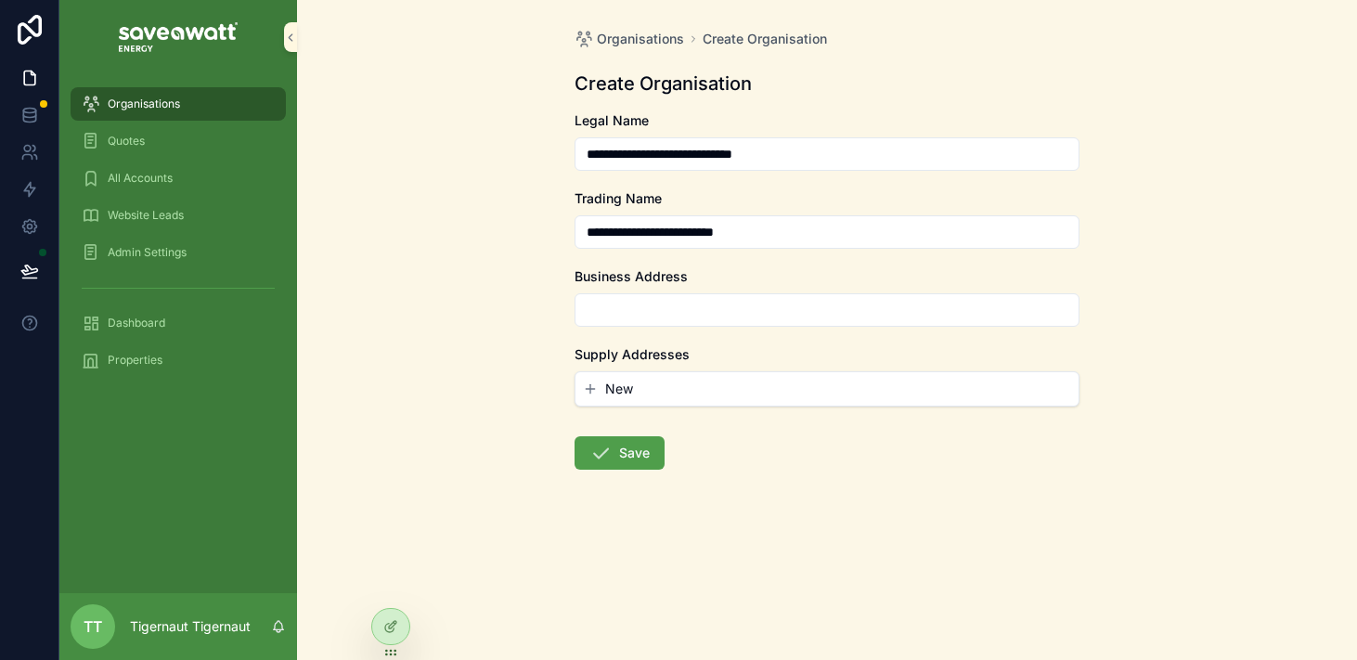
click at [717, 314] on input "scrollable content" at bounding box center [827, 310] width 503 height 26
click at [688, 305] on input "scrollable content" at bounding box center [827, 310] width 503 height 26
type input "**********"
click at [619, 383] on span "New" at bounding box center [619, 389] width 28 height 19
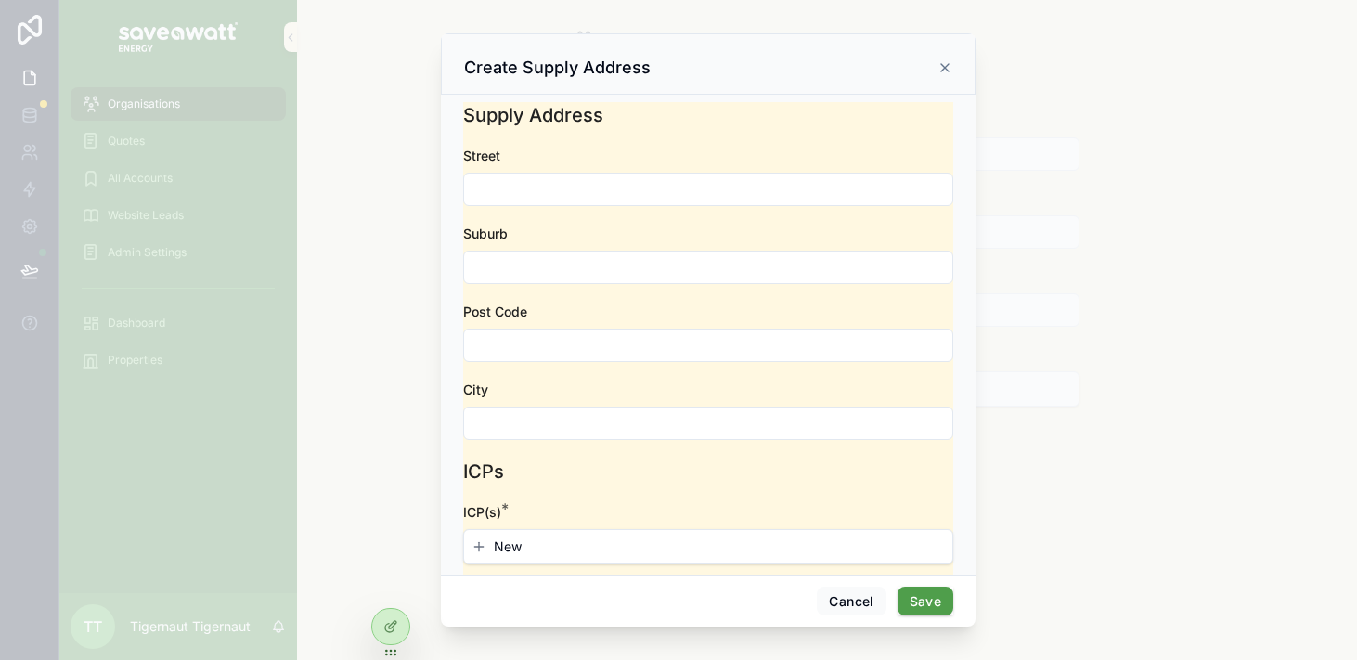
click at [605, 177] on input "scrollable content" at bounding box center [708, 189] width 488 height 26
type input "**********"
click at [619, 265] on input "scrollable content" at bounding box center [708, 267] width 488 height 26
type input "**********"
type input "****"
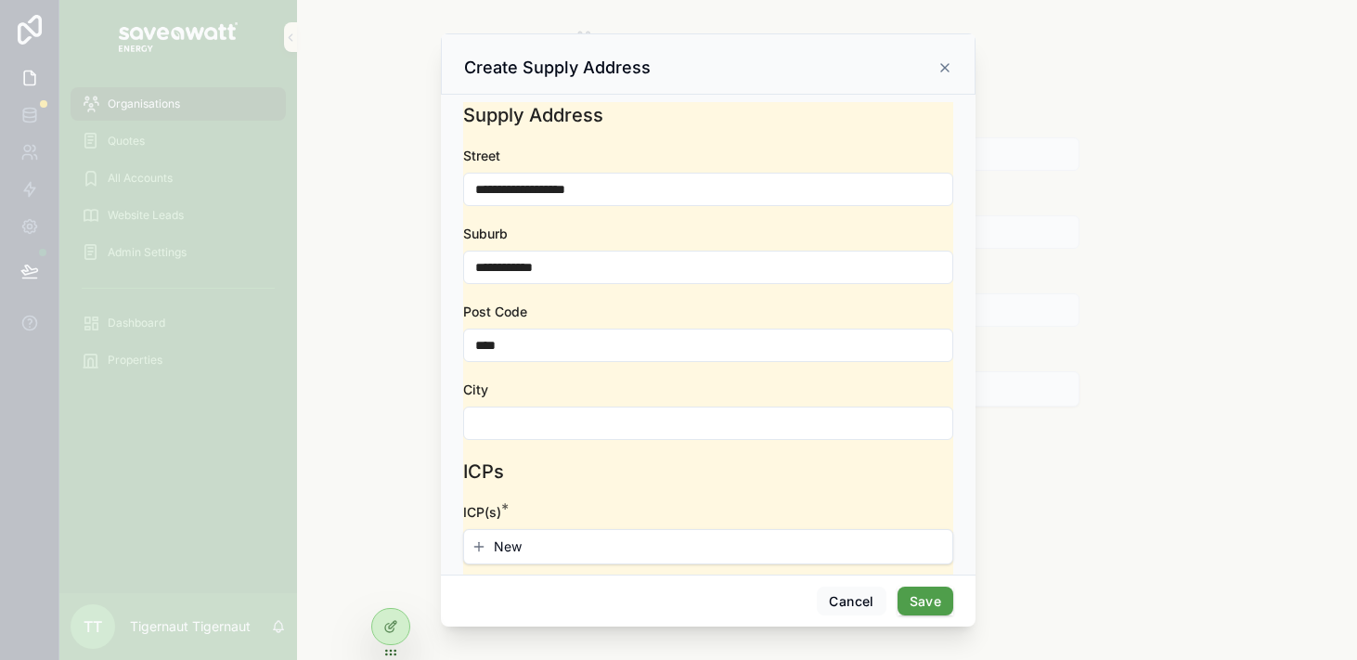
click at [617, 414] on input "scrollable content" at bounding box center [708, 423] width 488 height 26
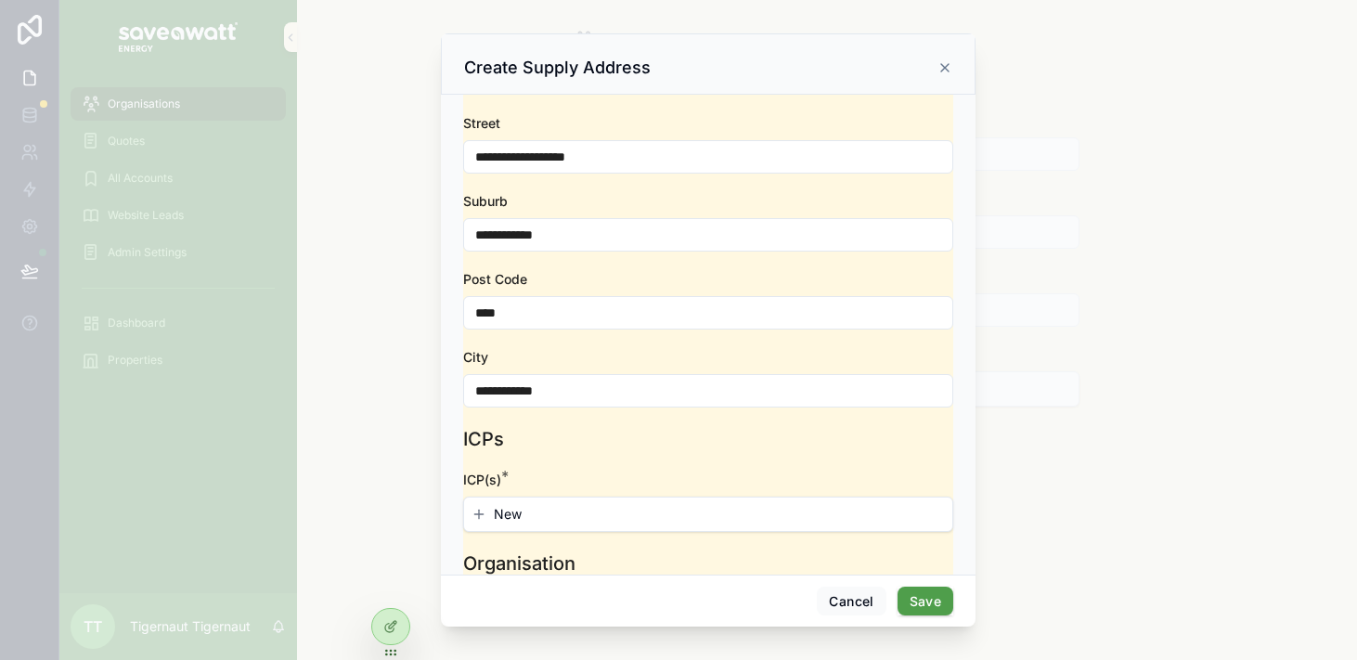
scroll to position [67, 0]
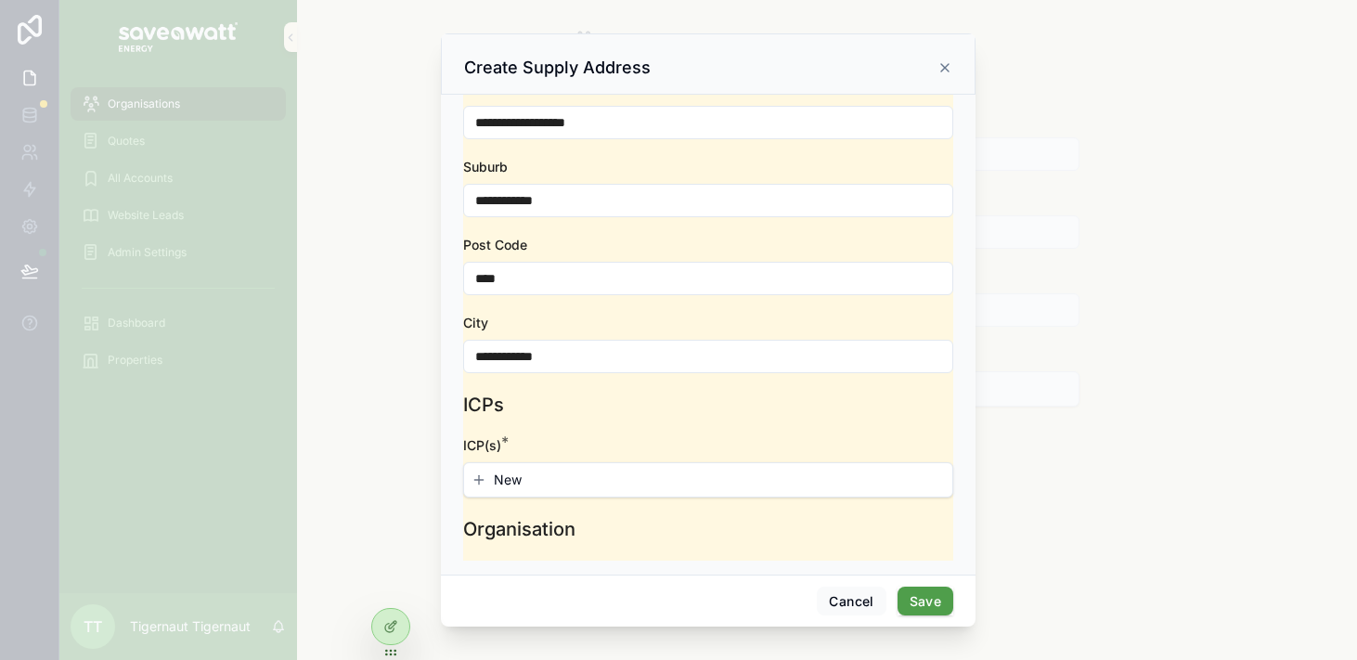
type input "**********"
click at [490, 477] on button "New" at bounding box center [709, 480] width 474 height 19
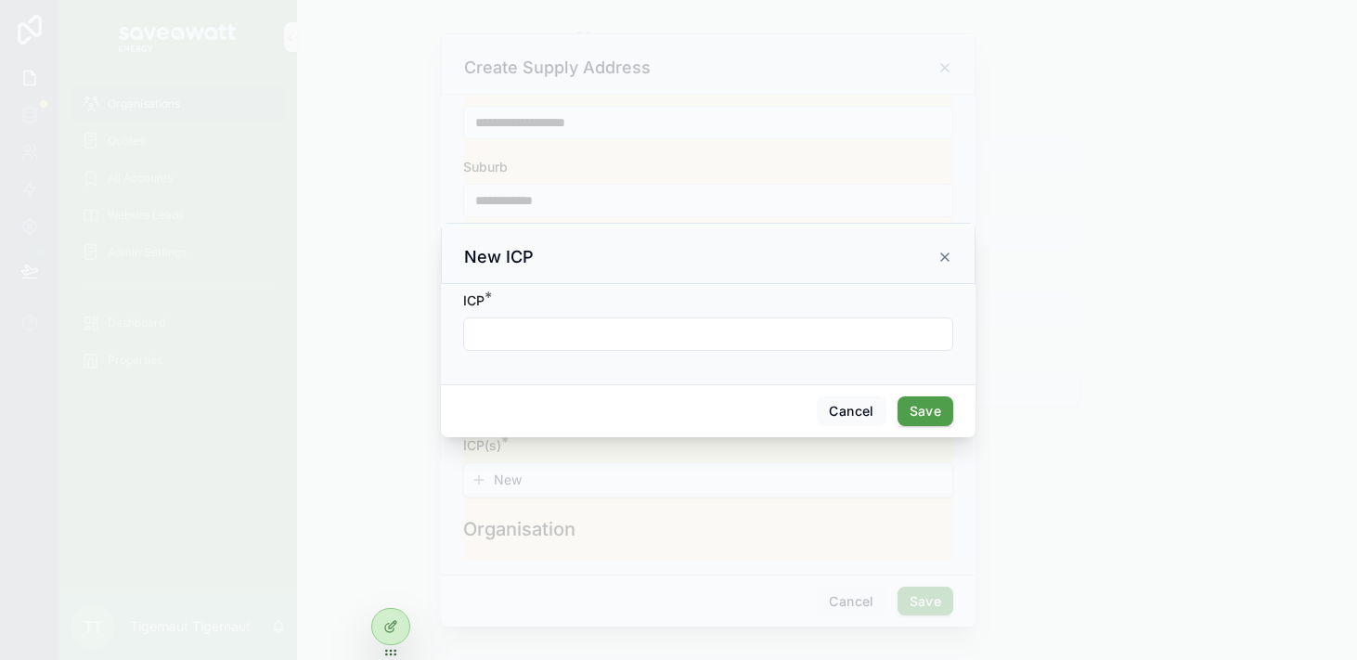
click at [633, 342] on input "scrollable content" at bounding box center [708, 334] width 488 height 26
click at [603, 341] on input "**********" at bounding box center [708, 334] width 488 height 26
click at [469, 337] on input "**********" at bounding box center [708, 334] width 488 height 26
type input "**********"
click at [918, 411] on button "Save" at bounding box center [926, 411] width 56 height 30
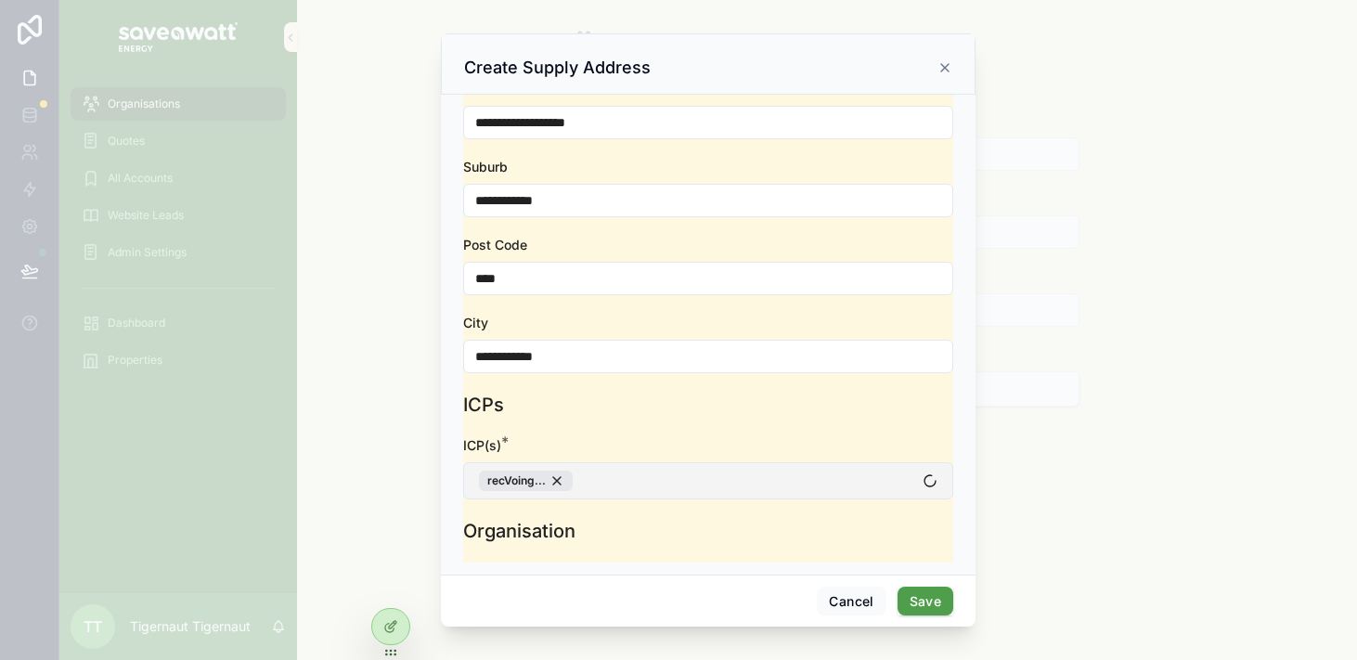
scroll to position [69, 0]
click at [757, 478] on button "[test]03 326 5510 5510 5510" at bounding box center [708, 479] width 490 height 37
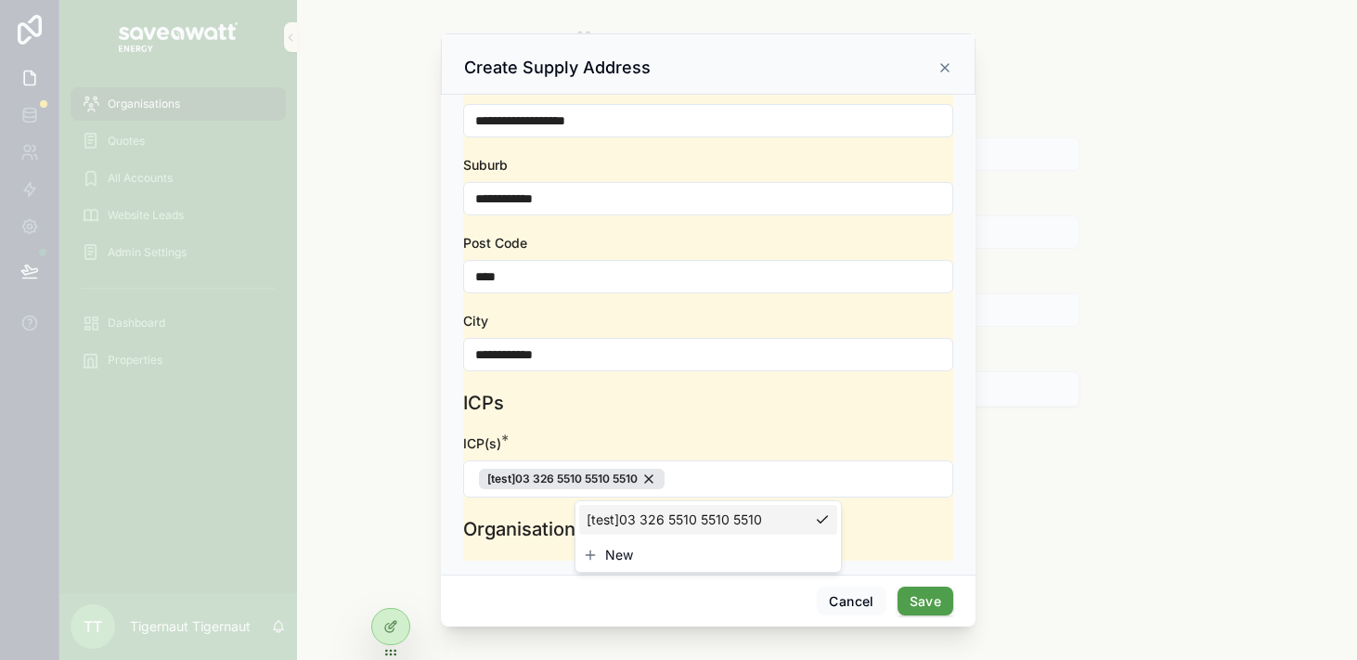
click at [622, 557] on span "New" at bounding box center [619, 555] width 28 height 19
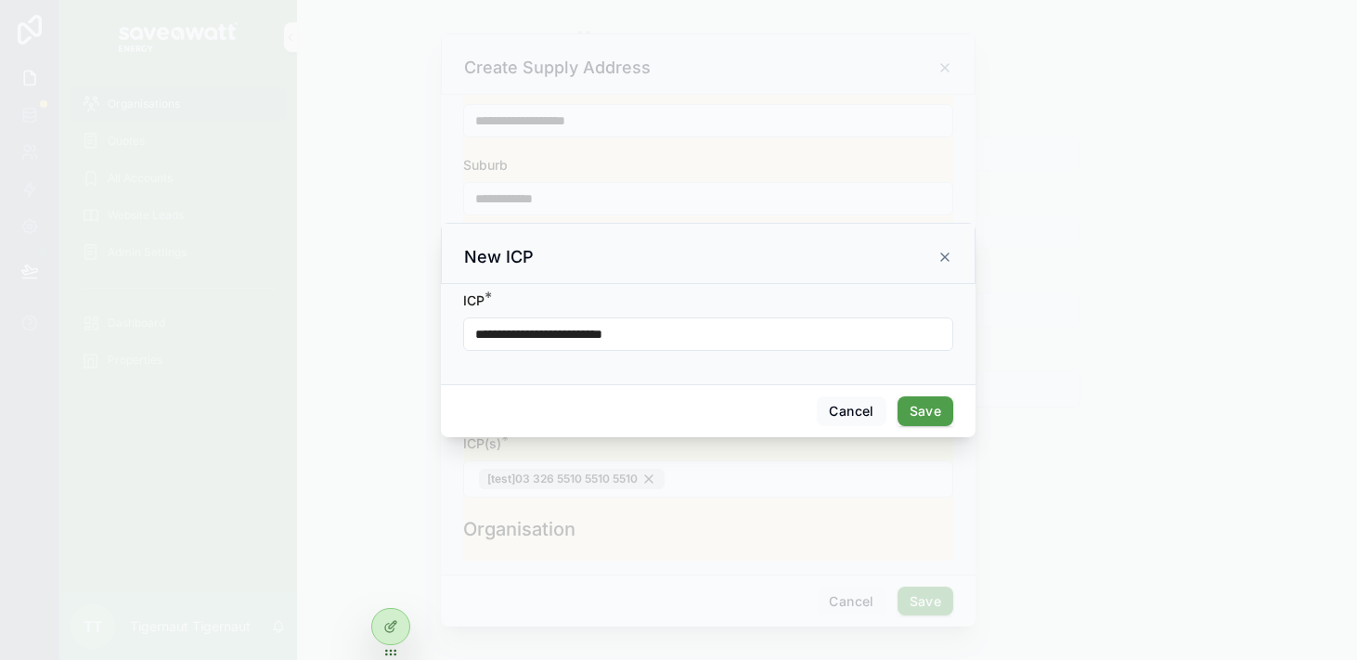
drag, startPoint x: 712, startPoint y: 337, endPoint x: 415, endPoint y: 329, distance: 297.2
click at [415, 329] on div "**********" at bounding box center [708, 330] width 1298 height 660
type input "**********"
click at [920, 409] on button "Save" at bounding box center [926, 411] width 56 height 30
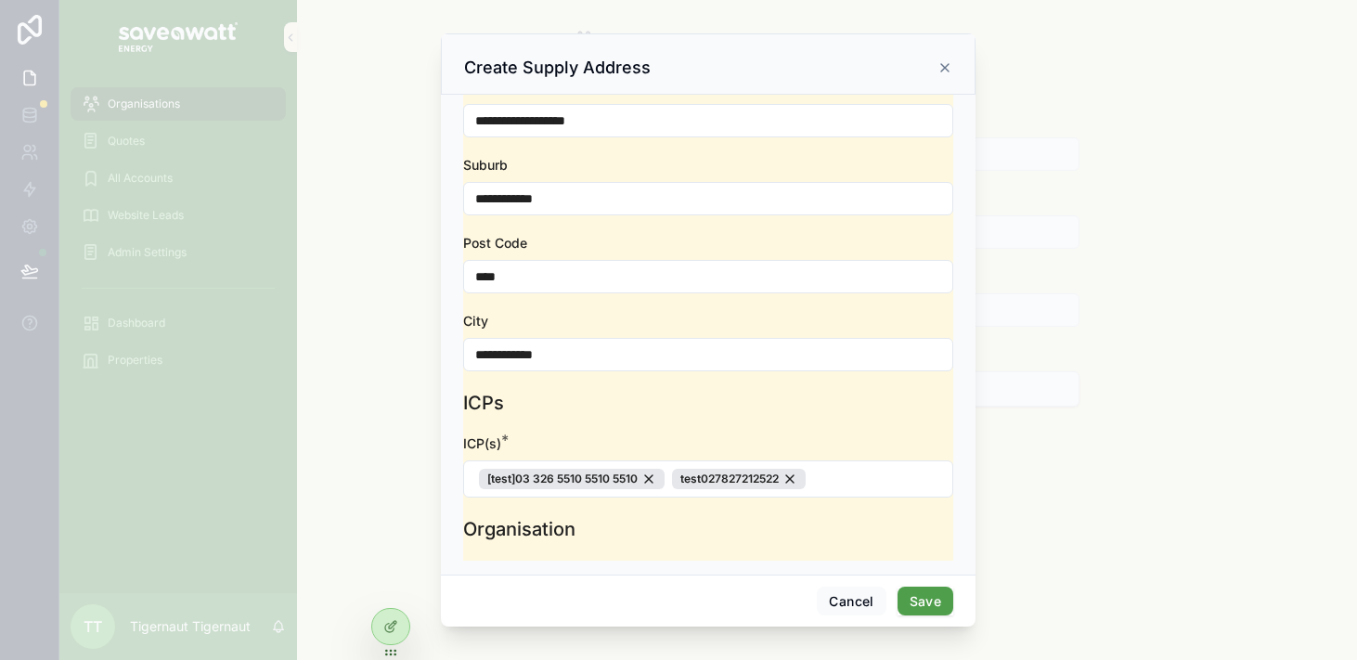
click at [927, 598] on button "Save" at bounding box center [926, 602] width 56 height 30
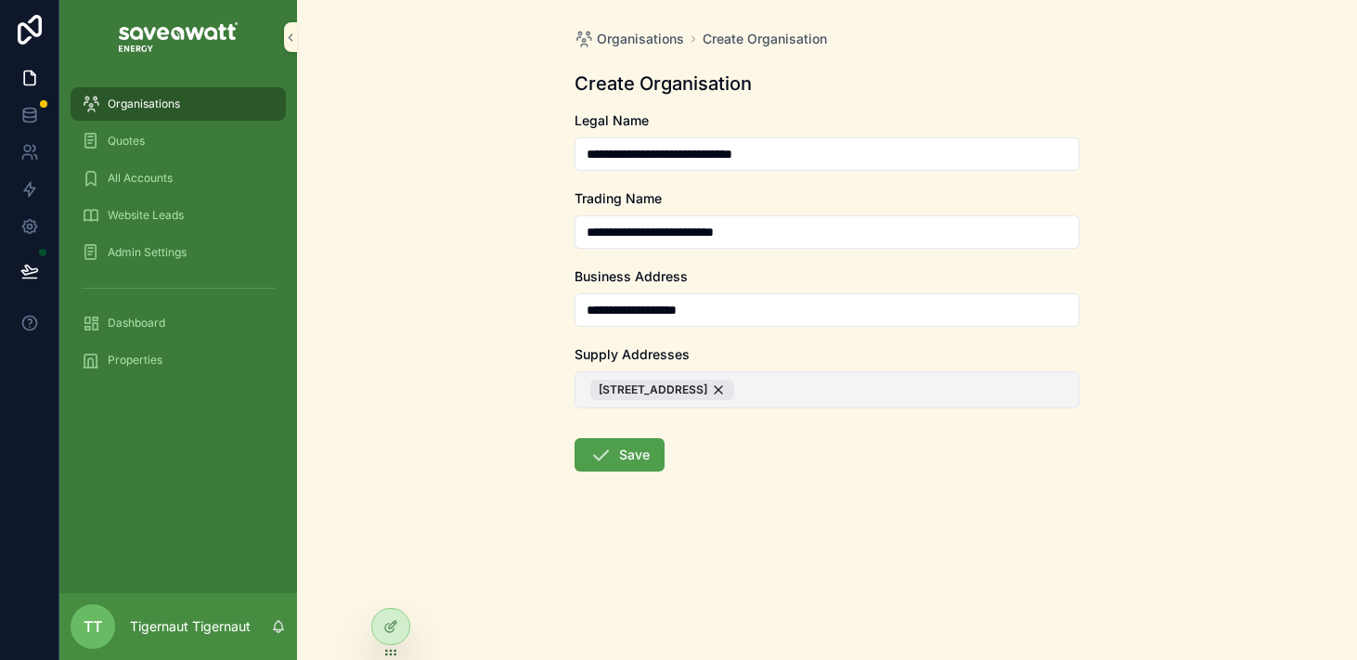
click at [963, 390] on button "[STREET_ADDRESS]" at bounding box center [827, 389] width 505 height 37
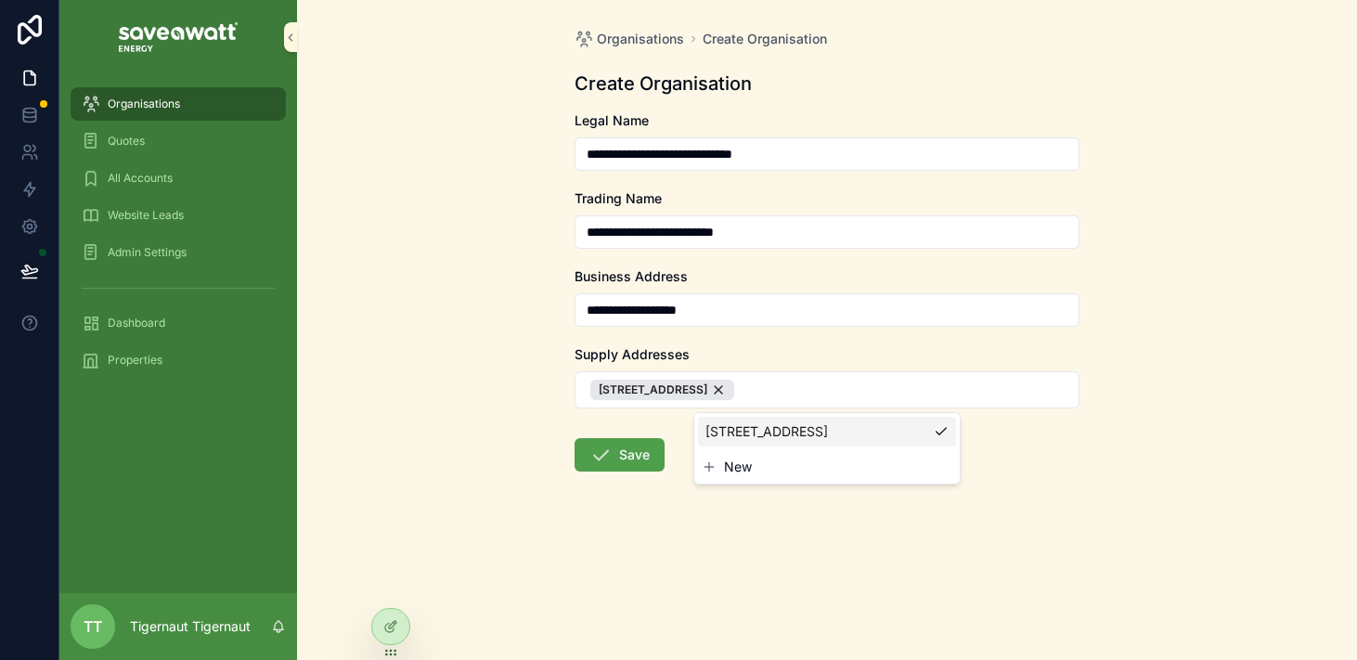
click at [760, 476] on button "New" at bounding box center [827, 467] width 251 height 19
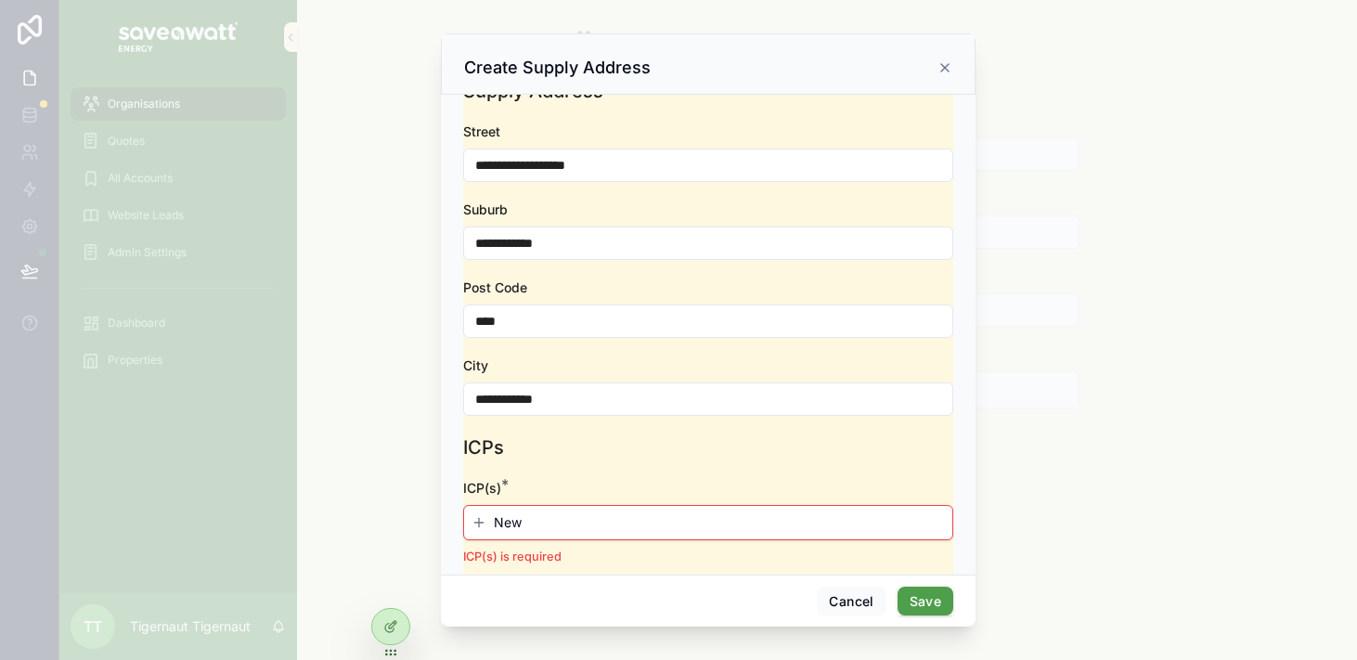
scroll to position [0, 0]
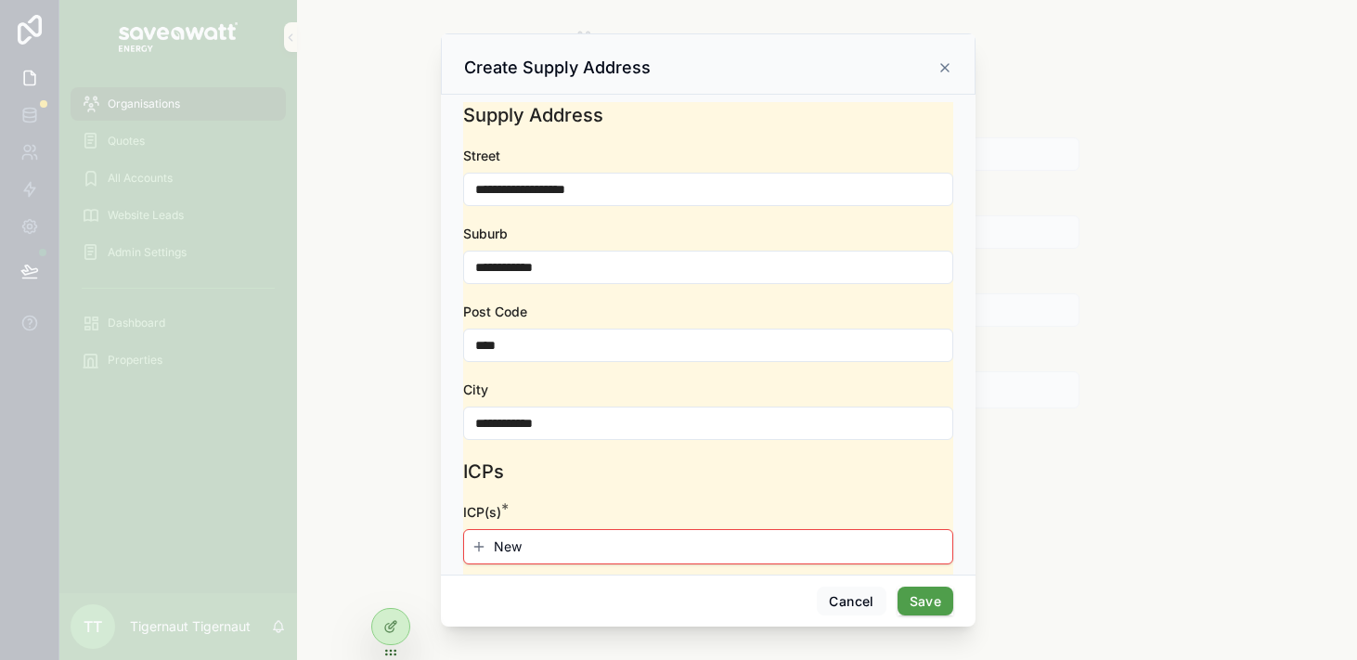
click at [632, 188] on input "**********" at bounding box center [708, 189] width 488 height 26
click at [570, 264] on input "**********" at bounding box center [708, 267] width 488 height 26
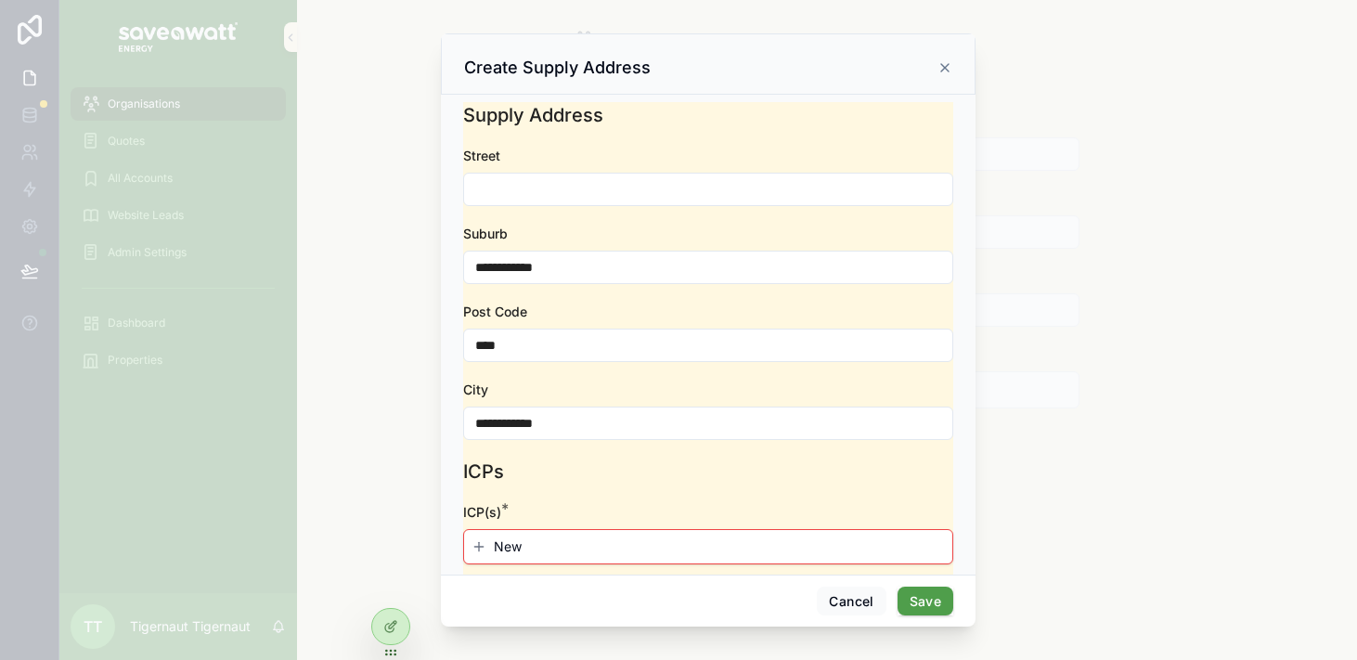
click at [570, 264] on input "**********" at bounding box center [708, 267] width 488 height 26
click at [552, 339] on input "****" at bounding box center [708, 345] width 488 height 26
click at [561, 422] on input "**********" at bounding box center [708, 423] width 488 height 26
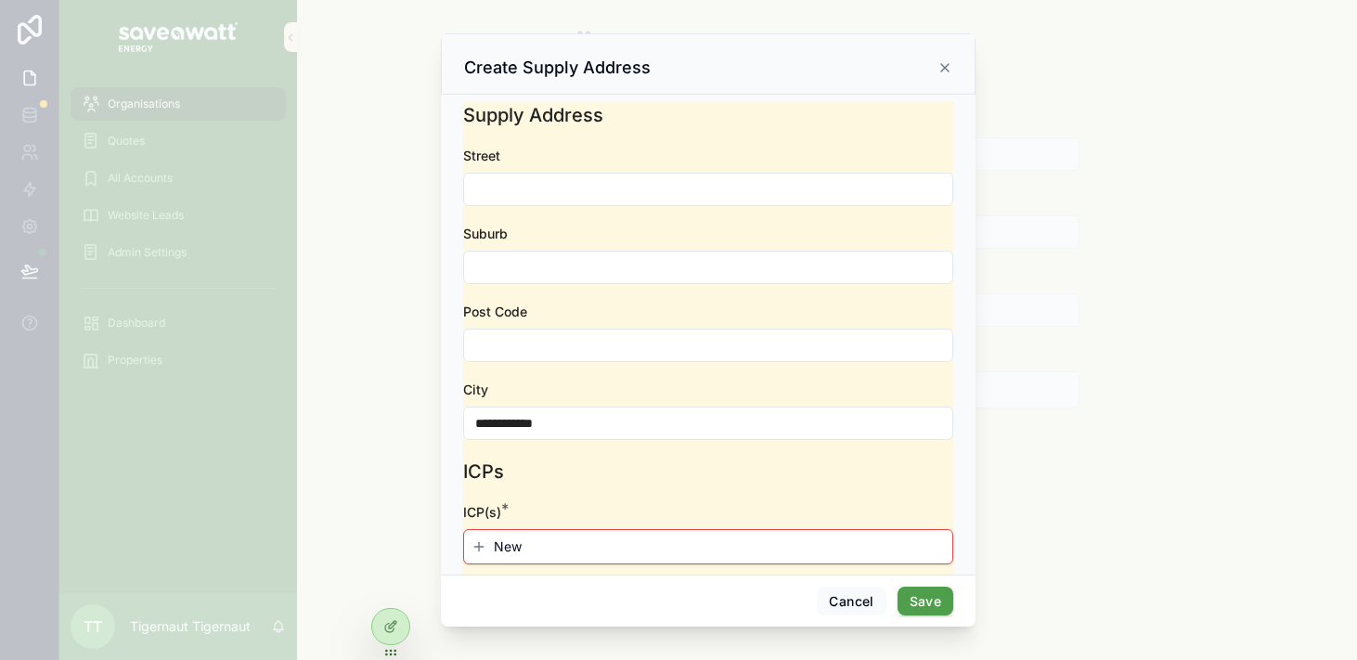
click at [561, 422] on input "**********" at bounding box center [708, 423] width 488 height 26
click at [591, 192] on input "scrollable content" at bounding box center [708, 189] width 488 height 26
type input "**********"
click at [611, 272] on input "scrollable content" at bounding box center [708, 267] width 488 height 26
type input "*******"
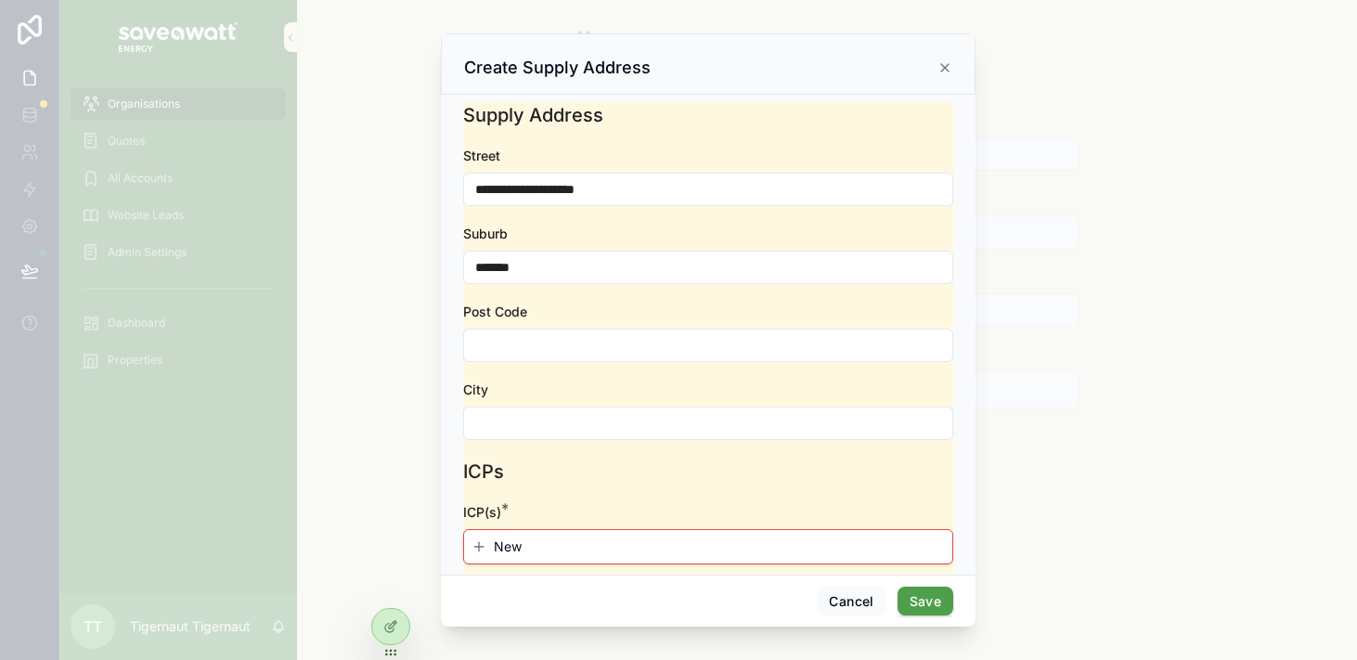
click at [614, 338] on input "scrollable content" at bounding box center [708, 345] width 488 height 26
type input "****"
click at [635, 414] on input "scrollable content" at bounding box center [708, 423] width 488 height 26
type input "**********"
click at [483, 554] on button "New" at bounding box center [709, 547] width 474 height 19
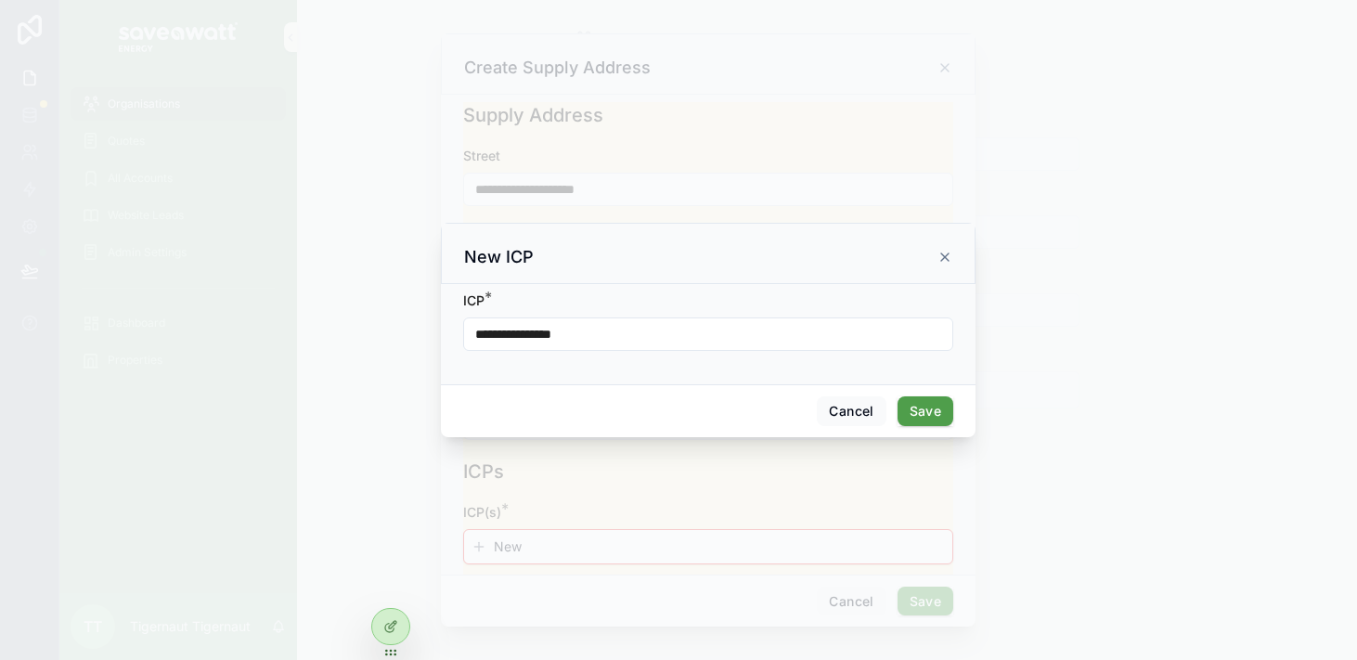
click at [617, 330] on input "**********" at bounding box center [708, 334] width 488 height 26
type input "**********"
click at [926, 397] on button "Save" at bounding box center [926, 411] width 56 height 30
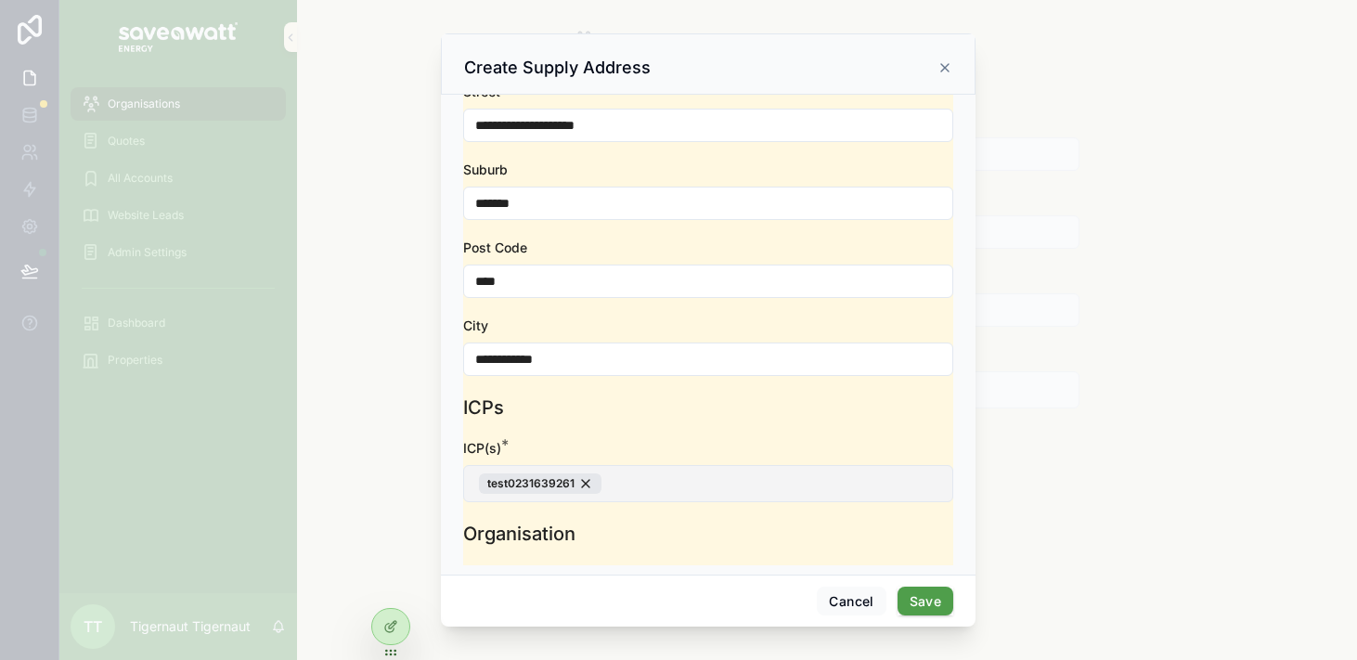
scroll to position [69, 0]
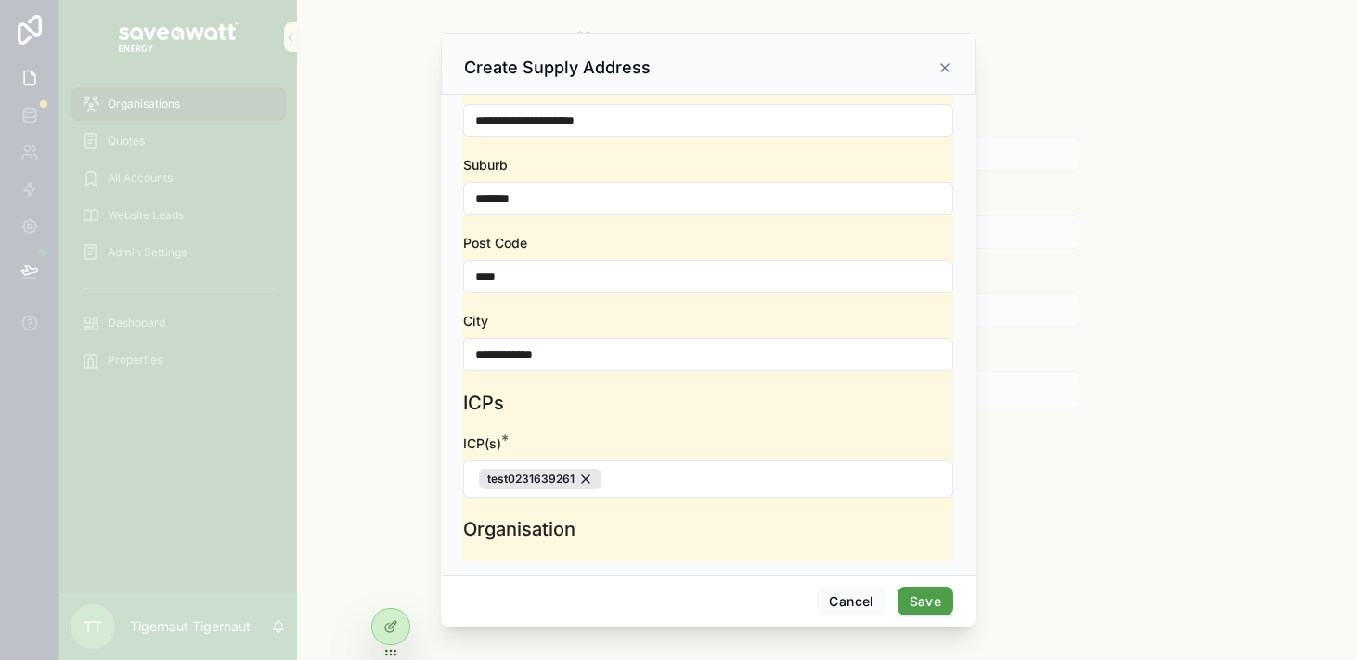
click at [941, 604] on button "Save" at bounding box center [926, 602] width 56 height 30
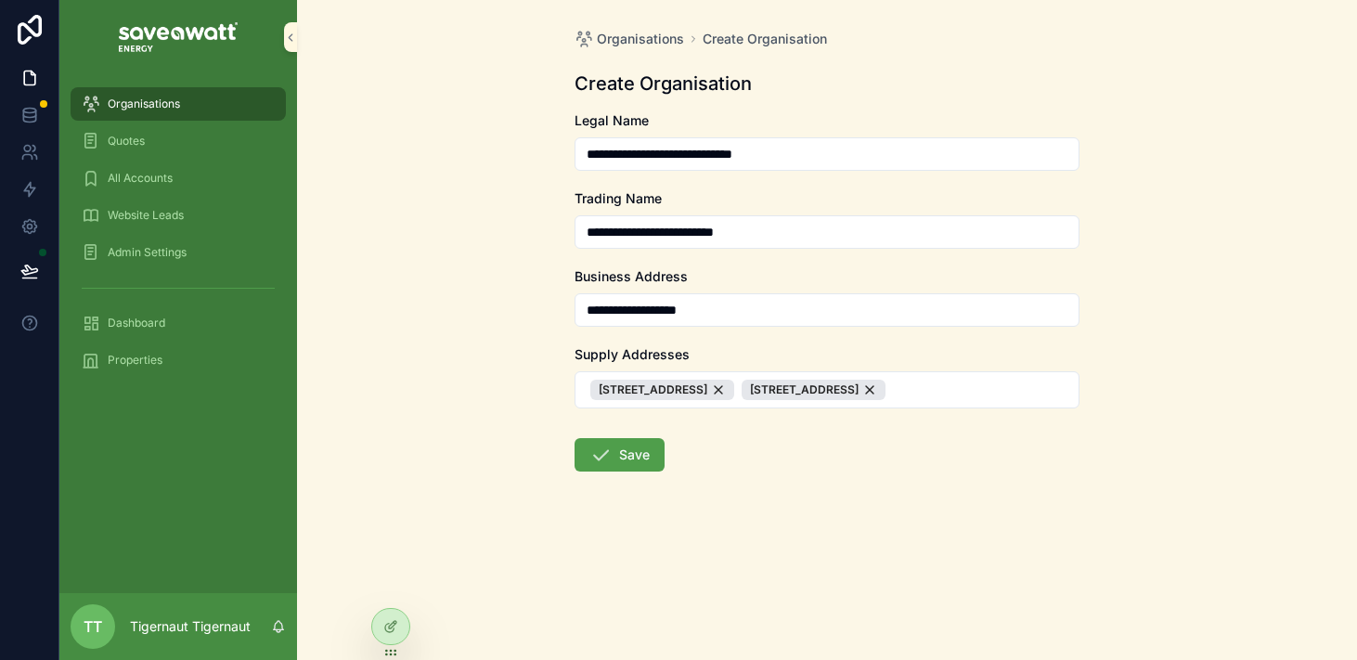
click at [433, 147] on div "**********" at bounding box center [827, 330] width 1060 height 660
click at [612, 472] on button "Save" at bounding box center [620, 454] width 90 height 33
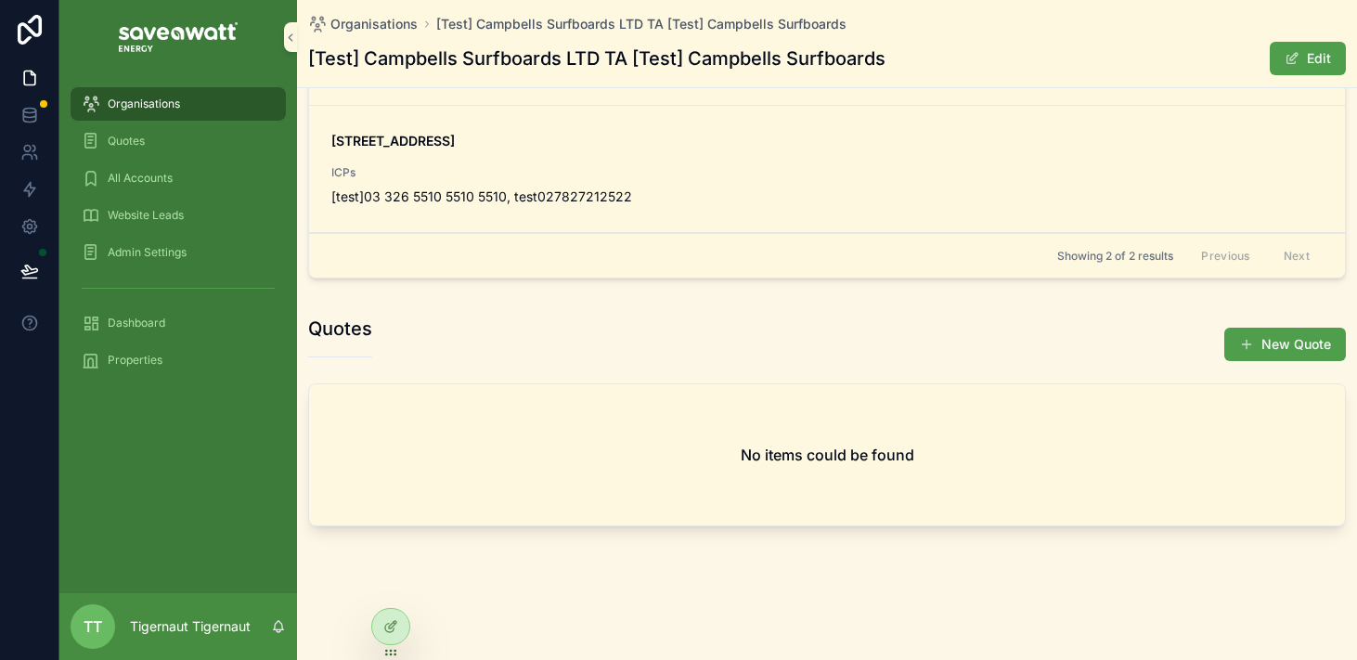
scroll to position [451, 0]
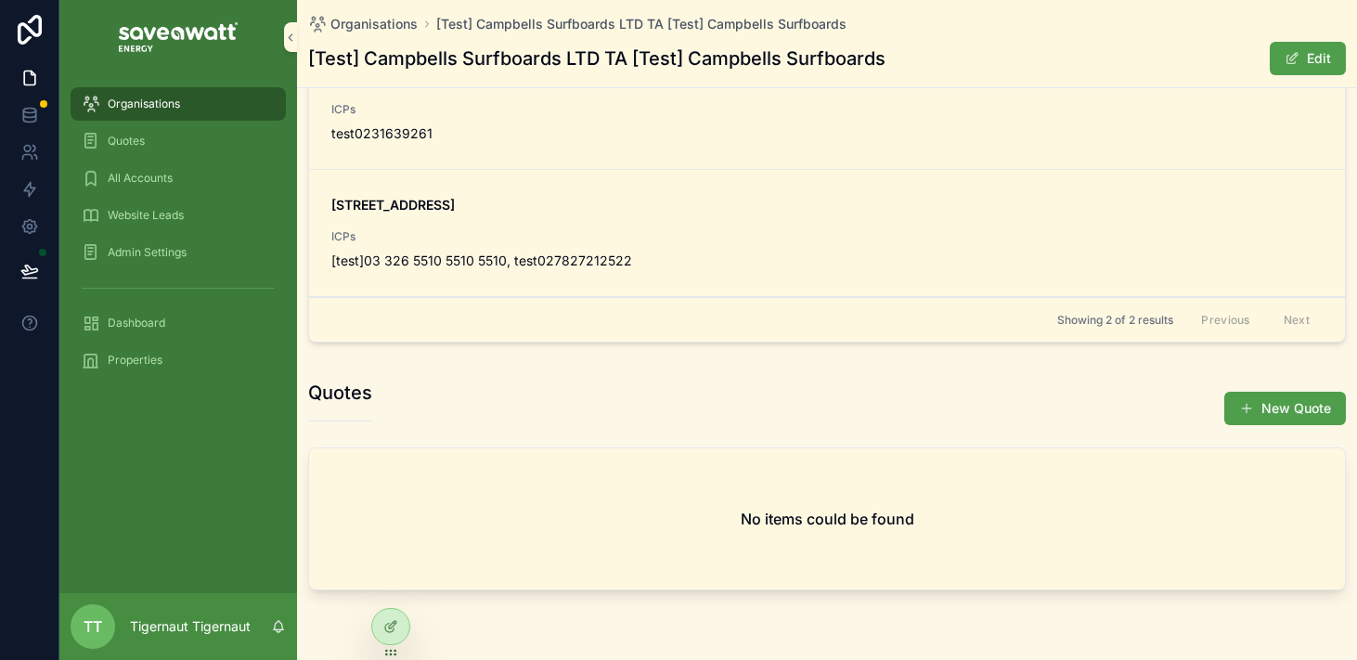
click at [153, 144] on div "Quotes" at bounding box center [178, 141] width 193 height 30
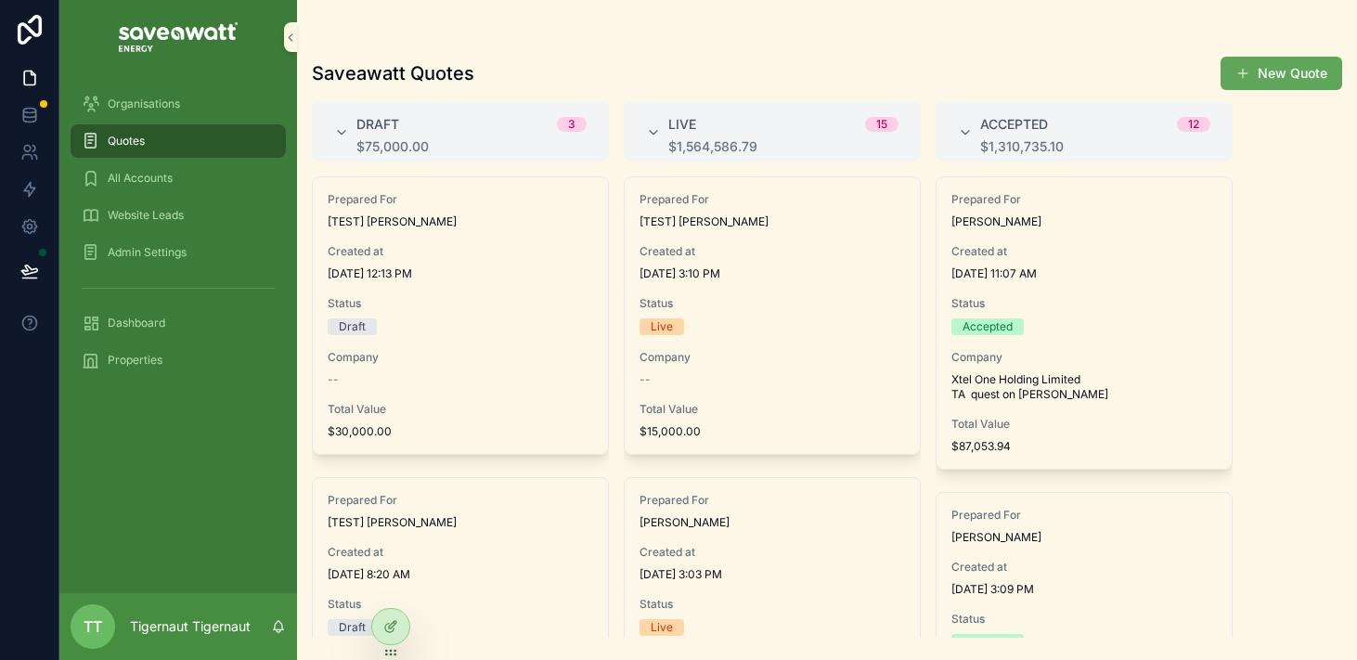
click at [1317, 80] on button "New Quote" at bounding box center [1282, 73] width 122 height 33
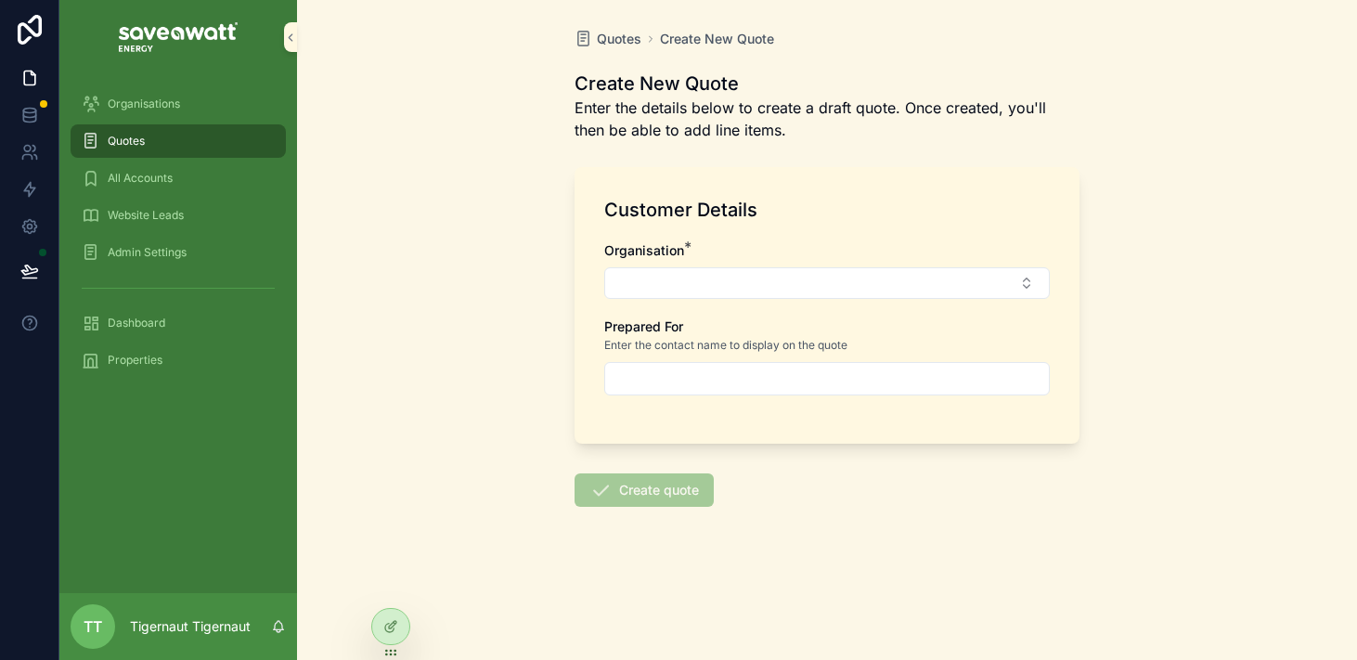
click at [721, 258] on div "Organisation *" at bounding box center [827, 250] width 446 height 19
click at [716, 273] on button "Select Button" at bounding box center [827, 283] width 446 height 32
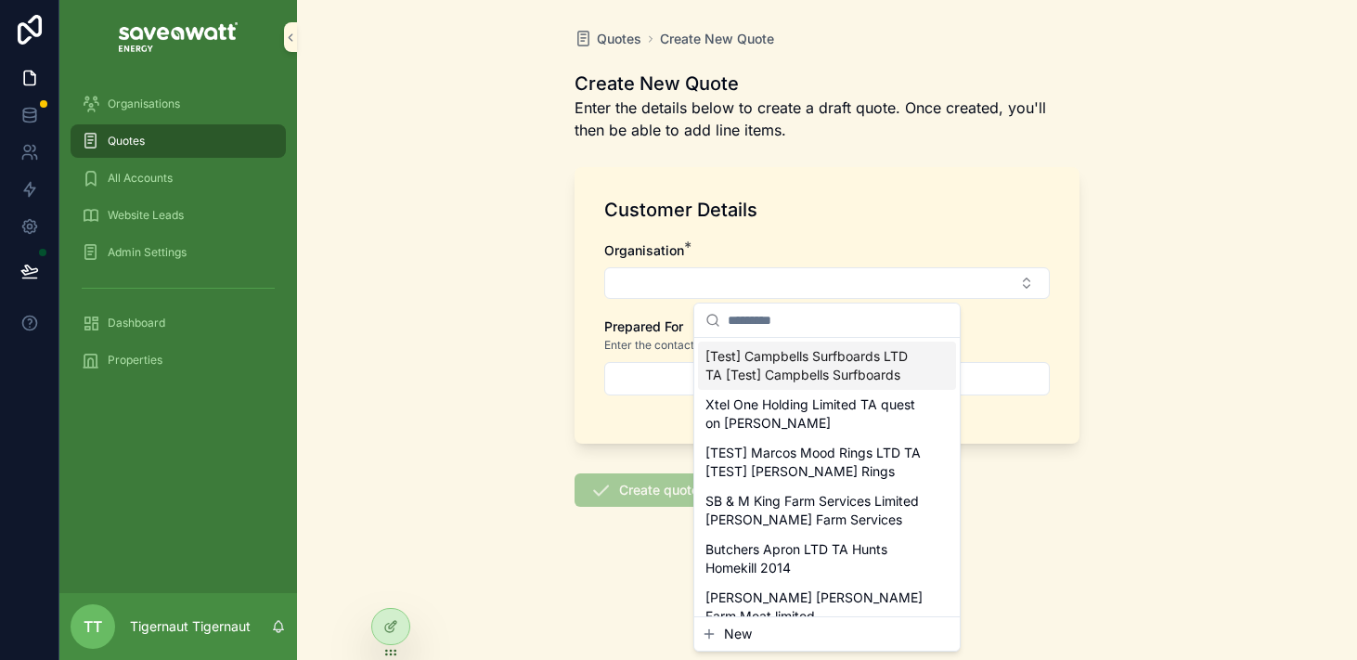
click at [781, 375] on span "[Test] Campbells Surfboards LTD TA [Test] Campbells Surfboards" at bounding box center [816, 365] width 221 height 37
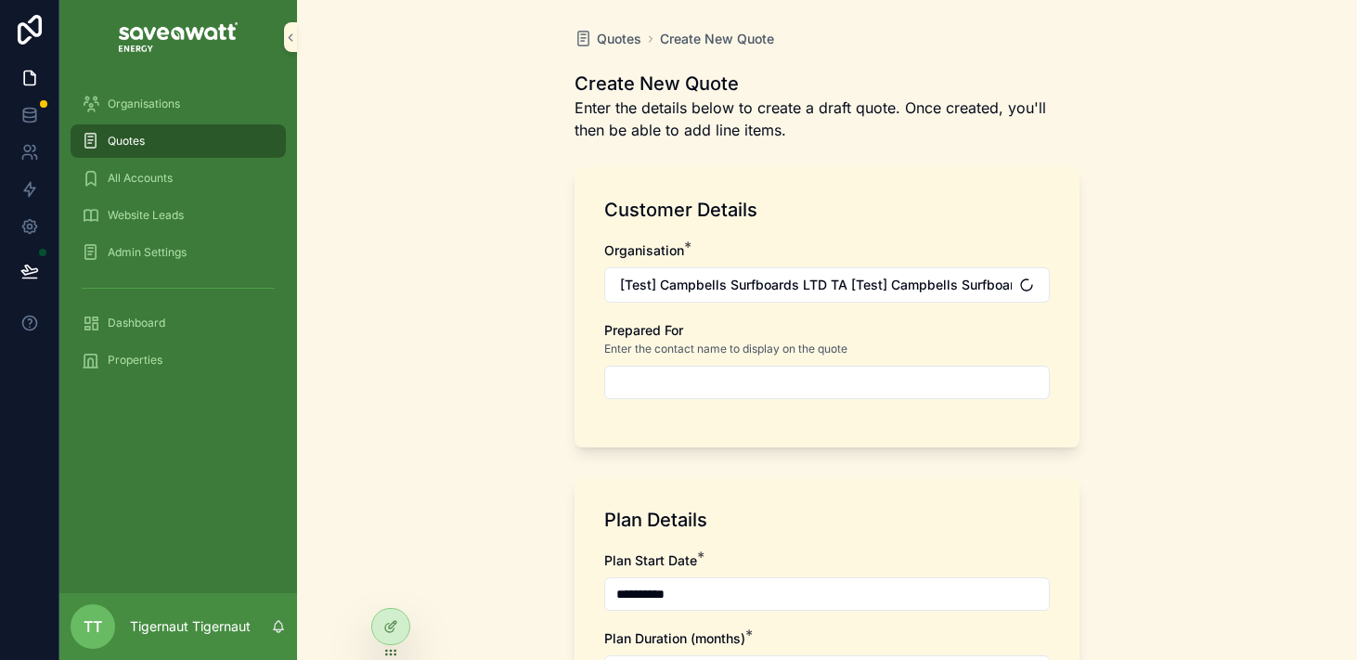
click at [808, 375] on input "scrollable content" at bounding box center [827, 383] width 444 height 26
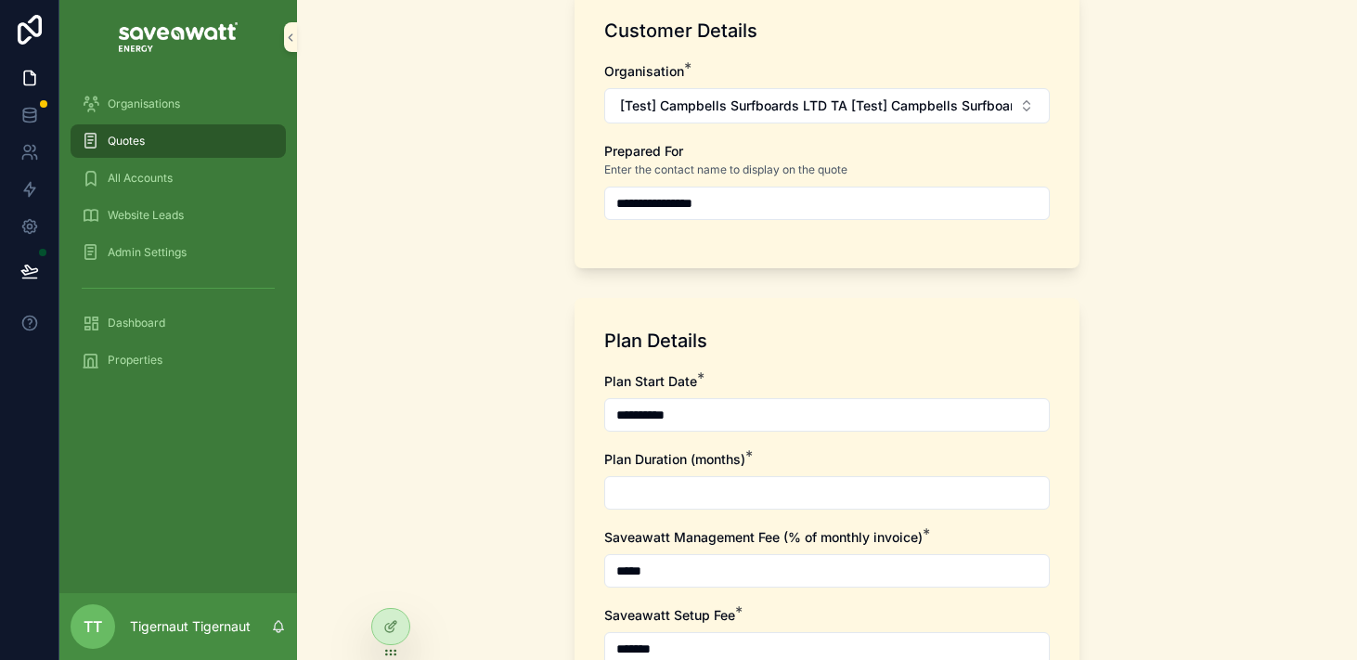
scroll to position [260, 0]
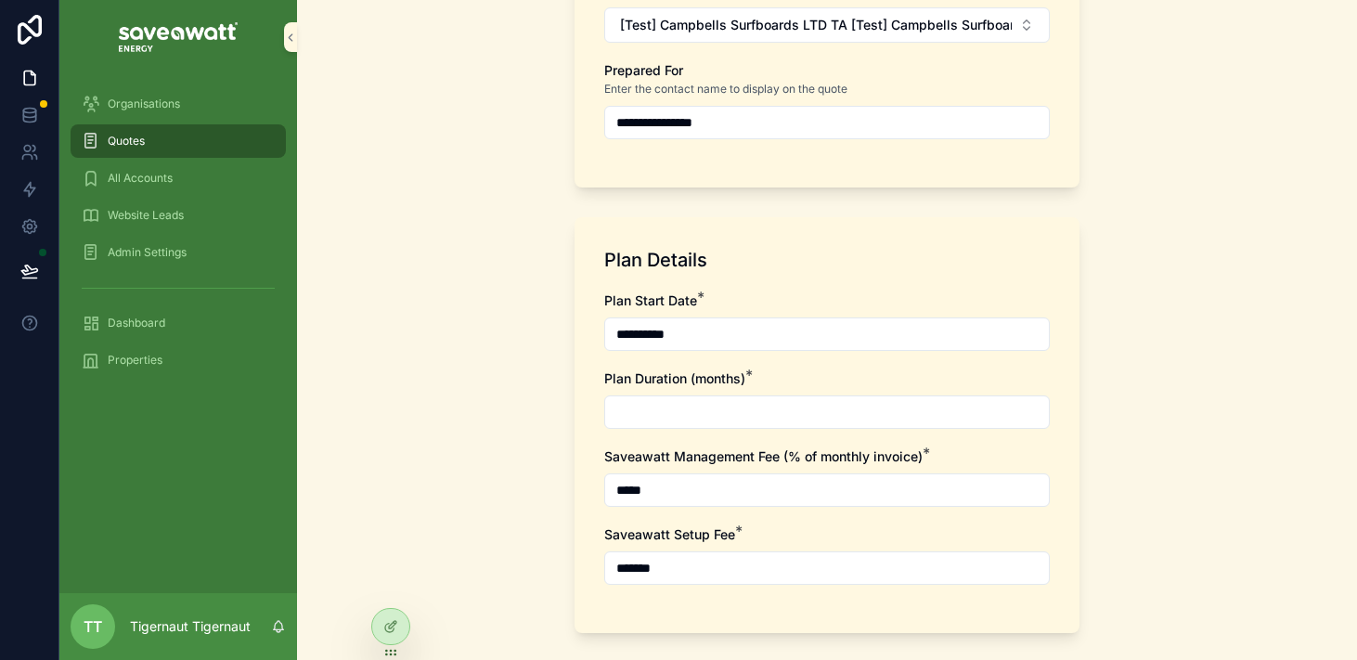
type input "**********"
click at [796, 412] on input "scrollable content" at bounding box center [827, 412] width 444 height 26
type input "**"
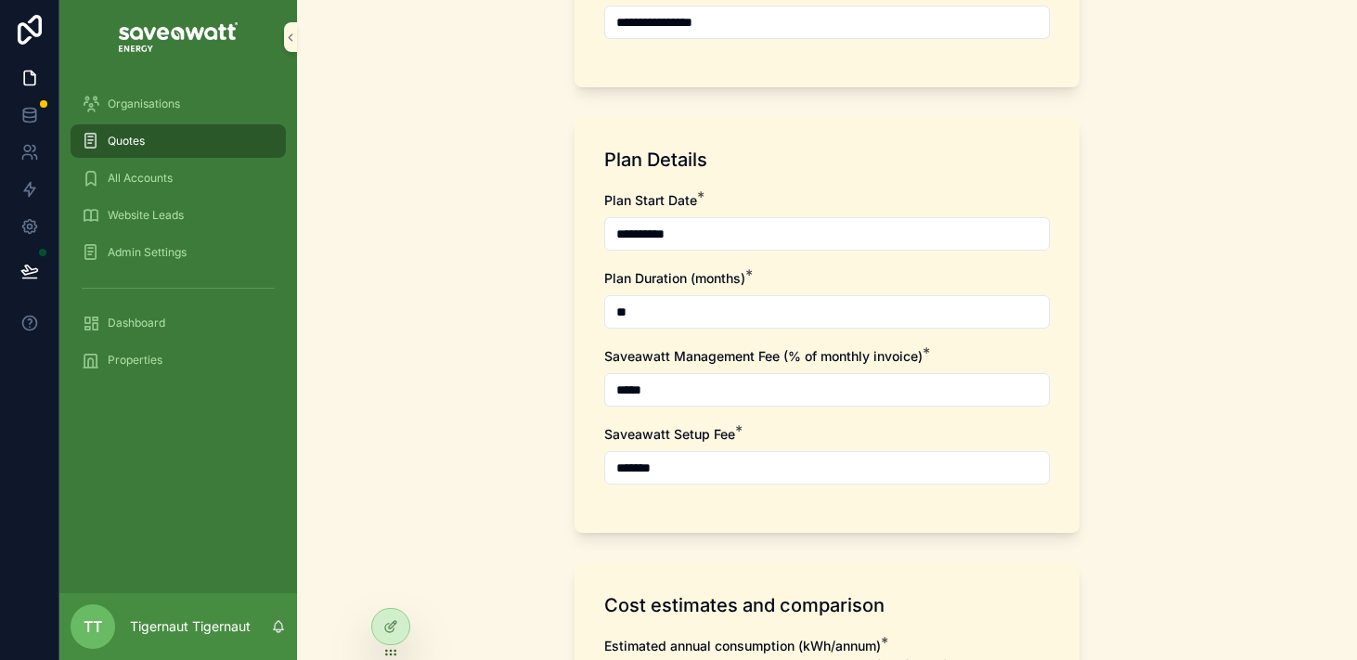
drag, startPoint x: 688, startPoint y: 388, endPoint x: 564, endPoint y: 388, distance: 124.4
click at [564, 388] on div "**********" at bounding box center [827, 452] width 535 height 1625
type input "*****"
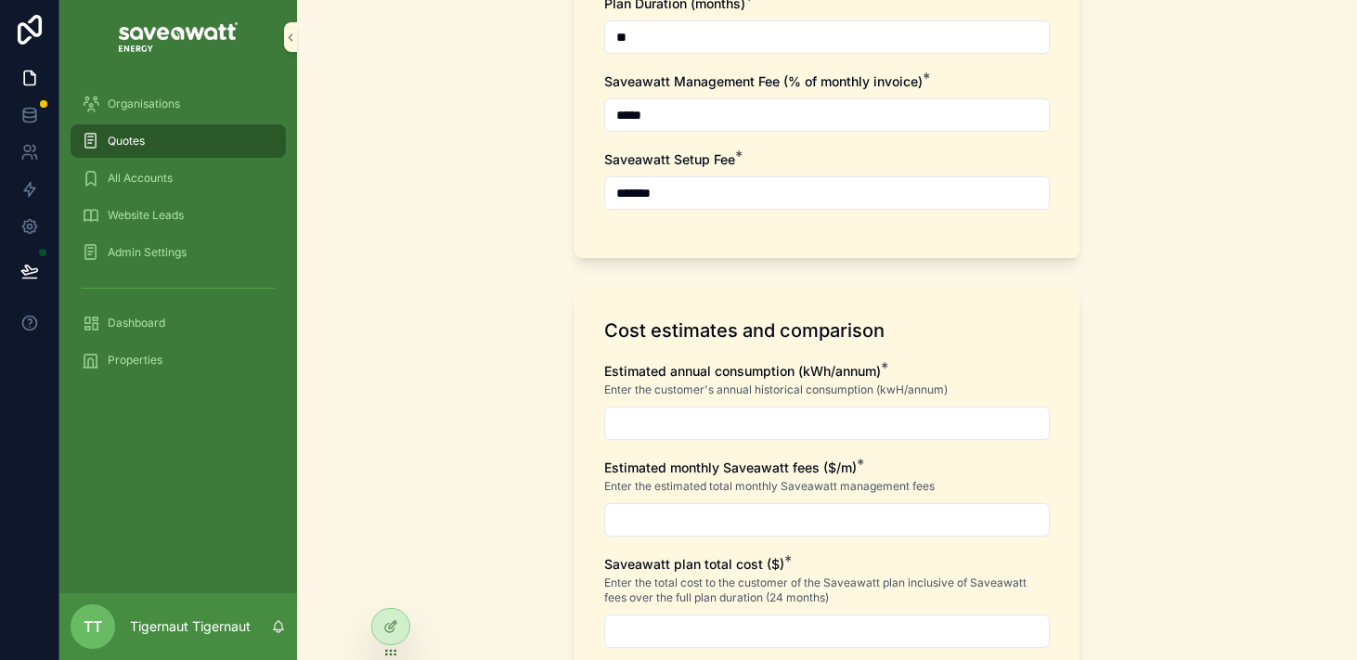
type input "*****"
click at [775, 411] on input "scrollable content" at bounding box center [827, 423] width 444 height 26
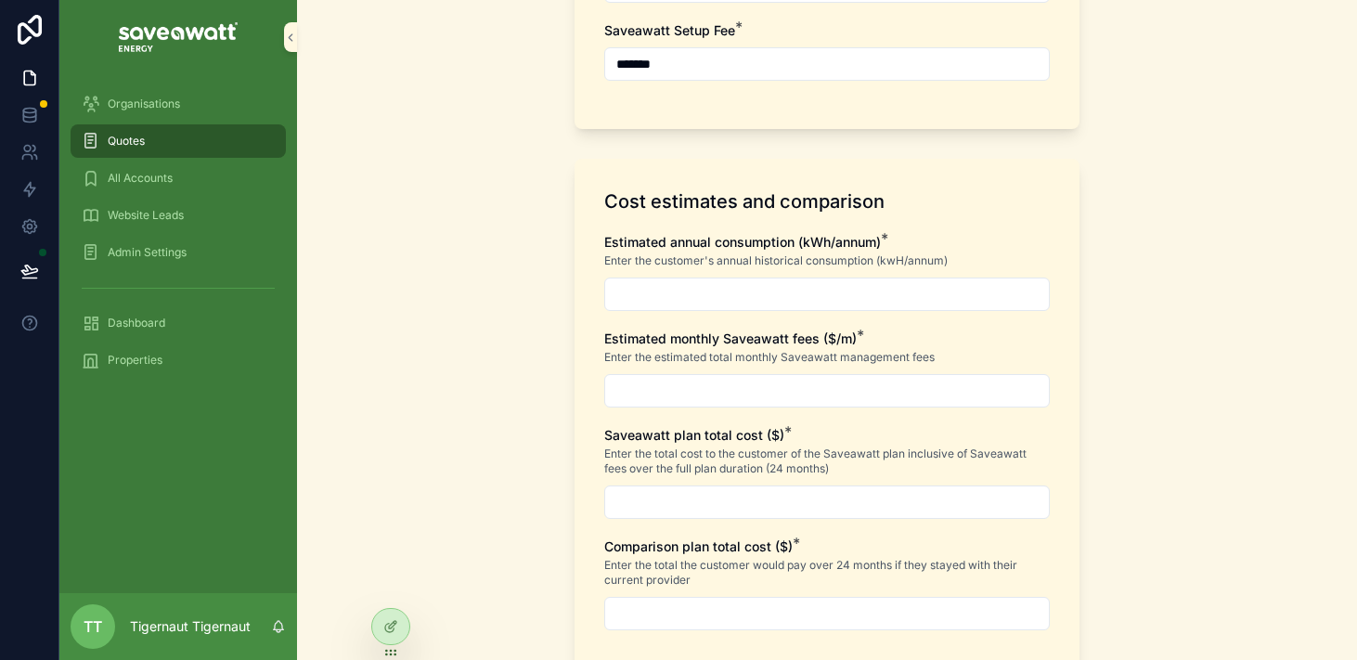
scroll to position [762, 0]
type input "**********"
click at [754, 388] on input "scrollable content" at bounding box center [827, 393] width 444 height 26
type input "******"
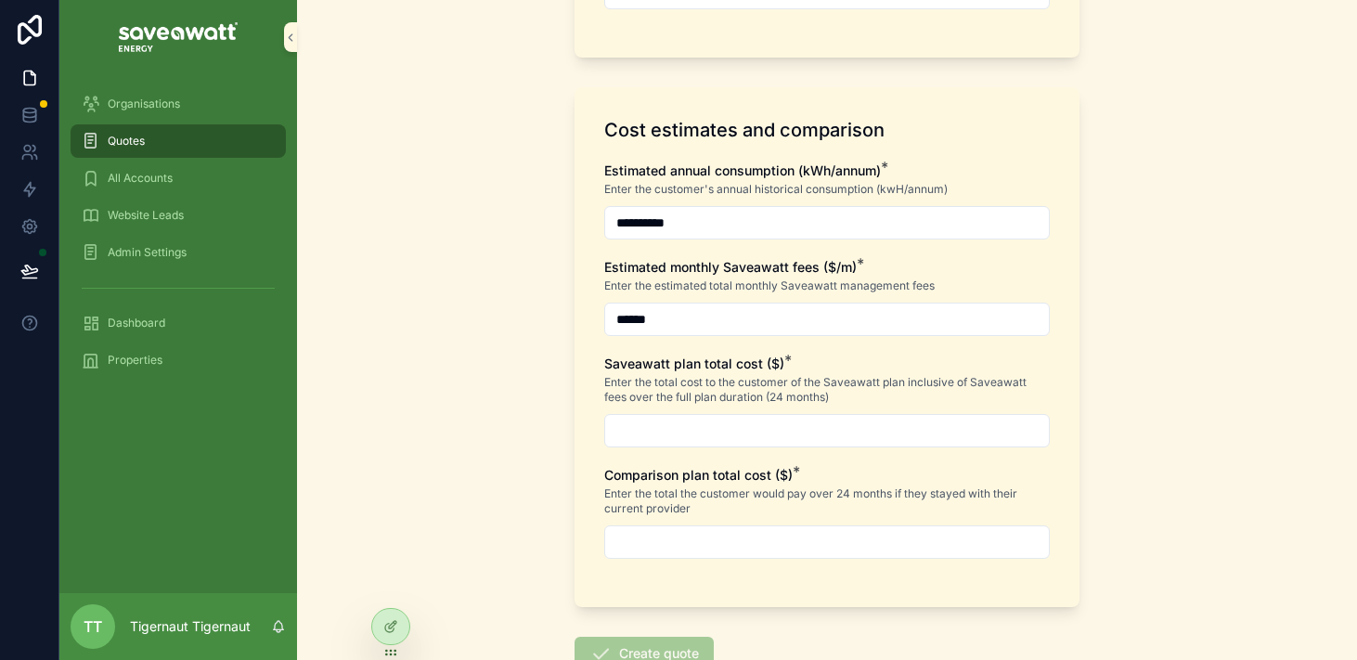
scroll to position [852, 0]
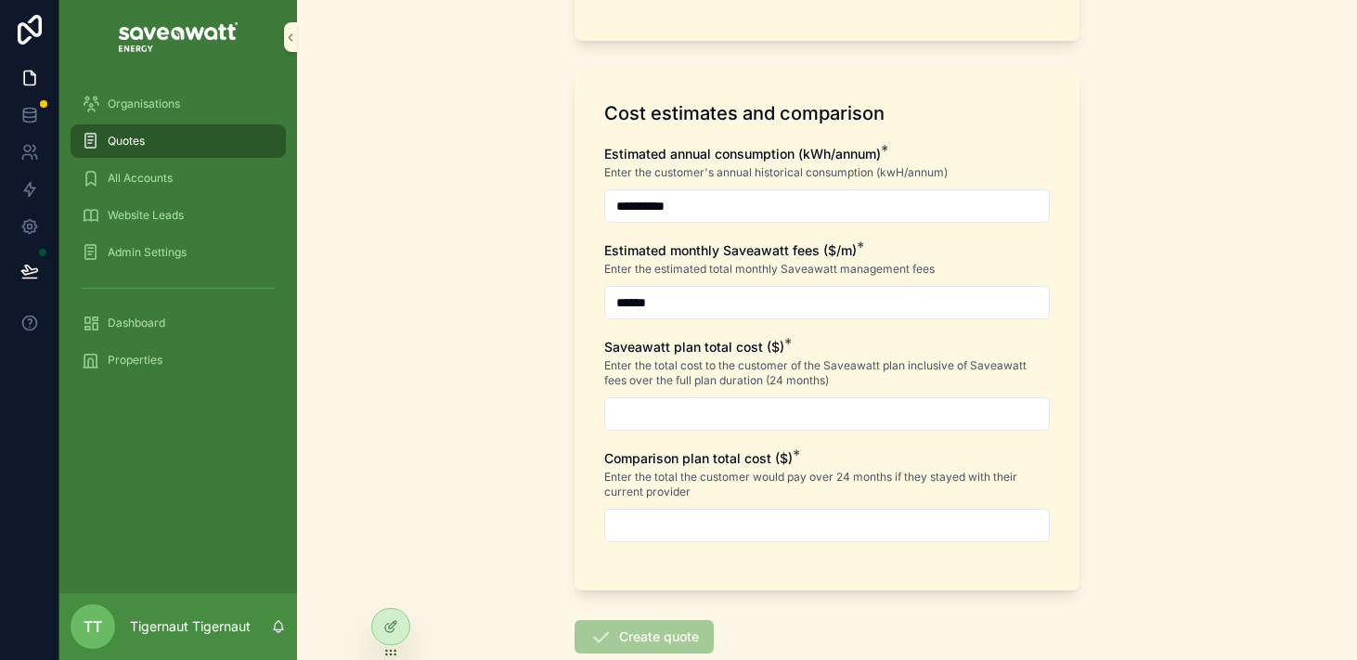
click at [776, 422] on input "scrollable content" at bounding box center [827, 414] width 444 height 26
type input "**********"
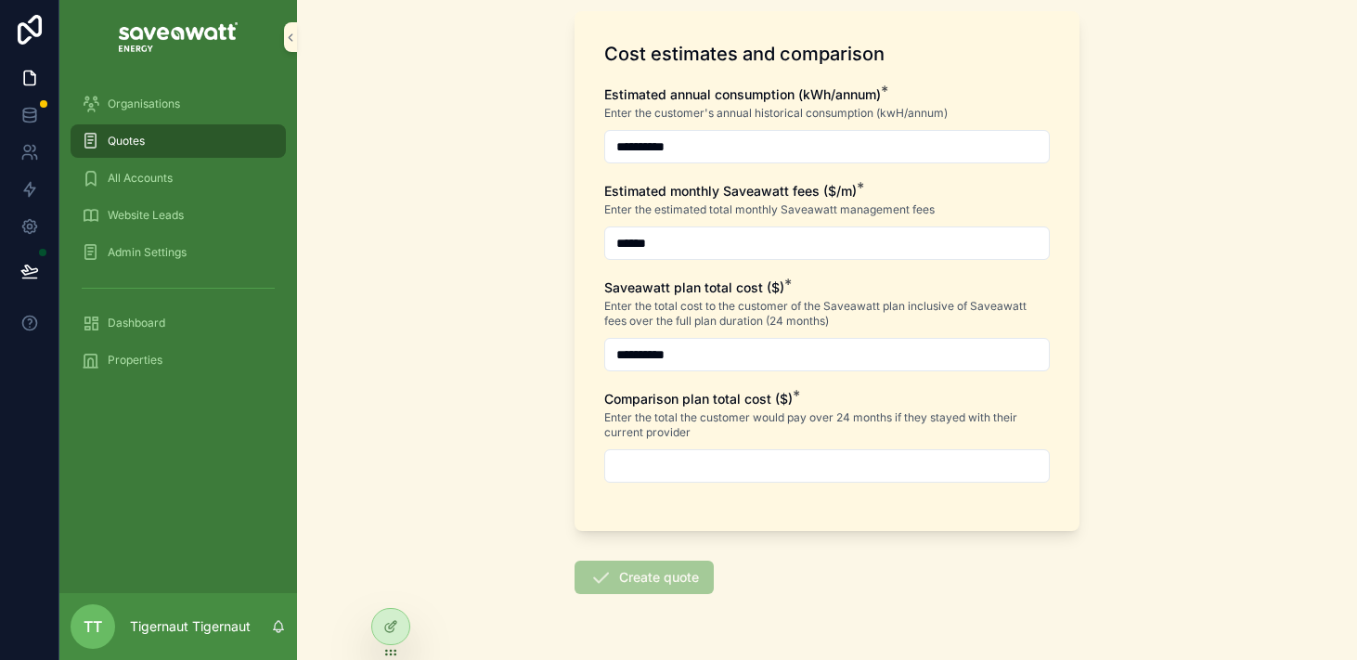
scroll to position [924, 0]
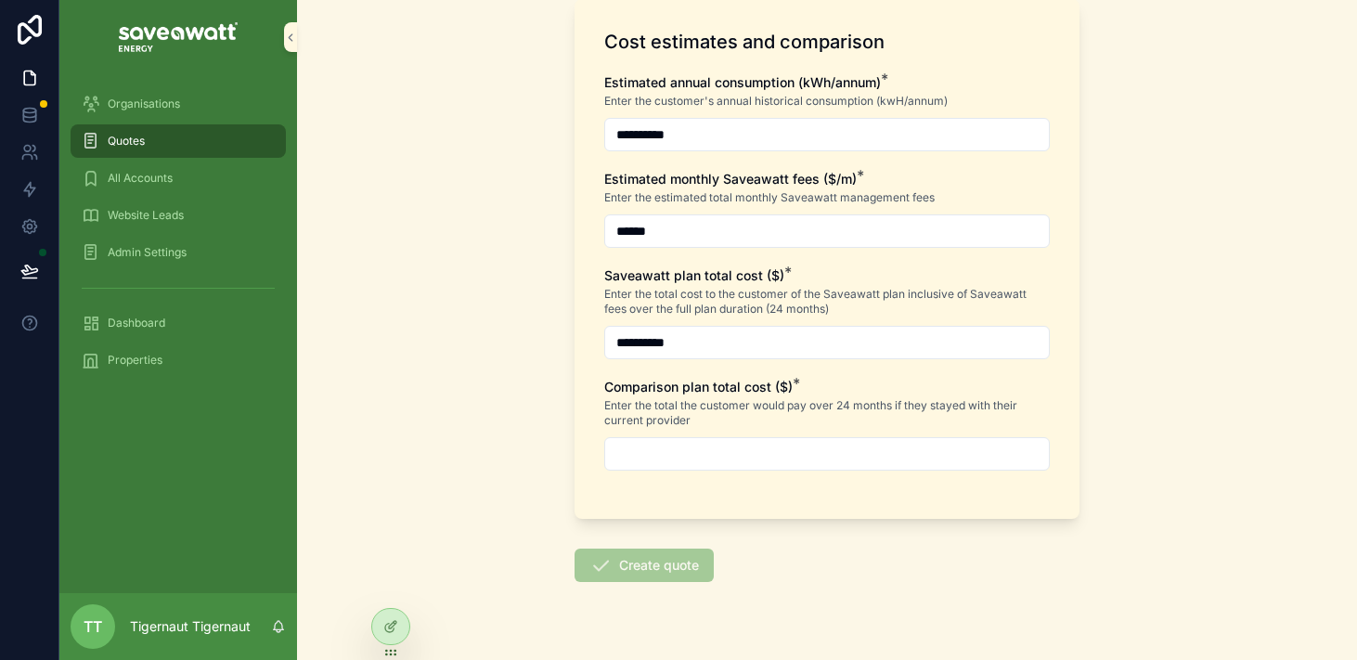
click at [754, 448] on input "scrollable content" at bounding box center [827, 454] width 444 height 26
type input "**********"
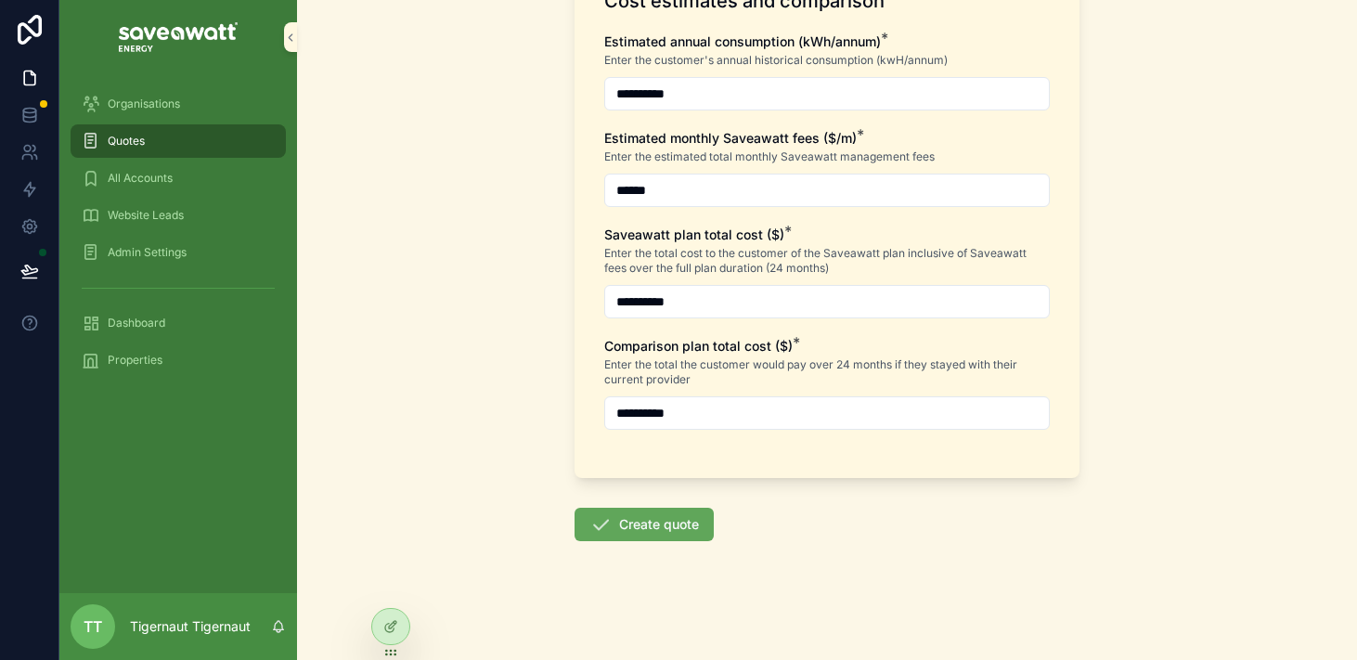
click at [640, 534] on button "Create quote" at bounding box center [644, 524] width 139 height 33
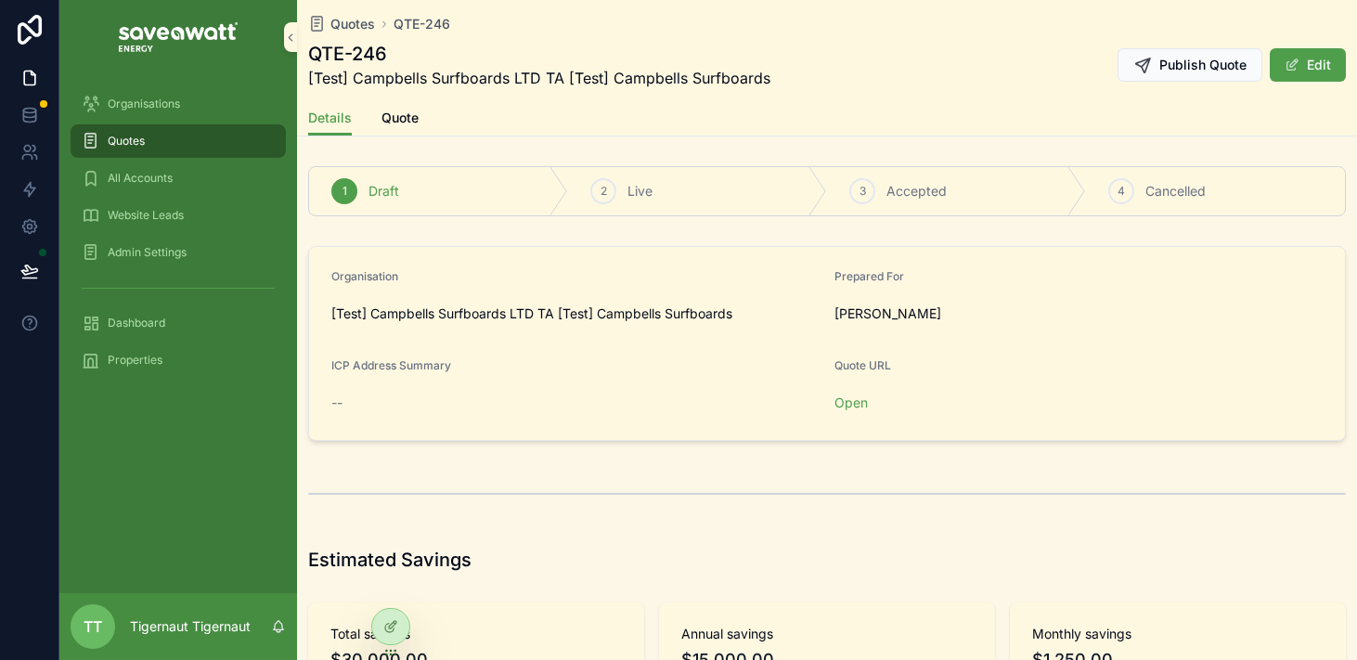
click at [193, 147] on div "Quotes" at bounding box center [178, 141] width 193 height 30
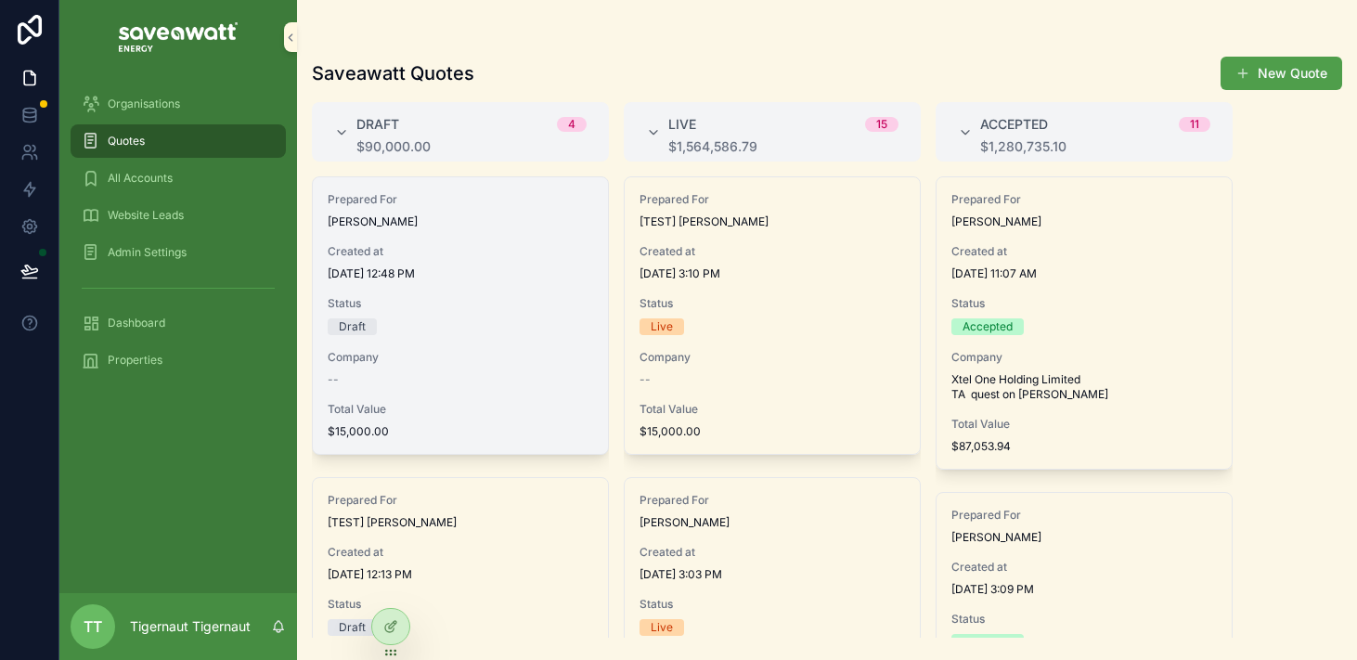
click at [441, 297] on span "Status" at bounding box center [461, 303] width 266 height 15
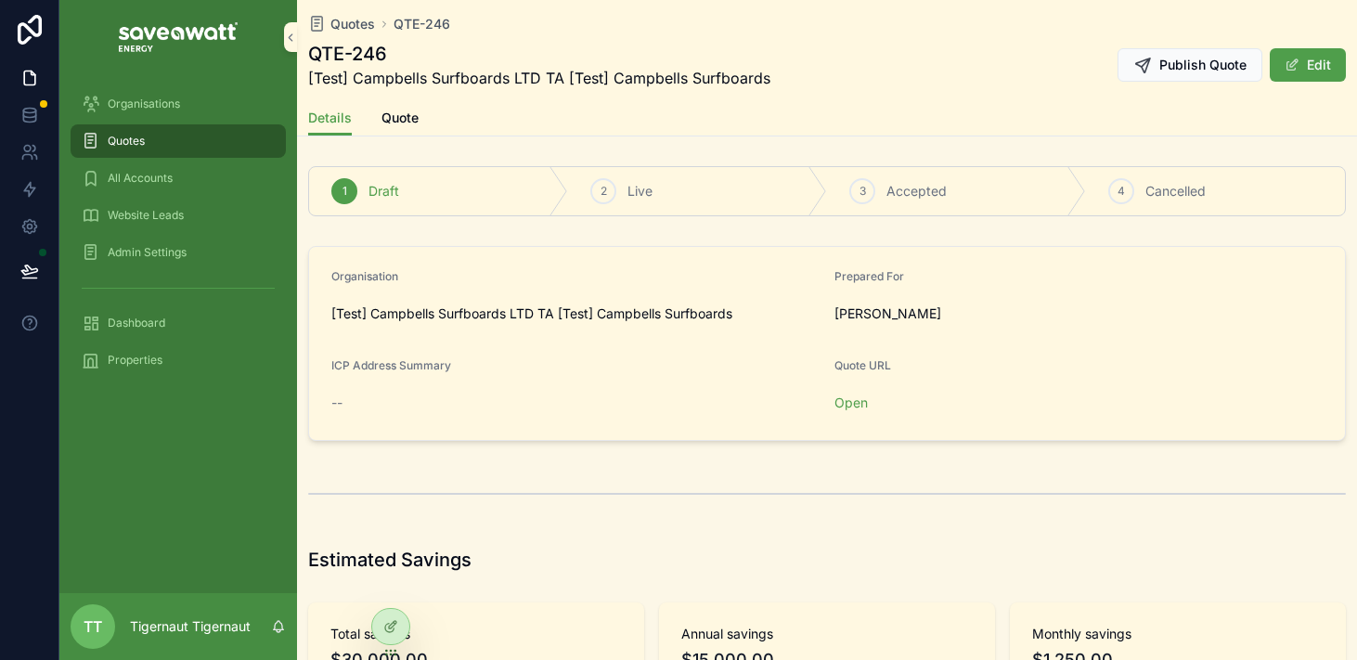
click at [404, 126] on link "Quote" at bounding box center [400, 119] width 37 height 37
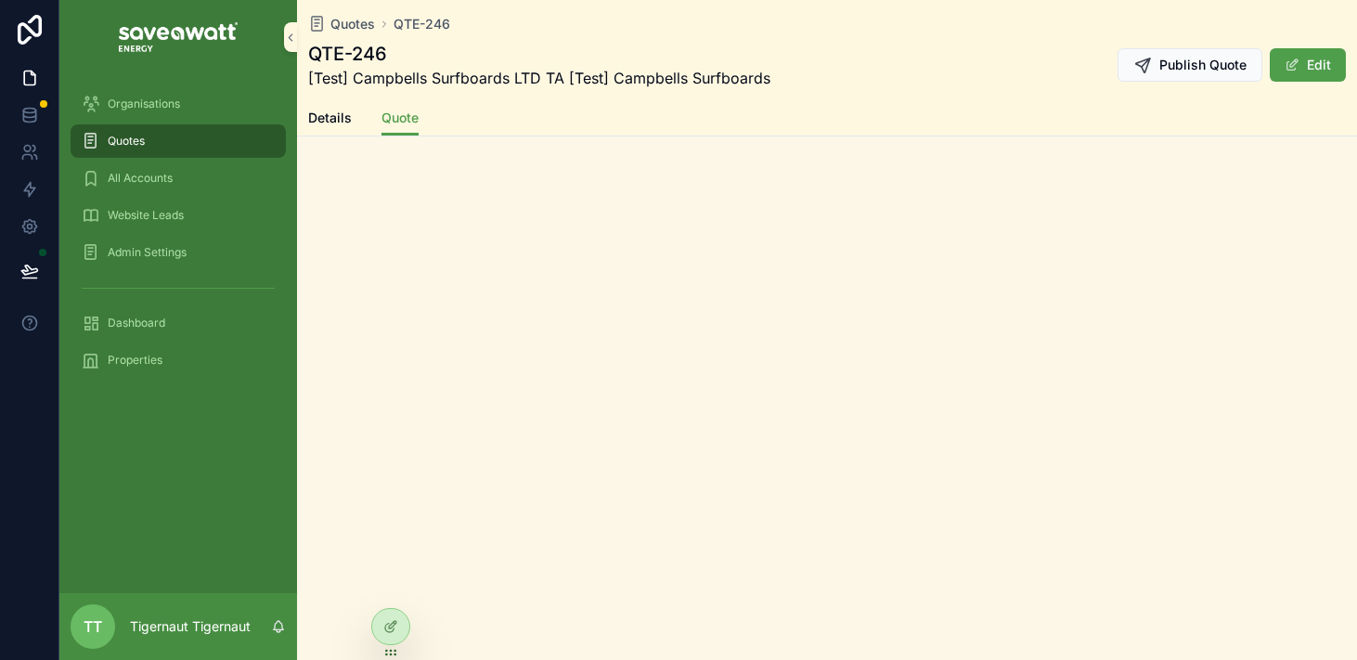
click at [326, 125] on span "Details" at bounding box center [330, 118] width 44 height 19
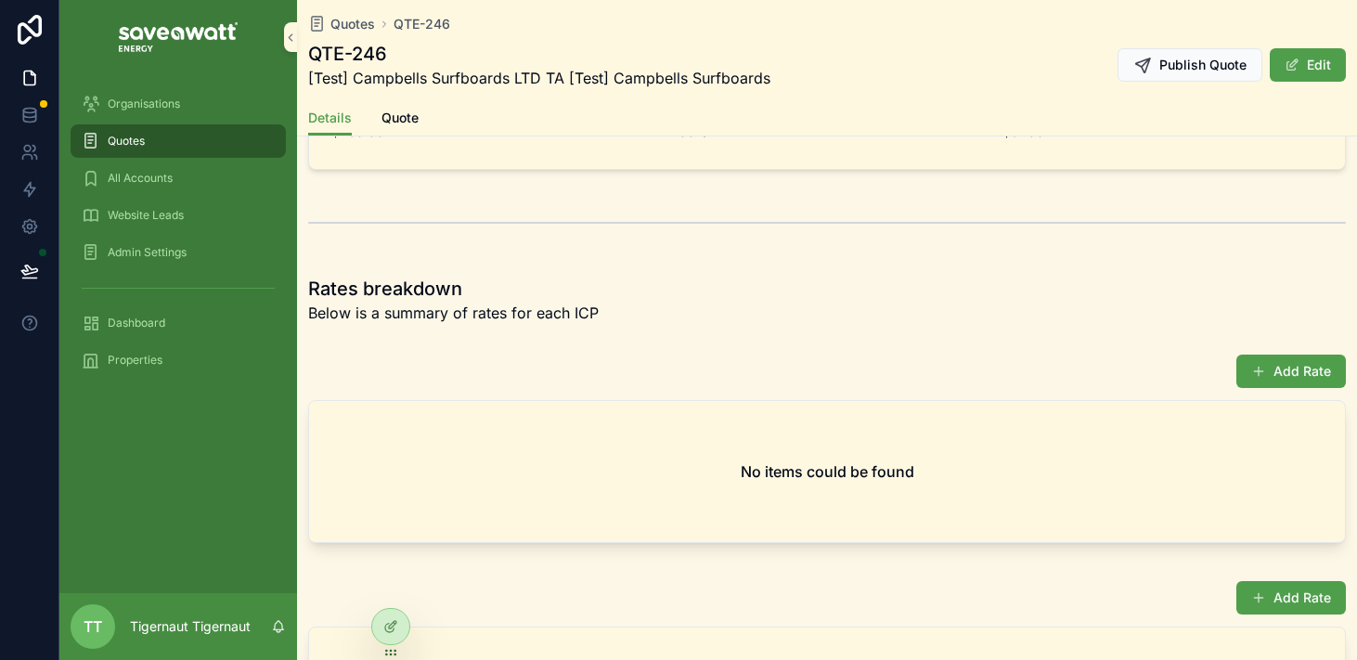
scroll to position [1020, 0]
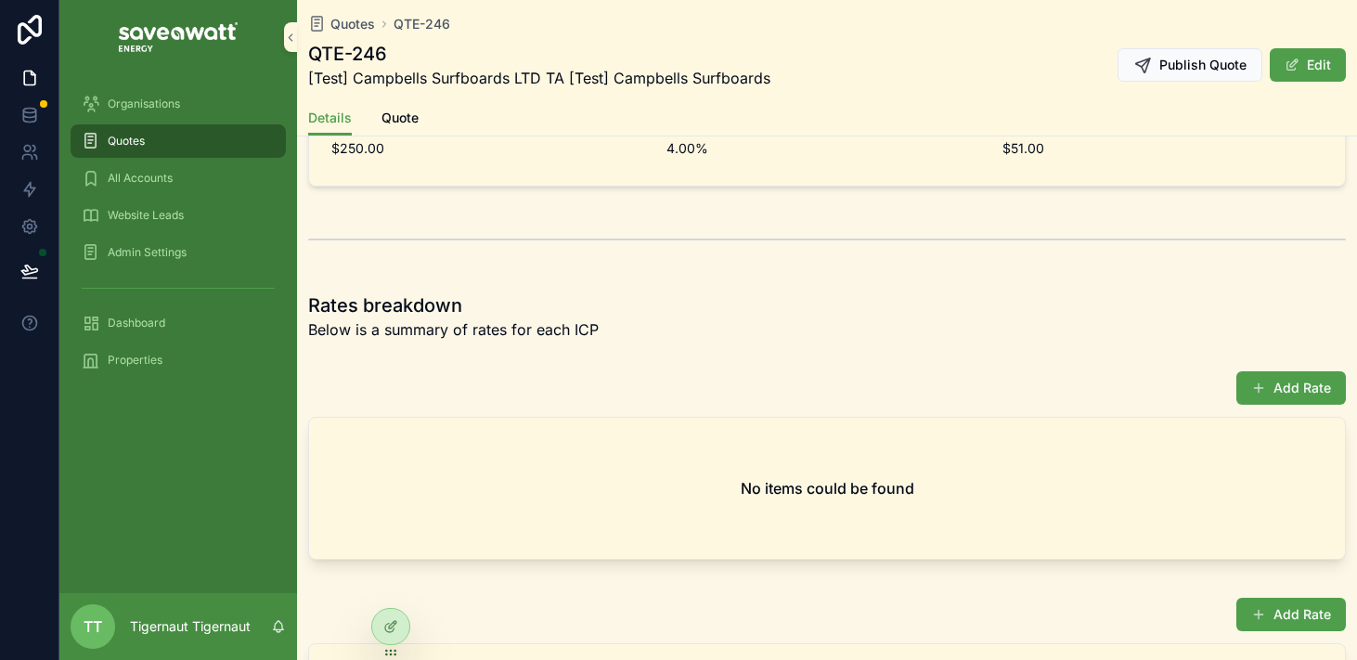
click at [429, 317] on h1 "Rates breakdown" at bounding box center [453, 305] width 291 height 26
click at [588, 345] on div "Rates breakdown Below is a summary of rates for each ICP" at bounding box center [827, 316] width 1060 height 63
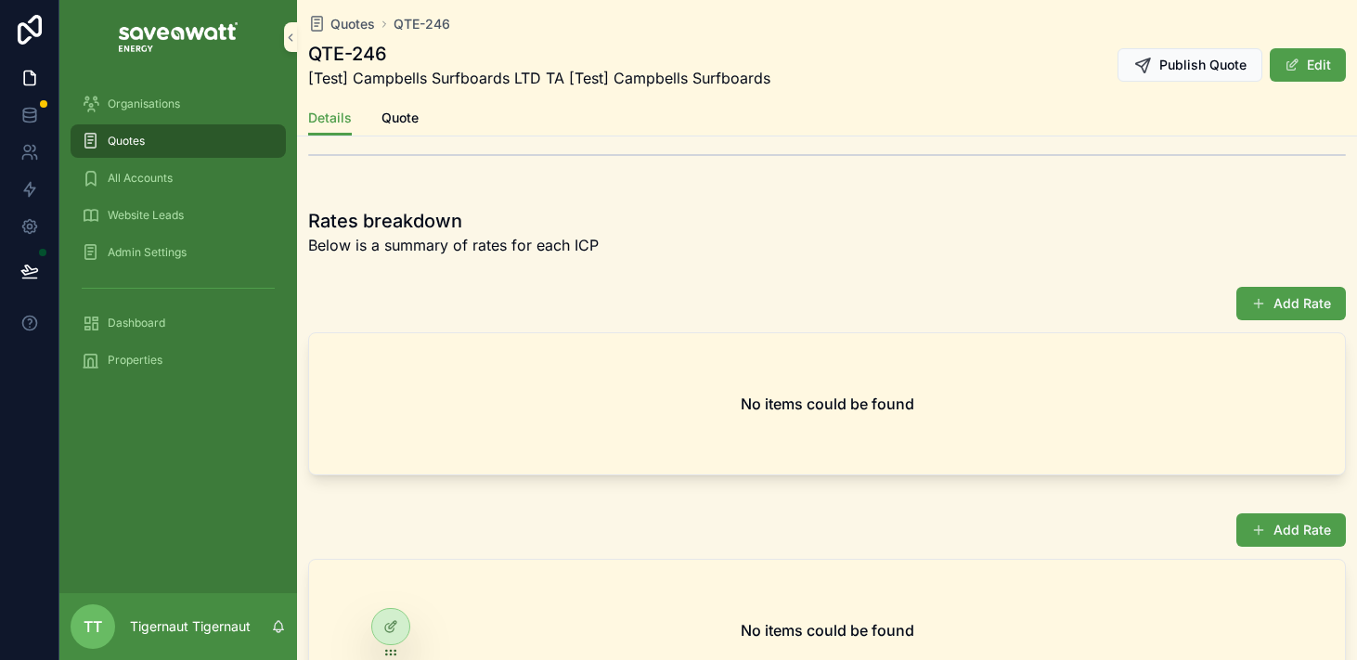
scroll to position [1064, 0]
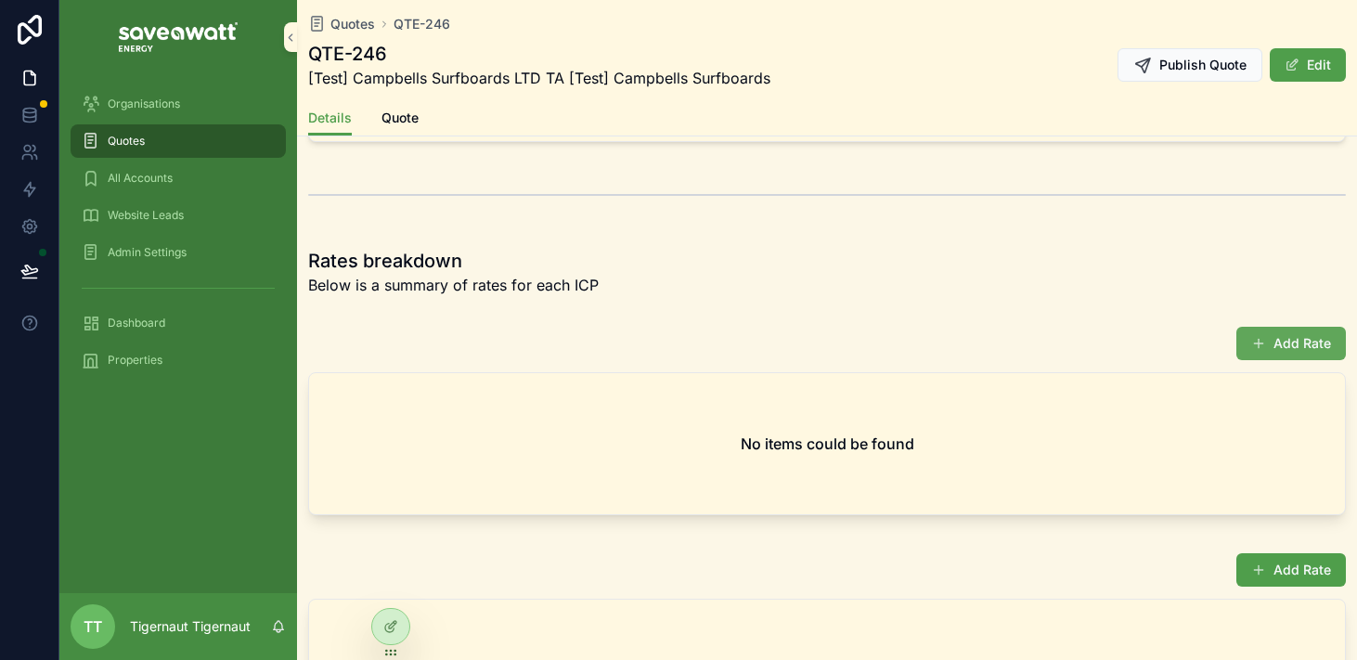
click at [1266, 331] on button "Add Rate" at bounding box center [1292, 343] width 110 height 33
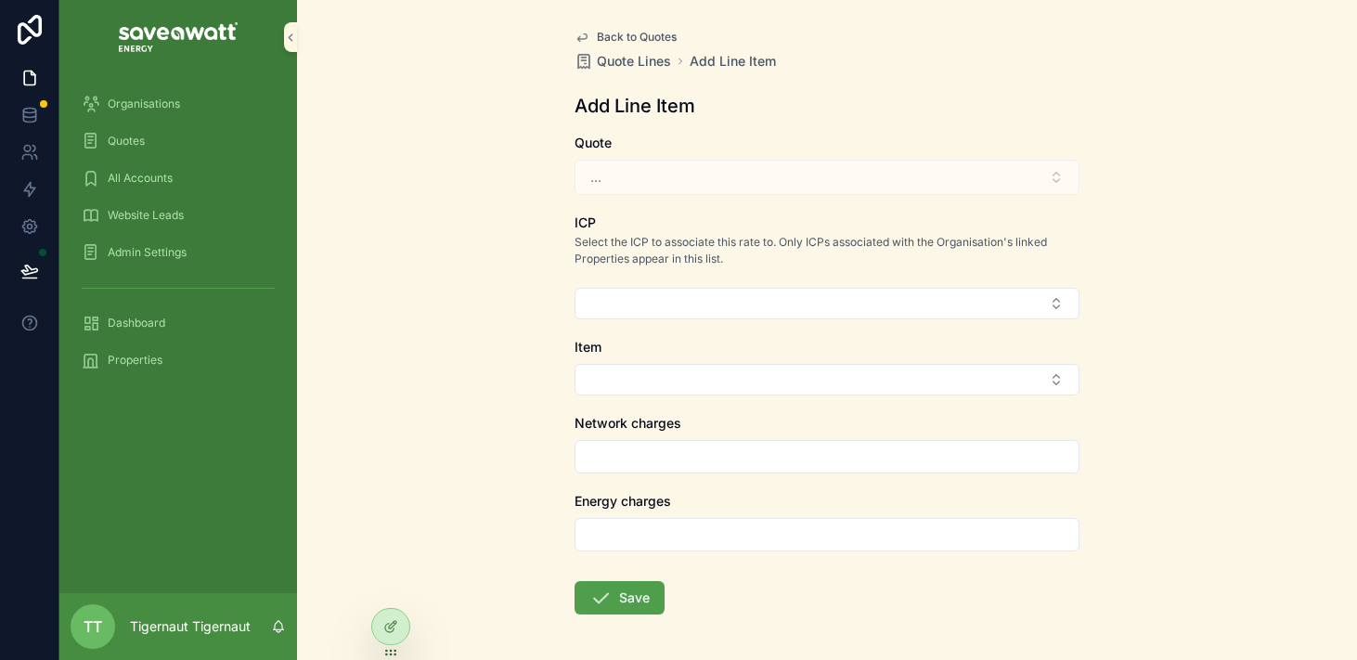
click at [837, 167] on div "..." at bounding box center [827, 177] width 505 height 35
click at [1092, 140] on div "Back to Quotes Quote Lines Add Line Item Add Line Item Quote ... ICP Select the…" at bounding box center [827, 367] width 535 height 734
click at [711, 182] on div "..." at bounding box center [827, 177] width 505 height 35
click at [781, 152] on div "Quote ..." at bounding box center [827, 164] width 505 height 61
click at [771, 97] on div "Add Line Item" at bounding box center [827, 106] width 505 height 26
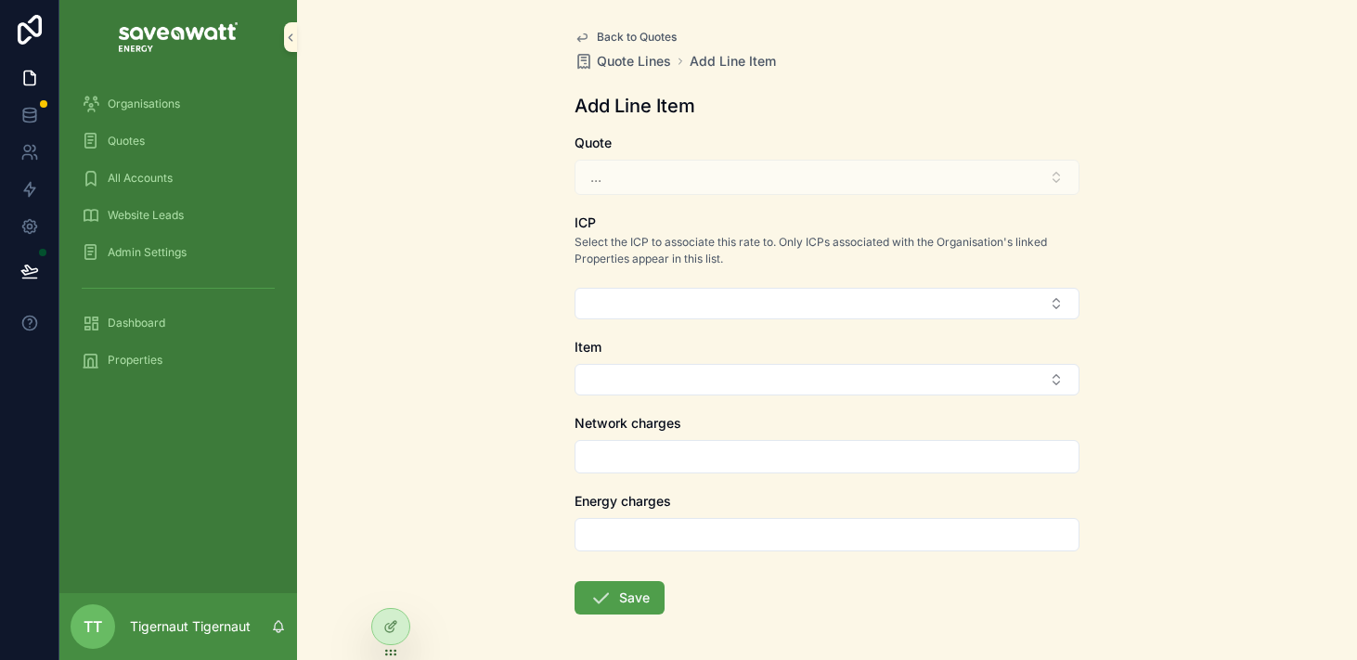
click at [175, 145] on div "Quotes" at bounding box center [178, 141] width 193 height 30
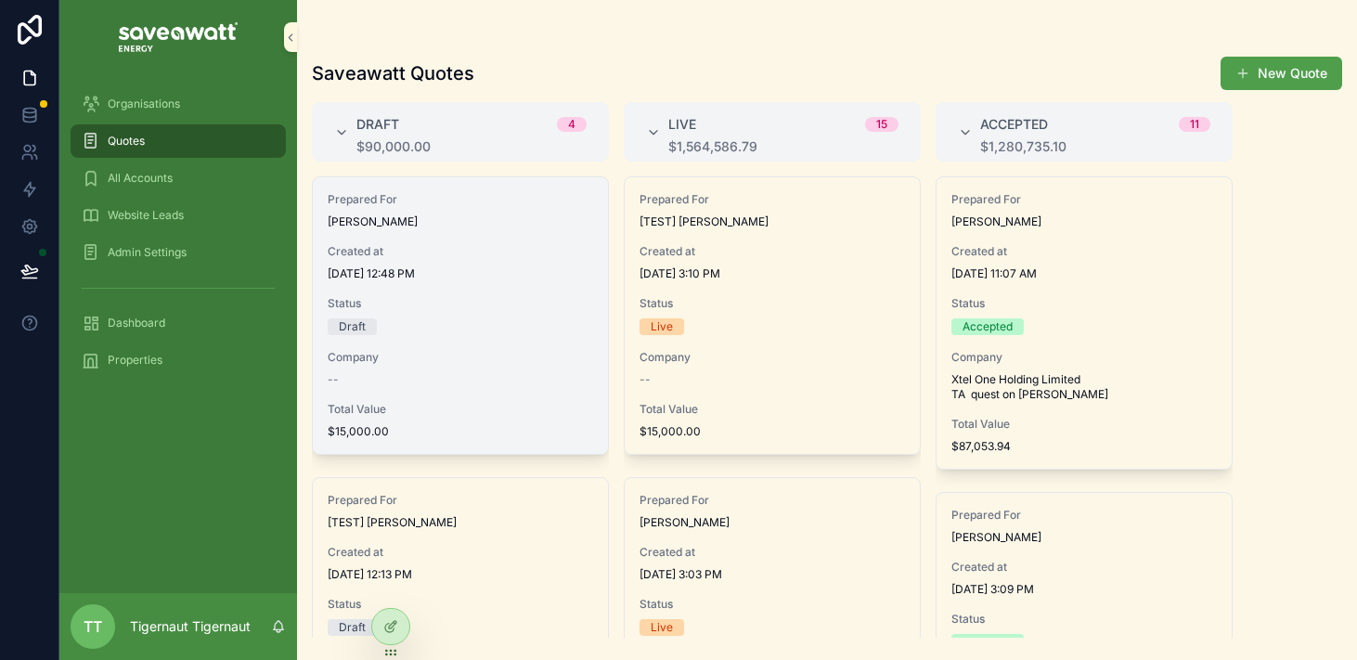
click at [427, 249] on span "Created at" at bounding box center [461, 251] width 266 height 15
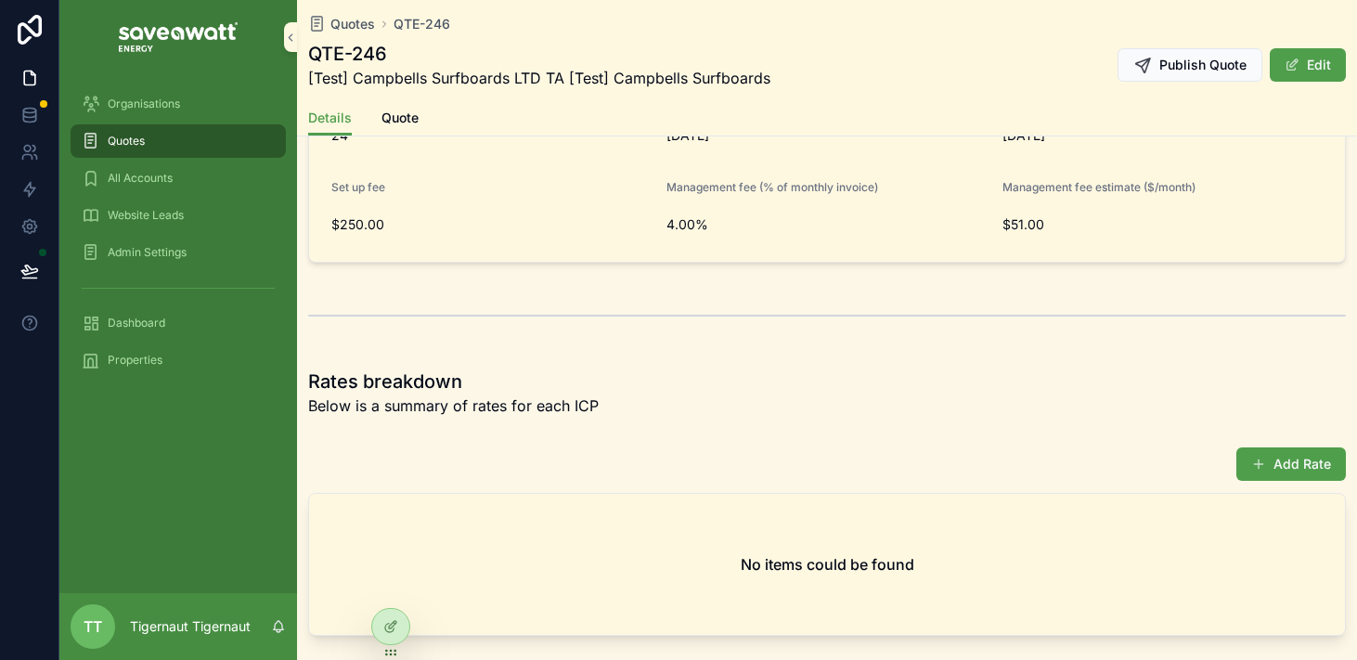
scroll to position [1113, 0]
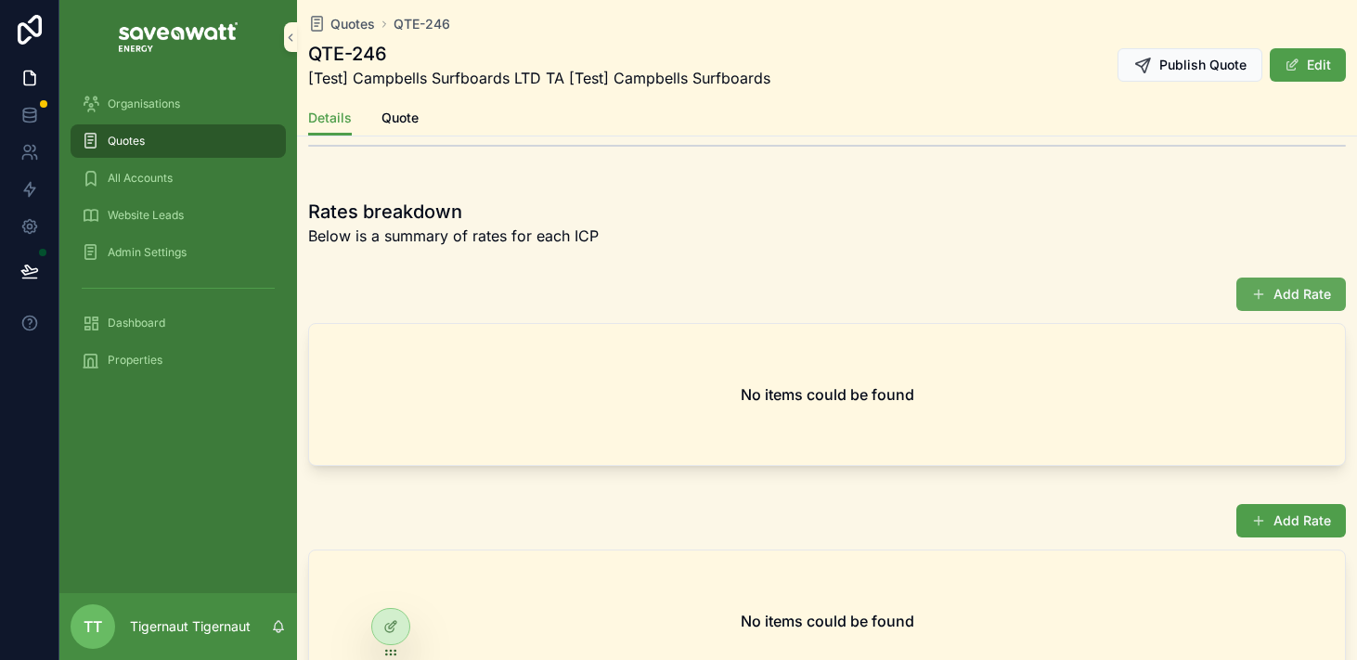
click at [1283, 306] on button "Add Rate" at bounding box center [1292, 294] width 110 height 33
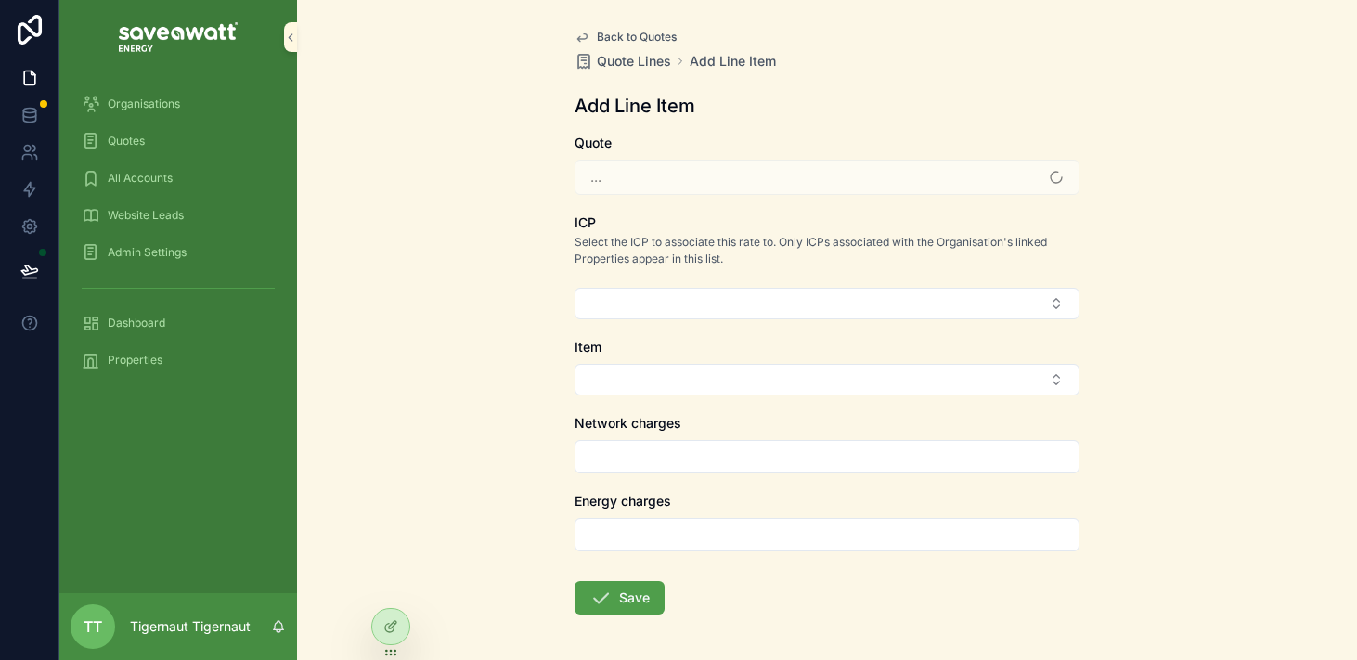
click at [803, 175] on div "..." at bounding box center [827, 177] width 505 height 35
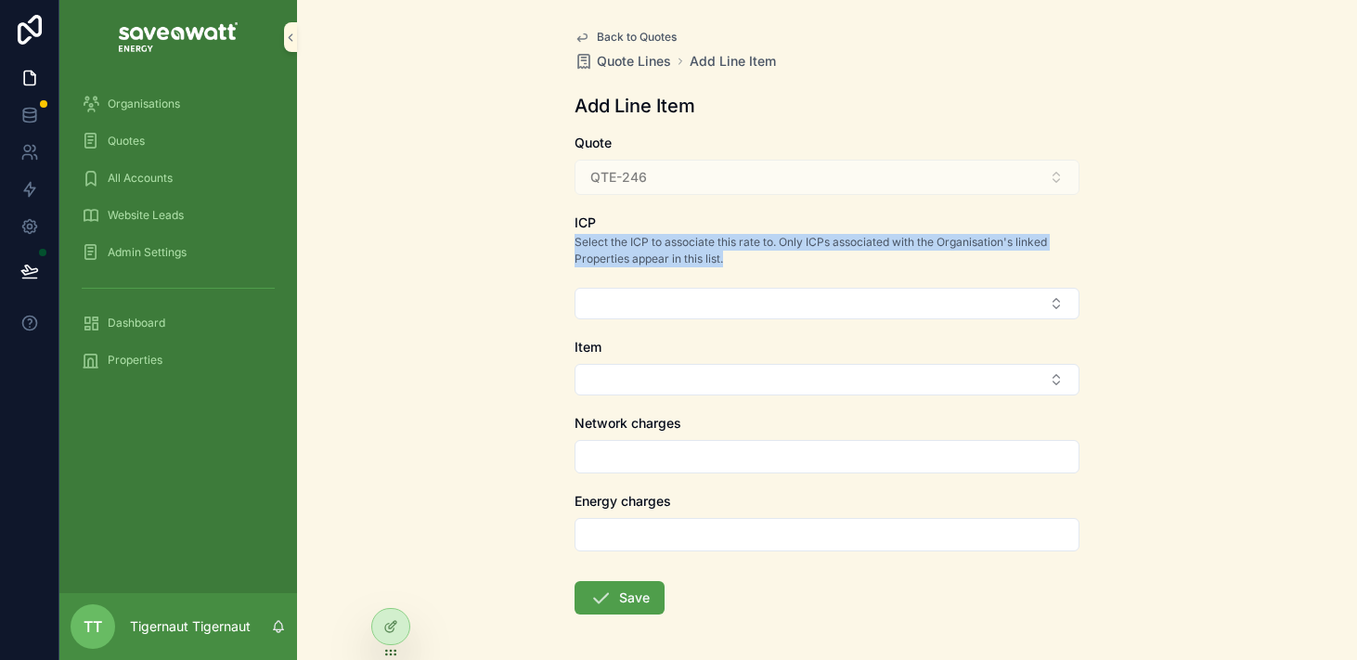
drag, startPoint x: 741, startPoint y: 257, endPoint x: 570, endPoint y: 242, distance: 171.5
click at [570, 242] on div "Back to Quotes Quote Lines Add Line Item Add Line Item Quote QTE-246 ICP Select…" at bounding box center [827, 367] width 535 height 734
drag, startPoint x: 793, startPoint y: 243, endPoint x: 997, endPoint y: 243, distance: 204.3
click at [997, 243] on p "Select the ICP to associate this rate to. Only ICPs associated with the Organis…" at bounding box center [827, 250] width 505 height 33
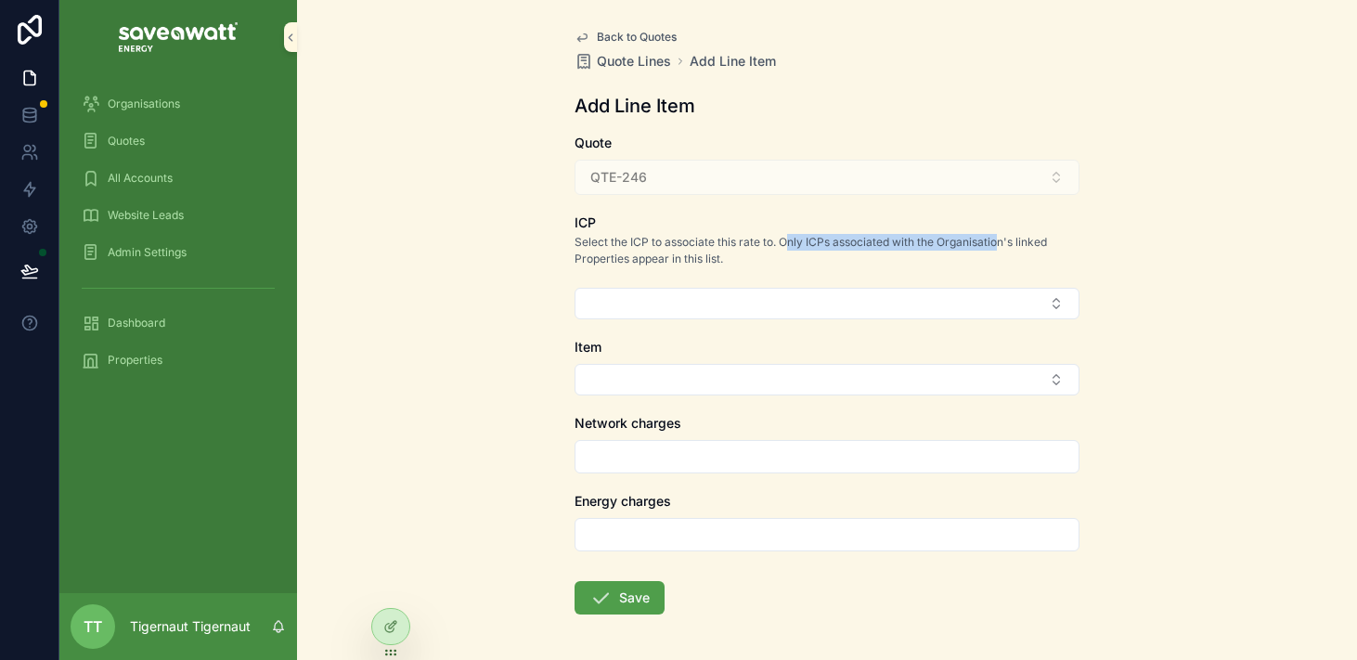
click at [997, 243] on p "Select the ICP to associate this rate to. Only ICPs associated with the Organis…" at bounding box center [827, 250] width 505 height 33
click at [588, 264] on p "Select the ICP to associate this rate to. Only ICPs associated with the Organis…" at bounding box center [827, 250] width 505 height 33
click at [734, 294] on button "Select Button" at bounding box center [827, 304] width 505 height 32
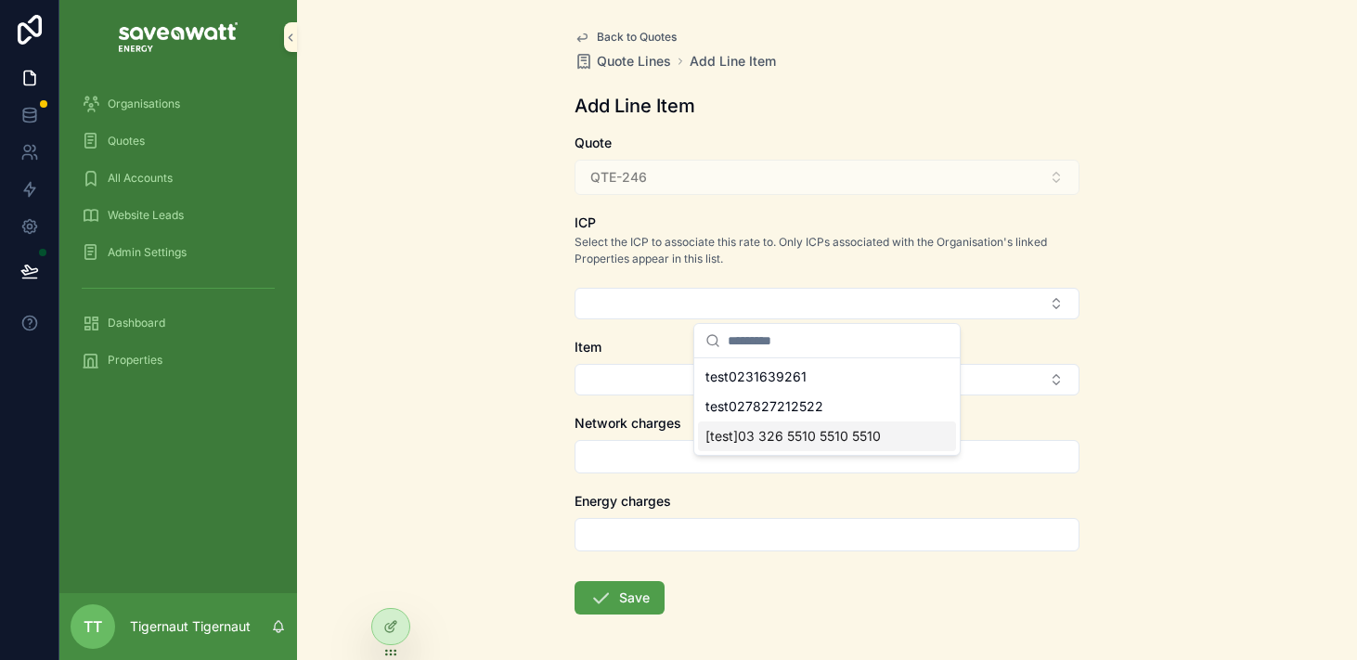
click at [823, 434] on span "[test]03 326 5510 5510 5510" at bounding box center [793, 436] width 175 height 19
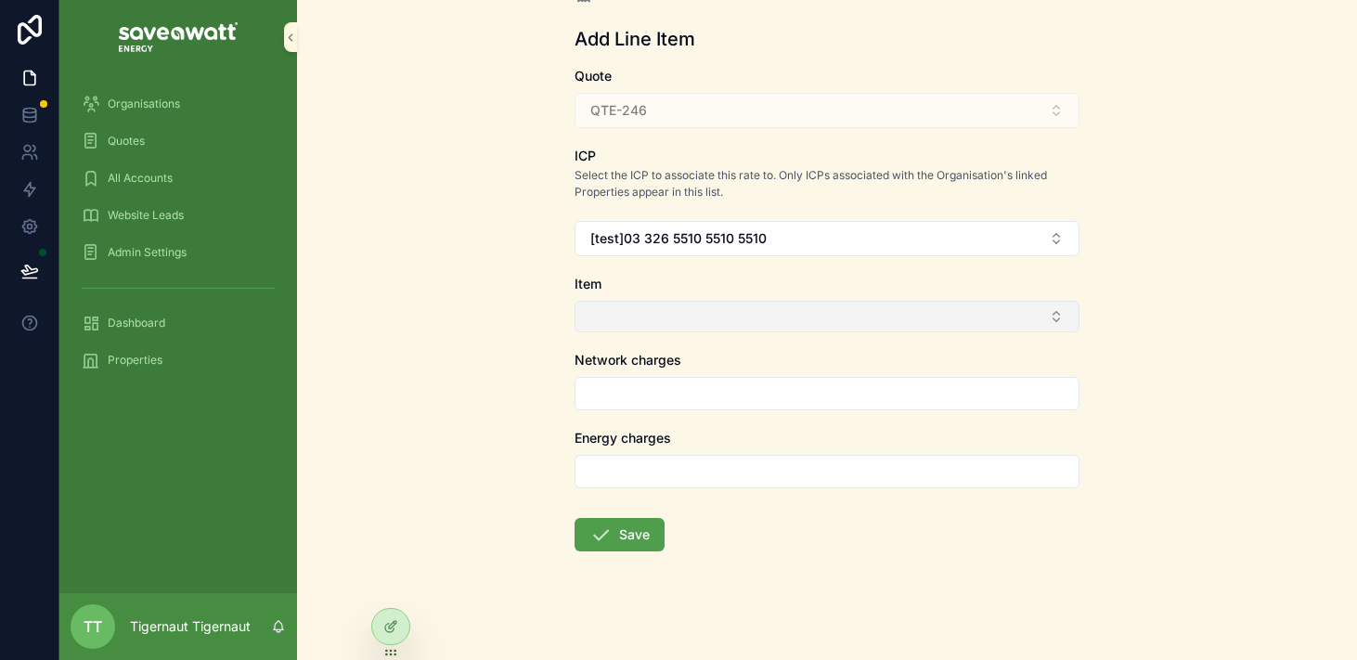
scroll to position [77, 0]
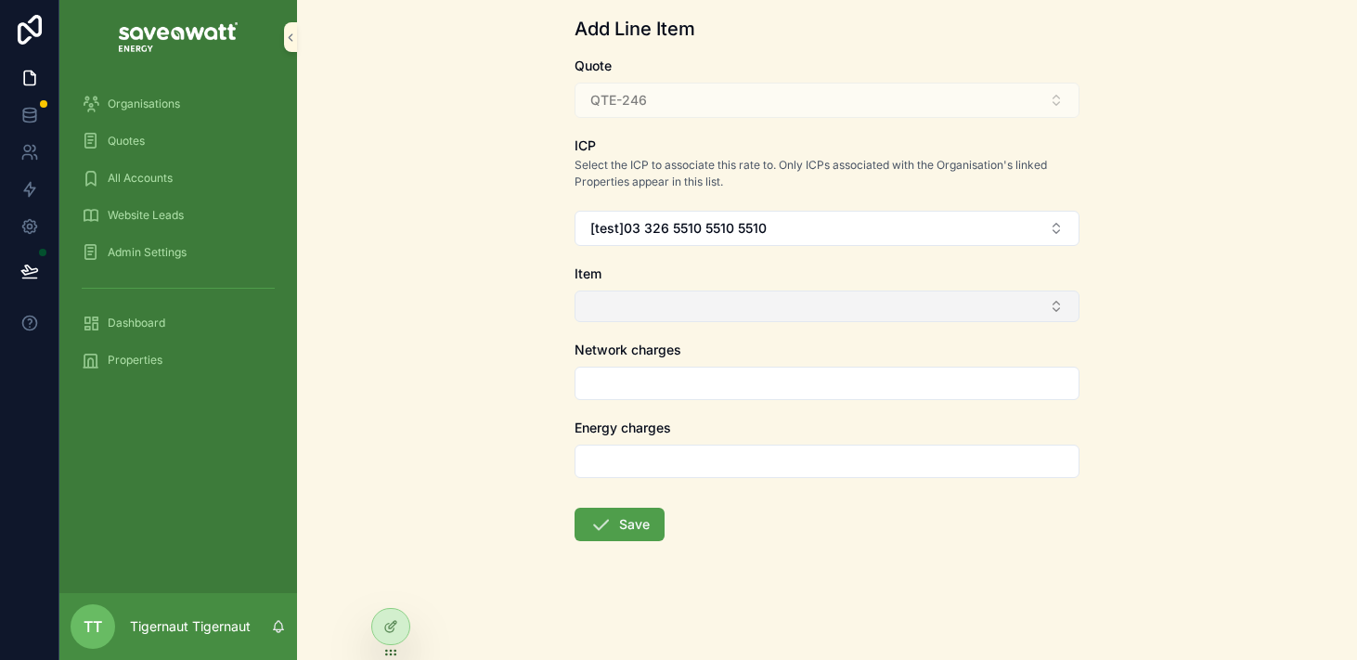
click at [977, 301] on button "Select Button" at bounding box center [827, 307] width 505 height 32
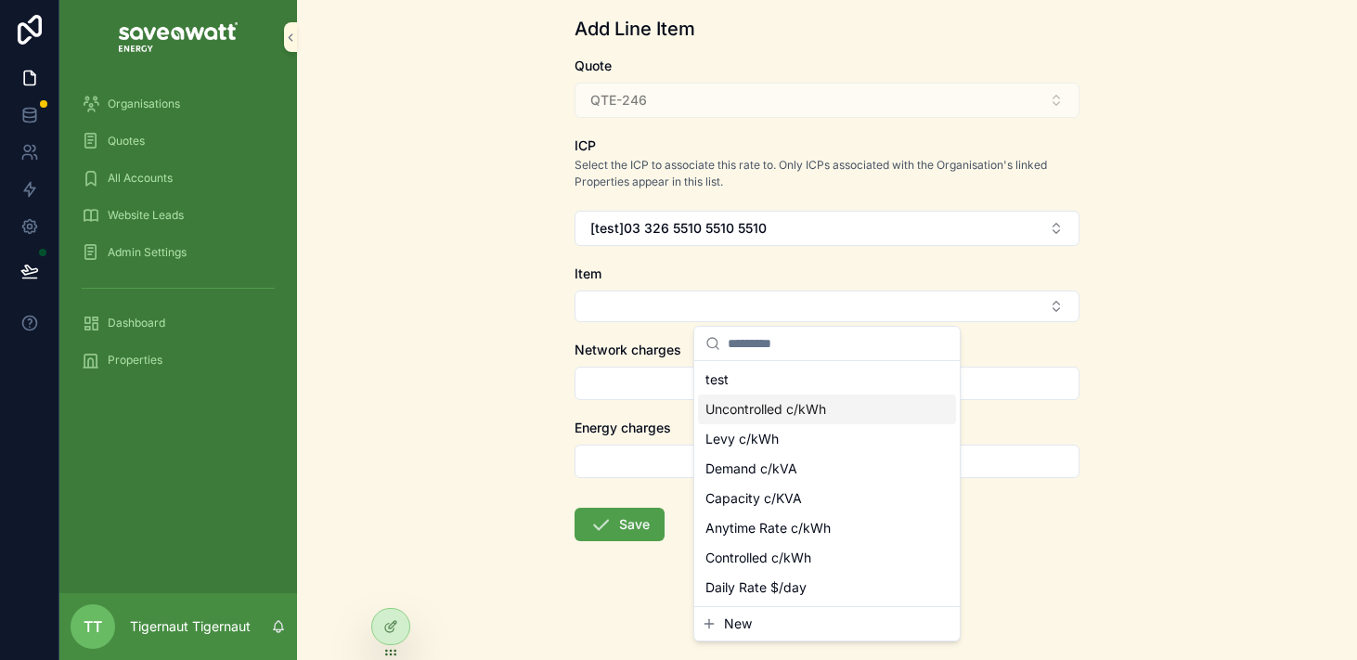
click at [806, 414] on span "Uncontrolled c/kWh" at bounding box center [766, 409] width 121 height 19
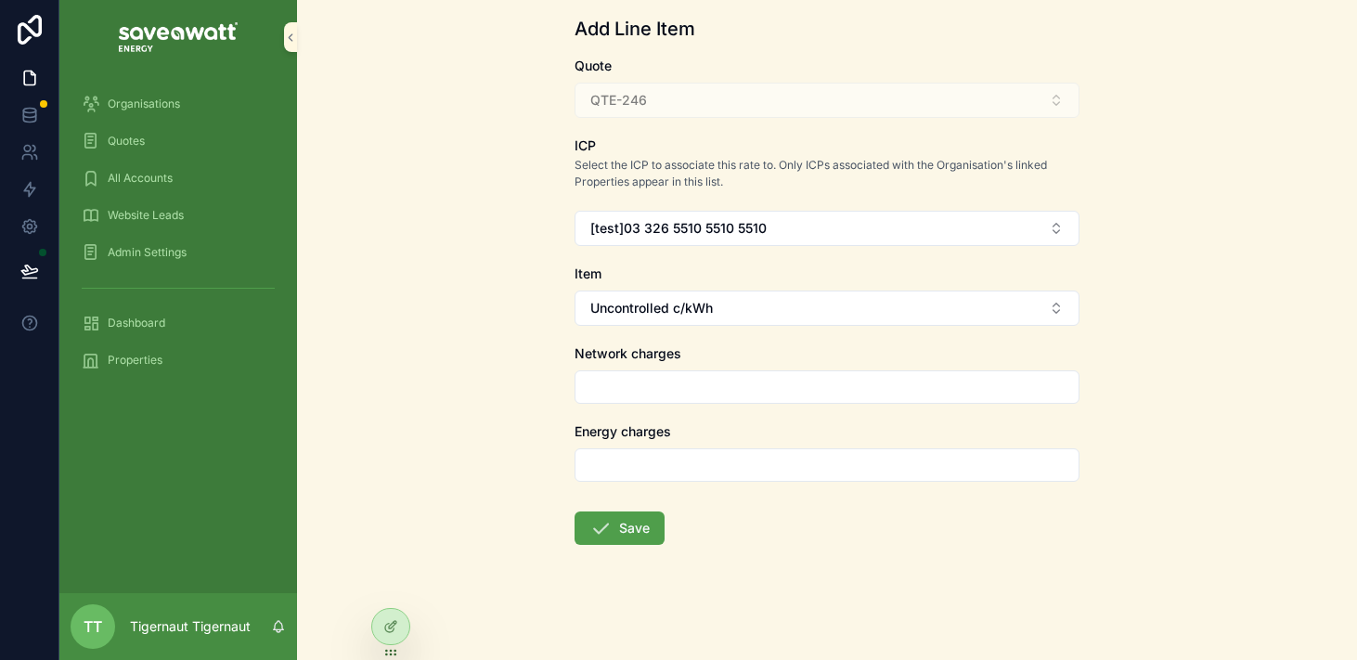
click at [785, 393] on input "scrollable content" at bounding box center [827, 387] width 503 height 26
type input "*******"
click at [719, 461] on input "scrollable content" at bounding box center [827, 465] width 503 height 26
type input "*******"
click at [609, 526] on icon "scrollable content" at bounding box center [601, 528] width 22 height 22
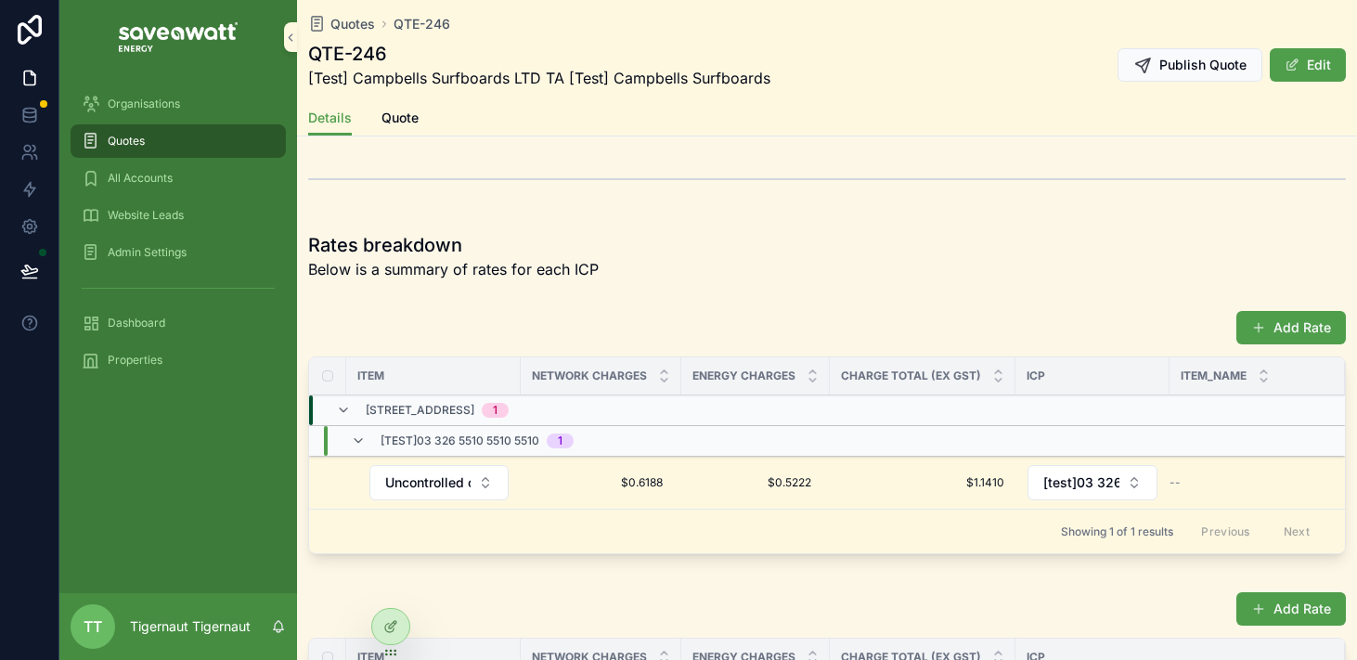
scroll to position [1097, 0]
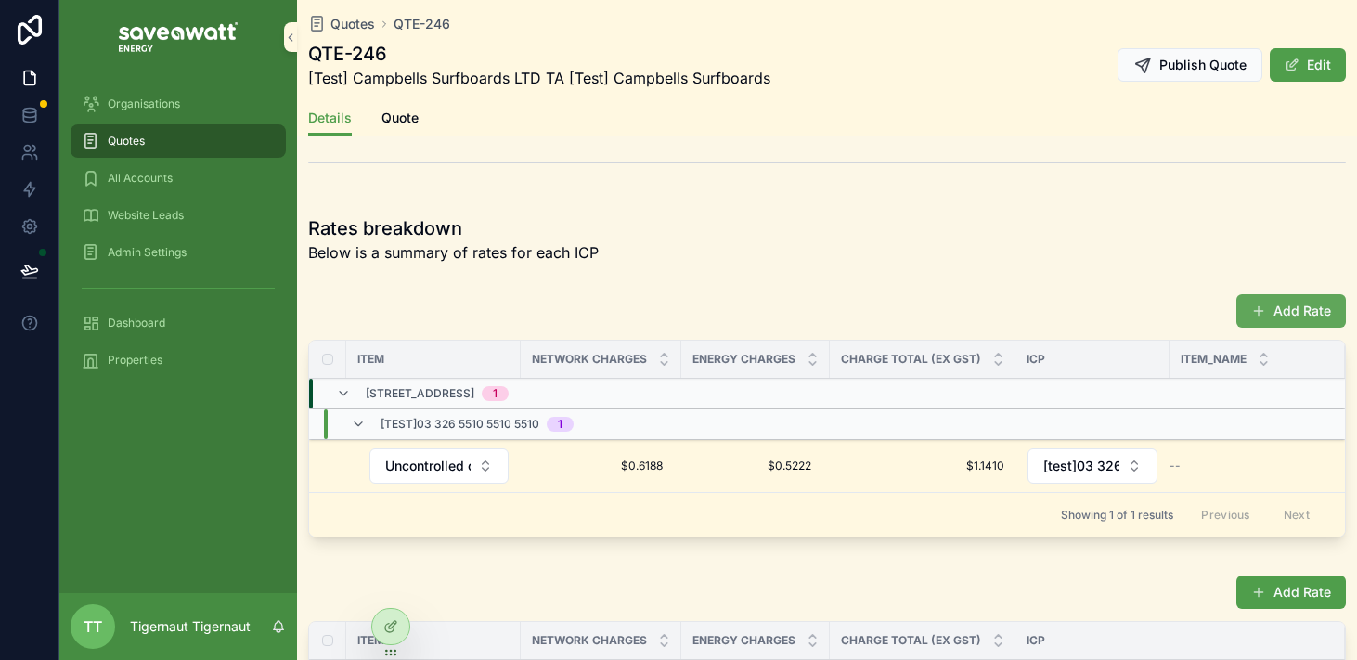
click at [1266, 314] on span "scrollable content" at bounding box center [1259, 311] width 15 height 15
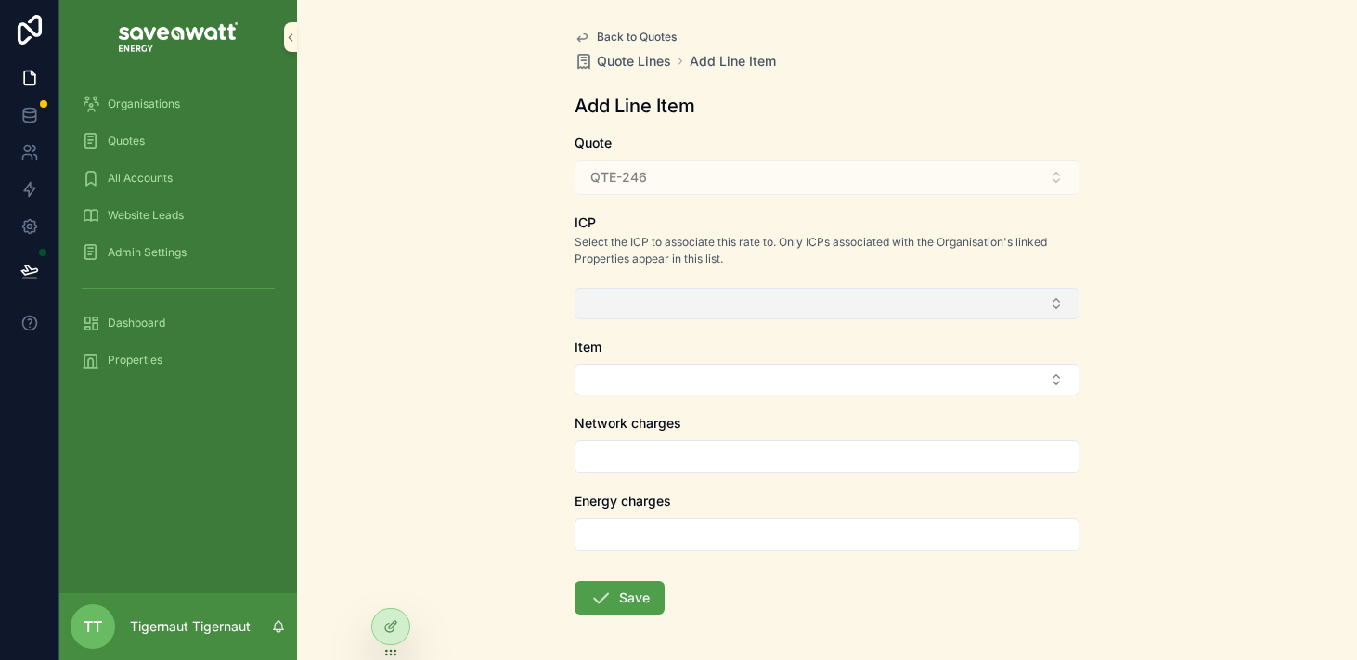
click at [818, 300] on button "Select Button" at bounding box center [827, 304] width 505 height 32
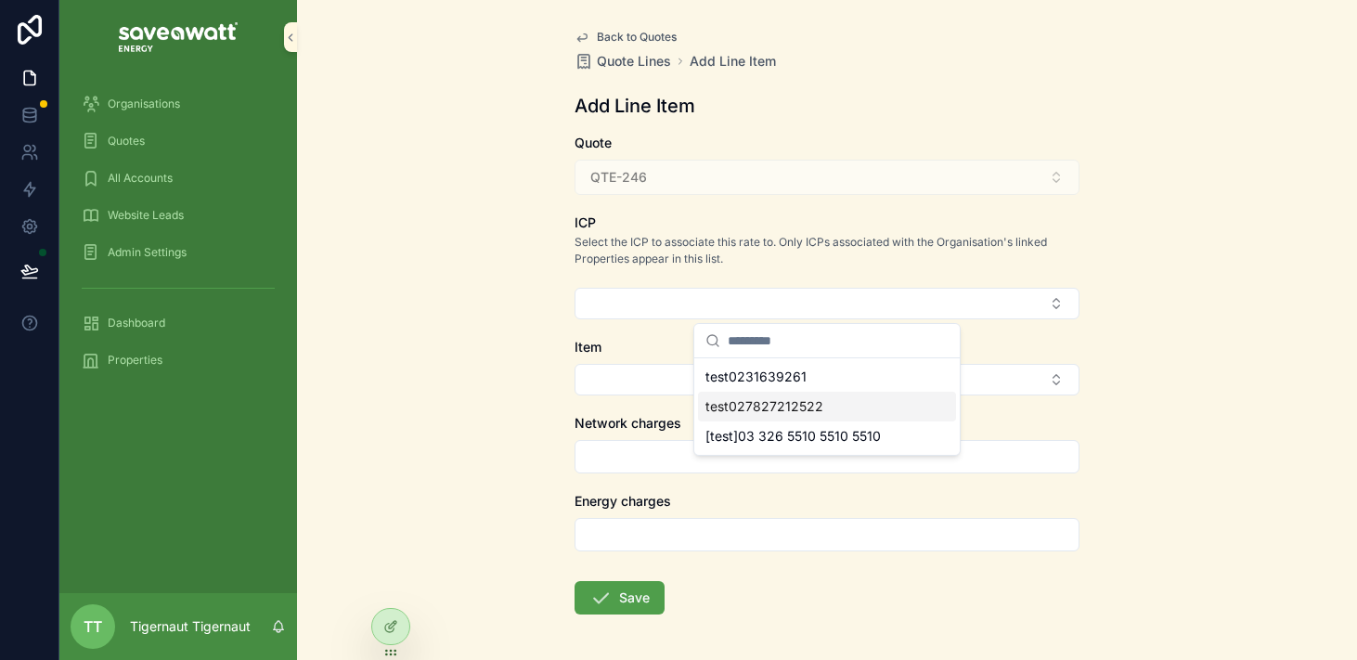
click at [772, 405] on span "test027827212522" at bounding box center [765, 406] width 118 height 19
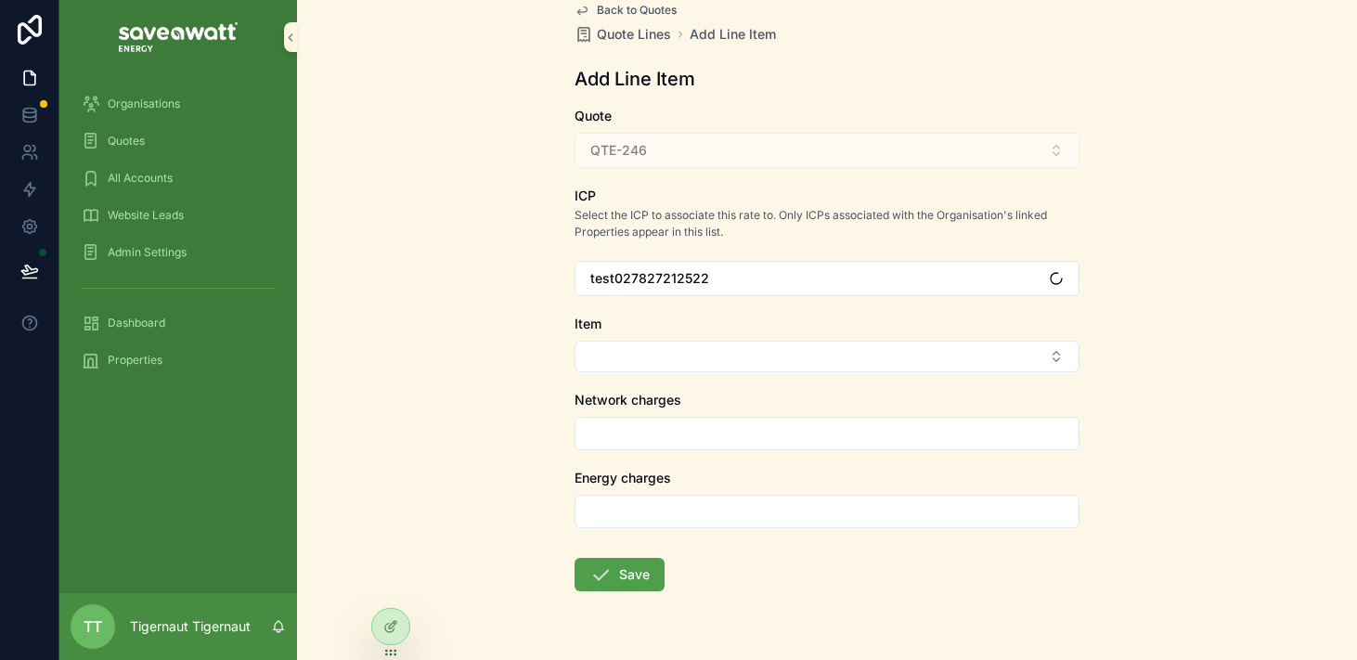
scroll to position [38, 0]
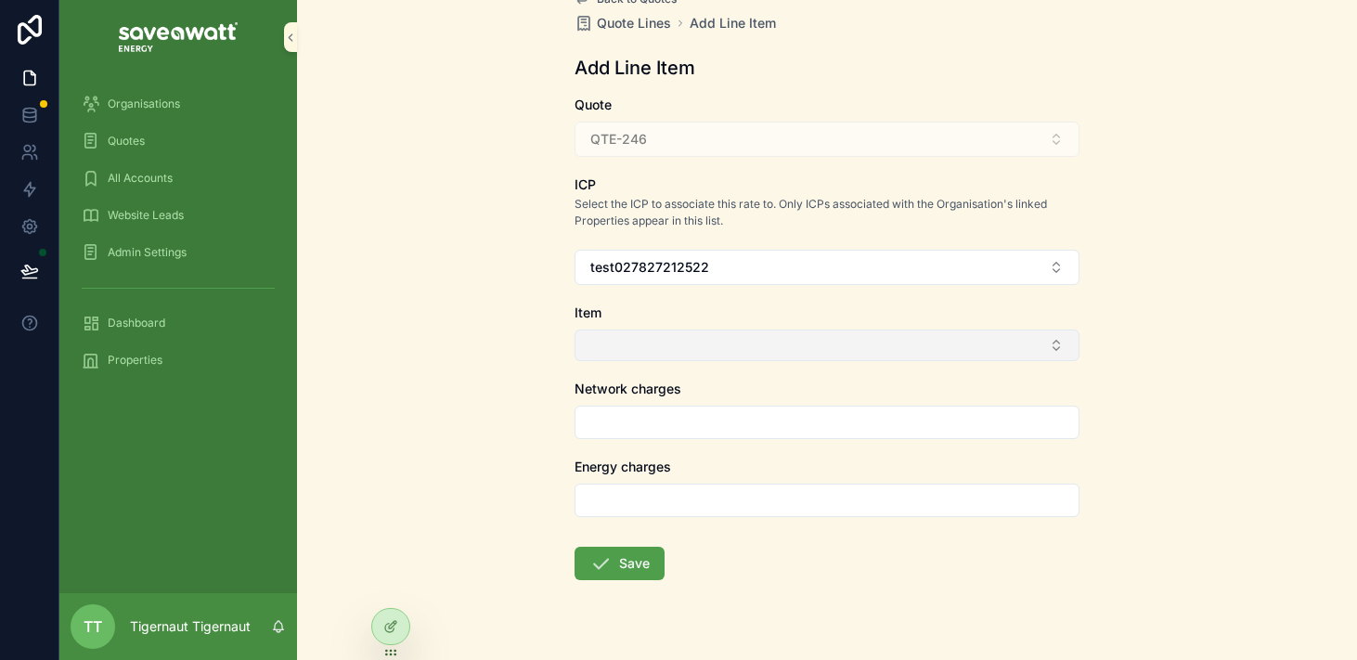
click at [794, 335] on button "Select Button" at bounding box center [827, 346] width 505 height 32
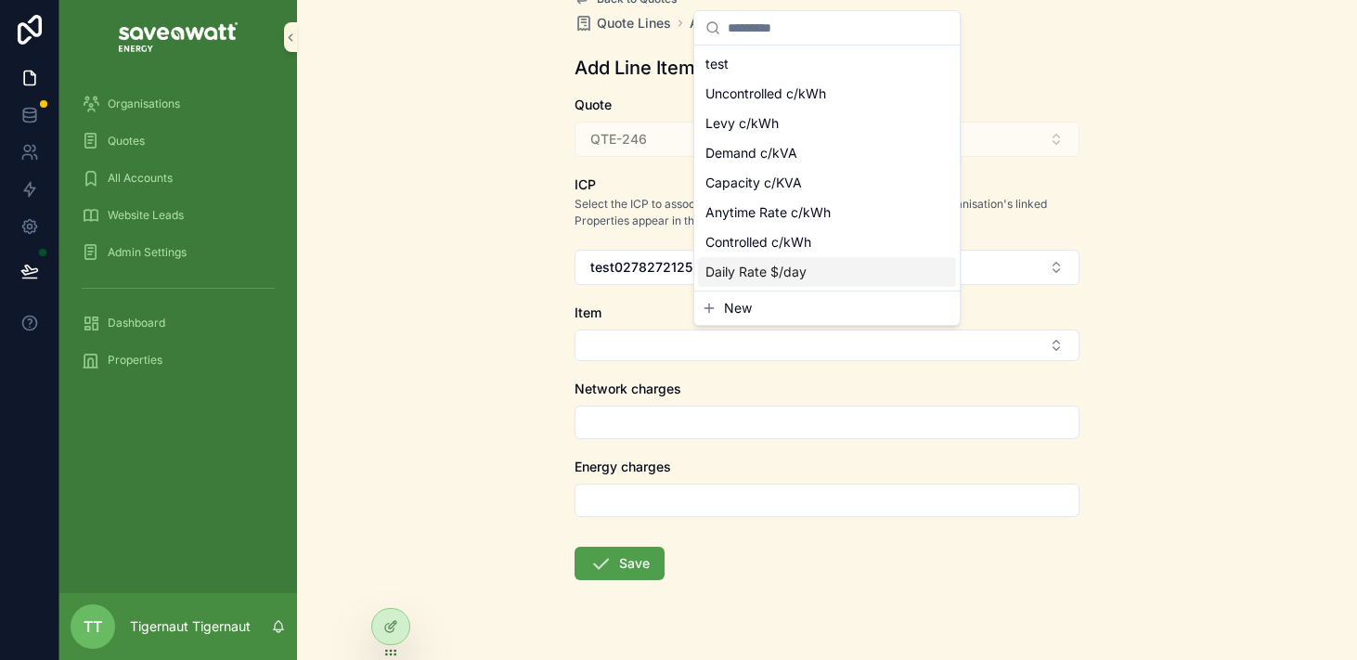
click at [743, 308] on span "New" at bounding box center [738, 308] width 28 height 19
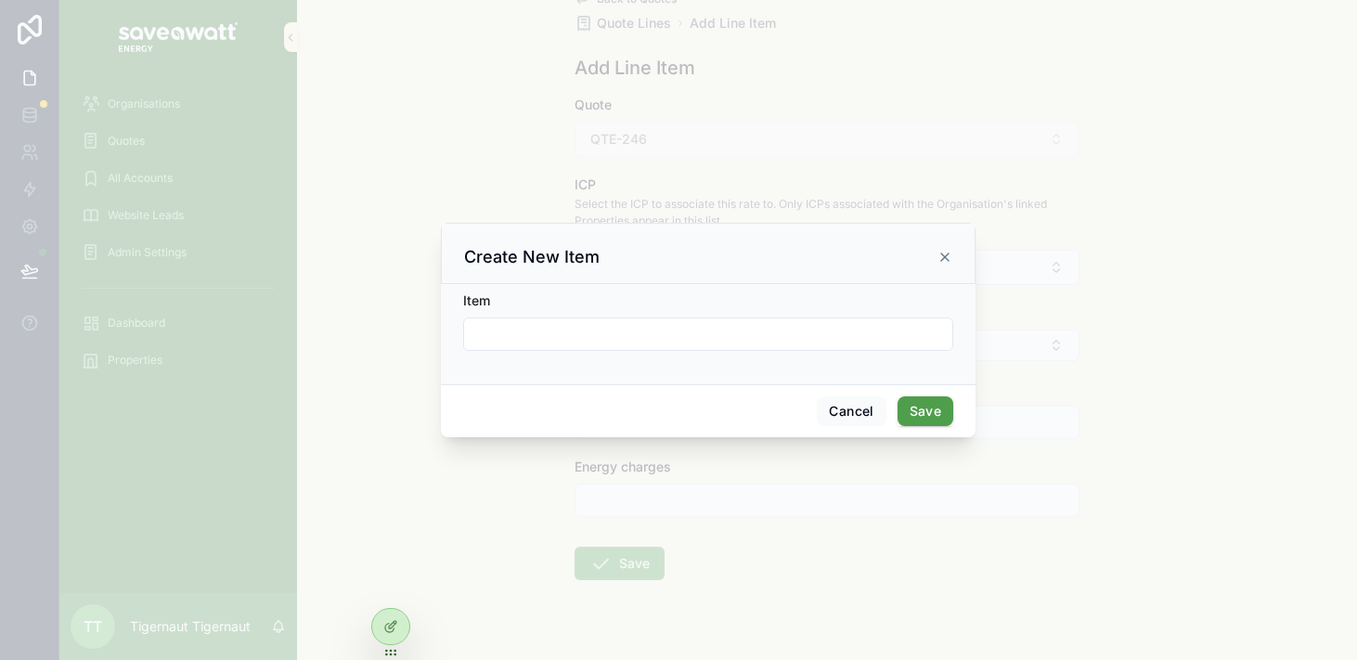
click at [669, 348] on div "scrollable content" at bounding box center [708, 334] width 490 height 33
click at [672, 335] on input "scrollable content" at bounding box center [708, 334] width 488 height 26
type input "*********"
click at [927, 403] on button "Save" at bounding box center [926, 411] width 56 height 30
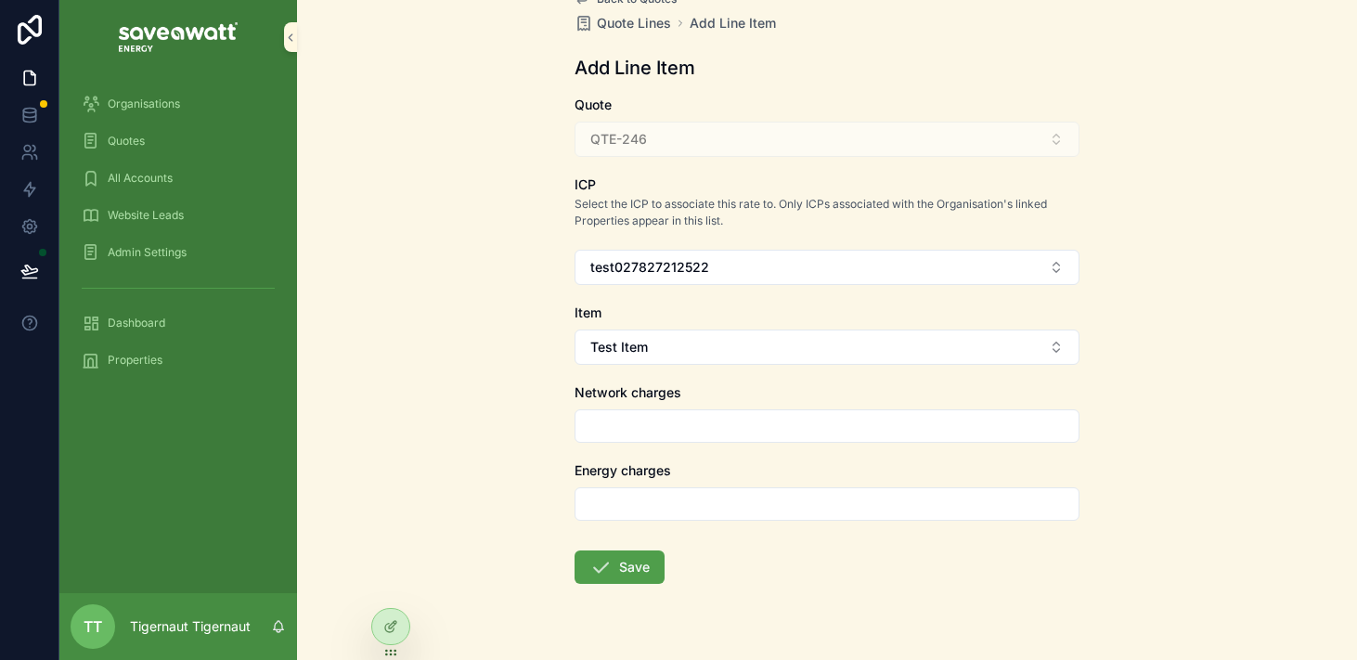
click at [889, 420] on input "scrollable content" at bounding box center [827, 426] width 503 height 26
type input "*******"
click at [735, 501] on input "scrollable content" at bounding box center [827, 504] width 503 height 26
type input "*******"
click at [621, 577] on button "Save" at bounding box center [620, 567] width 90 height 33
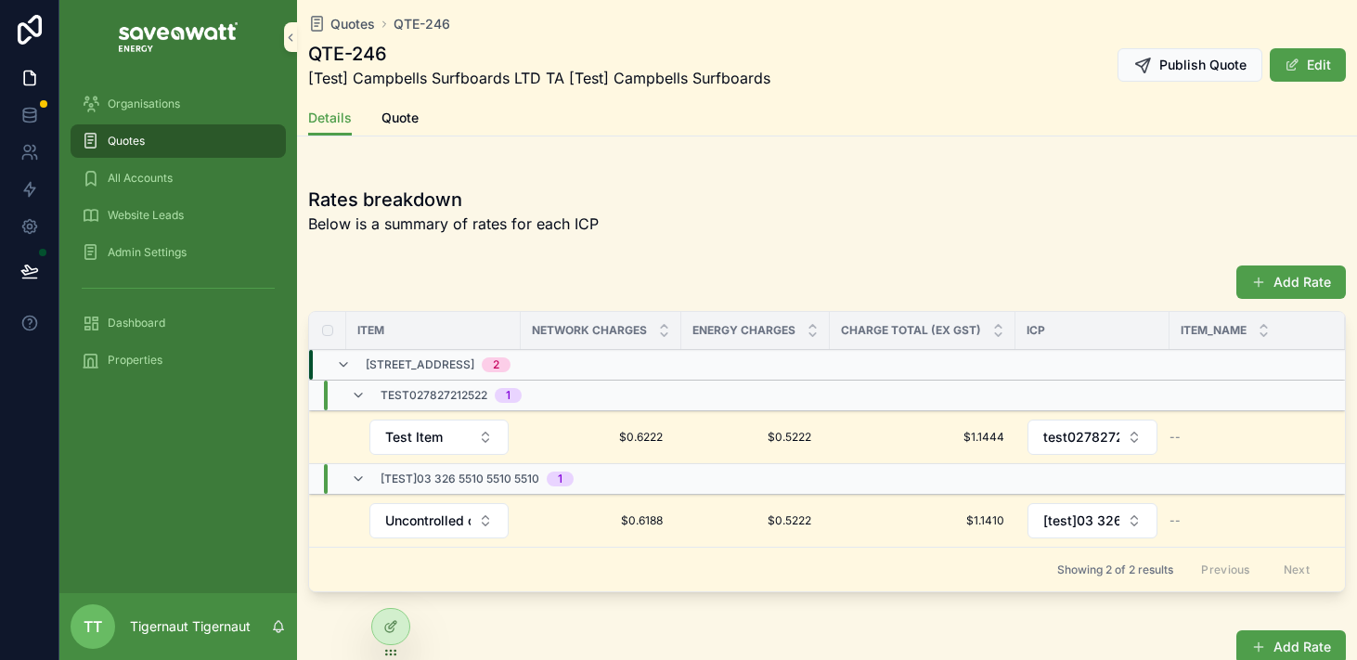
scroll to position [1158, 0]
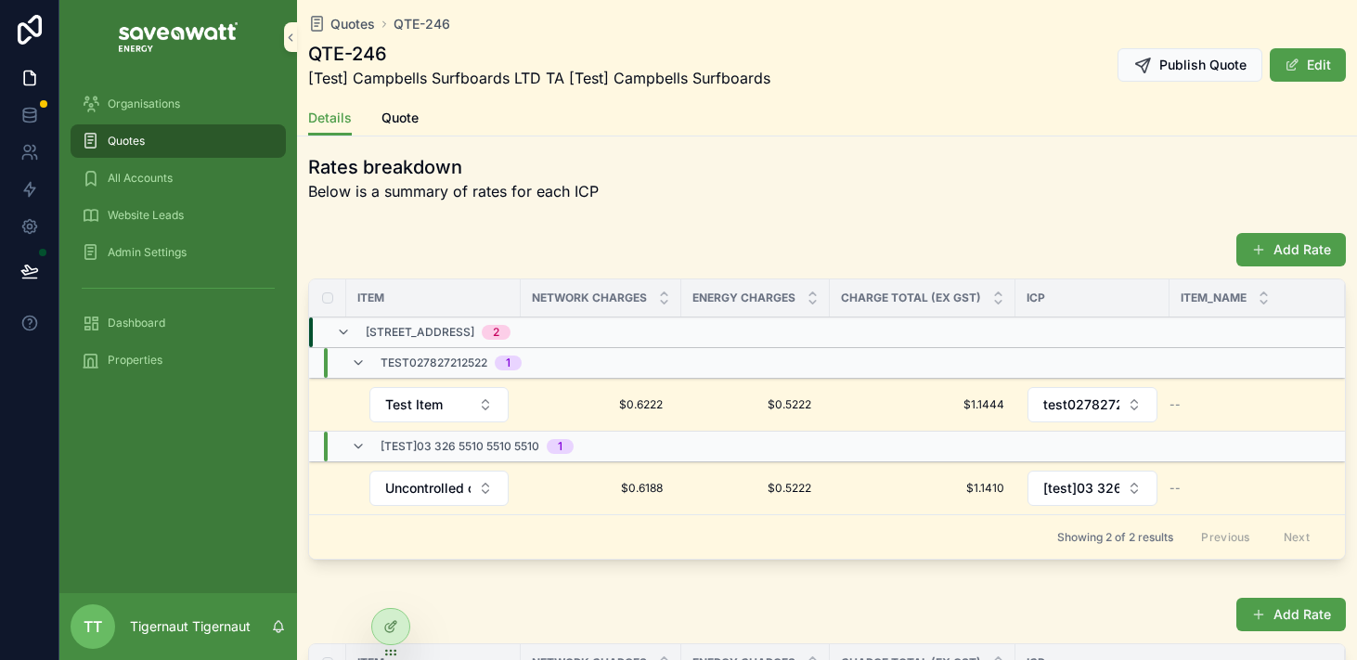
click at [474, 506] on form "Uncontrolled c/kWh" at bounding box center [439, 488] width 141 height 37
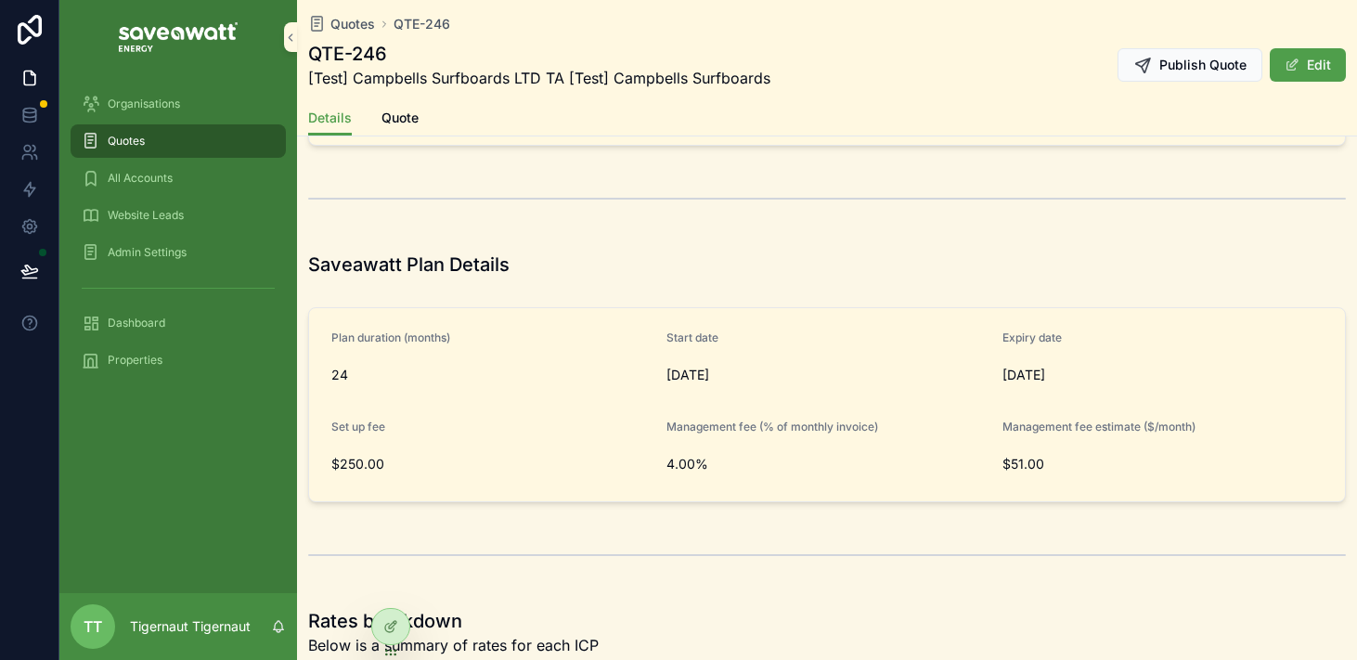
scroll to position [1057, 0]
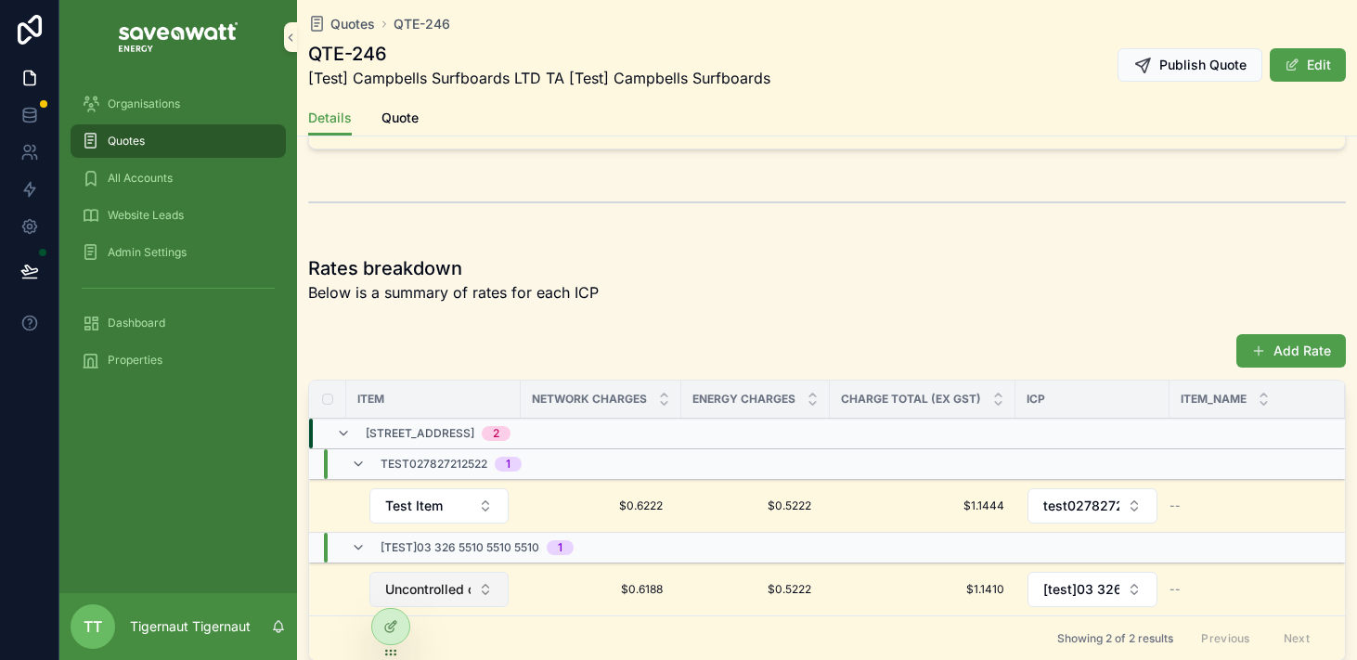
click at [470, 577] on button "Uncontrolled c/kWh" at bounding box center [439, 589] width 139 height 35
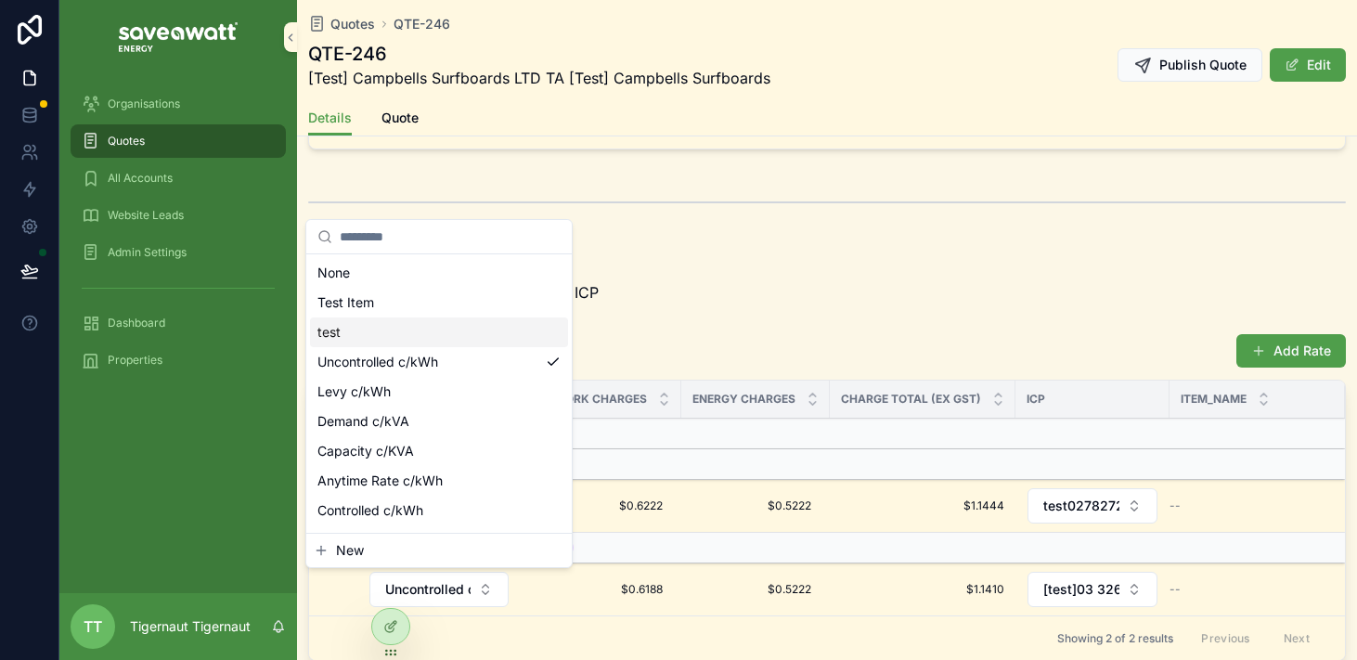
click at [781, 237] on div "1 Draft 2 Live 3 Accepted 4 Cancelled Organisation [Test] Campbells Surfboards …" at bounding box center [827, 500] width 1060 height 2797
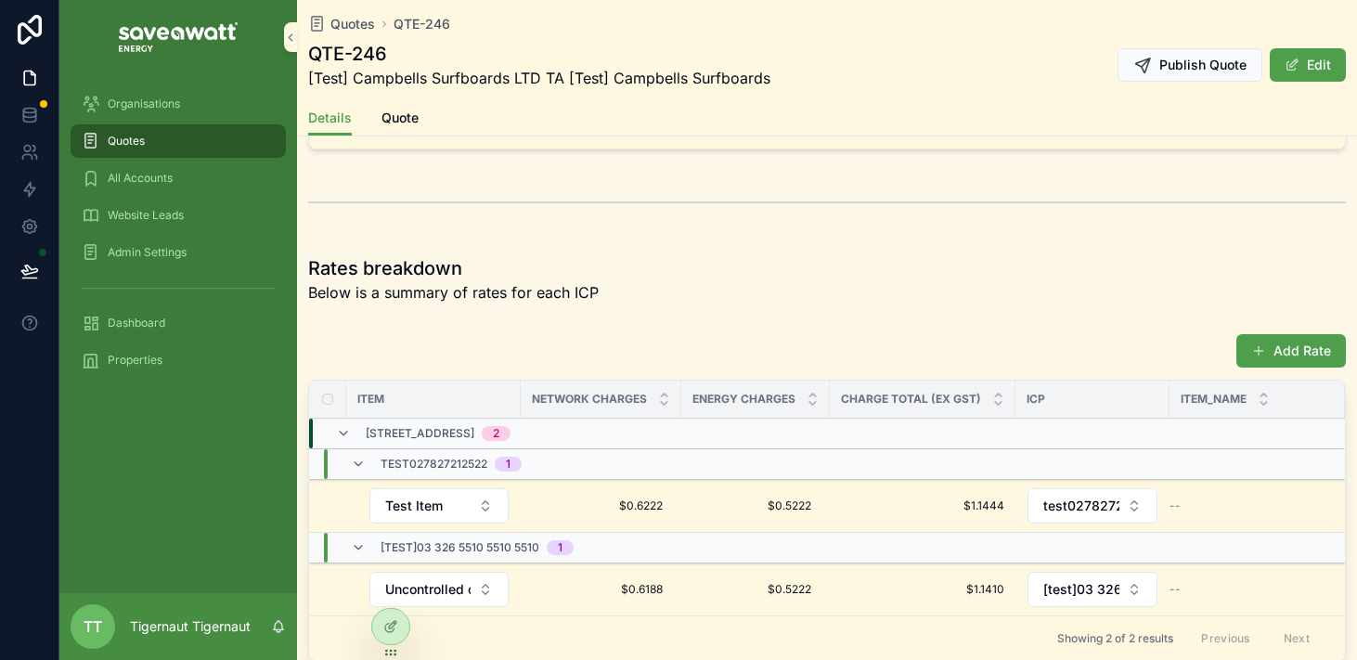
scroll to position [1239, 0]
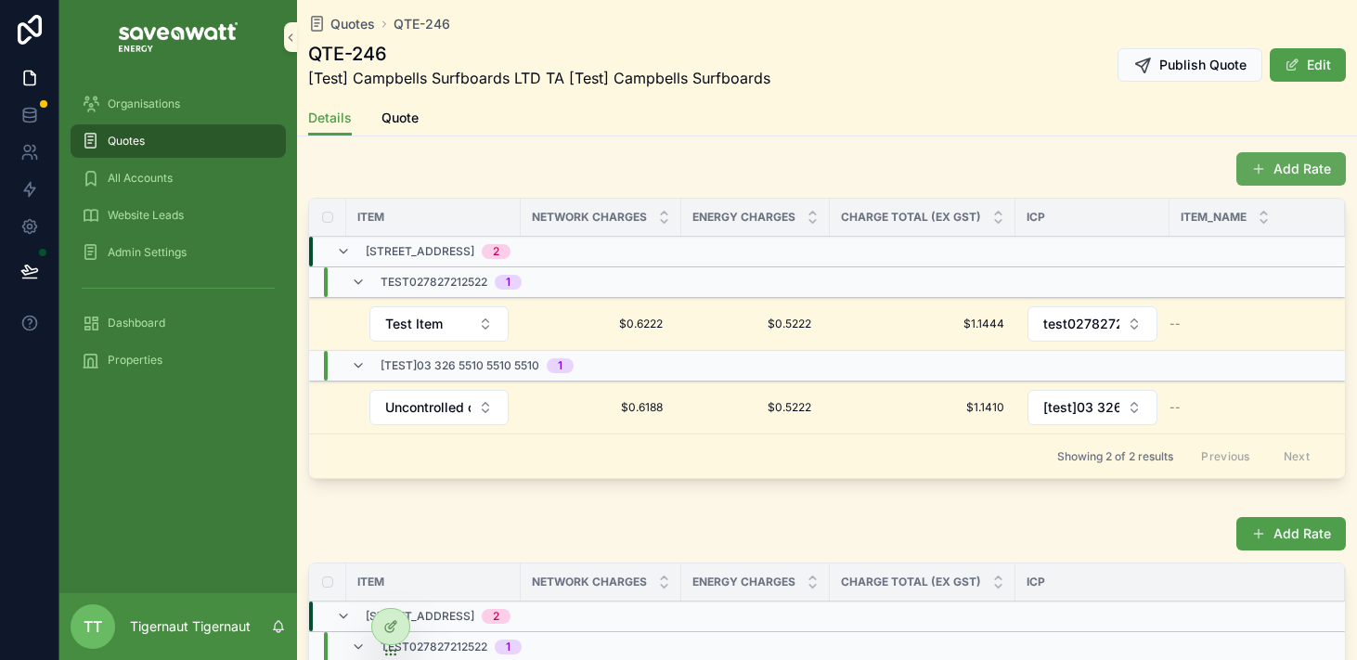
click at [1272, 165] on button "Add Rate" at bounding box center [1292, 168] width 110 height 33
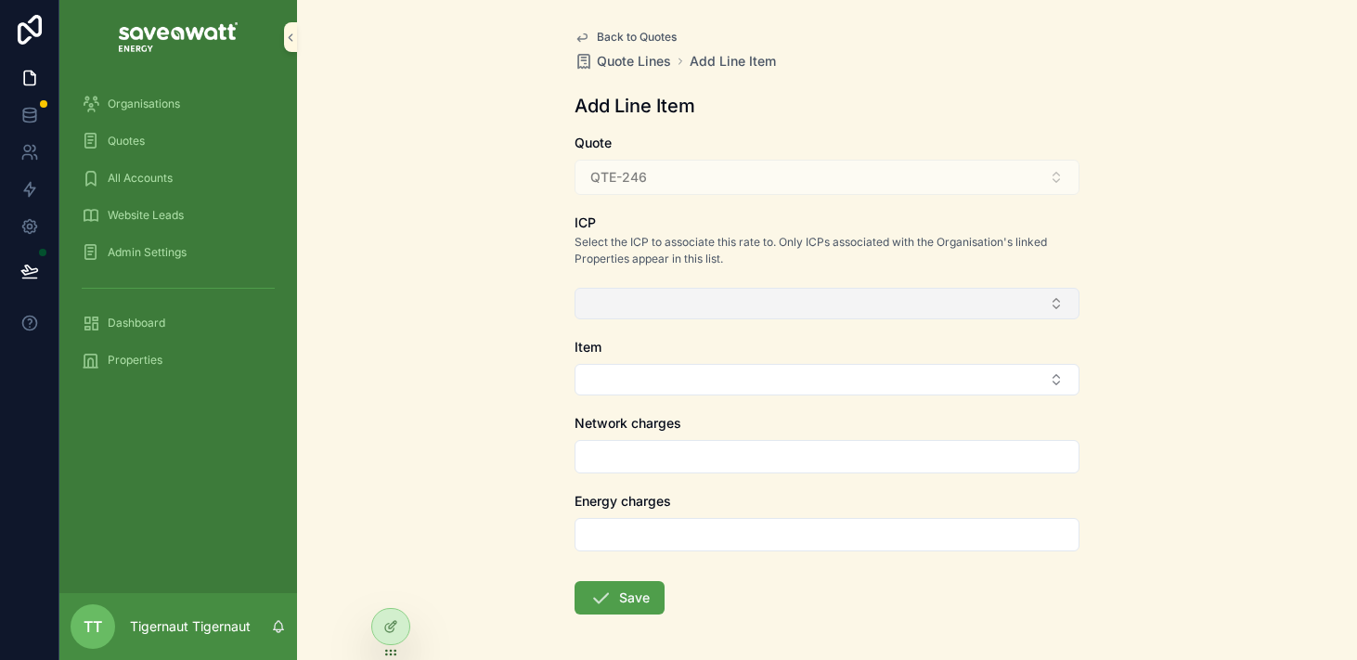
click at [846, 304] on button "Select Button" at bounding box center [827, 304] width 505 height 32
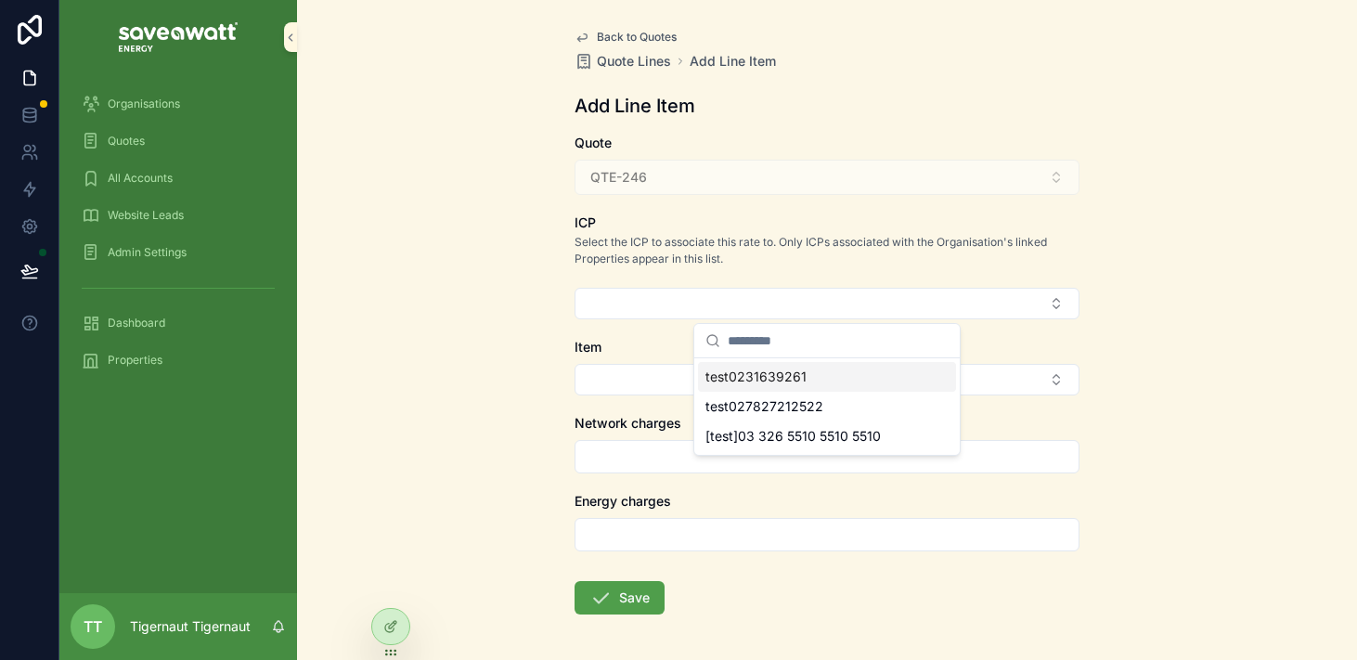
click at [825, 378] on div "test0231639261" at bounding box center [827, 377] width 258 height 30
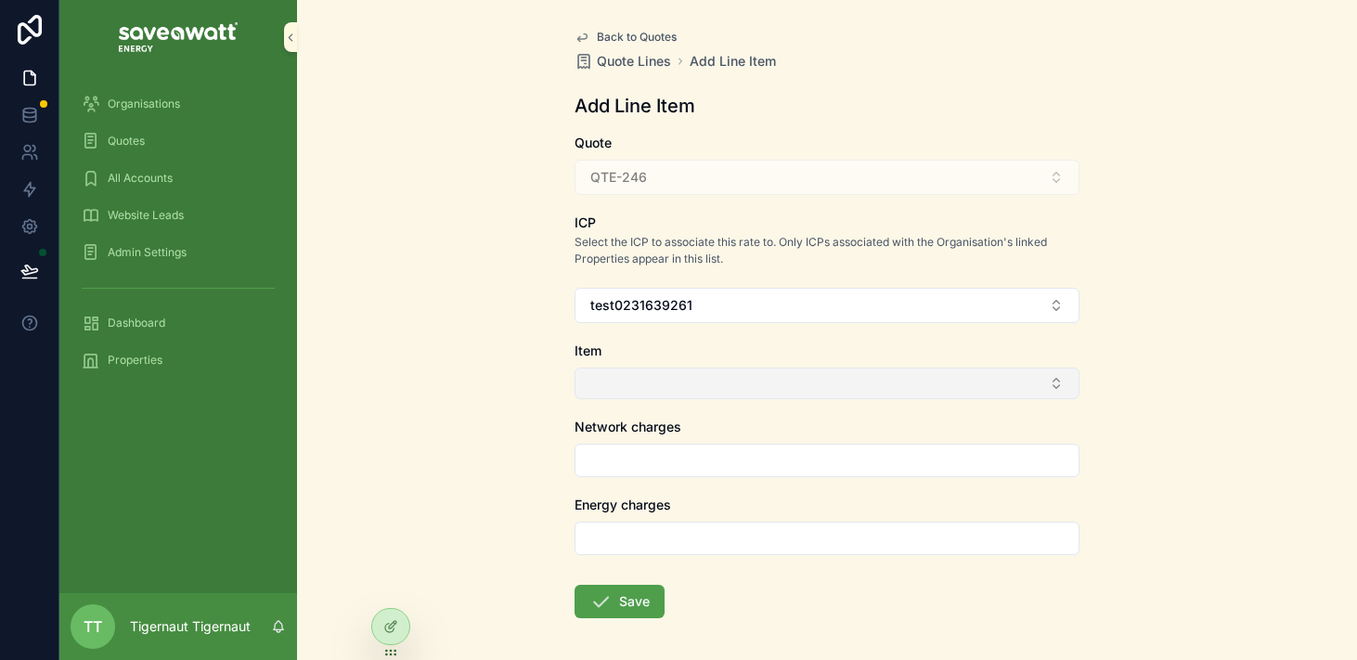
click at [963, 383] on button "Select Button" at bounding box center [827, 384] width 505 height 32
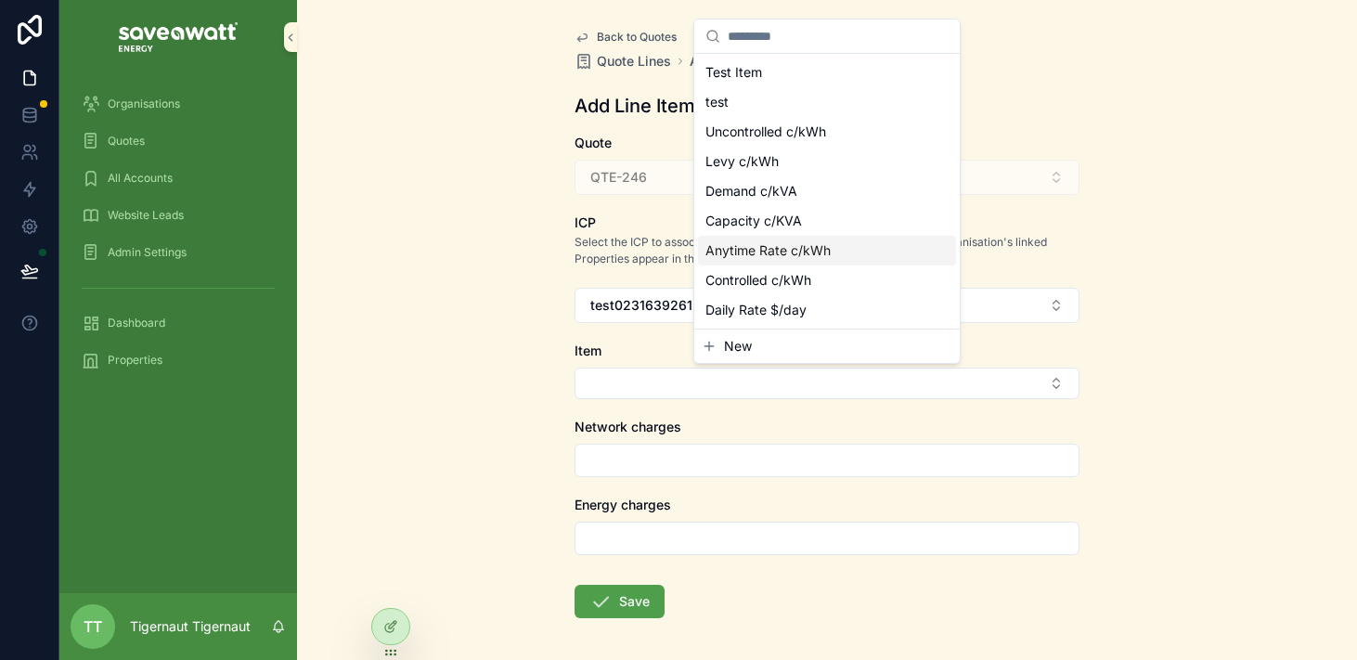
click at [819, 253] on span "Anytime Rate c/kWh" at bounding box center [768, 250] width 125 height 19
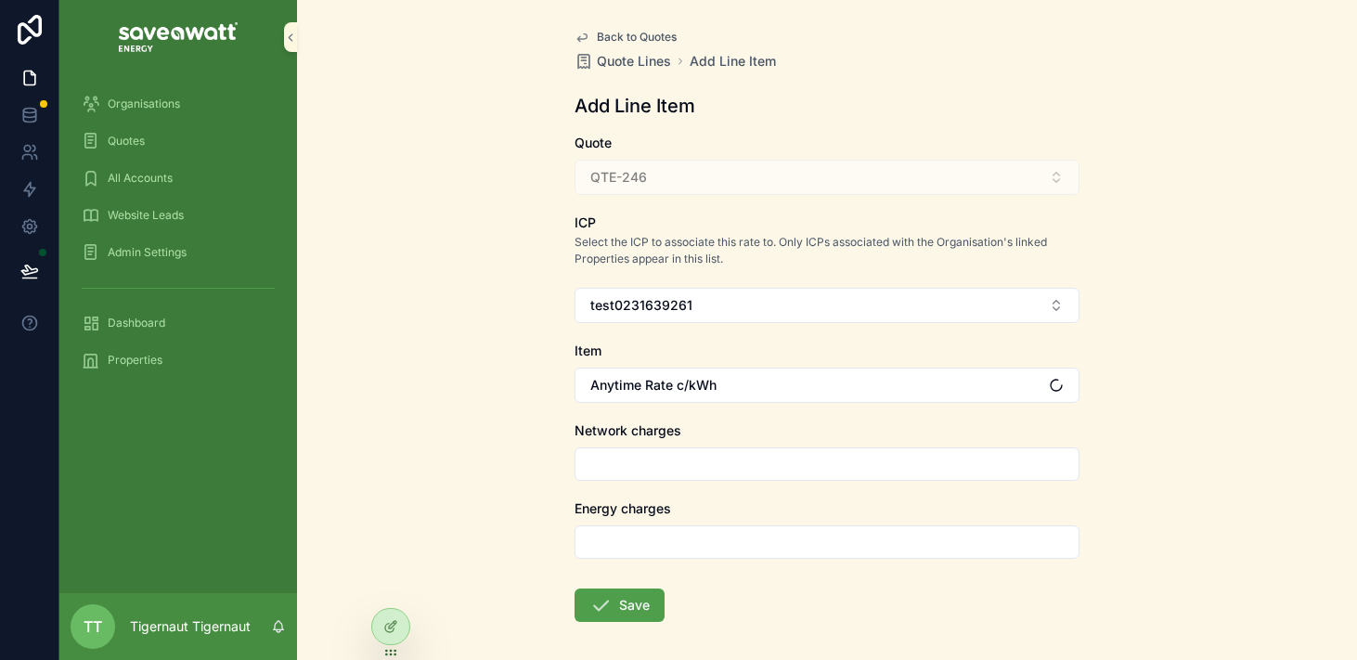
click at [727, 464] on input "scrollable content" at bounding box center [827, 464] width 503 height 26
type input "*******"
click at [707, 537] on input "scrollable content" at bounding box center [827, 542] width 503 height 26
type input "*******"
click at [600, 598] on icon "scrollable content" at bounding box center [601, 605] width 22 height 22
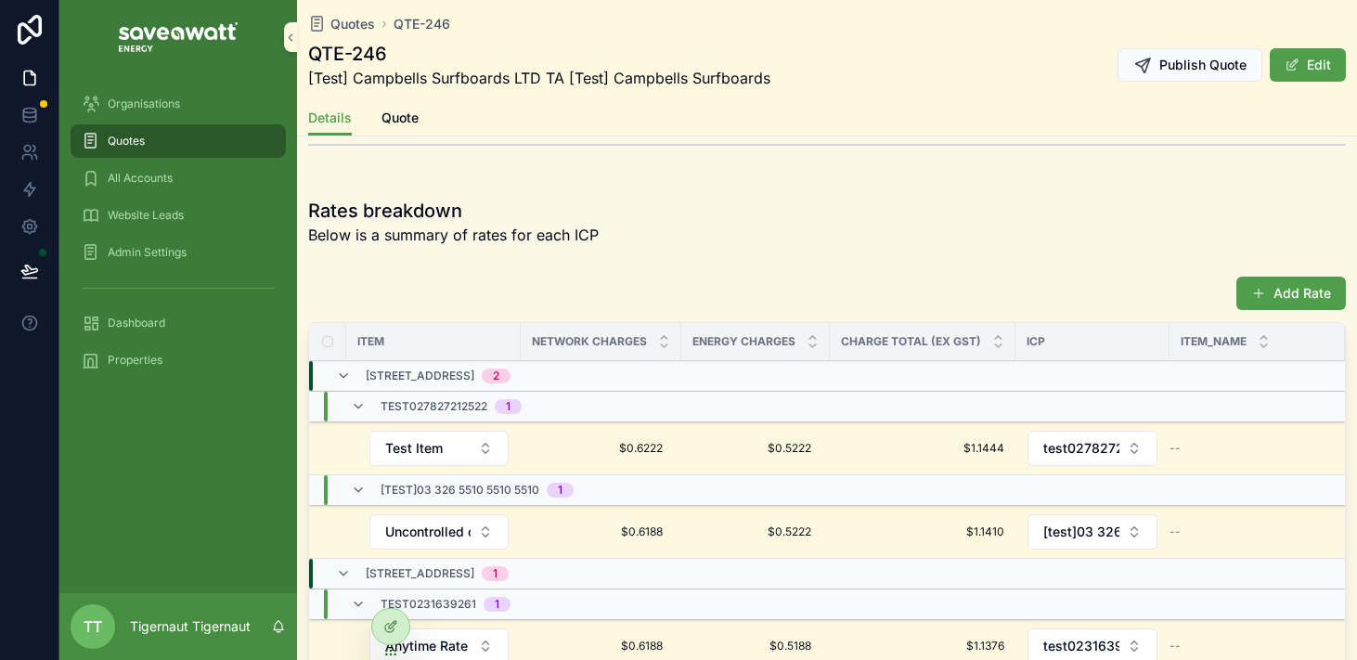
scroll to position [1254, 0]
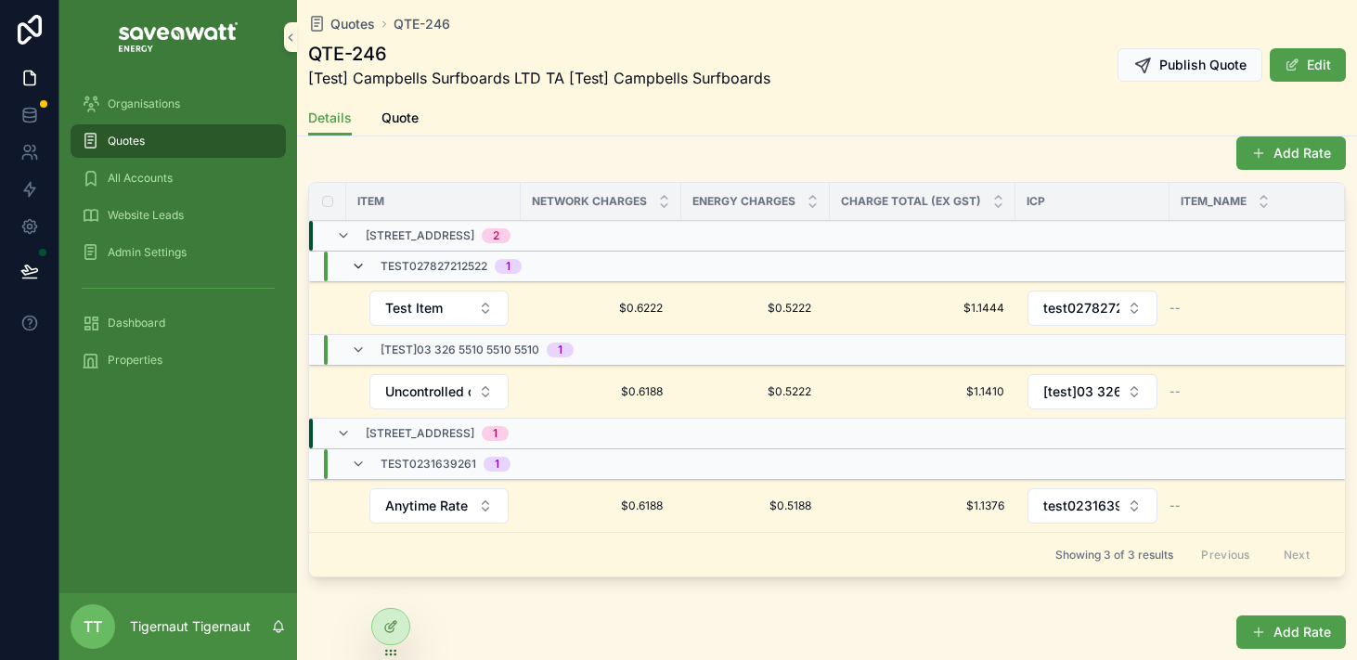
click at [360, 266] on icon "scrollable content" at bounding box center [358, 266] width 15 height 15
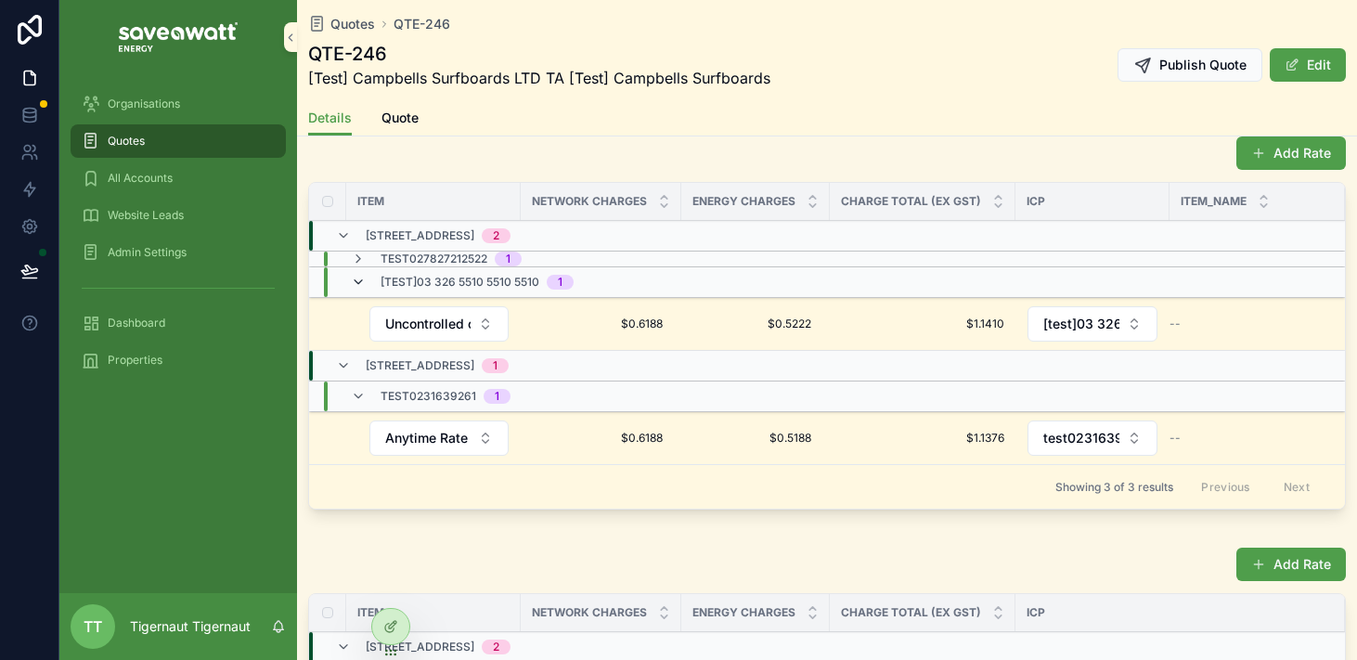
click at [354, 277] on icon "scrollable content" at bounding box center [358, 282] width 15 height 15
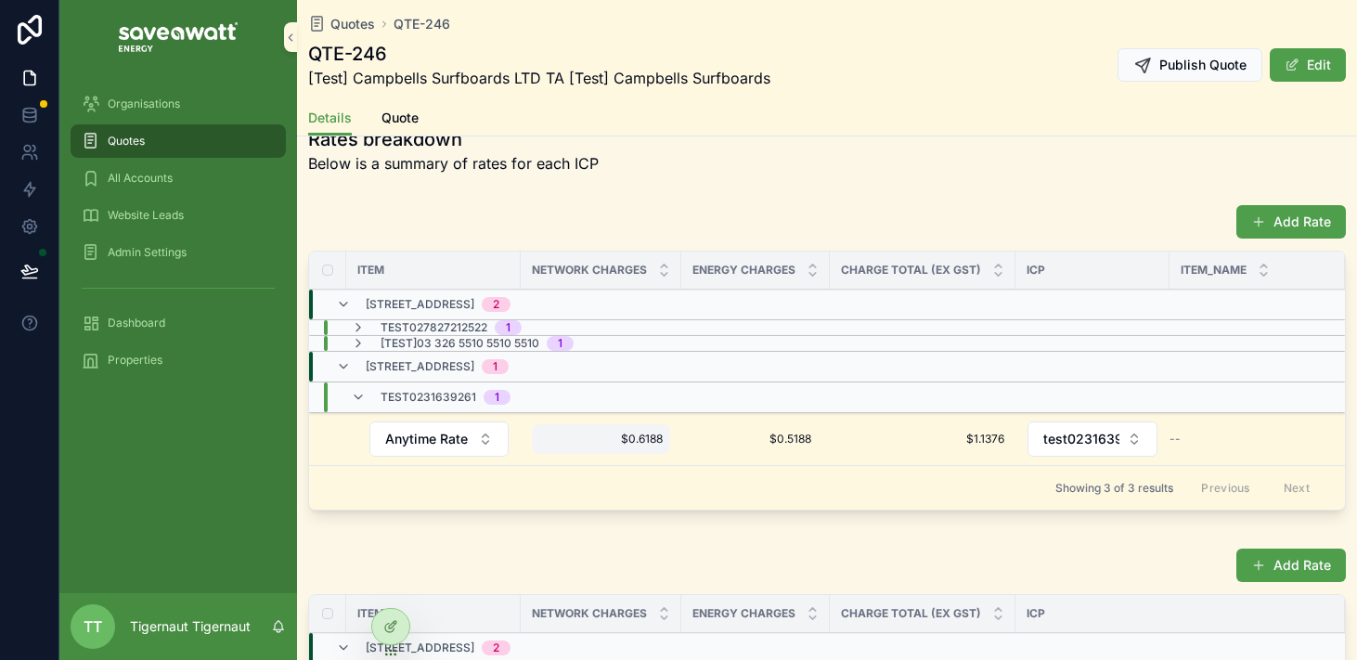
scroll to position [1184, 0]
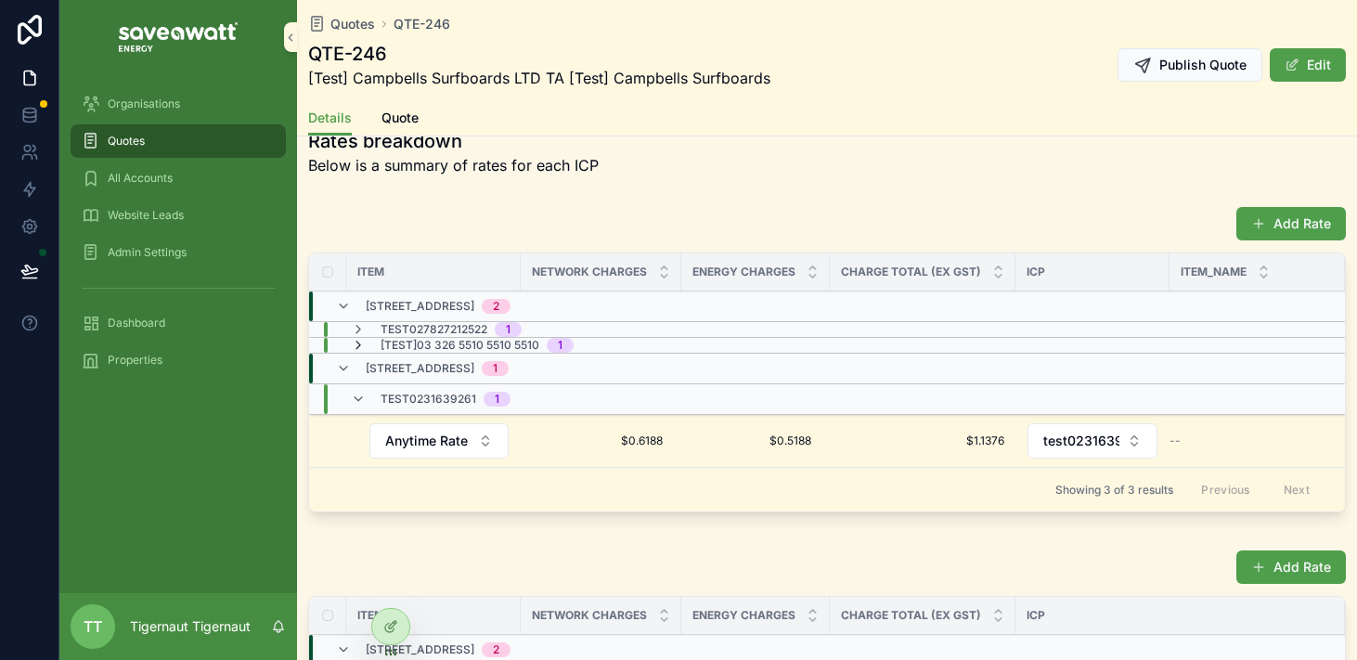
click at [358, 348] on icon "scrollable content" at bounding box center [358, 345] width 15 height 15
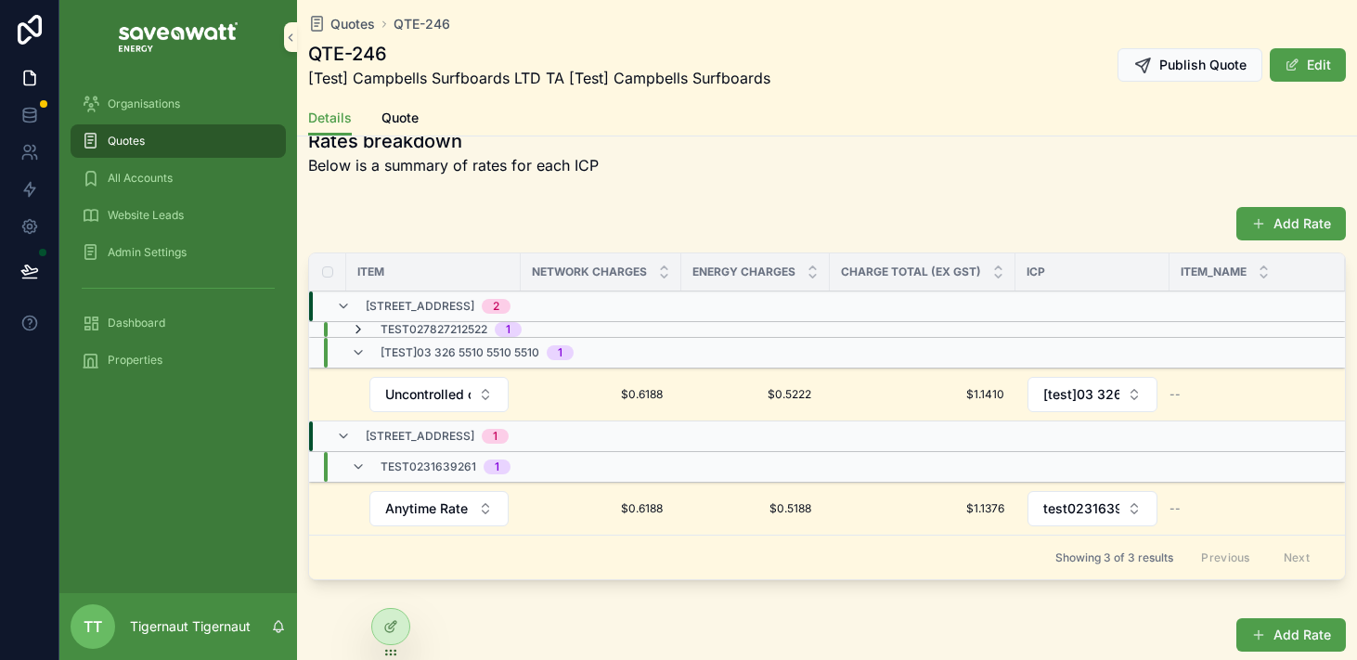
click at [359, 333] on icon "scrollable content" at bounding box center [358, 329] width 15 height 15
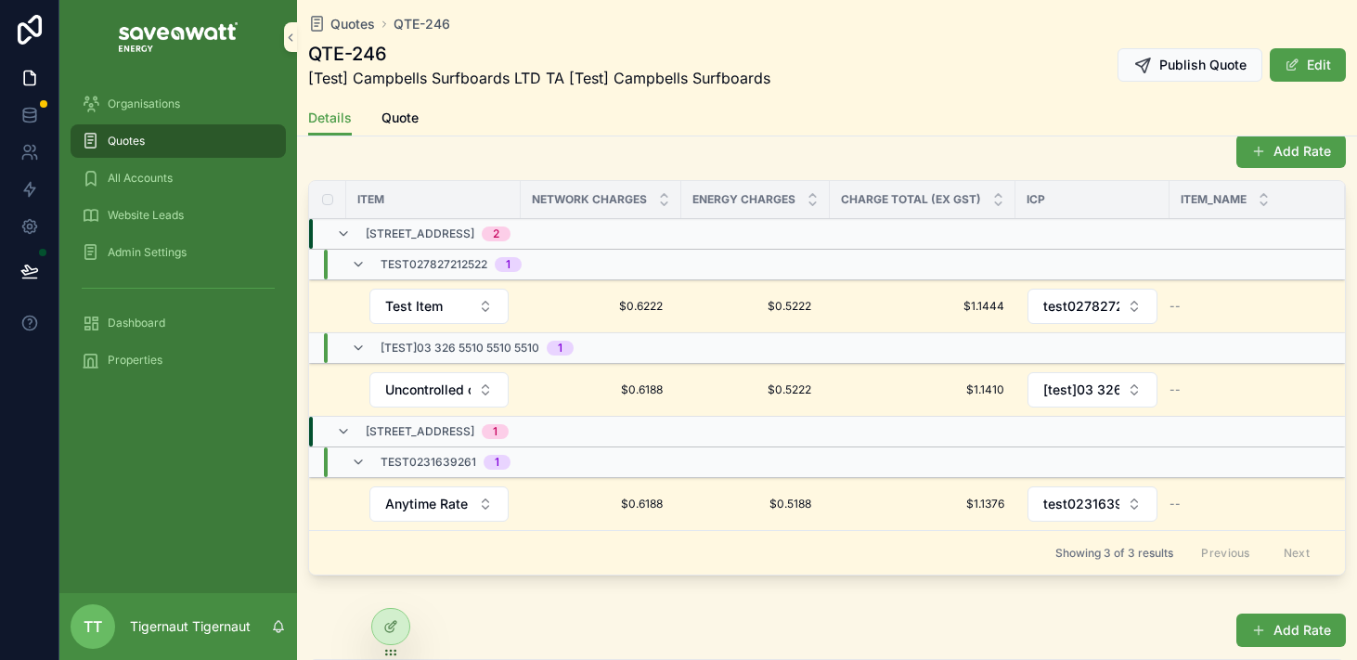
scroll to position [1238, 0]
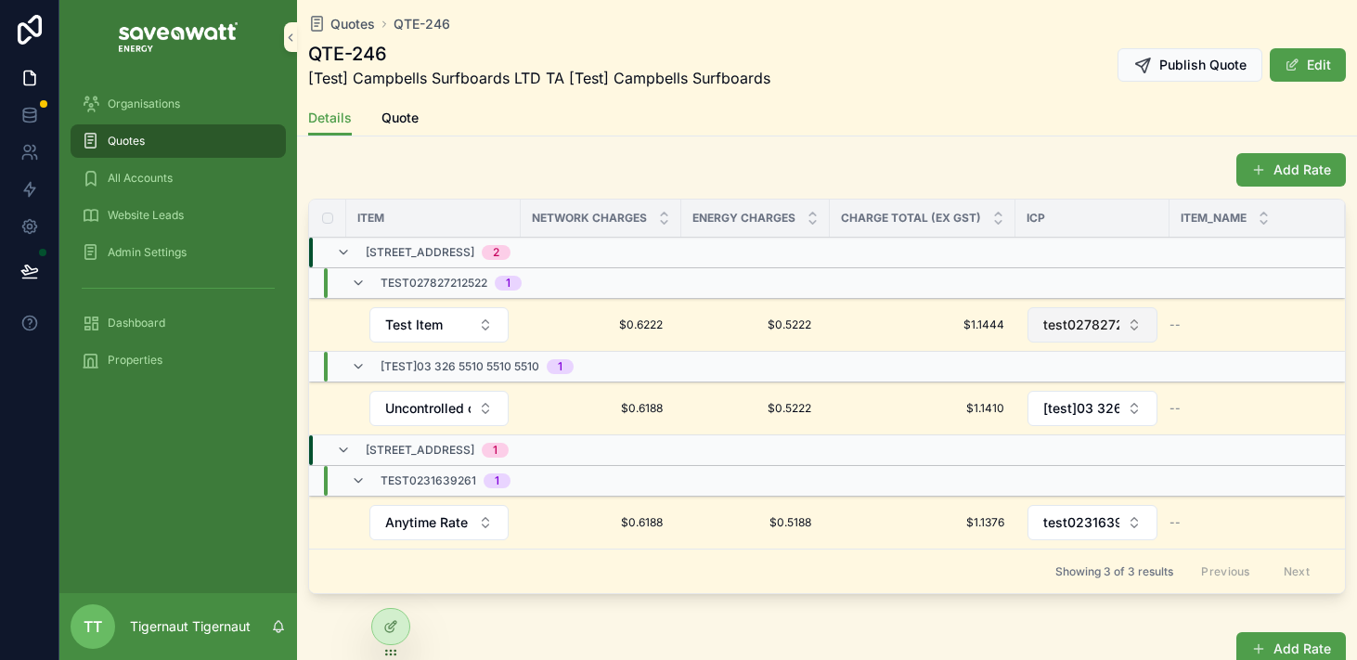
click at [1097, 321] on span "test027827212522" at bounding box center [1082, 325] width 76 height 19
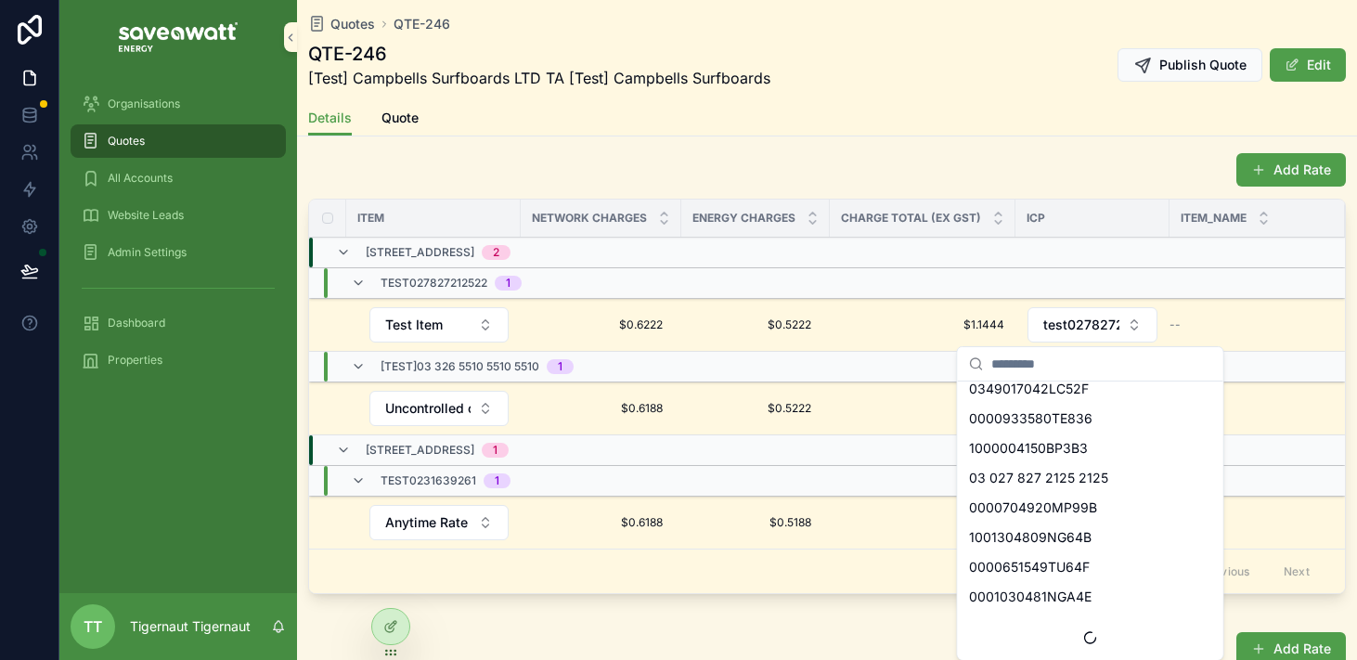
scroll to position [0, 0]
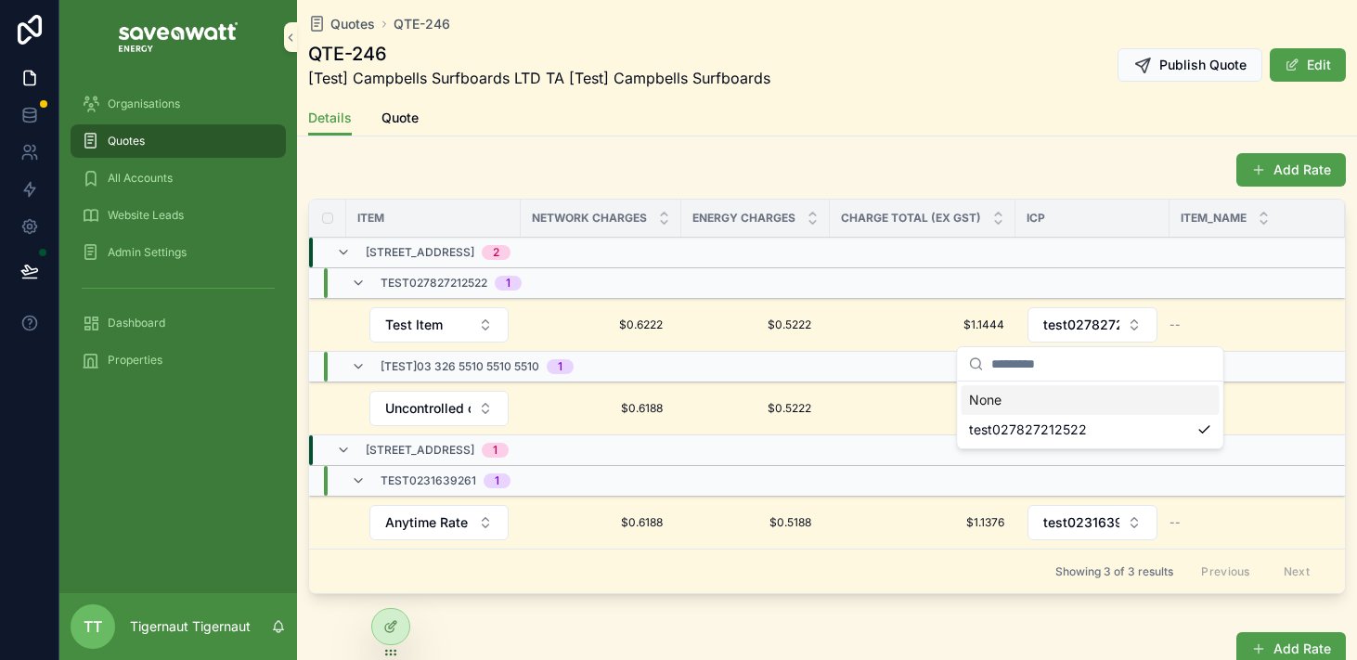
click at [1104, 171] on div "Add Rate" at bounding box center [827, 169] width 1038 height 35
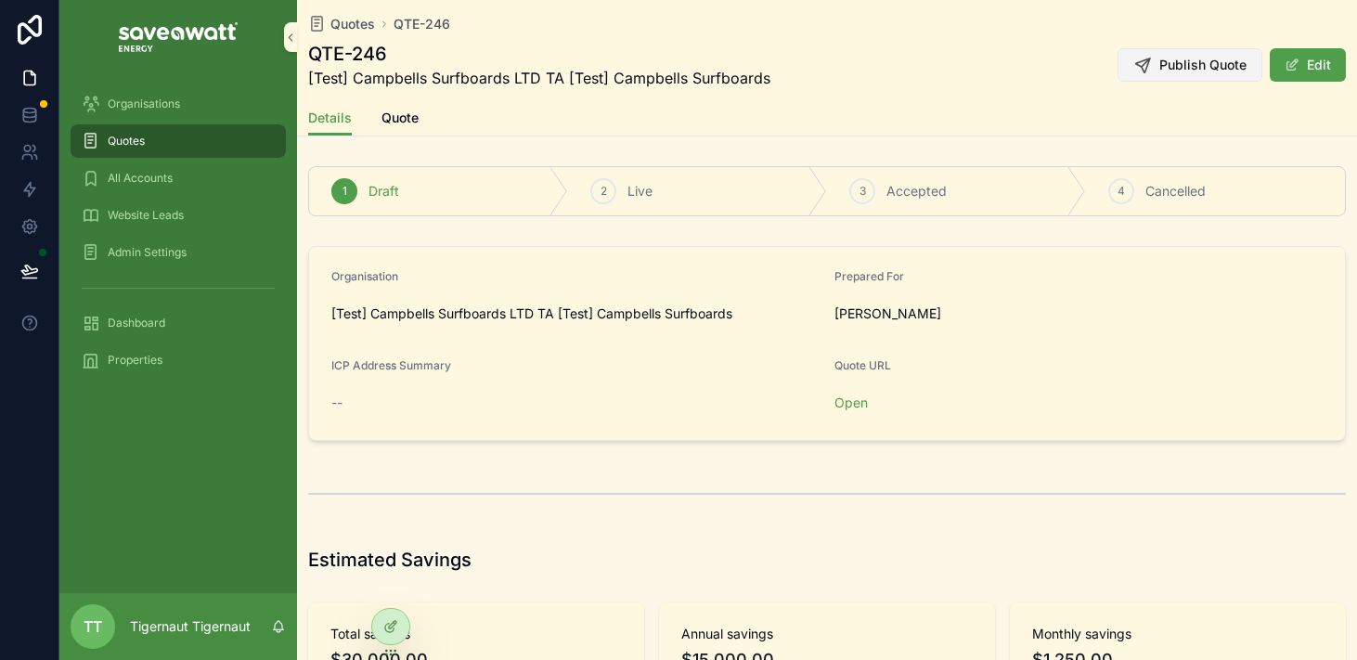
click at [1214, 72] on span "Publish Quote" at bounding box center [1203, 65] width 87 height 19
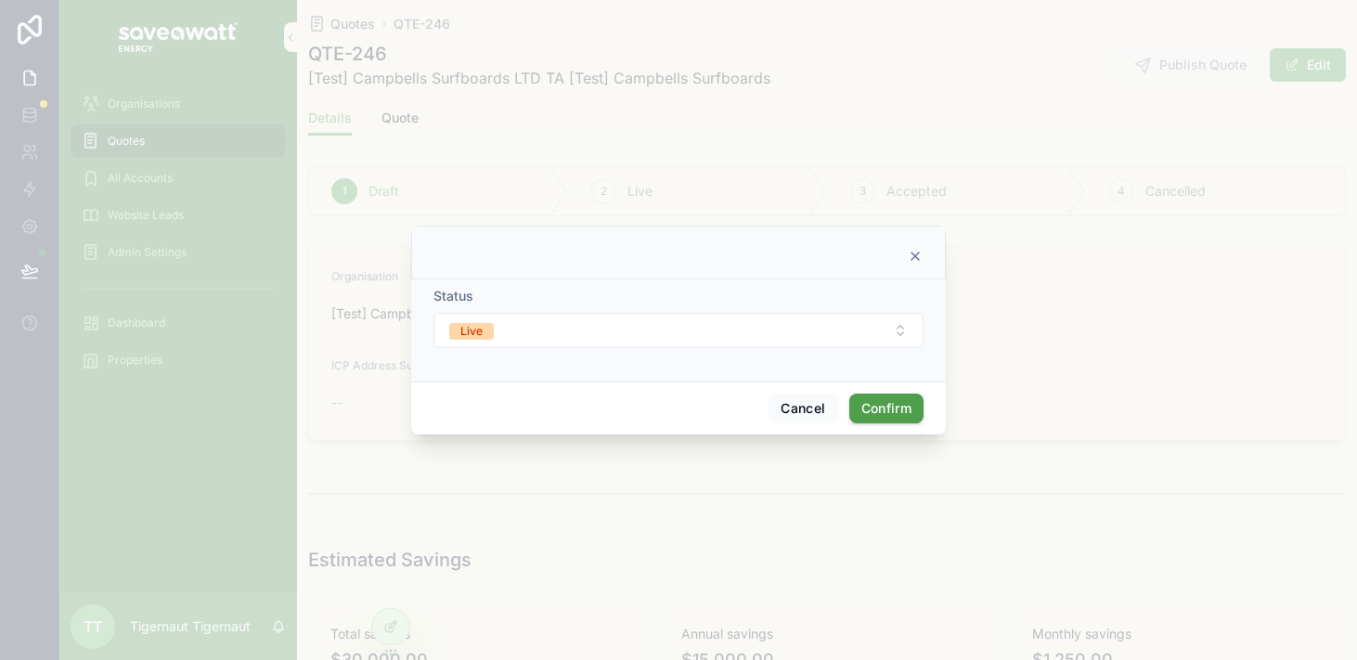
click at [745, 365] on form "Status Live" at bounding box center [679, 327] width 490 height 80
click at [747, 332] on button "Live" at bounding box center [679, 330] width 490 height 35
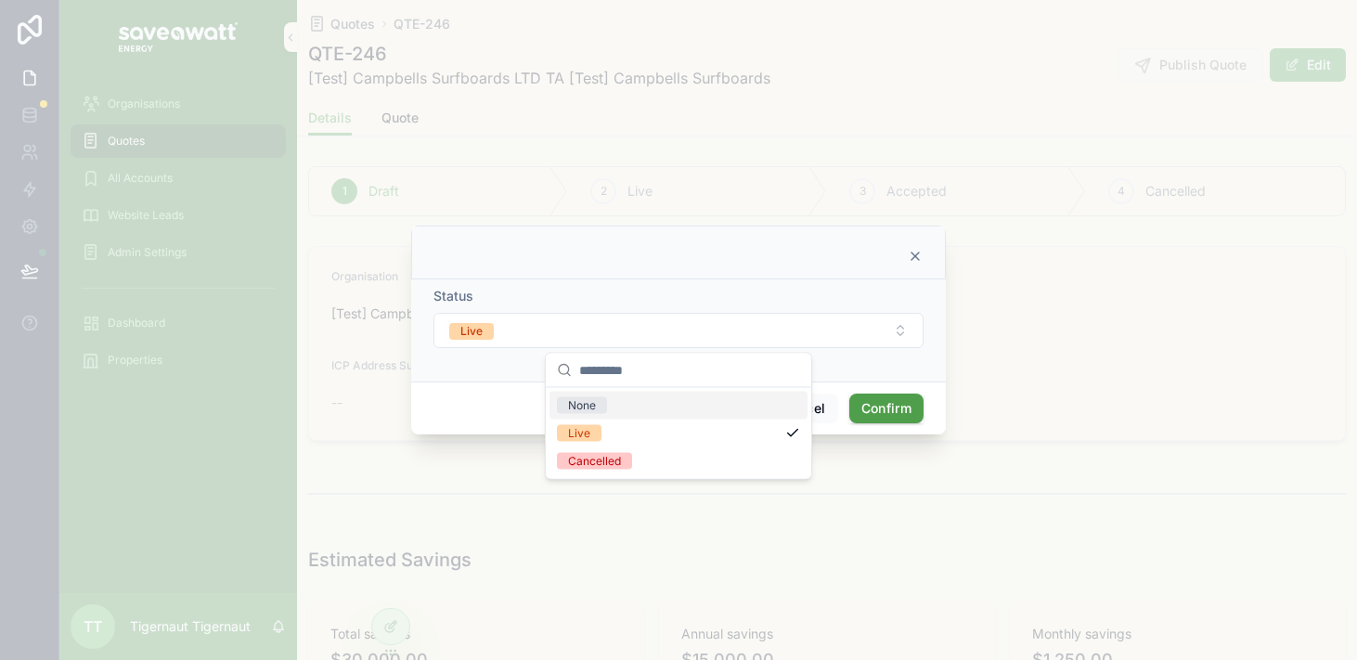
click at [698, 306] on div "Status Live" at bounding box center [679, 317] width 490 height 61
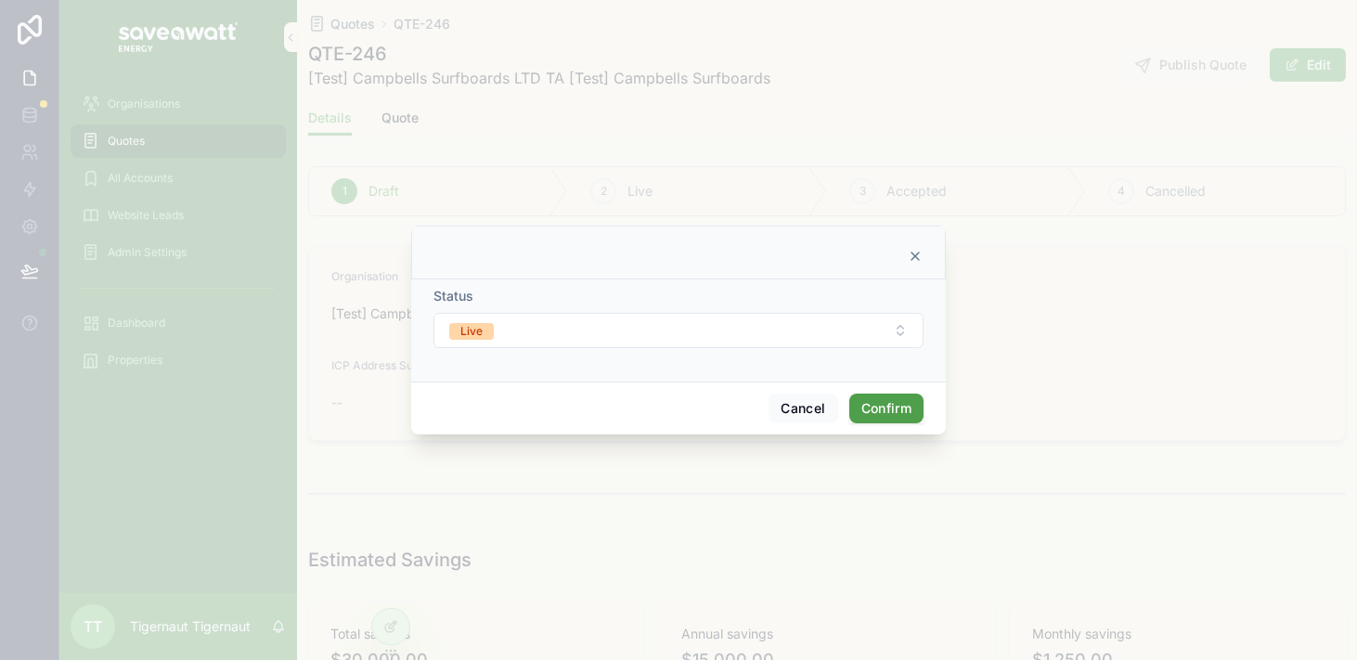
click at [877, 411] on button "Confirm" at bounding box center [887, 409] width 74 height 30
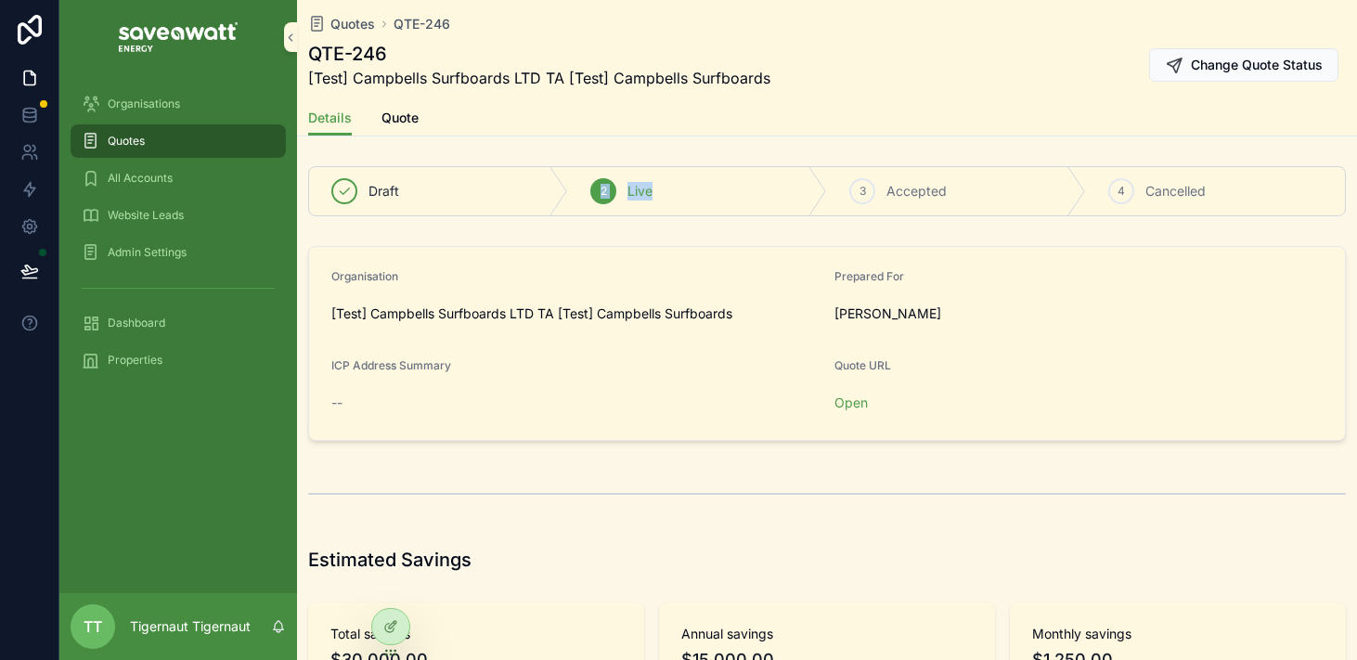
drag, startPoint x: 702, startPoint y: 185, endPoint x: 577, endPoint y: 185, distance: 125.3
click at [577, 185] on div "2 Live" at bounding box center [697, 191] width 259 height 48
click at [584, 185] on div "2 Live" at bounding box center [697, 191] width 259 height 48
drag, startPoint x: 908, startPoint y: 362, endPoint x: 853, endPoint y: 362, distance: 54.8
click at [853, 362] on div "Quote URL" at bounding box center [1079, 369] width 488 height 22
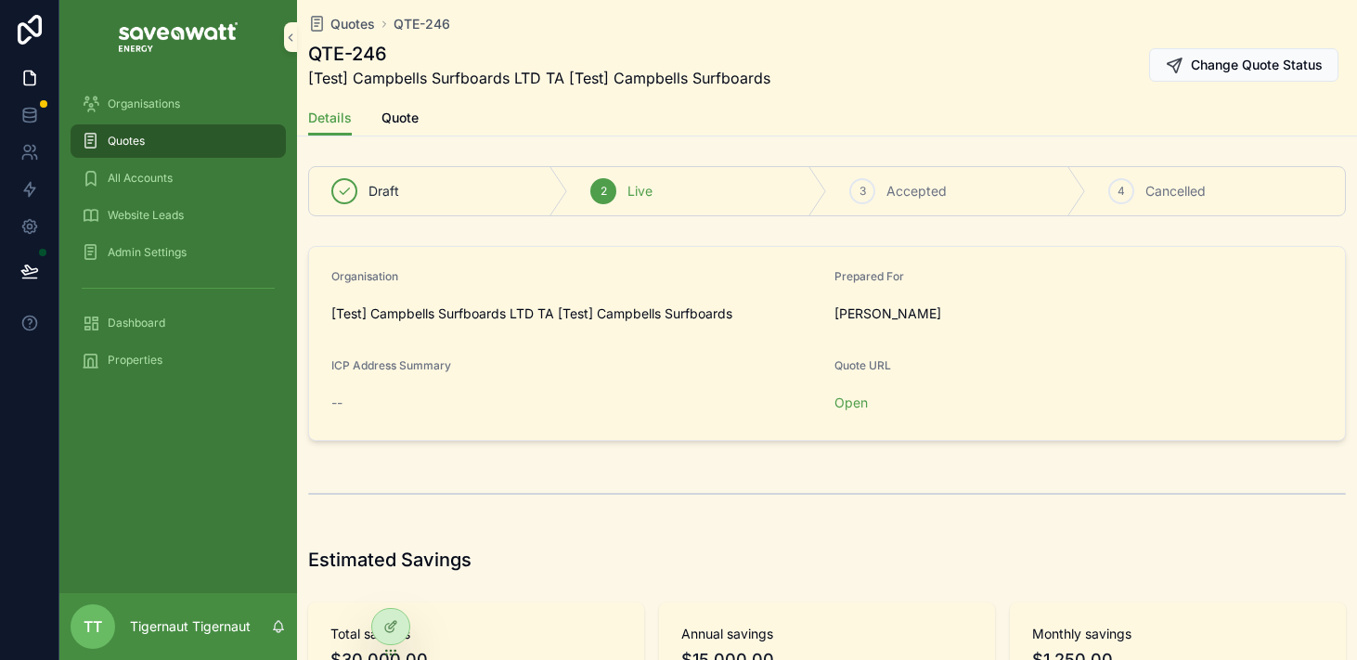
drag, startPoint x: 903, startPoint y: 402, endPoint x: 877, endPoint y: 402, distance: 26.0
click at [877, 402] on span "Open" at bounding box center [1079, 403] width 488 height 19
click at [851, 402] on link "Open" at bounding box center [851, 403] width 33 height 16
click at [482, 92] on div "Quotes QTE-246 QTE-246 [Test] Campbells Surfboards LTD TA [Test] Campbells Surf…" at bounding box center [827, 50] width 1038 height 100
click at [528, 122] on div "Details Quote" at bounding box center [827, 117] width 1038 height 35
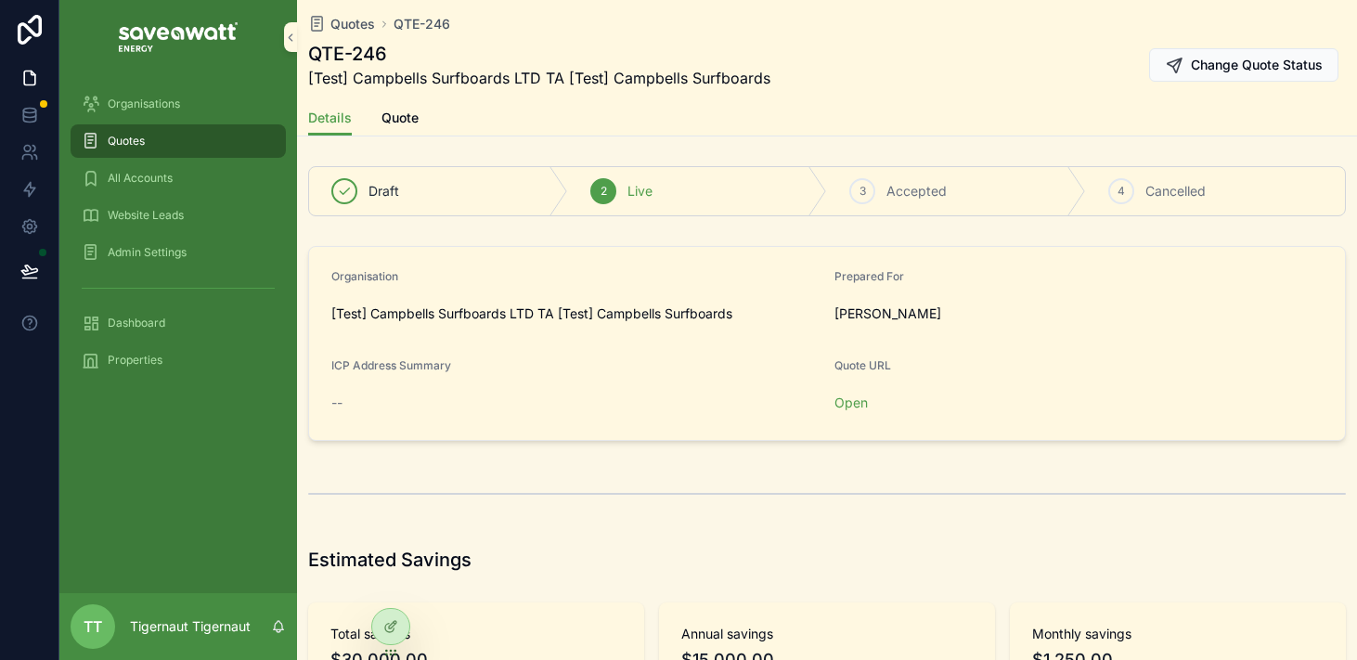
click at [398, 113] on span "Quote" at bounding box center [400, 118] width 37 height 19
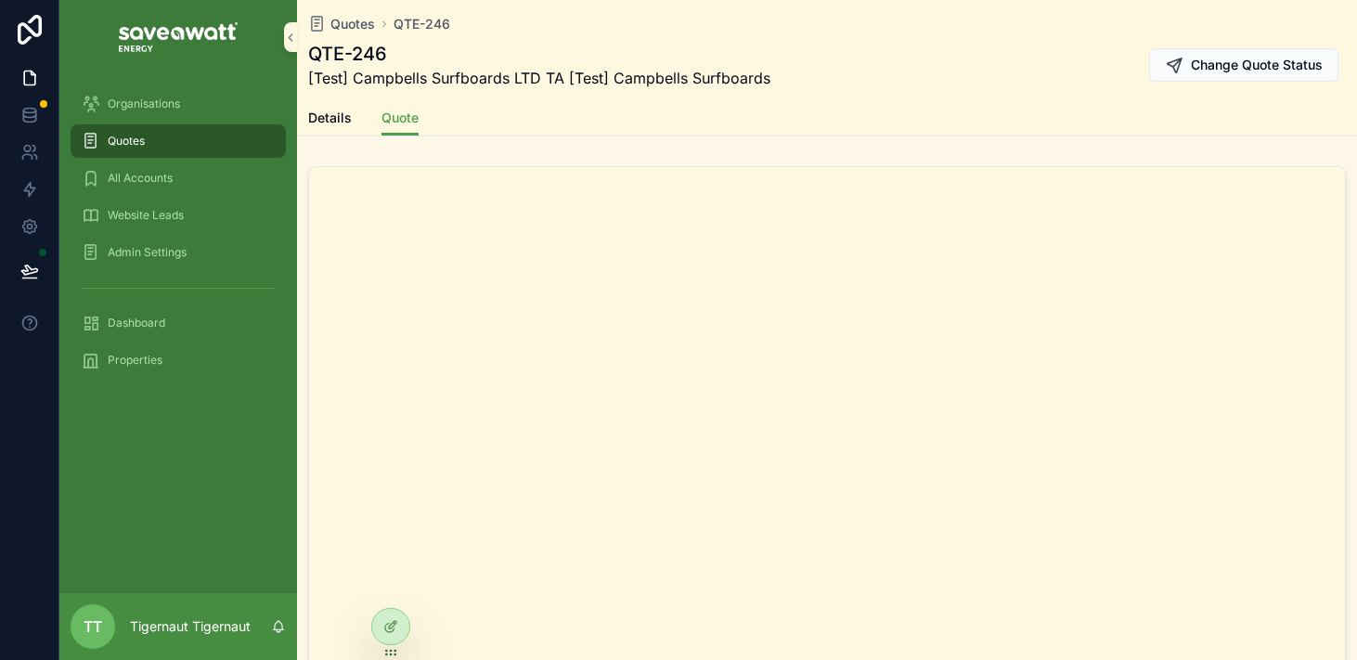
scroll to position [7, 0]
click at [140, 133] on div "Quotes" at bounding box center [178, 141] width 193 height 30
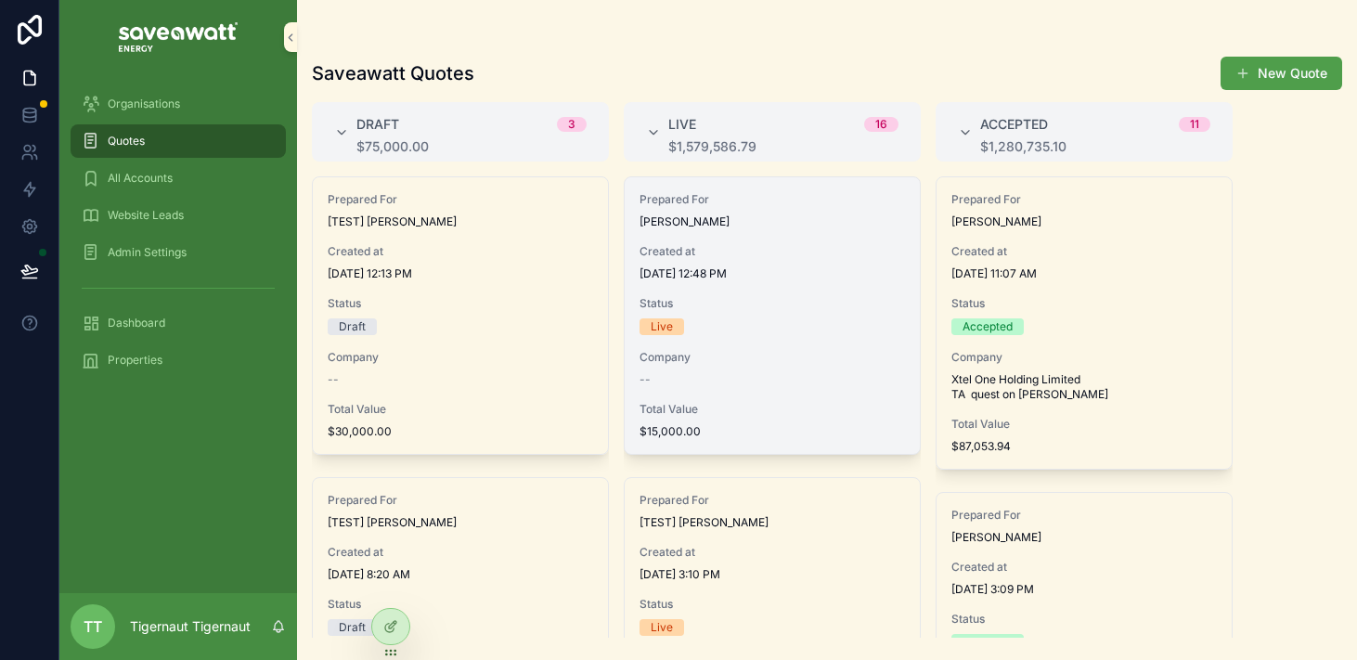
click at [766, 253] on span "Created at" at bounding box center [773, 251] width 266 height 15
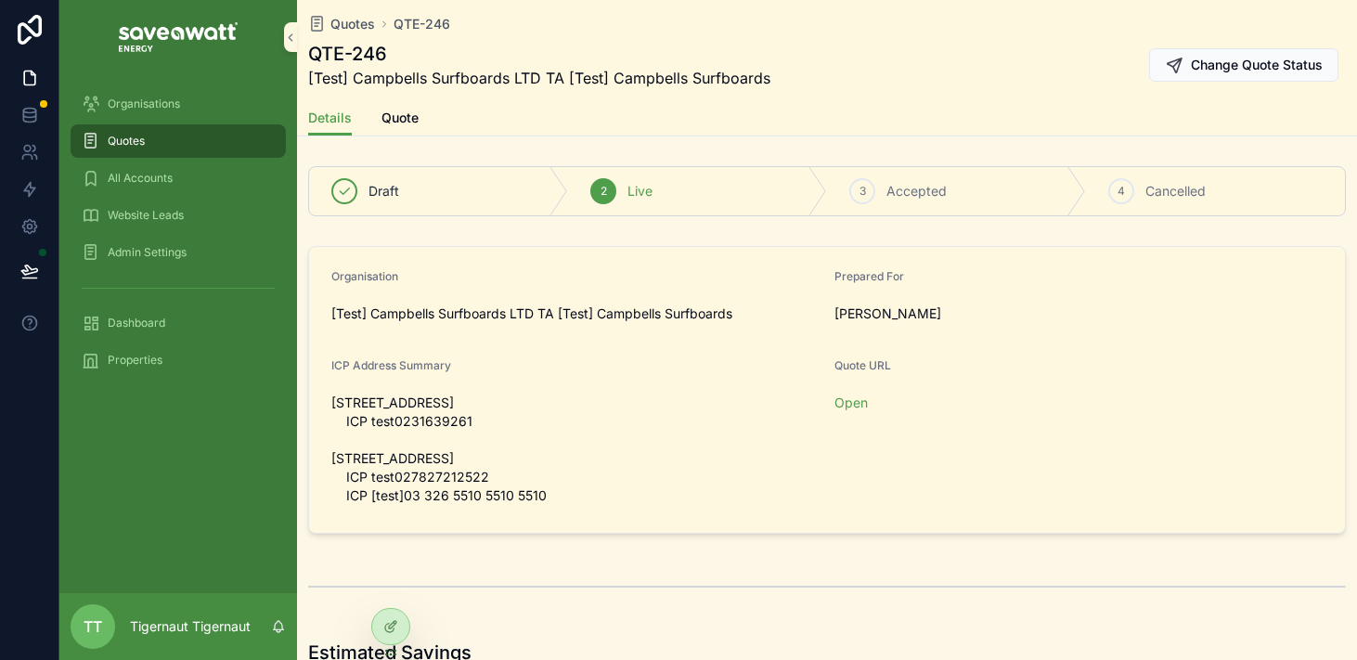
click at [1054, 77] on div "QTE-246 [Test] Campbells Surfboards LTD TA [Test] Campbells Surfboards Change Q…" at bounding box center [827, 65] width 1038 height 48
click at [1234, 74] on button "Change Quote Status" at bounding box center [1244, 64] width 189 height 33
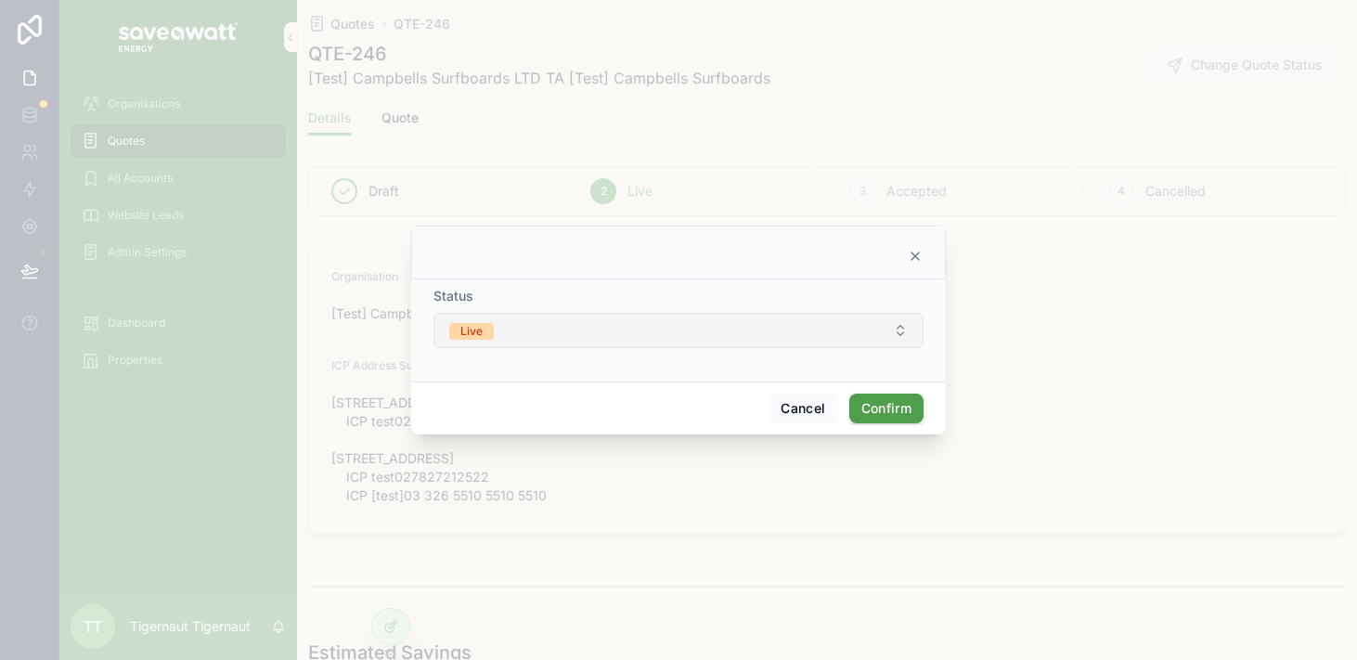
click at [737, 332] on button "Live" at bounding box center [679, 330] width 490 height 35
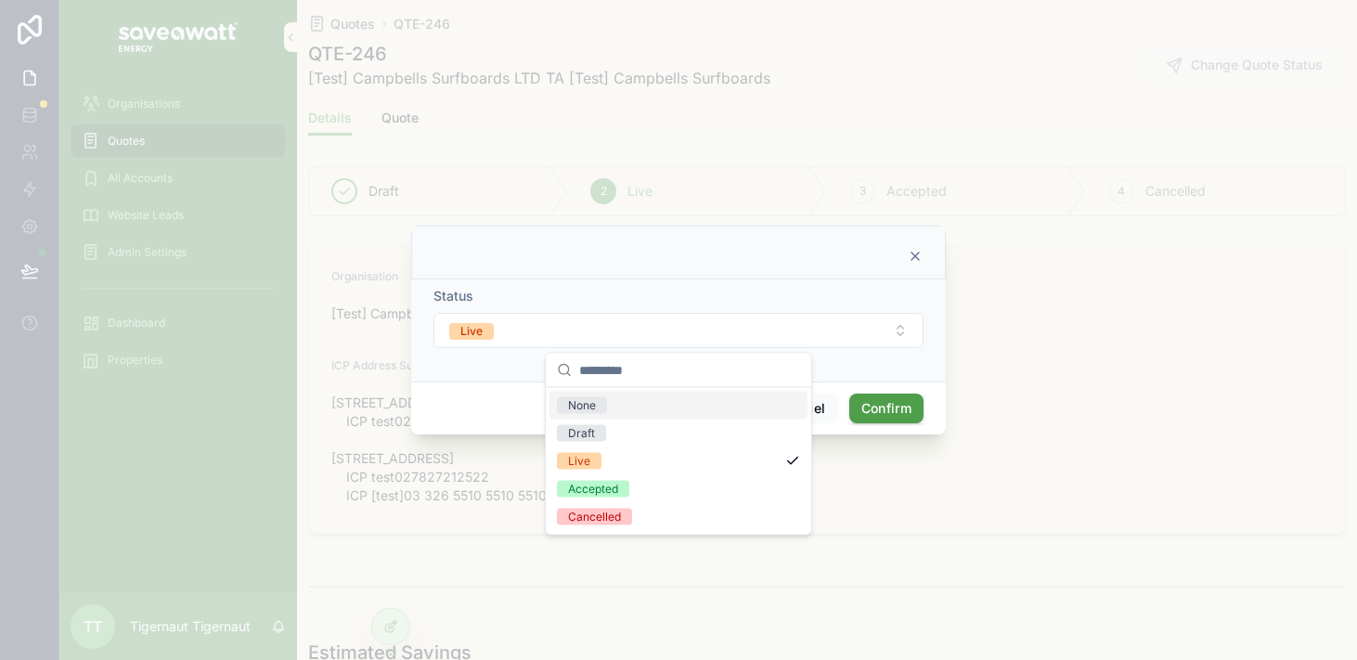
click at [752, 281] on div "Status Live" at bounding box center [678, 330] width 535 height 102
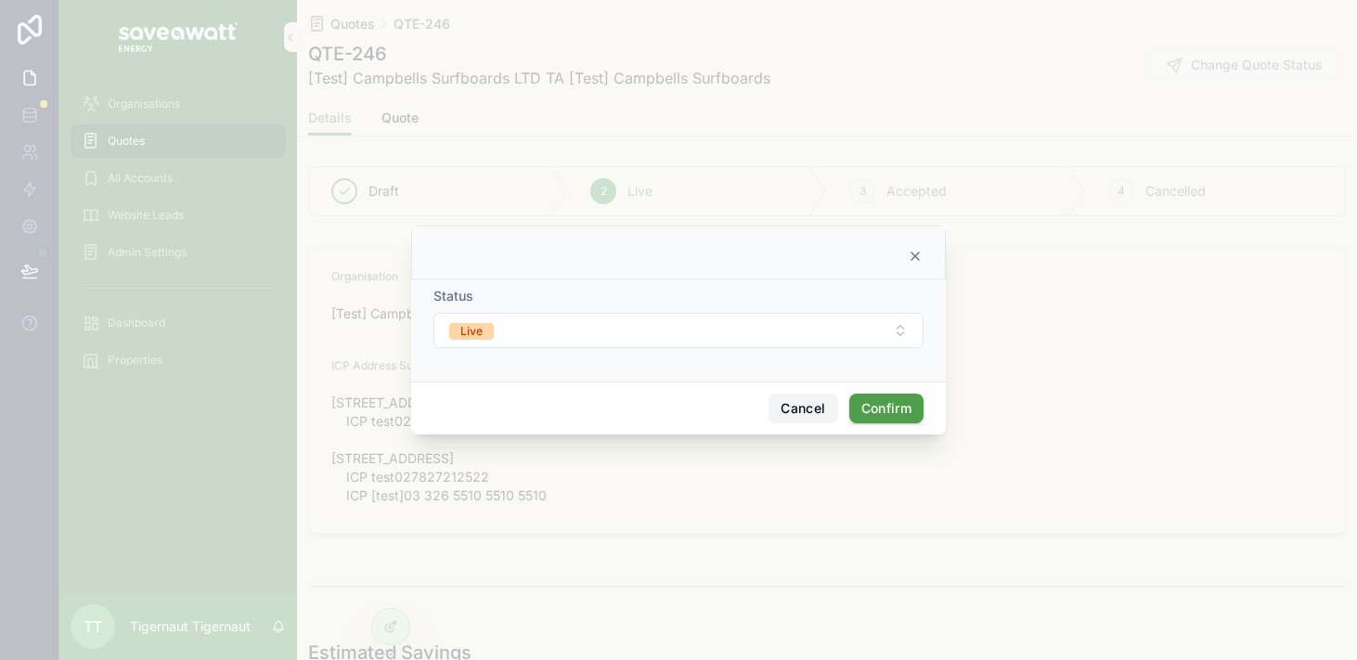
click at [797, 399] on button "Cancel" at bounding box center [803, 409] width 69 height 30
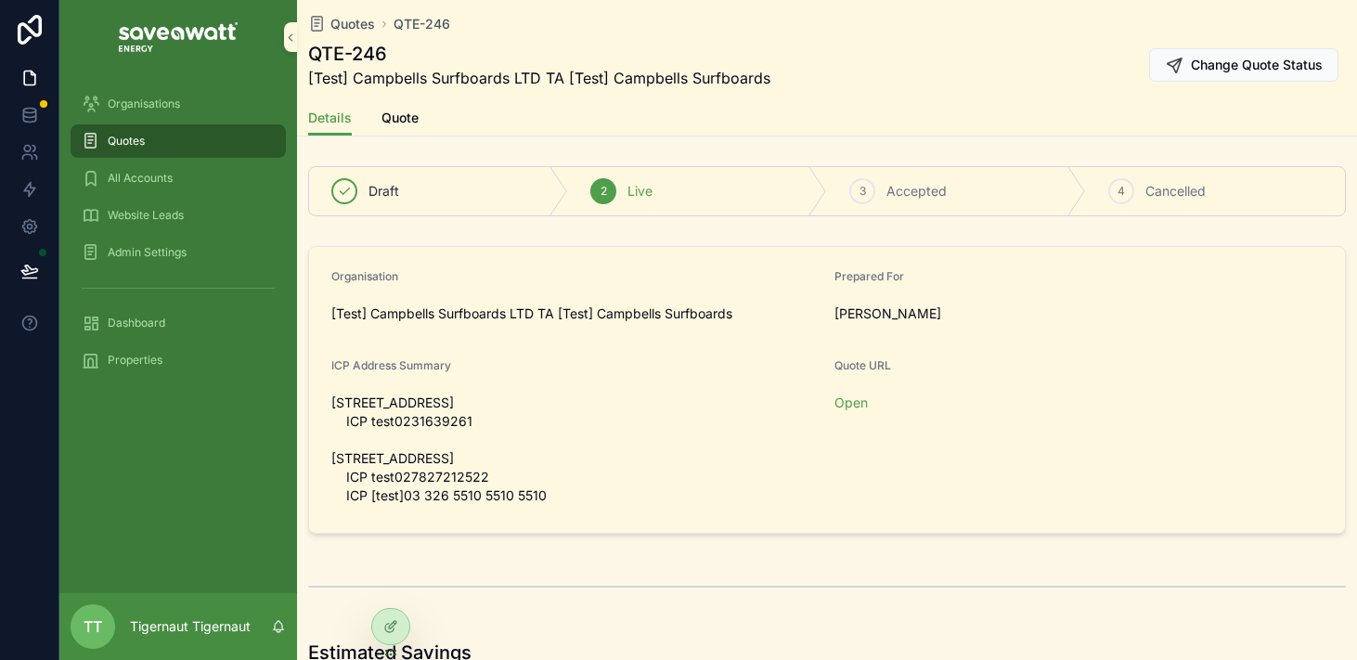
click at [177, 146] on div "Quotes" at bounding box center [178, 141] width 193 height 30
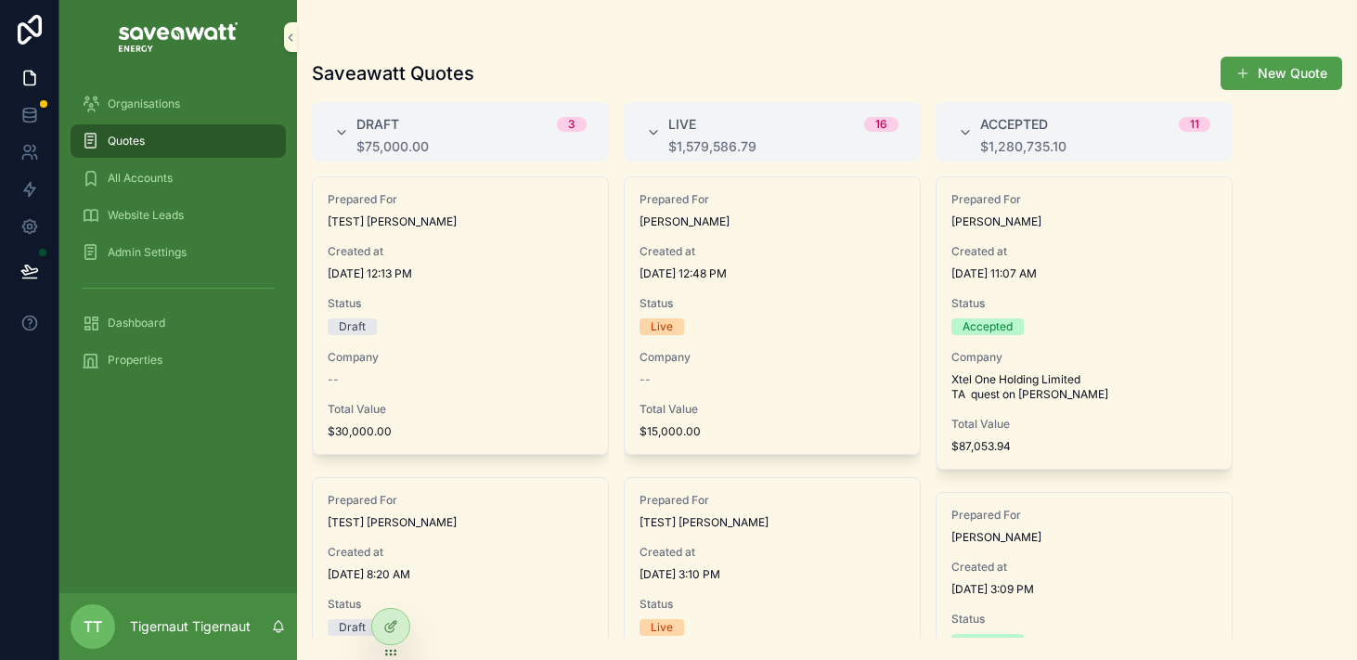
click at [169, 166] on div "All Accounts" at bounding box center [178, 178] width 193 height 30
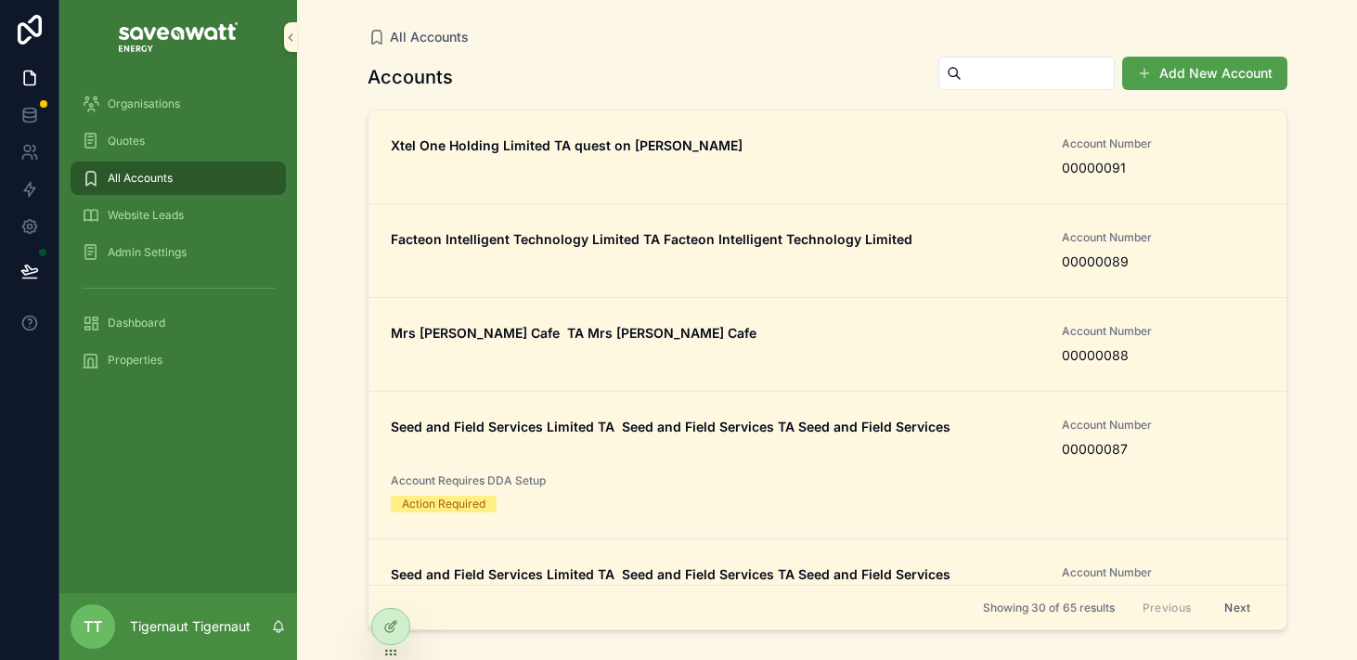
click at [584, 81] on div "Accounts Add New Account" at bounding box center [828, 77] width 920 height 43
click at [675, 158] on div "Xtel One Holding Limited TA quest on hobson" at bounding box center [716, 156] width 650 height 41
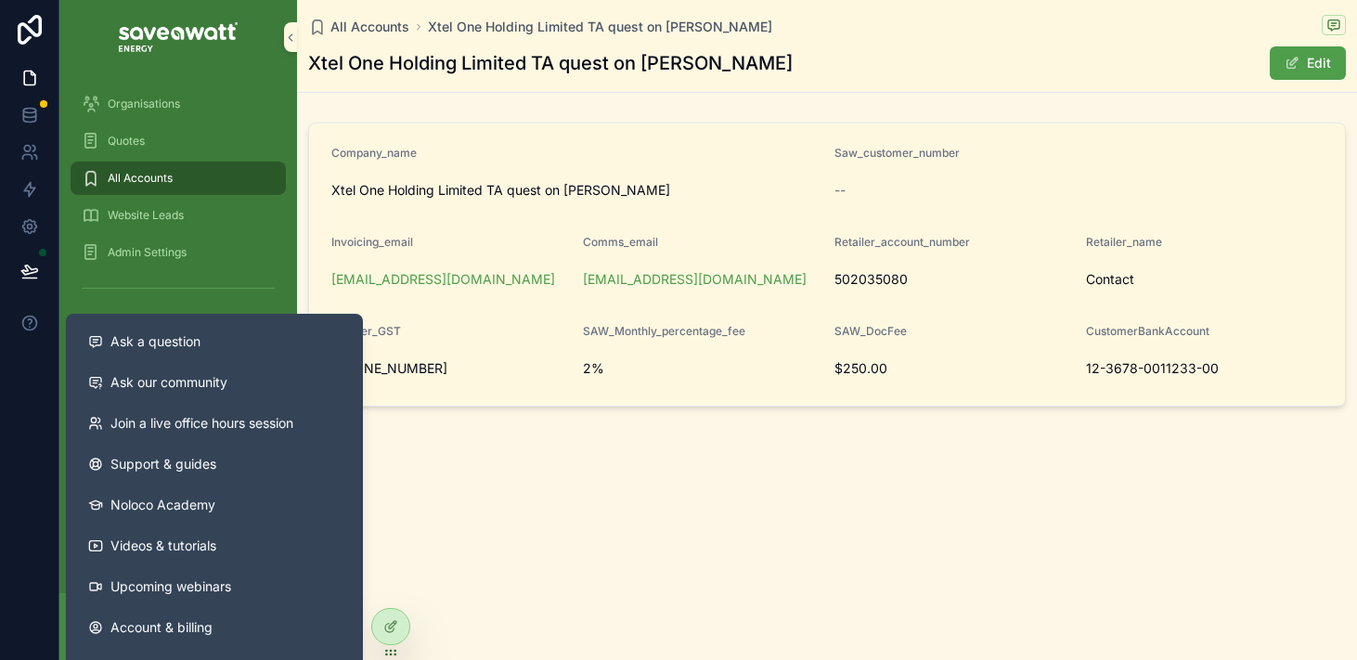
click at [157, 303] on div "scrollable content" at bounding box center [178, 287] width 238 height 33
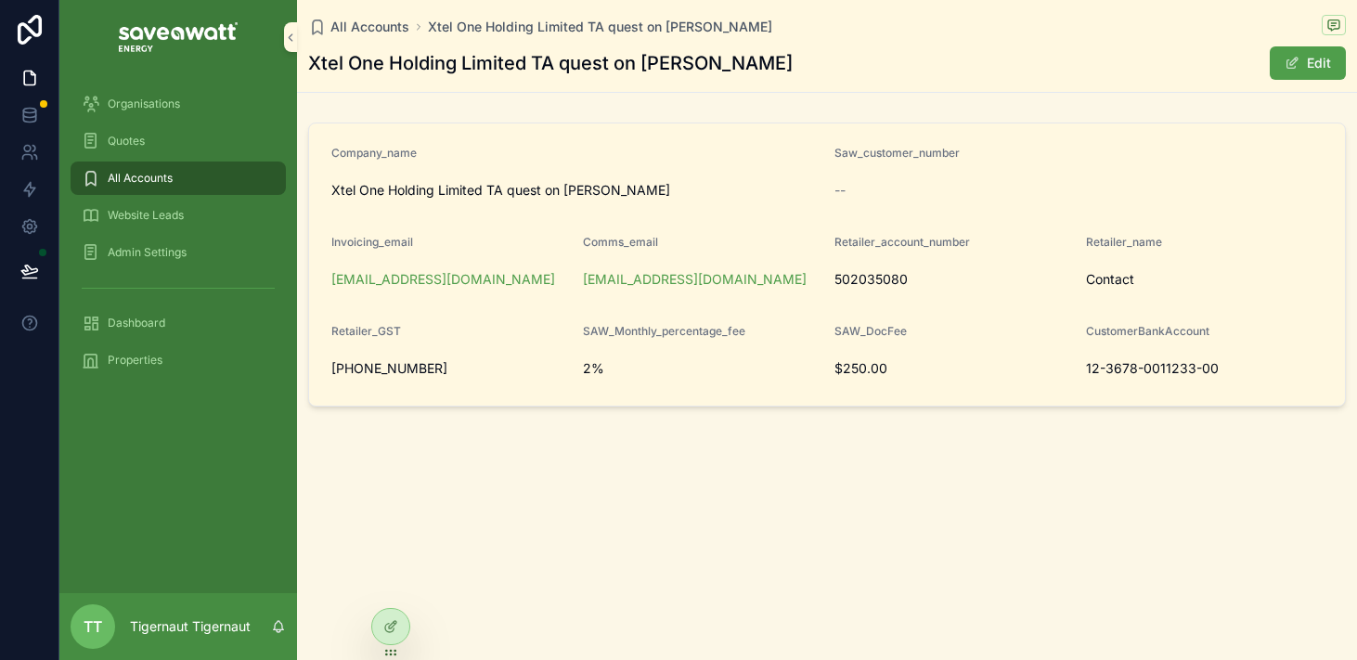
click at [173, 312] on div "Dashboard" at bounding box center [178, 323] width 193 height 30
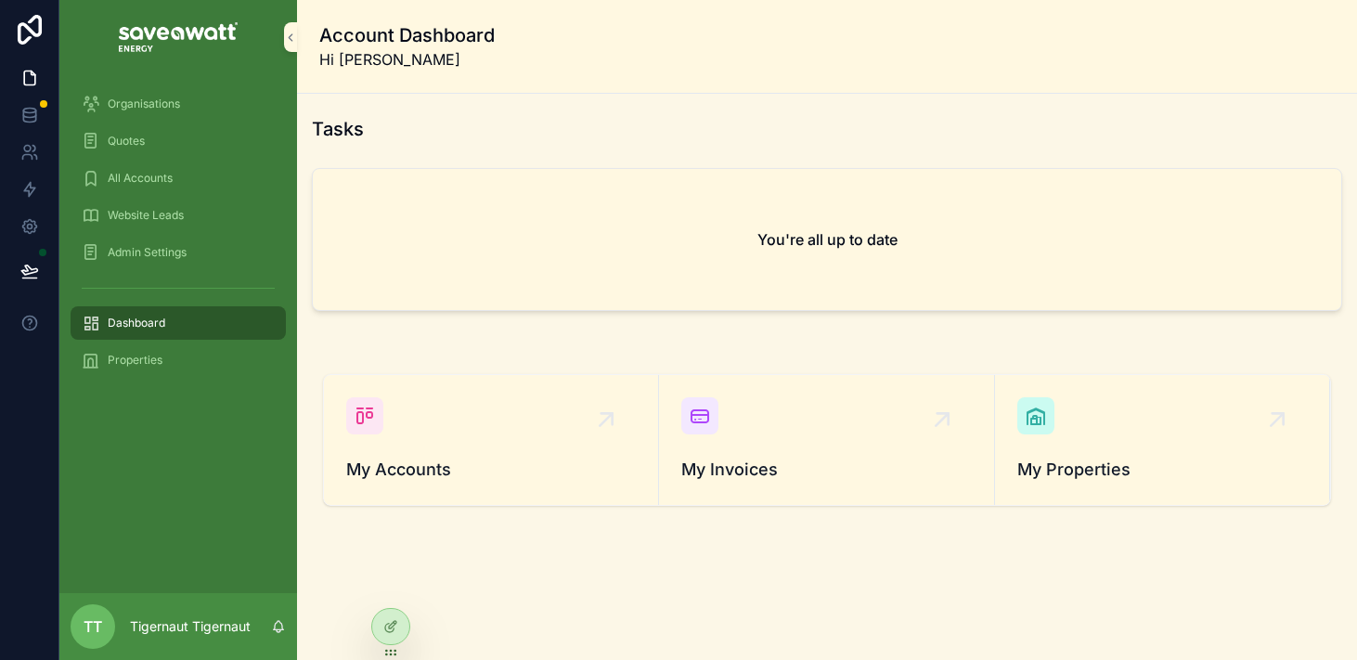
click at [184, 180] on div "All Accounts" at bounding box center [178, 178] width 193 height 30
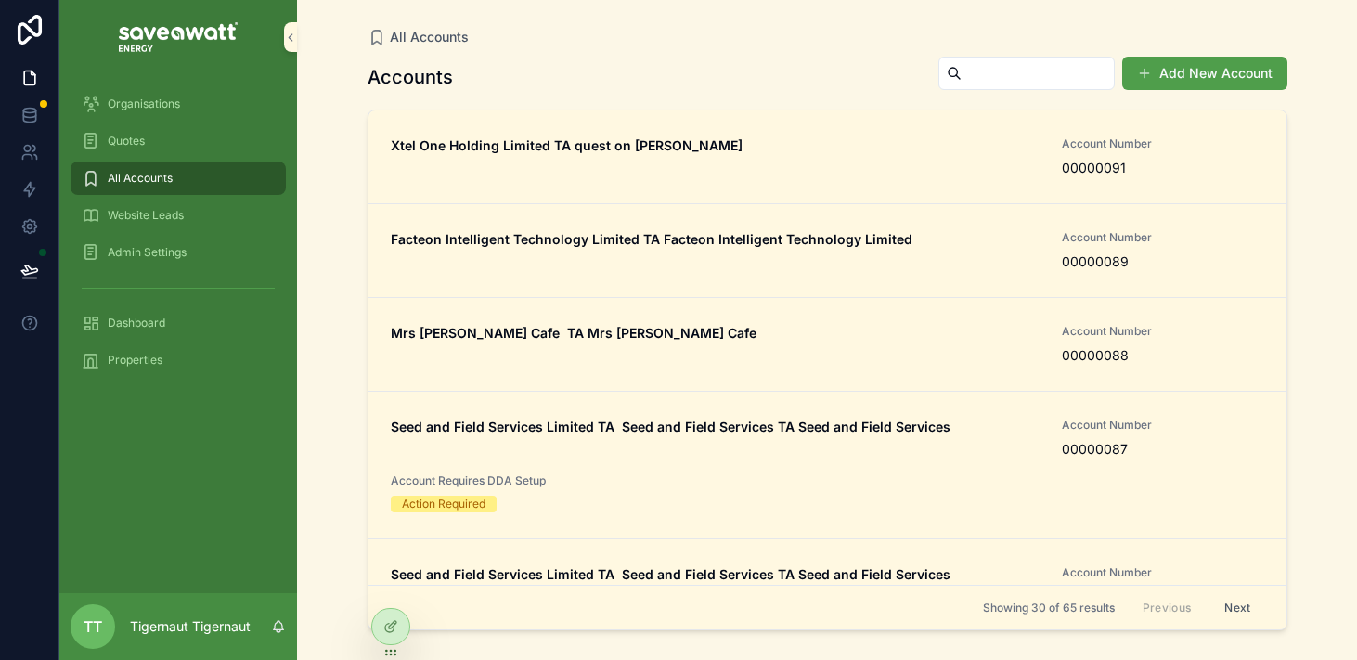
click at [624, 64] on div "Accounts Add New Account" at bounding box center [828, 77] width 920 height 43
click at [794, 84] on div "Accounts Add New Account" at bounding box center [828, 77] width 920 height 43
click at [725, 85] on div "Accounts Add New Account" at bounding box center [828, 77] width 920 height 43
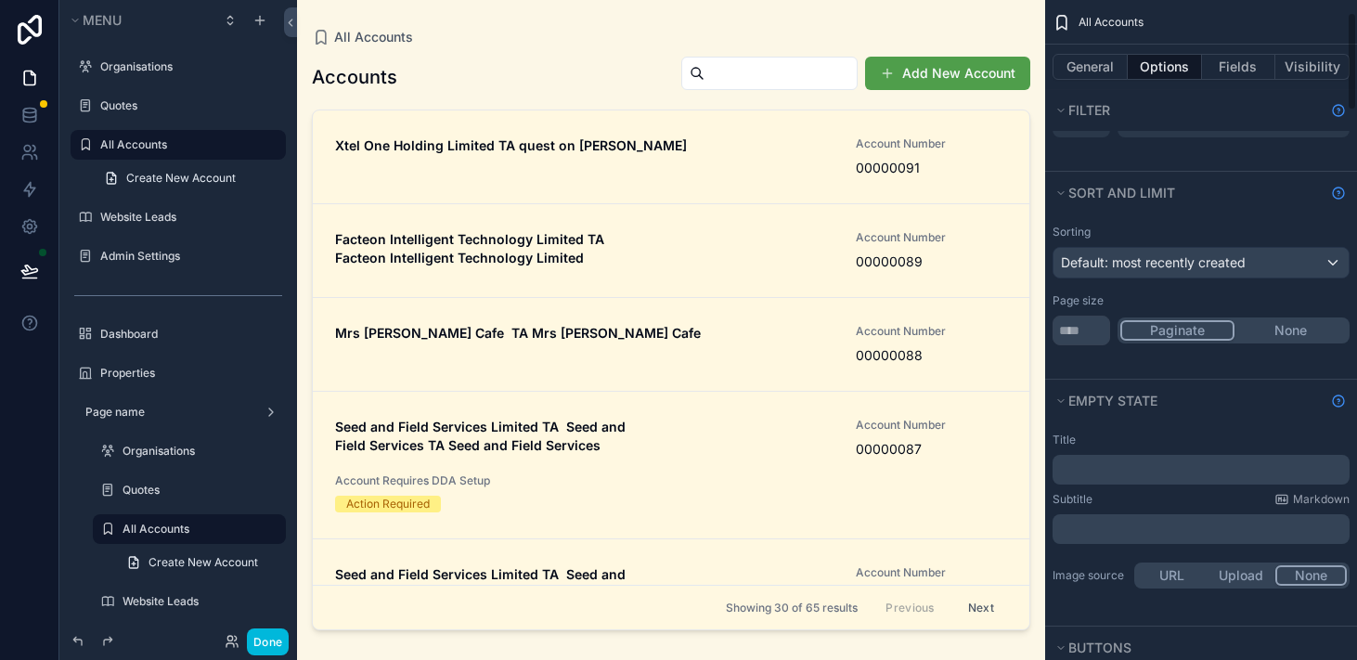
scroll to position [83, 0]
click at [1279, 267] on div "Default: most recently created" at bounding box center [1201, 261] width 295 height 30
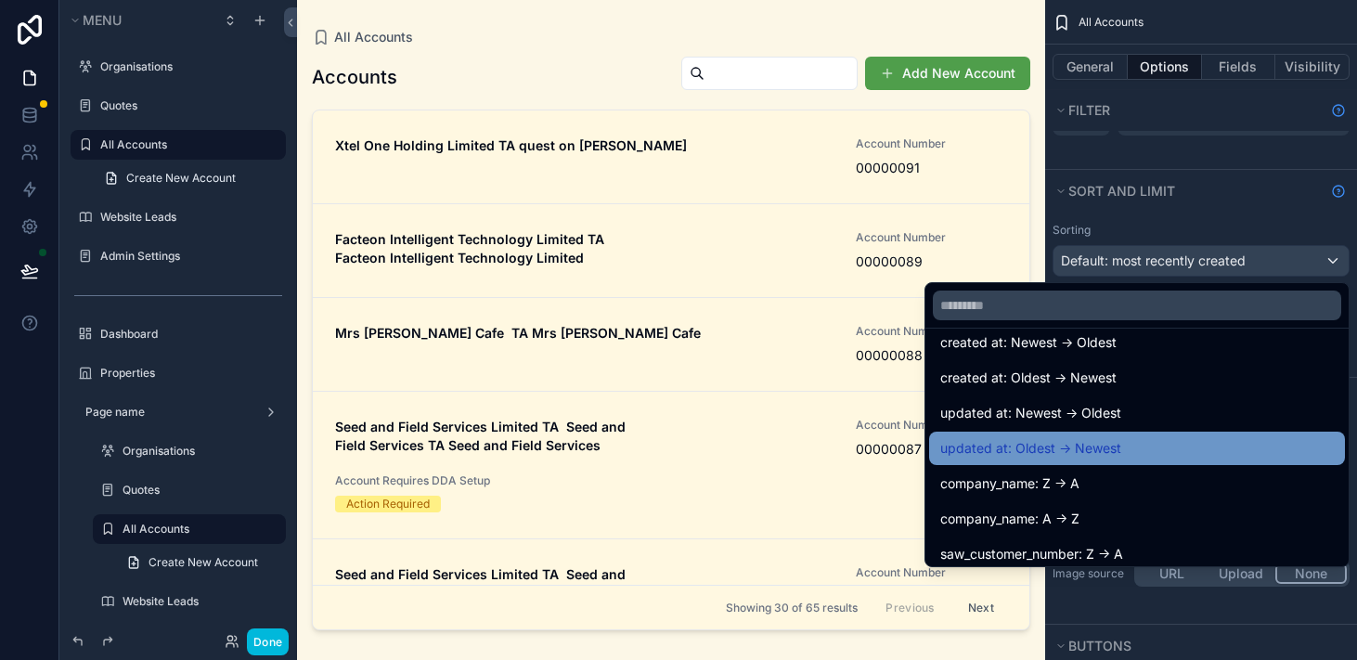
scroll to position [55, 0]
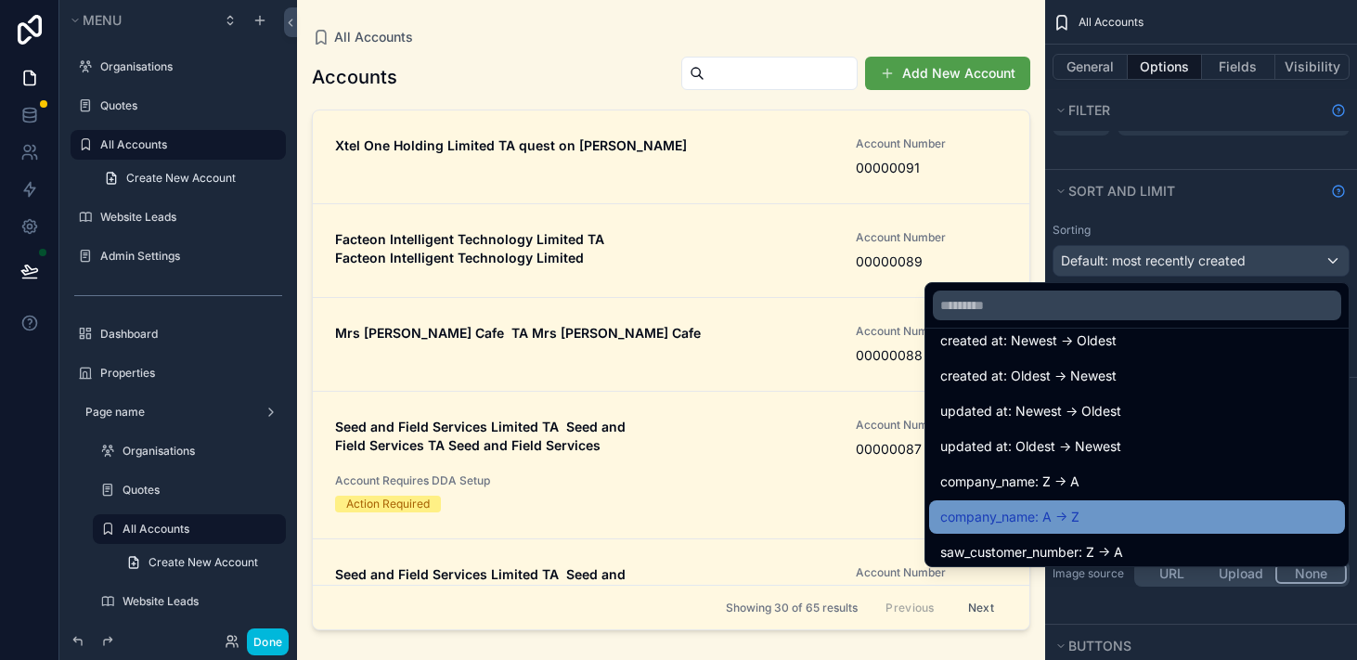
click at [1114, 519] on div "company_name: A -> Z" at bounding box center [1138, 517] width 394 height 22
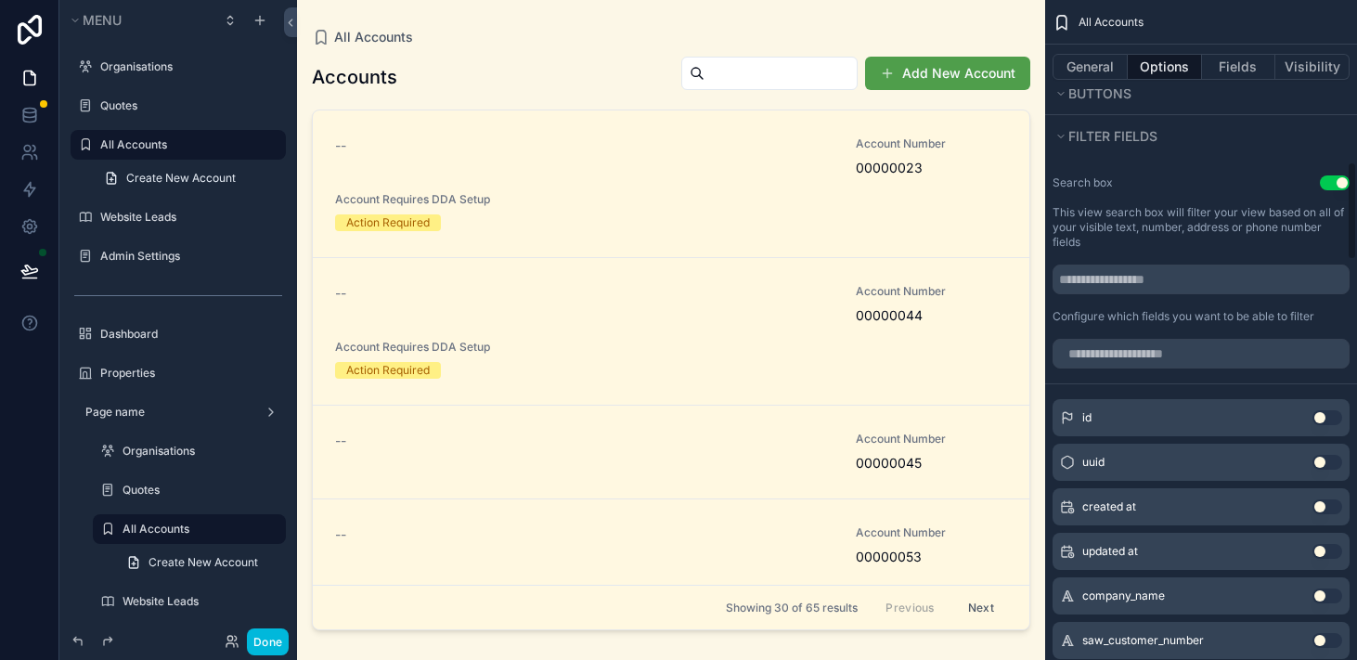
scroll to position [1001, 0]
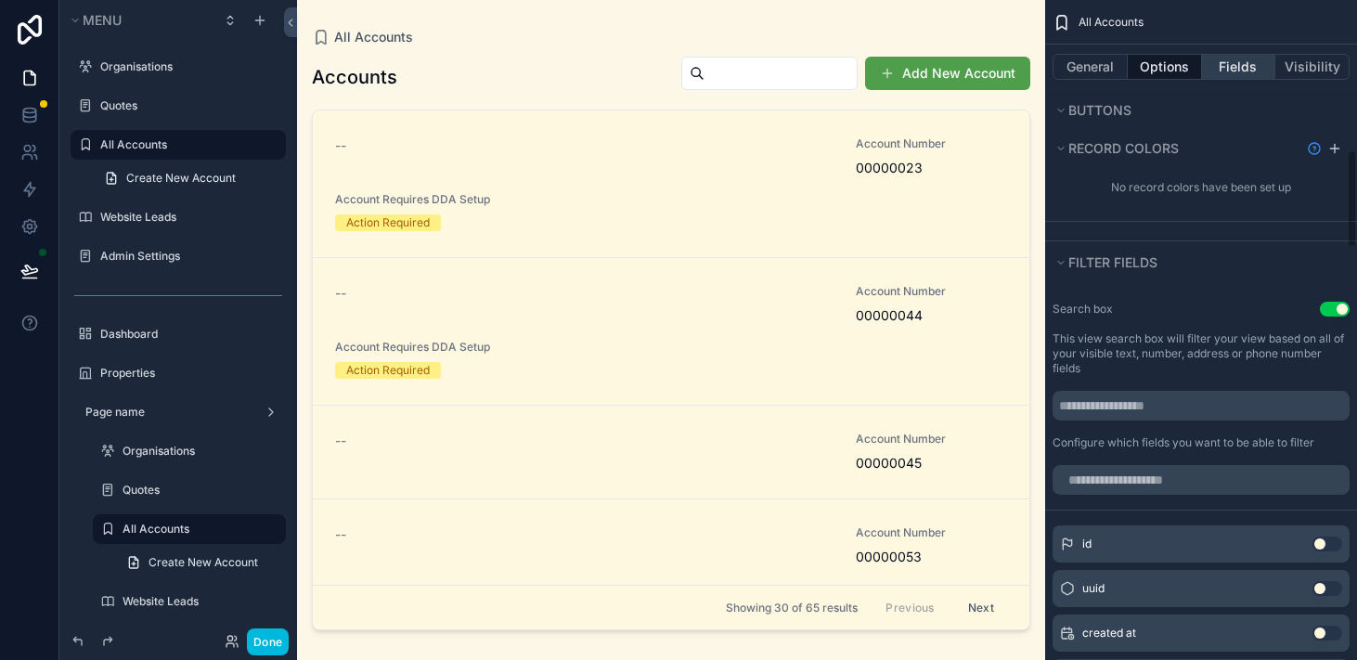
click at [1224, 57] on button "Fields" at bounding box center [1239, 67] width 74 height 26
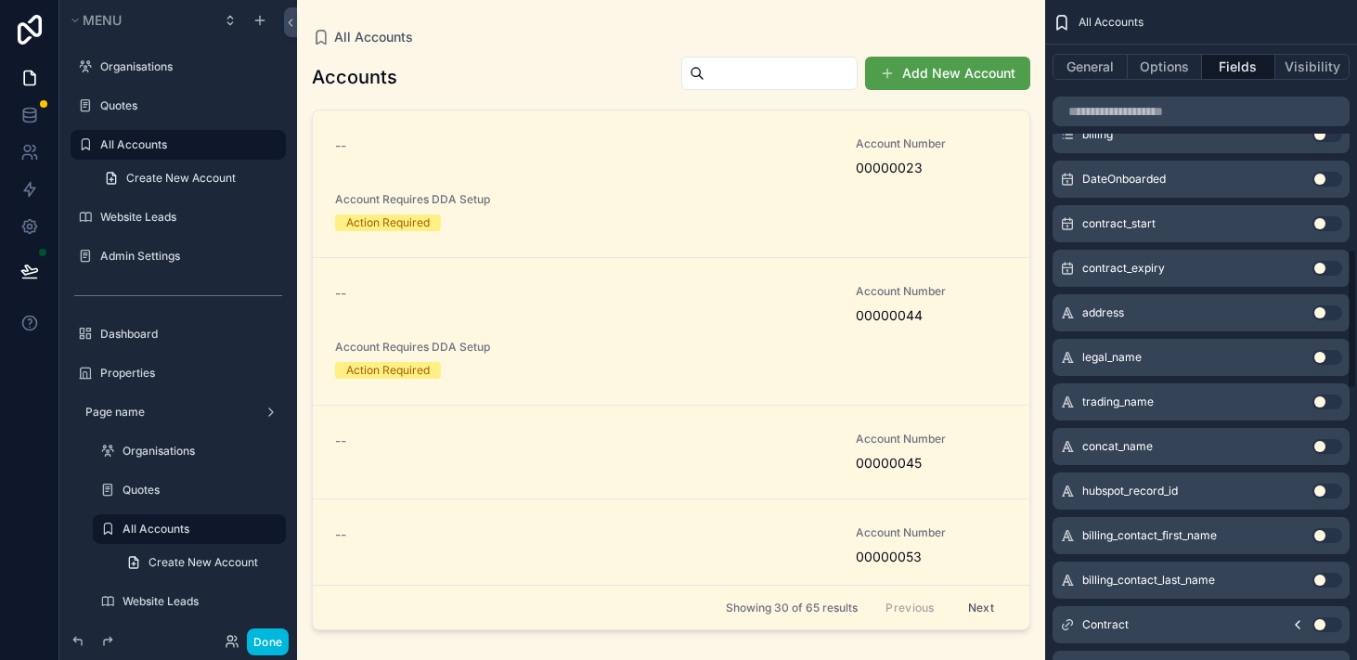
scroll to position [807, 0]
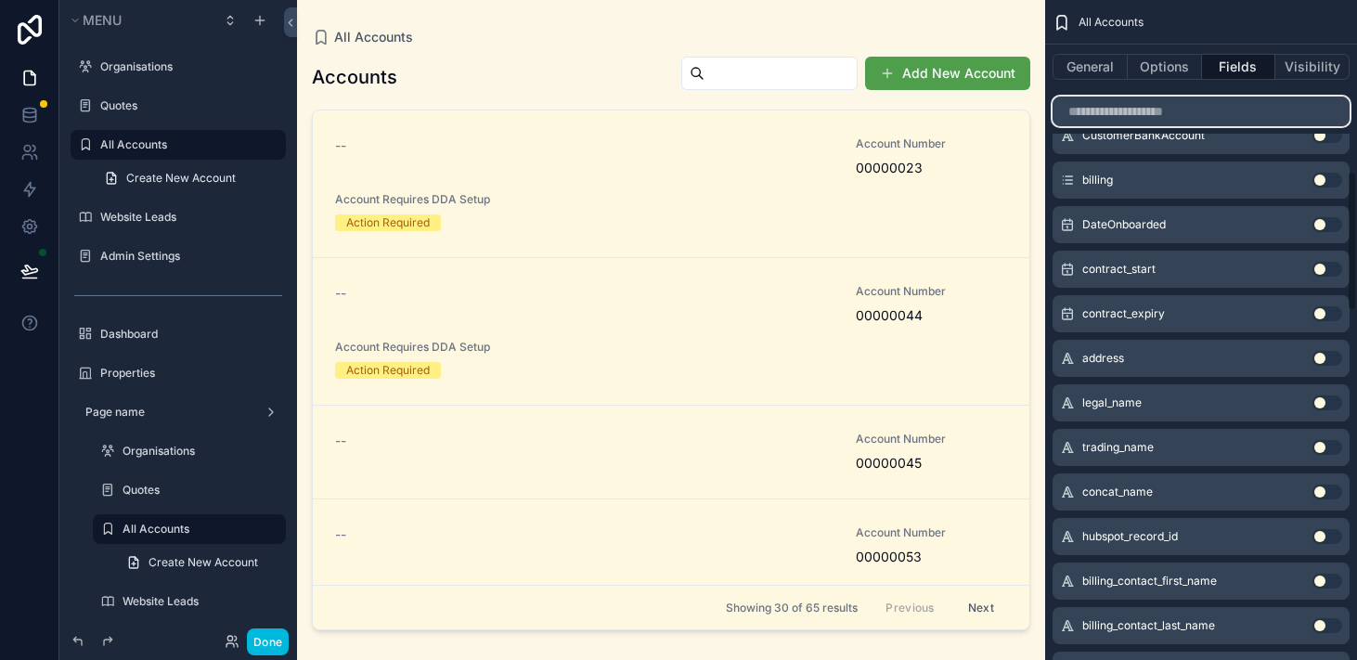
click at [1161, 106] on input "scrollable content" at bounding box center [1201, 112] width 297 height 30
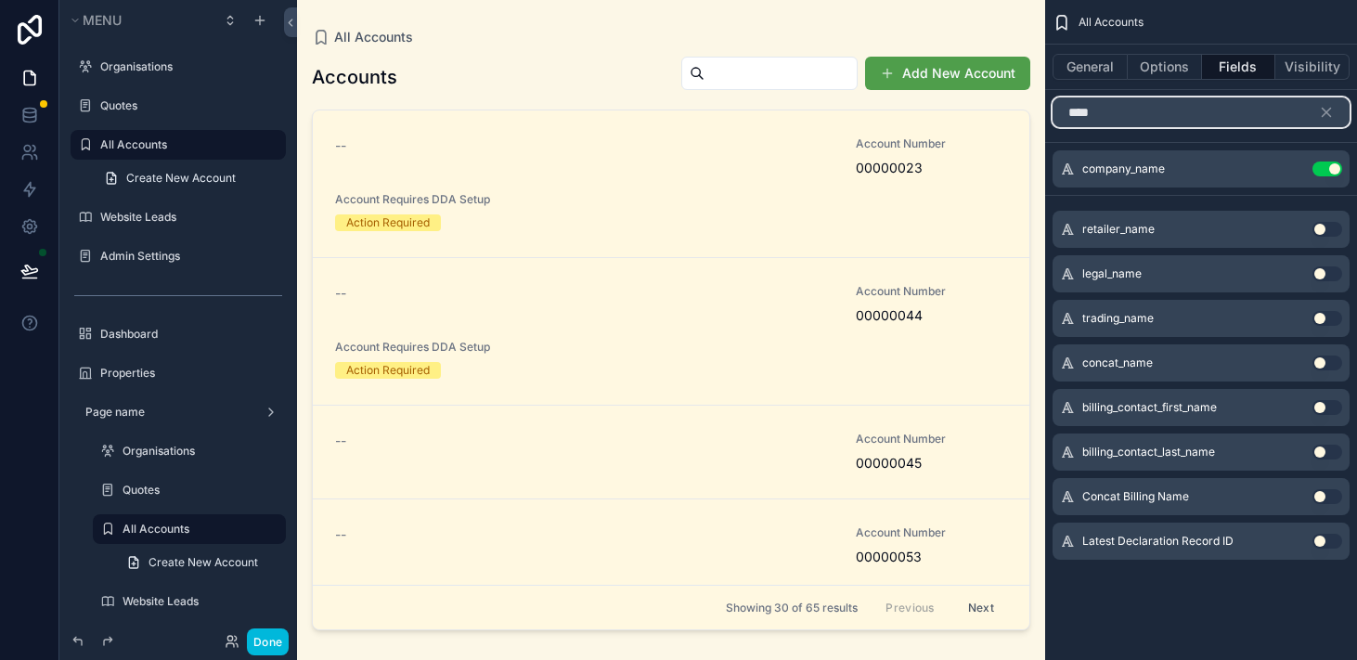
type input "****"
click at [1343, 110] on button "scrollable content" at bounding box center [1334, 112] width 32 height 30
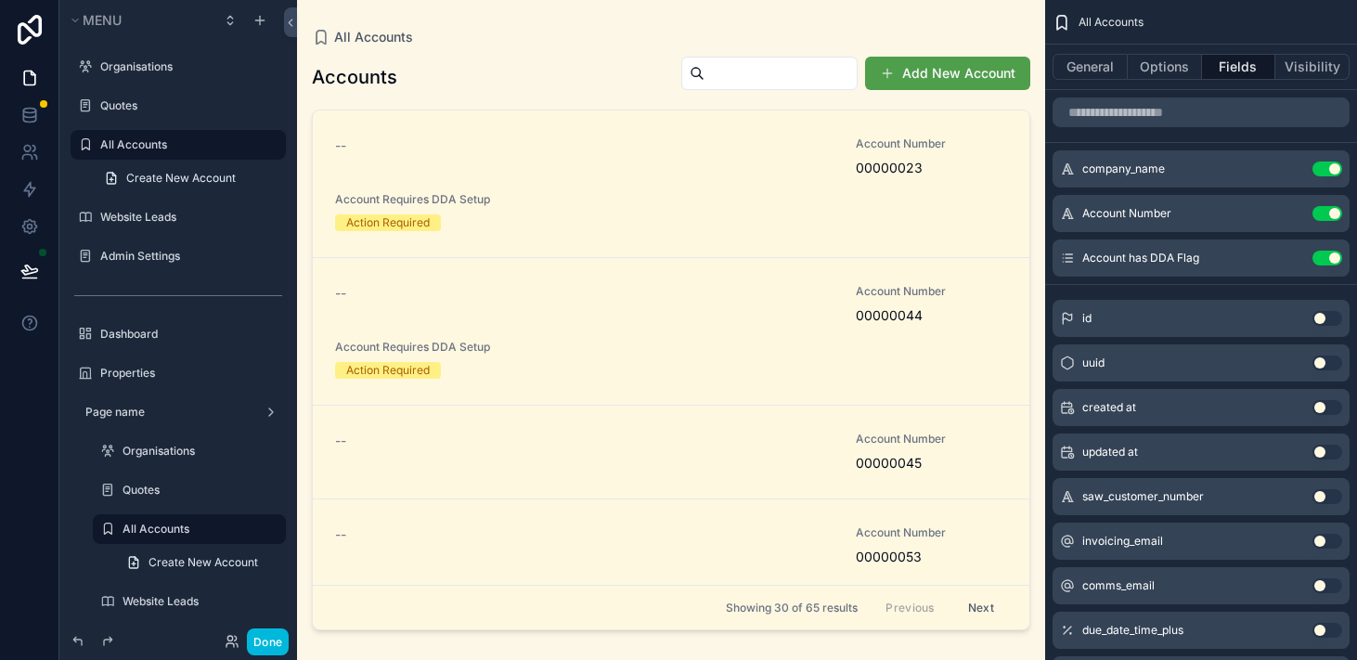
click at [591, 77] on div "scrollable content" at bounding box center [671, 319] width 748 height 638
click at [595, 127] on link "-- Account Number 00000023 Account Requires DDA Setup Action Required" at bounding box center [671, 184] width 717 height 148
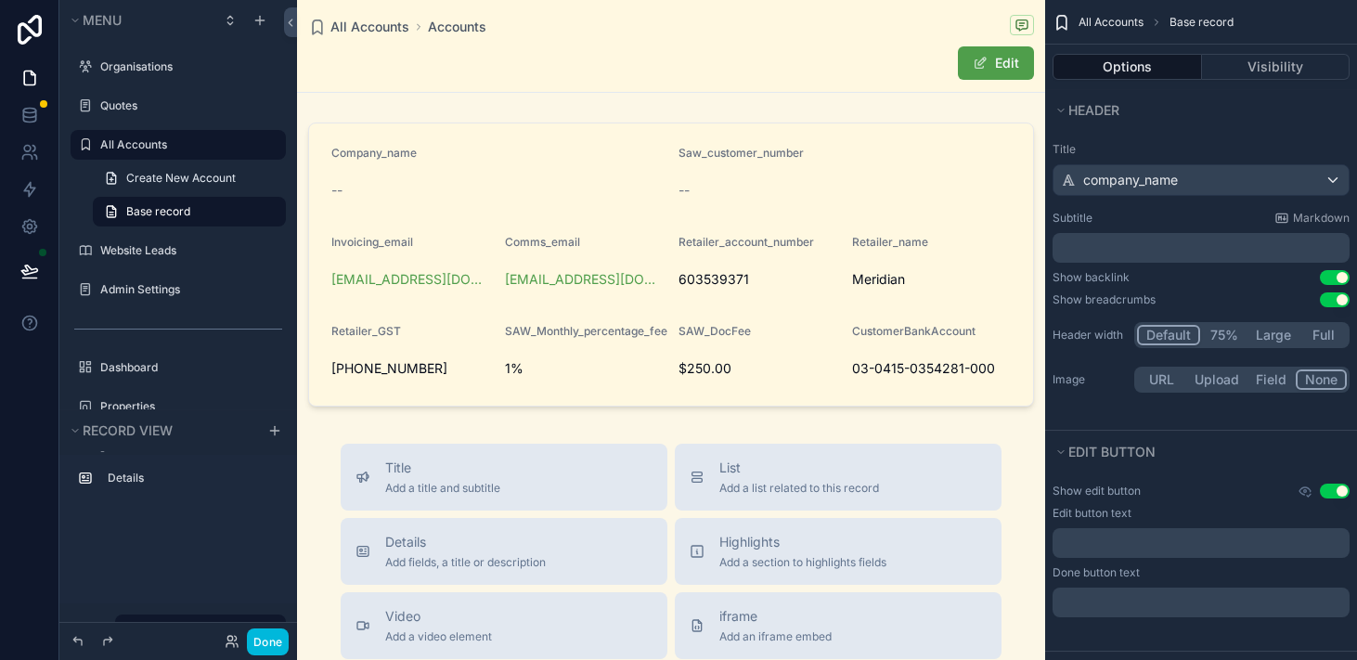
click at [175, 158] on div "All Accounts" at bounding box center [178, 145] width 208 height 30
click at [170, 147] on label "All Accounts" at bounding box center [187, 144] width 175 height 15
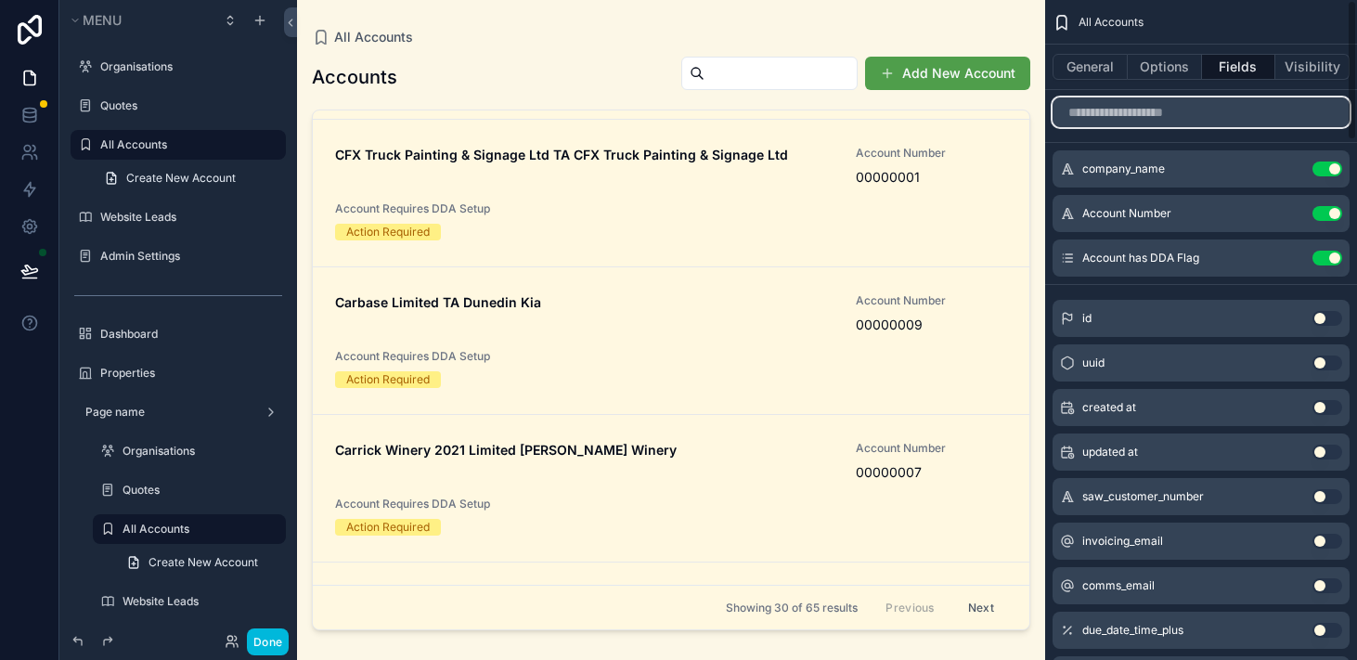
click at [1176, 113] on input "scrollable content" at bounding box center [1201, 112] width 297 height 30
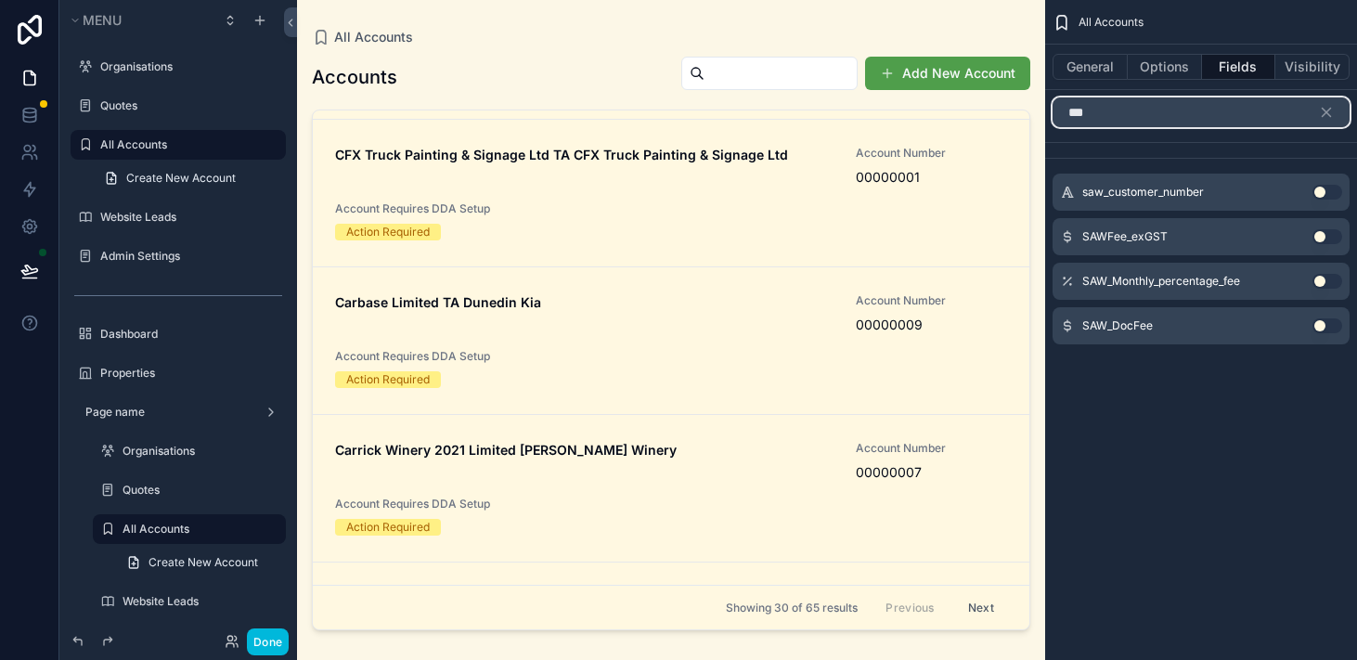
type input "***"
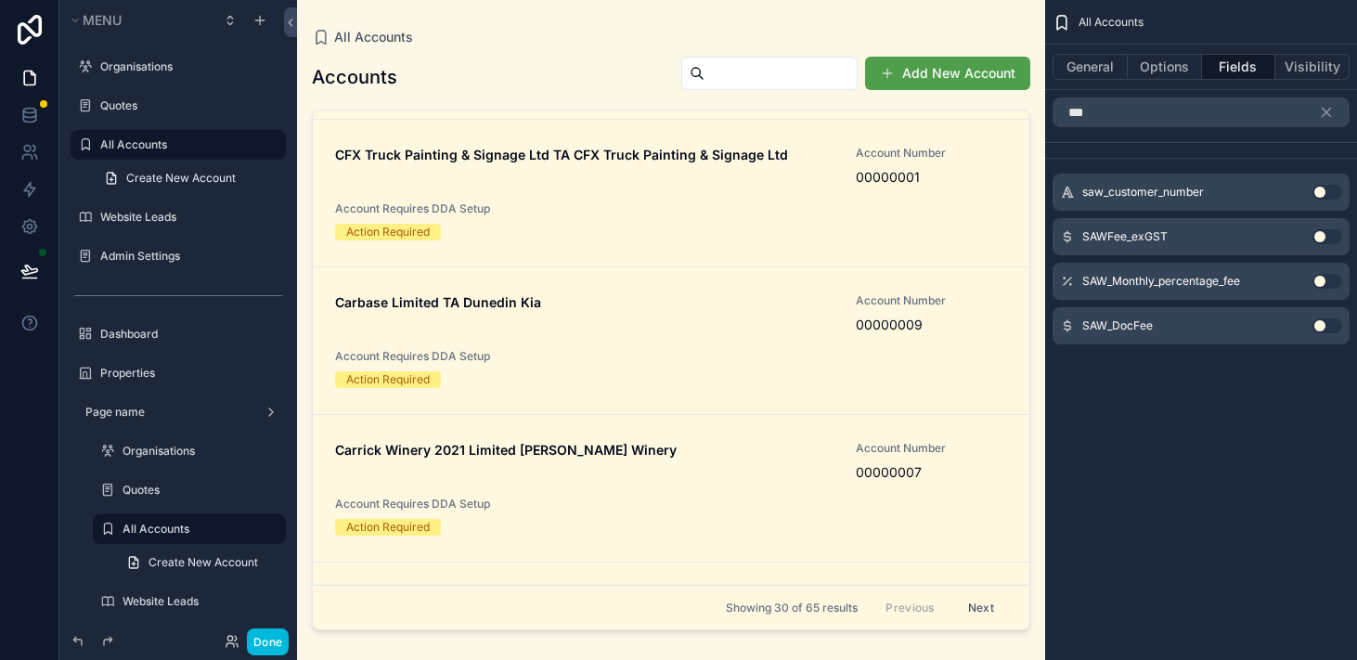
click at [1320, 188] on button "Use setting" at bounding box center [1328, 192] width 30 height 15
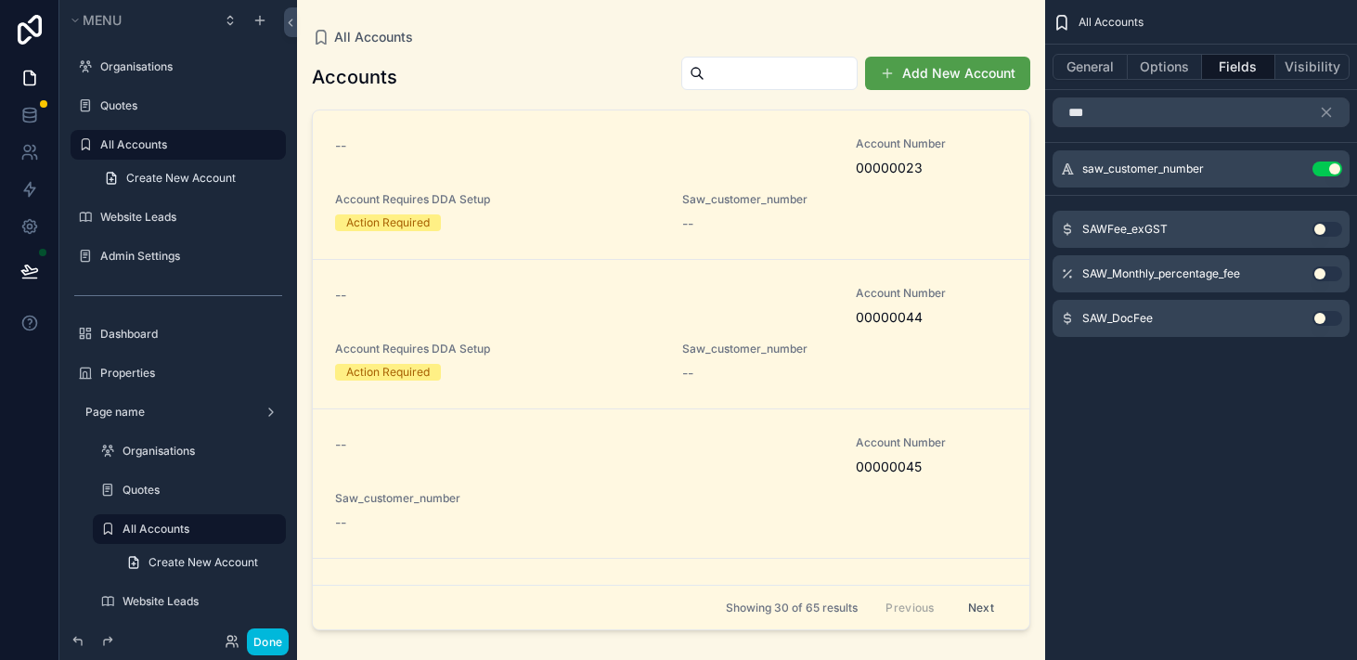
click at [908, 165] on span "00000023" at bounding box center [931, 168] width 151 height 19
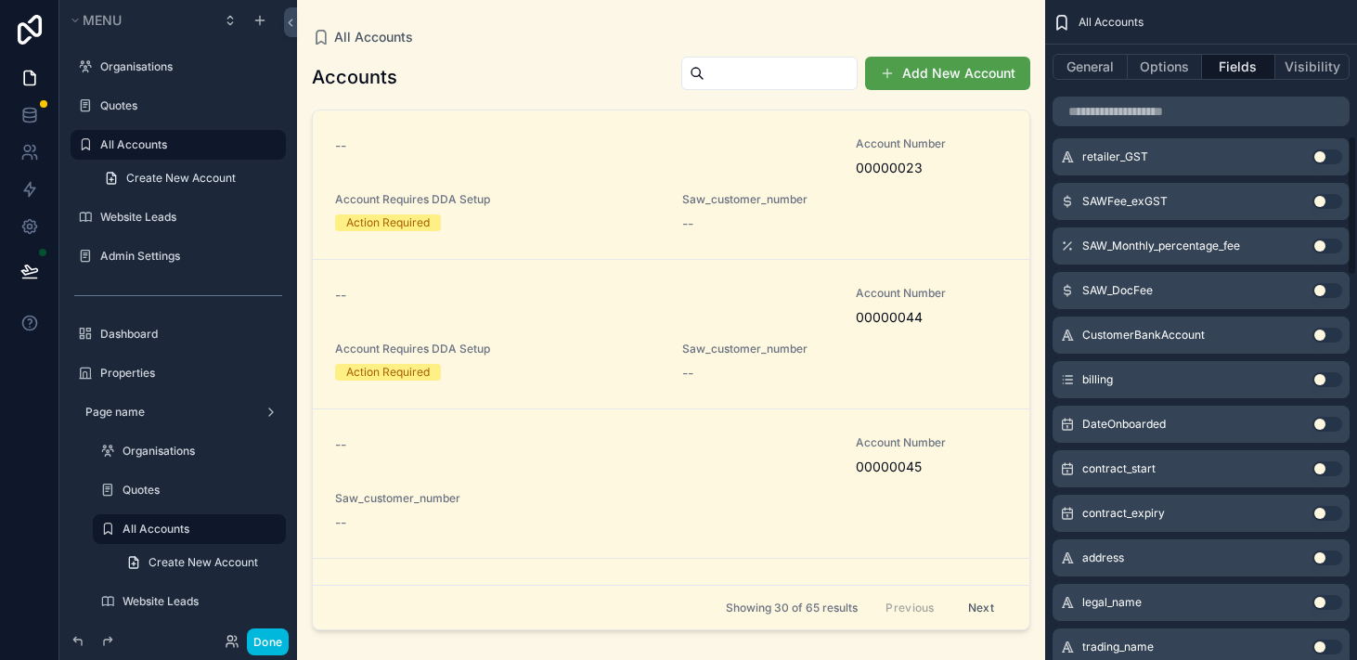
scroll to position [644, 0]
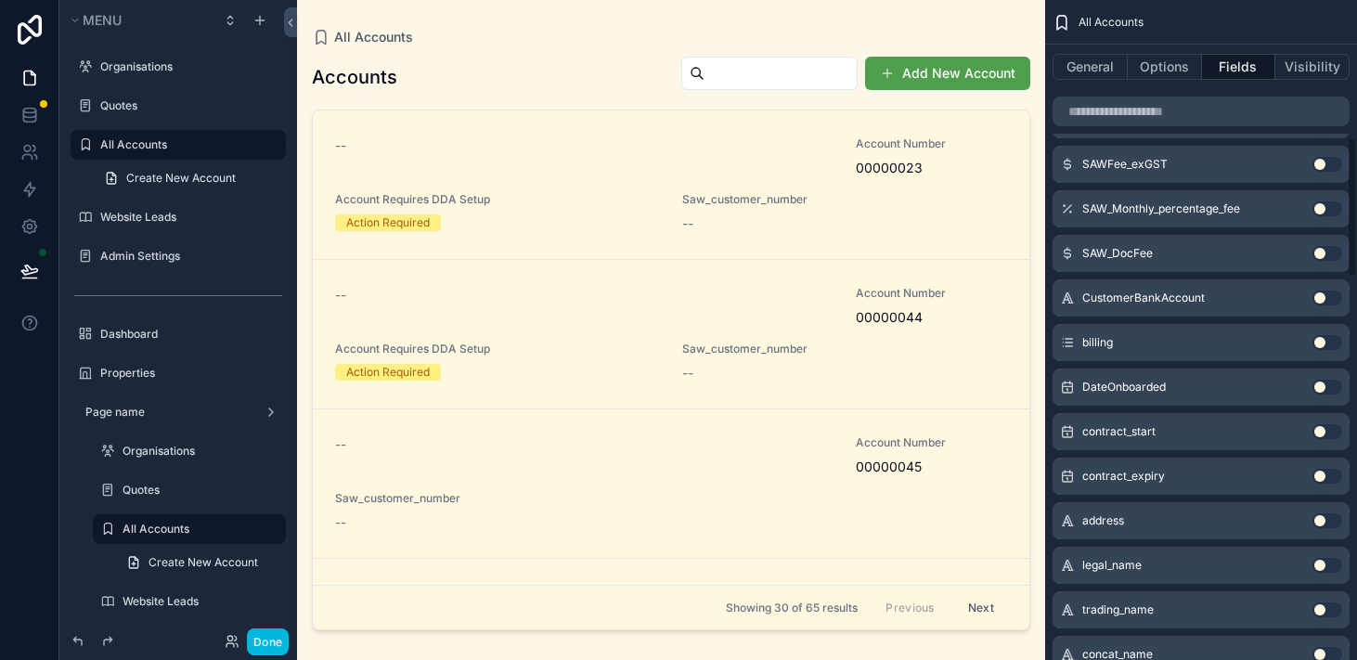
click at [1329, 345] on button "Use setting" at bounding box center [1328, 342] width 30 height 15
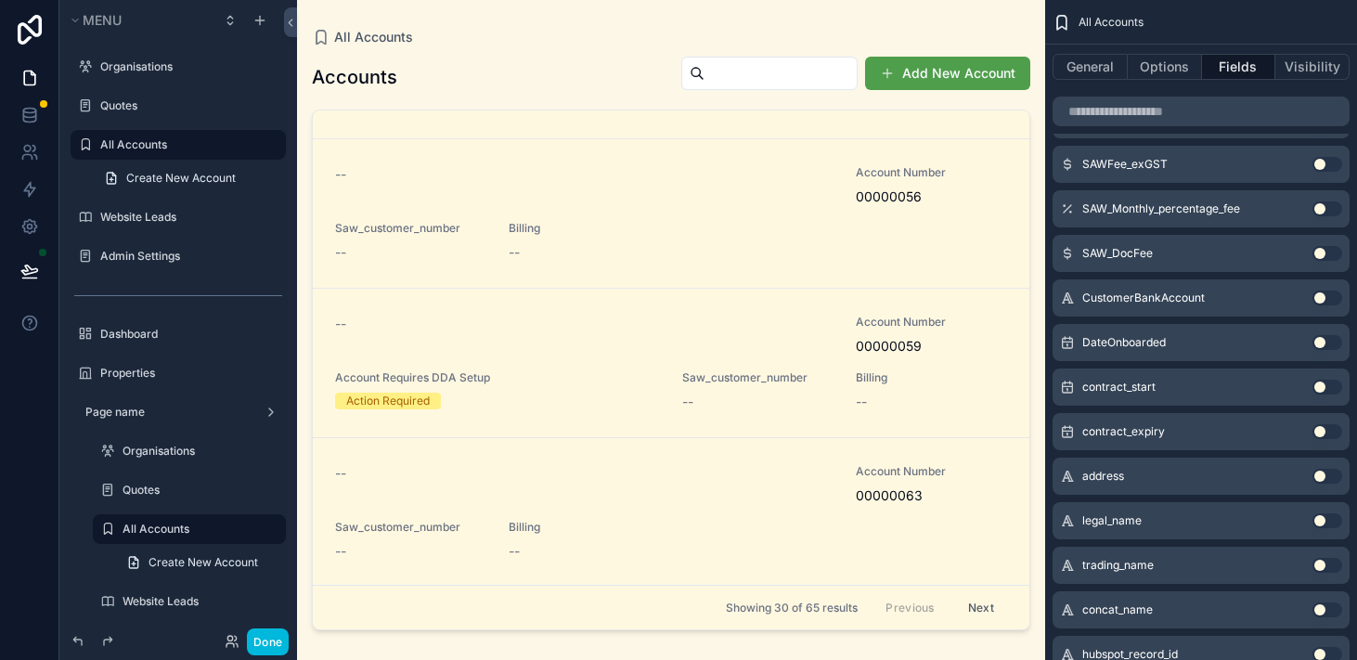
scroll to position [0, 0]
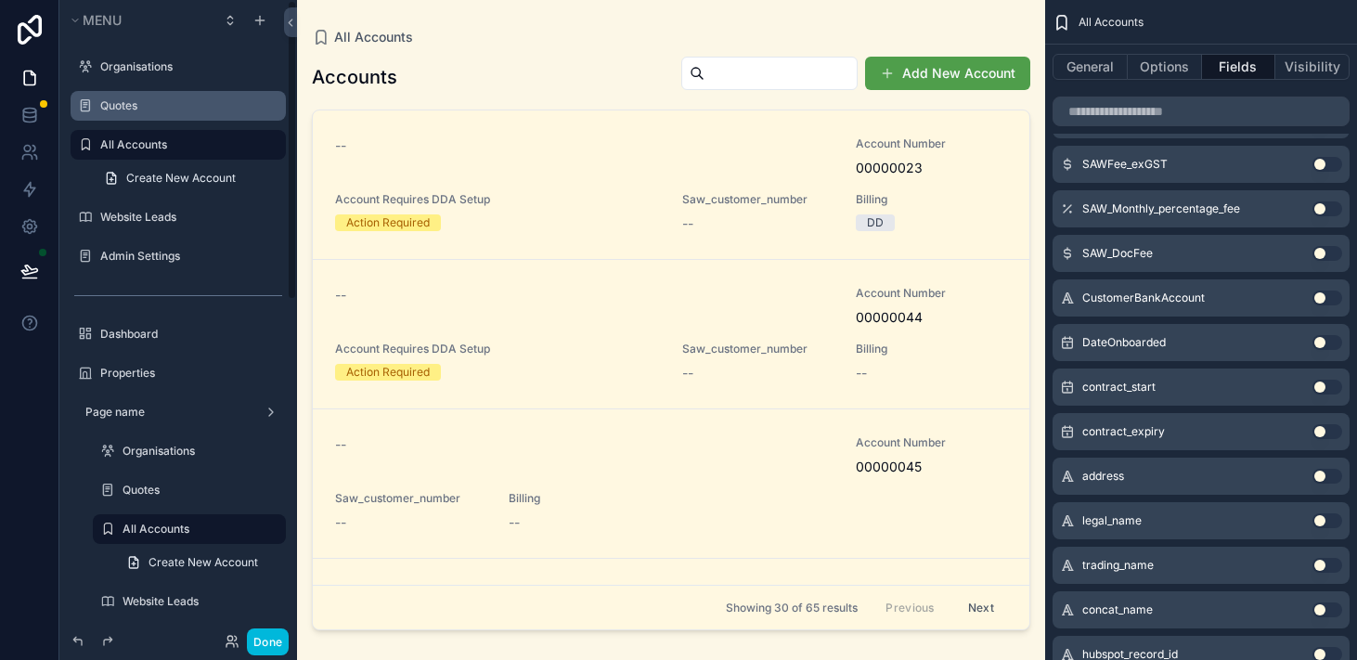
click at [139, 106] on label "Quotes" at bounding box center [187, 105] width 175 height 15
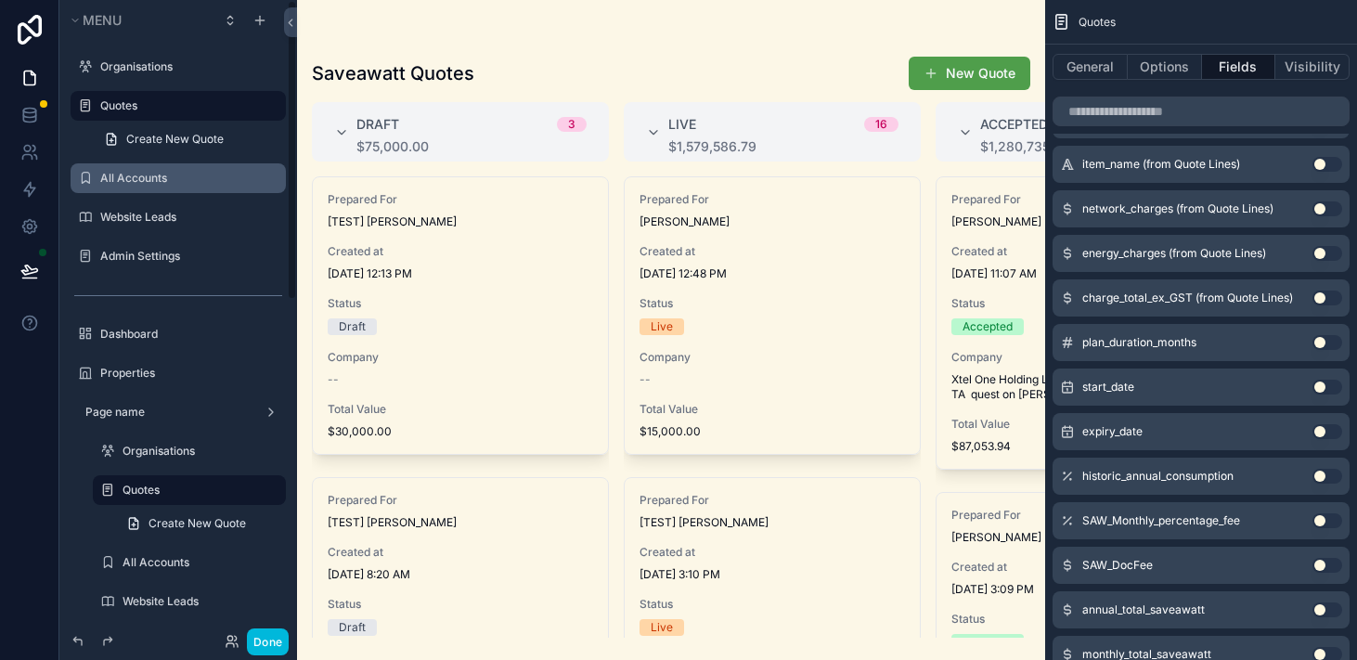
click at [176, 191] on div "All Accounts" at bounding box center [178, 178] width 208 height 30
click at [174, 181] on label "All Accounts" at bounding box center [187, 178] width 175 height 15
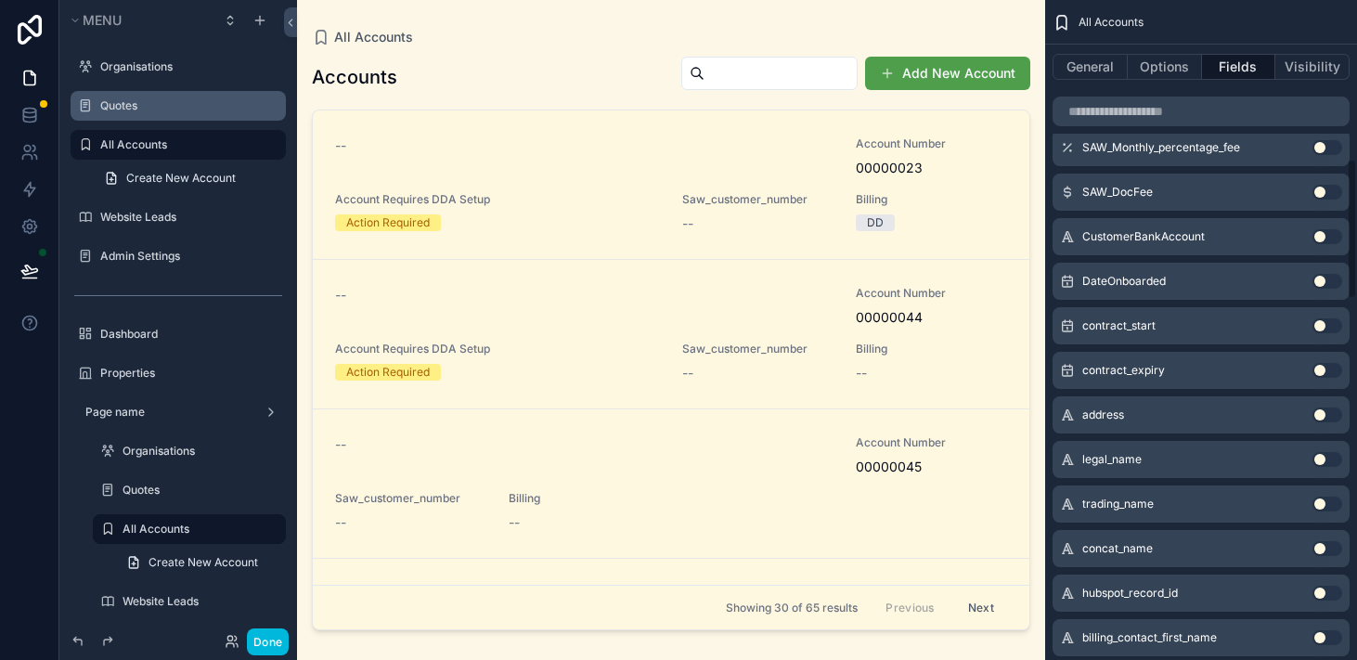
click at [1325, 370] on button "Use setting" at bounding box center [1328, 370] width 30 height 15
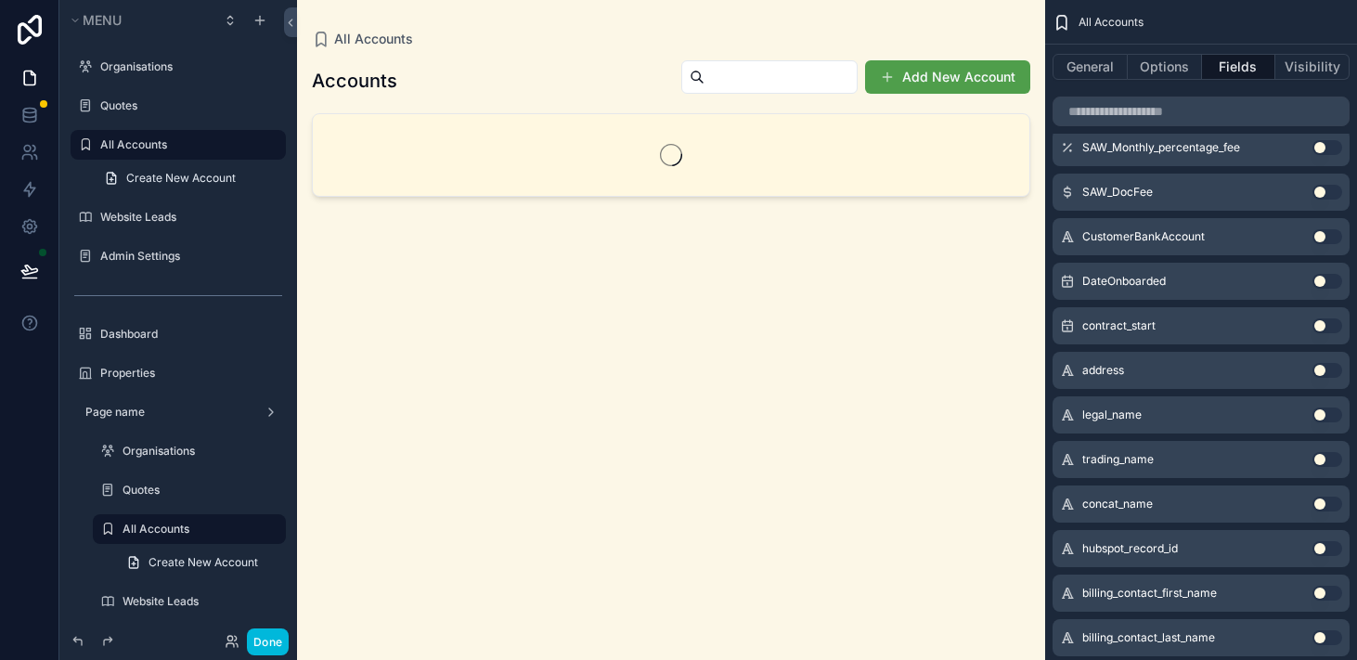
click at [1324, 333] on div "contract_start Use setting" at bounding box center [1201, 325] width 297 height 37
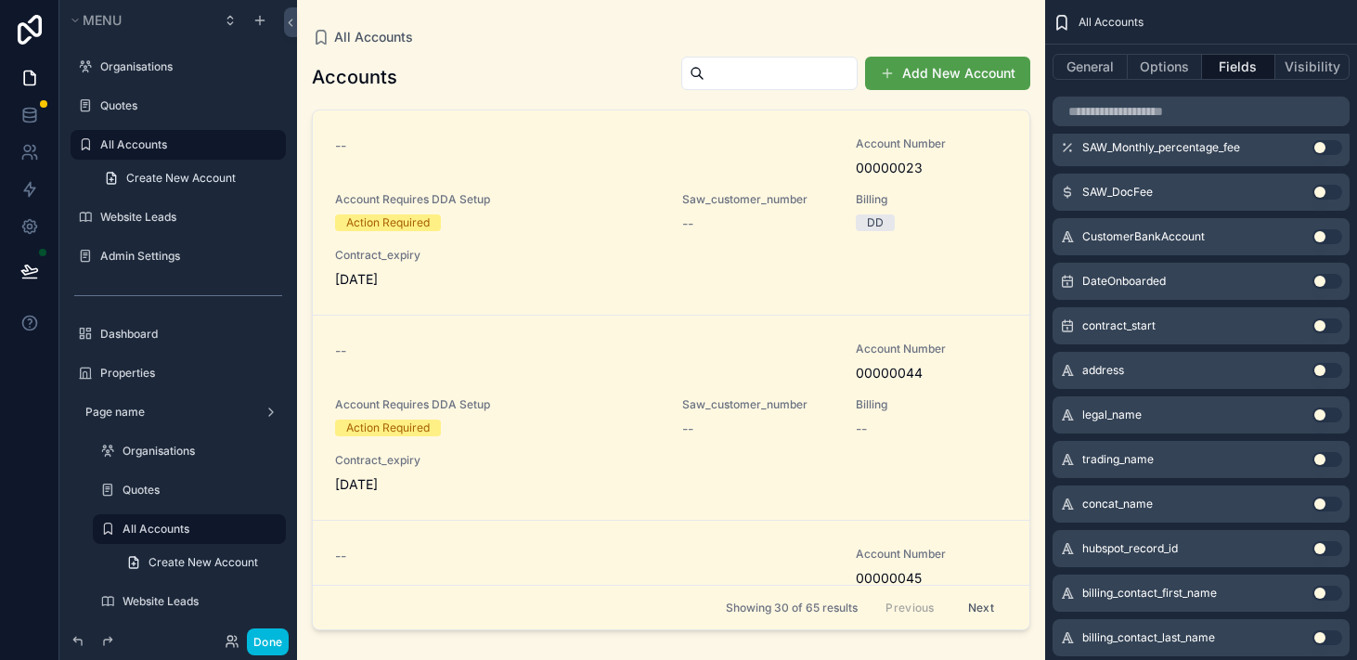
click at [1325, 326] on button "Use setting" at bounding box center [1328, 325] width 30 height 15
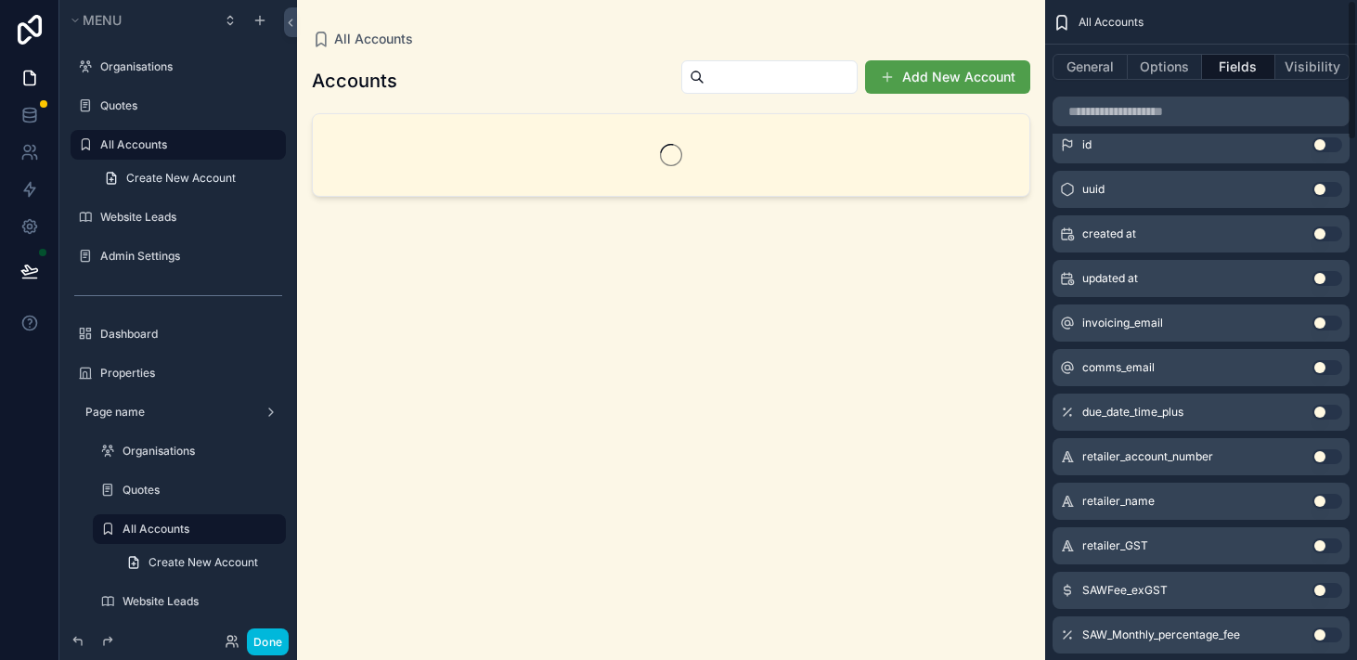
scroll to position [0, 0]
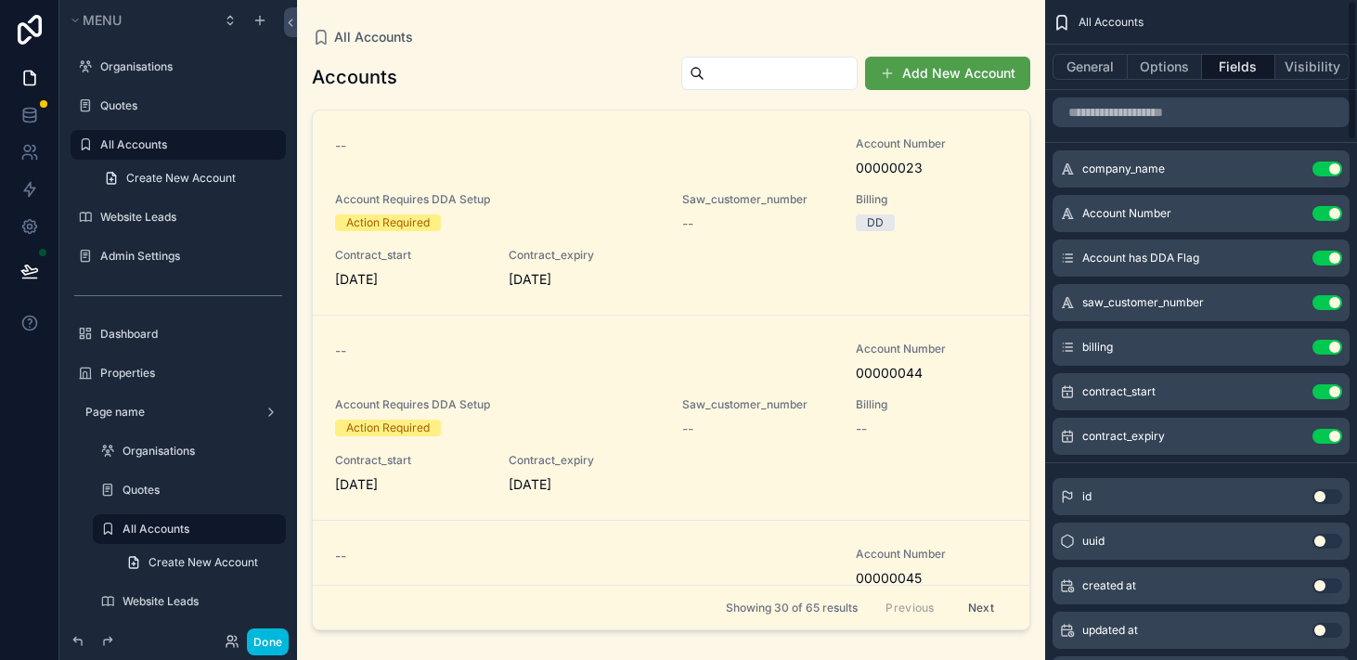
click at [1224, 279] on div "company_name Use setting Account Number Use setting Account has DDA Flag Use se…" at bounding box center [1202, 302] width 312 height 305
click at [0, 0] on icon "scrollable content" at bounding box center [0, 0] width 0 height 0
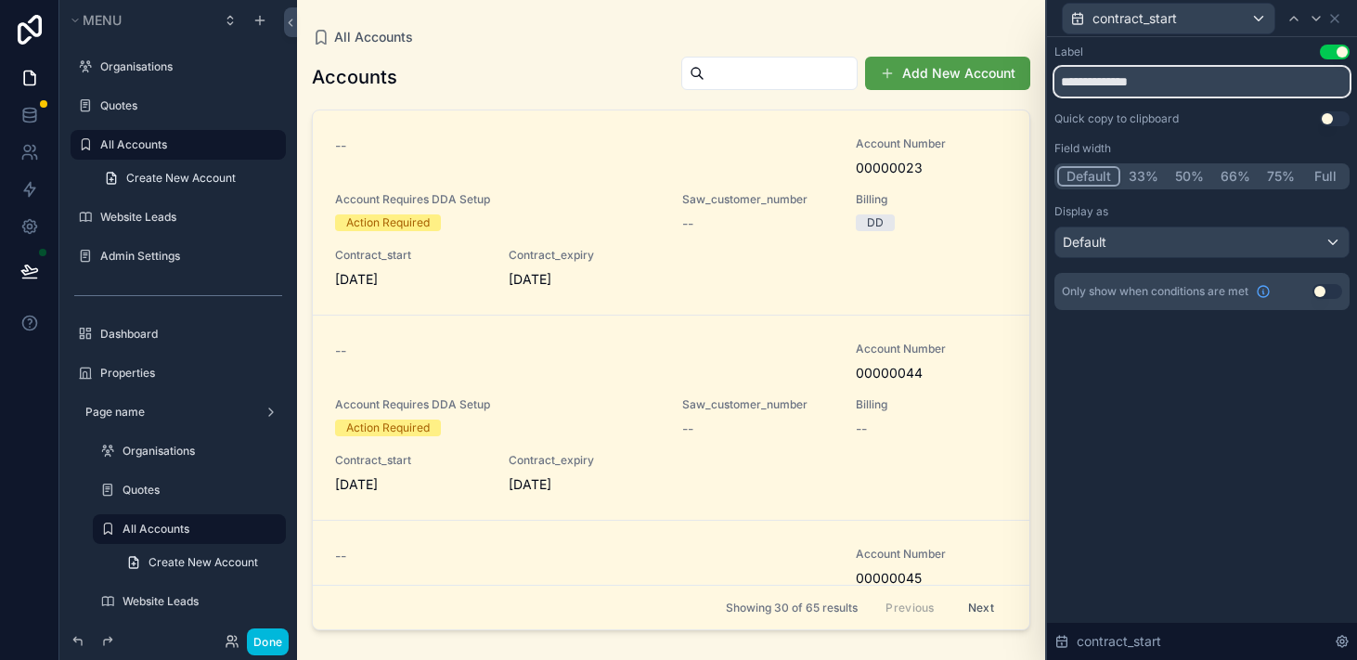
click at [1121, 84] on input "**********" at bounding box center [1202, 82] width 295 height 30
type input "**********"
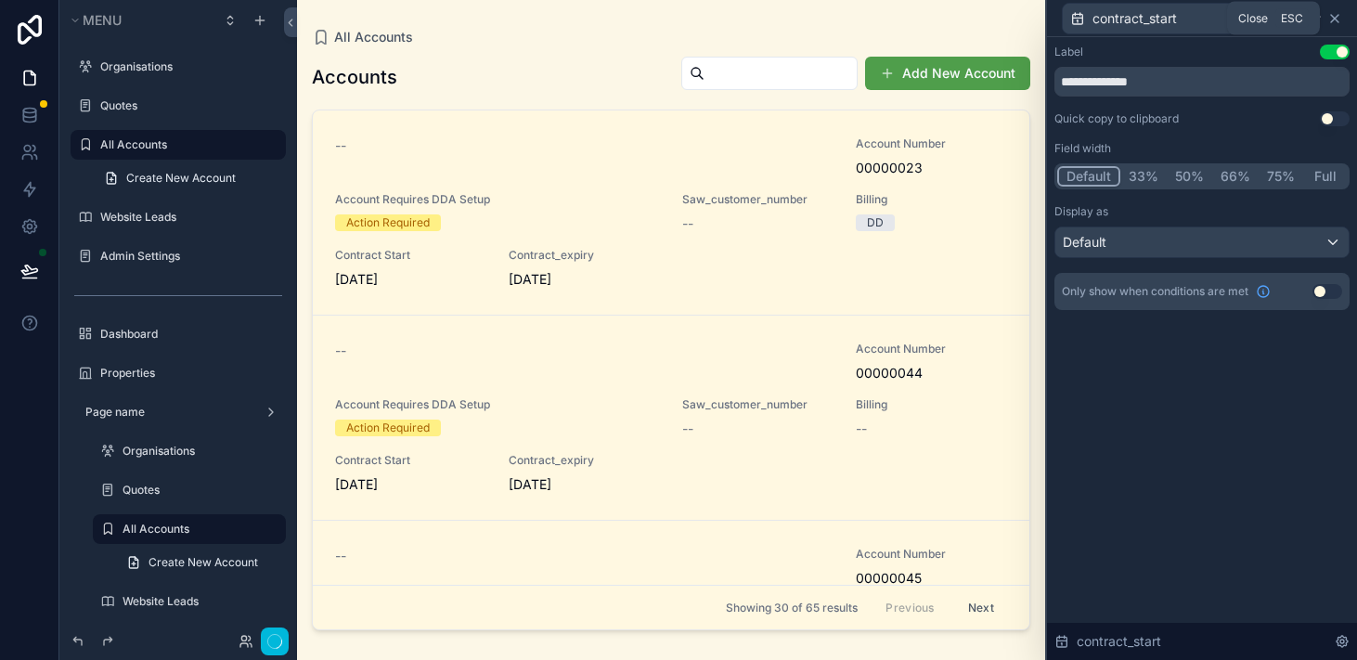
click at [1339, 19] on icon at bounding box center [1335, 18] width 15 height 15
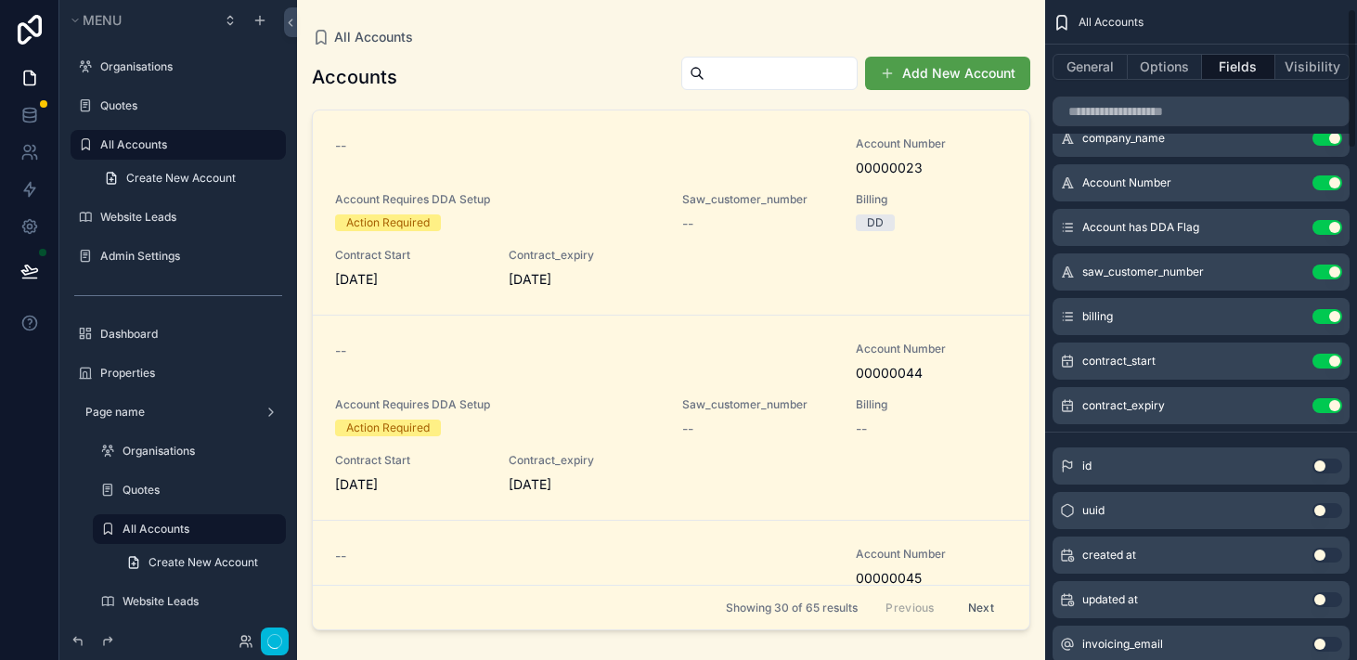
scroll to position [41, 0]
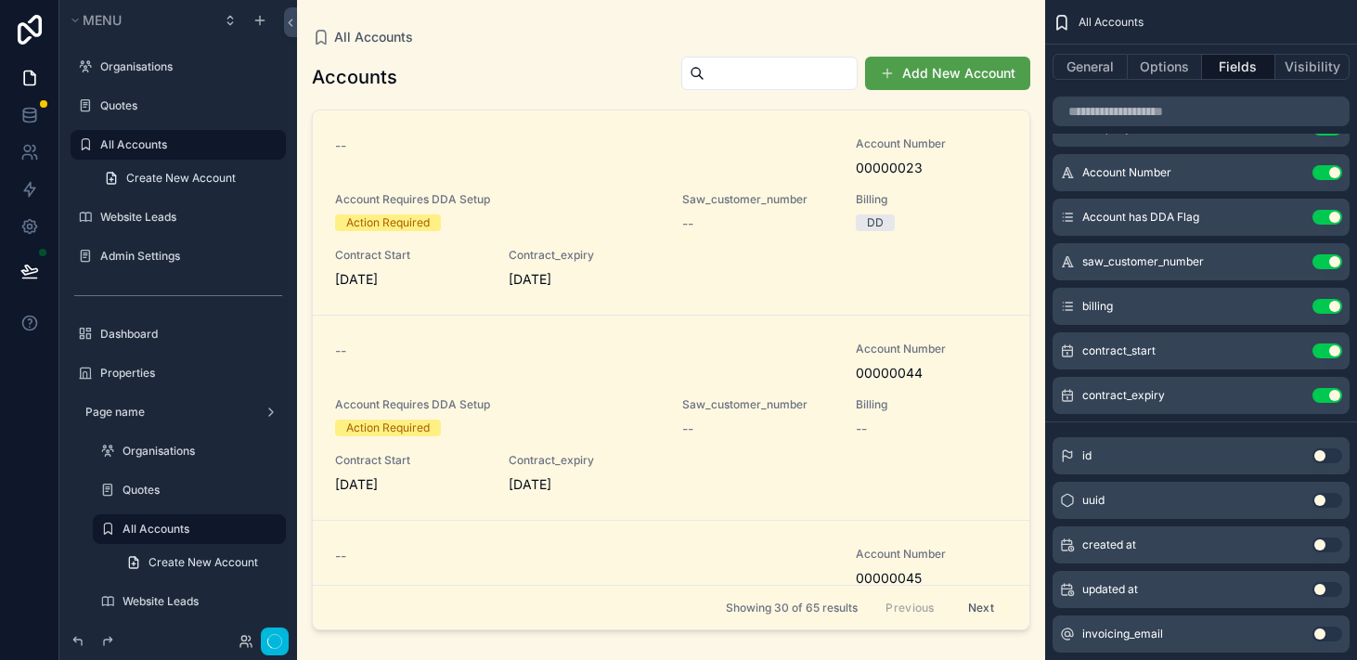
click at [0, 0] on icon "scrollable content" at bounding box center [0, 0] width 0 height 0
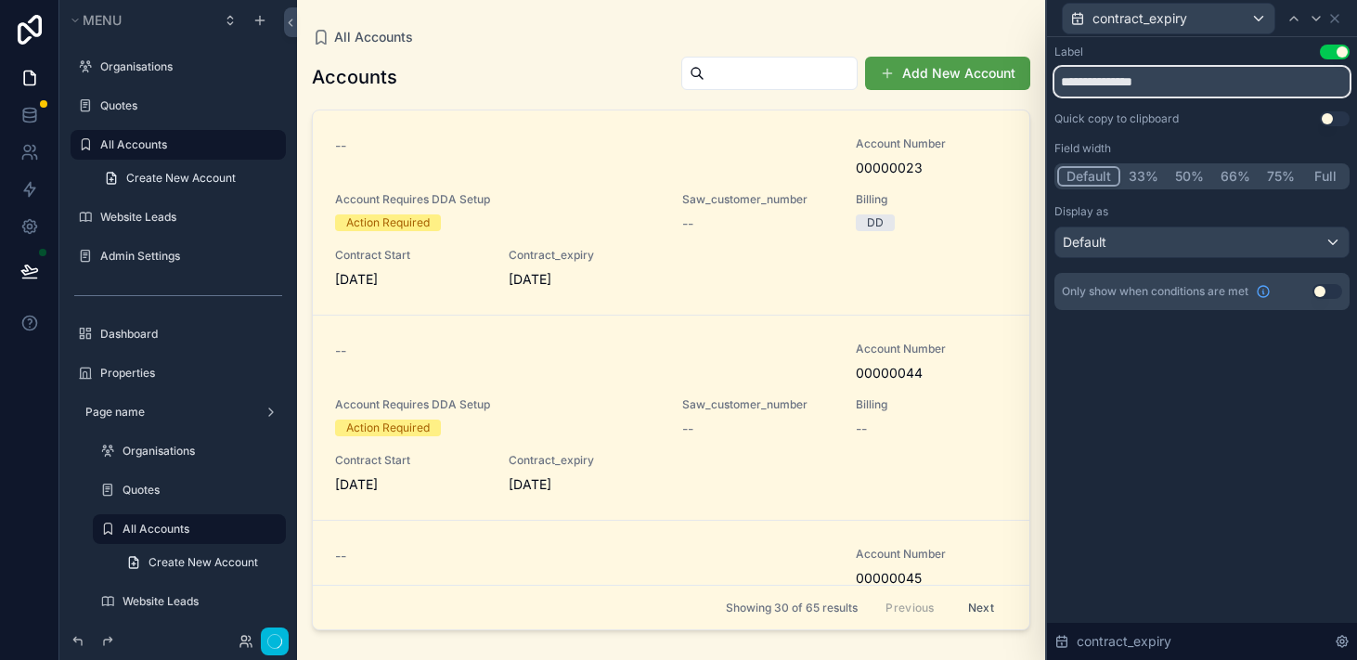
click at [1124, 84] on input "**********" at bounding box center [1202, 82] width 295 height 30
type input "**********"
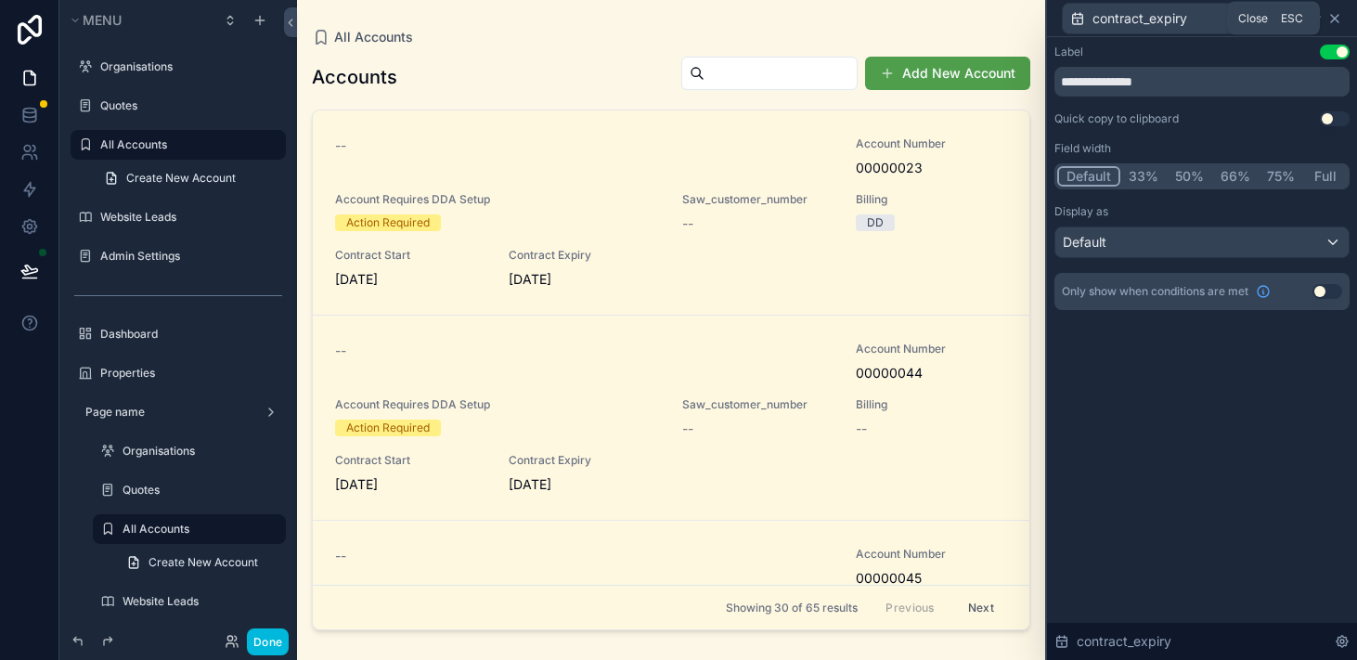
click at [1338, 19] on icon at bounding box center [1335, 18] width 15 height 15
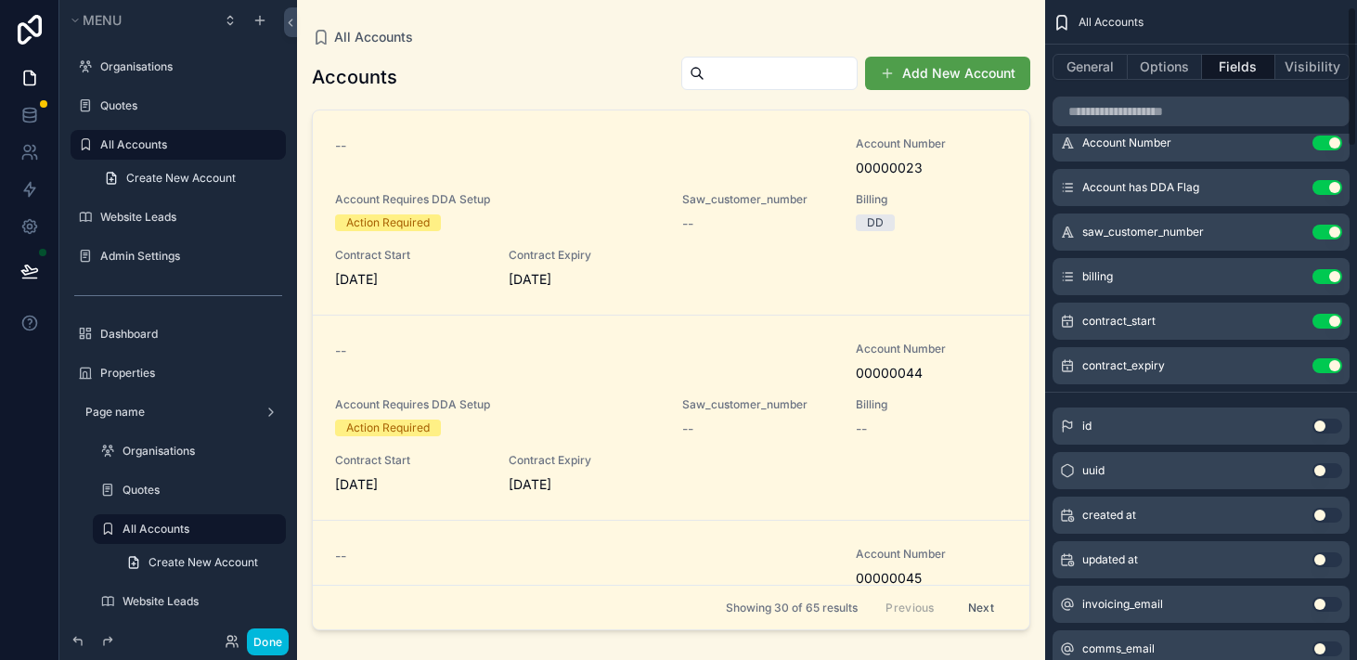
scroll to position [0, 0]
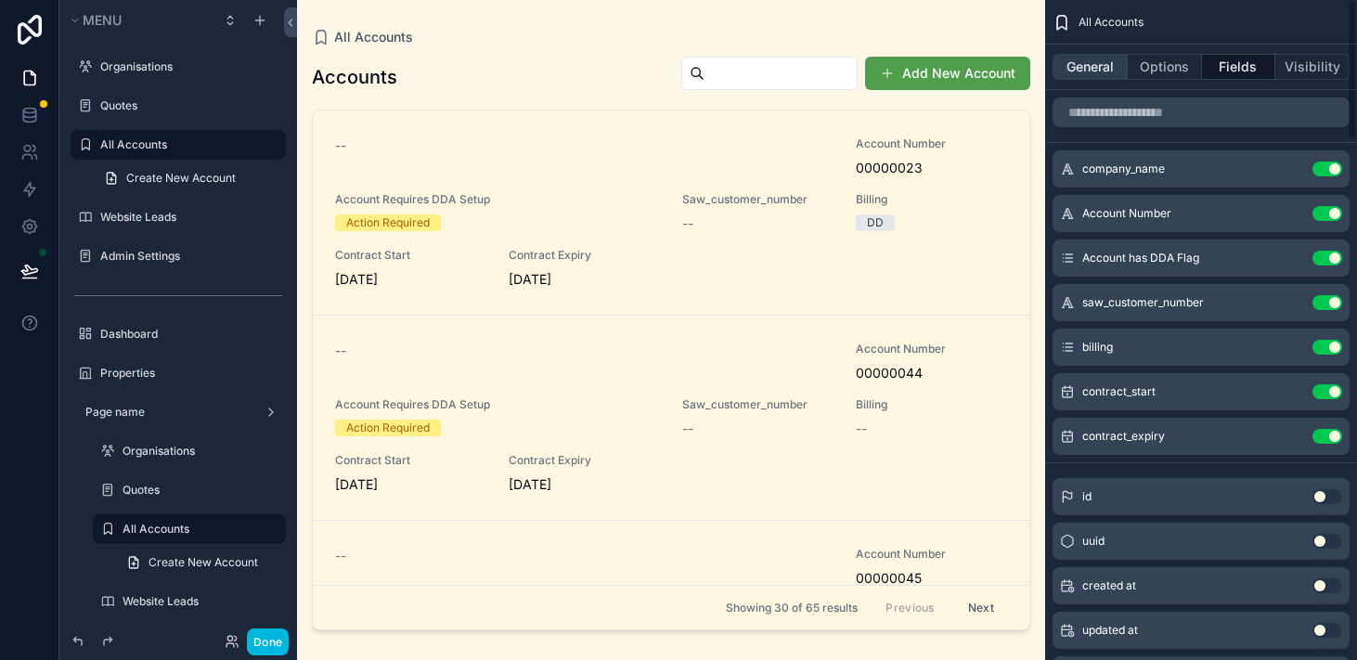
click at [1091, 71] on button "General" at bounding box center [1090, 67] width 75 height 26
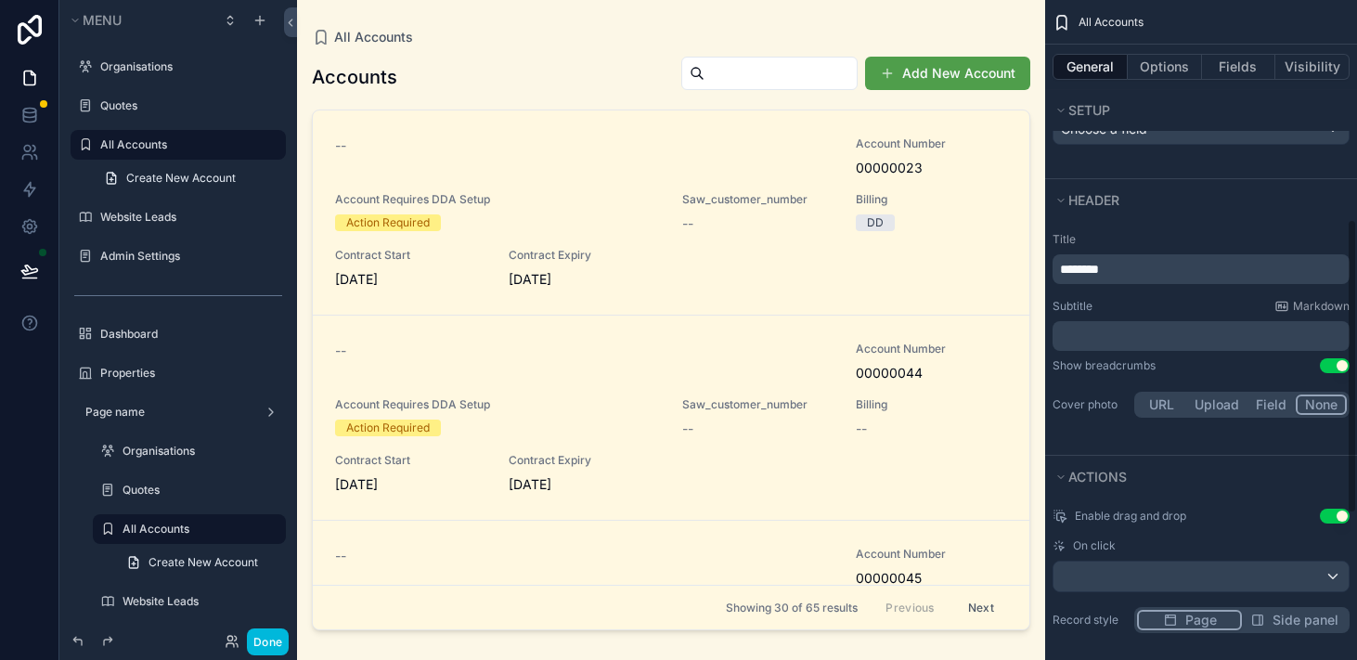
scroll to position [490, 0]
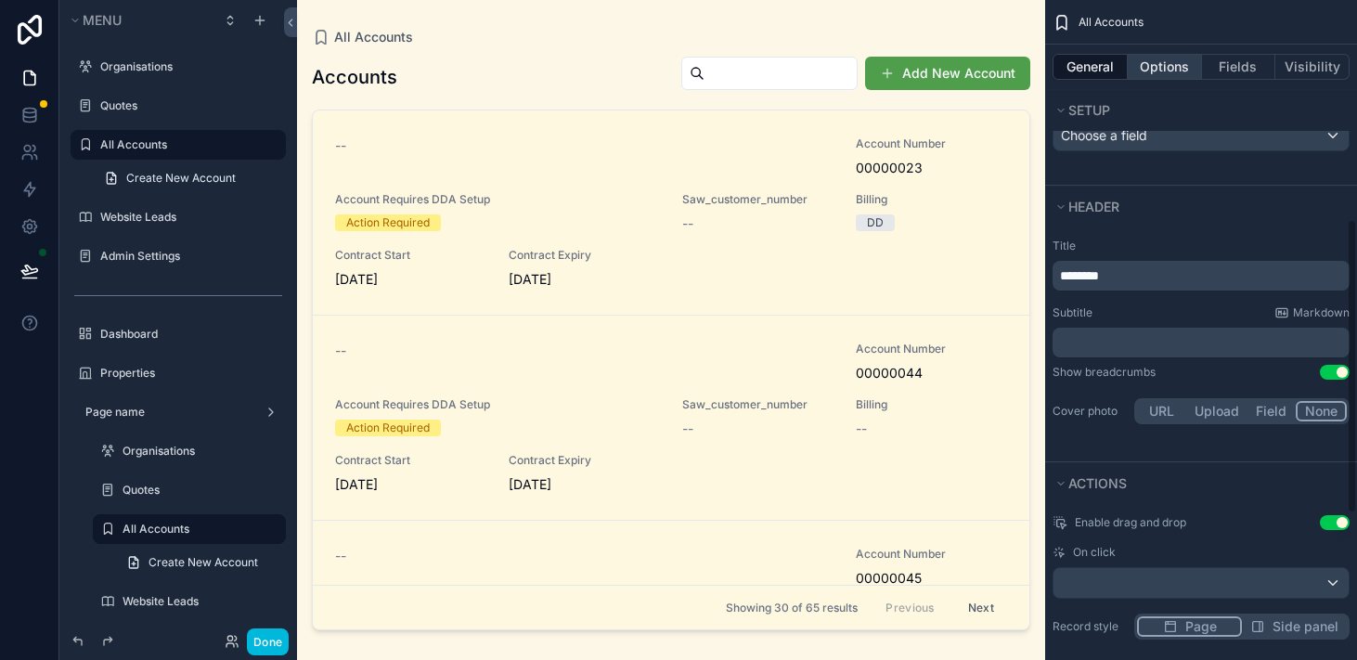
click at [1158, 68] on button "Options" at bounding box center [1165, 67] width 74 height 26
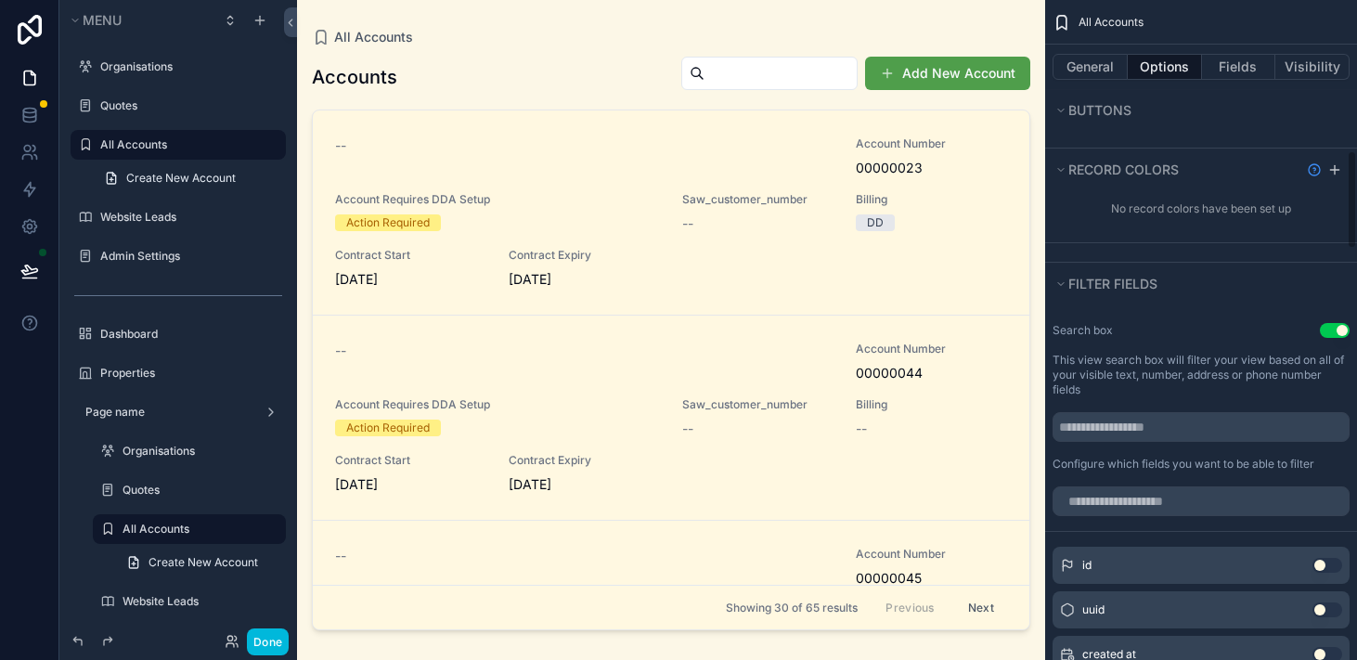
scroll to position [1109, 0]
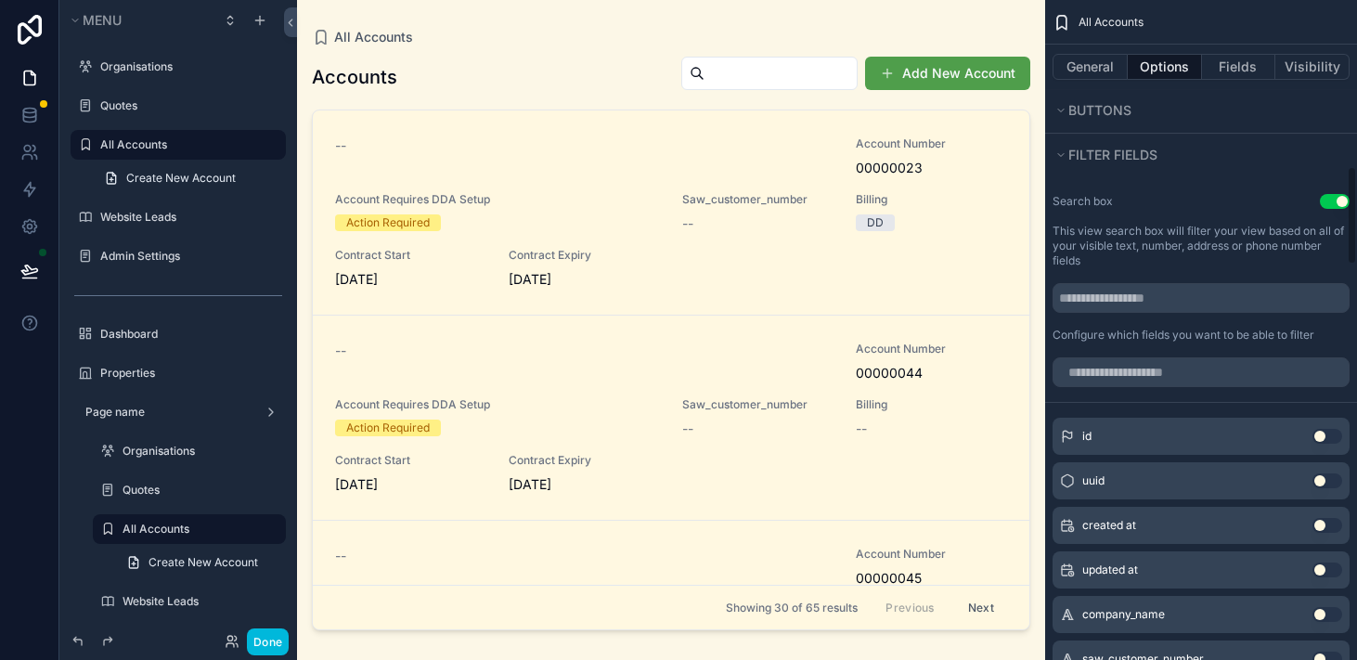
click at [1192, 350] on div "scrollable content" at bounding box center [1202, 372] width 312 height 45
click at [1192, 368] on input "scrollable content" at bounding box center [1201, 372] width 297 height 30
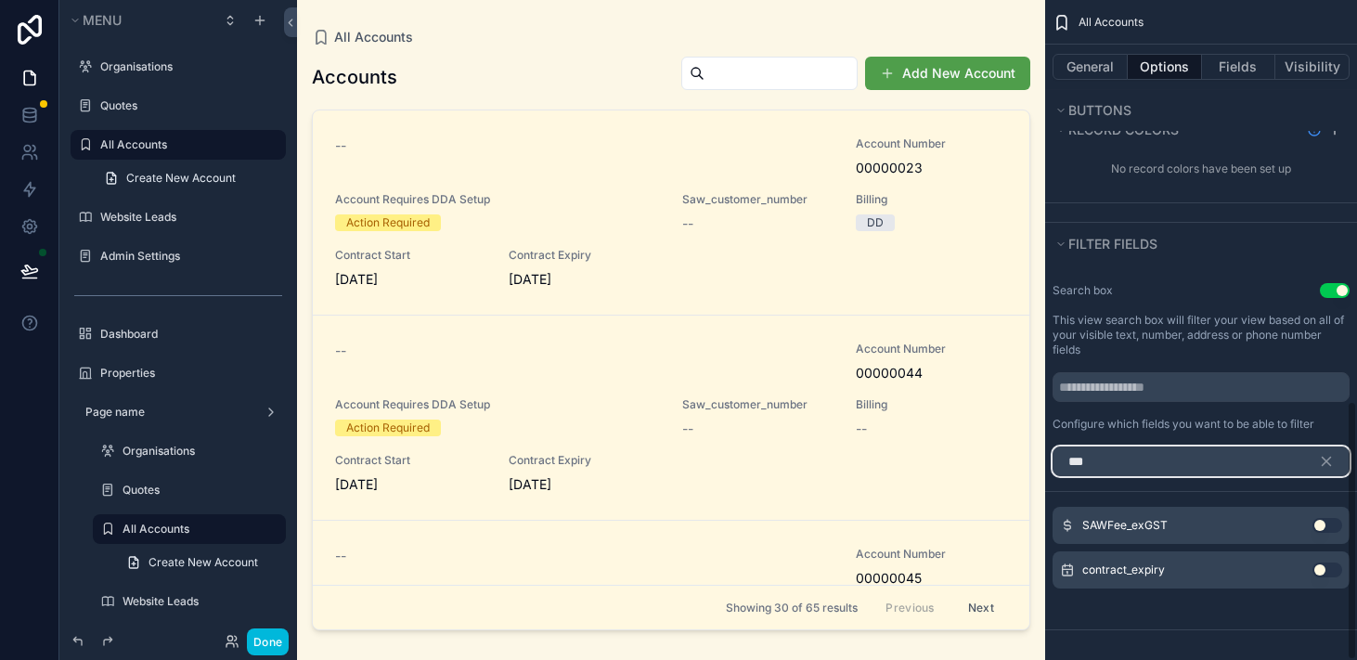
scroll to position [975, 0]
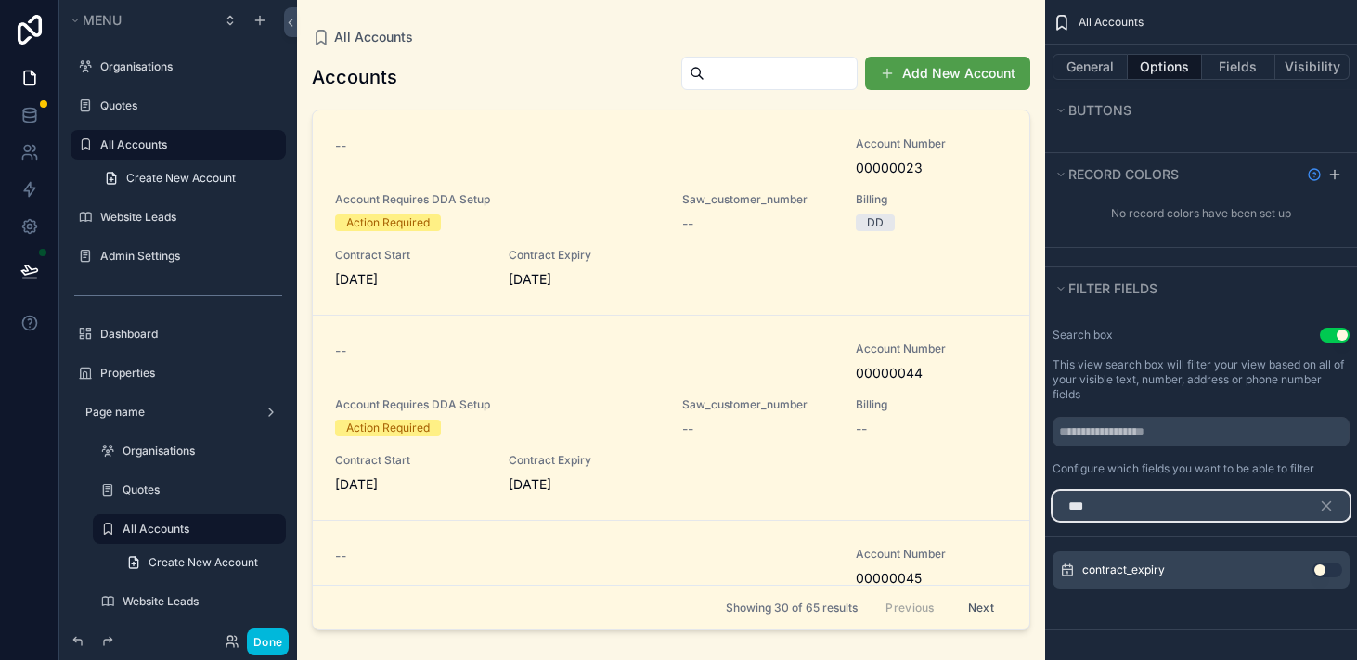
type input "***"
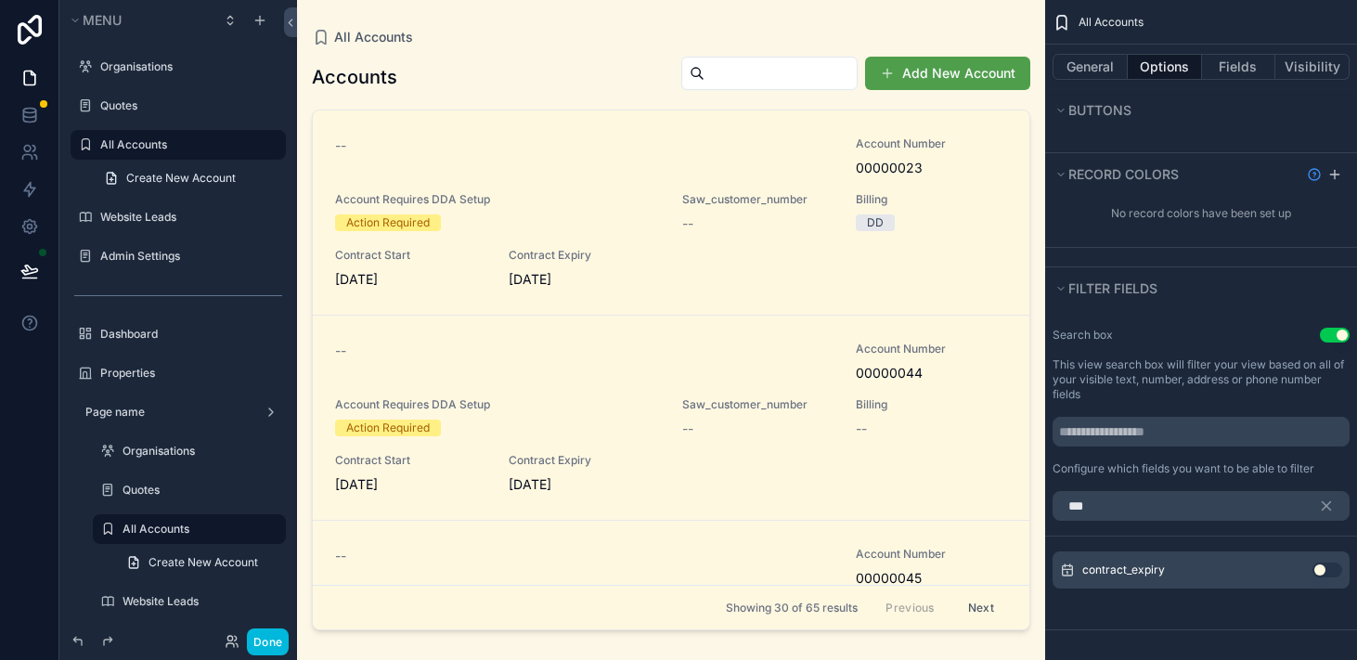
click at [1287, 578] on div "contract_expiry Use setting" at bounding box center [1201, 570] width 297 height 37
click at [1316, 575] on button "Use setting" at bounding box center [1328, 570] width 30 height 15
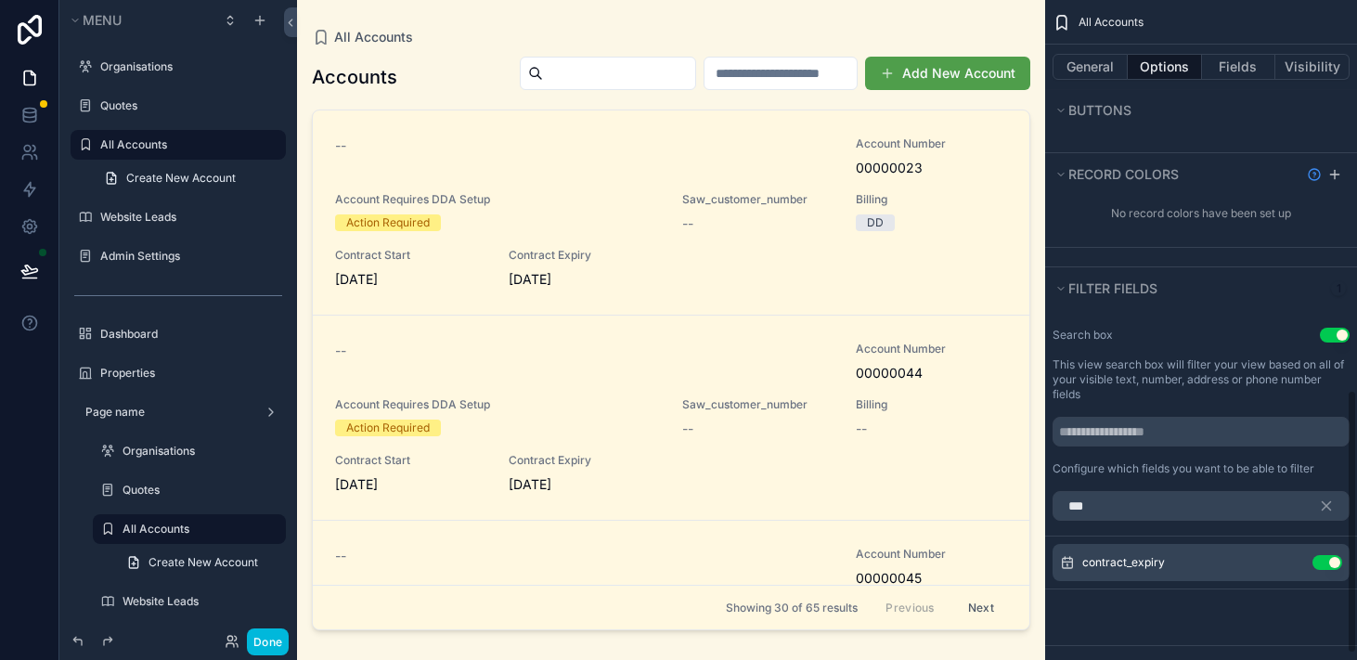
click at [796, 67] on input "scrollable content" at bounding box center [781, 73] width 152 height 26
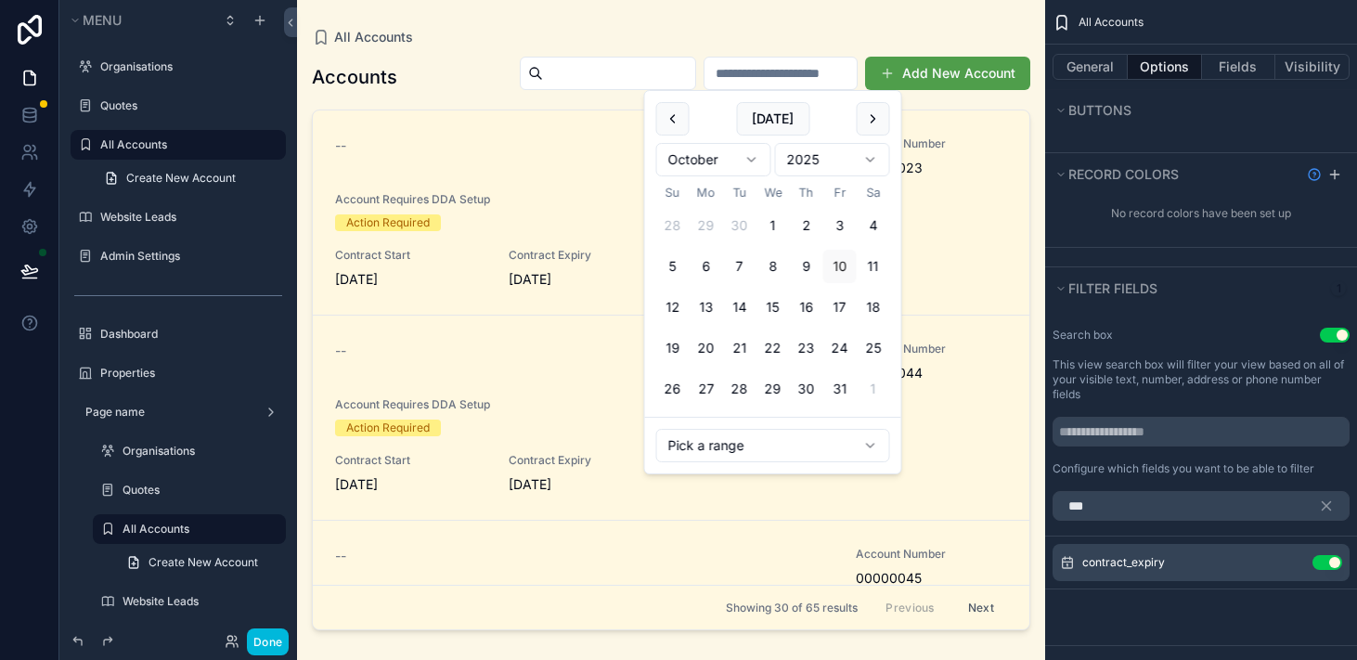
click at [746, 149] on html "Menu Organisations Quotes All Accounts Create New Account Website Leads Admin S…" at bounding box center [678, 330] width 1357 height 660
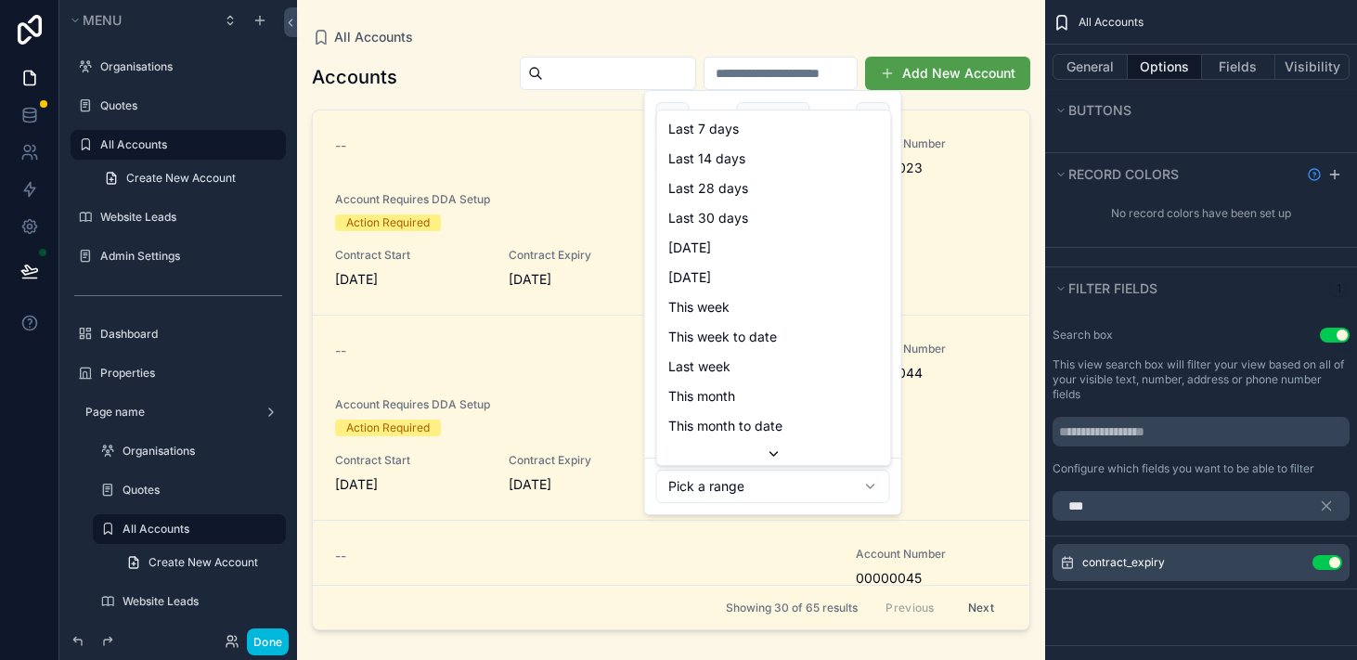
click at [790, 481] on html "Menu Organisations Quotes All Accounts Create New Account Website Leads Admin S…" at bounding box center [678, 330] width 1357 height 660
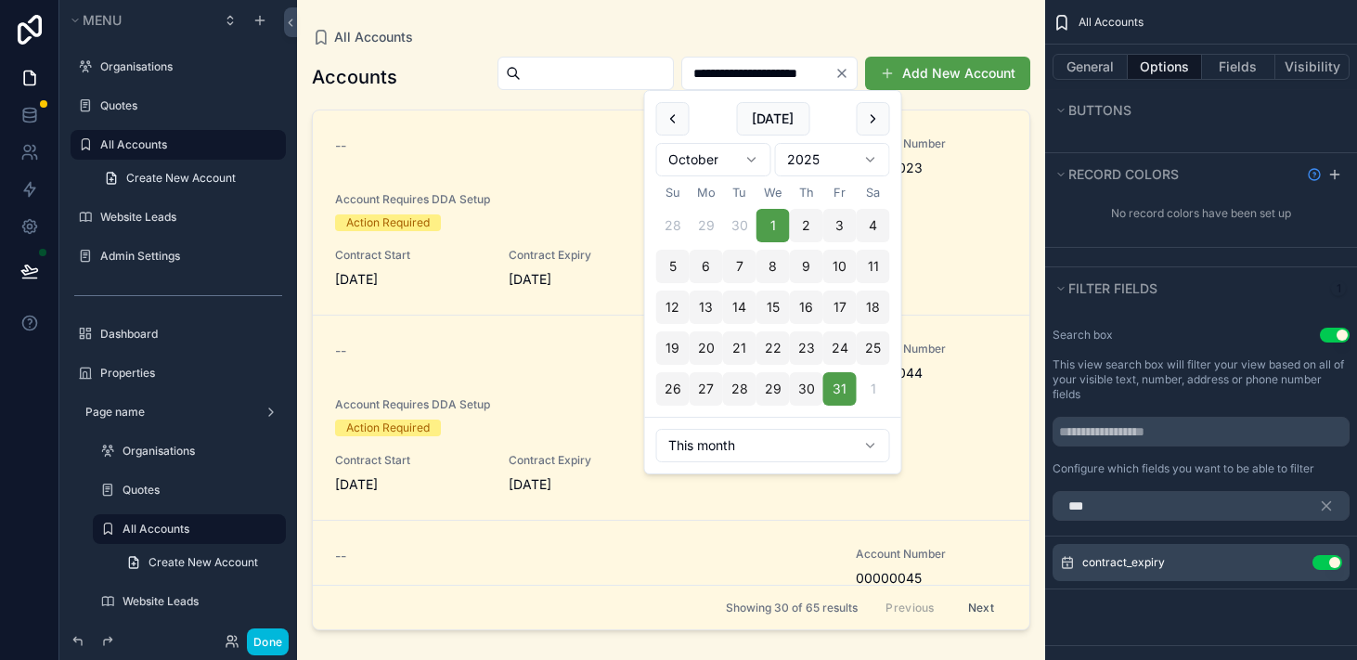
type input "**********"
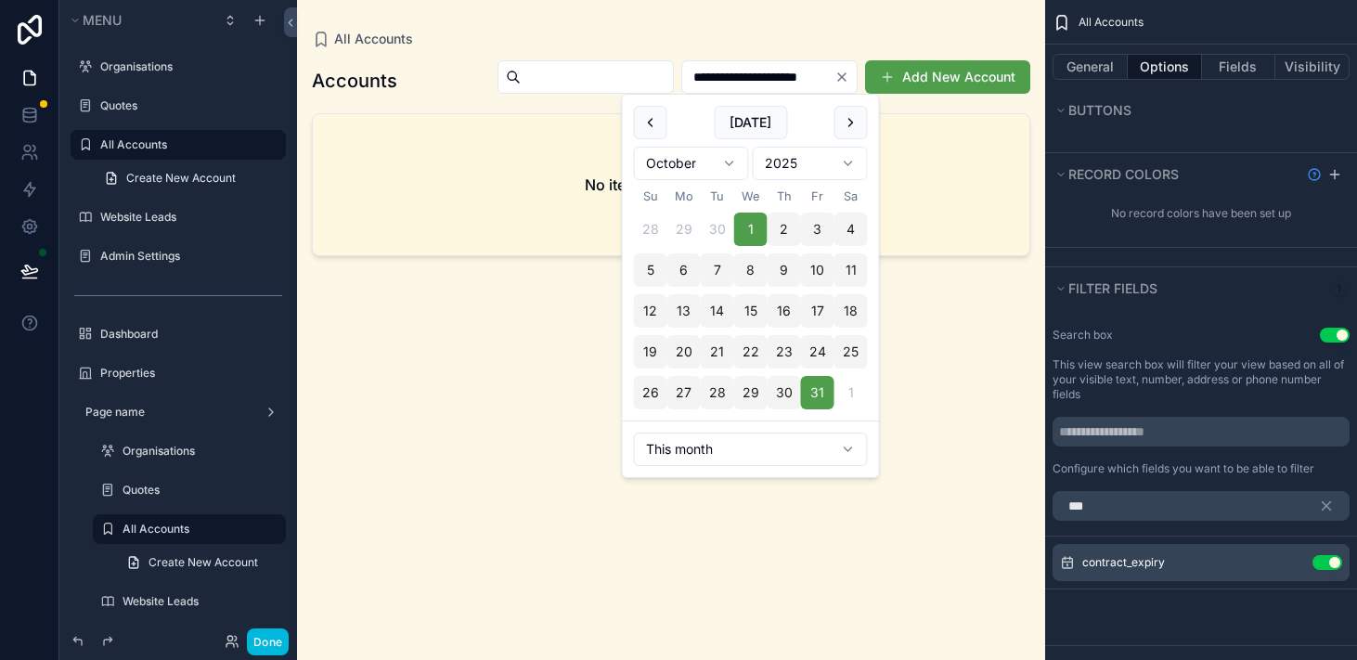
click at [718, 162] on html "**********" at bounding box center [678, 330] width 1357 height 660
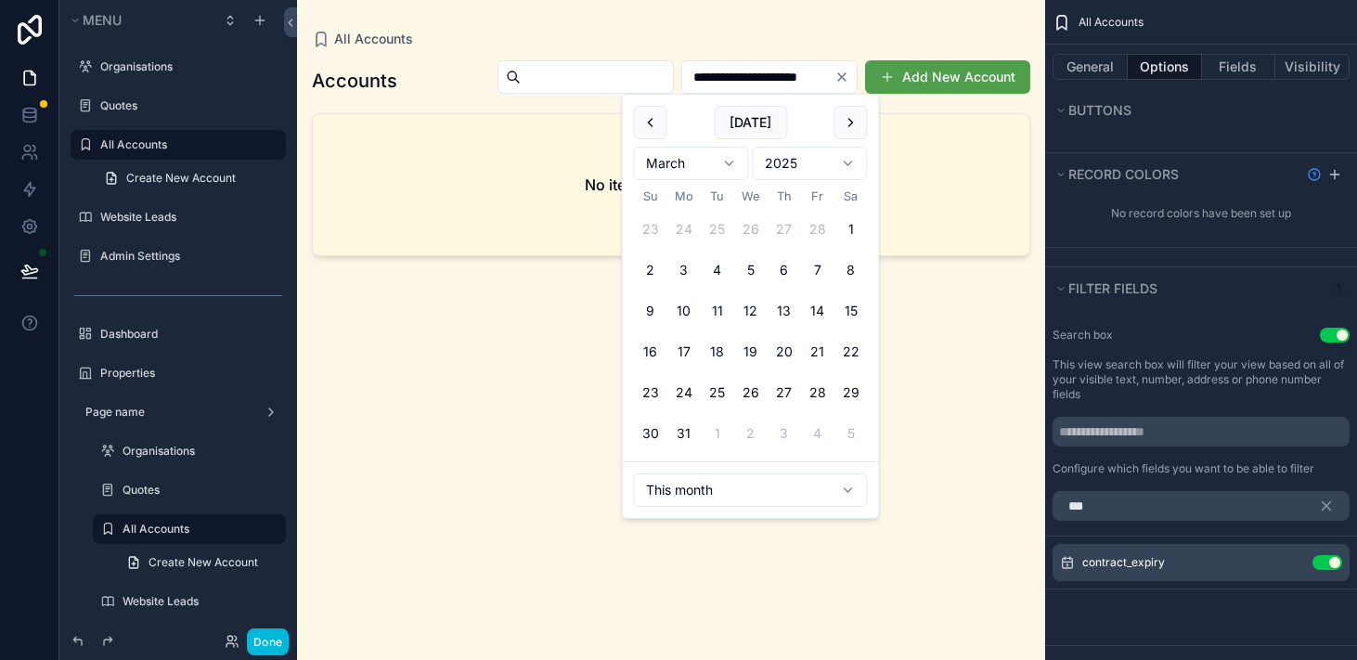
click at [825, 167] on html "**********" at bounding box center [678, 330] width 1357 height 660
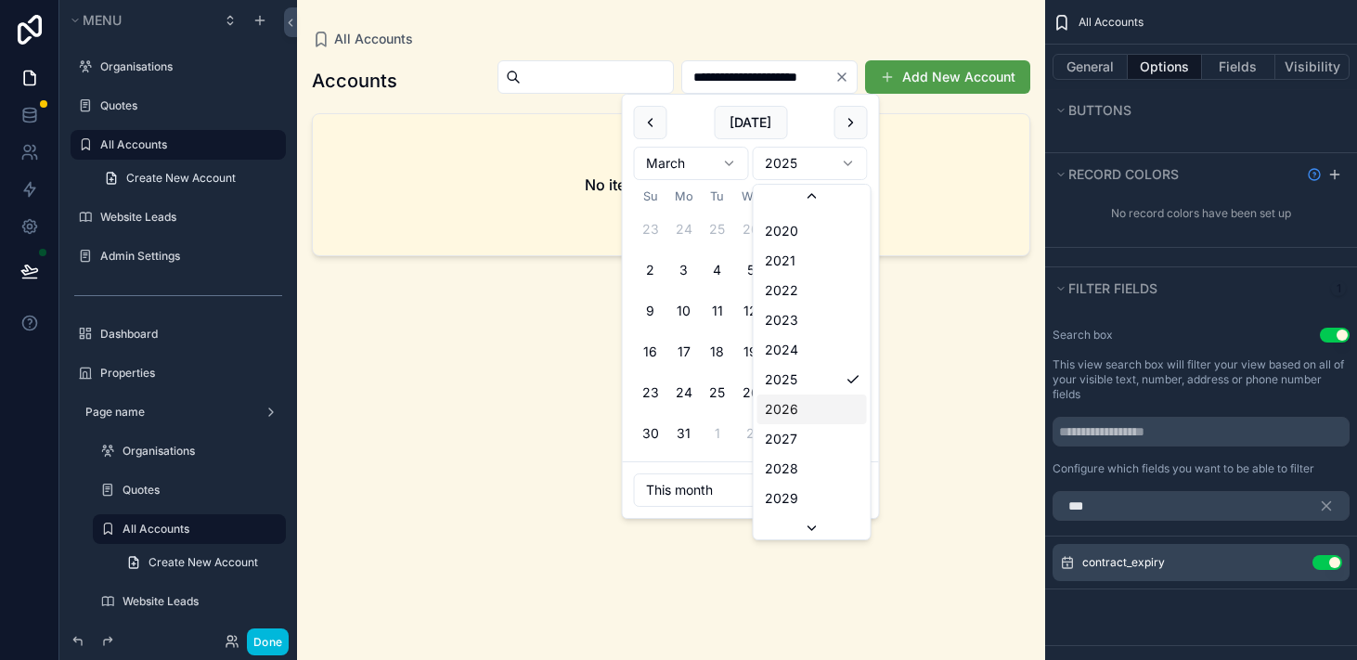
scroll to position [3573, 0]
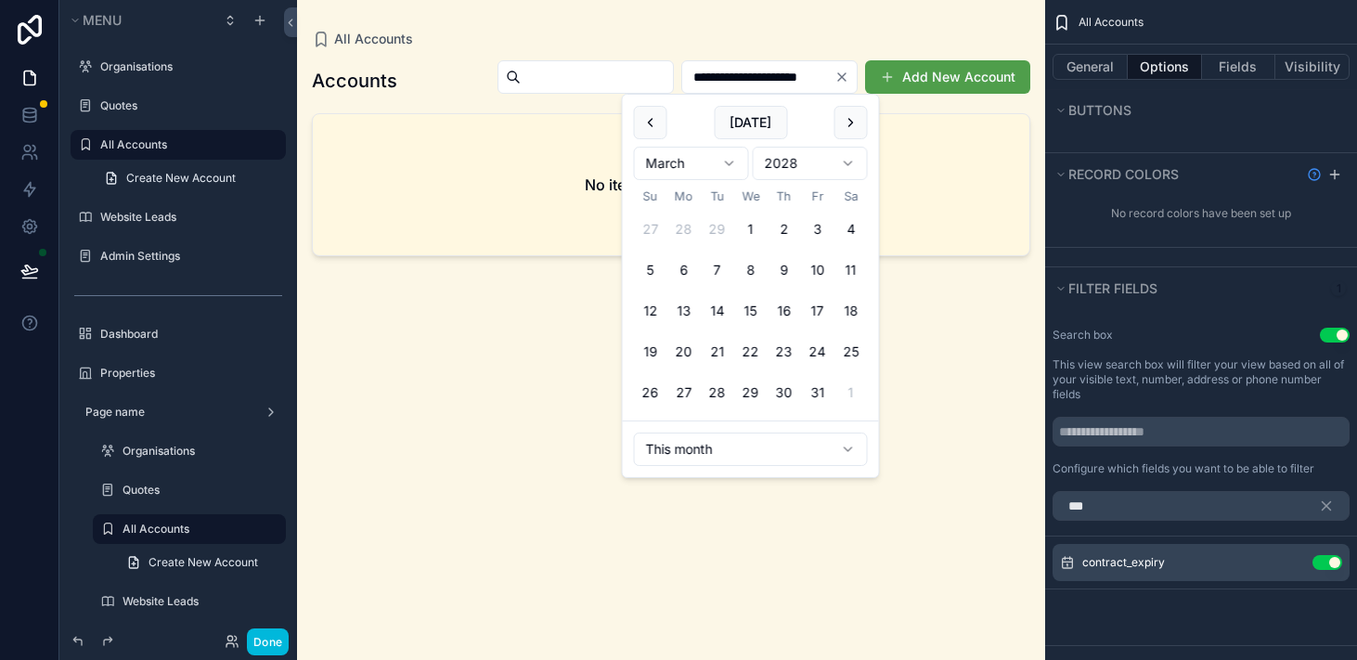
click at [912, 436] on div "**********" at bounding box center [671, 343] width 719 height 590
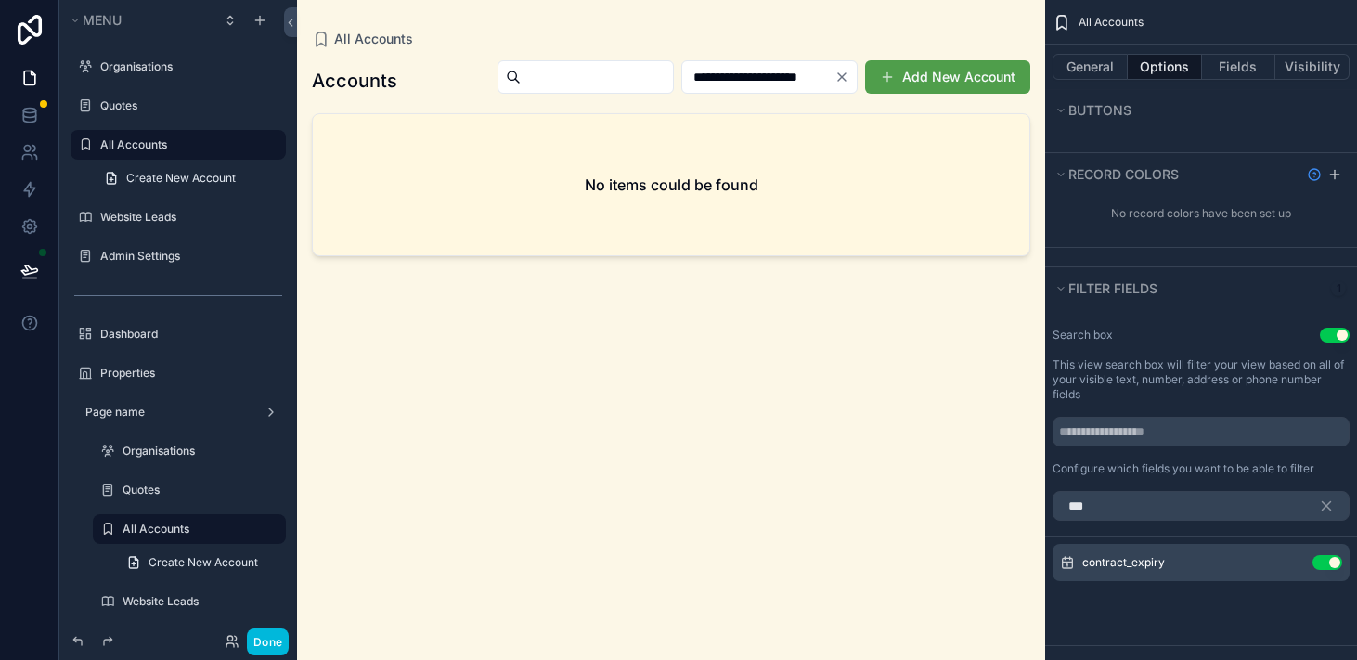
click at [798, 90] on div "**********" at bounding box center [770, 76] width 176 height 33
click at [845, 76] on icon "Clear" at bounding box center [842, 77] width 15 height 15
click at [799, 76] on input "scrollable content" at bounding box center [781, 77] width 152 height 26
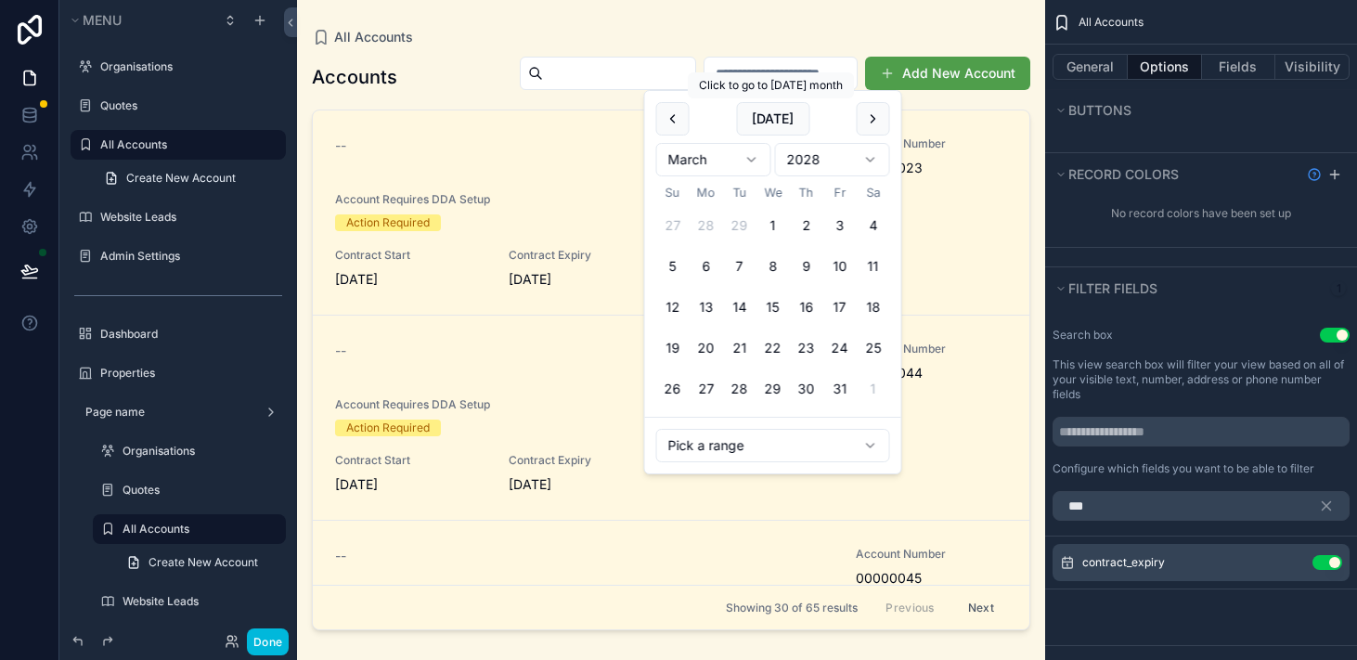
click at [742, 153] on html "Menu Organisations Quotes All Accounts Create New Account Website Leads Admin S…" at bounding box center [678, 330] width 1357 height 660
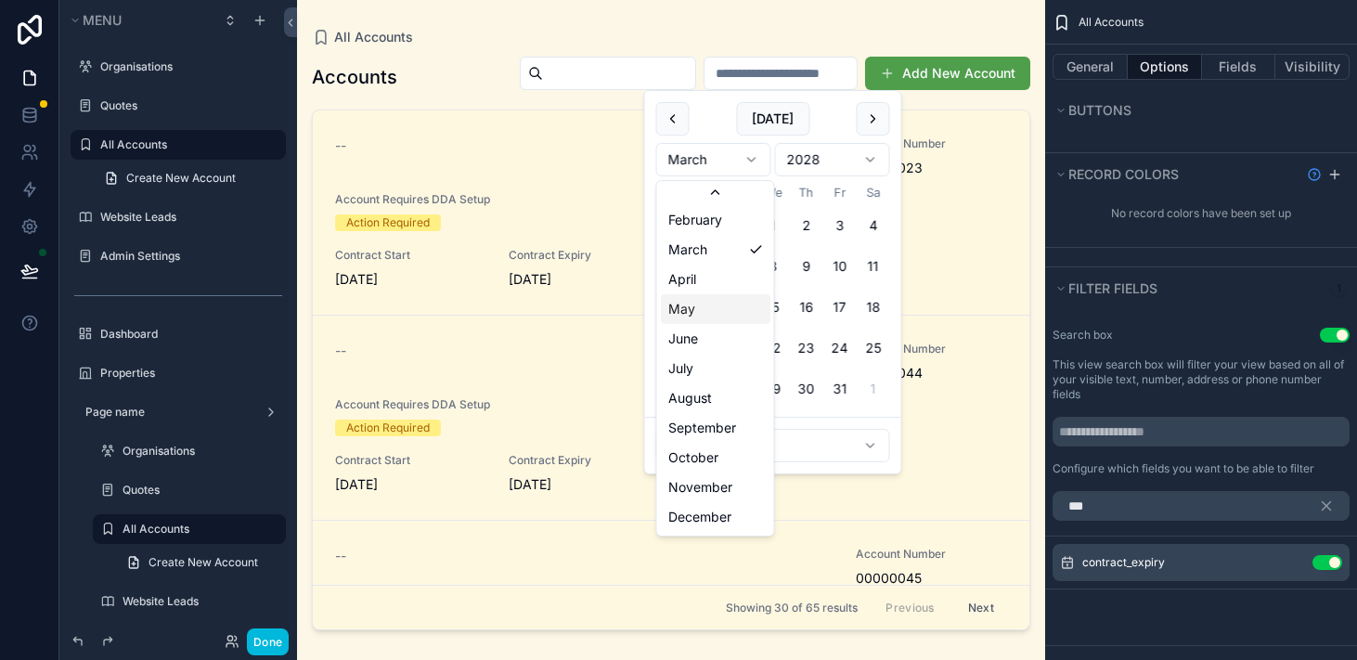
scroll to position [32, 0]
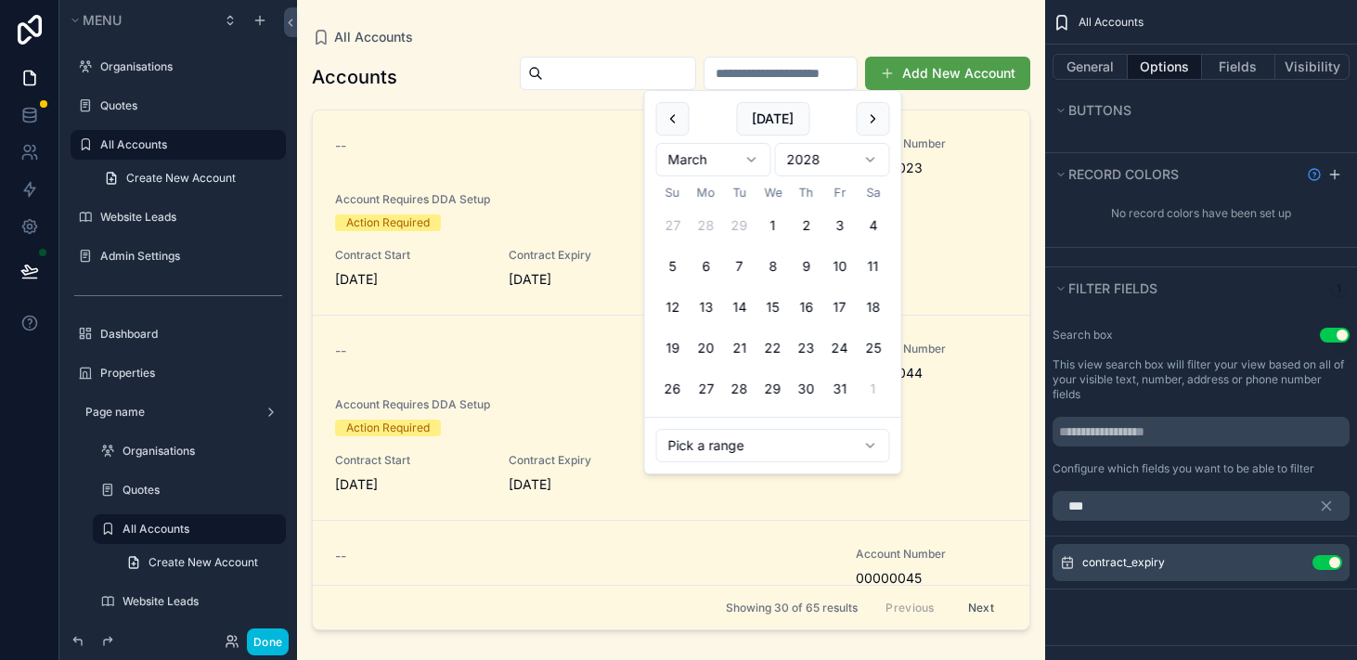
click at [726, 167] on html "Menu Organisations Quotes All Accounts Create New Account Website Leads Admin S…" at bounding box center [678, 330] width 1357 height 660
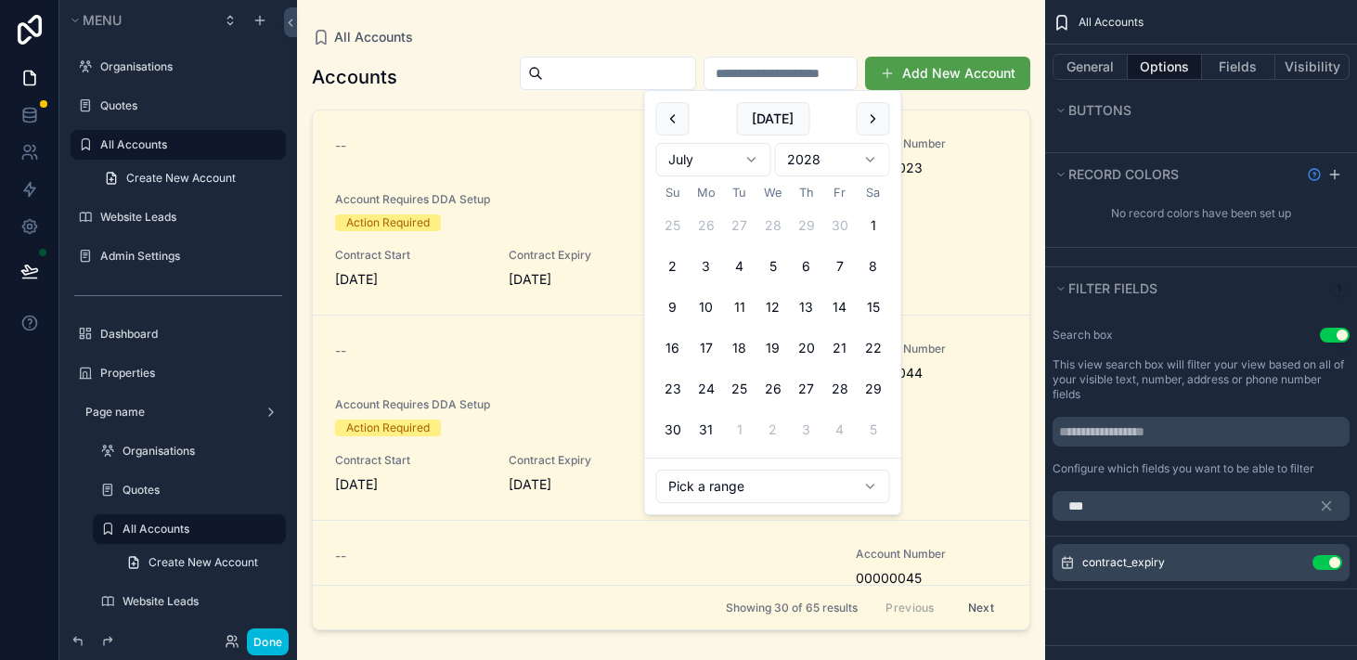
click at [845, 483] on html "Menu Organisations Quotes All Accounts Create New Account Website Leads Admin S…" at bounding box center [678, 330] width 1357 height 660
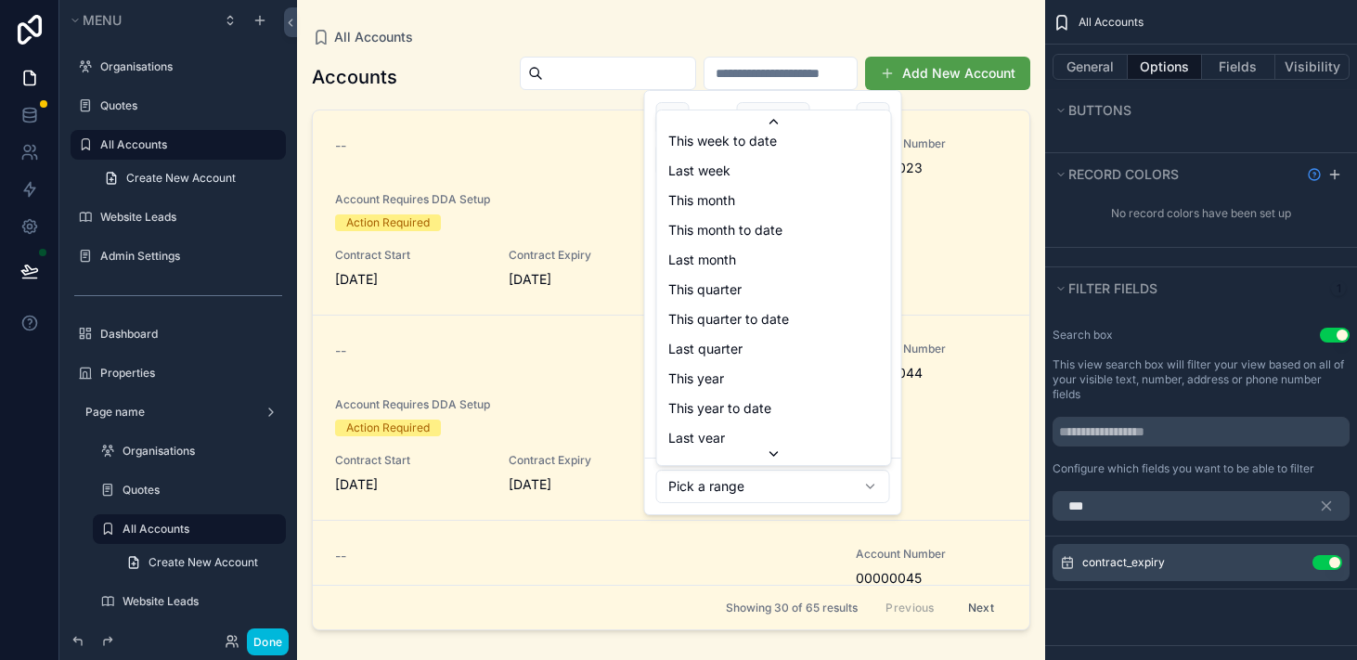
scroll to position [210, 0]
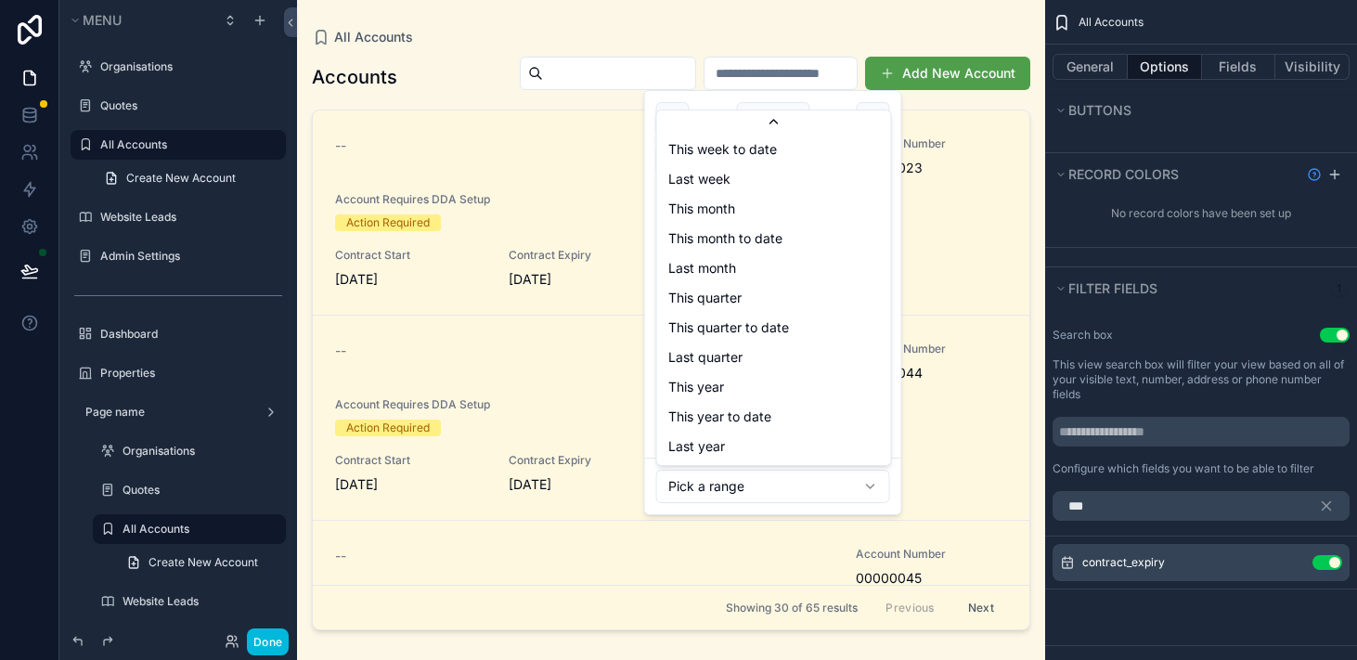
type input "**********"
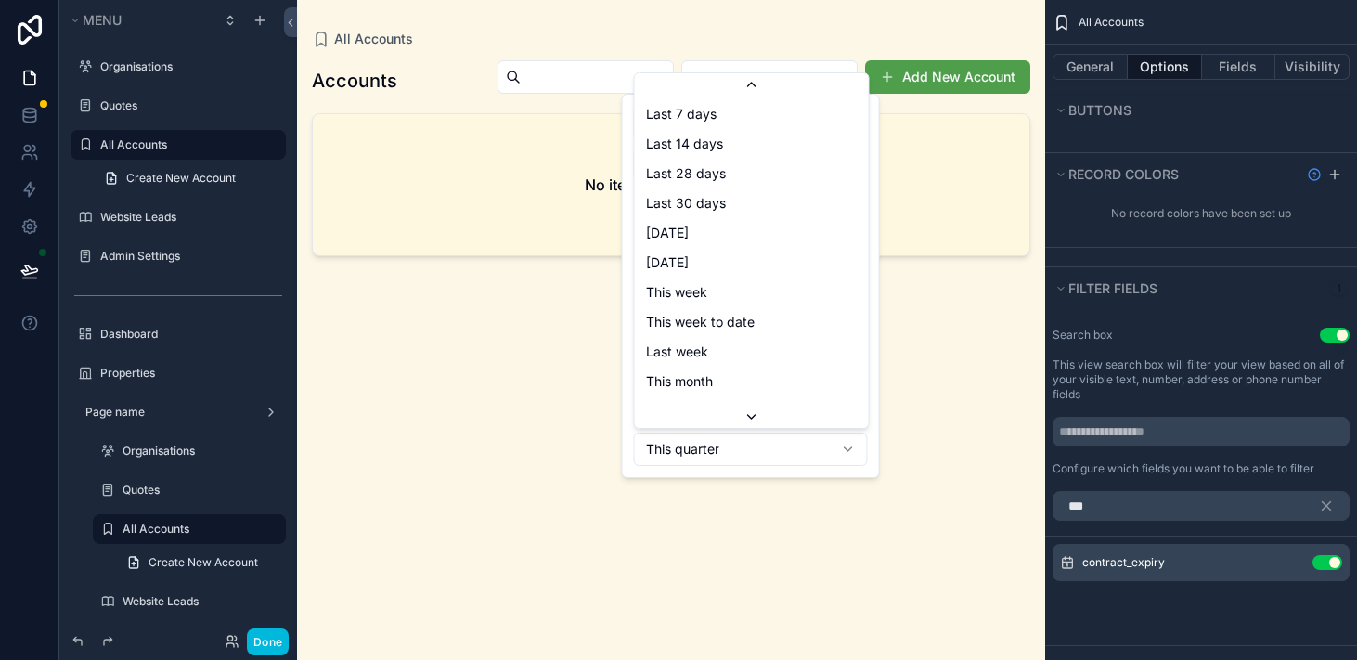
click at [786, 448] on html "**********" at bounding box center [678, 330] width 1357 height 660
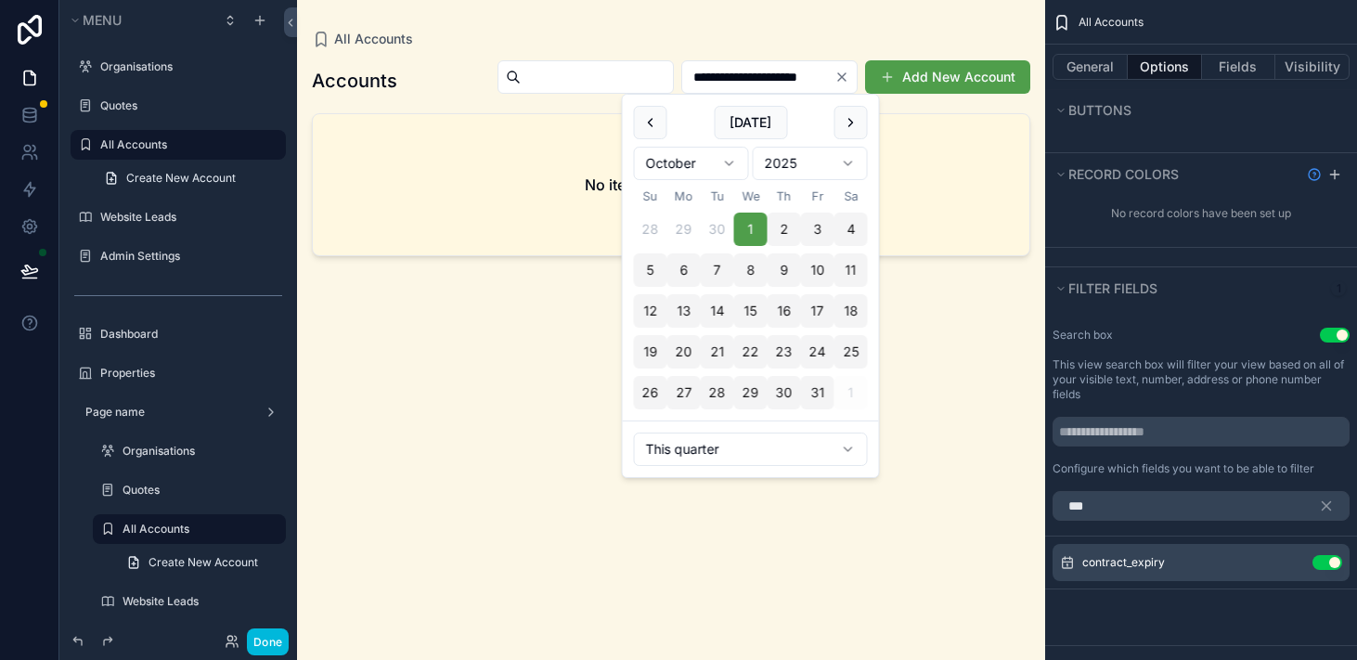
click at [952, 405] on html "**********" at bounding box center [678, 330] width 1357 height 660
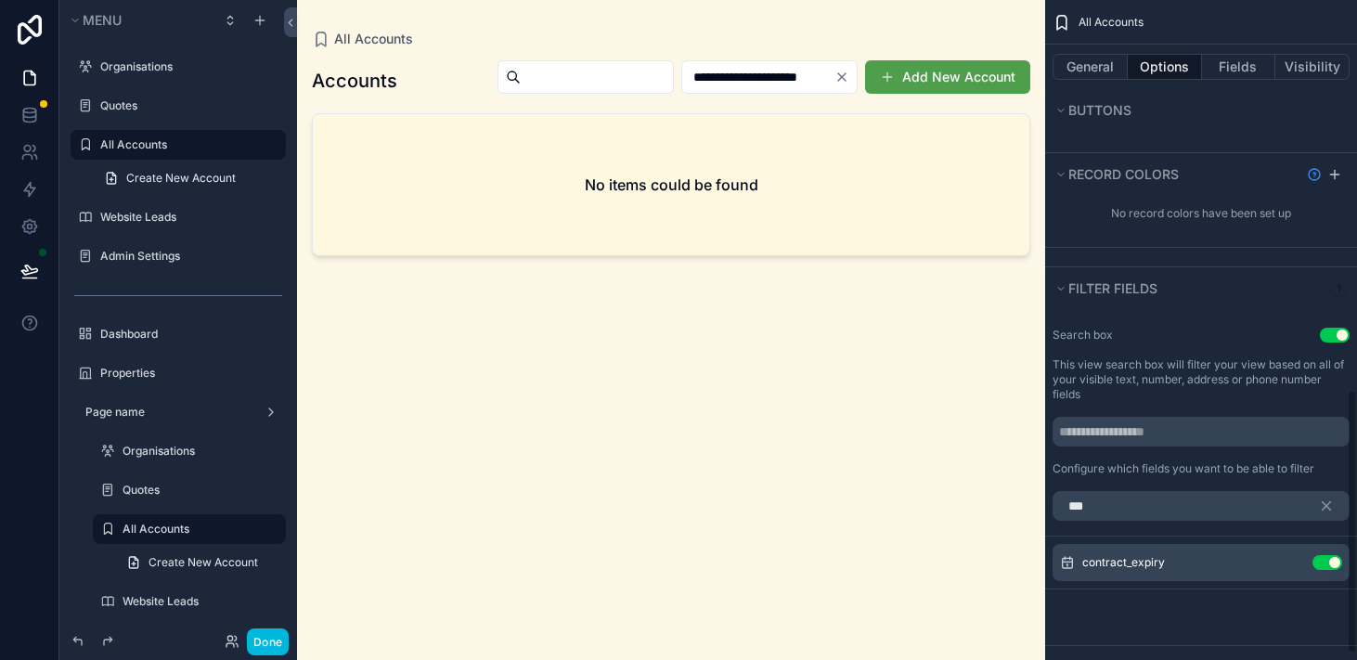
click at [1340, 569] on div "Use setting" at bounding box center [1328, 562] width 30 height 15
click at [1336, 564] on button "Use setting" at bounding box center [1328, 562] width 30 height 15
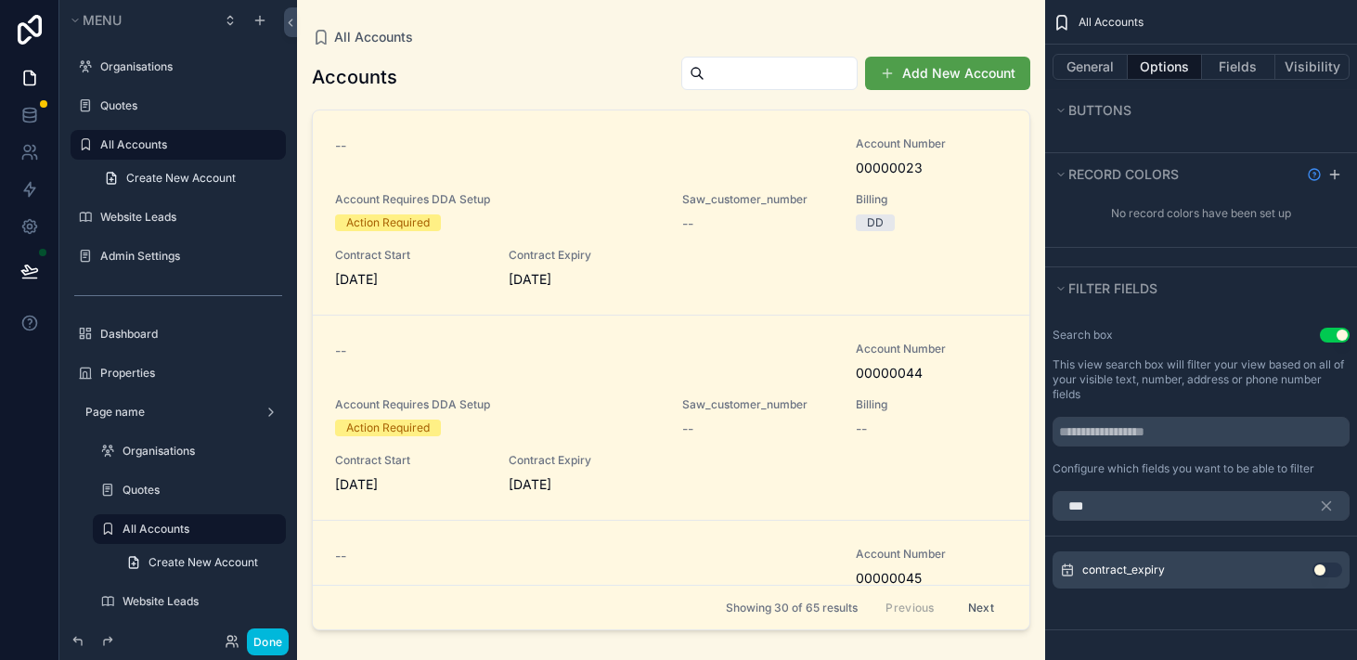
click at [448, 100] on div "Accounts Add New Account -- Account Number 00000023 Account Requires DDA Setup …" at bounding box center [671, 341] width 719 height 593
click at [479, 40] on div "All Accounts" at bounding box center [671, 37] width 719 height 15
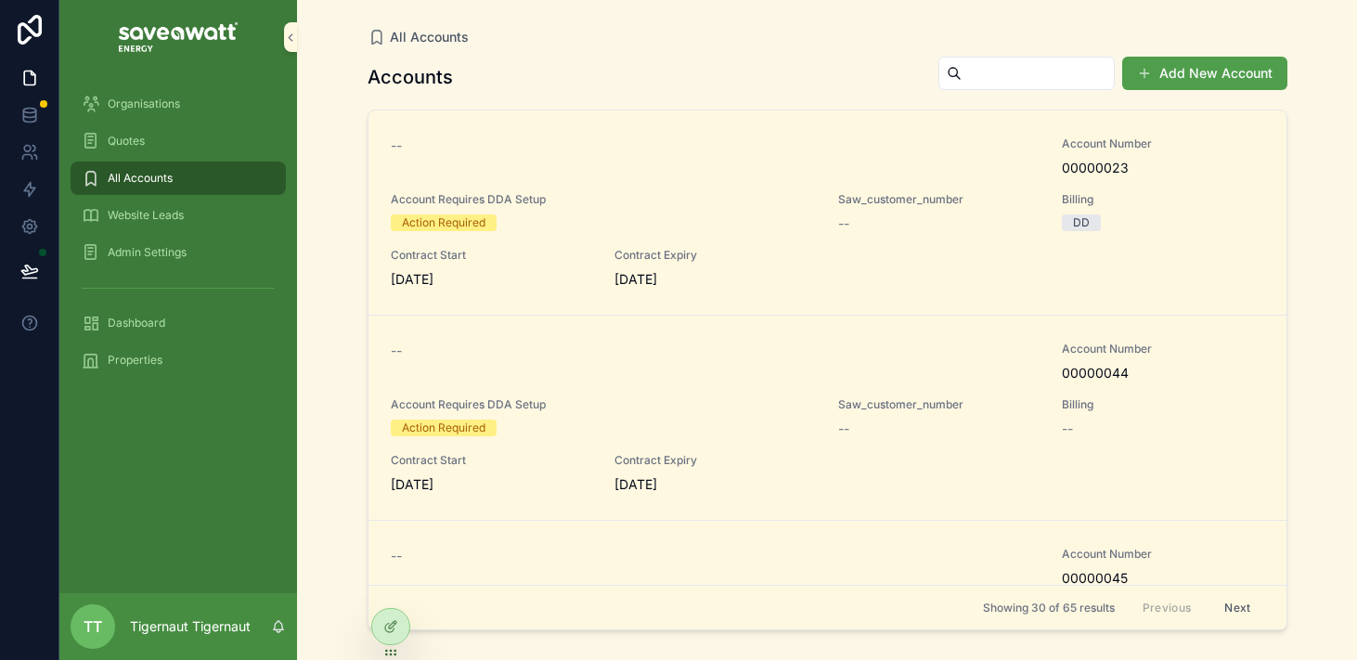
click at [150, 326] on span "Dashboard" at bounding box center [137, 323] width 58 height 15
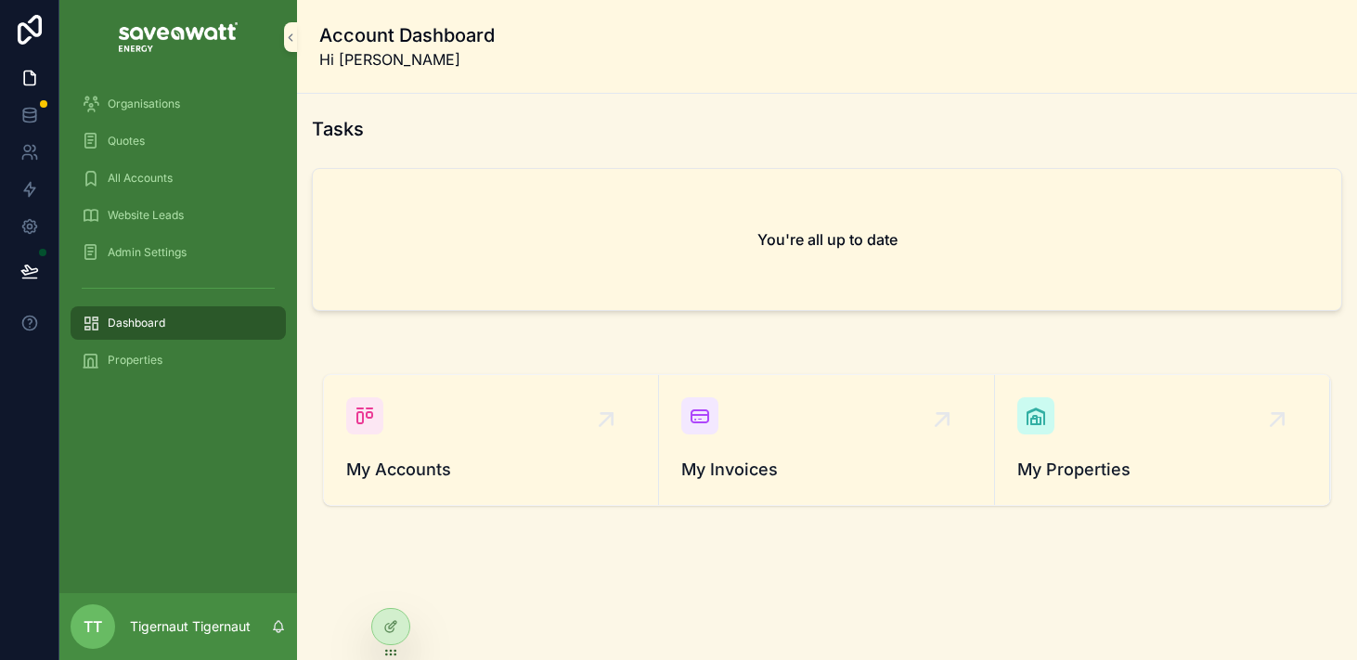
click at [575, 380] on link "My Accounts" at bounding box center [491, 440] width 335 height 130
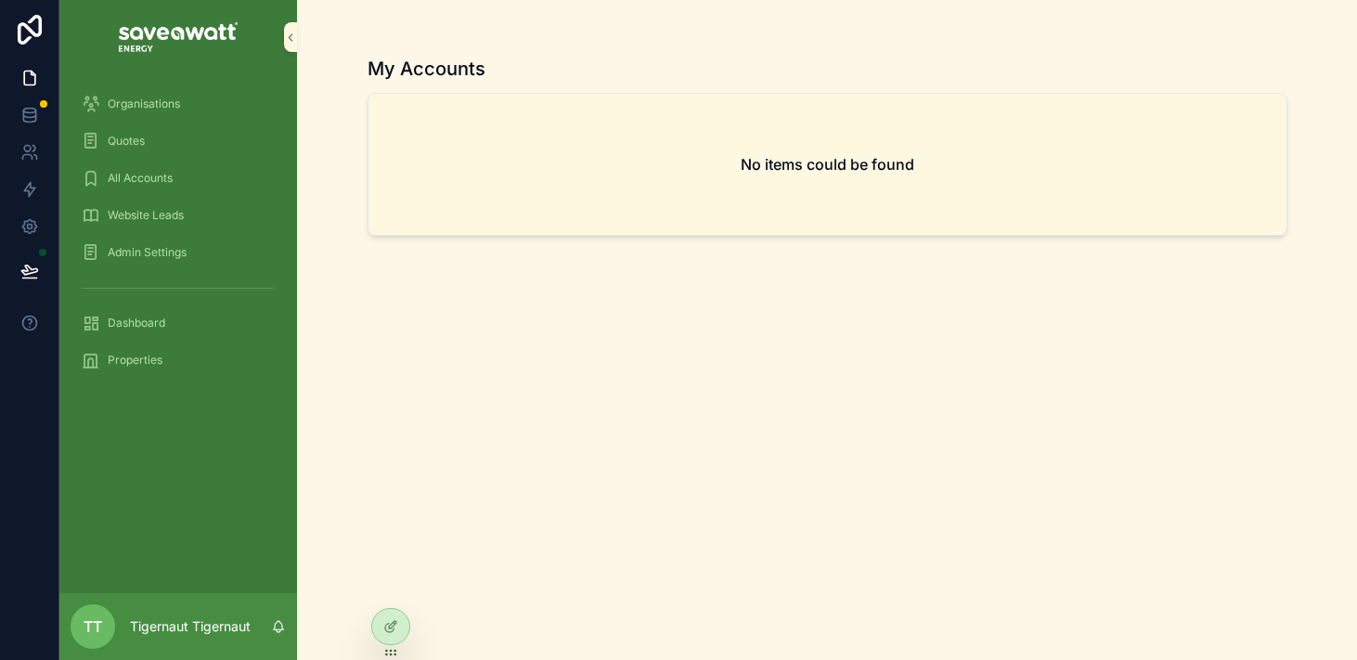
click at [422, 515] on div "My Accounts No items could be found" at bounding box center [828, 341] width 920 height 593
click at [0, 0] on icon at bounding box center [0, 0] width 0 height 0
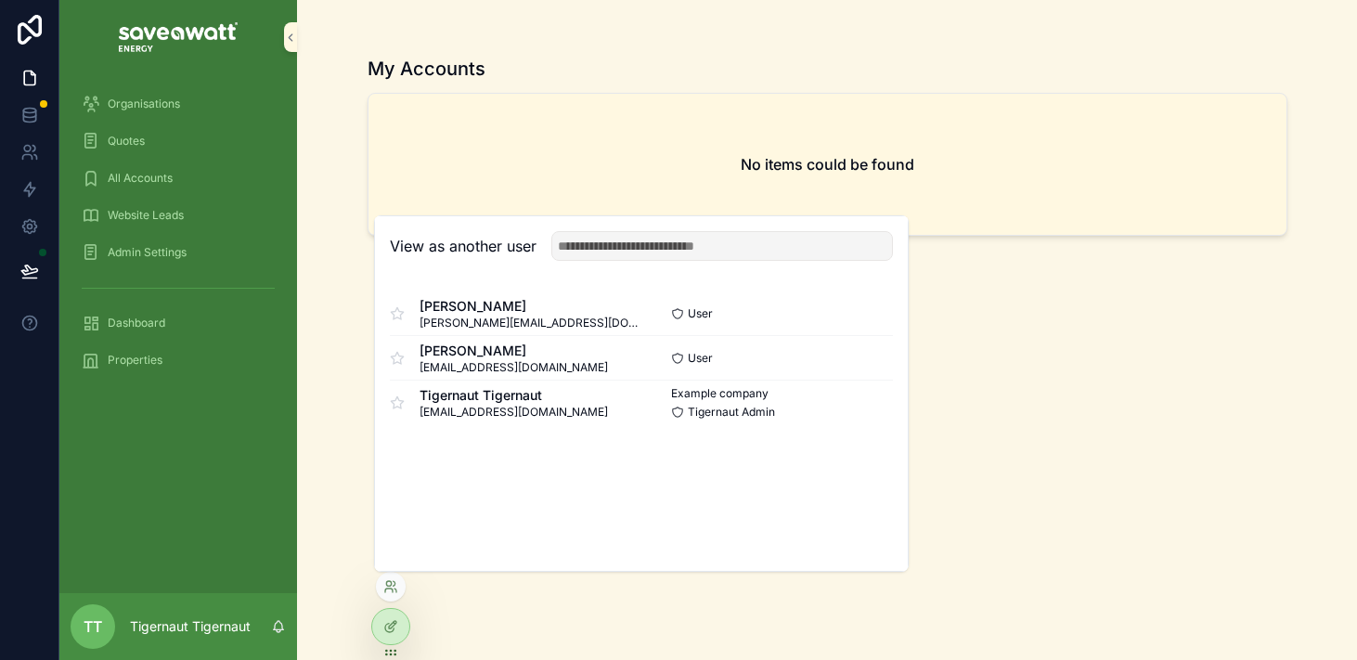
click at [0, 0] on button "Select" at bounding box center [0, 0] width 0 height 0
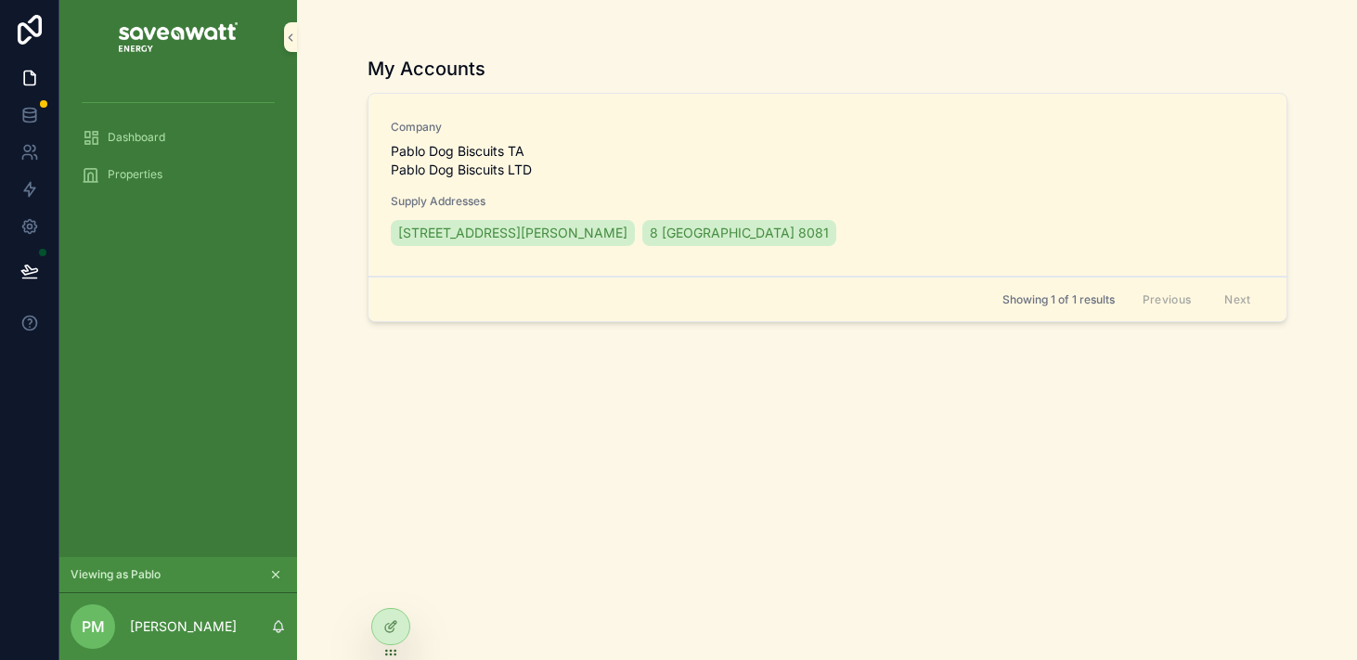
click at [470, 422] on div "My Accounts Company Pablo Dog Biscuits TA Pablo Dog Biscuits LTD Supply Address…" at bounding box center [828, 341] width 920 height 593
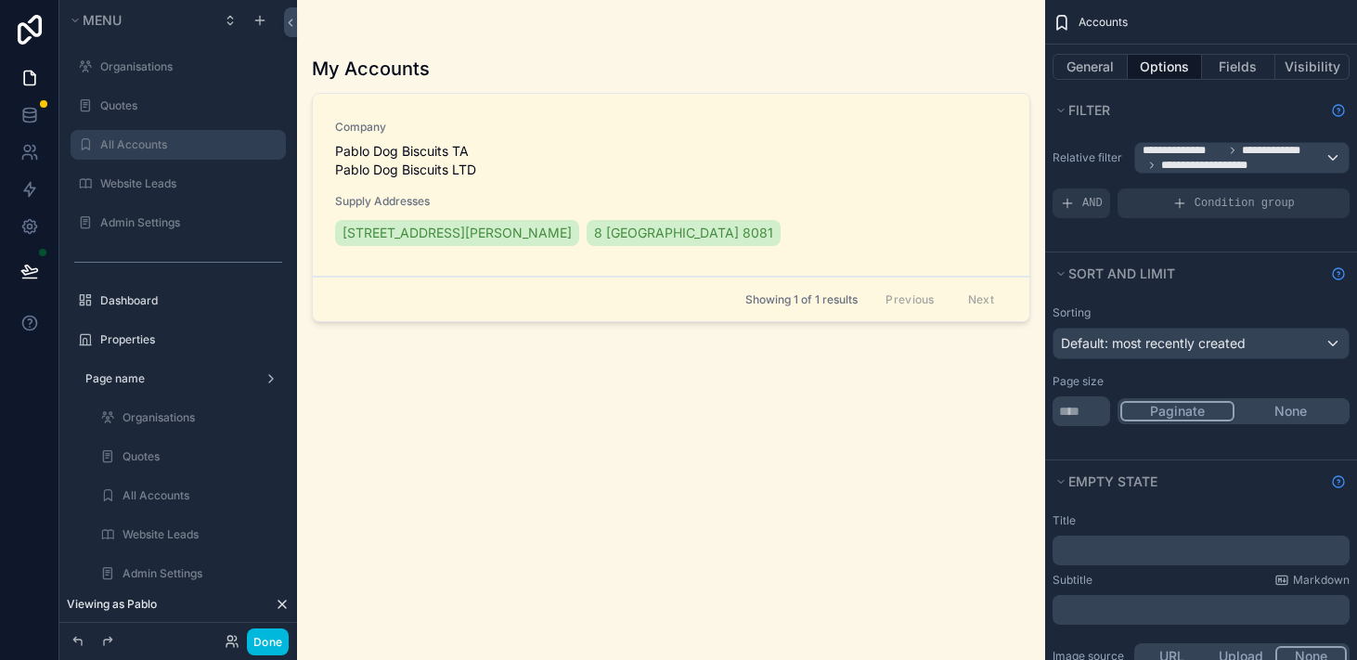
click at [149, 144] on label "All Accounts" at bounding box center [187, 144] width 175 height 15
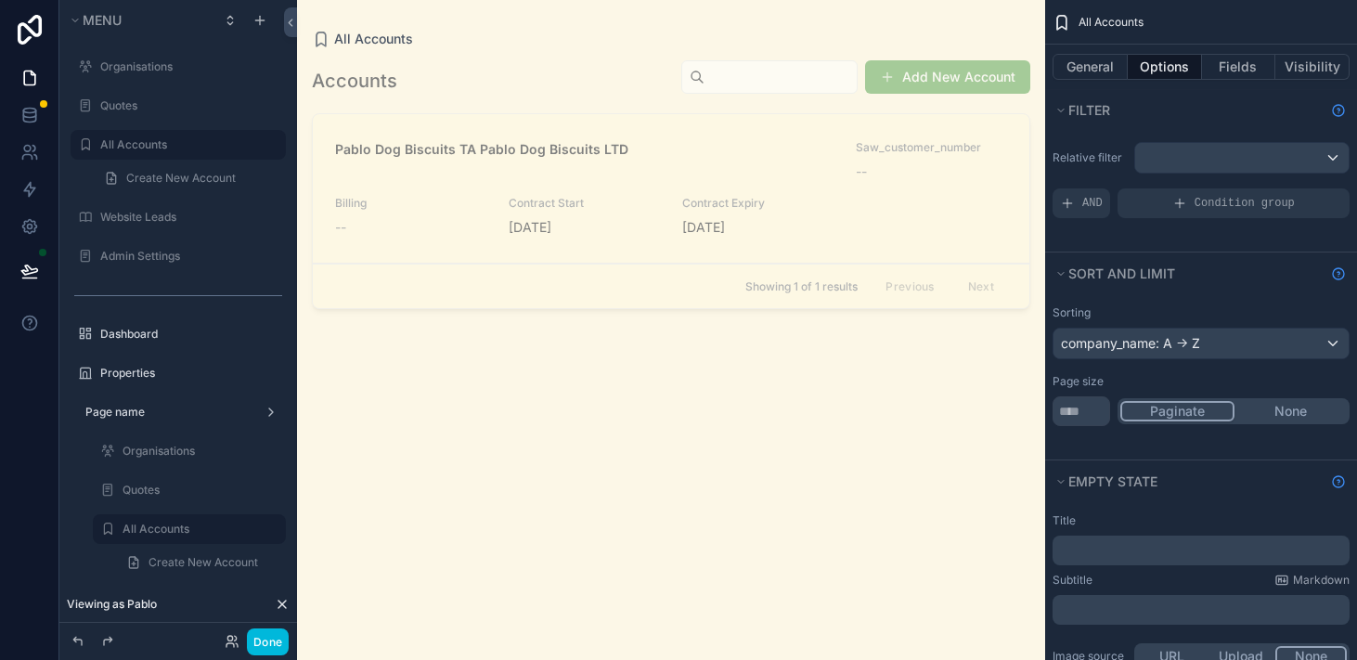
click at [541, 148] on div "scrollable content" at bounding box center [671, 319] width 748 height 638
click at [504, 164] on div "Pablo Dog Biscuits TA Pablo Dog Biscuits LTD" at bounding box center [584, 160] width 499 height 41
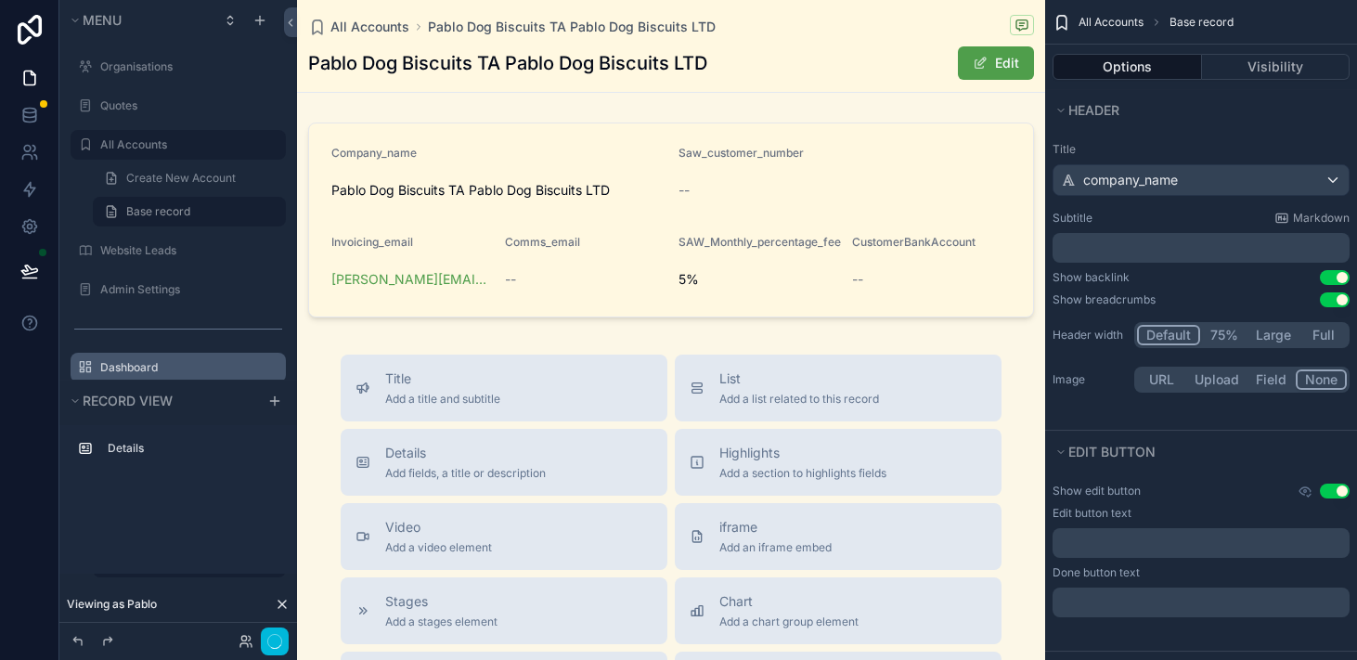
click at [173, 372] on label "Dashboard" at bounding box center [187, 367] width 175 height 15
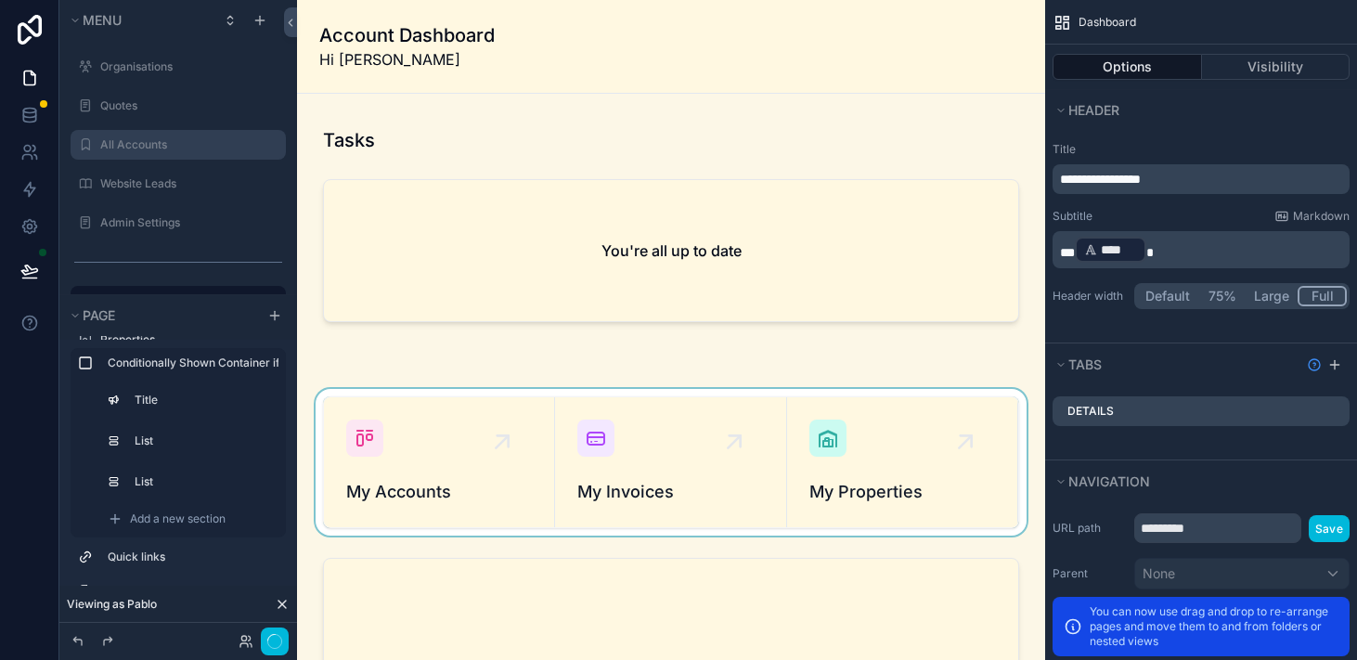
click at [389, 438] on div "scrollable content" at bounding box center [671, 462] width 719 height 147
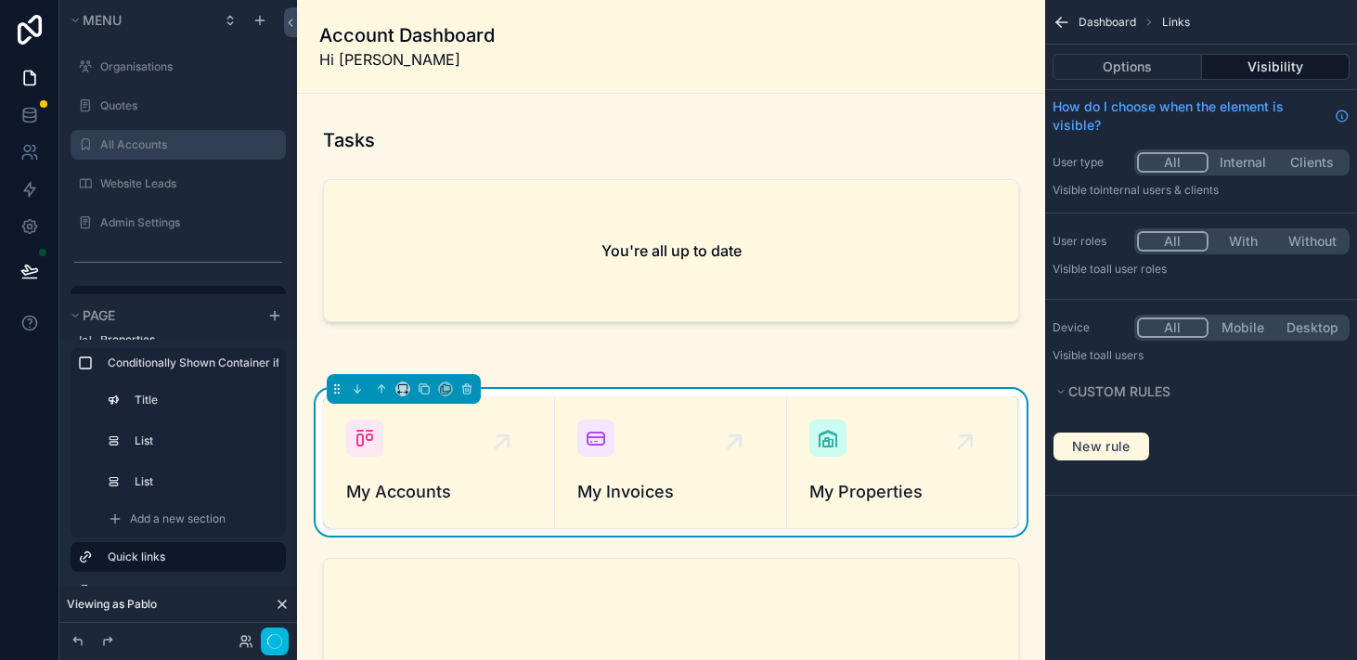
click at [383, 472] on div "My Accounts" at bounding box center [439, 462] width 186 height 85
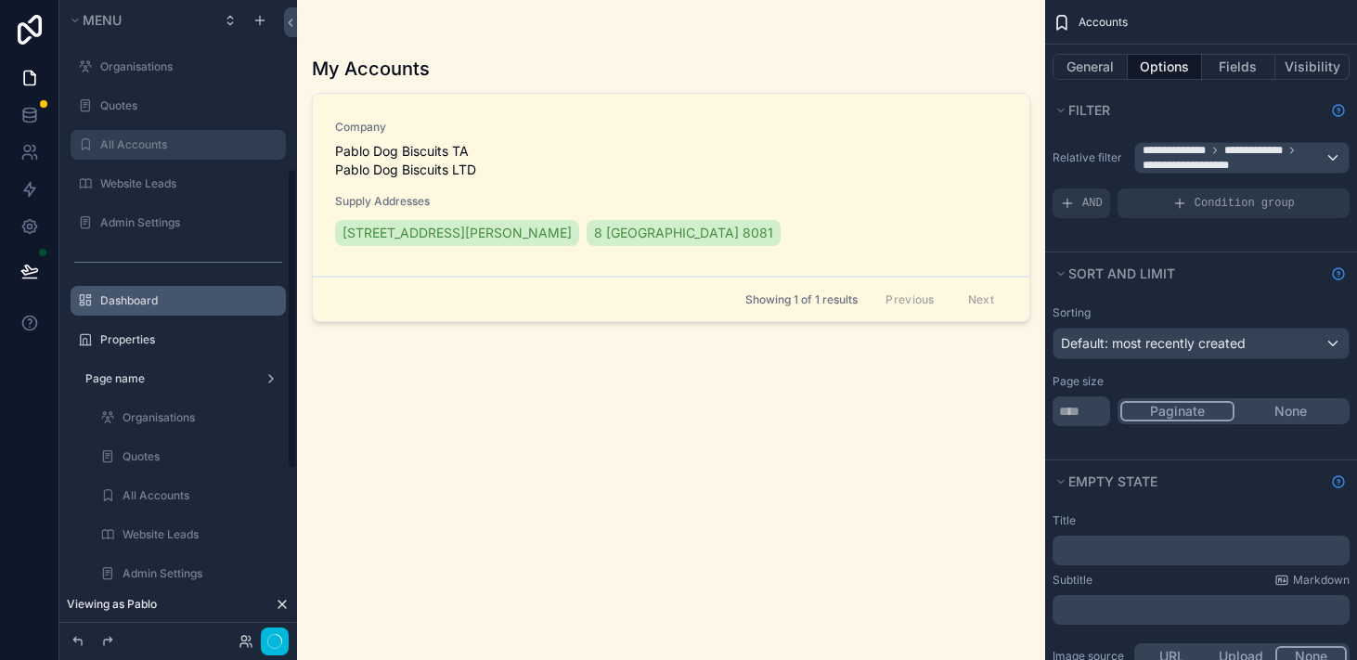
scroll to position [357, 0]
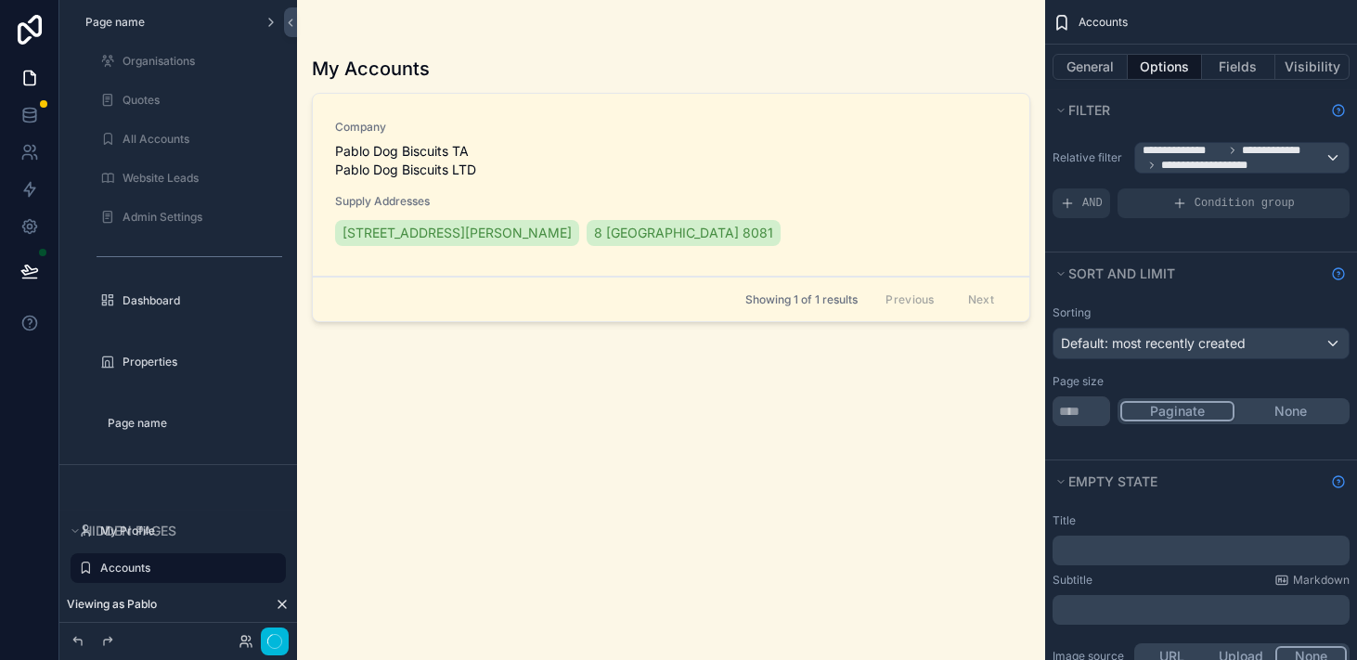
click at [494, 84] on div "scrollable content" at bounding box center [671, 319] width 748 height 638
click at [246, 643] on icon at bounding box center [246, 641] width 15 height 15
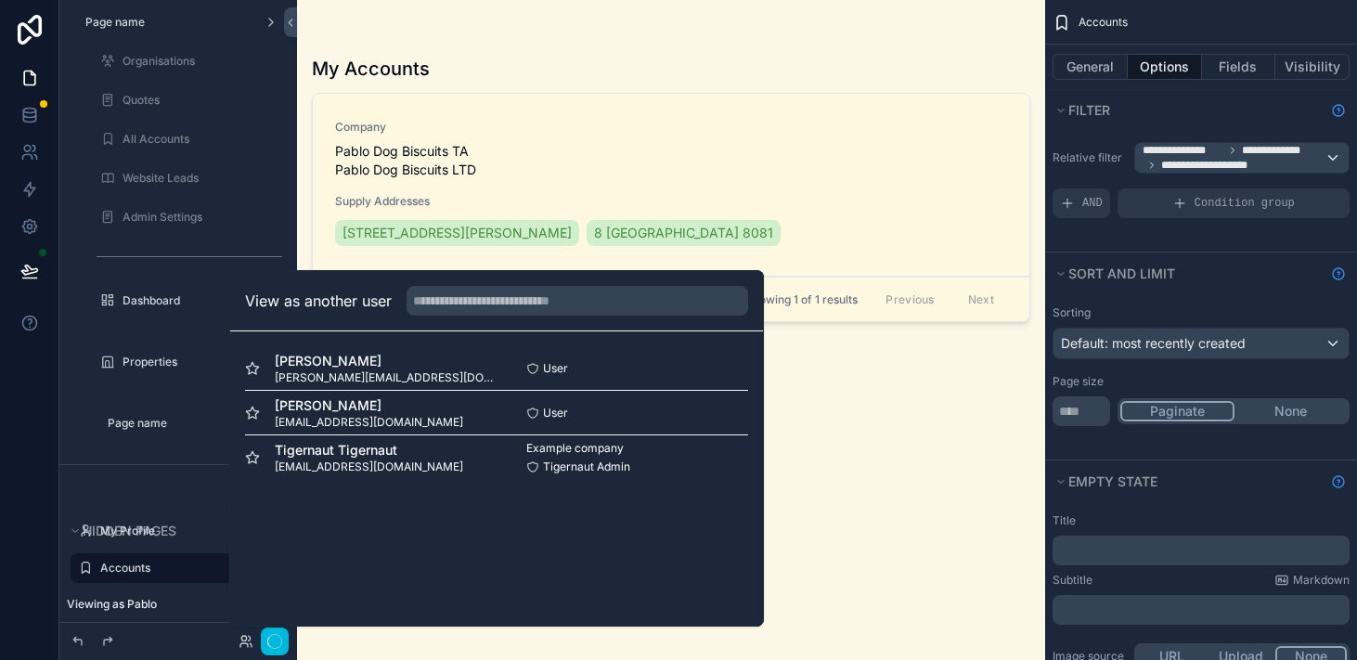
click at [0, 0] on button "Select" at bounding box center [0, 0] width 0 height 0
click at [652, 32] on div "scrollable content" at bounding box center [671, 37] width 719 height 15
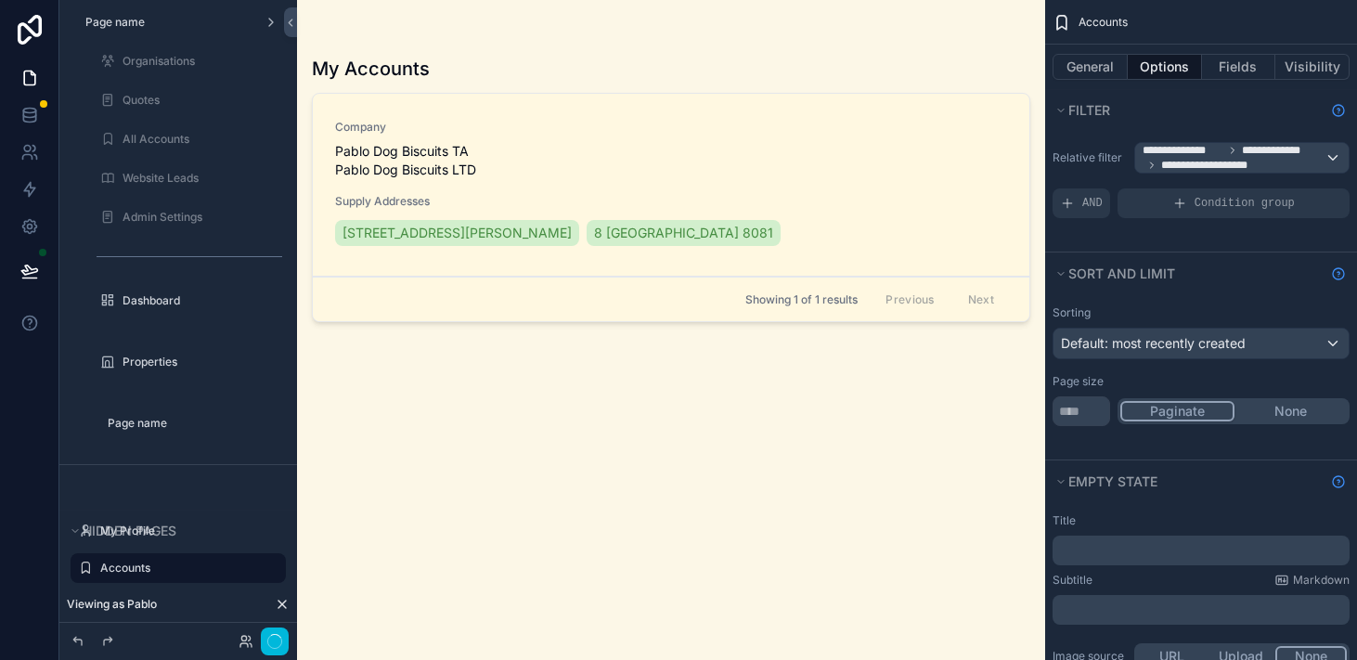
click at [575, 181] on div "Company Pablo Dog Biscuits TA Pablo Dog Biscuits LTD Supply Addresses [STREET_A…" at bounding box center [671, 185] width 672 height 130
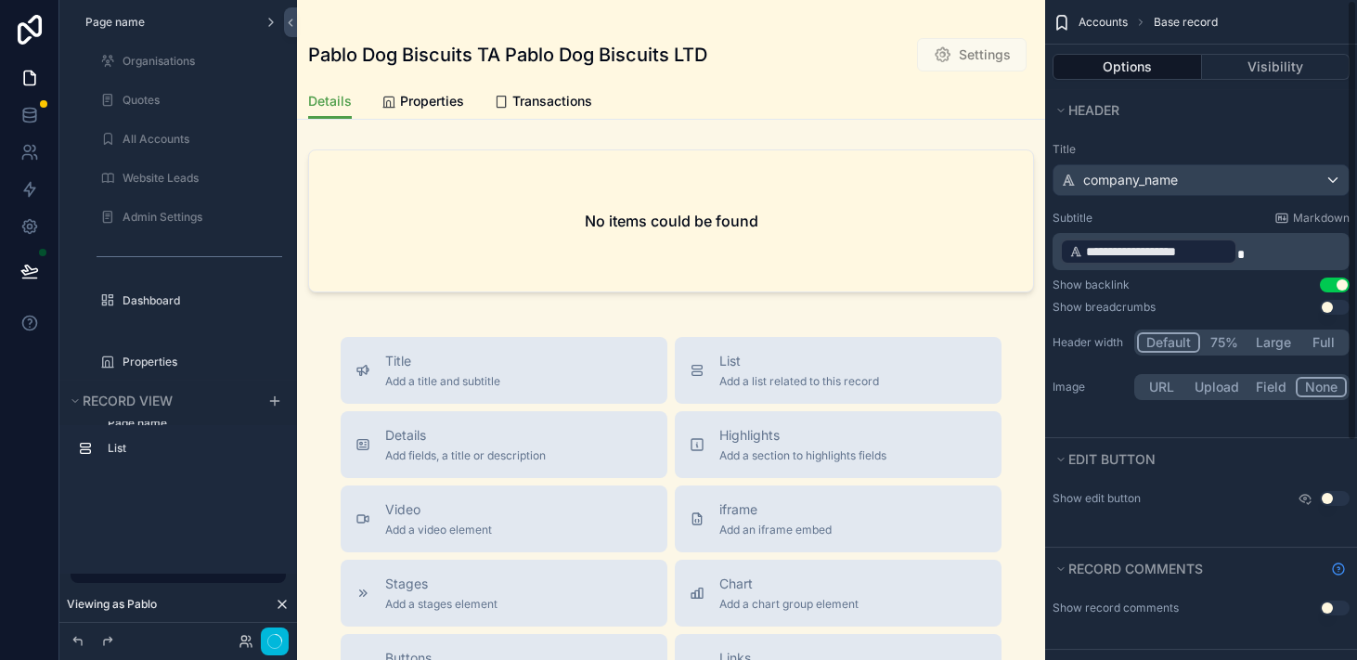
click at [451, 110] on span "Properties" at bounding box center [432, 101] width 64 height 19
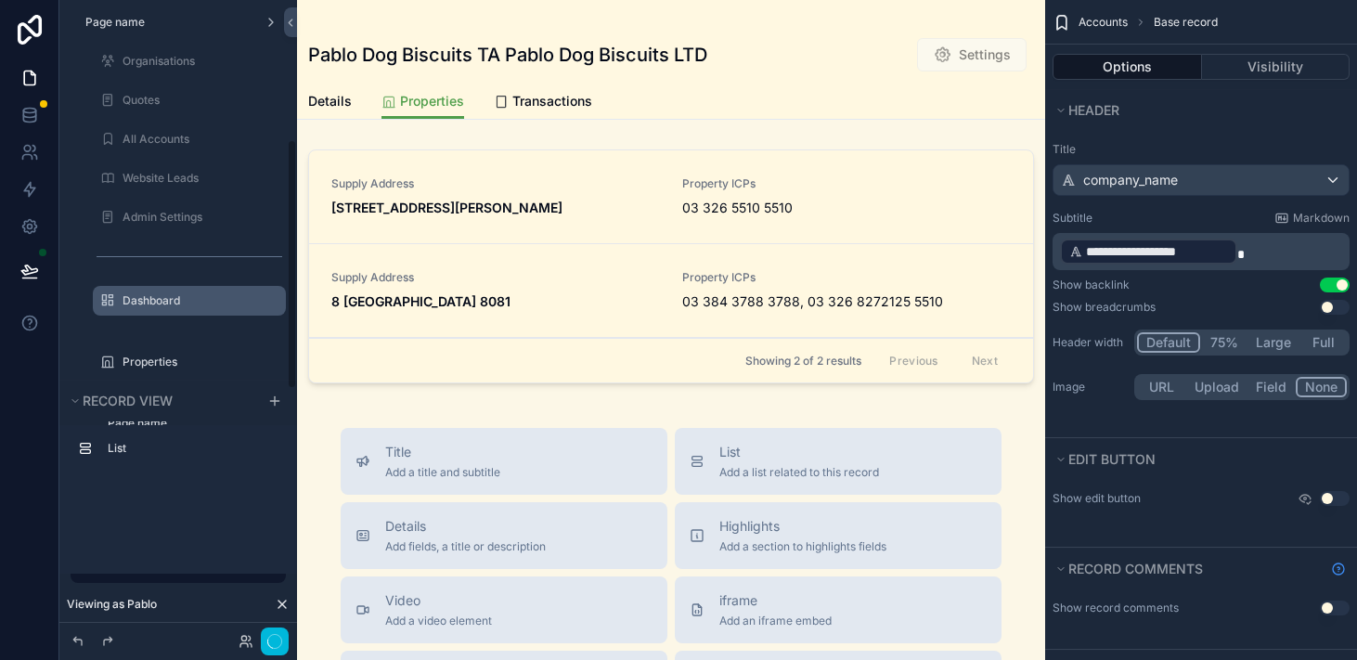
click at [155, 301] on label "Dashboard" at bounding box center [199, 300] width 152 height 15
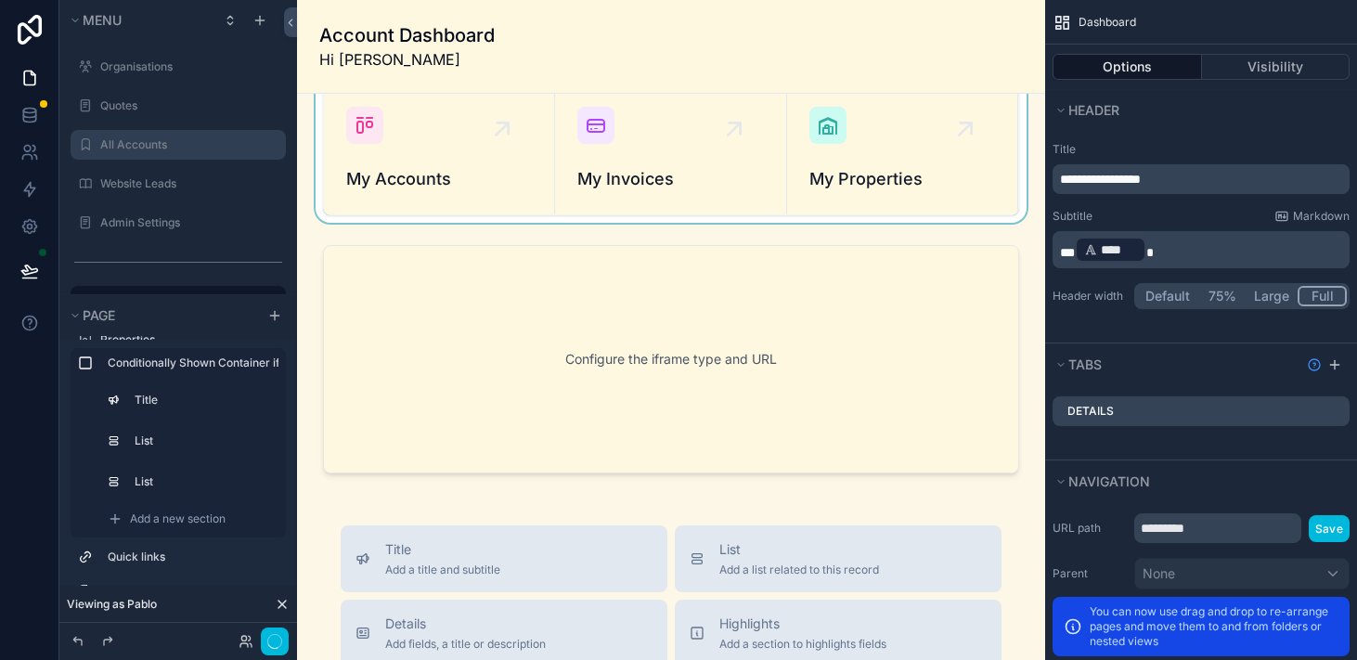
scroll to position [292, 0]
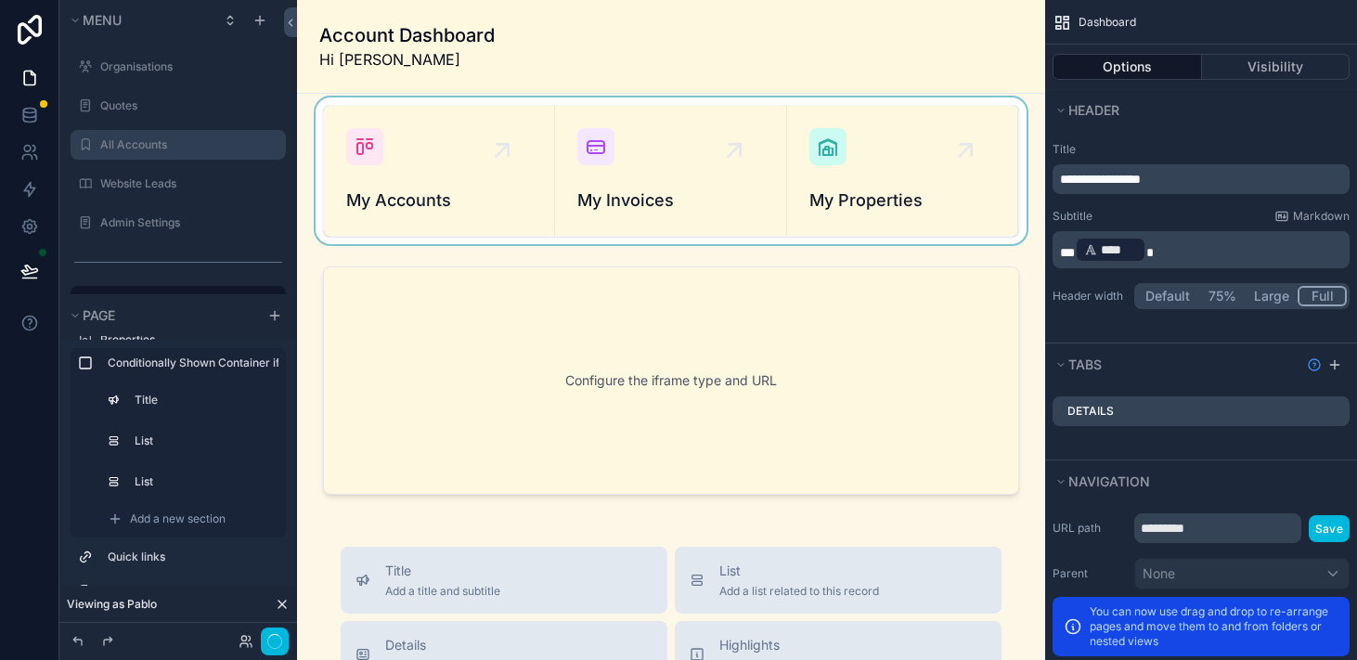
click at [446, 171] on div "scrollable content" at bounding box center [671, 170] width 719 height 147
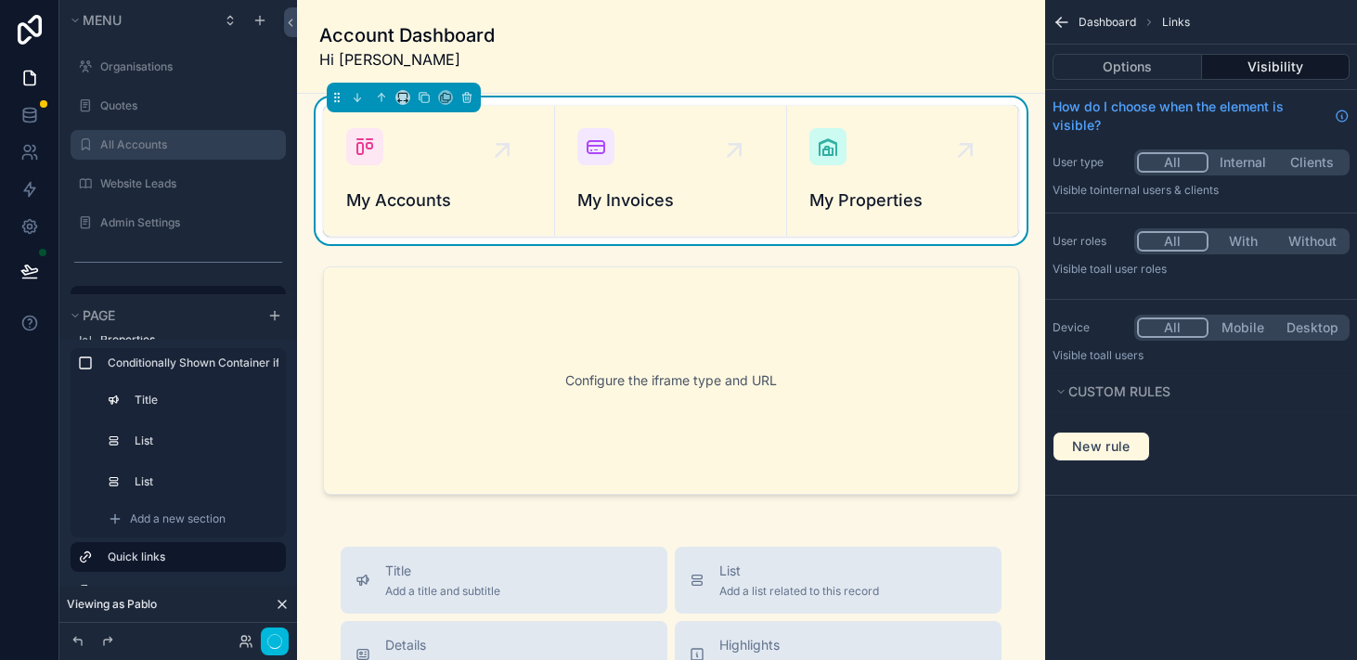
click at [417, 171] on div "My Accounts" at bounding box center [439, 170] width 186 height 85
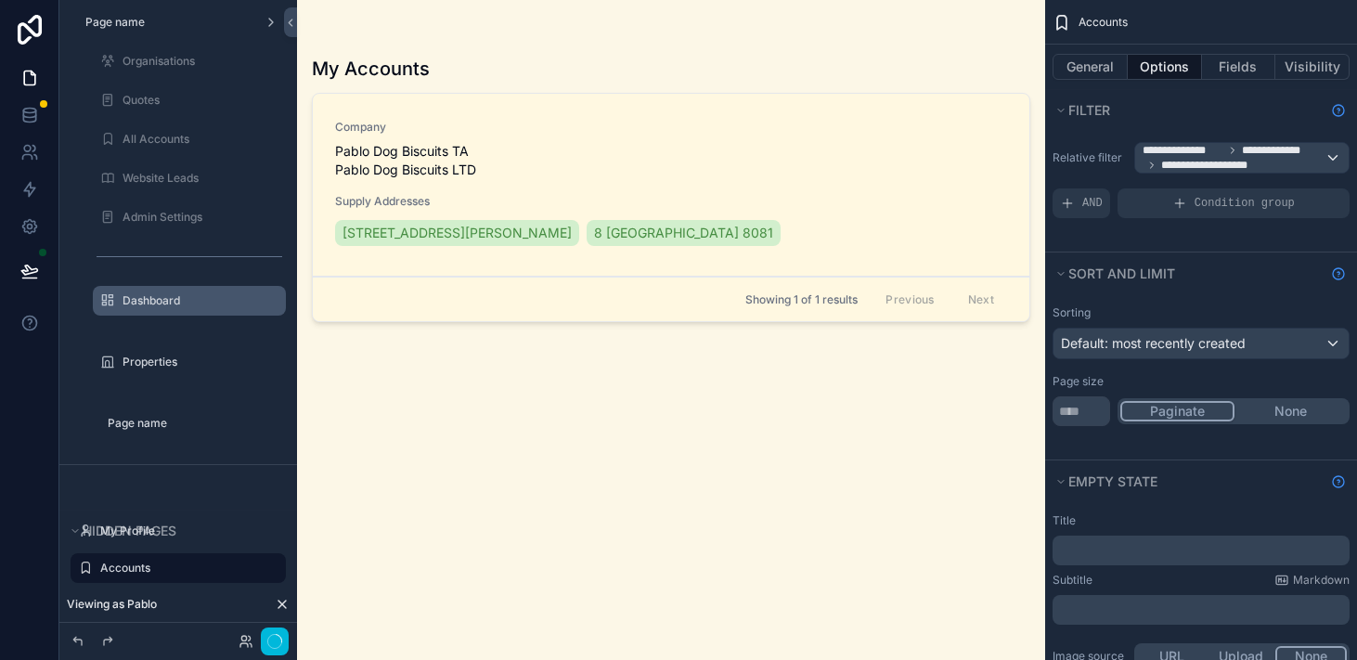
click at [441, 424] on div "scrollable content" at bounding box center [671, 319] width 748 height 638
click at [477, 205] on span "Supply Addresses" at bounding box center [671, 201] width 672 height 15
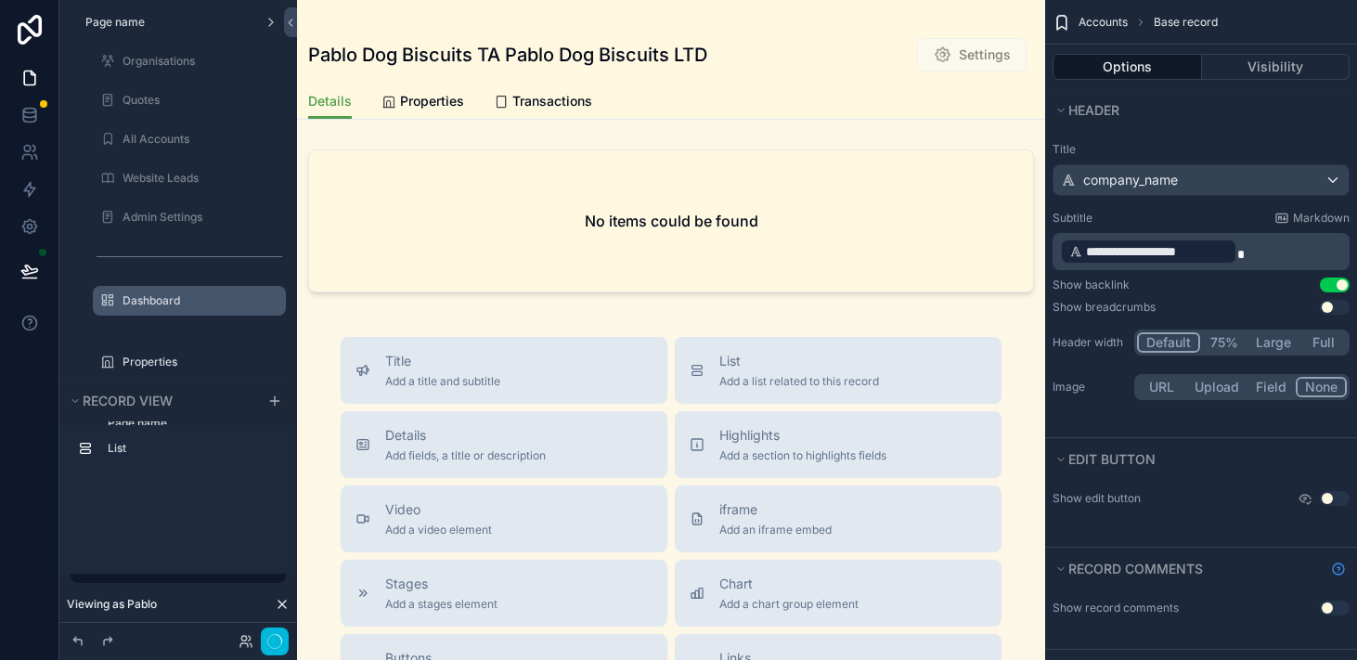
click at [448, 101] on span "Properties" at bounding box center [432, 101] width 64 height 19
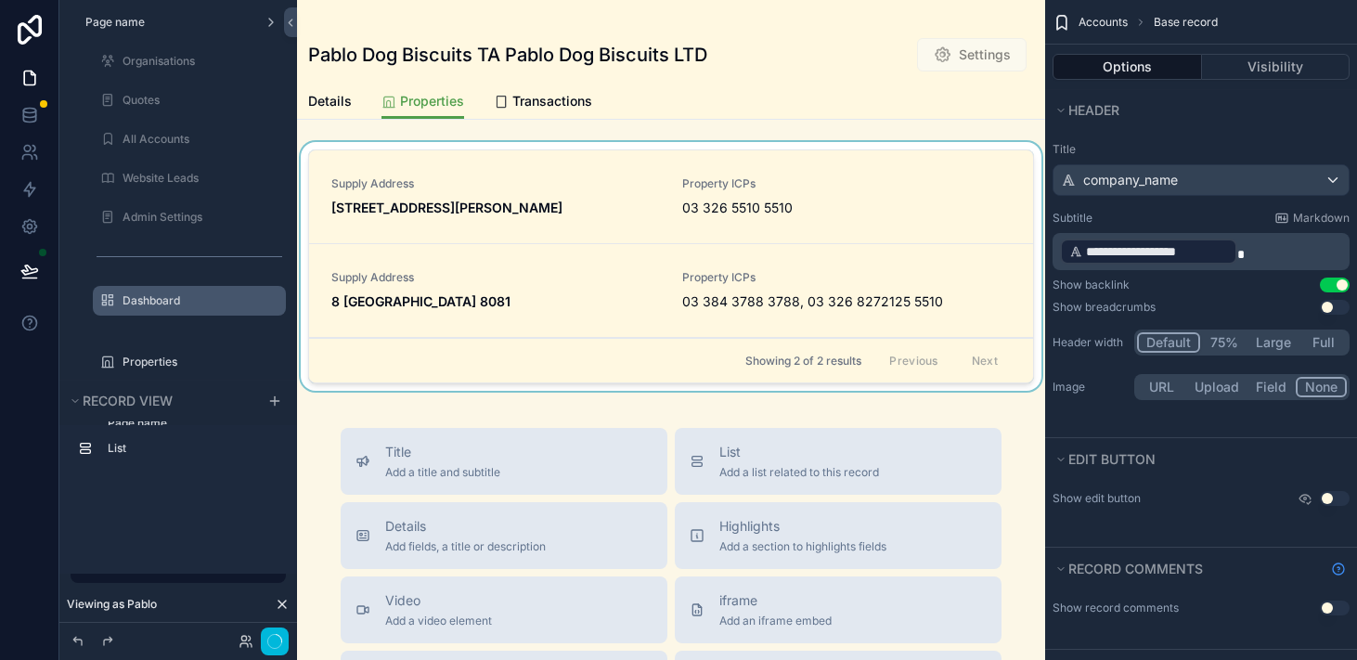
click at [512, 196] on div "scrollable content" at bounding box center [671, 270] width 748 height 256
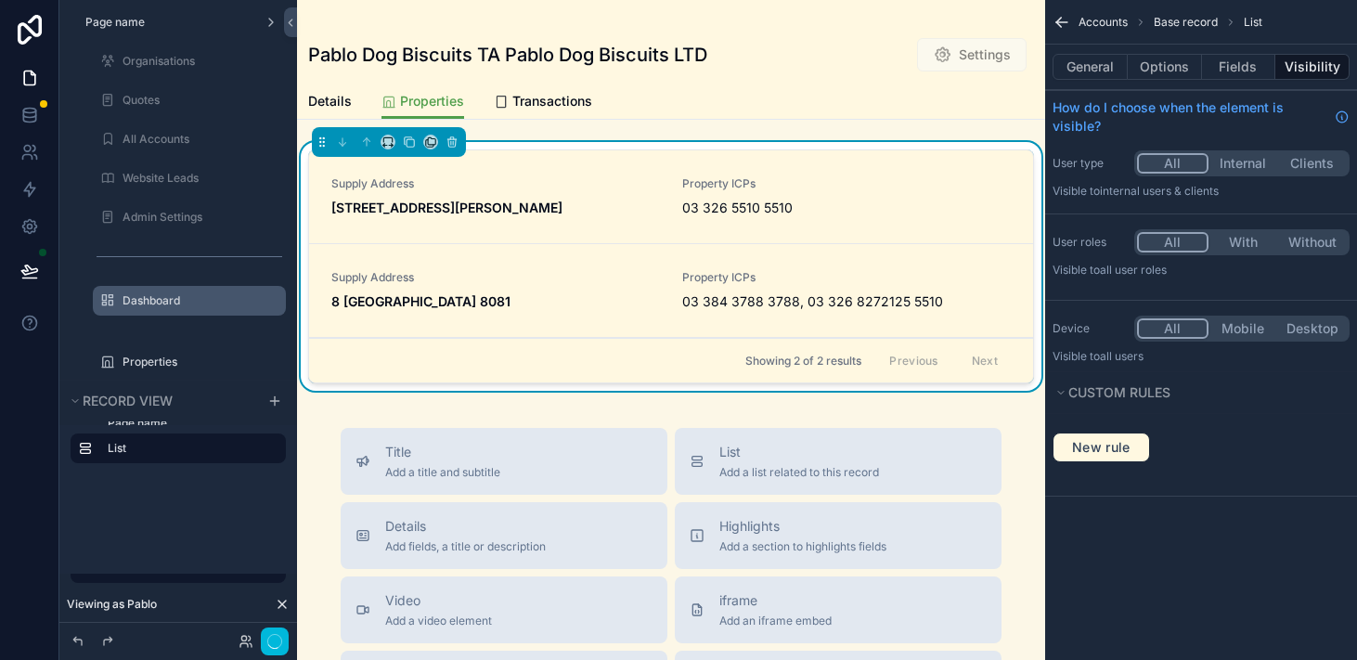
click at [454, 210] on strong "[STREET_ADDRESS][PERSON_NAME]" at bounding box center [446, 208] width 231 height 16
click at [425, 200] on strong "[STREET_ADDRESS][PERSON_NAME]" at bounding box center [446, 208] width 231 height 16
click at [595, 164] on div "Supply Address [STREET_ADDRESS][PERSON_NAME] Property ICPs 03 326 5510 5510" at bounding box center [671, 197] width 724 height 94
click at [548, 94] on span "Transactions" at bounding box center [553, 101] width 80 height 19
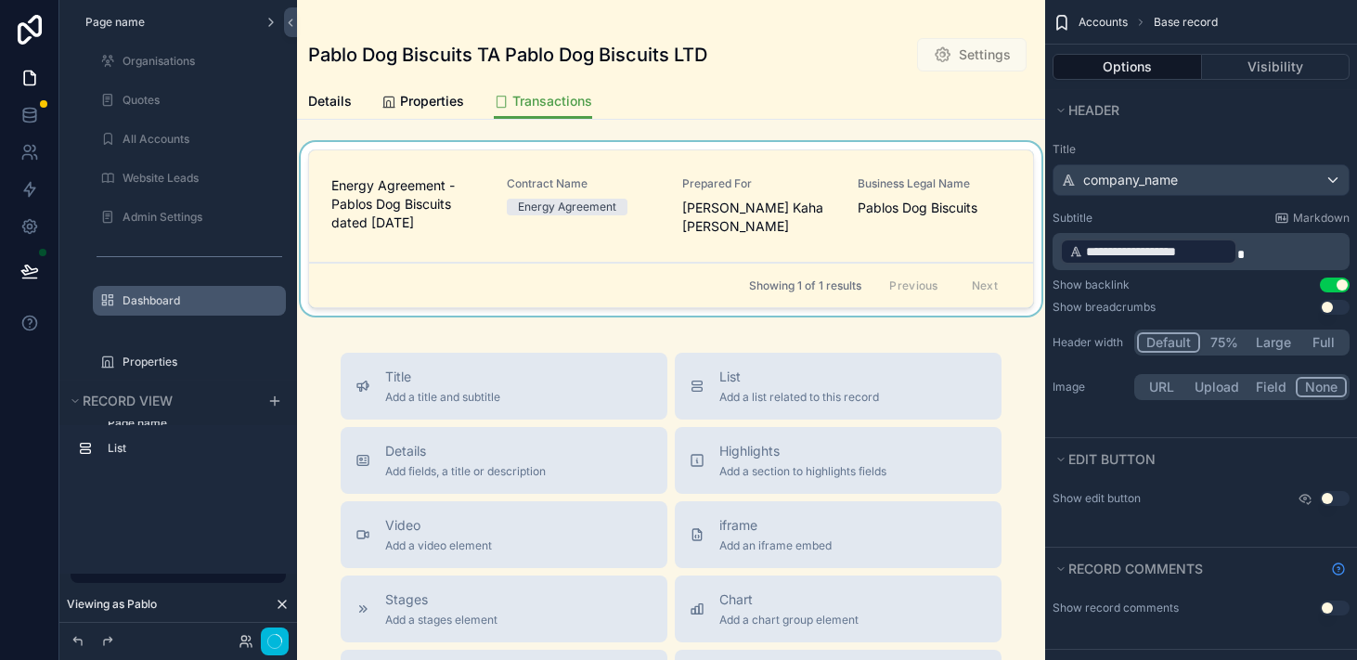
drag, startPoint x: 370, startPoint y: 223, endPoint x: 389, endPoint y: 231, distance: 20.4
click at [389, 231] on div "scrollable content" at bounding box center [671, 232] width 748 height 181
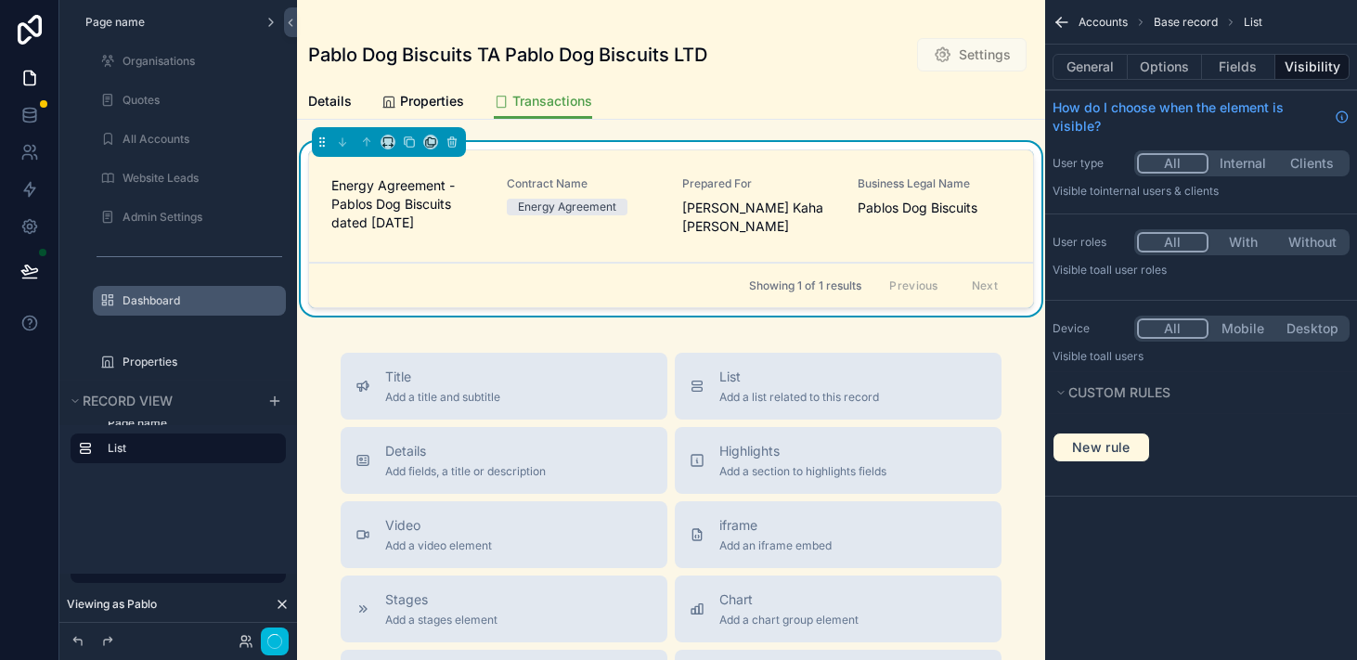
click at [765, 84] on div "Details Properties Transactions" at bounding box center [671, 101] width 726 height 35
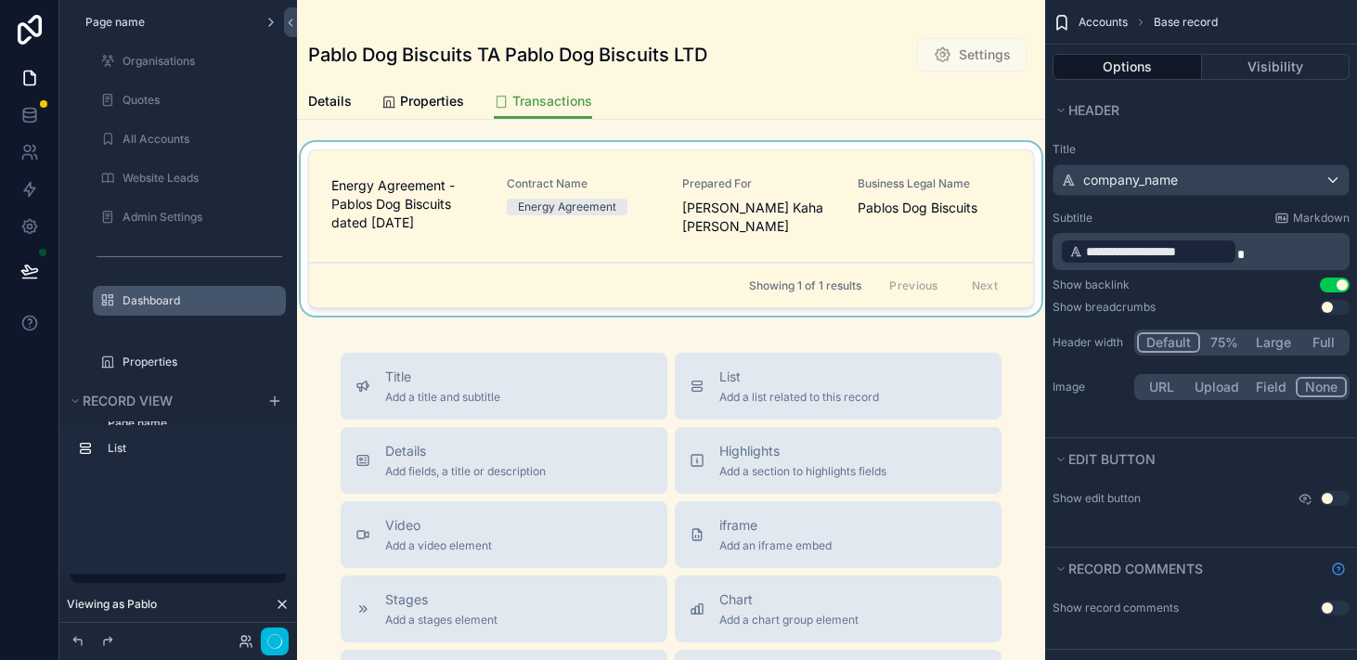
click at [765, 84] on div "Details Properties Transactions" at bounding box center [671, 101] width 726 height 35
click at [767, 75] on div "Pablo Dog Biscuits TA Pablo Dog Biscuits LTD Settings" at bounding box center [671, 42] width 726 height 84
click at [249, 641] on icon at bounding box center [246, 641] width 15 height 15
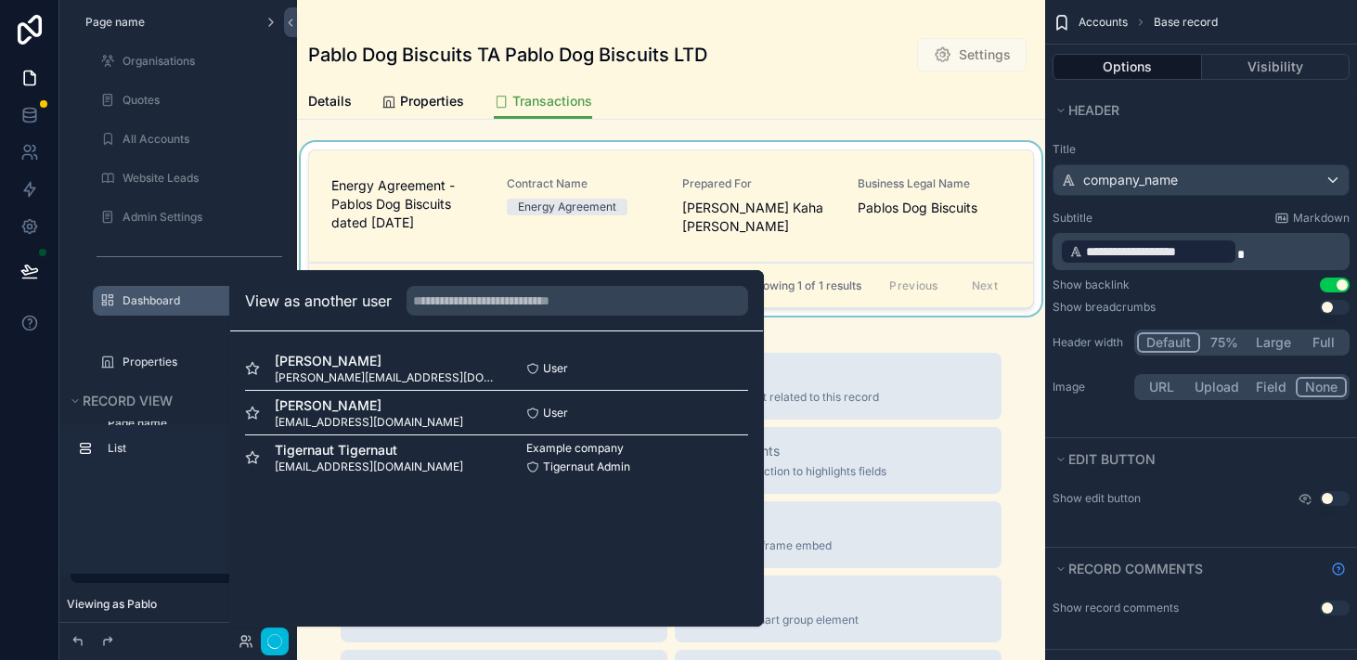
click at [646, 213] on div "scrollable content" at bounding box center [671, 232] width 748 height 181
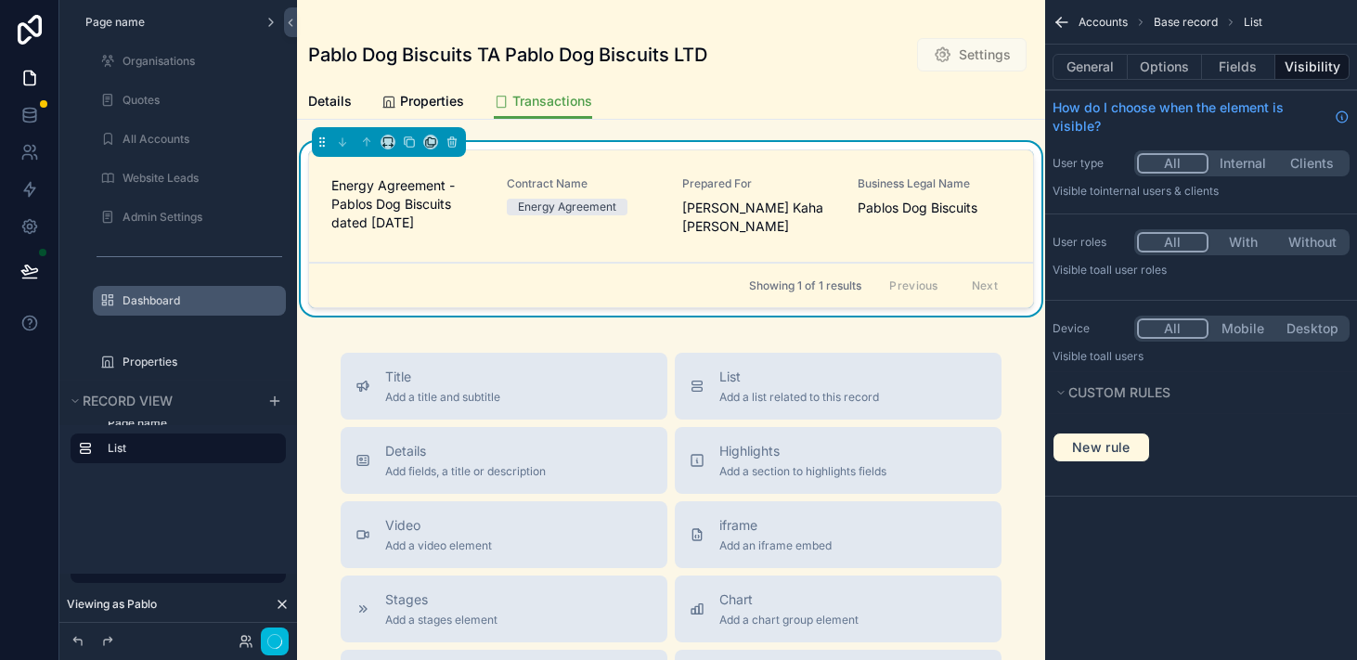
click at [721, 113] on div "Details Properties Transactions" at bounding box center [671, 101] width 726 height 35
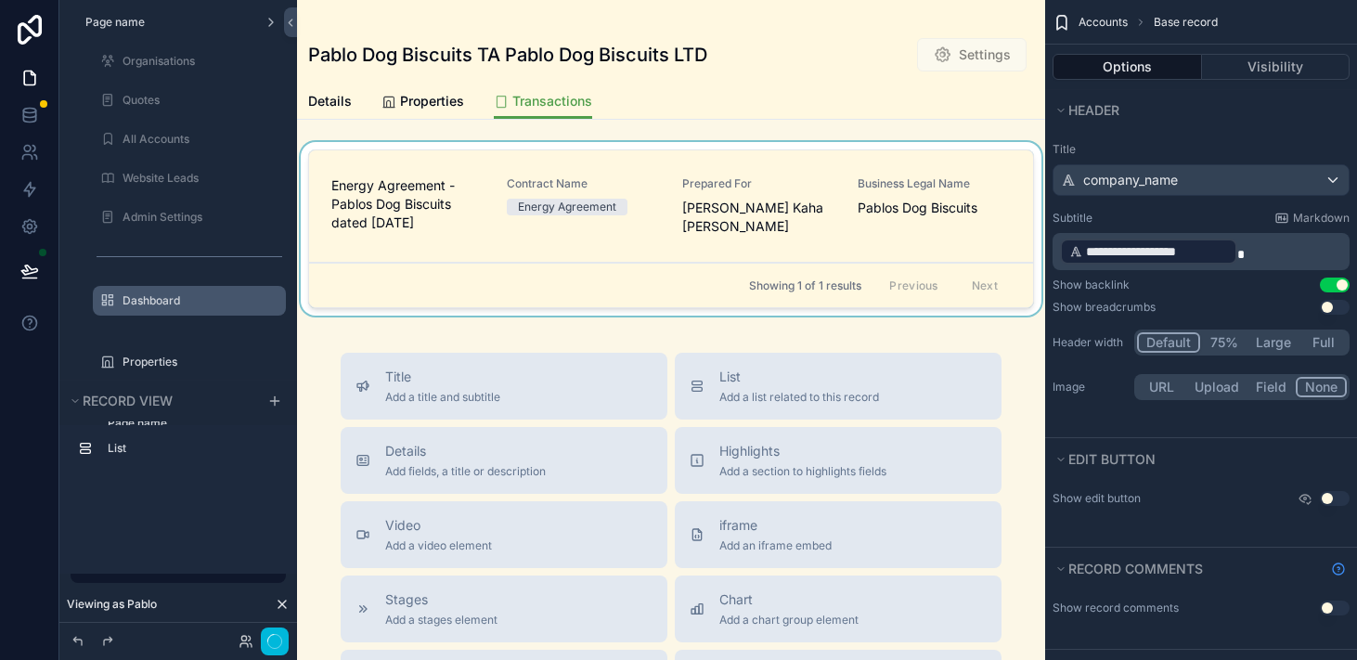
click at [804, 106] on div "Details Properties Transactions" at bounding box center [671, 101] width 726 height 35
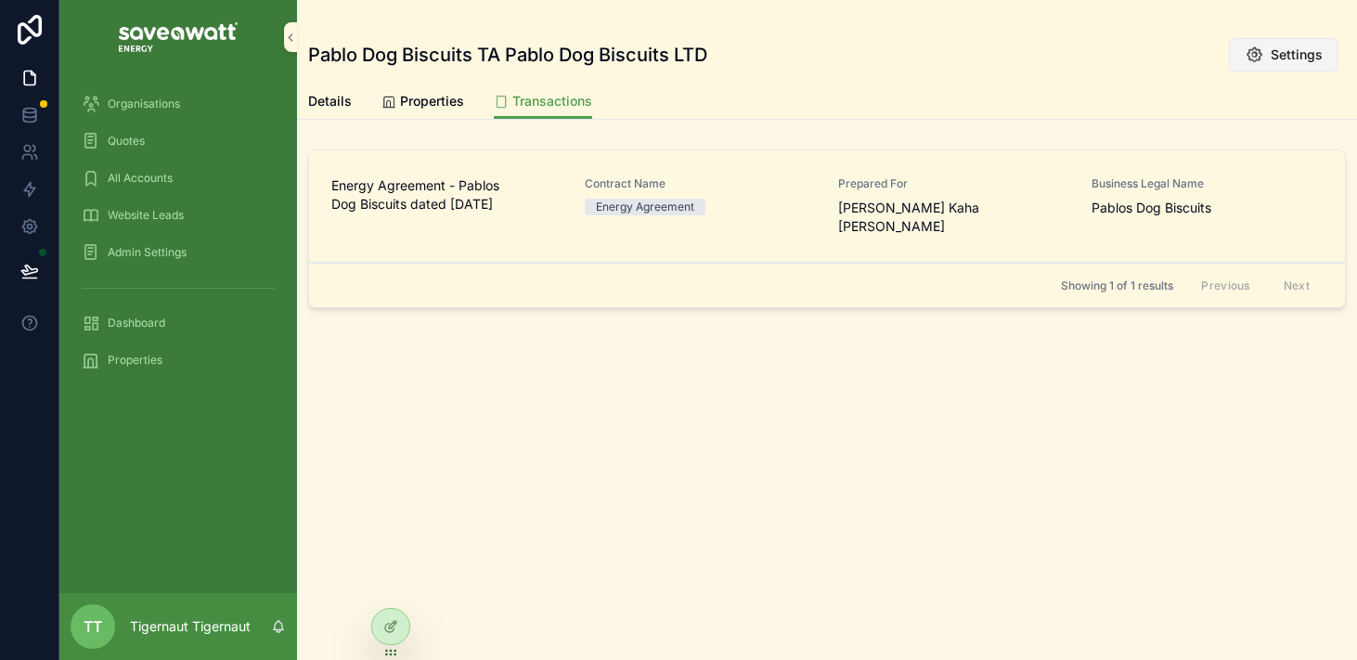
click at [1283, 58] on span "Settings" at bounding box center [1297, 54] width 52 height 19
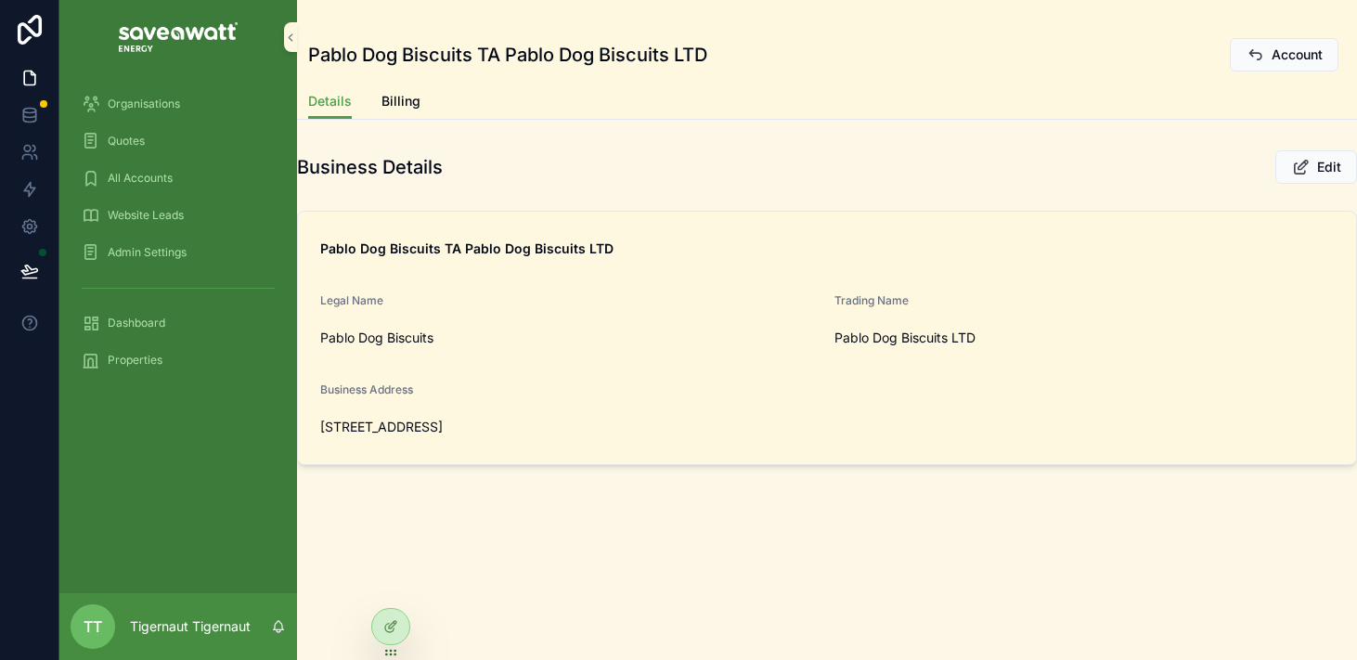
click at [884, 363] on form "Pablo Dog Biscuits TA Pablo Dog Biscuits LTD Legal Name Pablo Dog Biscuits Trad…" at bounding box center [827, 338] width 1059 height 253
click at [994, 339] on span "Pablo Dog Biscuits LTD" at bounding box center [1085, 338] width 500 height 19
click at [1308, 163] on icon "scrollable content" at bounding box center [1301, 167] width 19 height 19
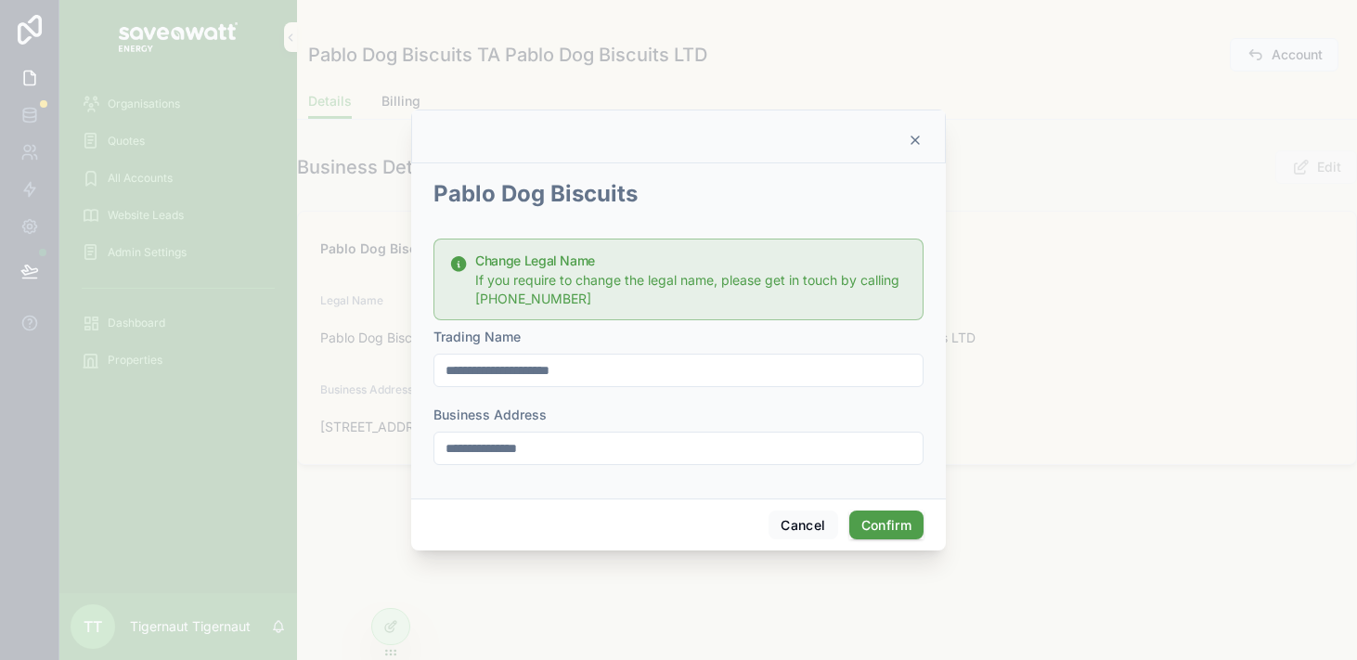
click at [796, 242] on div "Change Legal Name If you require to change the legal name, please get in touch …" at bounding box center [679, 280] width 490 height 82
drag, startPoint x: 604, startPoint y: 299, endPoint x: 573, endPoint y: 276, distance: 39.2
click at [573, 276] on div "If you require to change the legal name, please get in touch by calling [PHONE_…" at bounding box center [691, 289] width 433 height 37
click at [579, 282] on span "If you require to change the legal name, please get in touch by calling [PHONE_…" at bounding box center [687, 289] width 424 height 34
click at [684, 307] on div "Change Legal Name If you require to change the legal name, please get in touch …" at bounding box center [679, 280] width 490 height 82
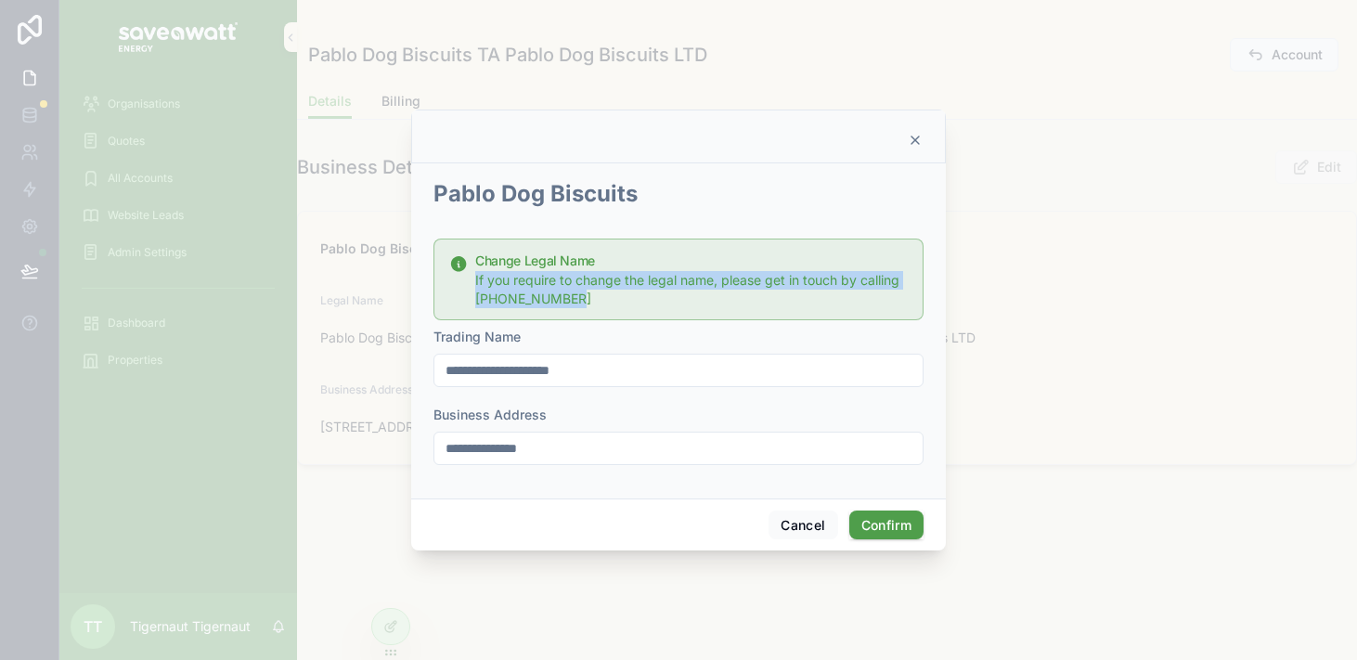
drag, startPoint x: 653, startPoint y: 296, endPoint x: 605, endPoint y: 260, distance: 59.6
click at [605, 260] on div "Change Legal Name If you require to change the legal name, please get in touch …" at bounding box center [691, 281] width 433 height 54
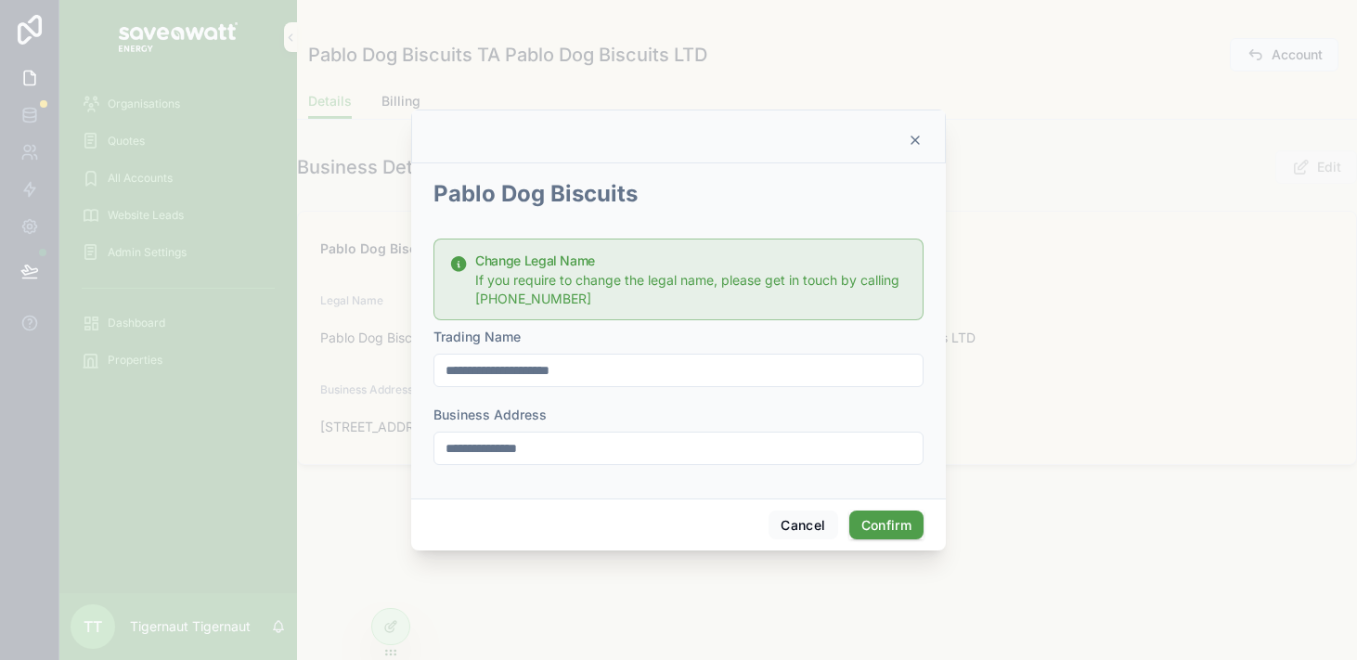
click at [667, 396] on form "**********" at bounding box center [679, 327] width 490 height 313
click at [632, 376] on input "**********" at bounding box center [679, 370] width 488 height 26
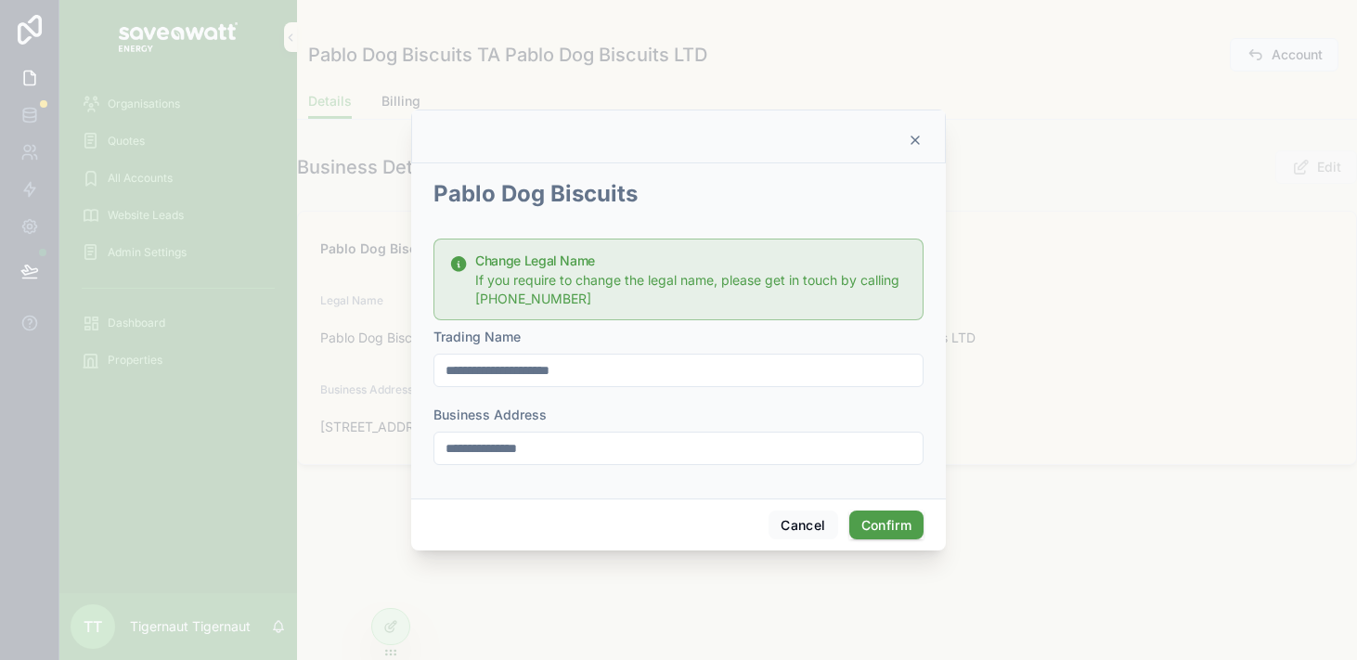
click at [654, 451] on input "**********" at bounding box center [679, 448] width 488 height 26
click at [805, 520] on button "Cancel" at bounding box center [803, 526] width 69 height 30
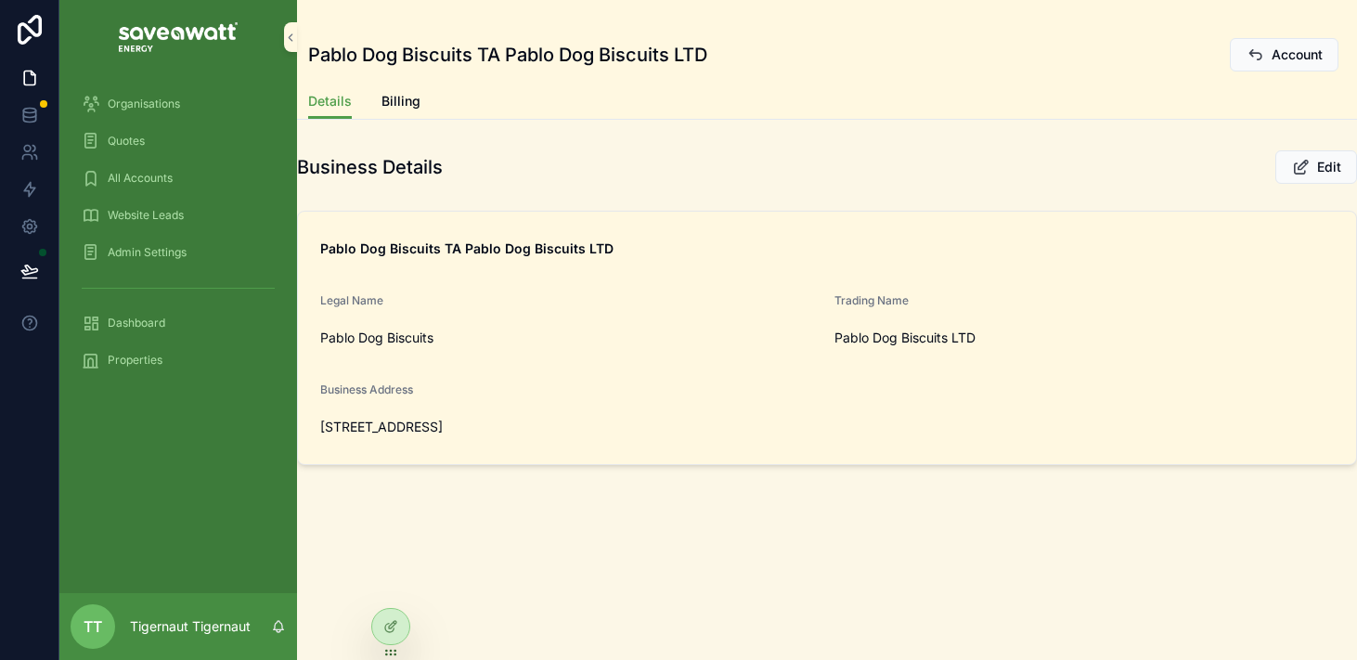
click at [408, 94] on span "Billing" at bounding box center [401, 101] width 39 height 19
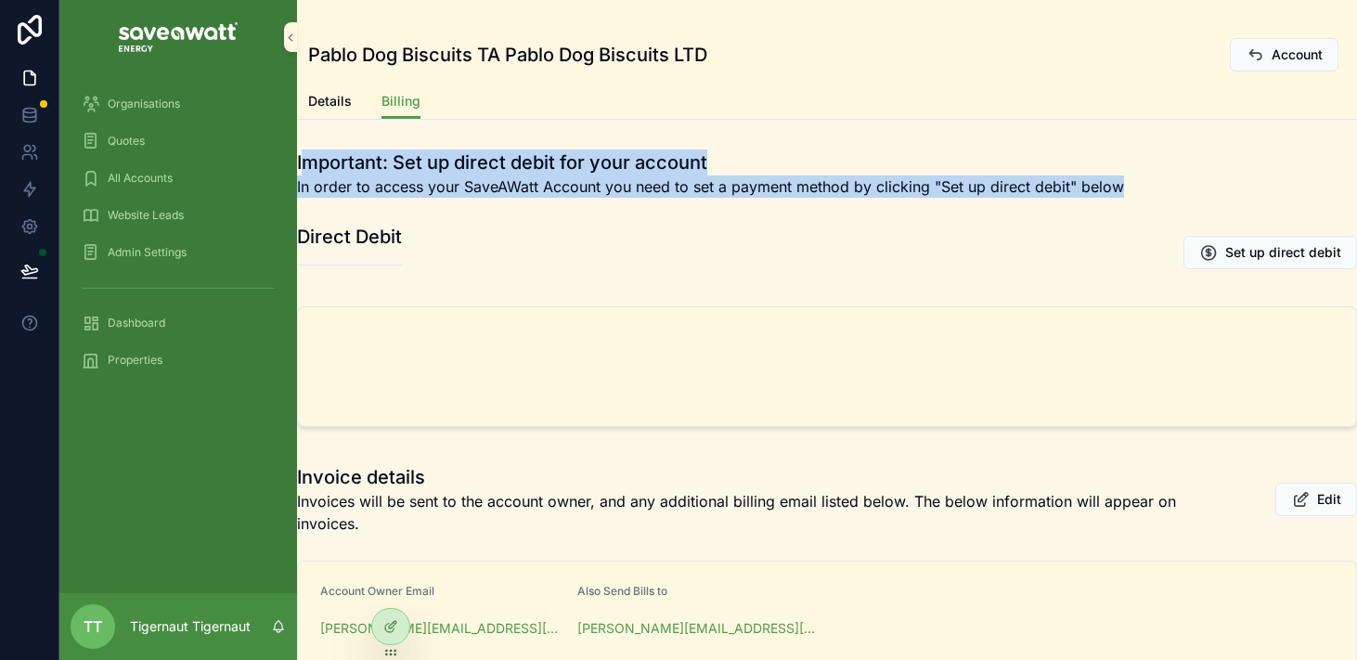
drag, startPoint x: 1136, startPoint y: 188, endPoint x: 310, endPoint y: 161, distance: 825.9
click at [310, 161] on div "Important: Set up direct debit for your account In order to access your SaveAWa…" at bounding box center [827, 173] width 1060 height 48
click at [310, 161] on h1 "Important: Set up direct debit for your account" at bounding box center [710, 162] width 827 height 26
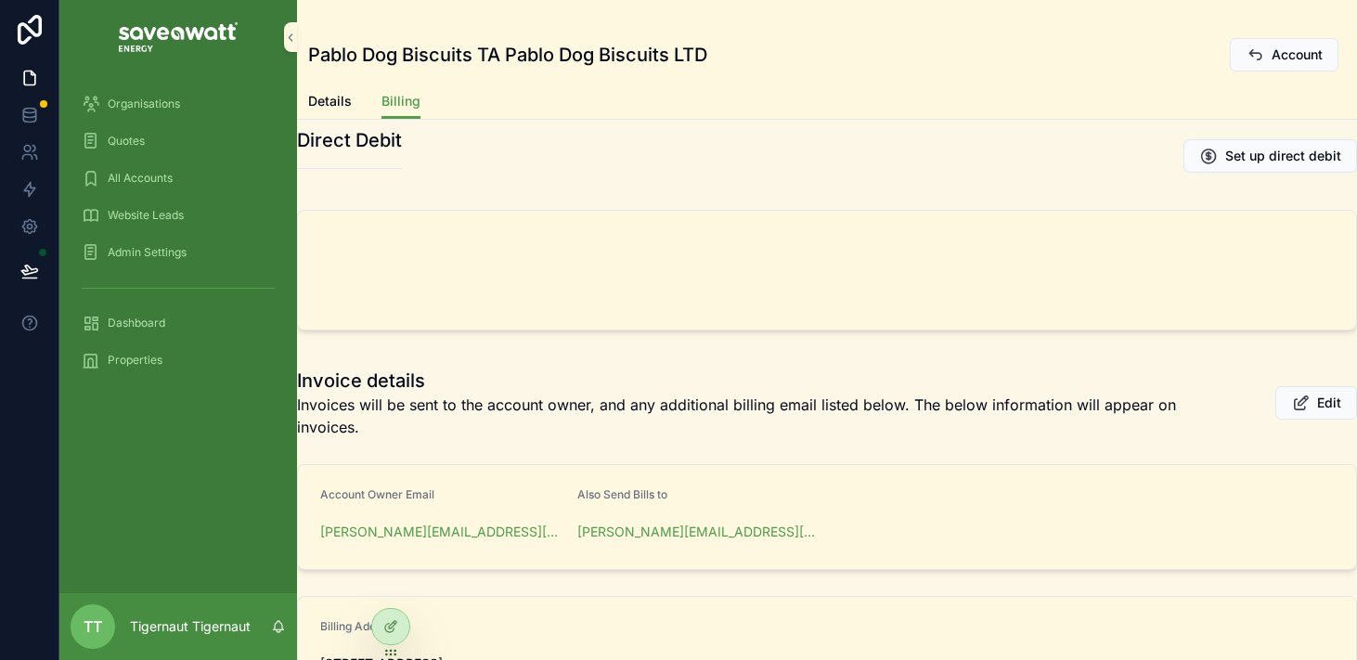
scroll to position [84, 0]
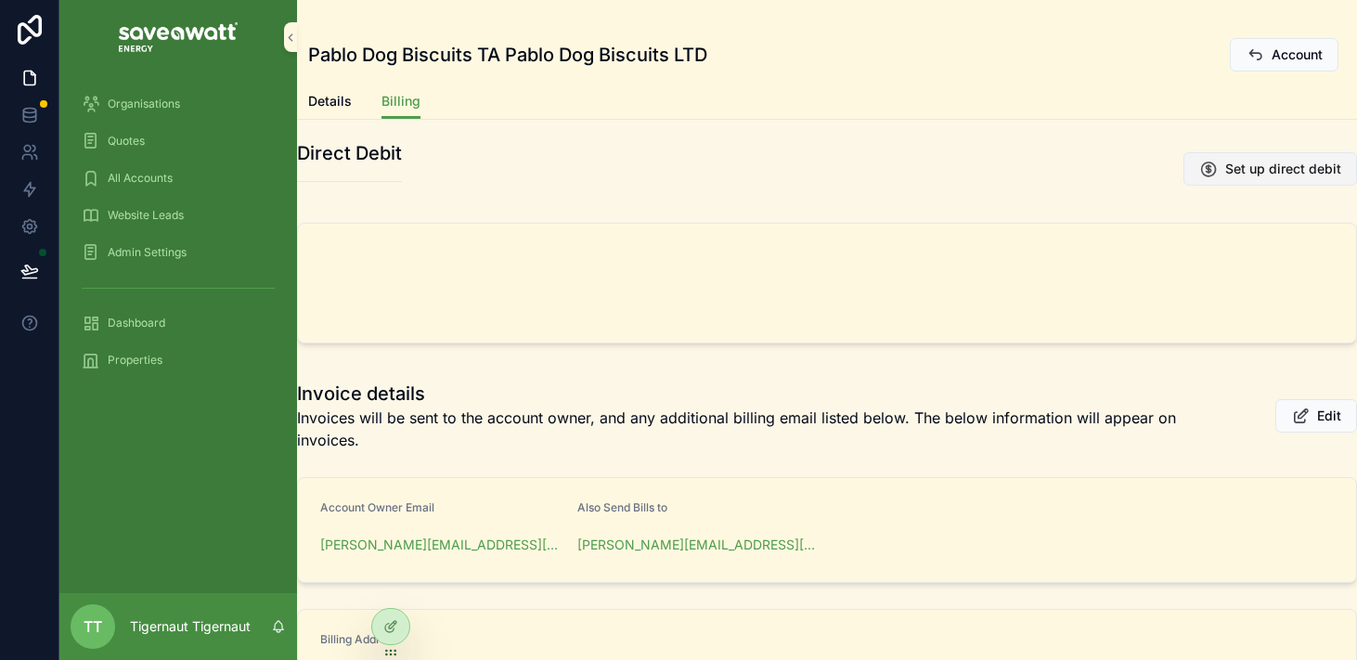
click at [1243, 168] on span "Set up direct debit" at bounding box center [1284, 169] width 116 height 19
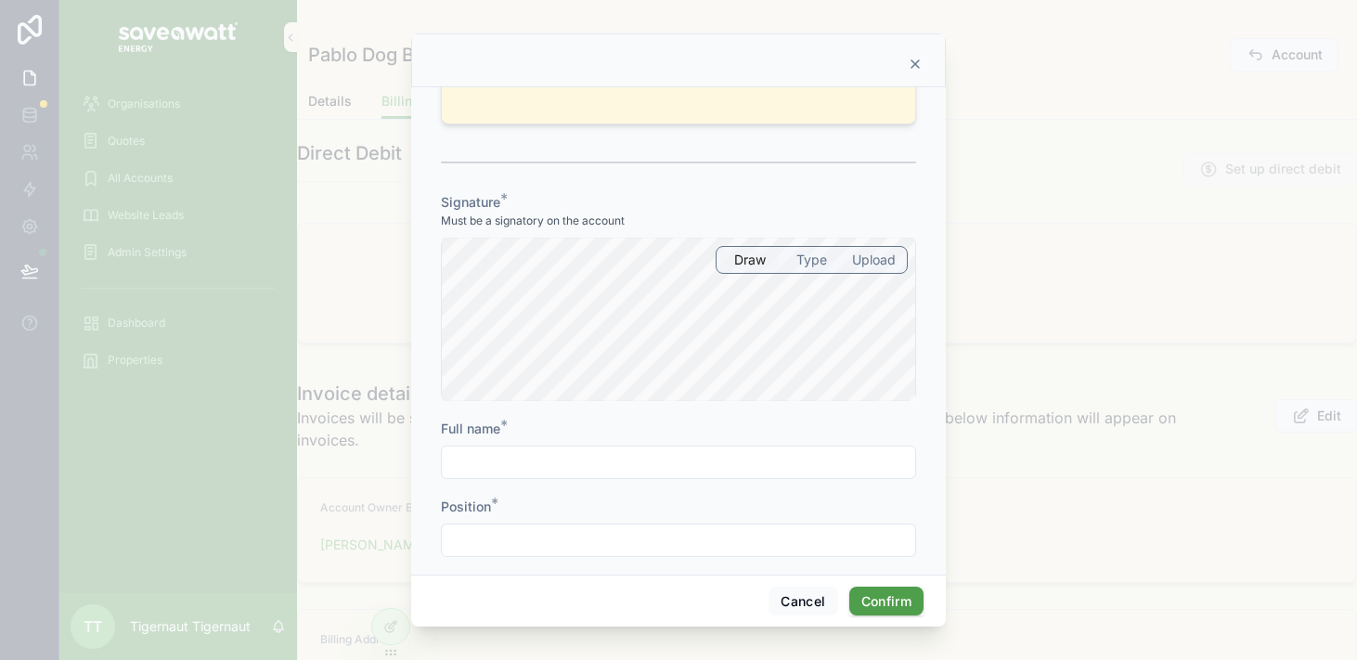
scroll to position [919, 0]
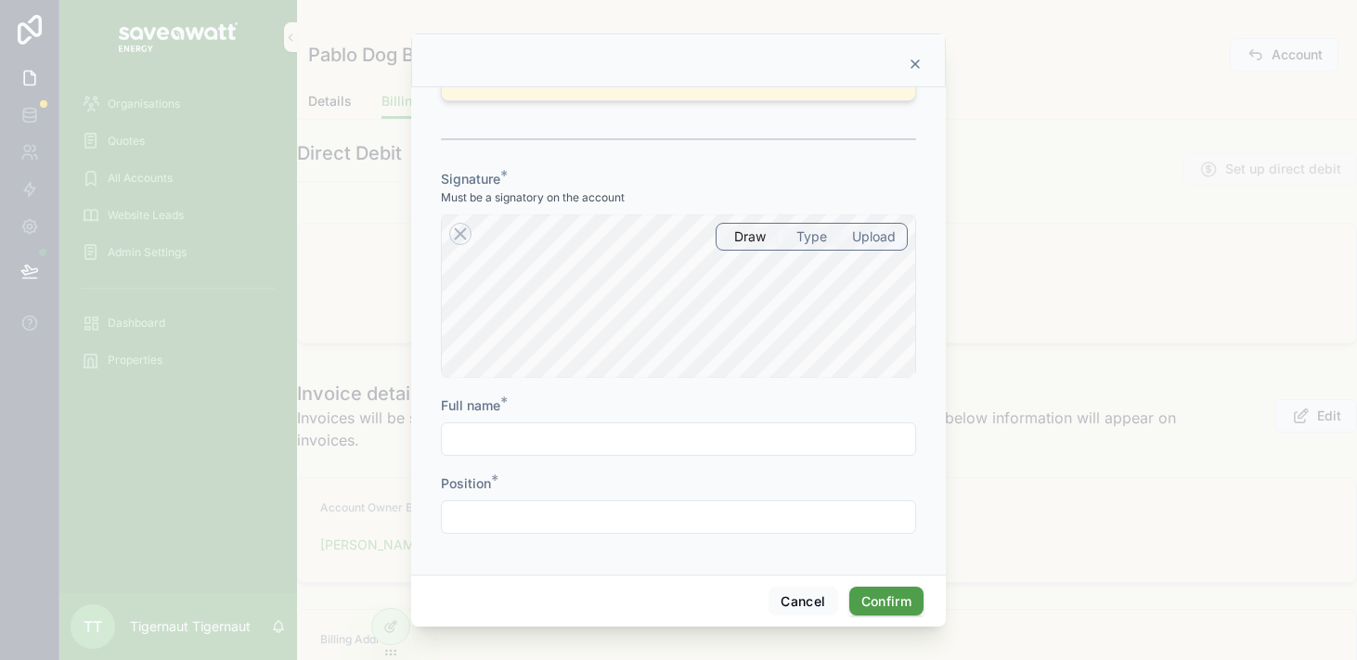
click at [805, 230] on span "Type" at bounding box center [812, 236] width 31 height 19
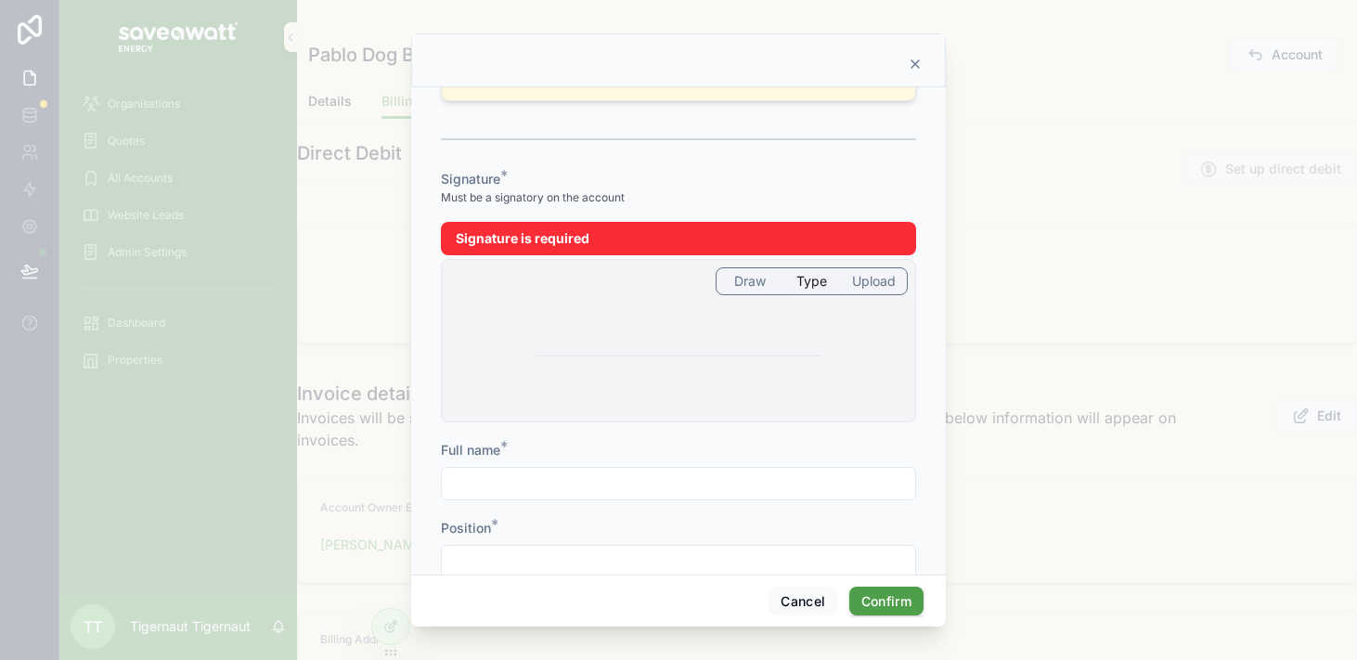
click at [645, 301] on div "Draw Type Upload" at bounding box center [678, 340] width 475 height 163
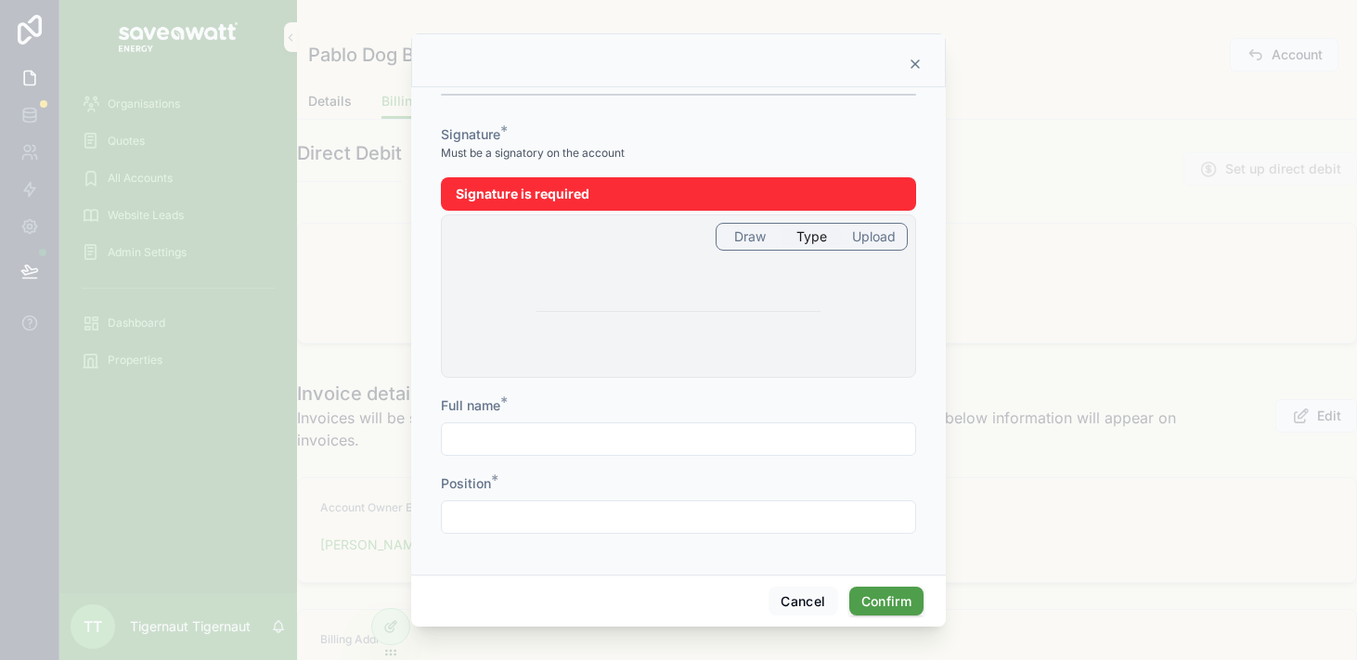
click at [655, 447] on input "text" at bounding box center [679, 439] width 474 height 26
click at [776, 525] on input "text" at bounding box center [679, 517] width 474 height 26
click at [813, 603] on button "Cancel" at bounding box center [803, 602] width 69 height 30
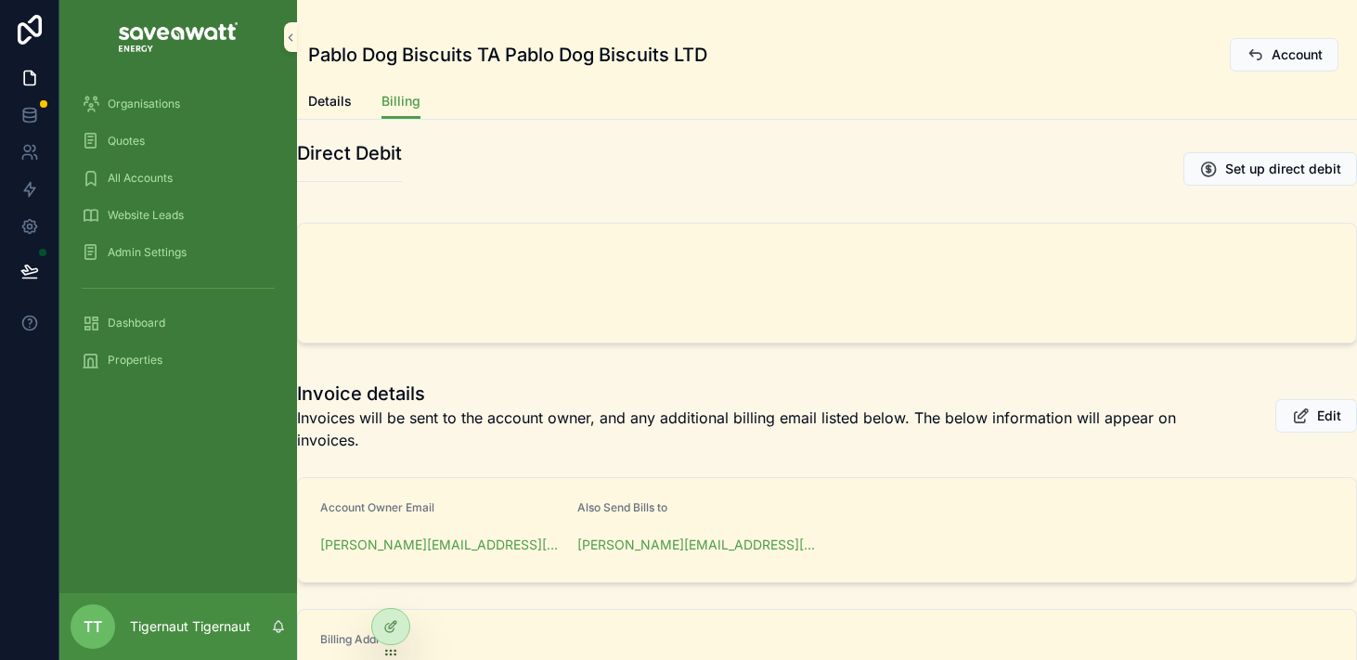
click at [821, 467] on div "Invoice details Invoices will be sent to the account owner, and any additional …" at bounding box center [827, 592] width 1083 height 438
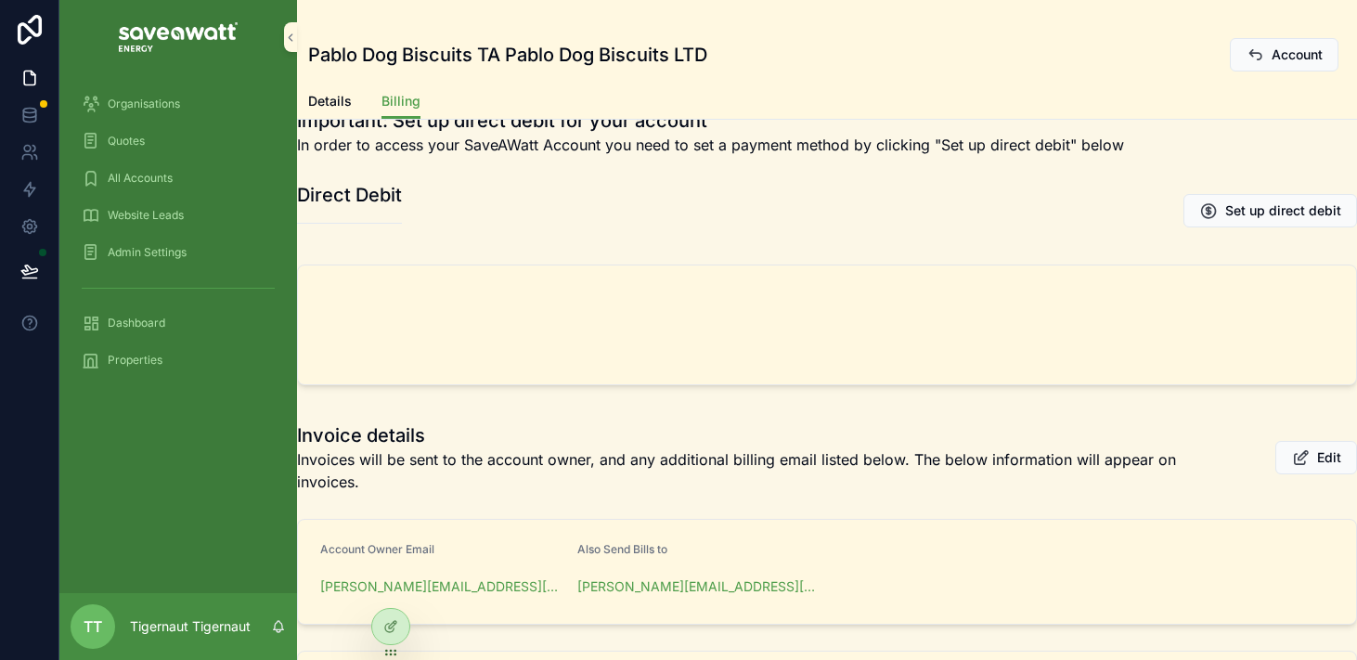
scroll to position [51, 0]
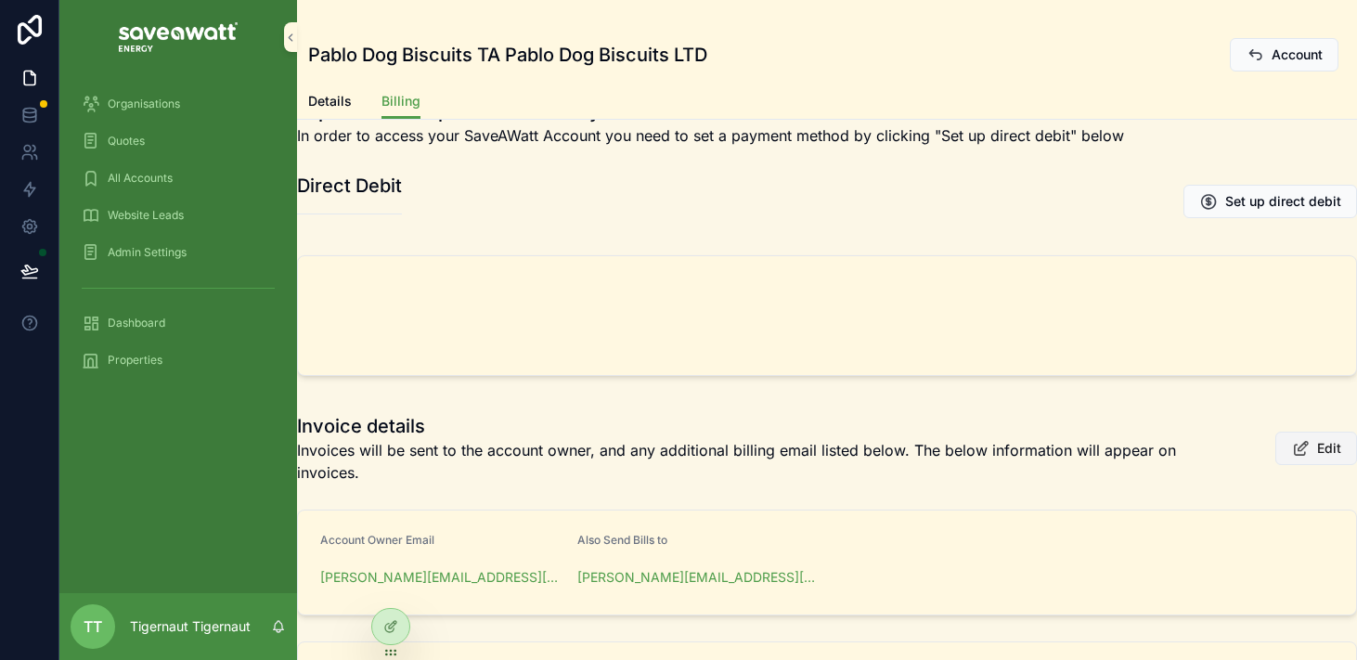
click at [1312, 447] on button "Edit" at bounding box center [1317, 448] width 82 height 33
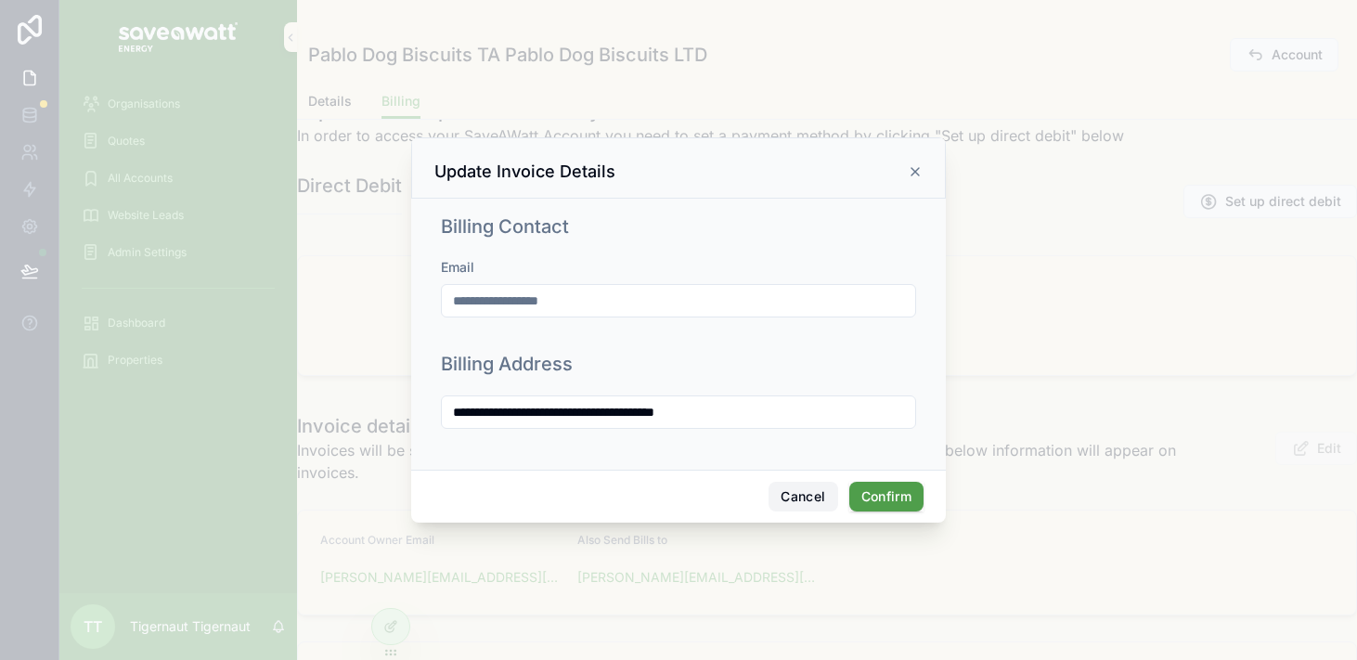
click at [820, 494] on button "Cancel" at bounding box center [803, 497] width 69 height 30
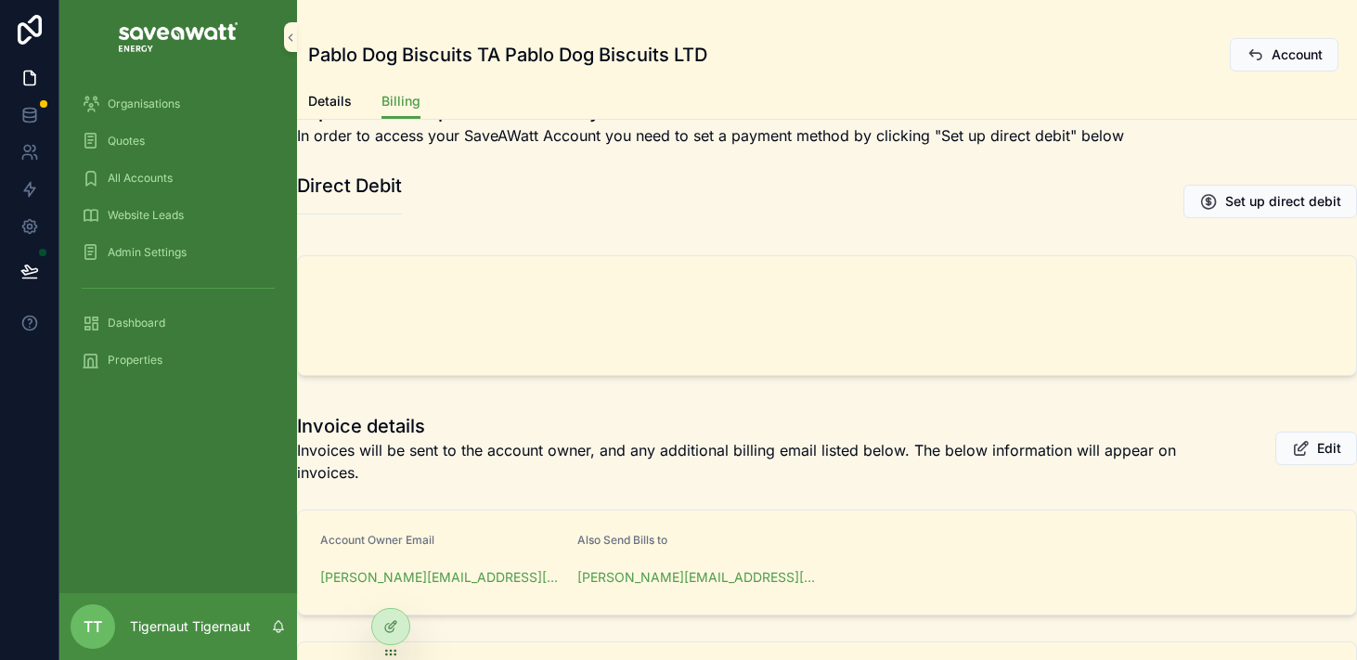
click at [339, 94] on span "Details" at bounding box center [330, 101] width 44 height 19
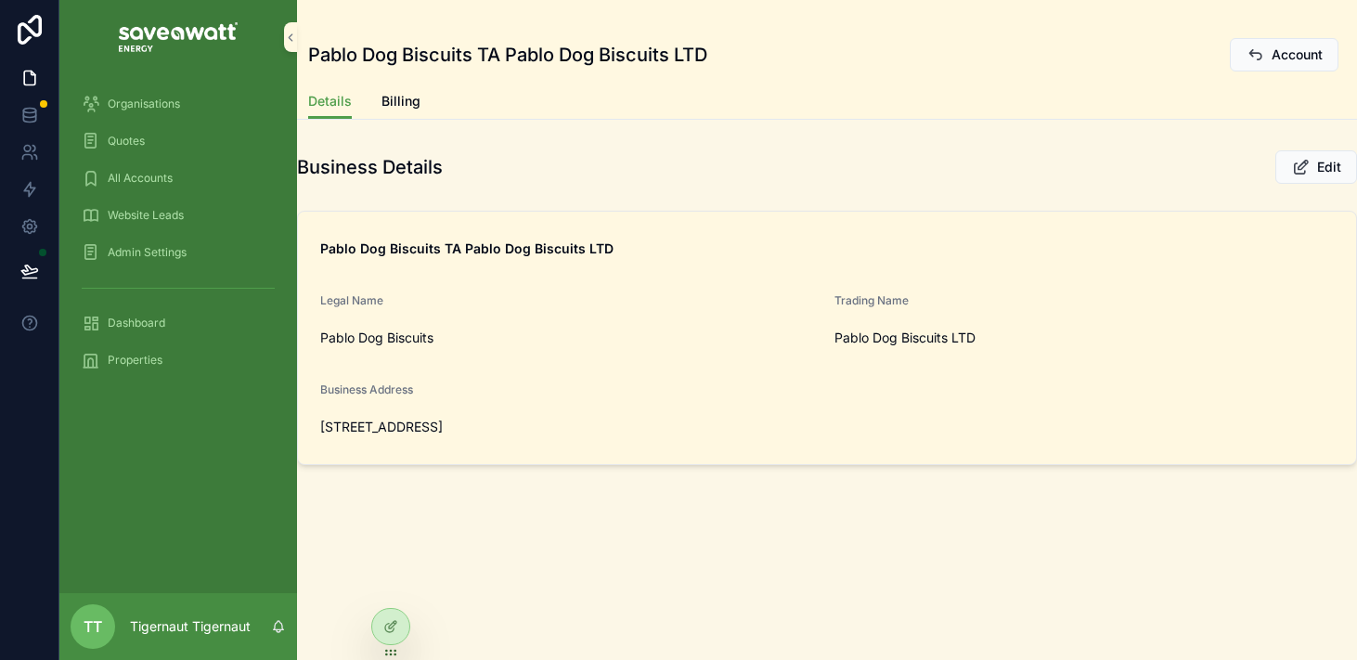
click at [476, 399] on div "Business Address" at bounding box center [441, 394] width 242 height 22
click at [400, 107] on span "Billing" at bounding box center [401, 101] width 39 height 19
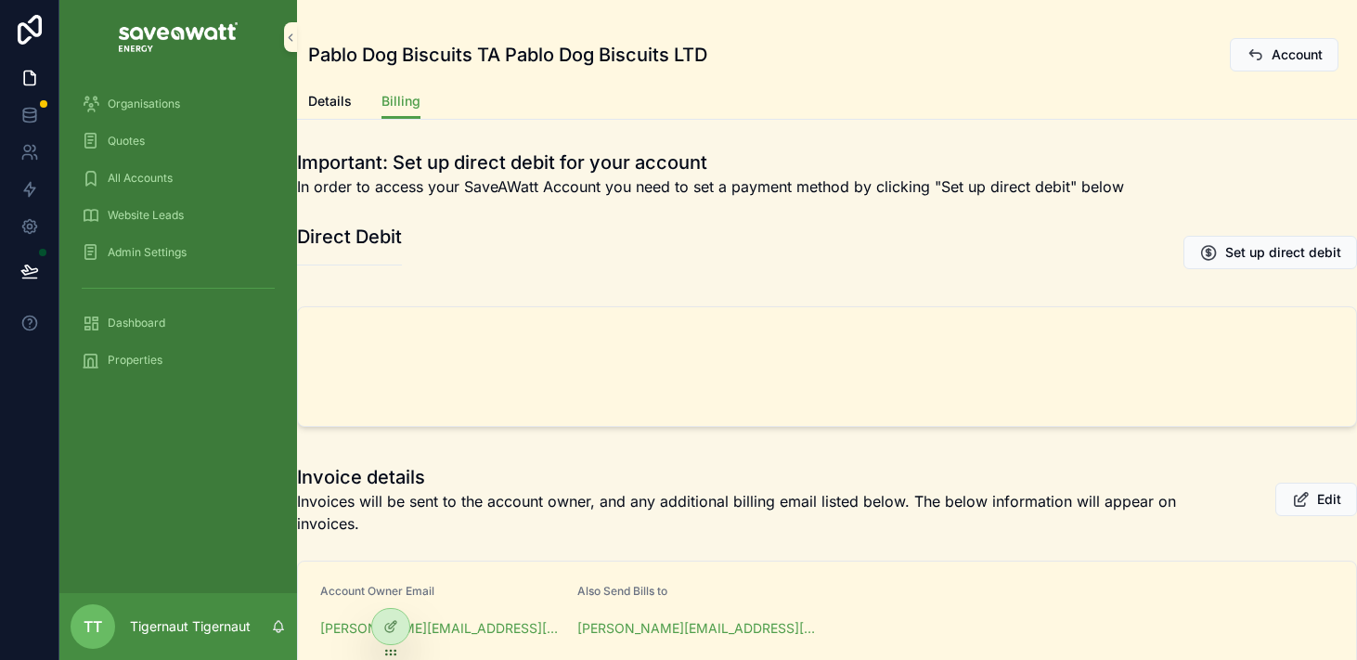
click at [382, 494] on span "Invoices will be sent to the account owner, and any additional billing email li…" at bounding box center [757, 512] width 921 height 45
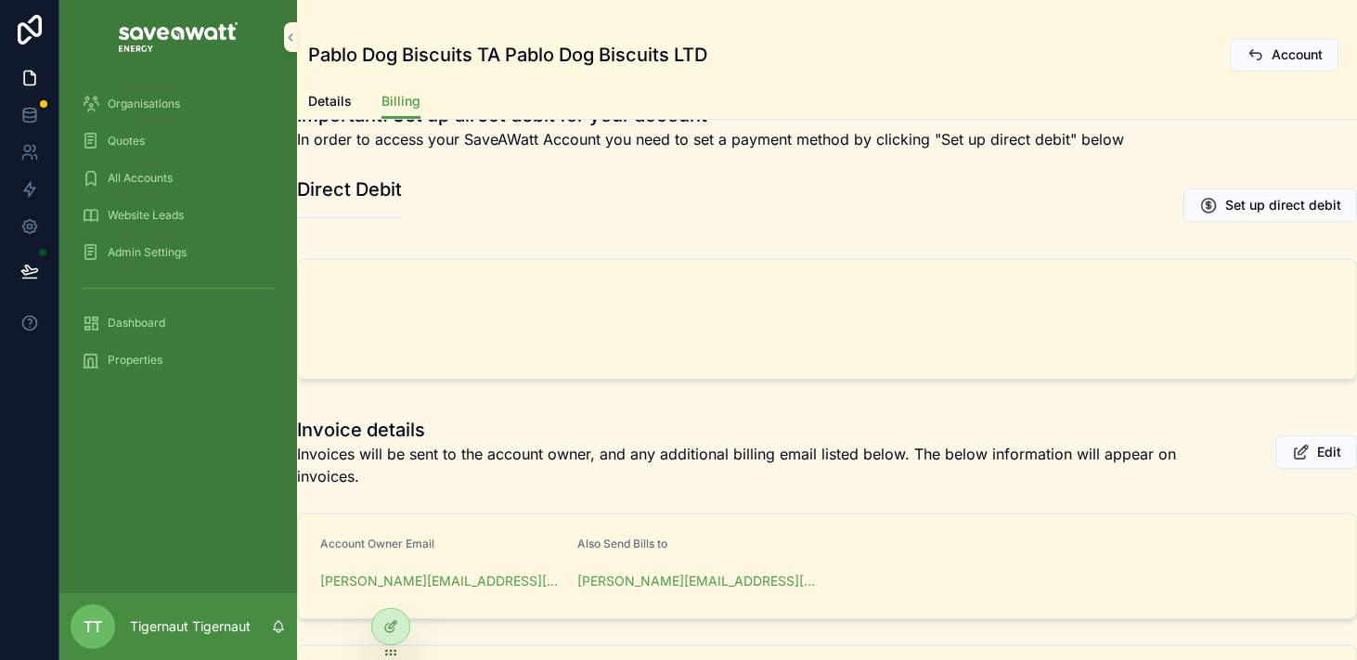
scroll to position [48, 0]
click at [498, 533] on form "Account Owner Email [PERSON_NAME][EMAIL_ADDRESS][DOMAIN_NAME] Also Send Bills t…" at bounding box center [827, 565] width 1059 height 104
click at [750, 566] on div "[PERSON_NAME][EMAIL_ADDRESS][DOMAIN_NAME]" at bounding box center [699, 580] width 242 height 30
drag, startPoint x: 734, startPoint y: 588, endPoint x: 559, endPoint y: 585, distance: 174.6
click at [559, 585] on form "Account Owner Email [PERSON_NAME][EMAIL_ADDRESS][DOMAIN_NAME] Also Send Bills t…" at bounding box center [827, 565] width 1059 height 104
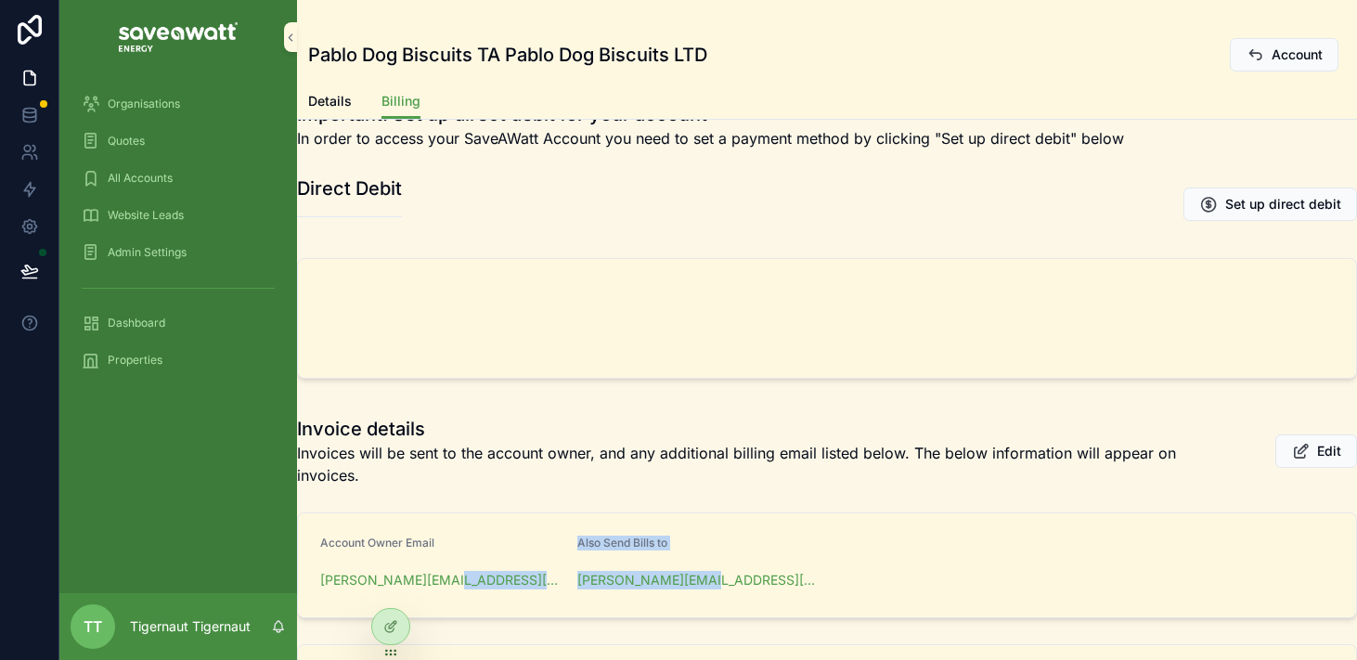
click at [559, 585] on div "[PERSON_NAME][EMAIL_ADDRESS][DOMAIN_NAME]" at bounding box center [441, 580] width 242 height 19
click at [153, 178] on span "All Accounts" at bounding box center [140, 178] width 65 height 15
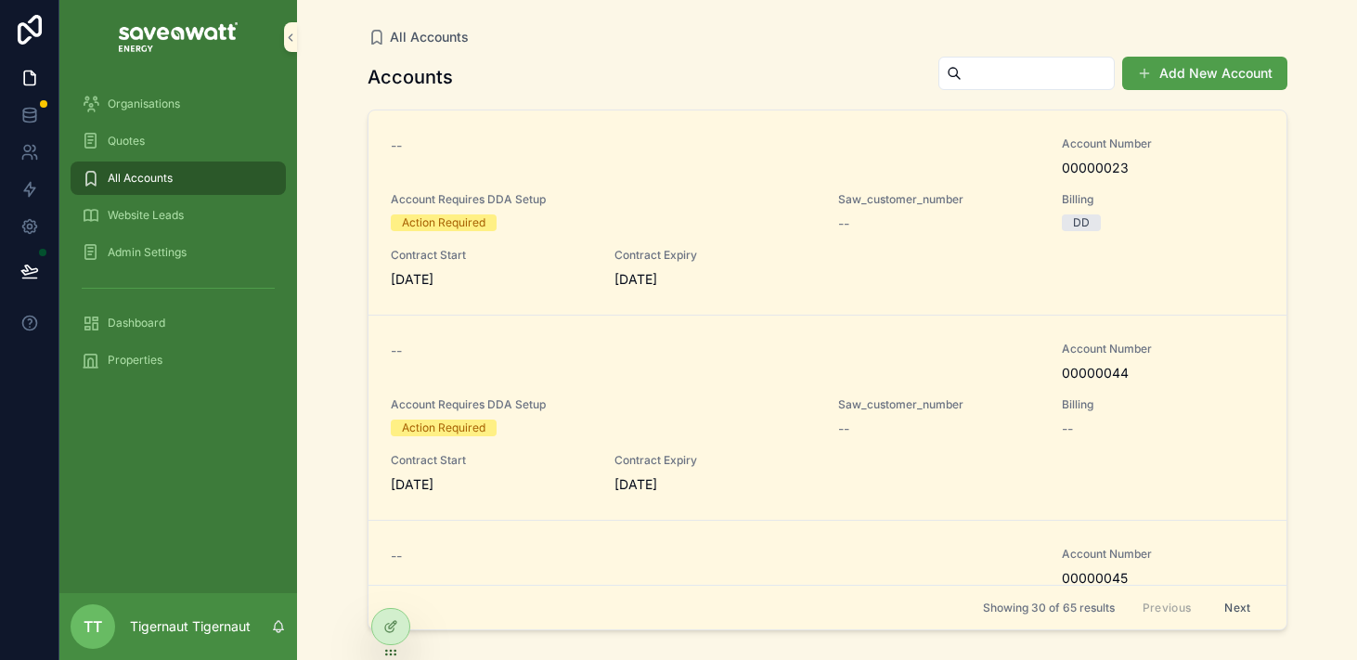
click at [317, 244] on div "All Accounts Accounts Add New Account -- Account Number 00000023 Account Requir…" at bounding box center [827, 330] width 1060 height 660
drag, startPoint x: 509, startPoint y: 220, endPoint x: 380, endPoint y: 199, distance: 130.8
click at [380, 199] on link "-- Account Number 00000023 Account Requires DDA Setup Action Required Saw_custo…" at bounding box center [828, 212] width 918 height 205
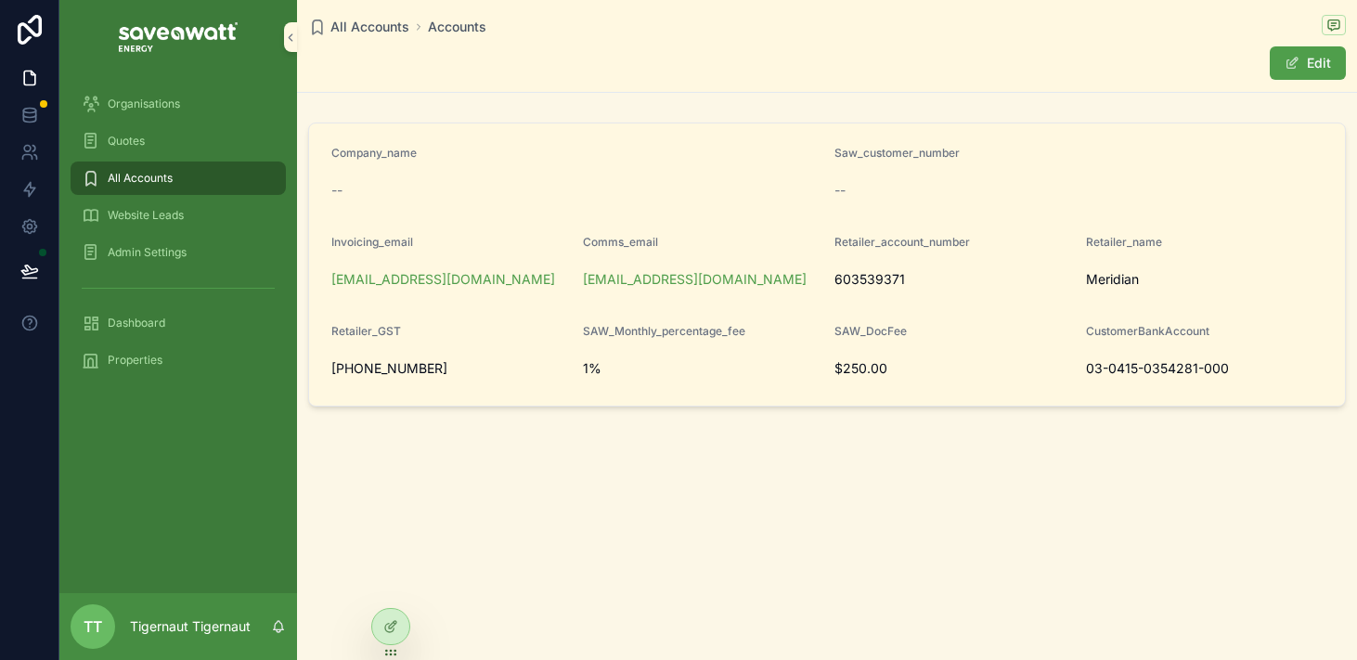
click at [197, 64] on div "scrollable content" at bounding box center [178, 37] width 238 height 74
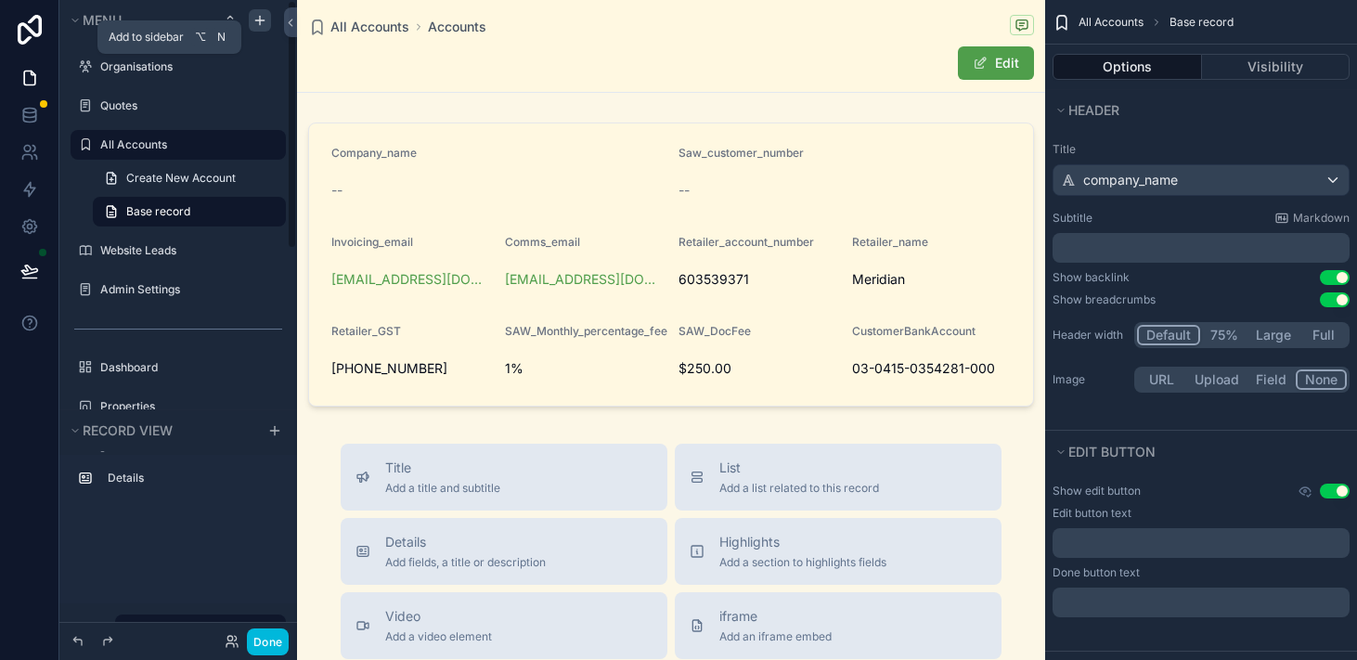
click at [267, 20] on div "scrollable content" at bounding box center [260, 20] width 22 height 22
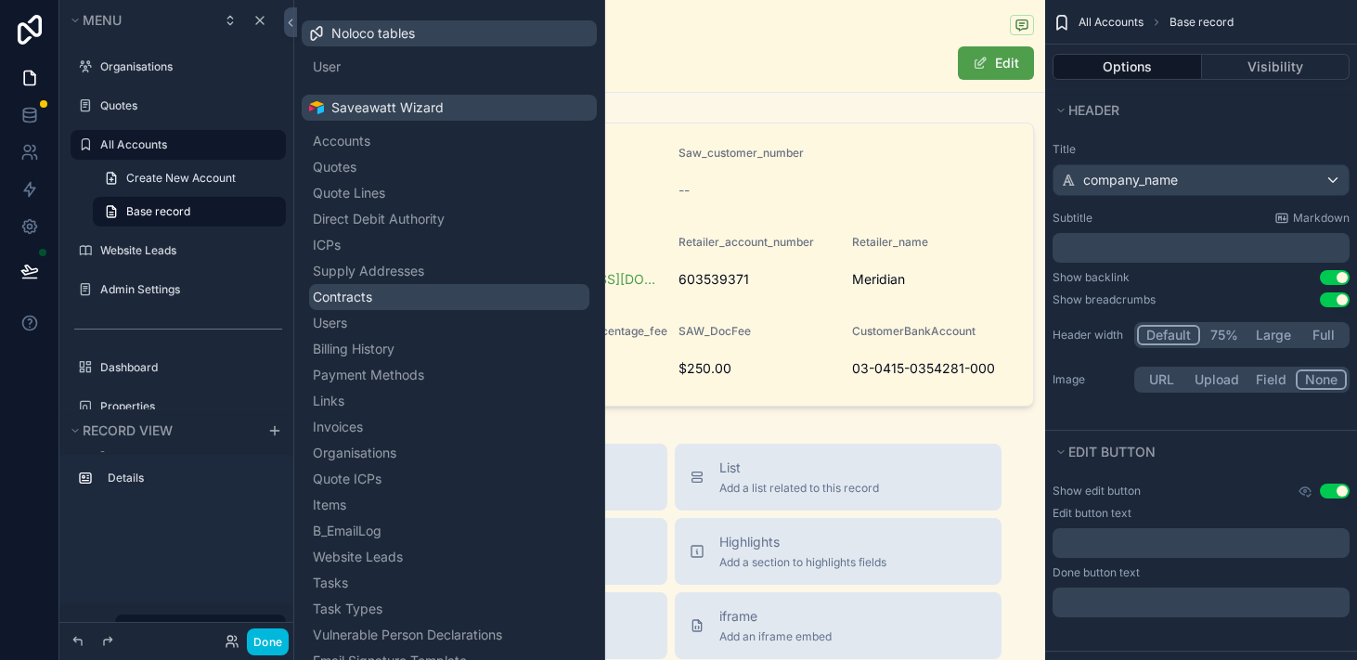
scroll to position [104, 0]
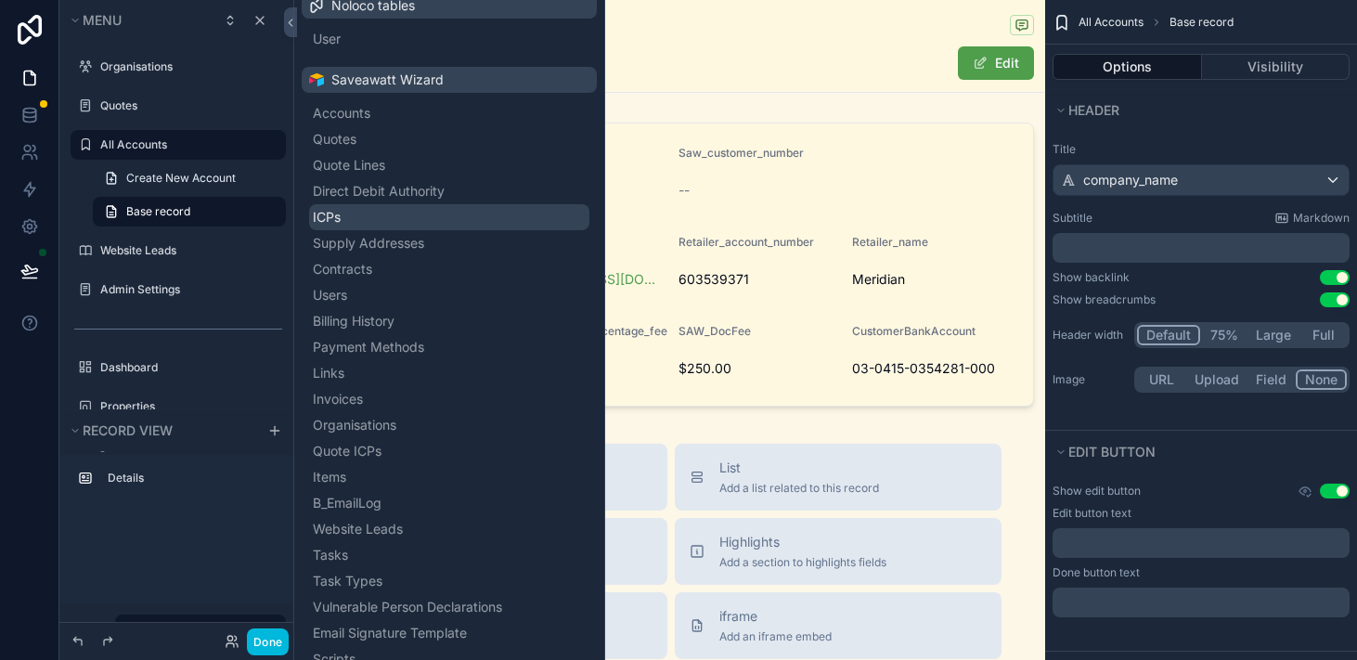
click at [385, 216] on button "ICPs" at bounding box center [449, 217] width 280 height 26
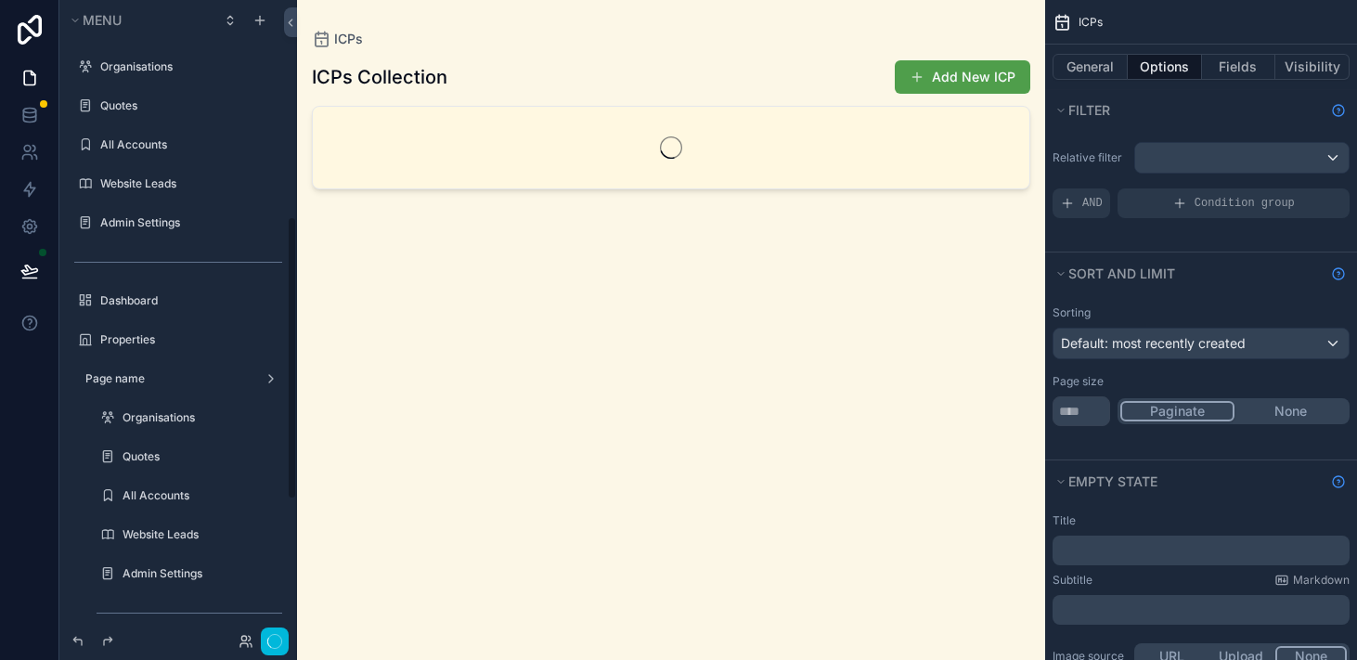
scroll to position [485, 0]
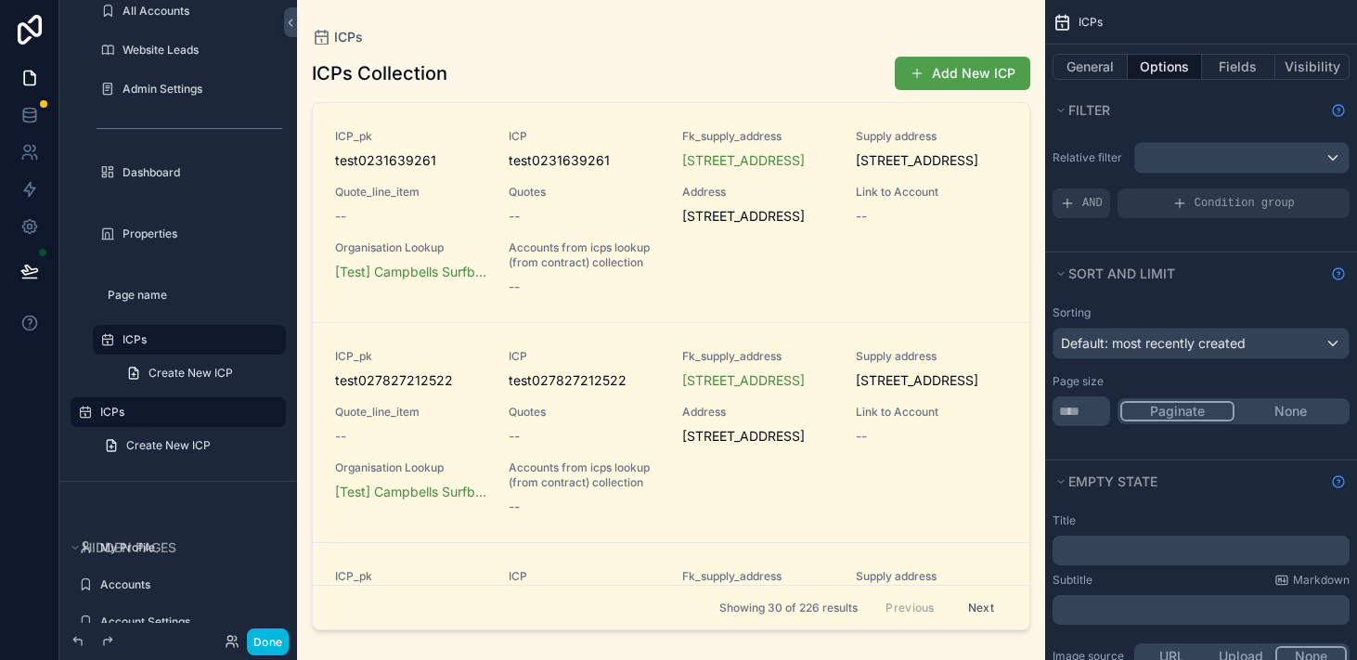
click at [664, 83] on div "scrollable content" at bounding box center [671, 319] width 748 height 638
click at [1251, 71] on button "Fields" at bounding box center [1239, 67] width 74 height 26
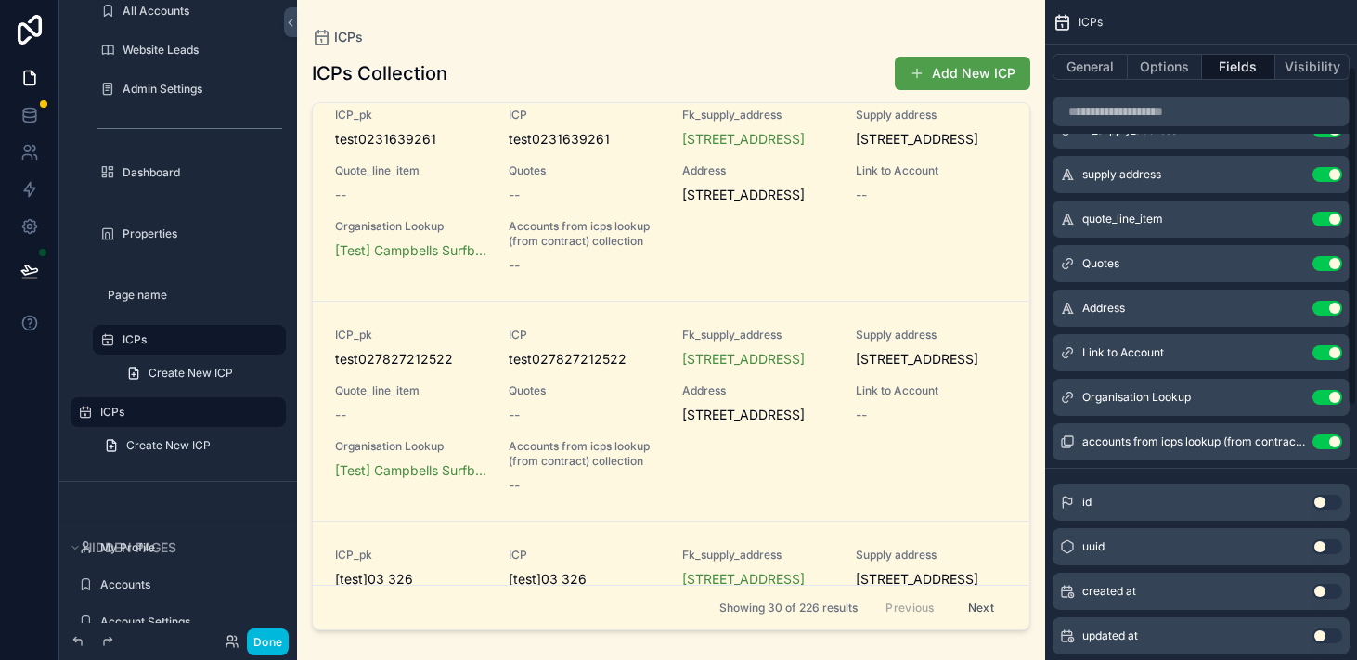
scroll to position [115, 0]
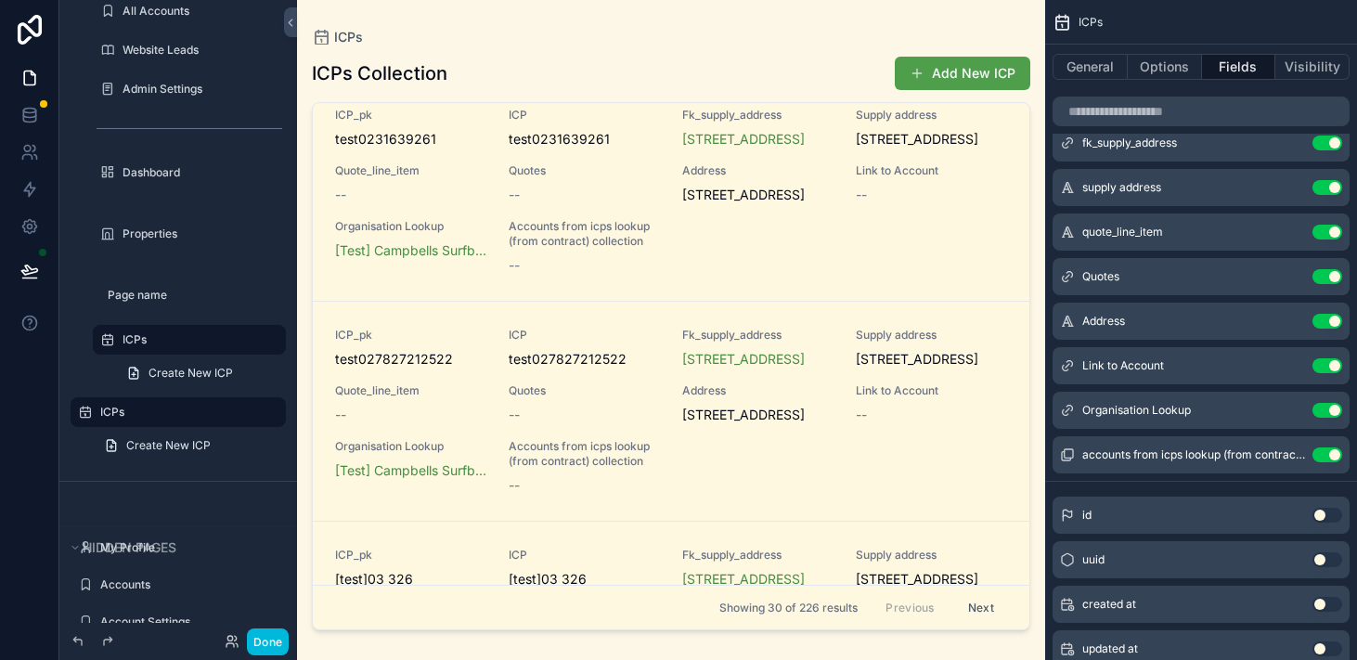
click at [0, 0] on icon "scrollable content" at bounding box center [0, 0] width 0 height 0
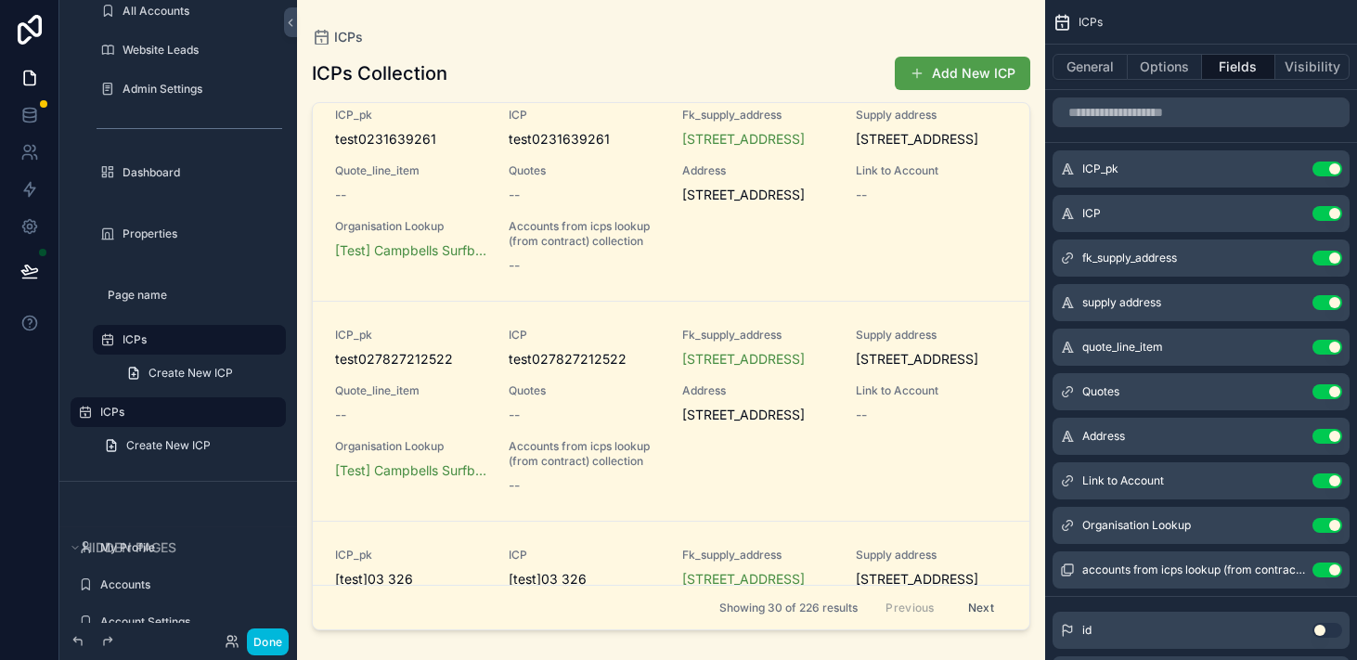
drag, startPoint x: 1065, startPoint y: 368, endPoint x: 1067, endPoint y: 155, distance: 212.6
click at [1067, 155] on div "ICP_pk Use setting ICP Use setting fk_supply_address Use setting supply address…" at bounding box center [1202, 369] width 312 height 438
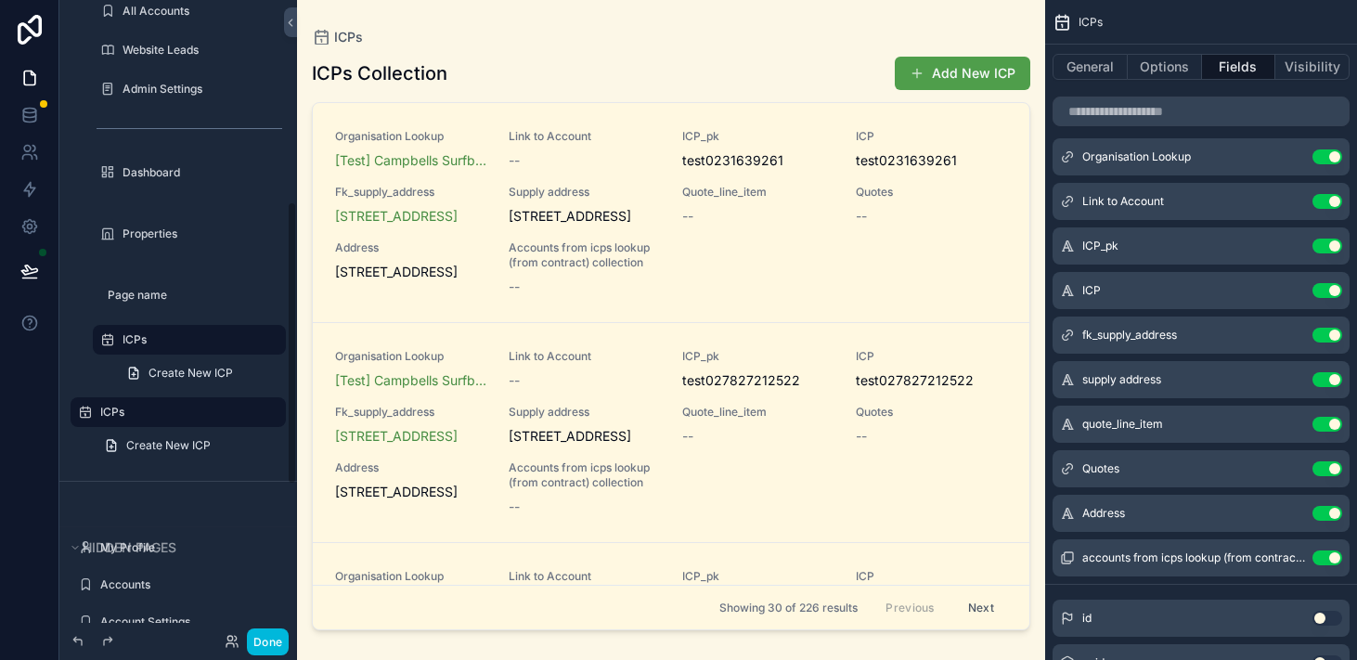
scroll to position [404, 0]
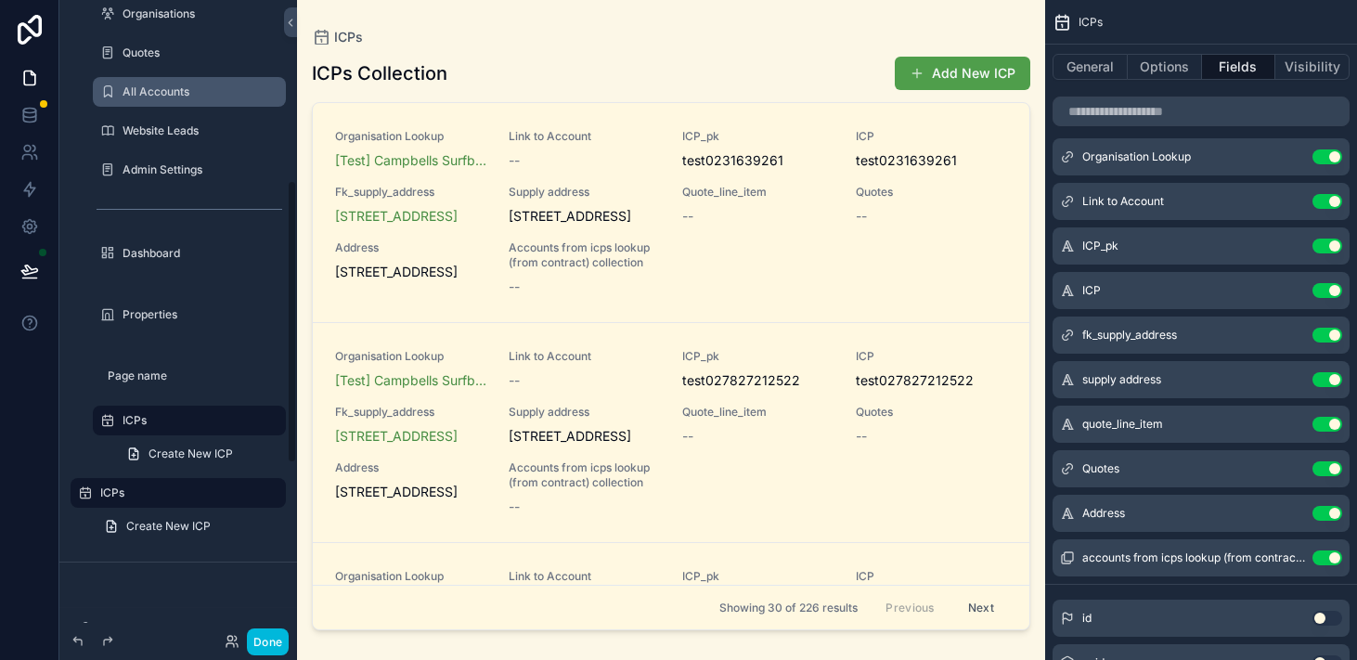
click at [191, 84] on label "All Accounts" at bounding box center [199, 91] width 152 height 15
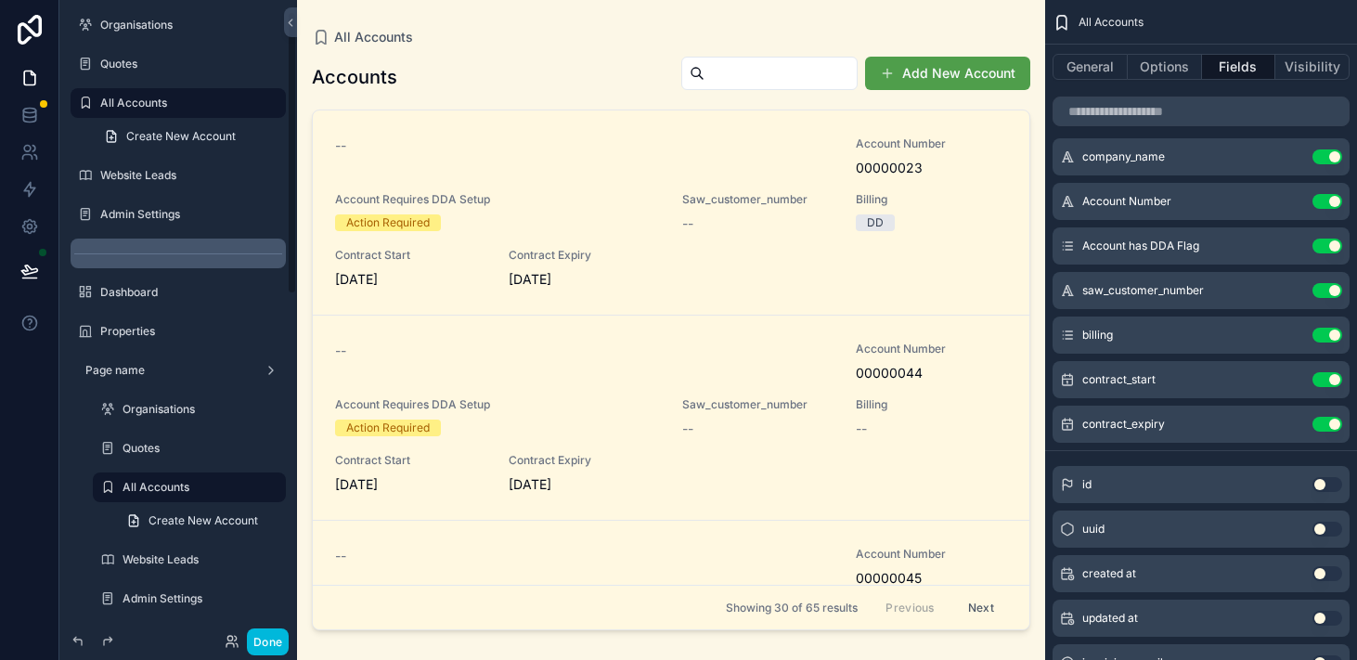
scroll to position [13, 0]
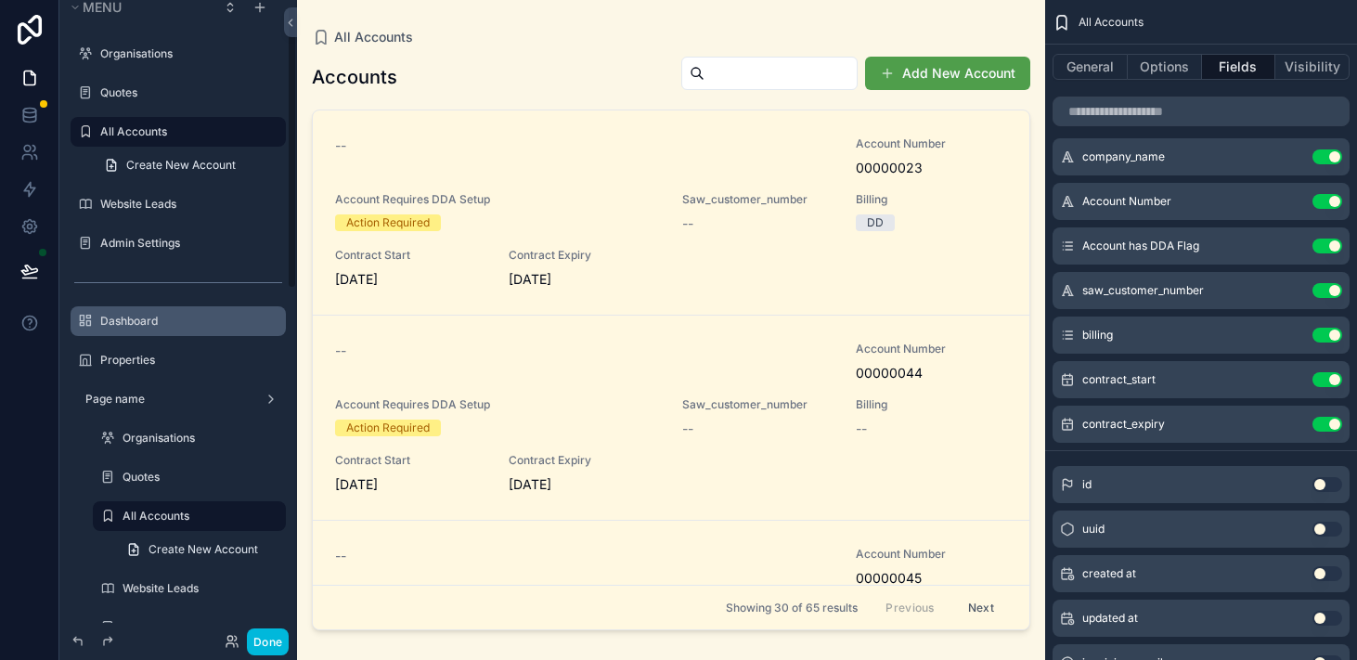
click at [154, 318] on label "Dashboard" at bounding box center [187, 321] width 175 height 15
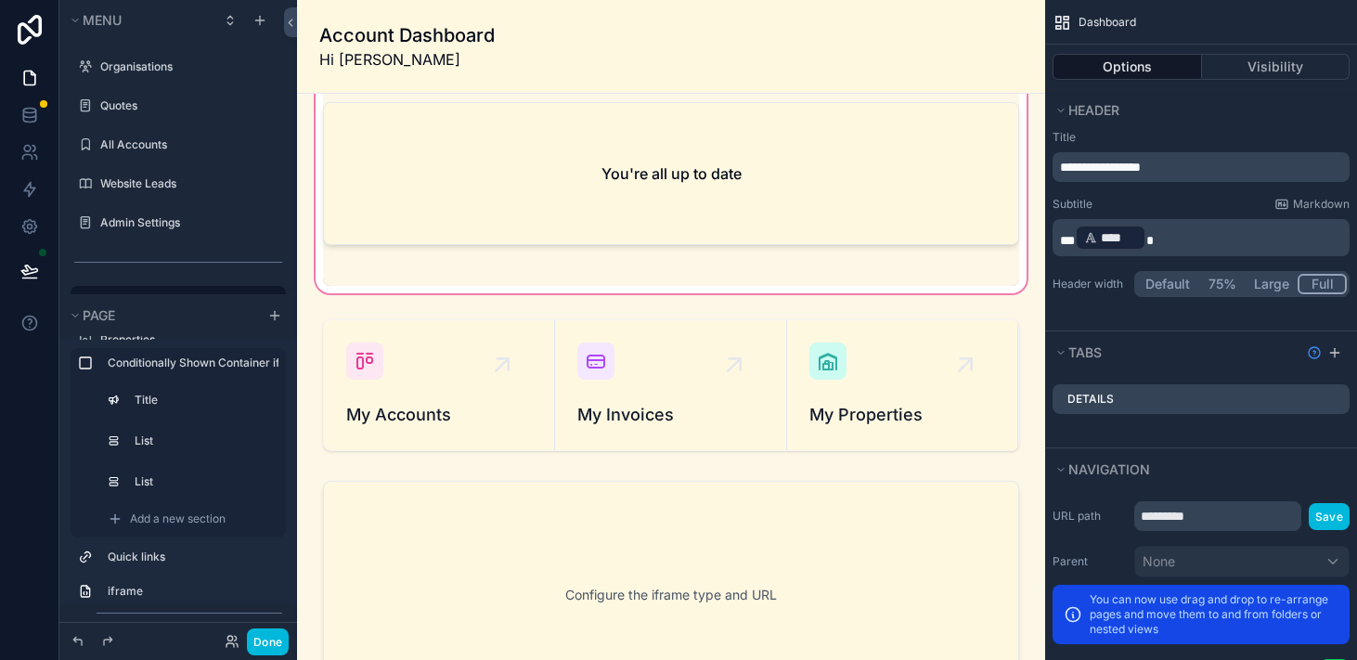
scroll to position [179, 0]
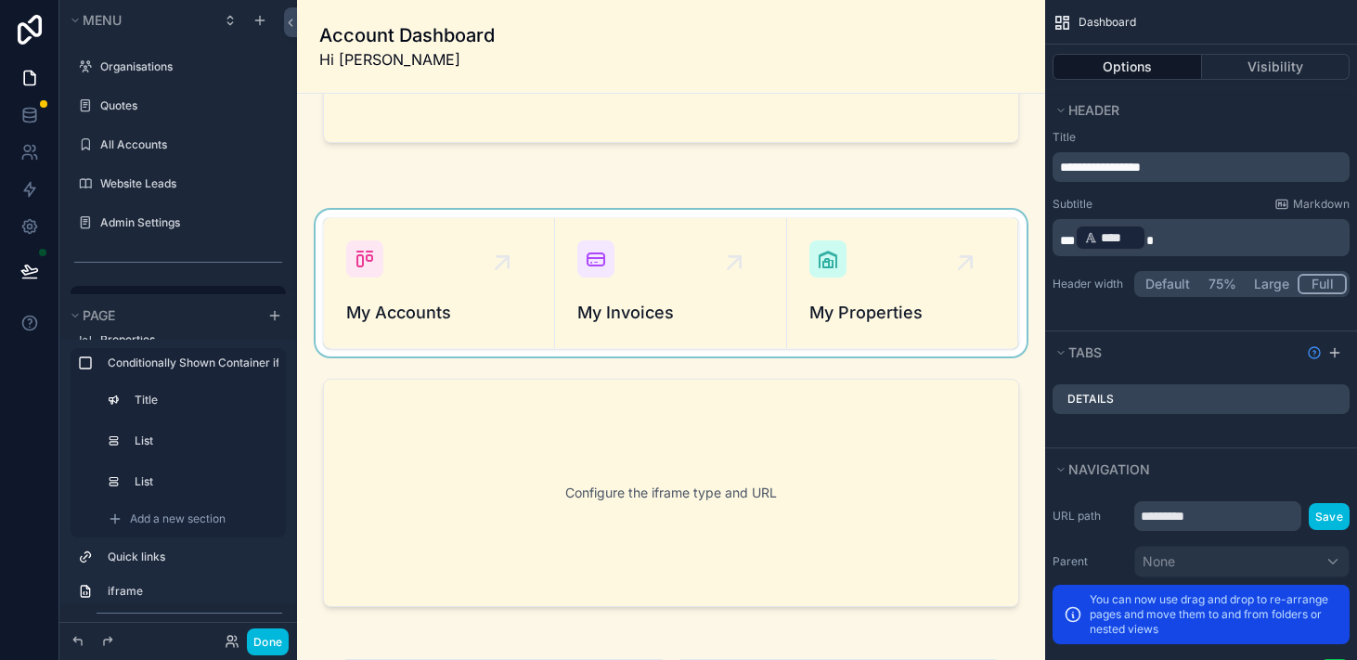
click at [642, 268] on div "scrollable content" at bounding box center [671, 283] width 719 height 147
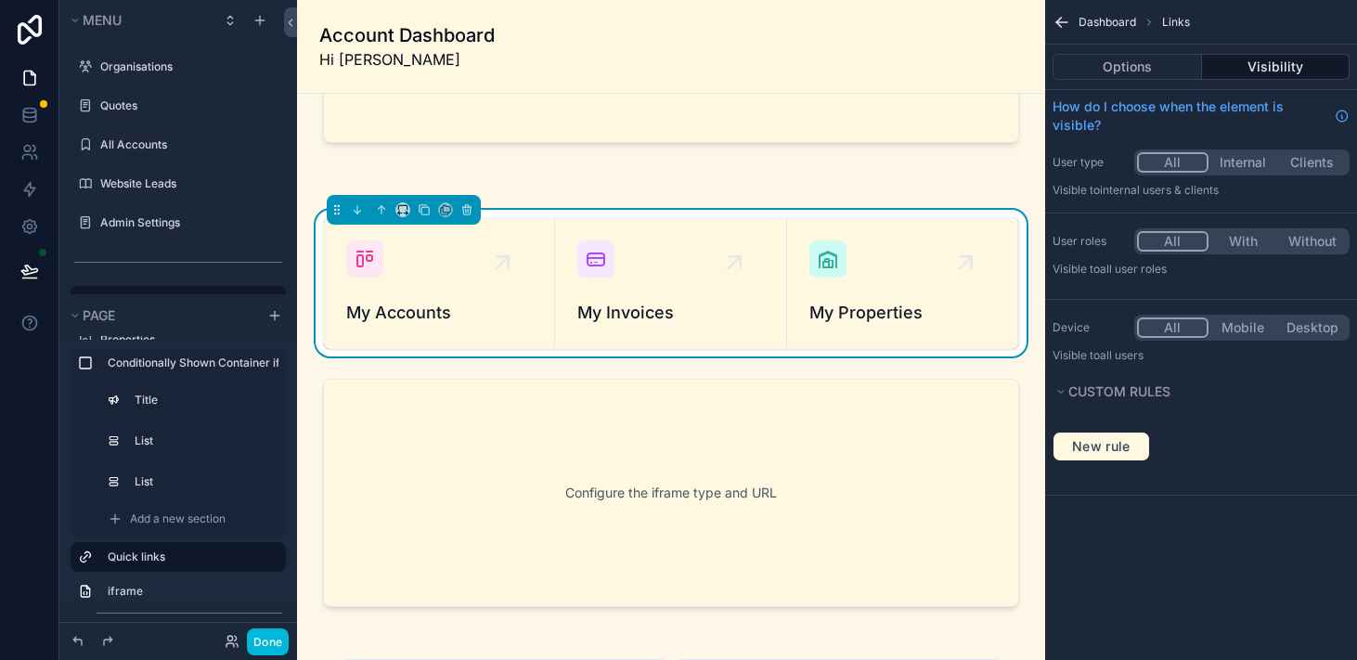
scroll to position [0, 0]
click at [622, 266] on div "My Invoices" at bounding box center [671, 282] width 186 height 85
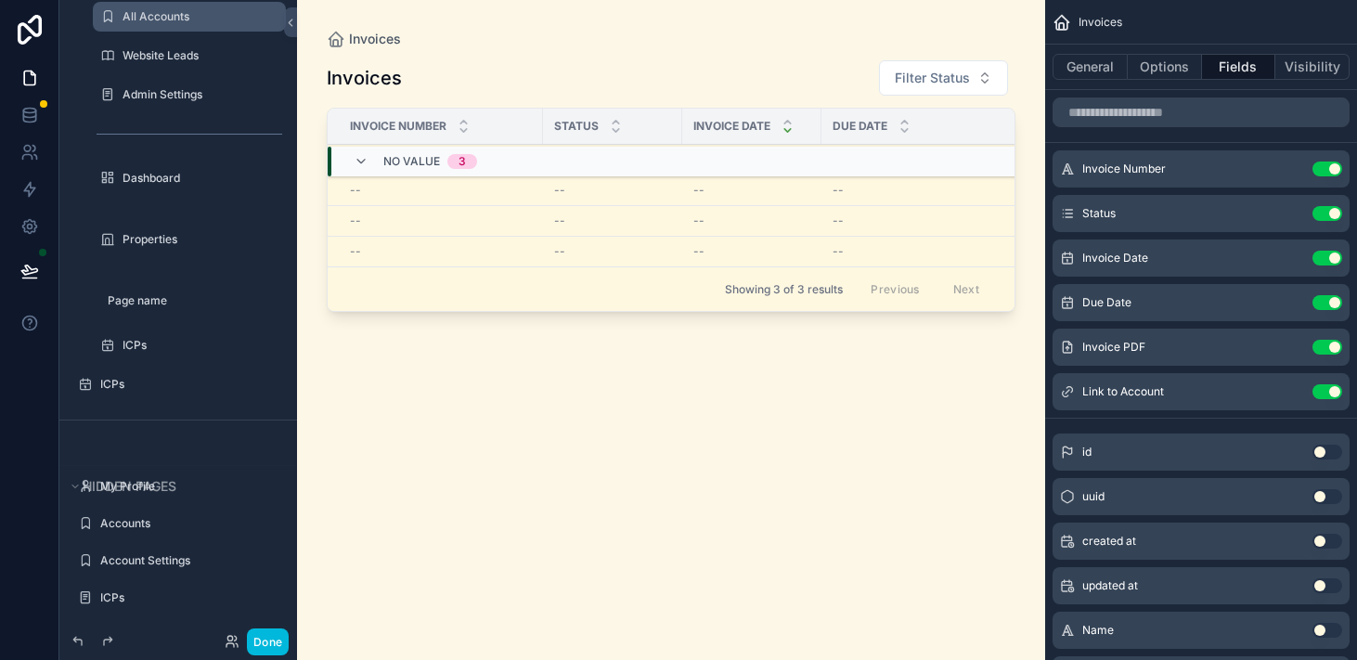
click at [988, 82] on div "scrollable content" at bounding box center [671, 319] width 748 height 638
click at [989, 81] on button "Filter Status" at bounding box center [943, 77] width 129 height 35
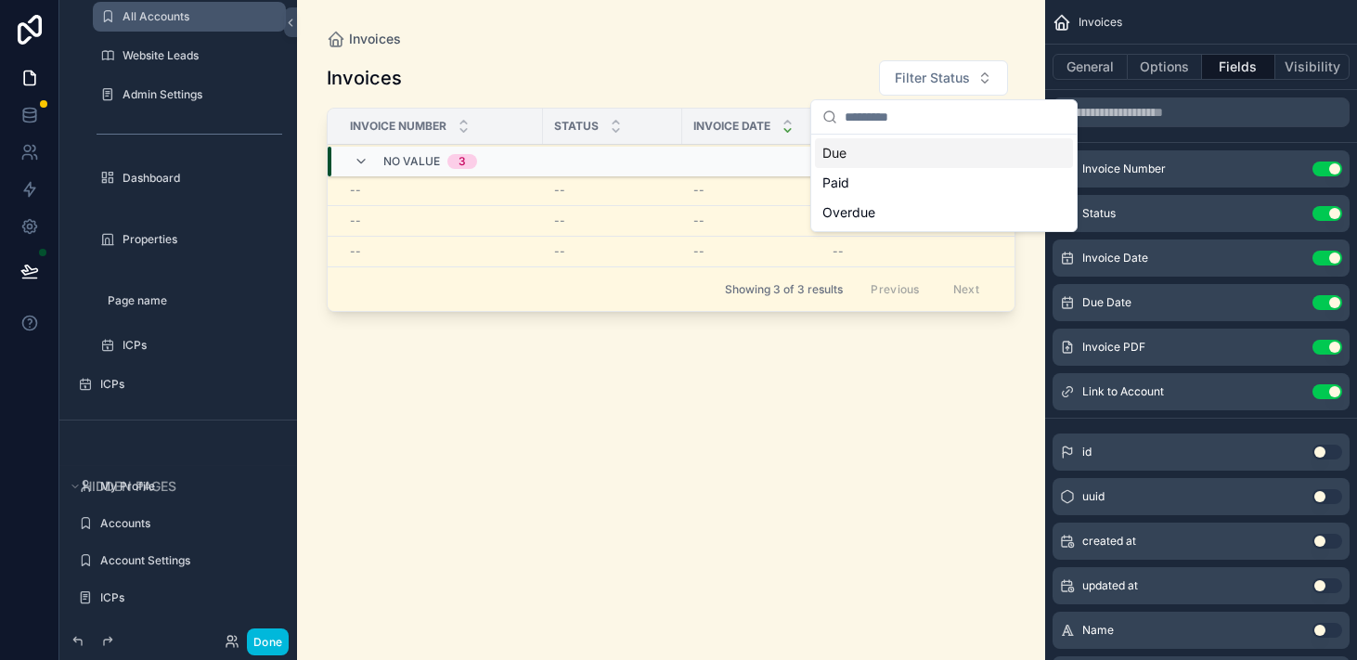
click at [834, 52] on div "Invoices Filter Status Invoice Number Status Invoice Date Due Date PDF Account …" at bounding box center [671, 343] width 689 height 590
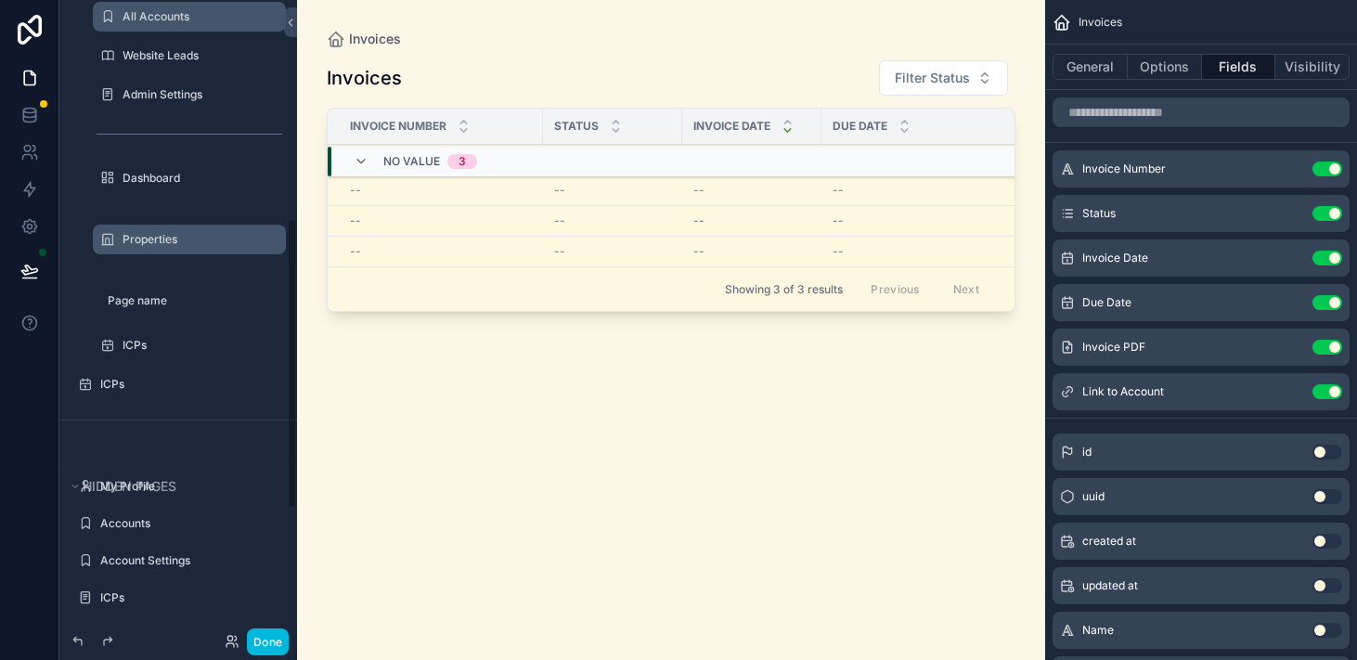
click at [188, 236] on label "Properties" at bounding box center [199, 239] width 152 height 15
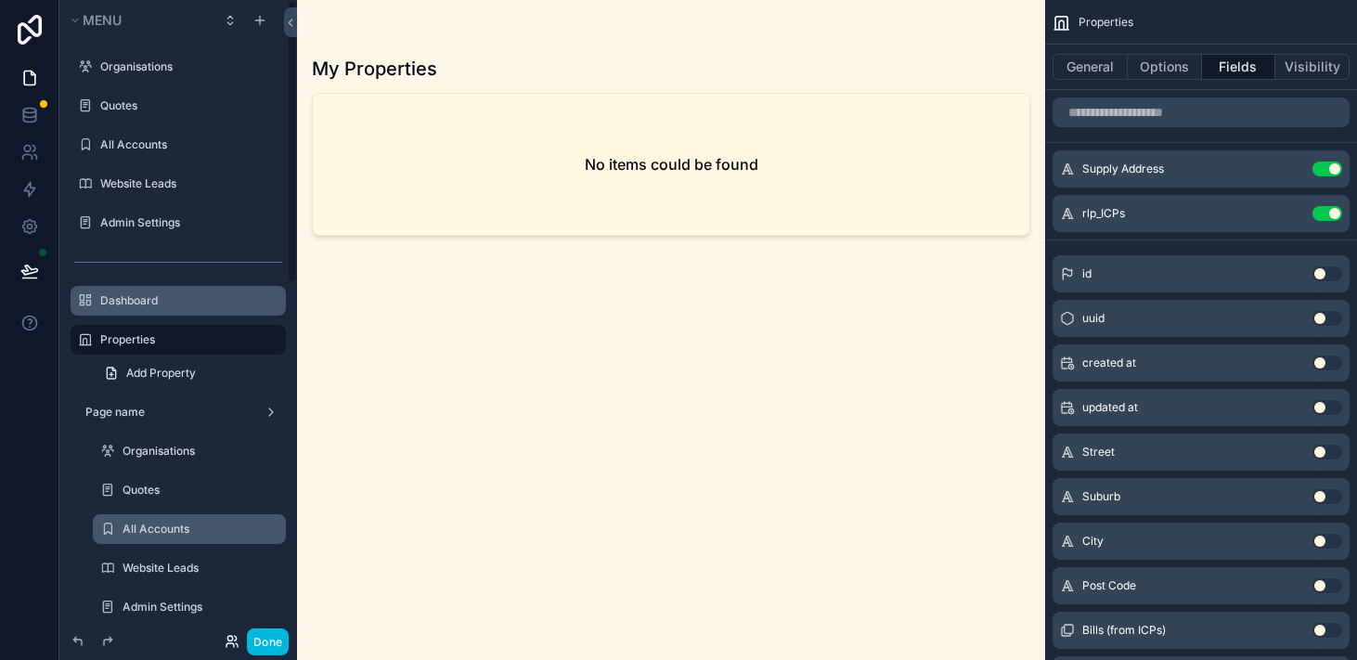
click at [237, 643] on icon at bounding box center [237, 645] width 2 height 4
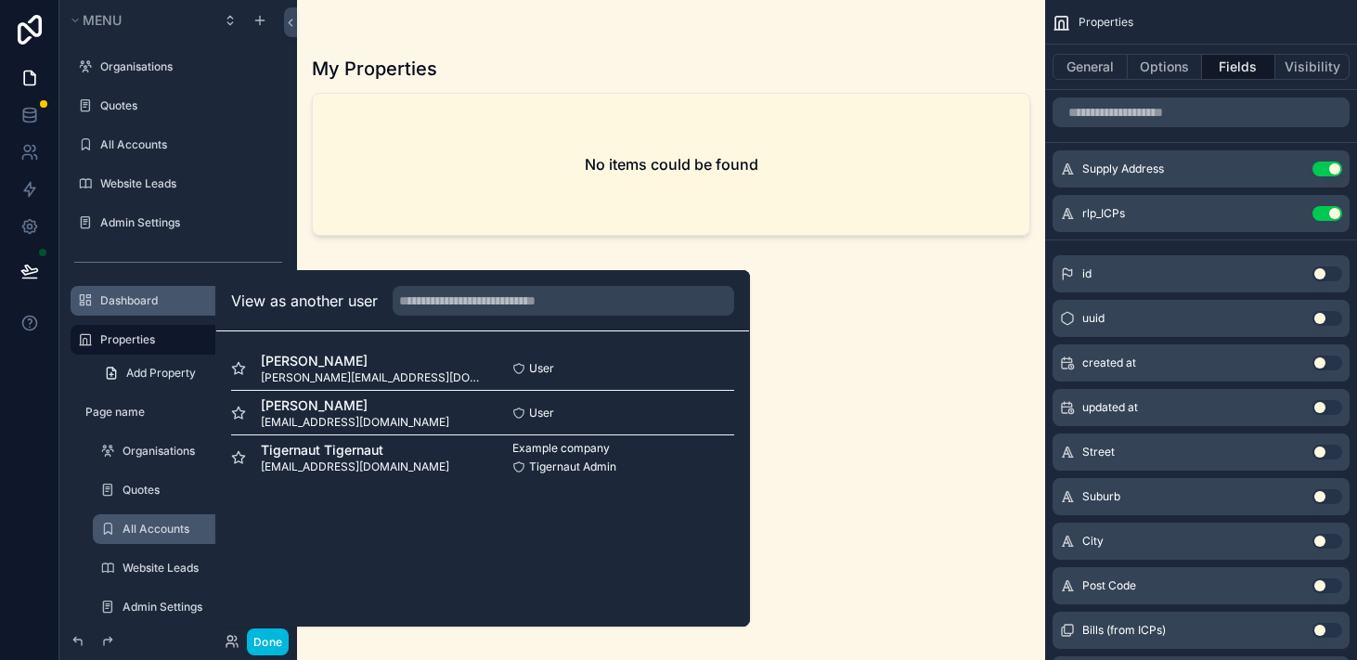
click at [0, 0] on button "Select" at bounding box center [0, 0] width 0 height 0
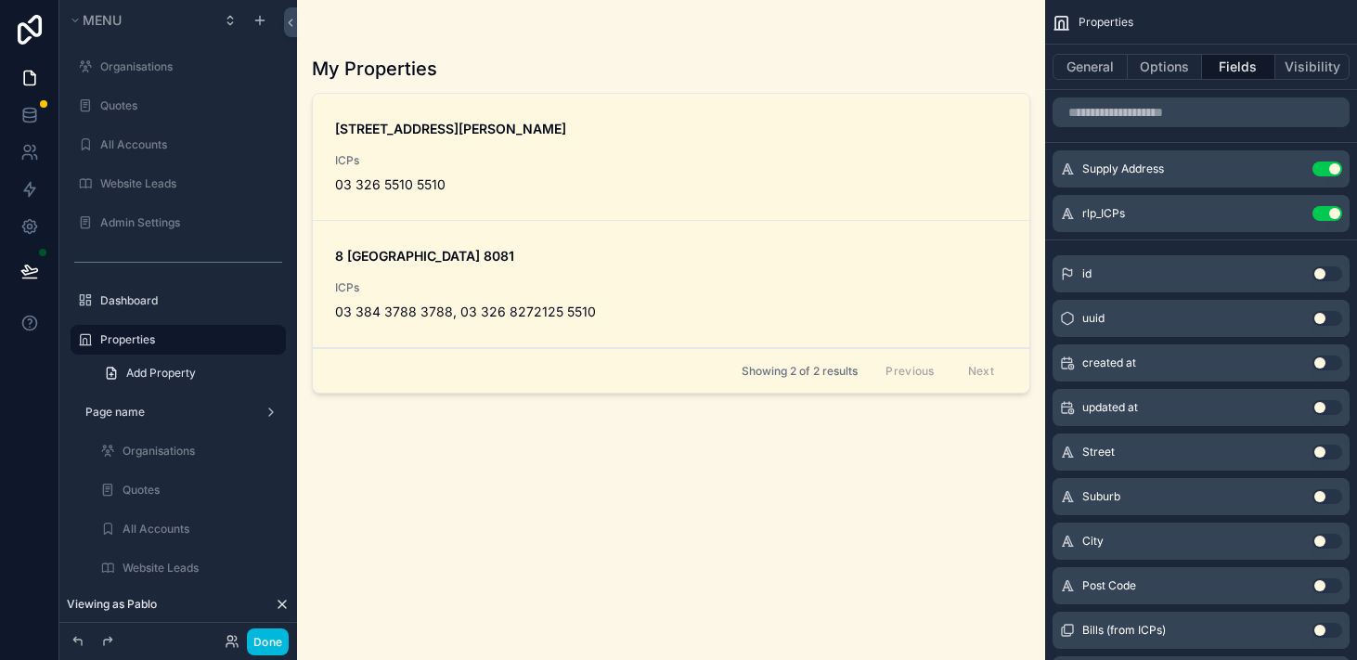
click at [620, 158] on div "scrollable content" at bounding box center [671, 319] width 748 height 638
click at [515, 136] on strong "[STREET_ADDRESS][PERSON_NAME]" at bounding box center [450, 129] width 231 height 16
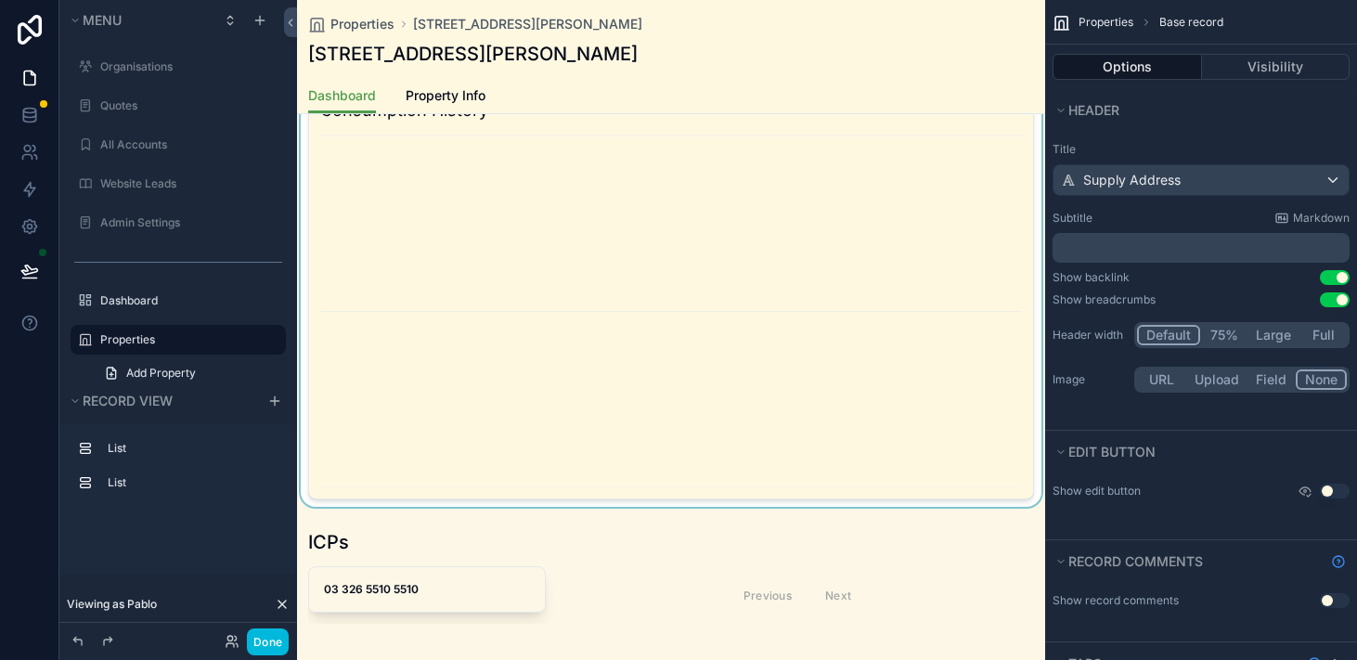
scroll to position [541, 0]
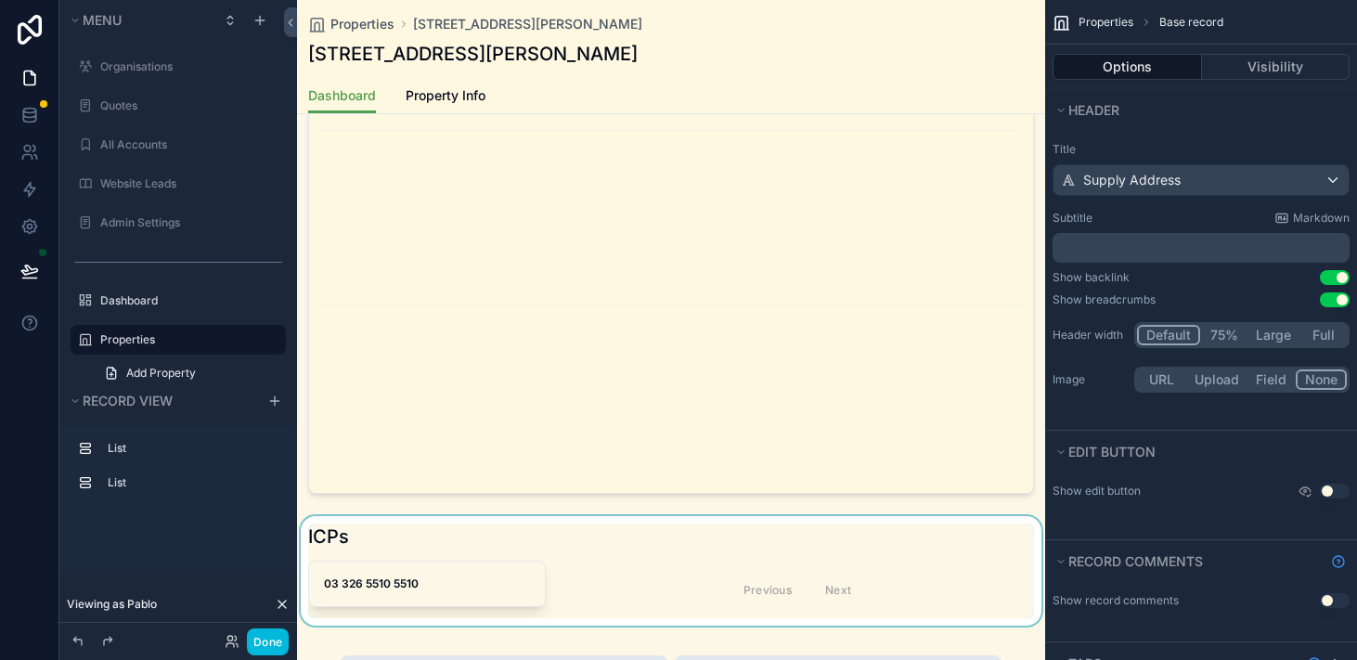
click at [422, 580] on div "scrollable content" at bounding box center [671, 571] width 748 height 110
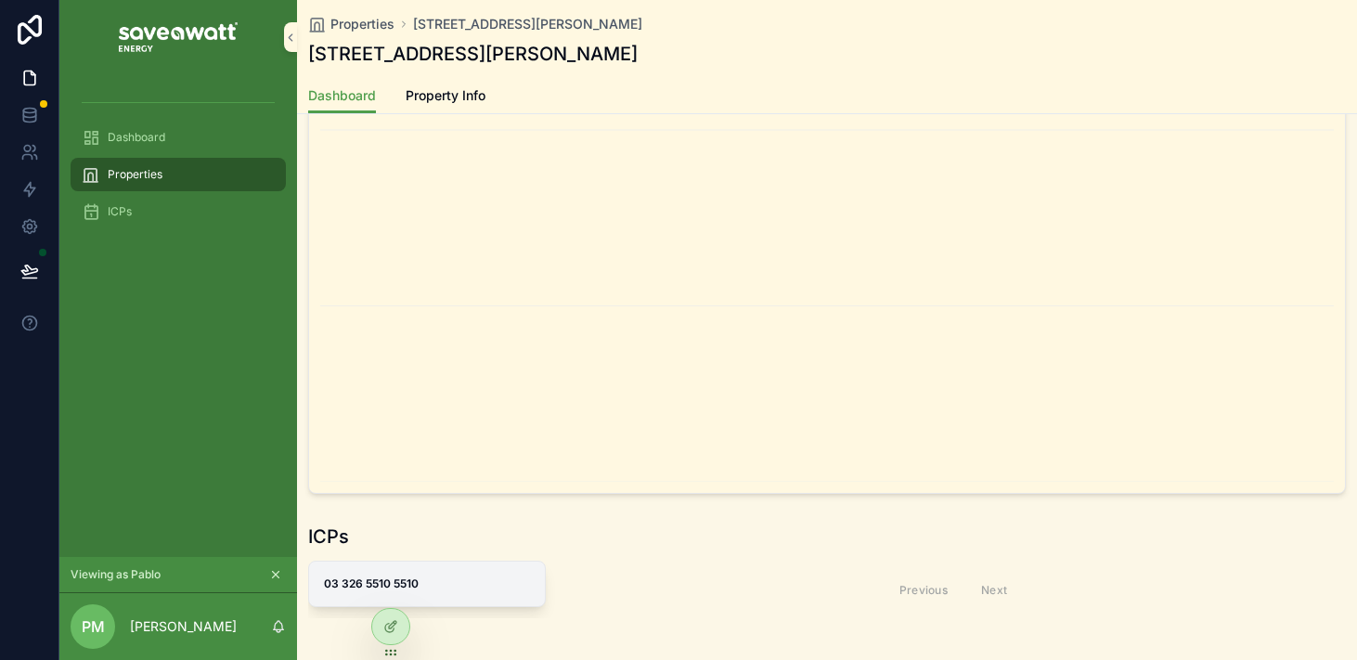
click at [441, 585] on span "03 326 5510 5510" at bounding box center [427, 584] width 206 height 15
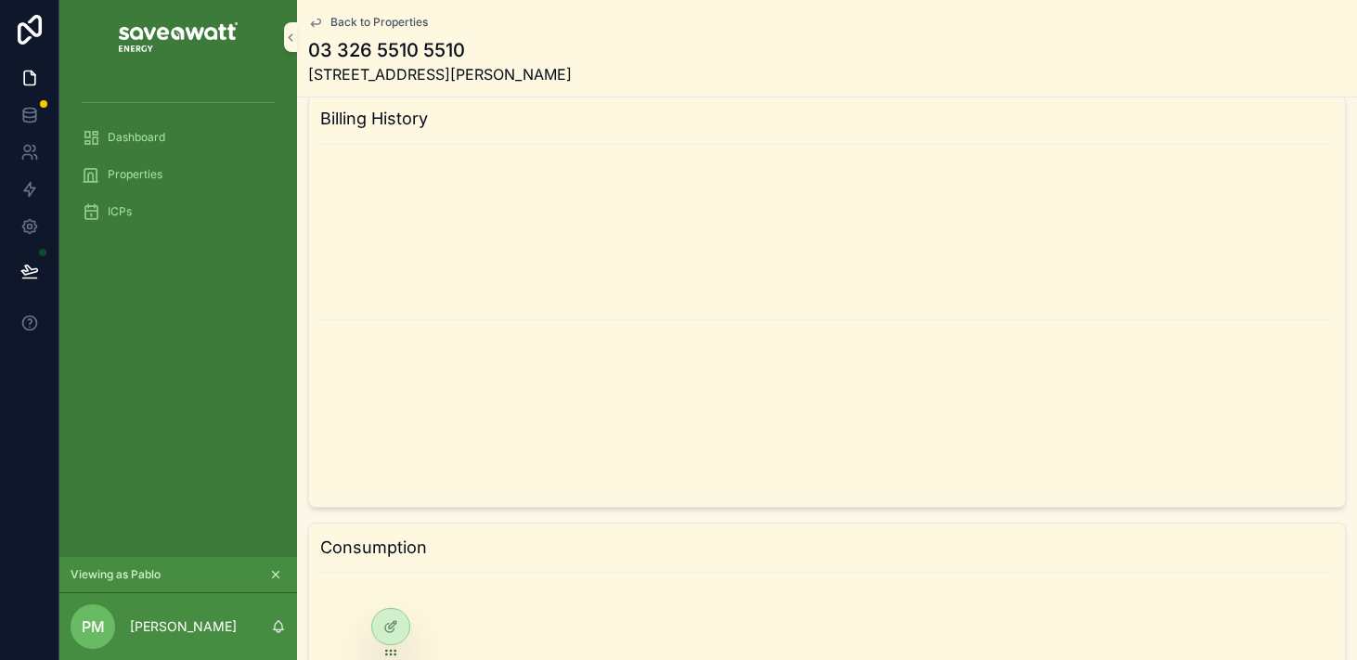
scroll to position [45, 0]
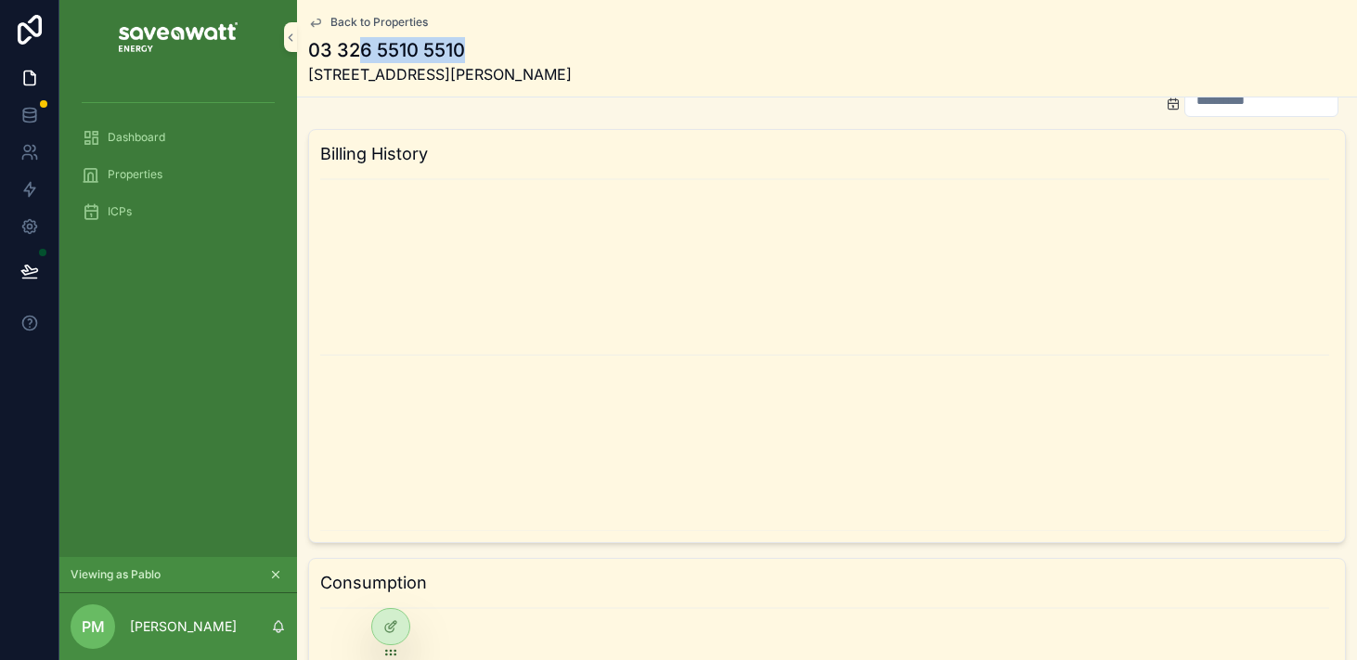
drag, startPoint x: 357, startPoint y: 55, endPoint x: 468, endPoint y: 43, distance: 111.2
click at [468, 43] on h1 "03 326 5510 5510" at bounding box center [440, 50] width 264 height 26
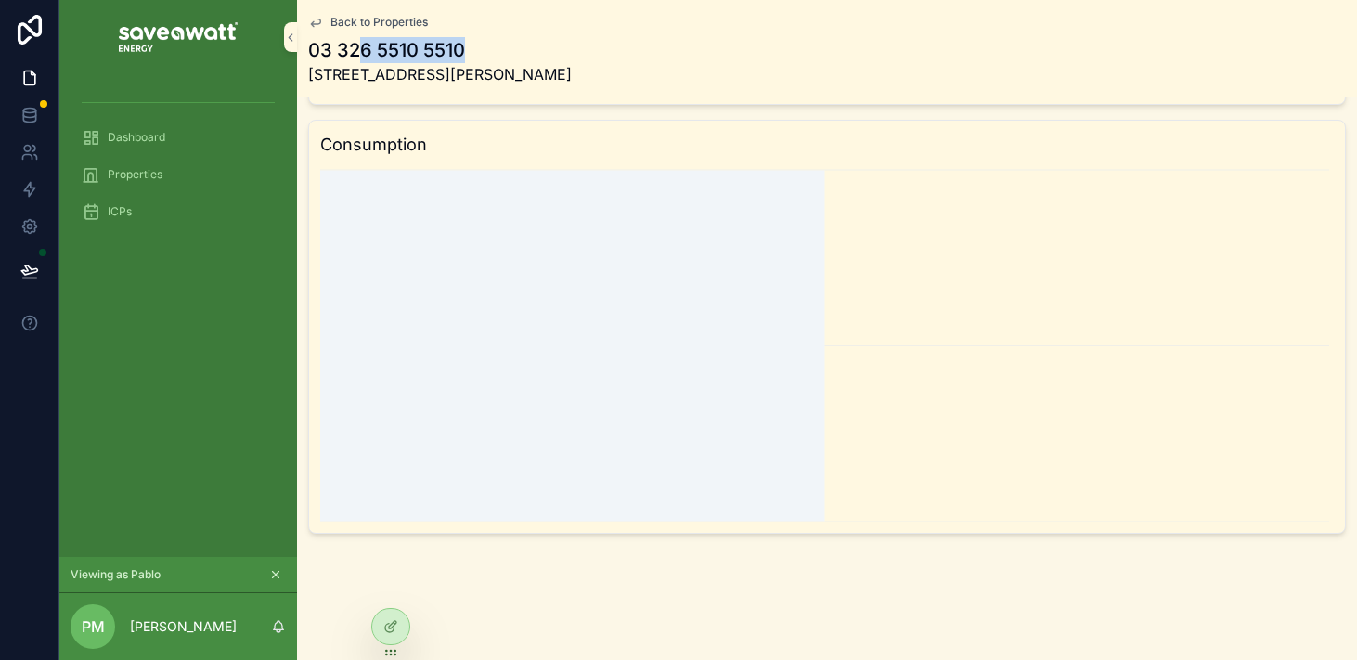
scroll to position [0, 0]
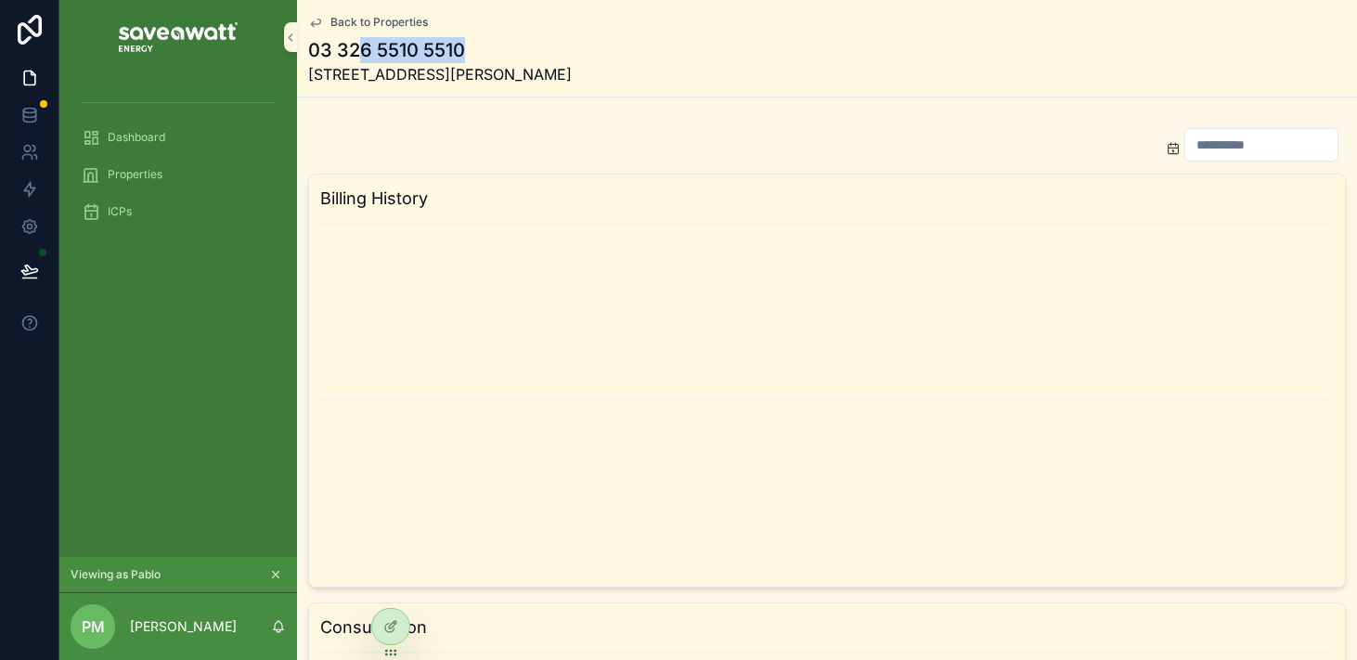
click at [319, 28] on icon "scrollable content" at bounding box center [315, 22] width 15 height 15
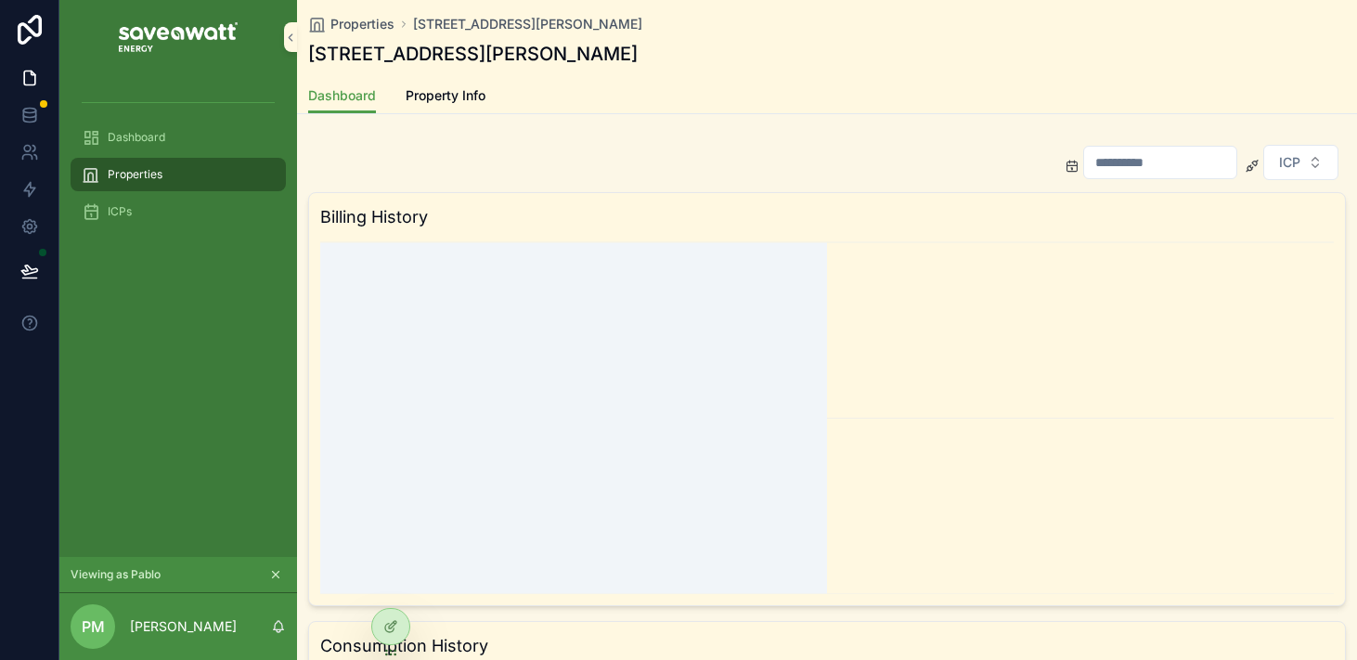
click at [585, 367] on icon "chart" at bounding box center [827, 416] width 1014 height 357
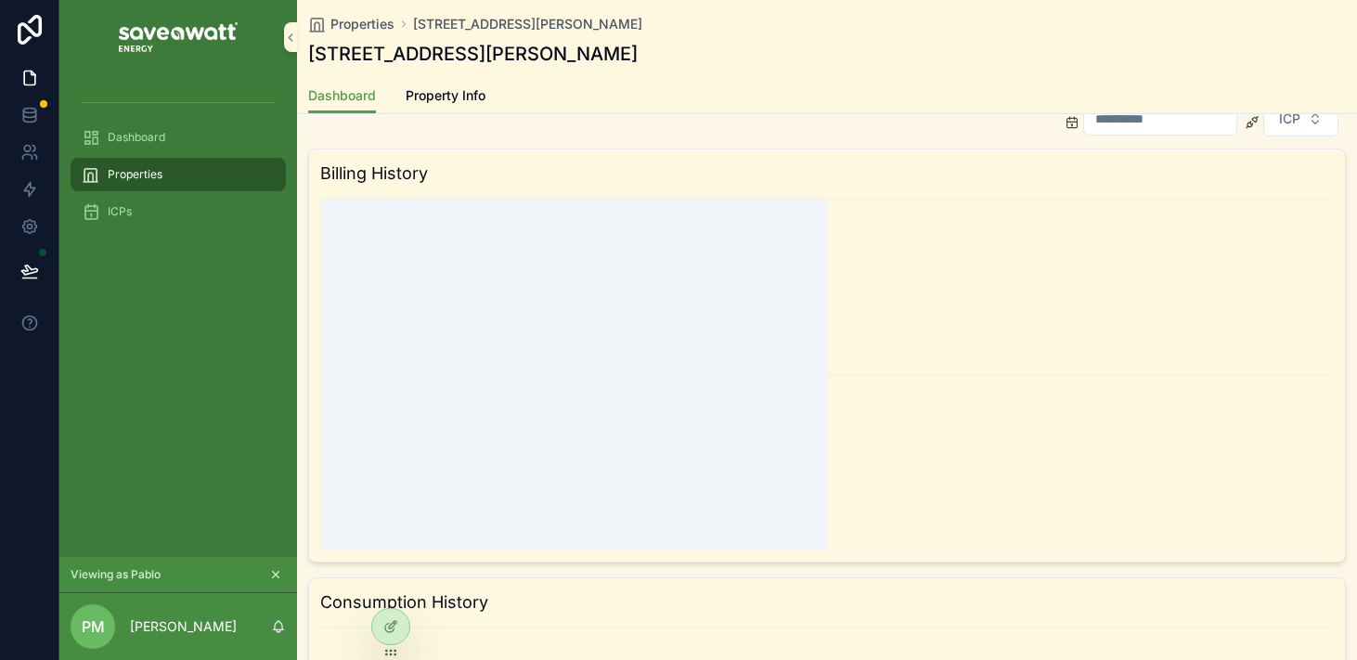
scroll to position [43, 0]
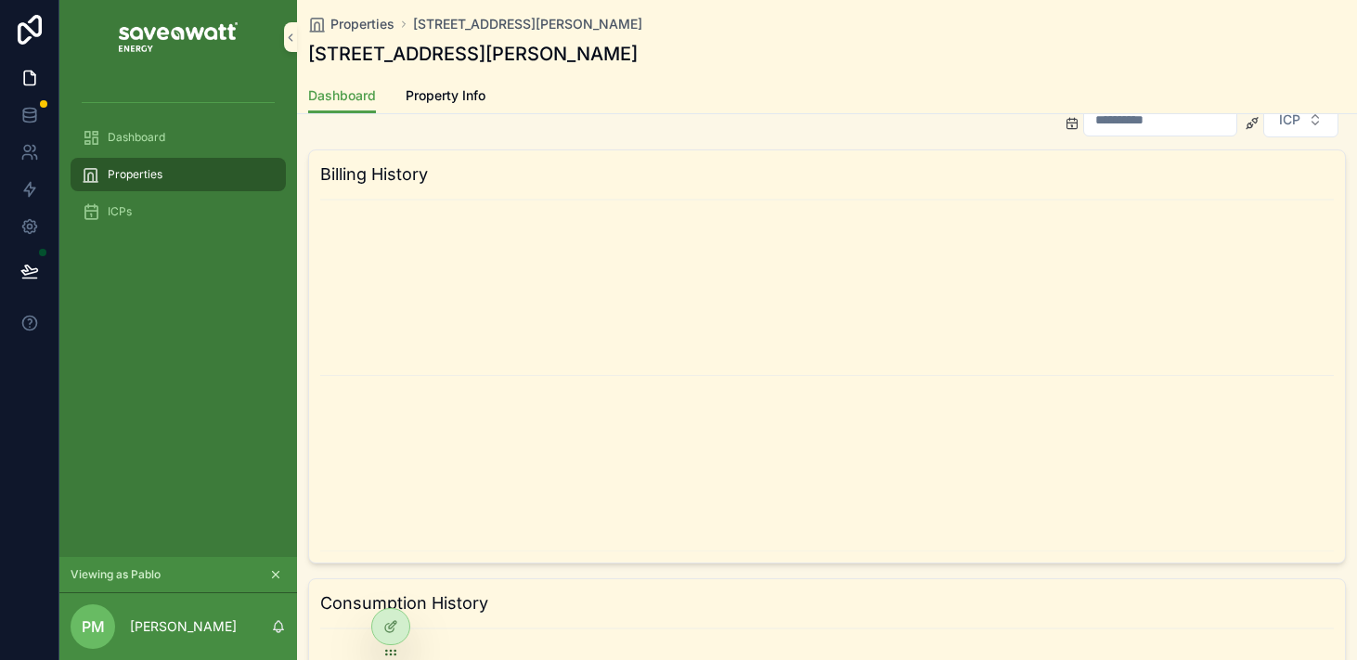
click at [511, 162] on h3 "Billing History" at bounding box center [827, 175] width 1014 height 26
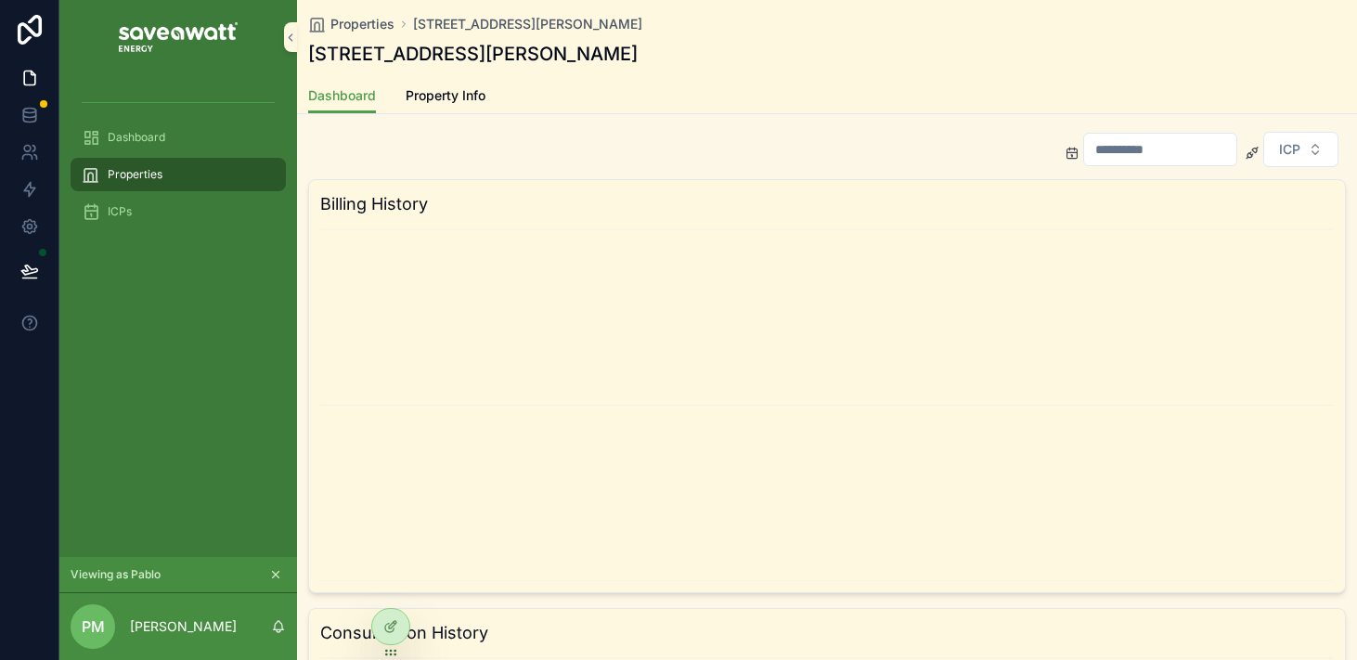
scroll to position [0, 0]
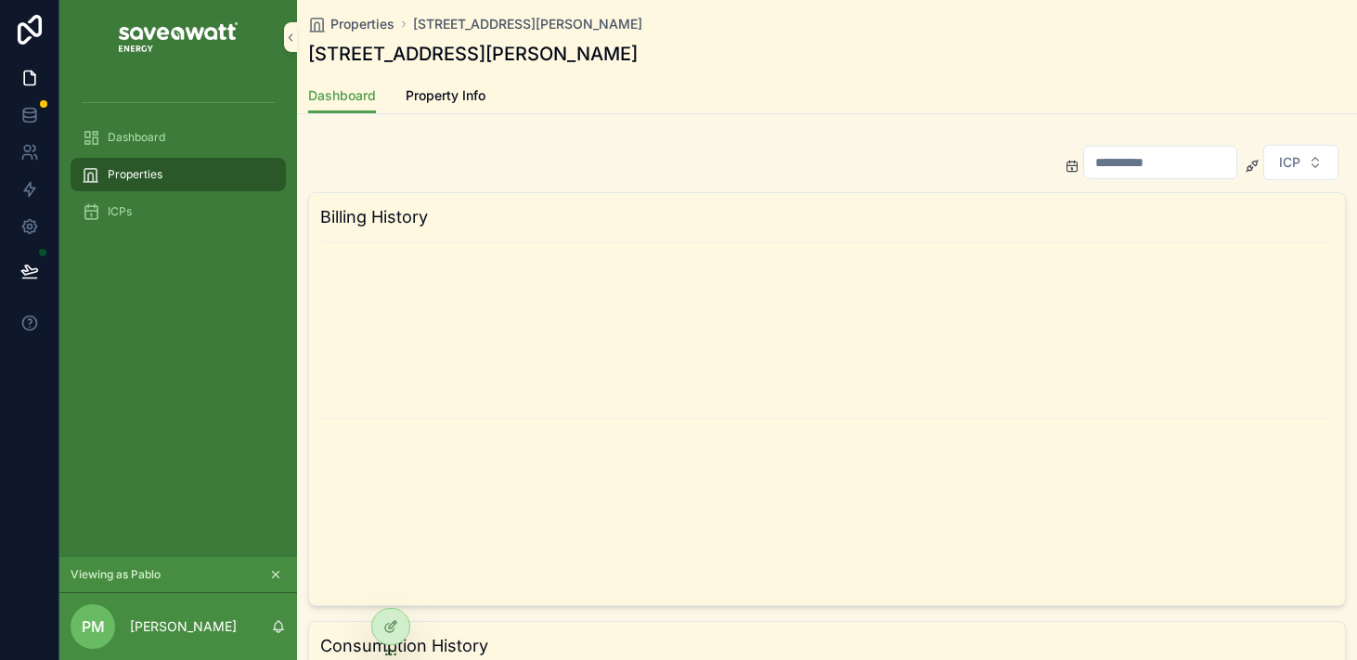
click at [1139, 160] on input "scrollable content" at bounding box center [1161, 162] width 152 height 26
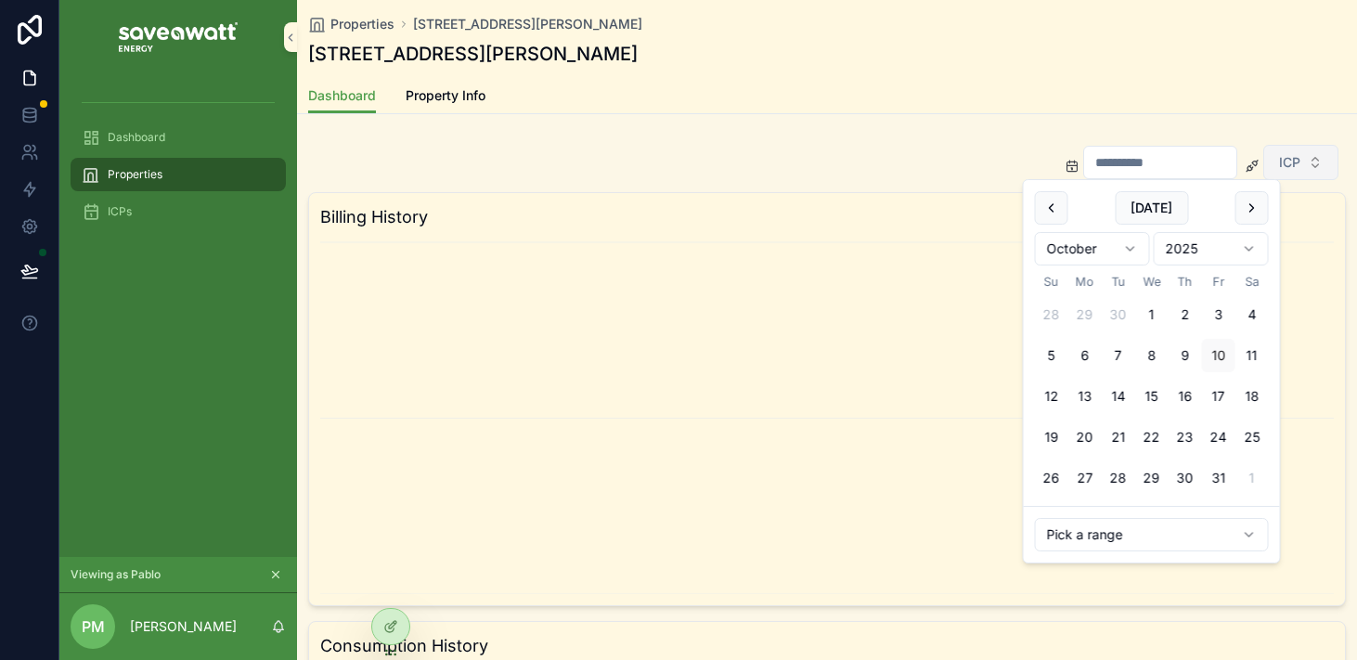
click at [1298, 161] on span "ICP" at bounding box center [1289, 162] width 21 height 19
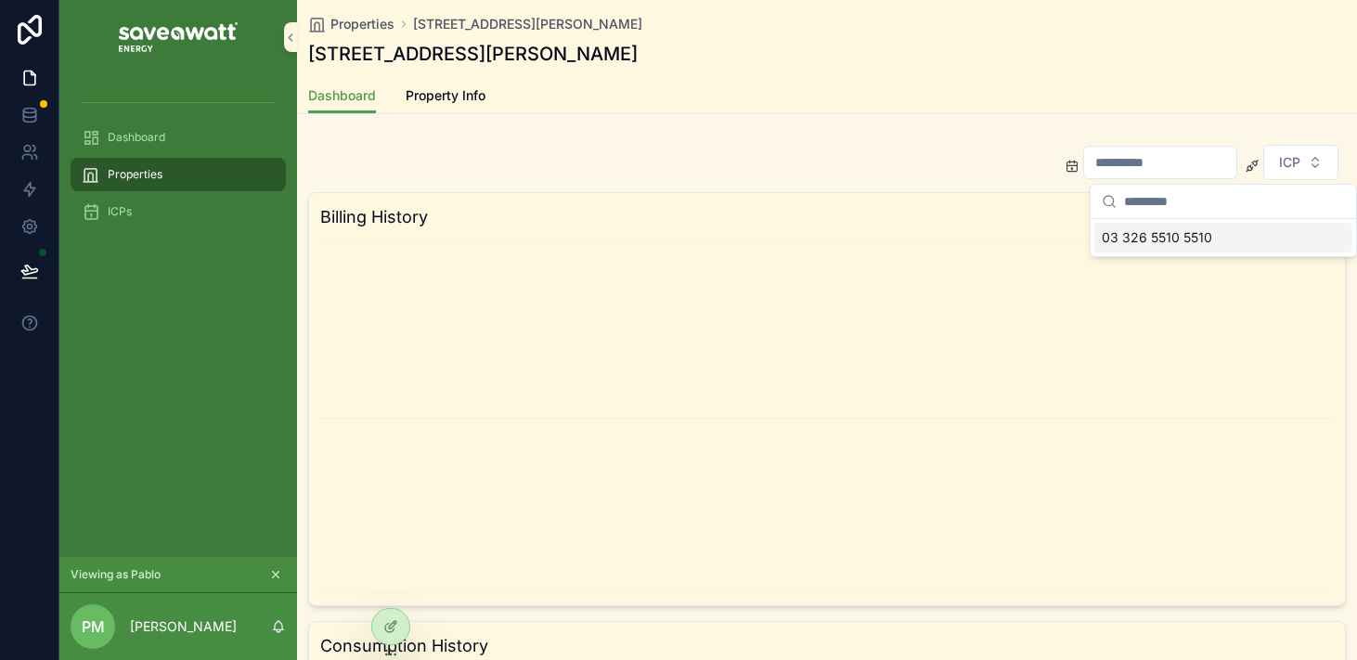
click at [197, 284] on div "Dashboard Properties ICPs" at bounding box center [178, 315] width 238 height 483
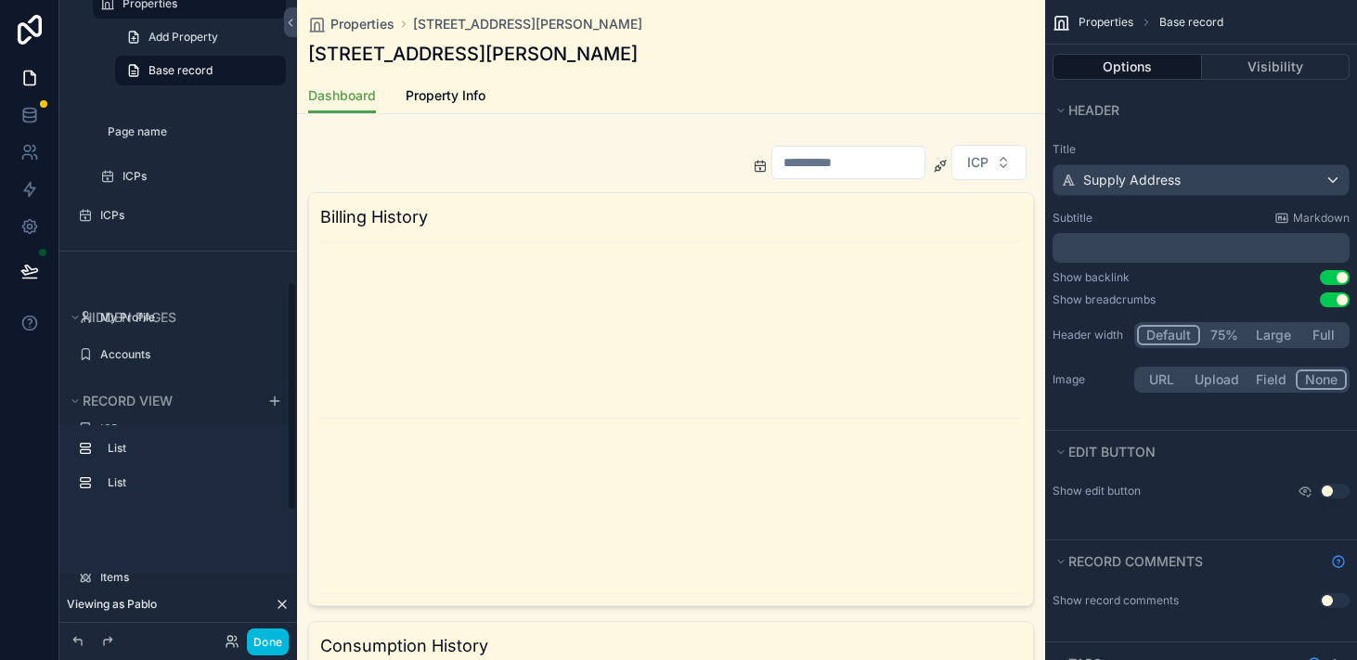
scroll to position [781, 0]
click at [70, 211] on div "ICPs" at bounding box center [178, 216] width 238 height 33
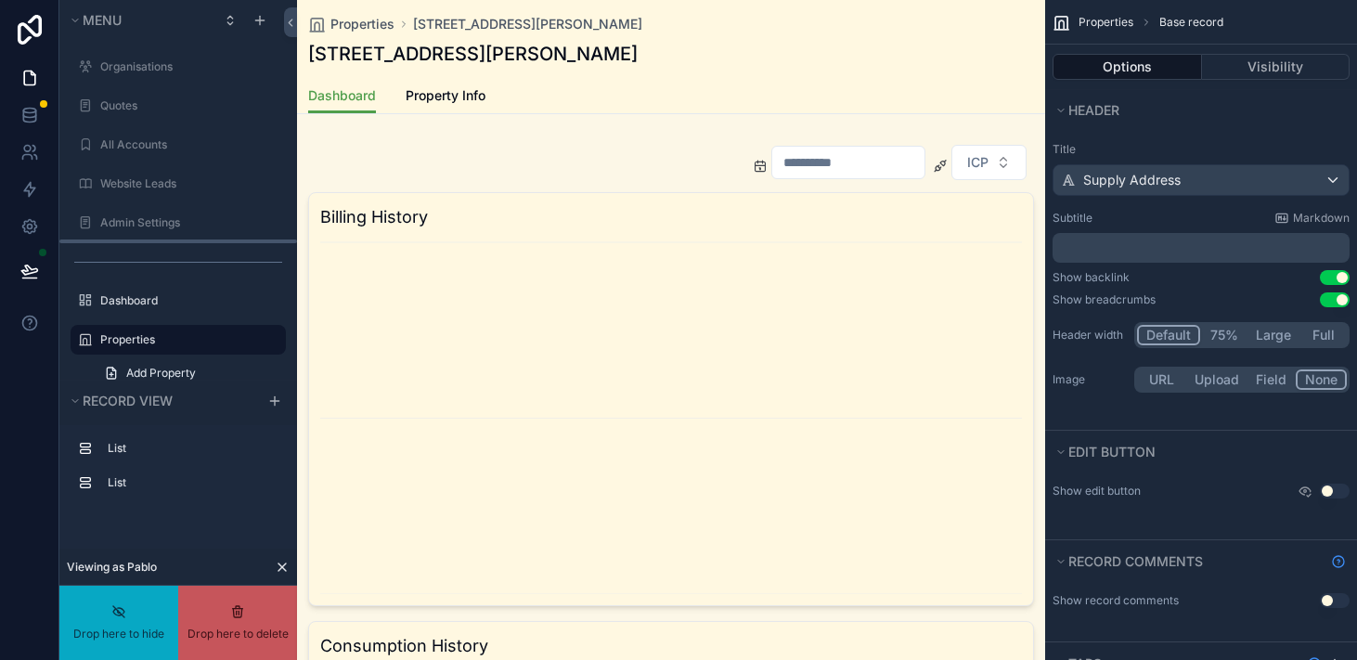
scroll to position [39, 0]
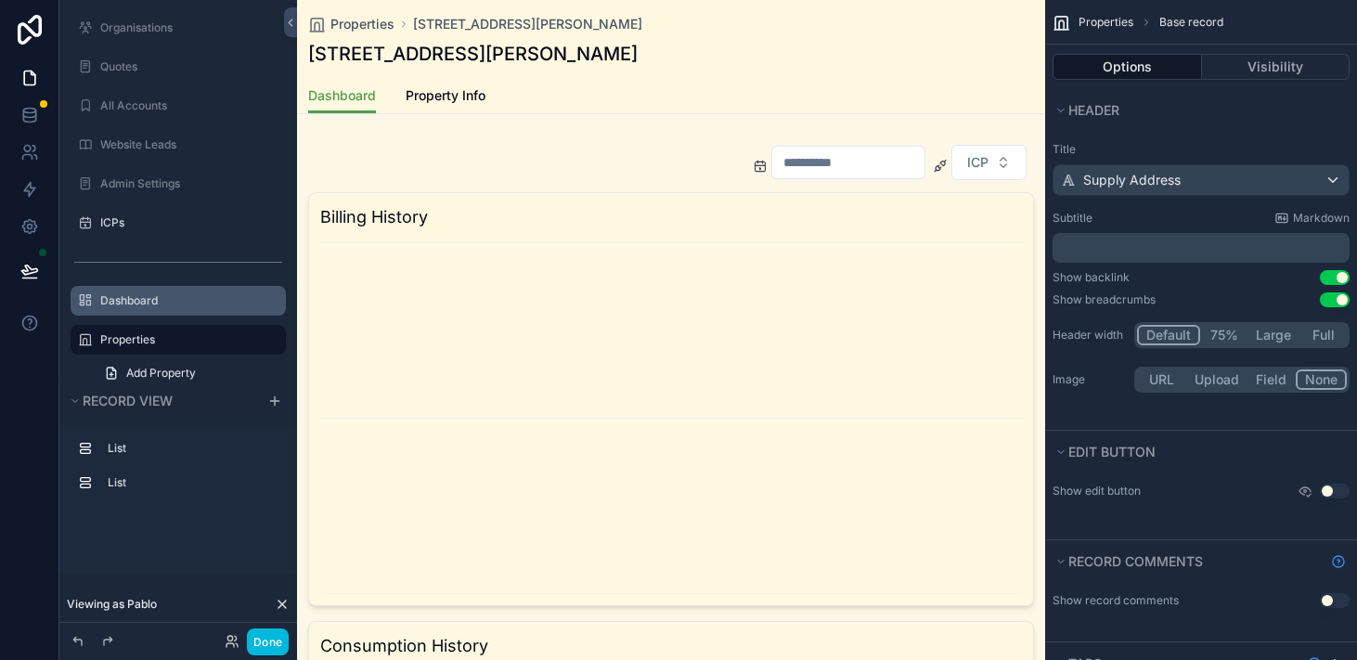
click at [182, 294] on label "Dashboard" at bounding box center [187, 300] width 175 height 15
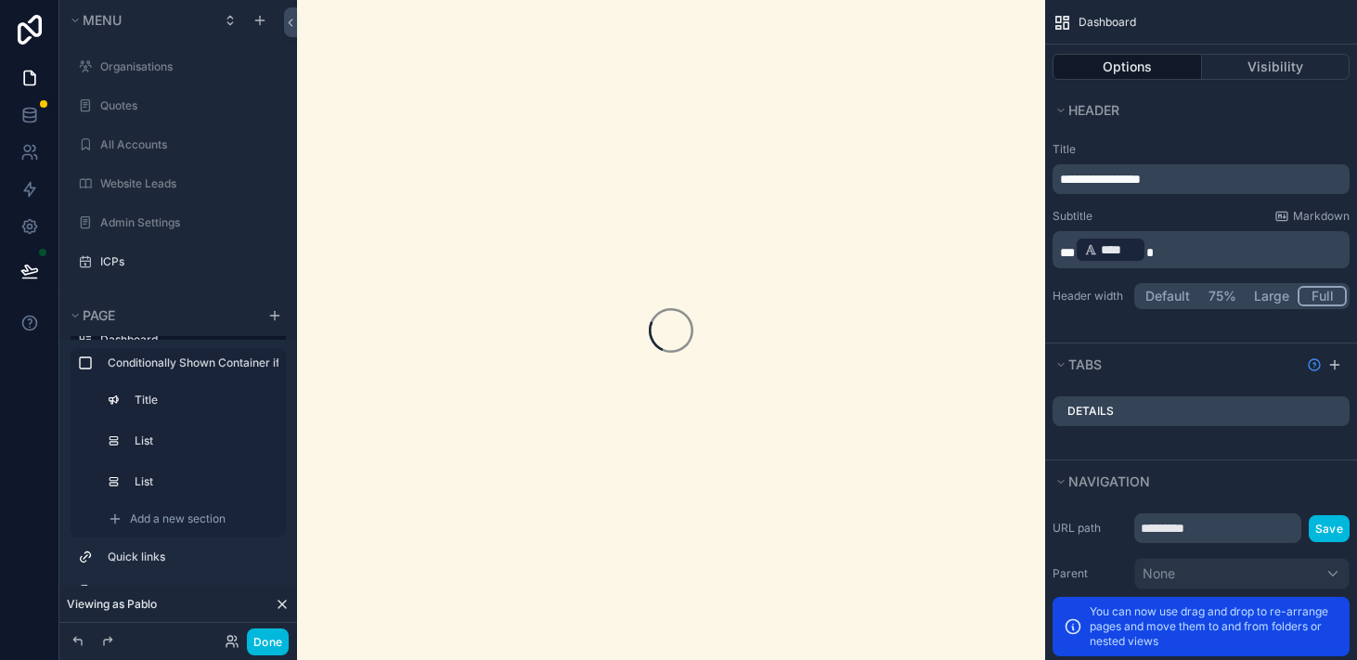
click at [576, 341] on div "scrollable content" at bounding box center [671, 330] width 748 height 660
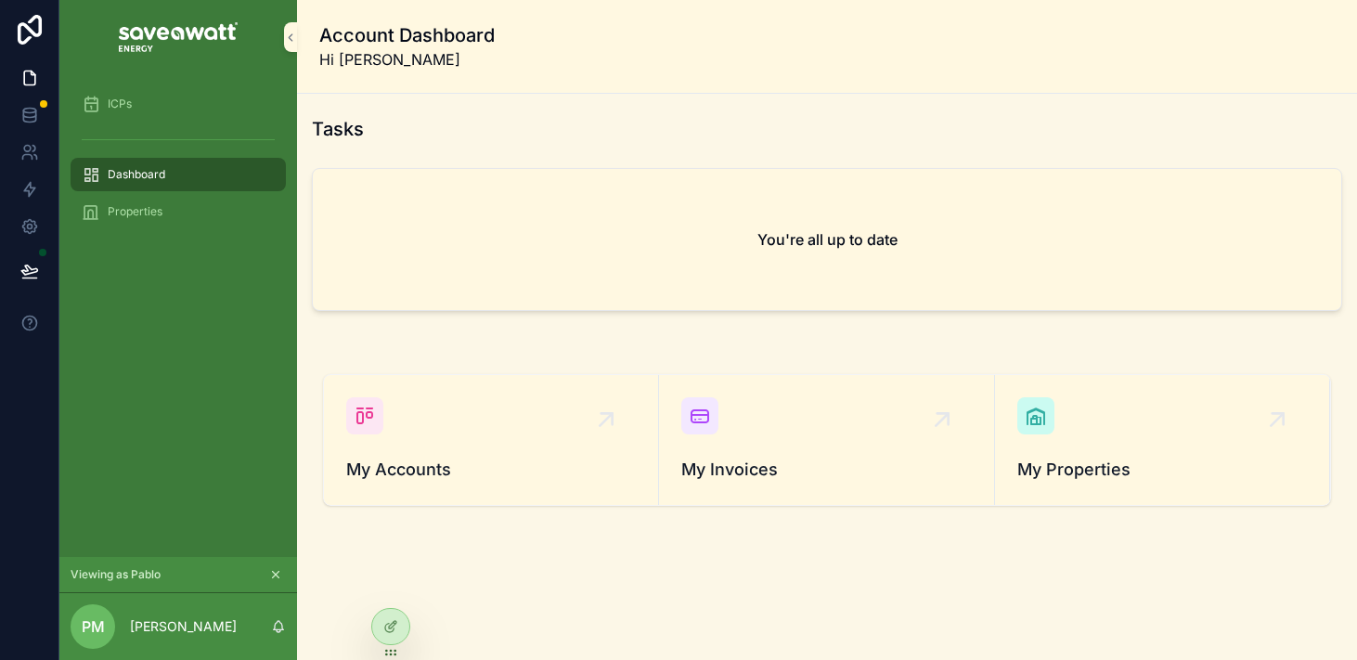
click at [169, 111] on div "ICPs" at bounding box center [178, 104] width 193 height 30
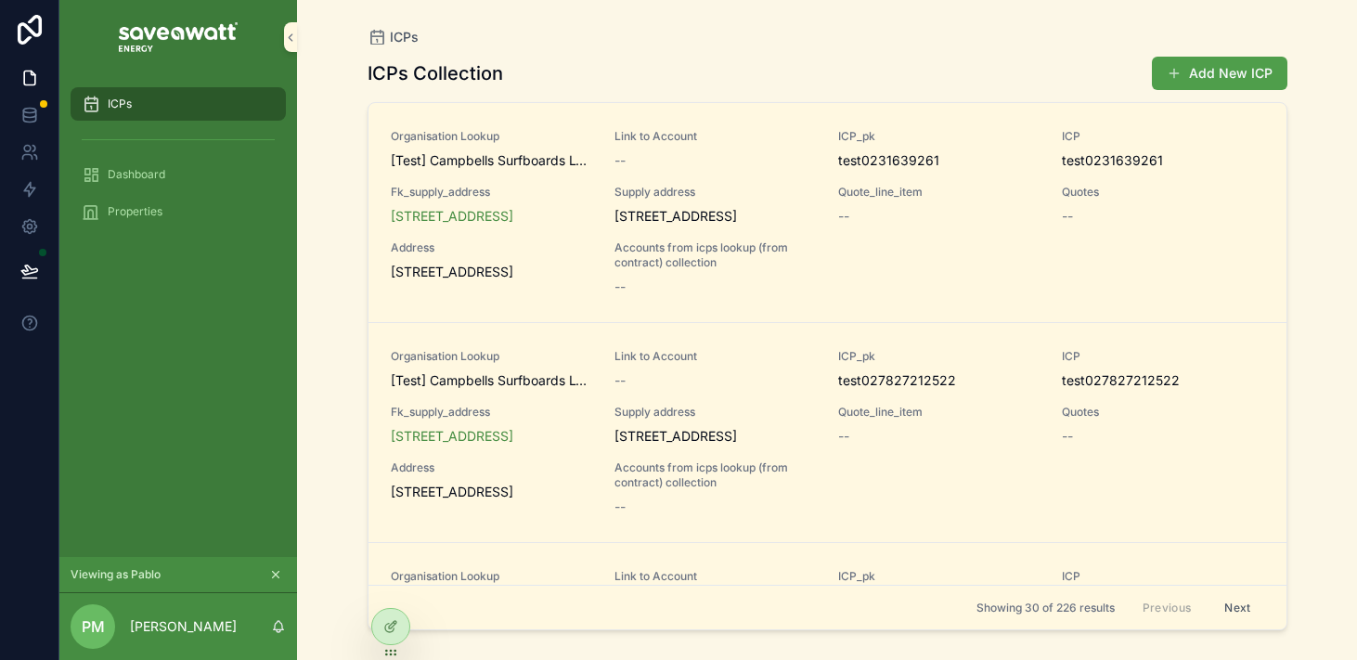
click at [987, 78] on div "ICPs Collection Add New ICP" at bounding box center [828, 73] width 920 height 35
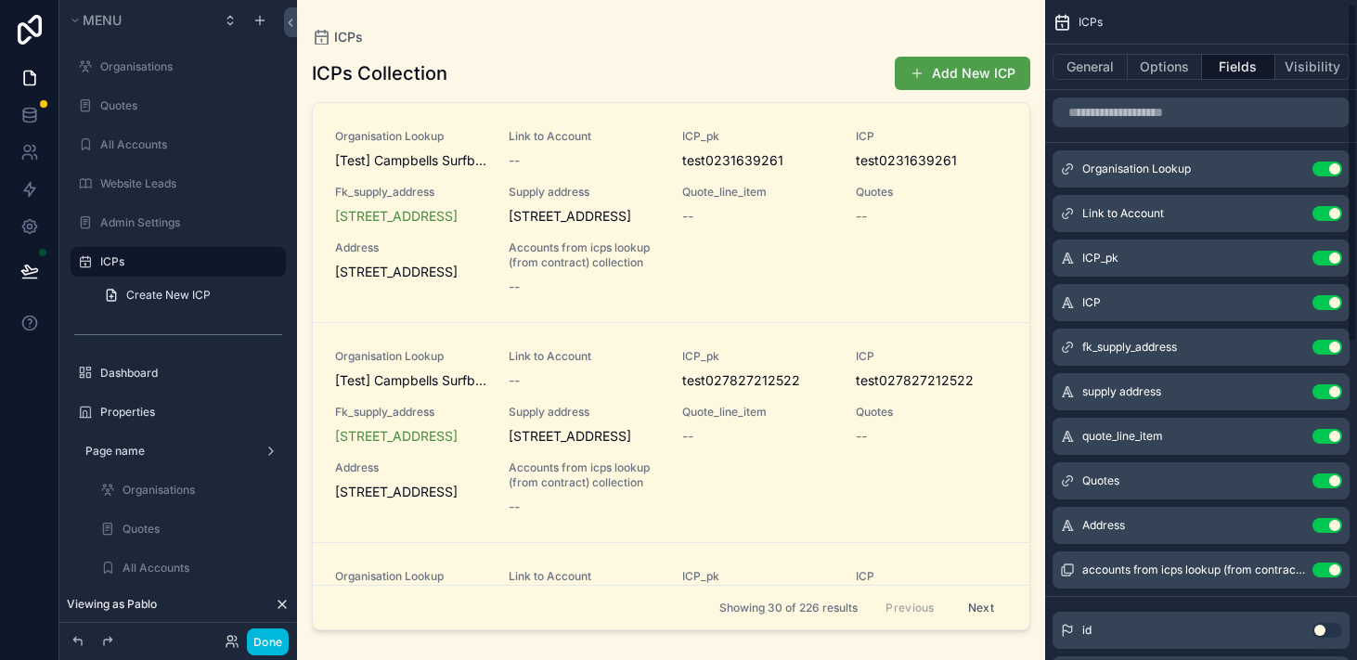
scroll to position [26, 0]
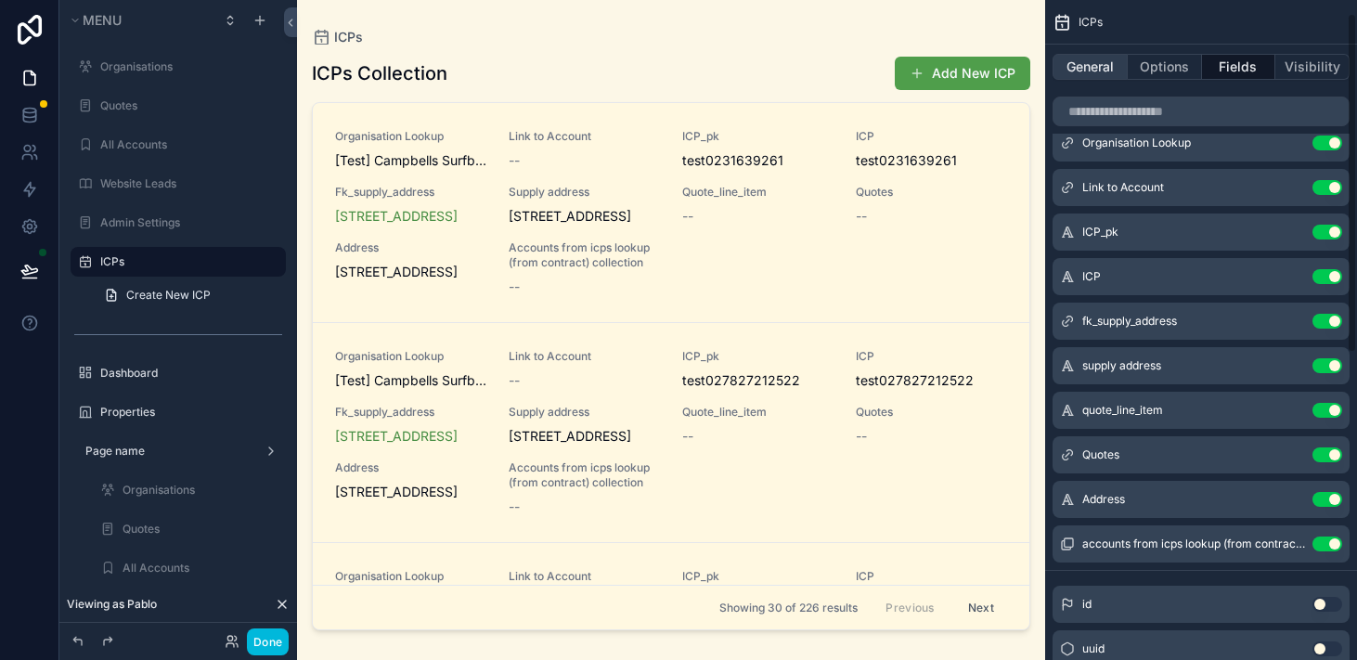
click at [1114, 71] on button "General" at bounding box center [1090, 67] width 75 height 26
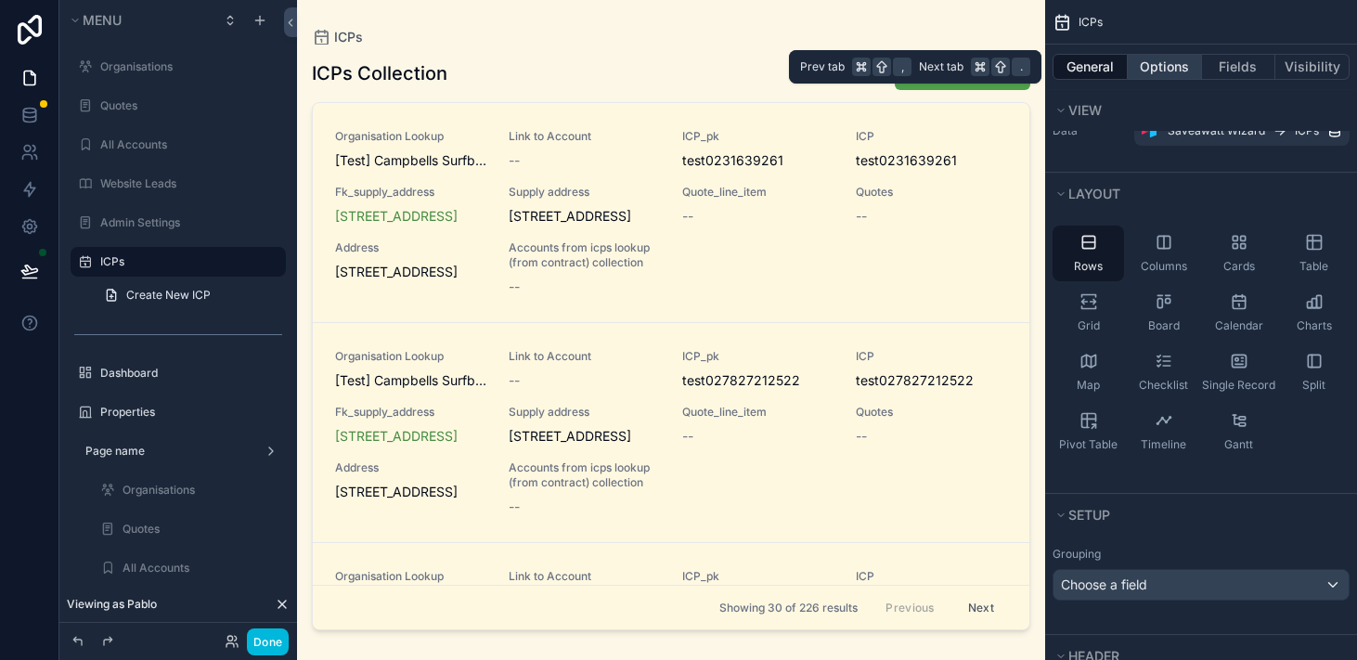
click at [1155, 74] on button "Options" at bounding box center [1165, 67] width 74 height 26
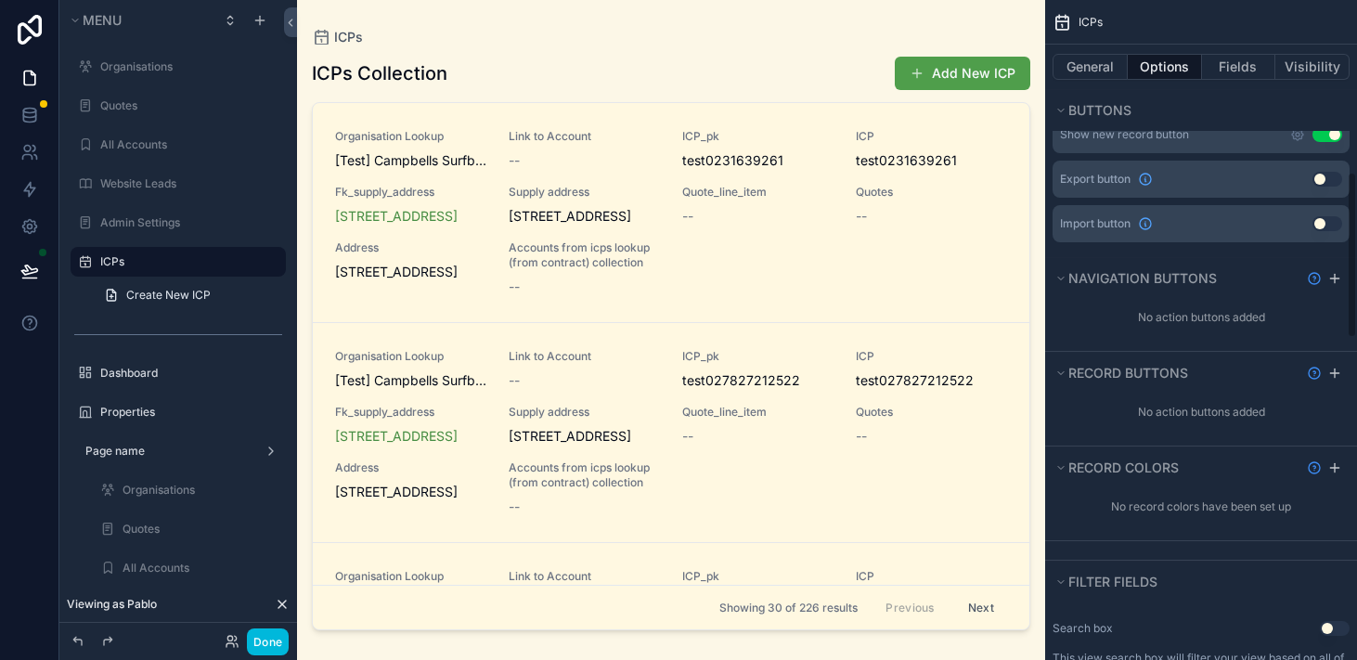
scroll to position [683, 0]
click at [1316, 69] on button "Visibility" at bounding box center [1313, 67] width 74 height 26
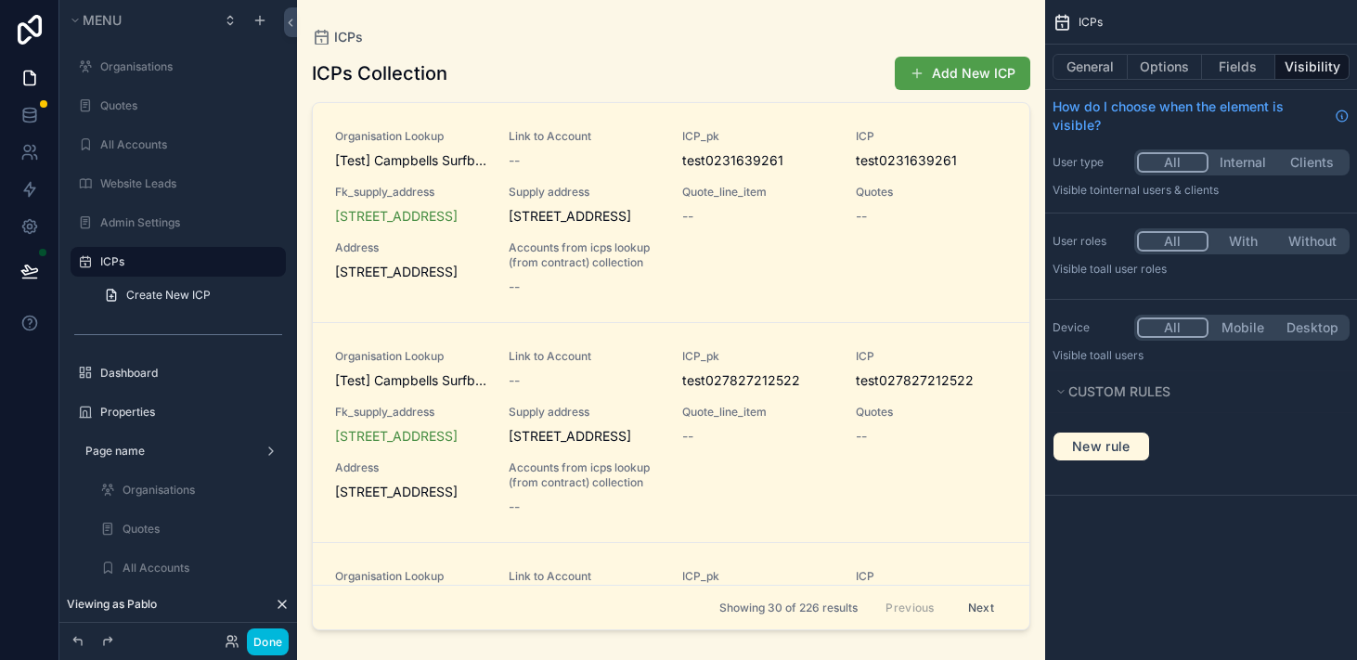
scroll to position [0, 0]
click at [1089, 63] on button "General" at bounding box center [1090, 67] width 75 height 26
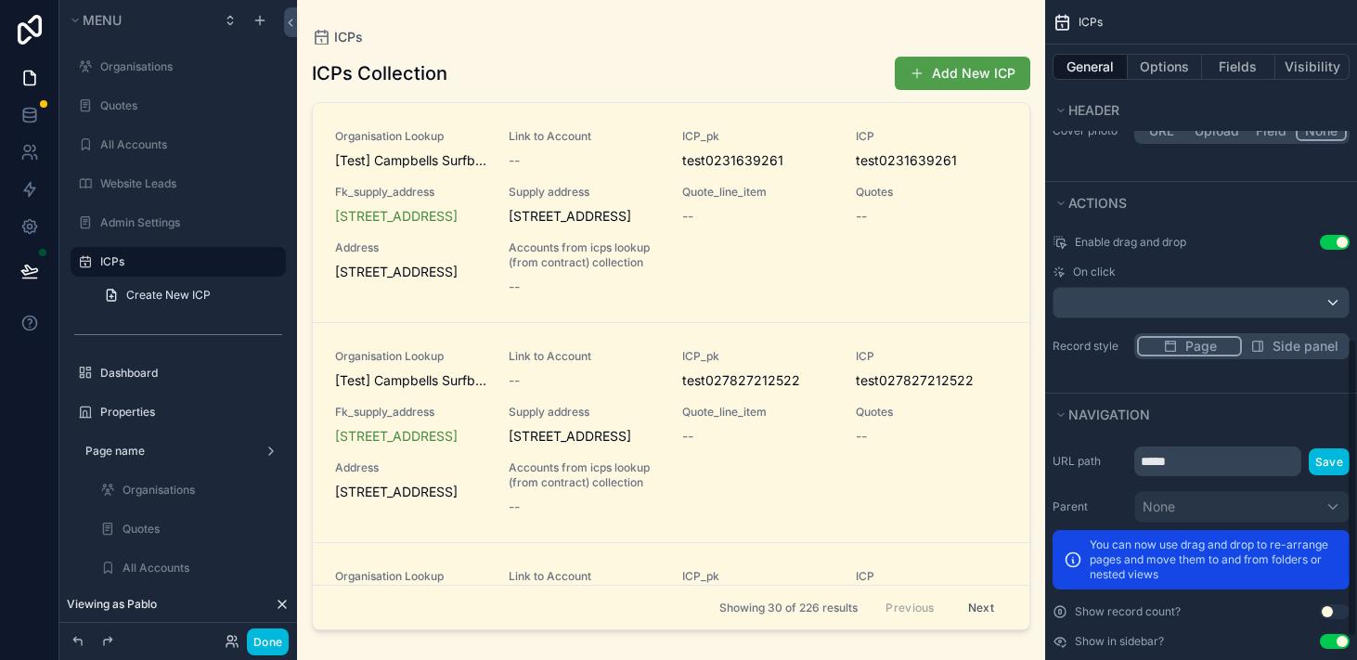
scroll to position [751, 0]
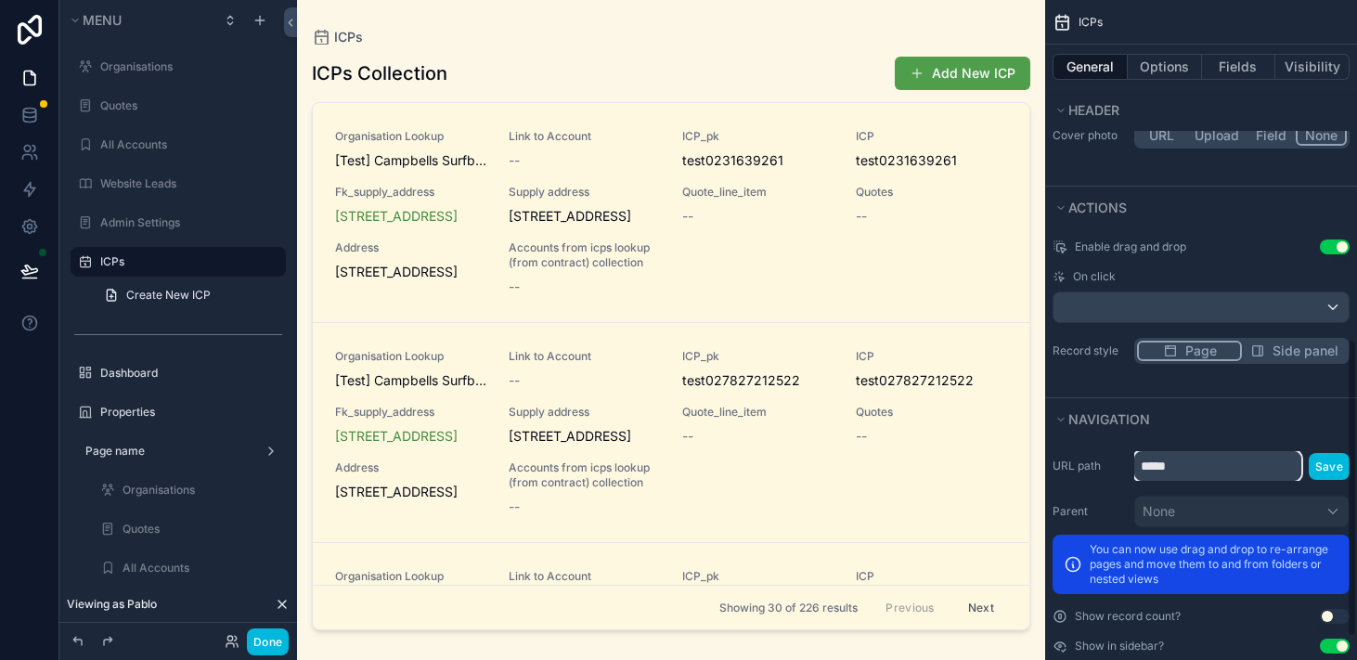
click at [1249, 471] on input "*****" at bounding box center [1218, 466] width 167 height 30
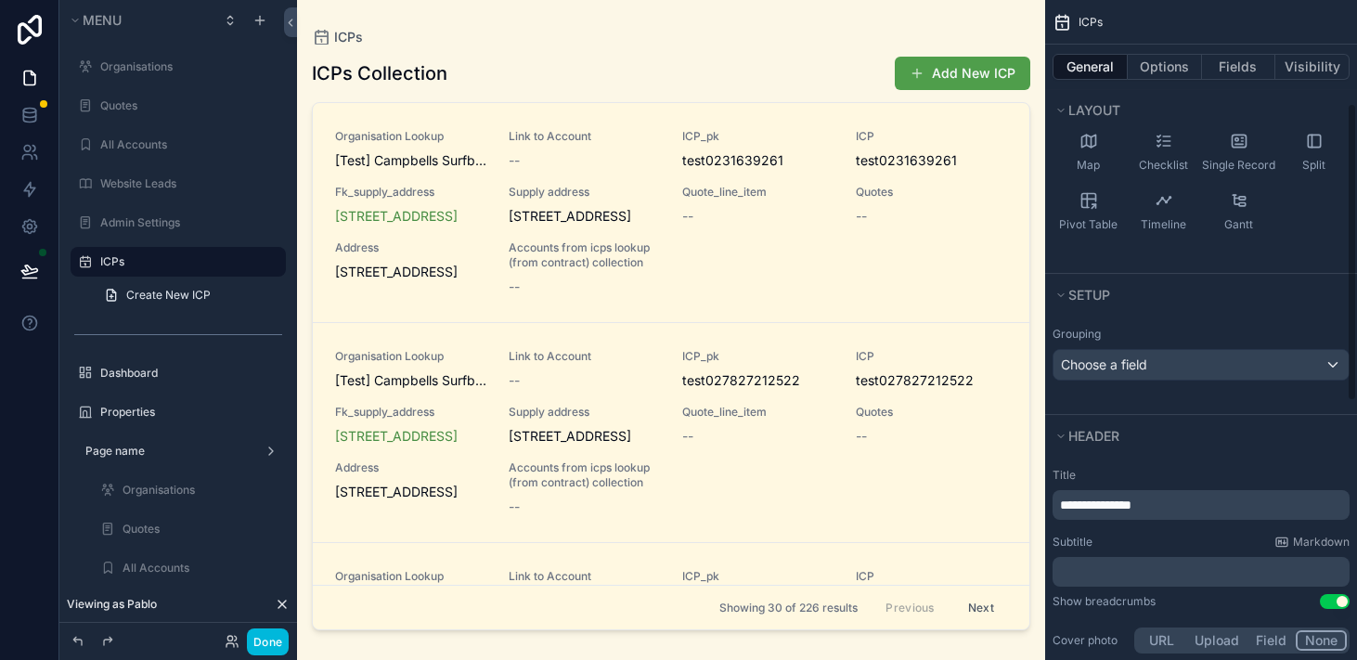
scroll to position [0, 0]
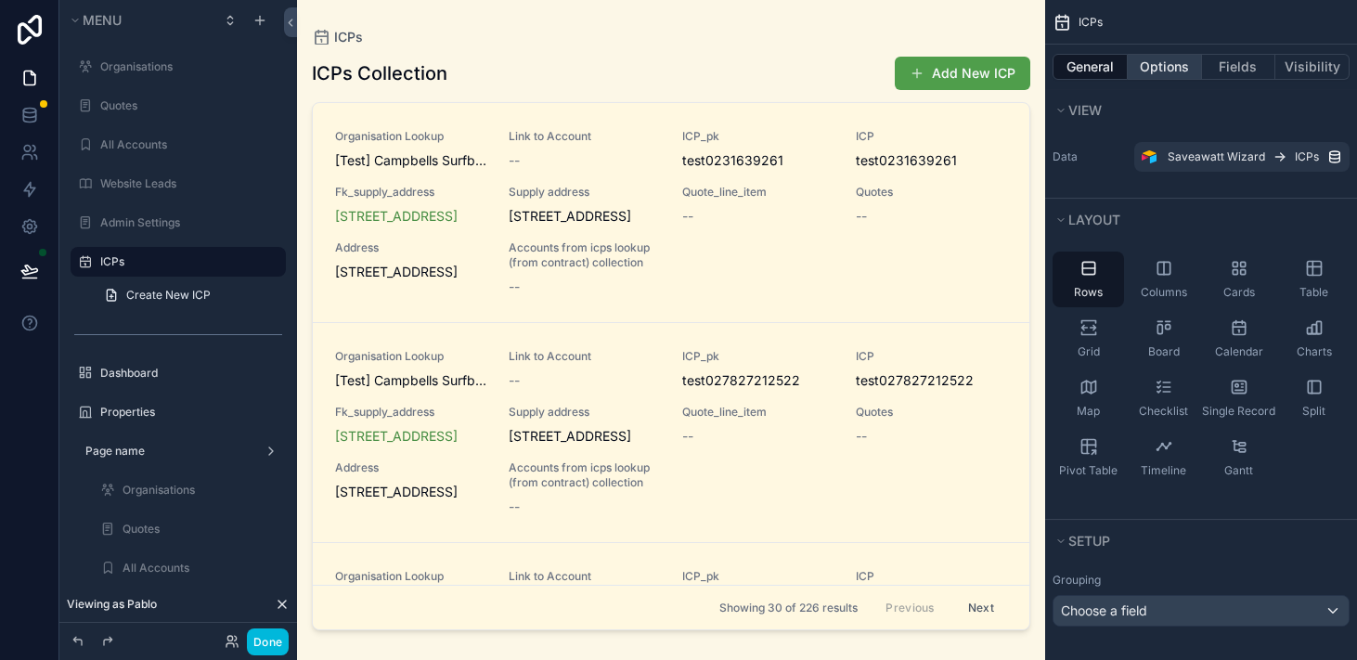
click at [1137, 59] on button "Options" at bounding box center [1165, 67] width 74 height 26
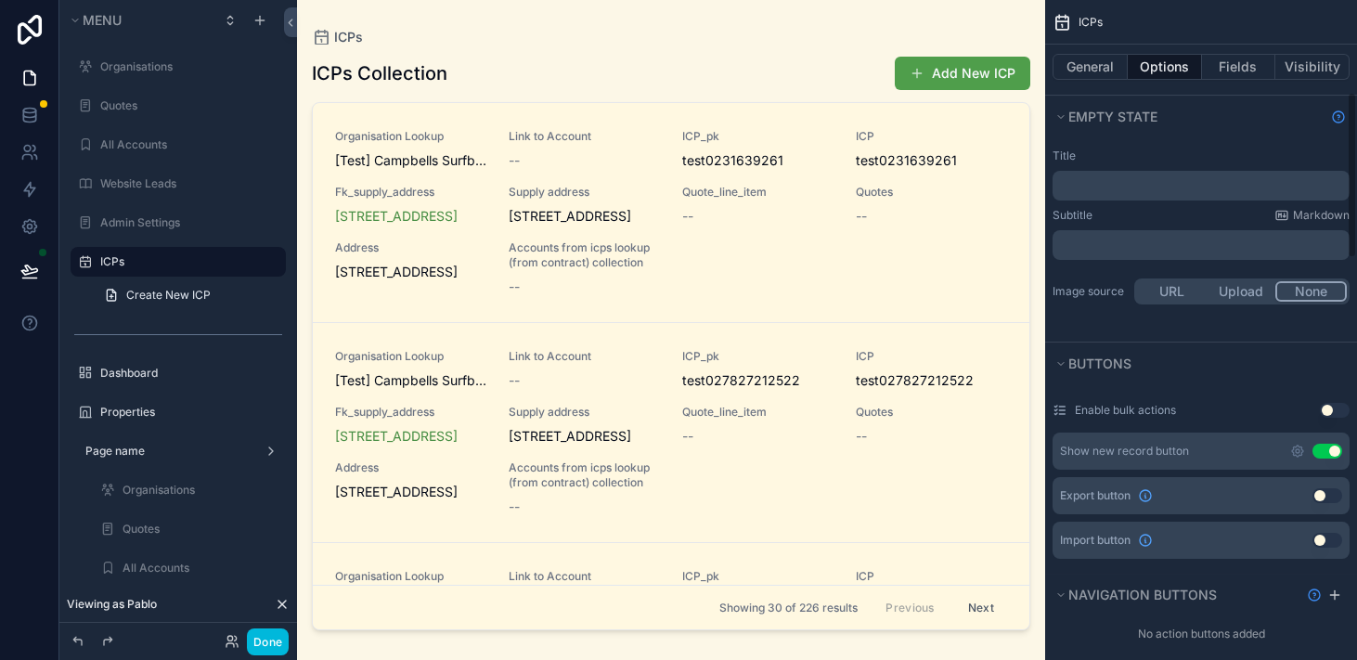
scroll to position [367, 0]
click at [1335, 454] on button "Use setting" at bounding box center [1328, 449] width 30 height 15
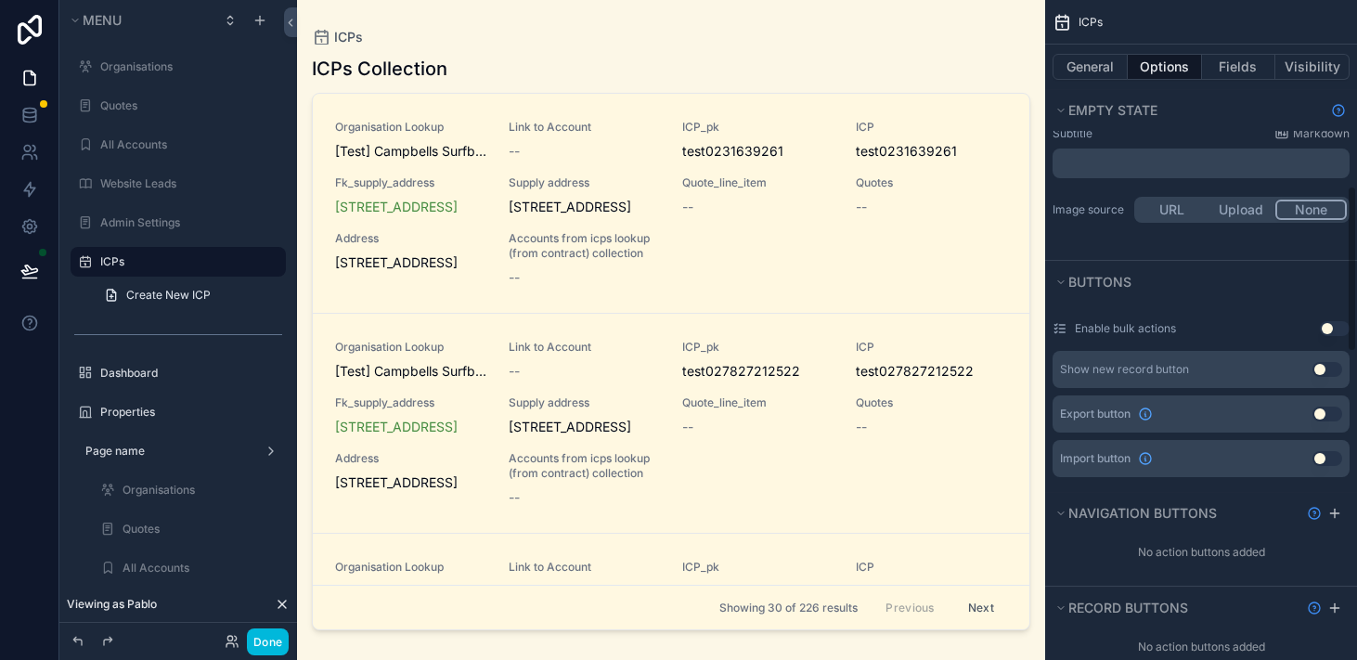
scroll to position [0, 0]
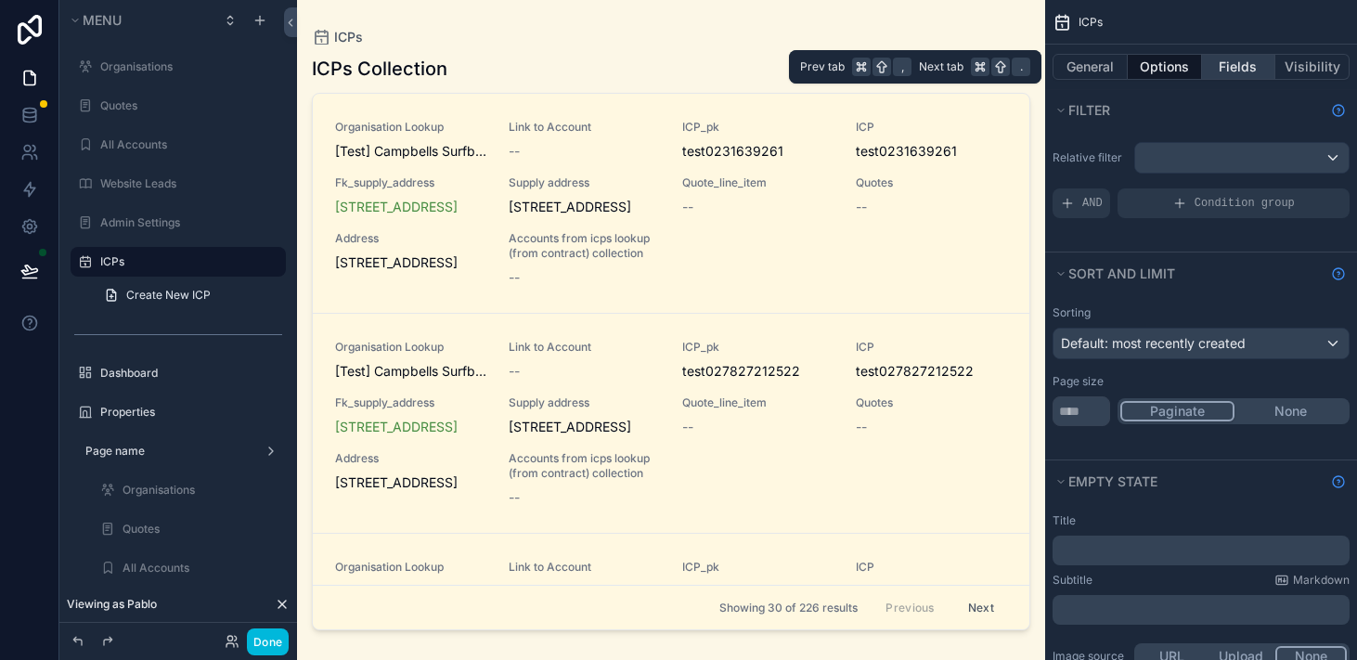
click at [1250, 67] on button "Fields" at bounding box center [1239, 67] width 74 height 26
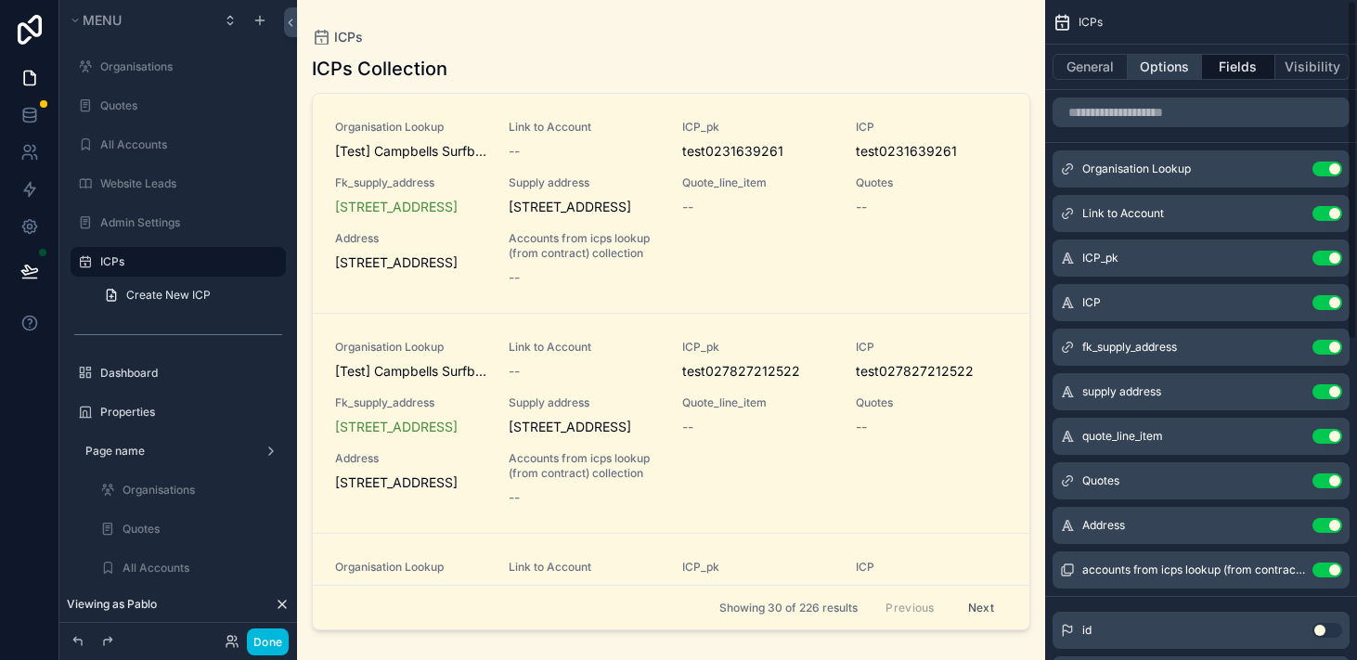
click at [1176, 59] on button "Options" at bounding box center [1165, 67] width 74 height 26
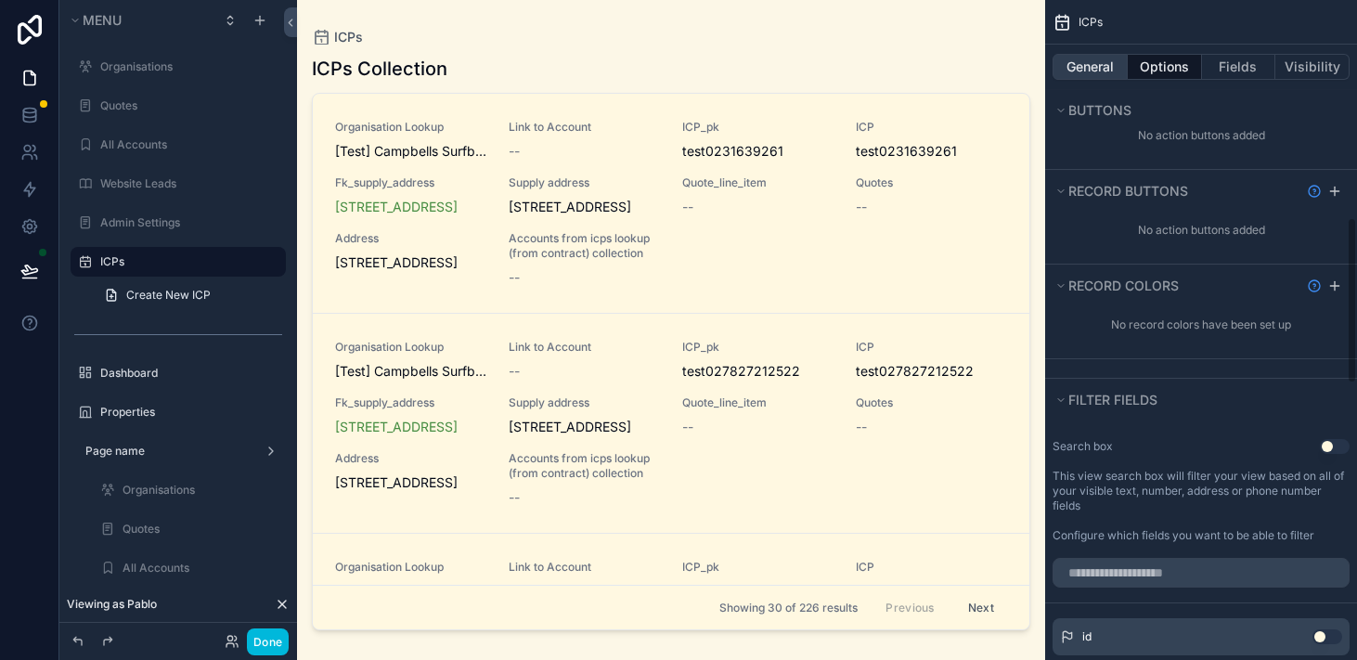
click at [1090, 74] on button "General" at bounding box center [1090, 67] width 75 height 26
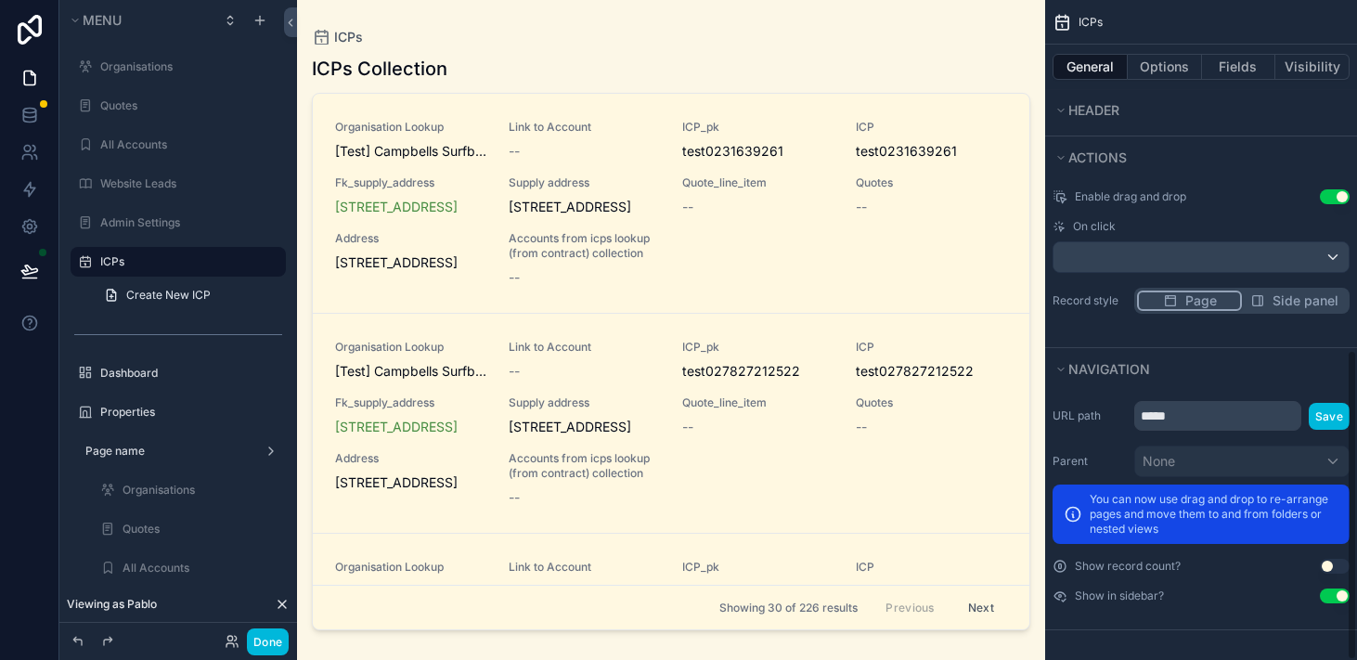
scroll to position [801, 0]
click at [695, 20] on div "scrollable content" at bounding box center [671, 319] width 748 height 638
click at [454, 32] on div "ICPs" at bounding box center [671, 37] width 719 height 15
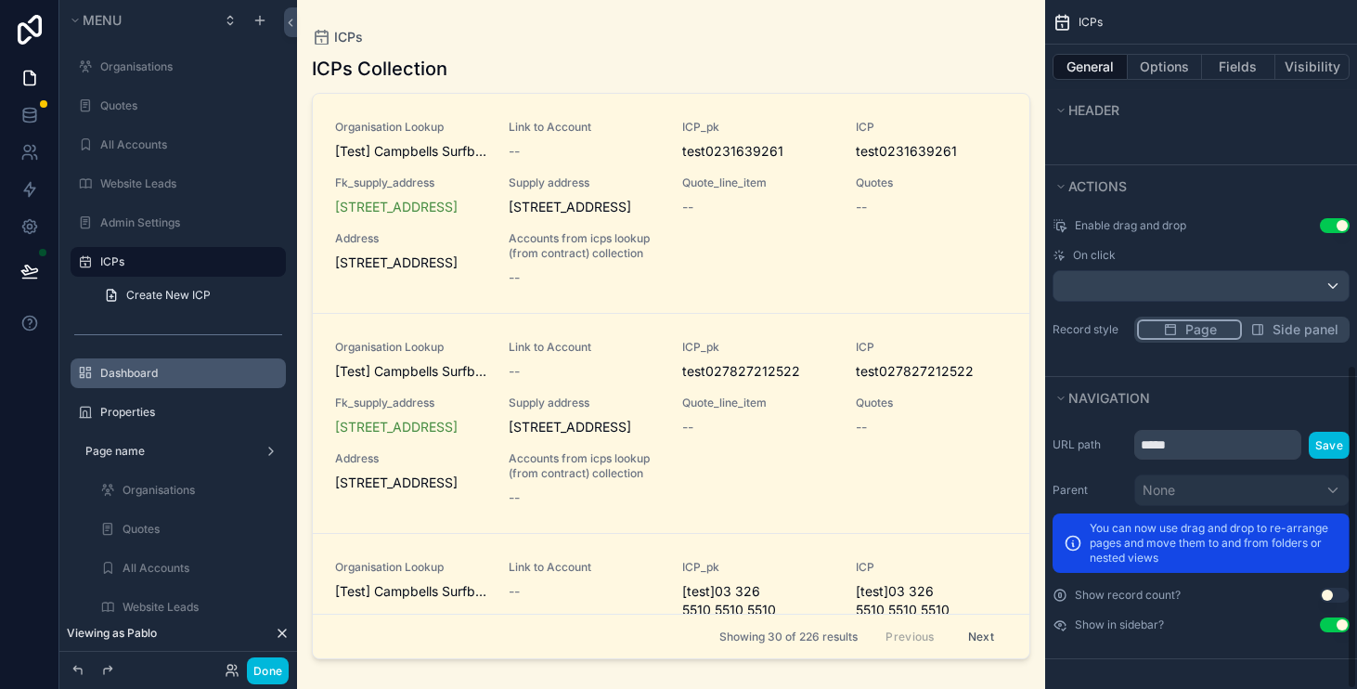
scroll to position [773, 0]
